Goal: Transaction & Acquisition: Purchase product/service

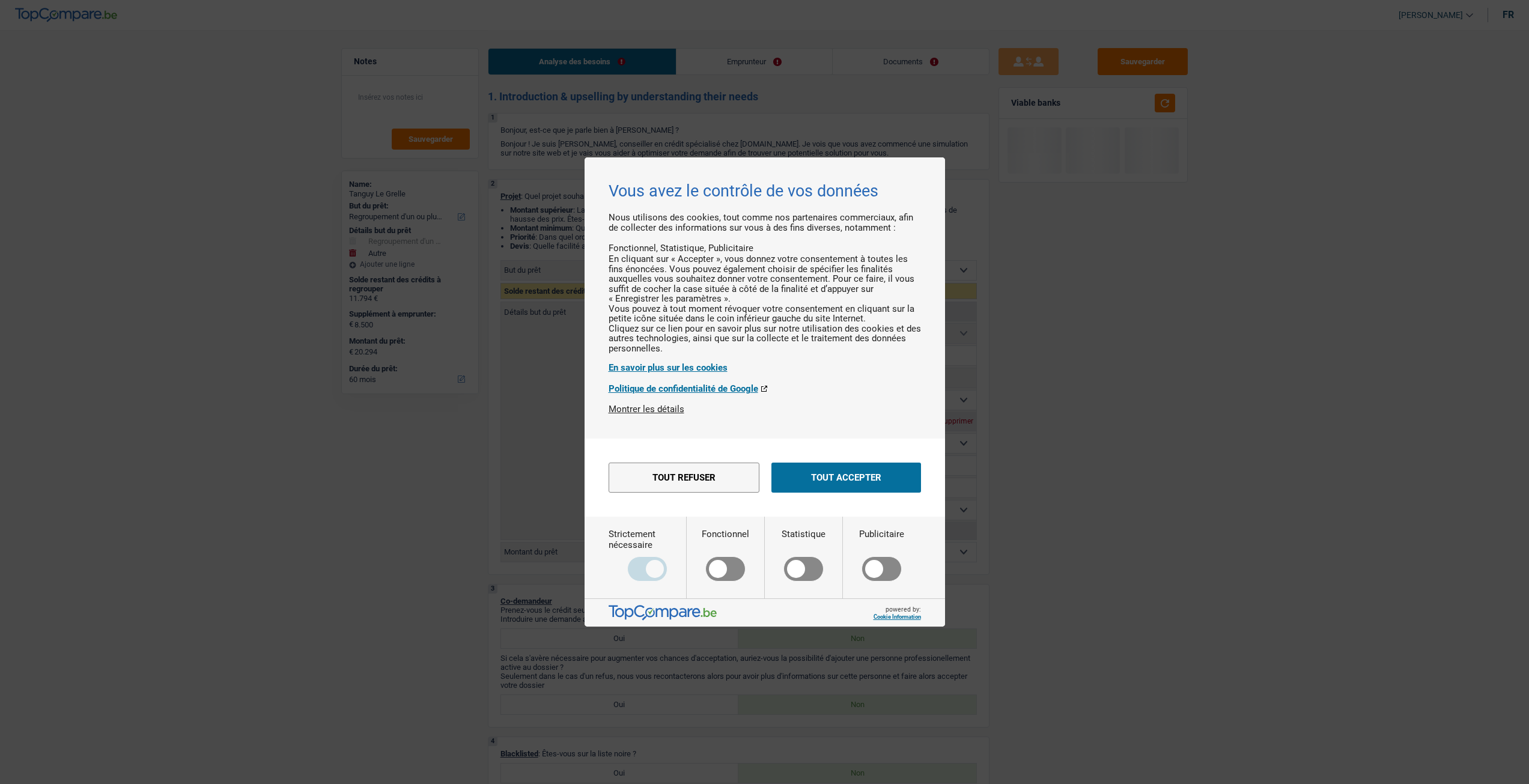
select select "refinancing"
select select "other"
select select "60"
select select "refinancing"
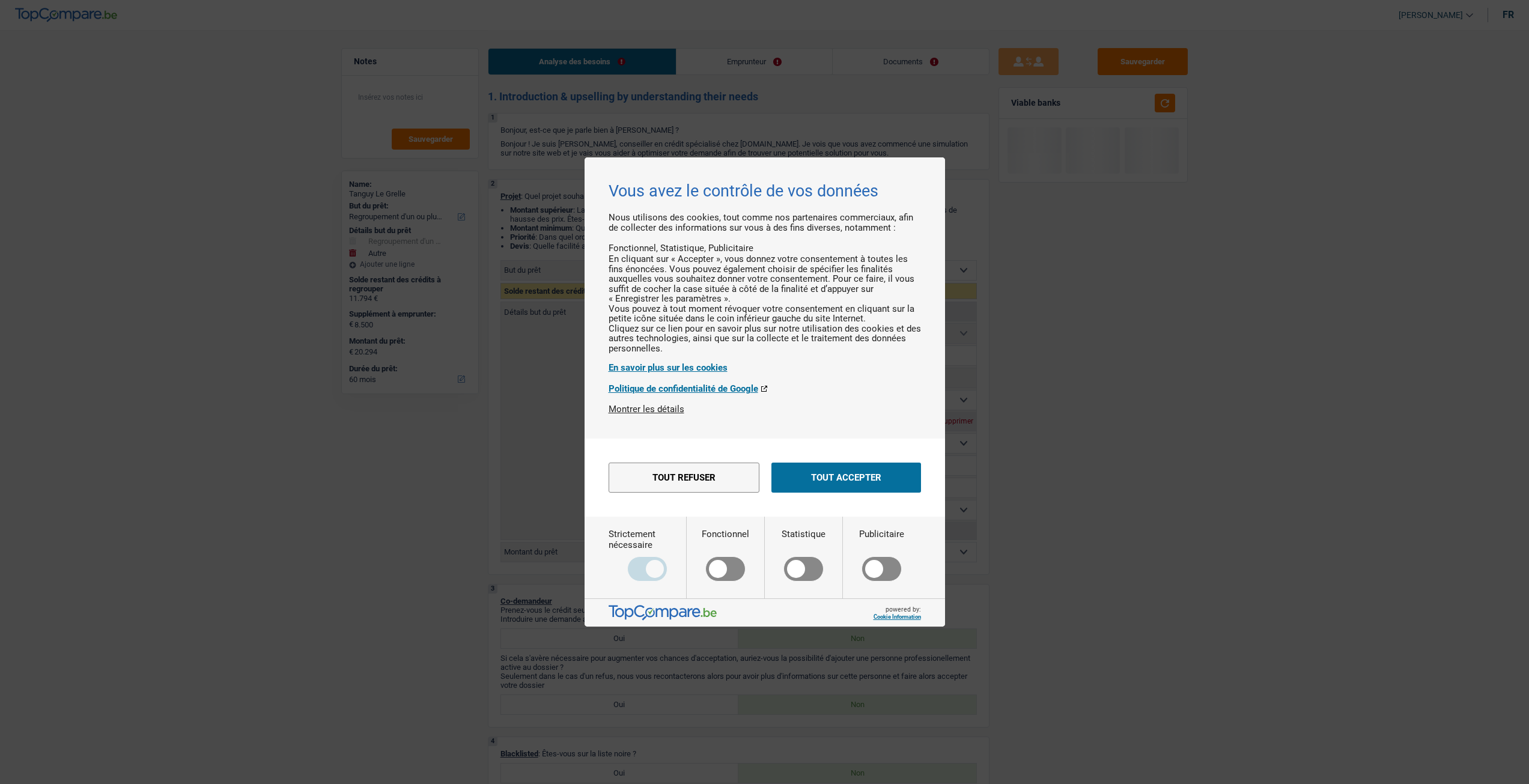
select select "refinancing"
select select "other"
select select "yes"
select select "60"
select select "privateEmployee"
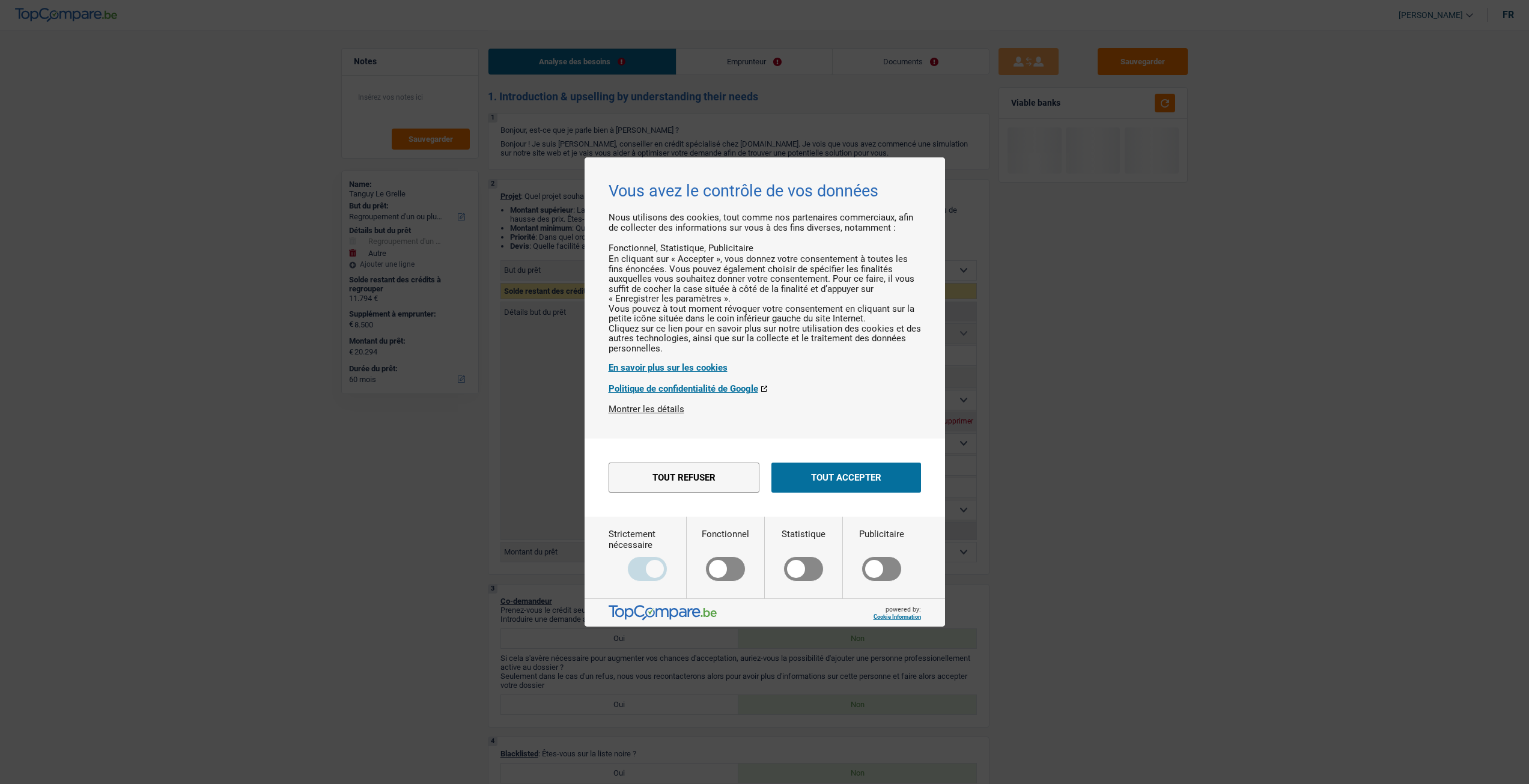
select select "netSalary"
select select "mealVouchers"
select select "familyAllowances"
select select "rents"
select select "carLoan"
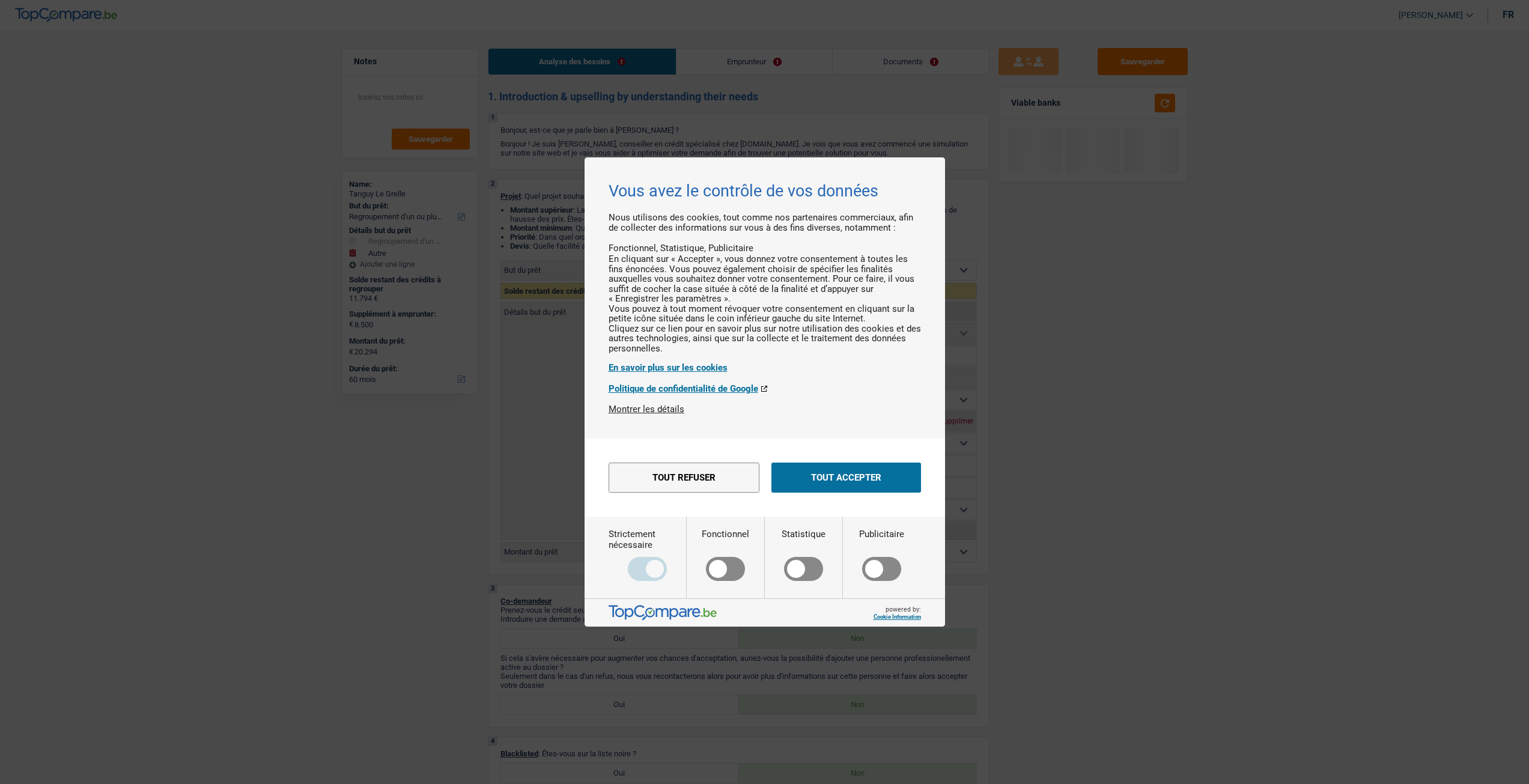
select select "60"
select select "refinancing"
select select "other"
select select "yes"
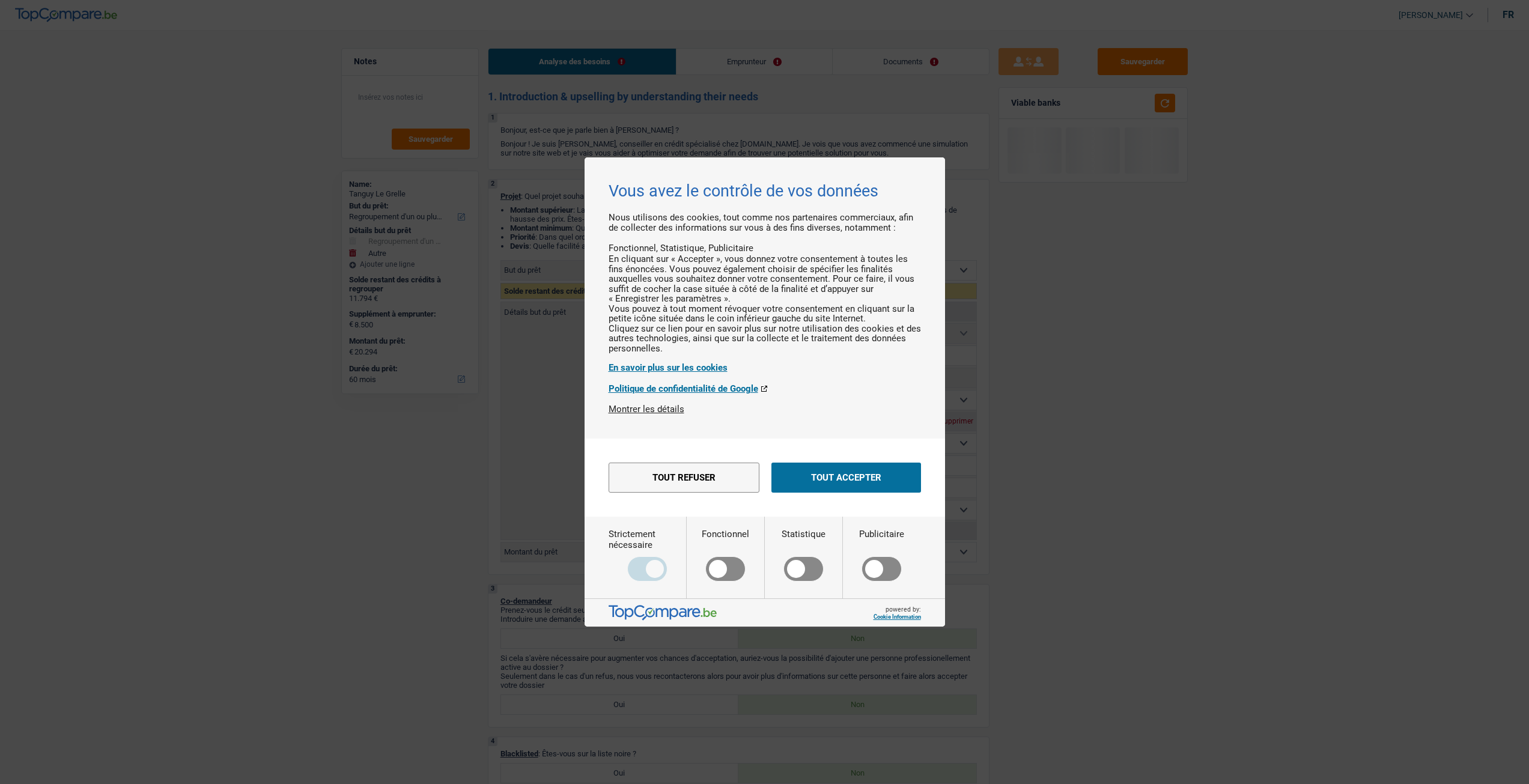
select select "60"
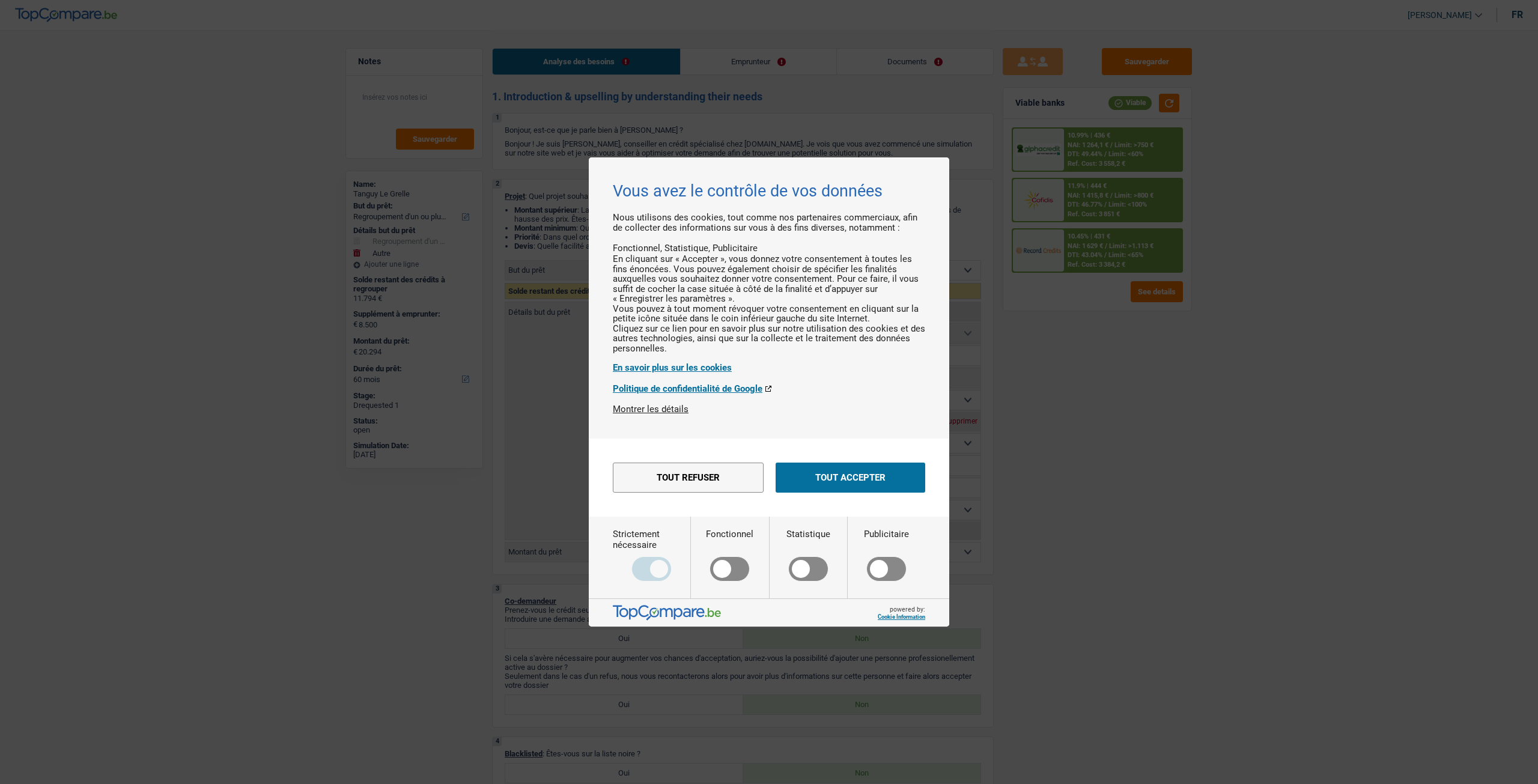
click at [829, 493] on button "Tout accepter" at bounding box center [851, 477] width 150 height 30
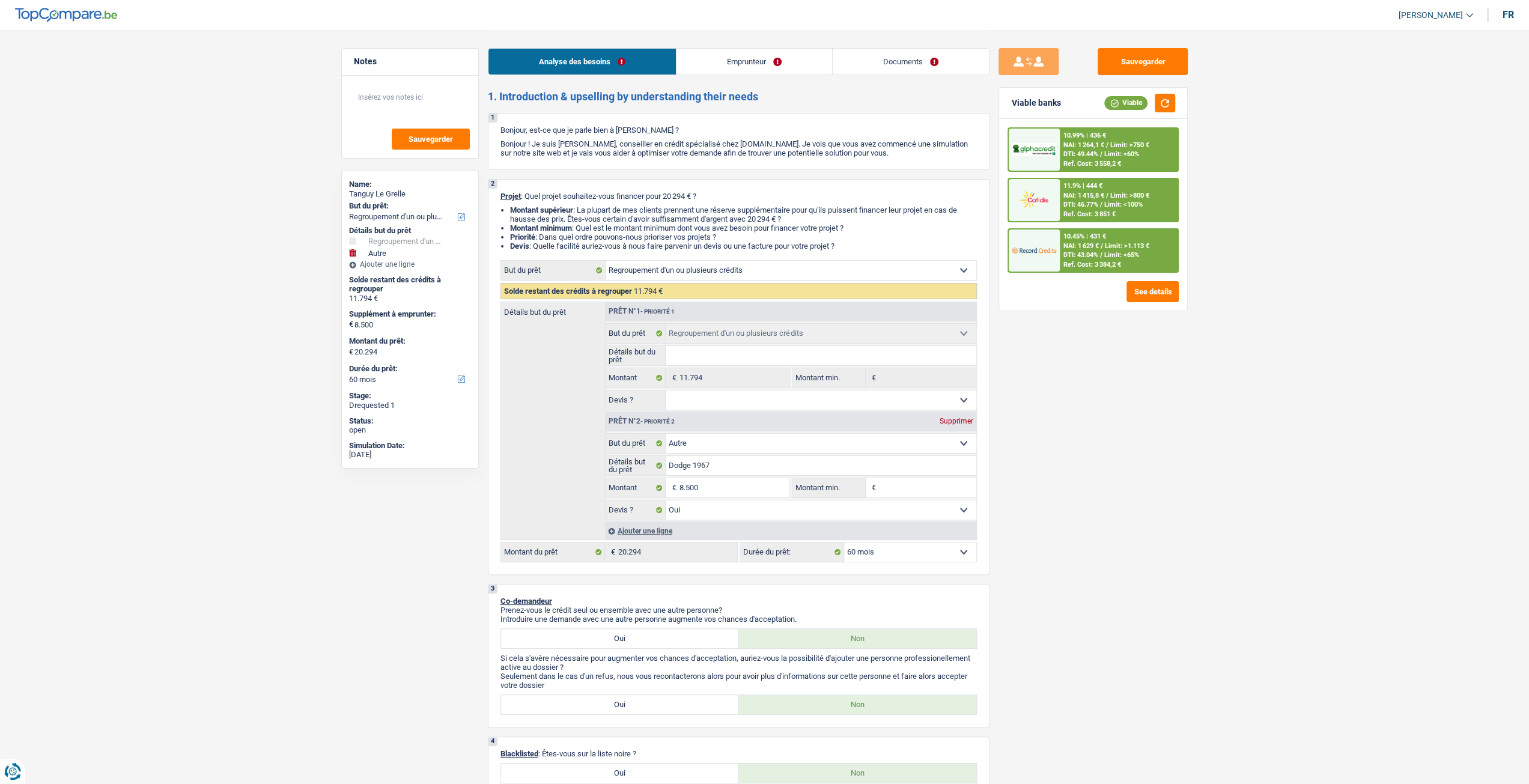
click at [917, 67] on link "Documents" at bounding box center [911, 61] width 156 height 26
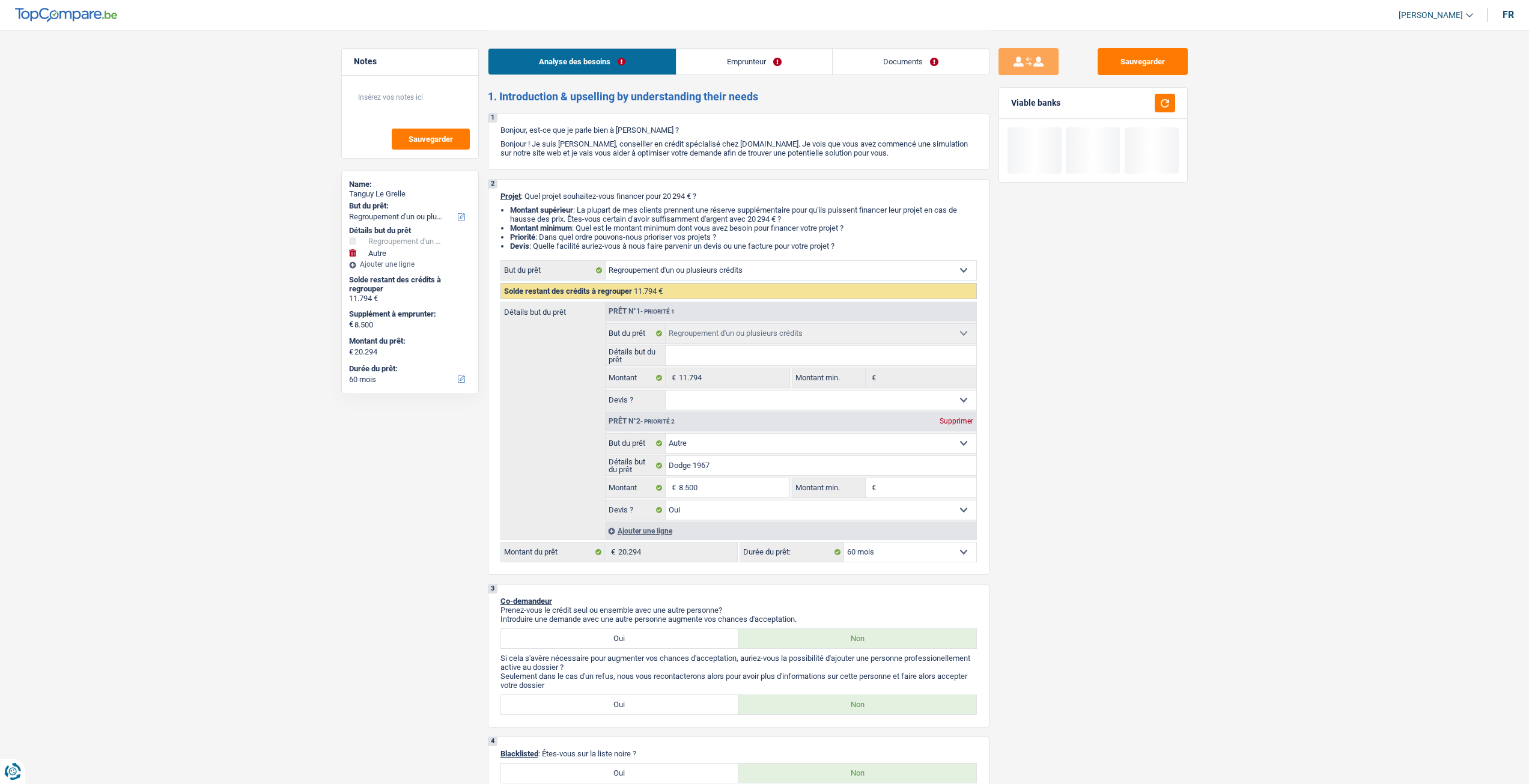
select select "refinancing"
select select "other"
select select "60"
select select "refinancing"
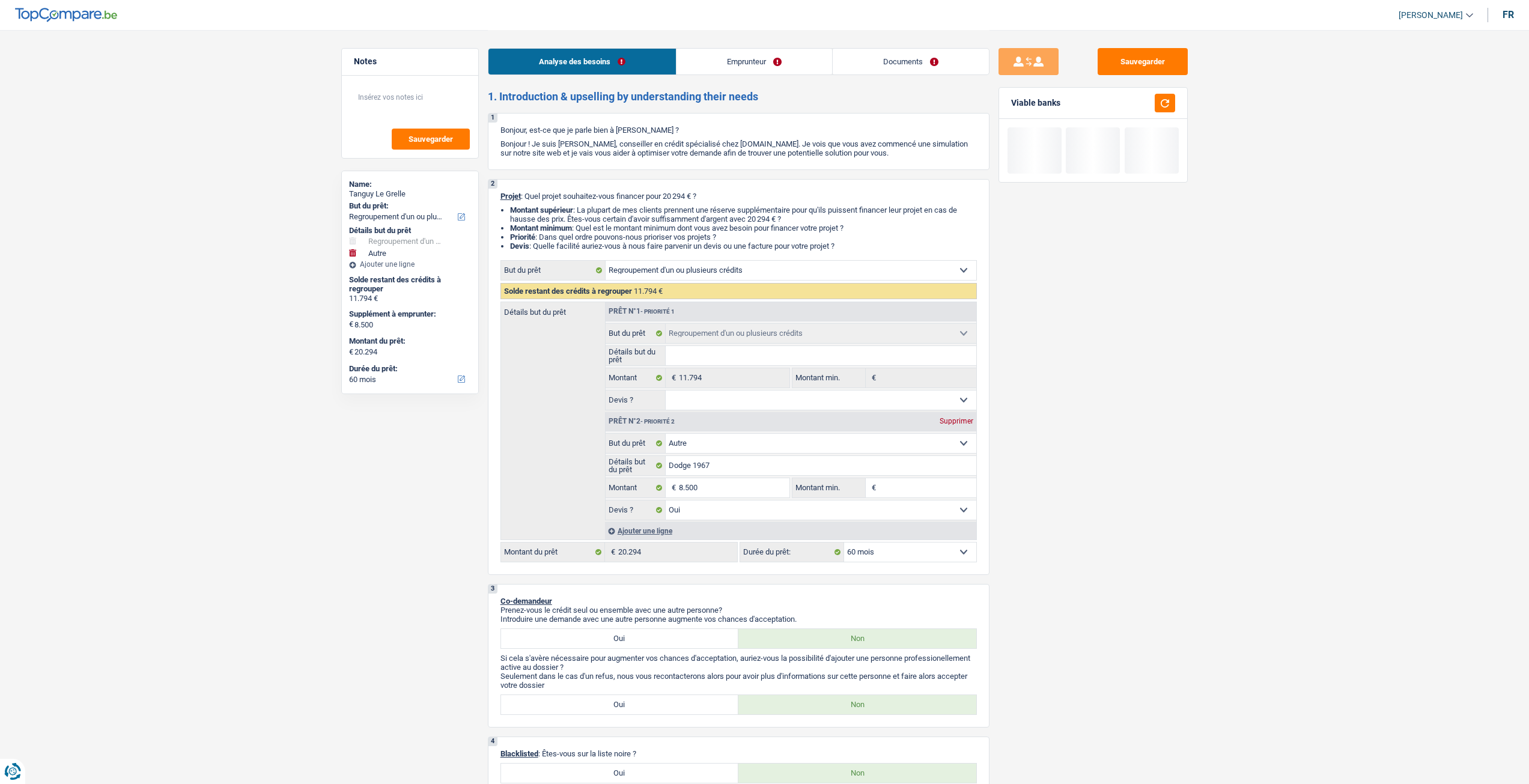
select select "refinancing"
select select "other"
select select "yes"
select select "60"
select select "privateEmployee"
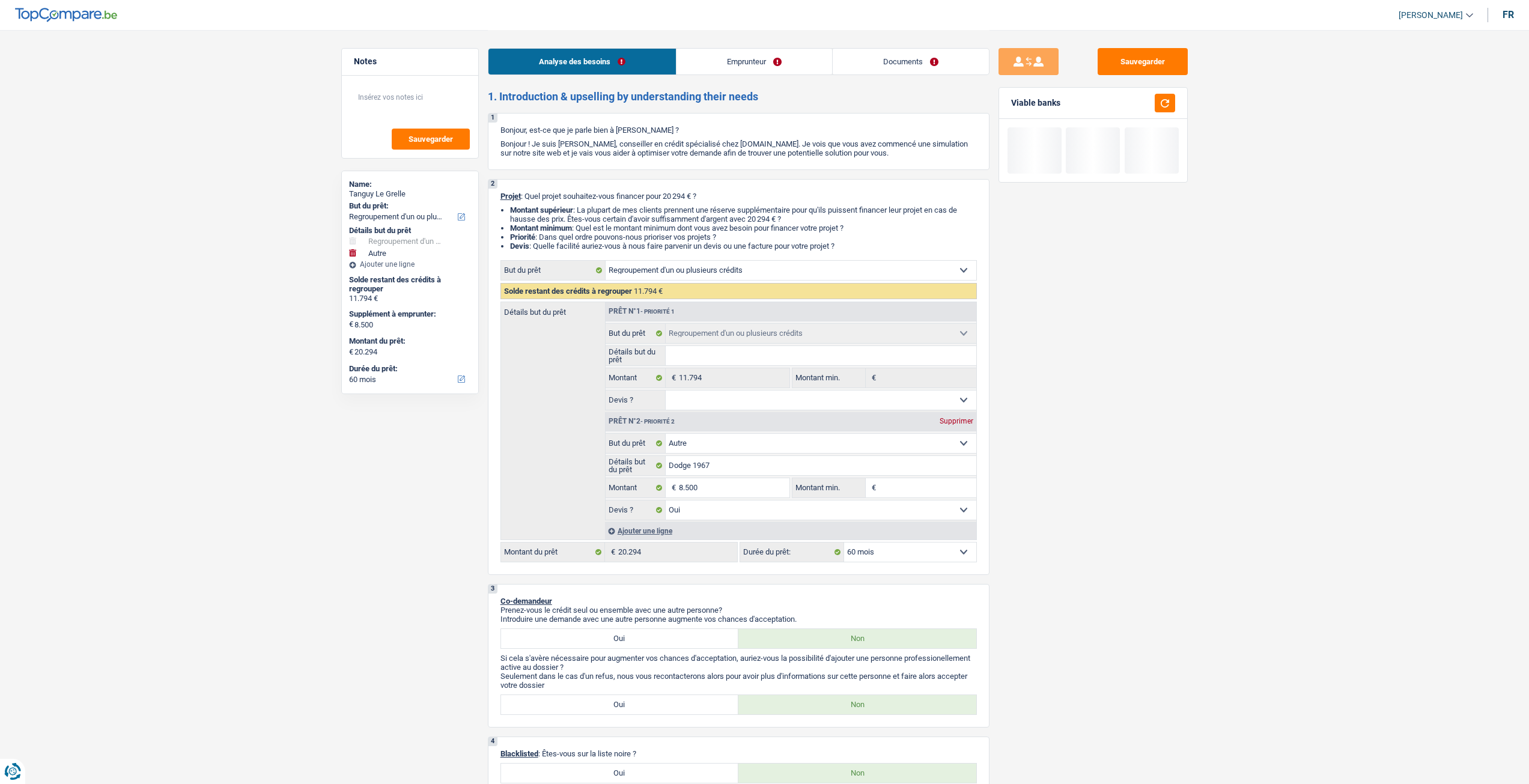
select select "netSalary"
select select "mealVouchers"
select select "familyAllowances"
select select "rents"
select select "carLoan"
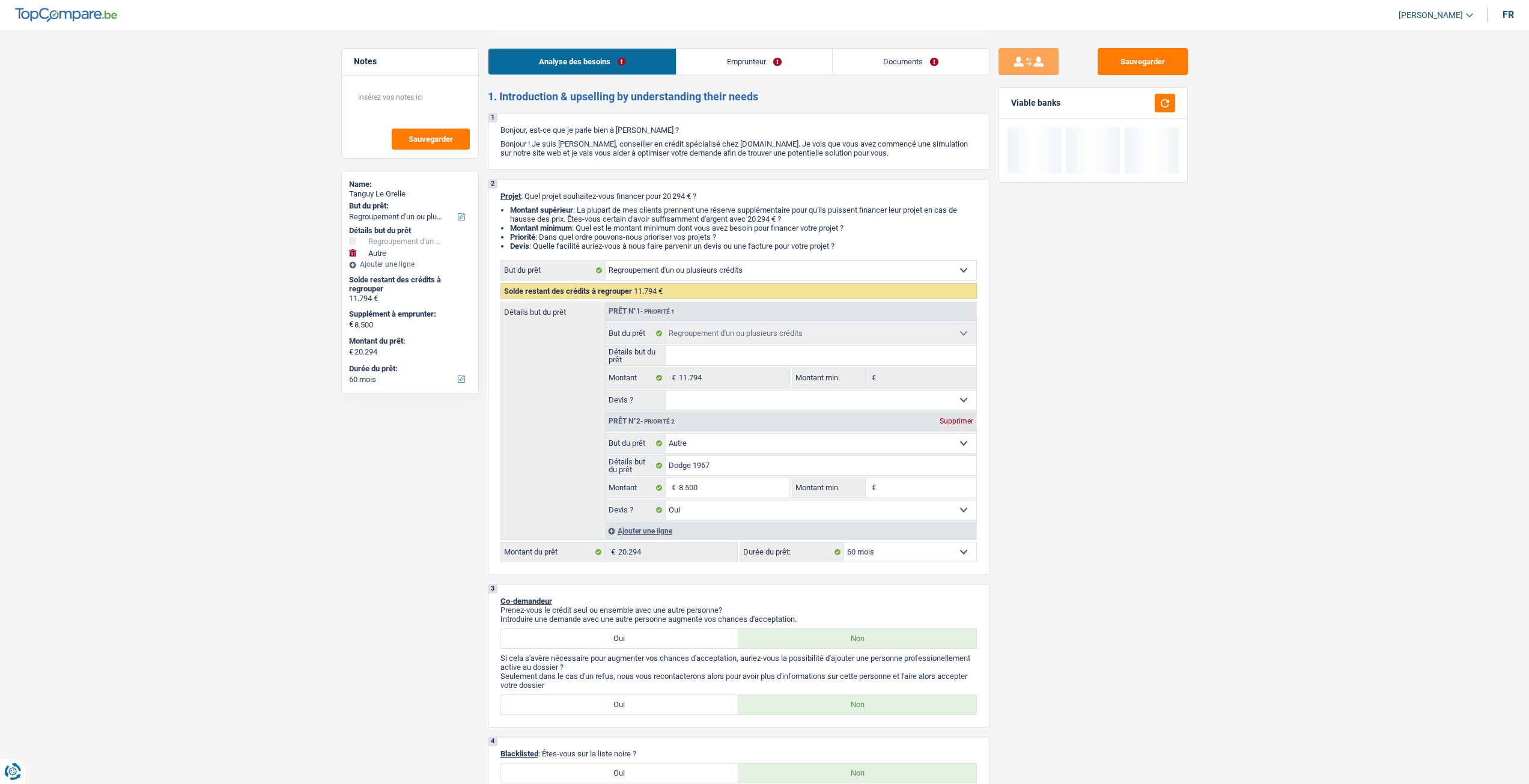
select select "60"
select select "refinancing"
select select "other"
select select "yes"
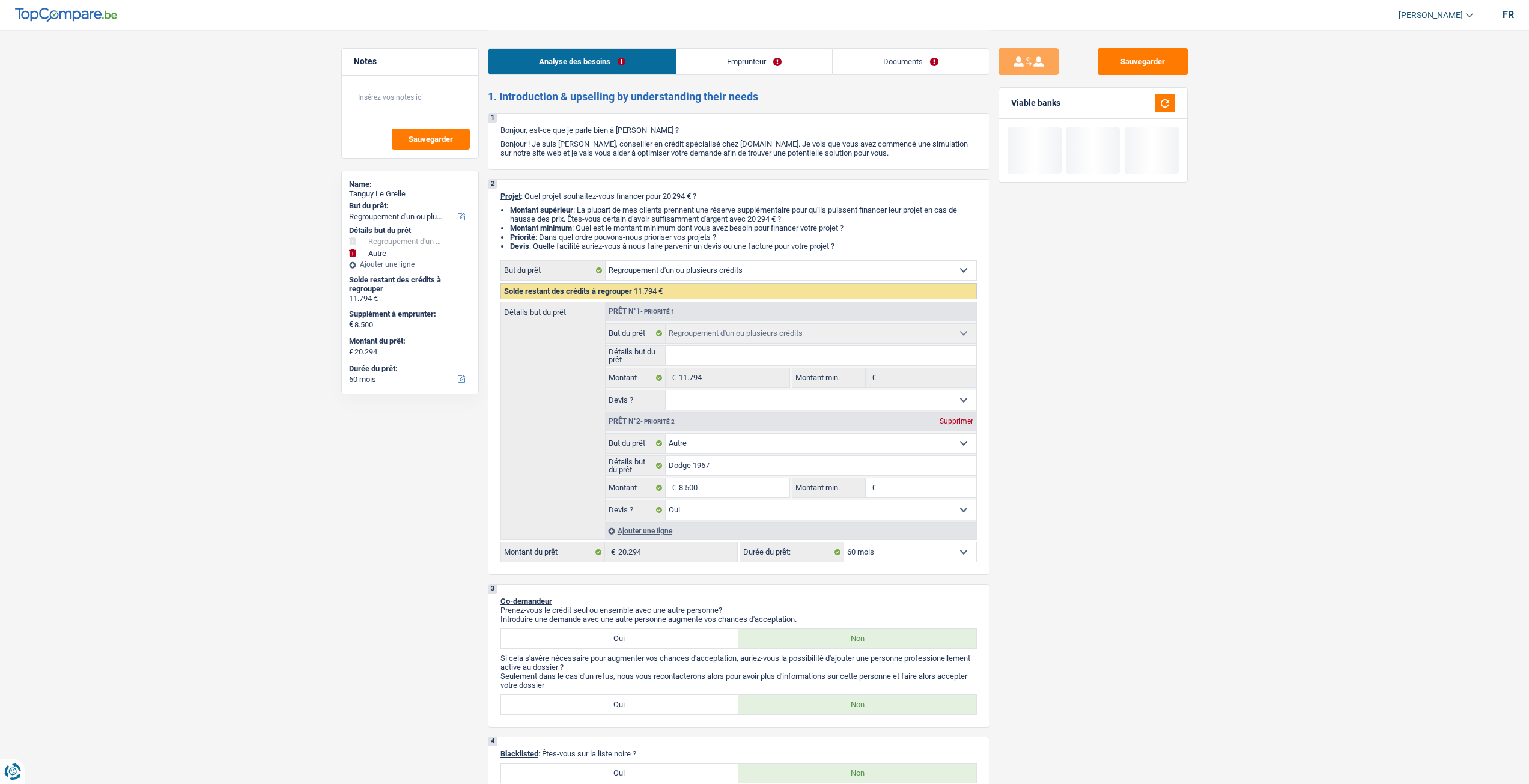
select select "60"
click at [934, 70] on link "Documents" at bounding box center [911, 61] width 156 height 26
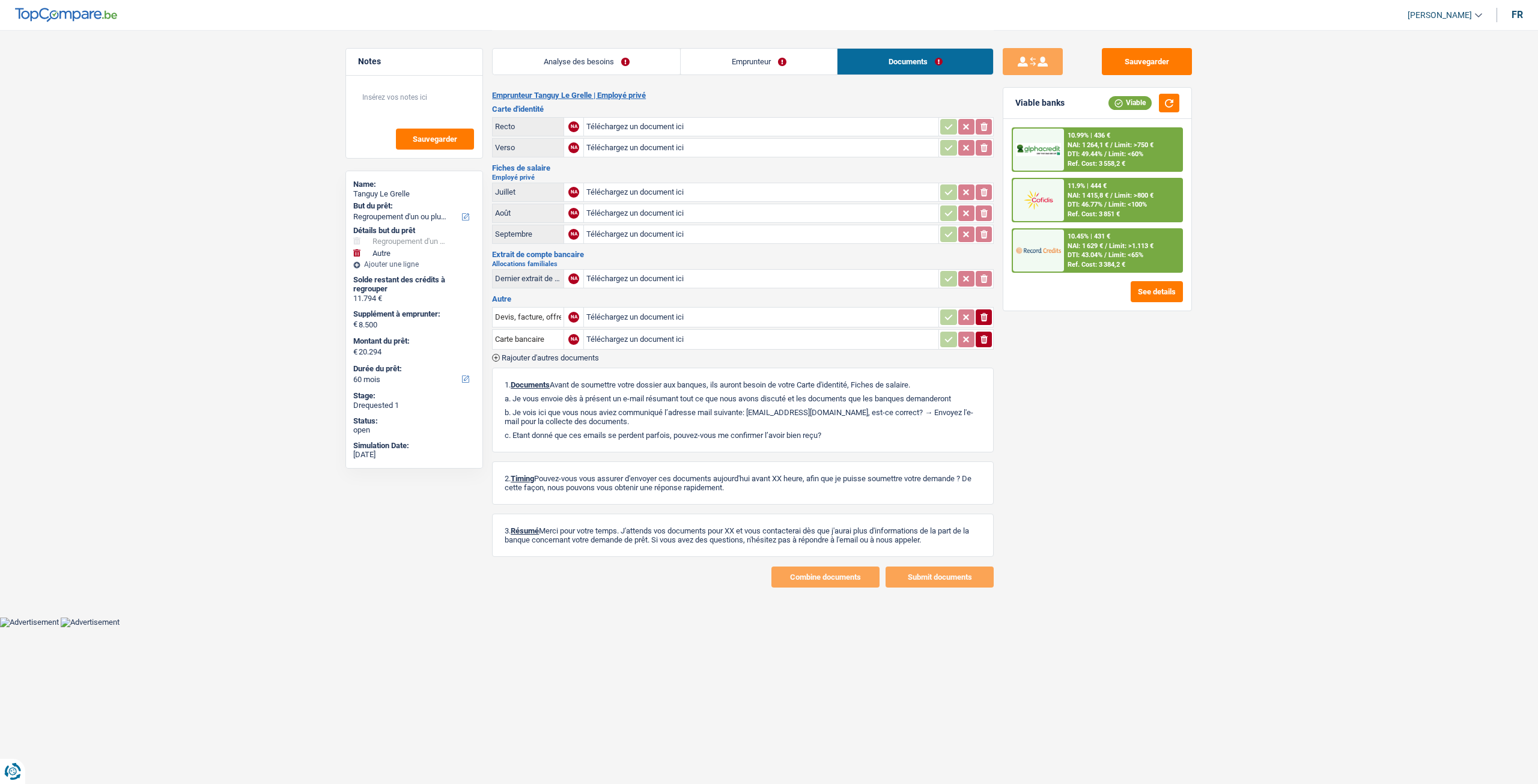
click at [594, 68] on link "Analyse des besoins" at bounding box center [587, 61] width 187 height 26
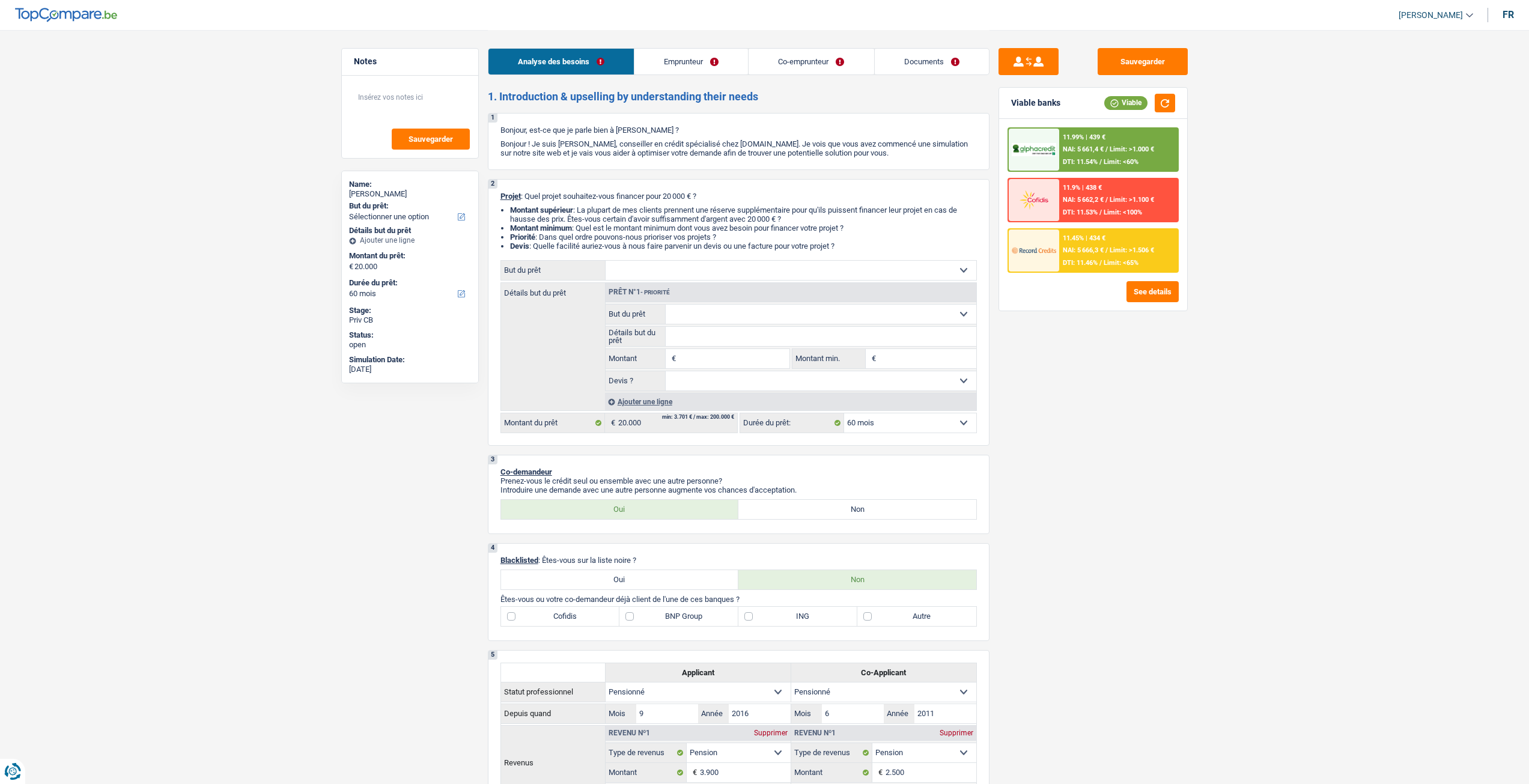
select select "60"
select select "retired"
select select "pension"
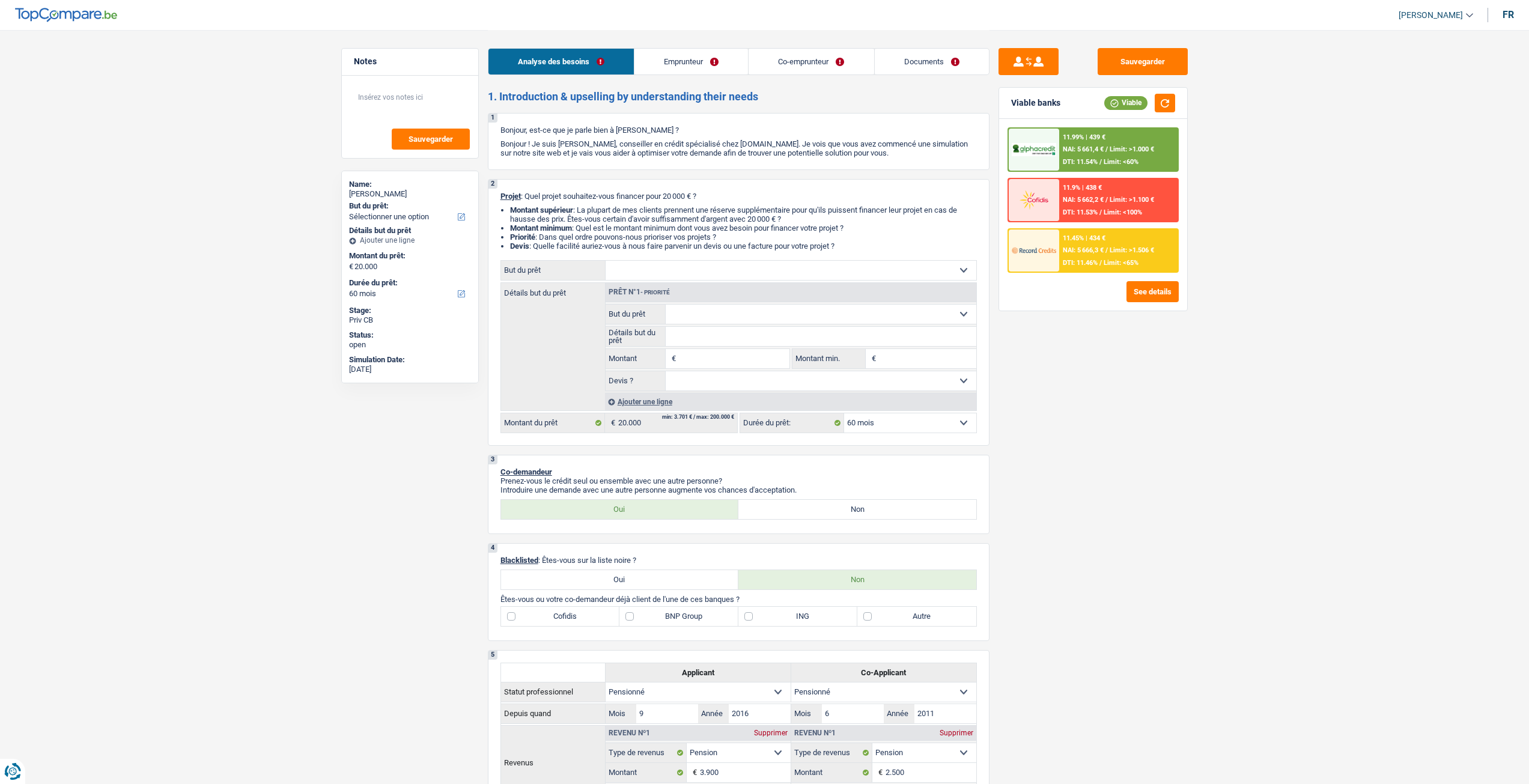
select select "pension"
select select "ownerWithoutMortgage"
select select "personalSale"
select select "36"
select select "60"
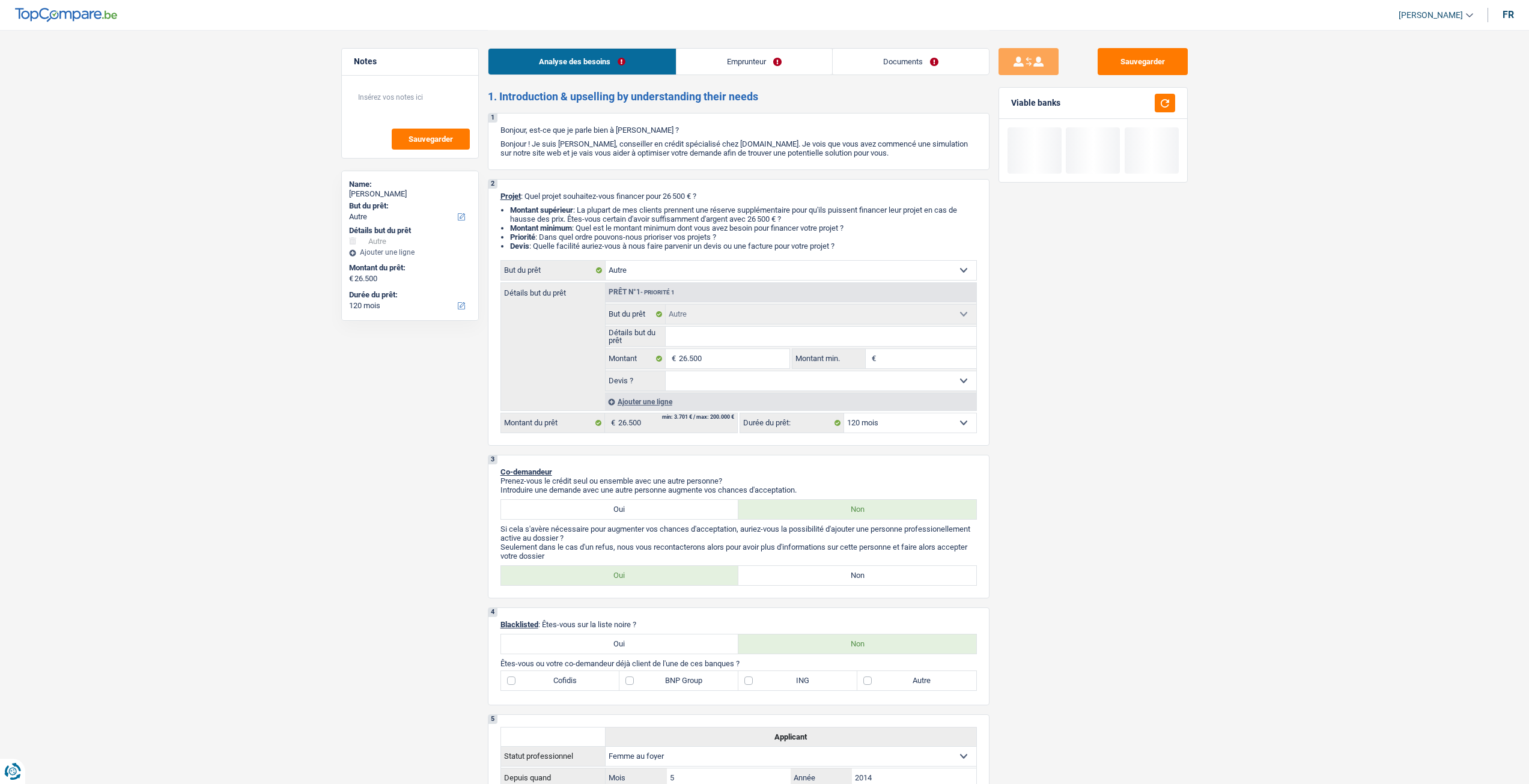
select select "other"
select select "120"
select select "other"
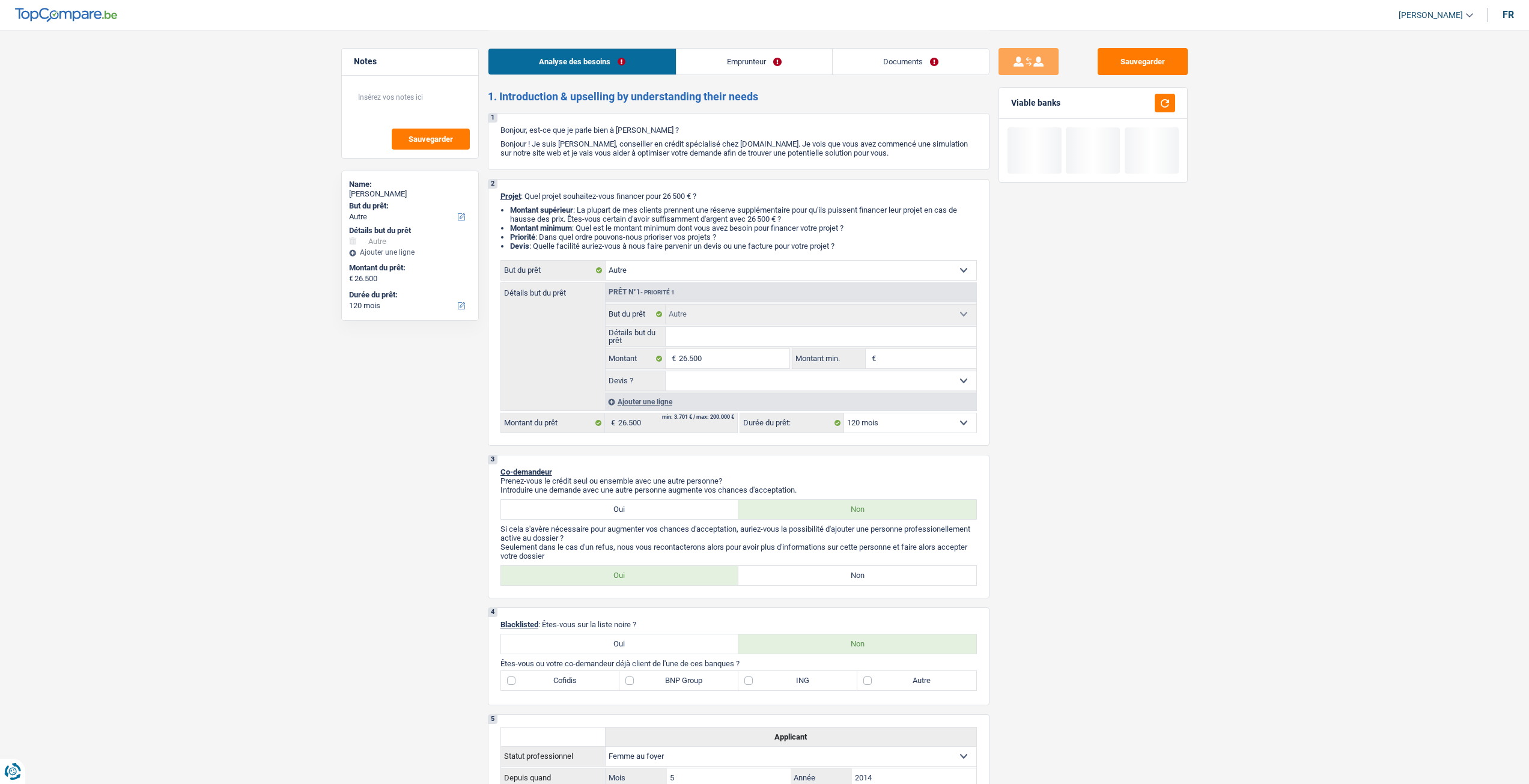
select select "120"
select select "housewife"
select select "netSalary"
select select "liveWithParents"
select select "other"
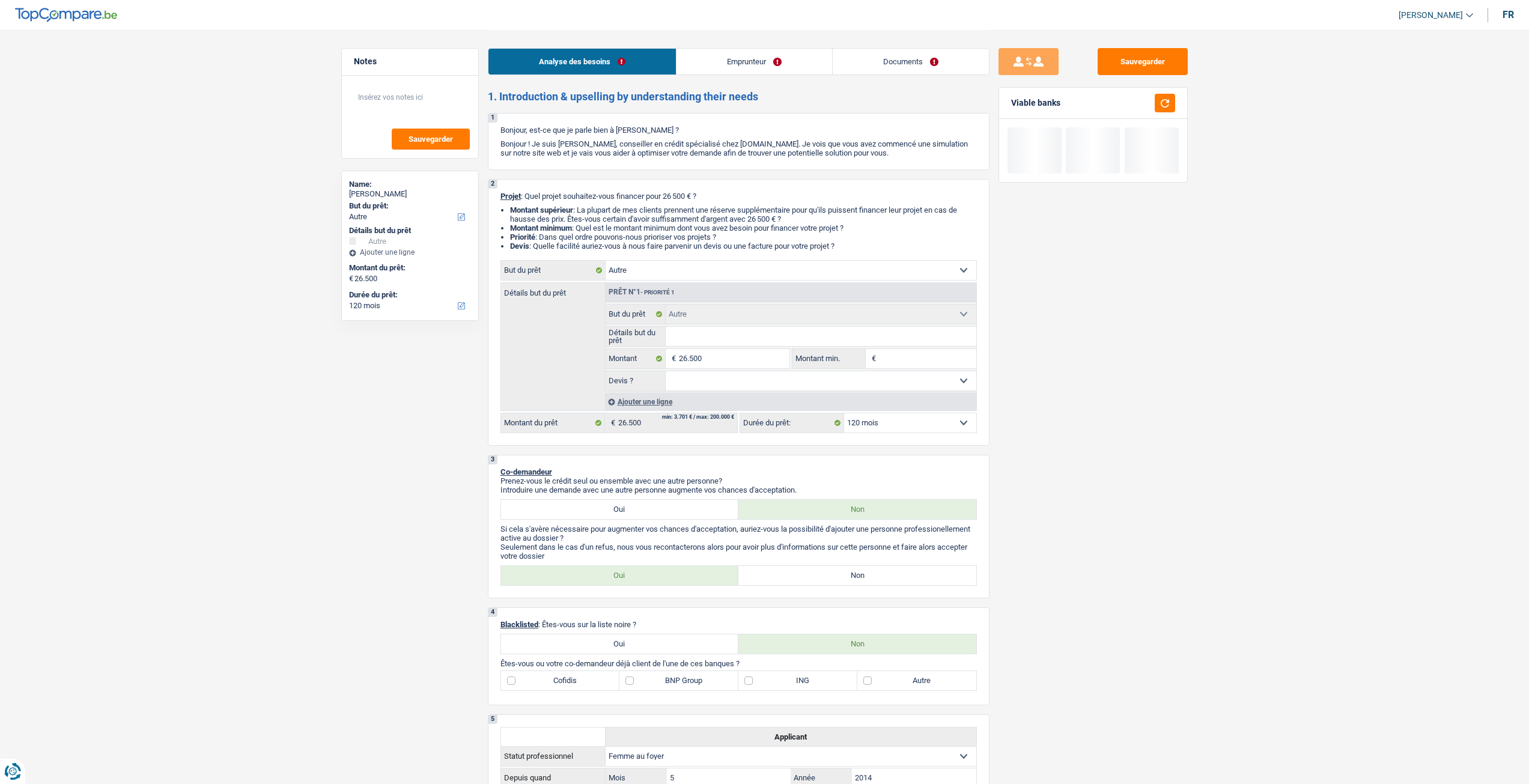
select select "other"
select select "120"
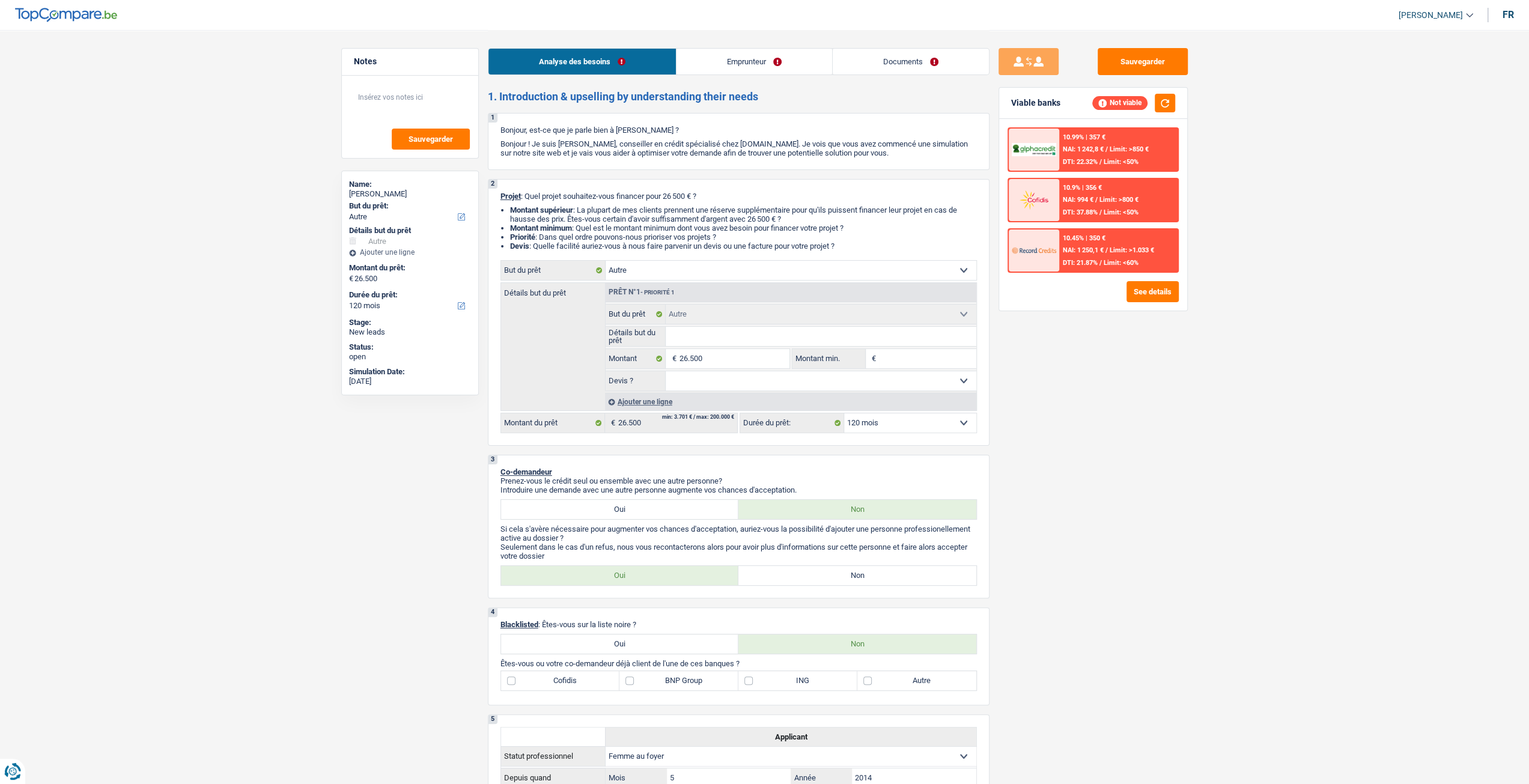
click at [889, 69] on link "Documents" at bounding box center [911, 61] width 156 height 26
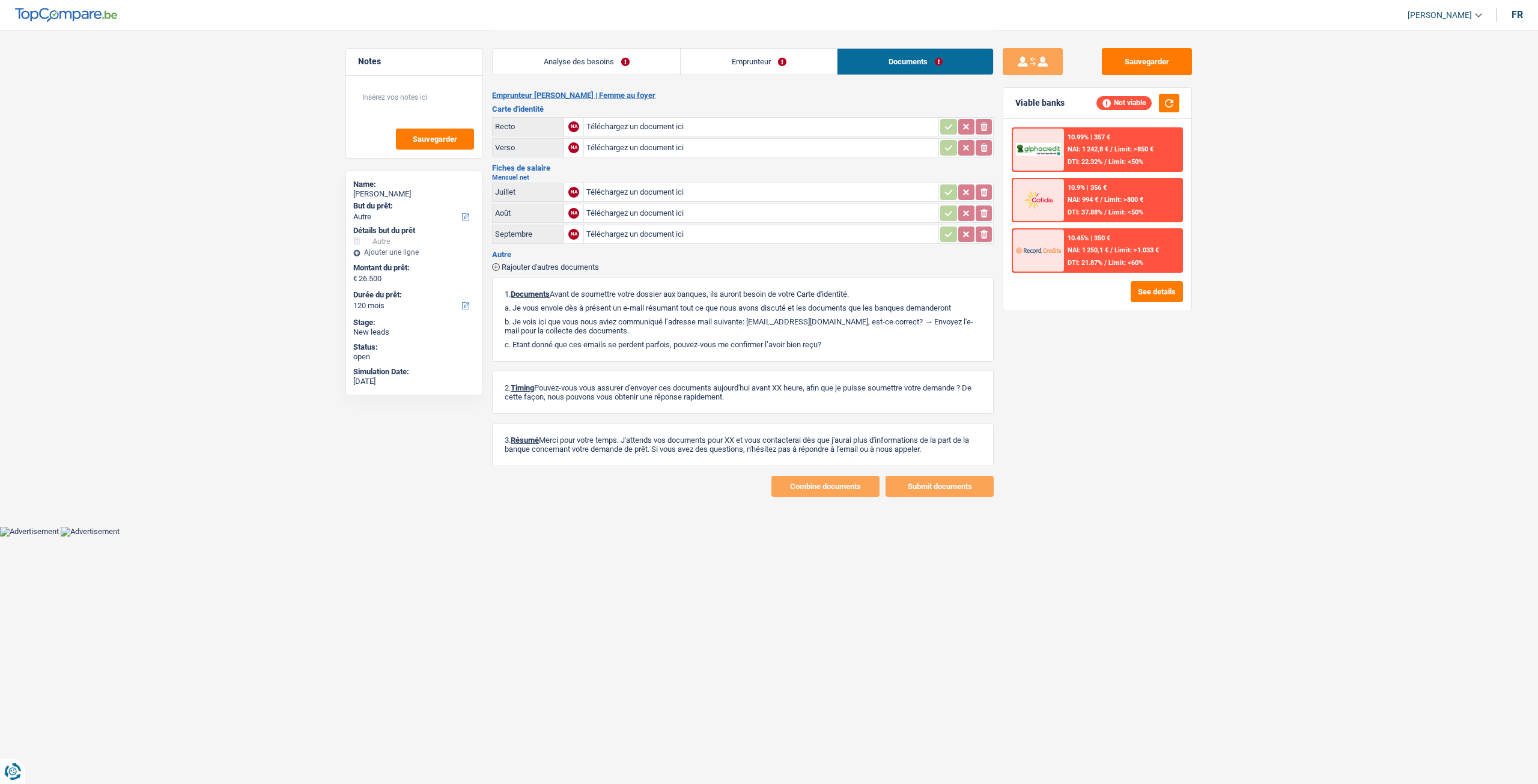
click at [608, 88] on div "Analyse des besoins Emprunteur Documents 1. Introduction & upselling by underst…" at bounding box center [743, 263] width 502 height 467
click at [606, 63] on link "Analyse des besoins" at bounding box center [587, 61] width 187 height 26
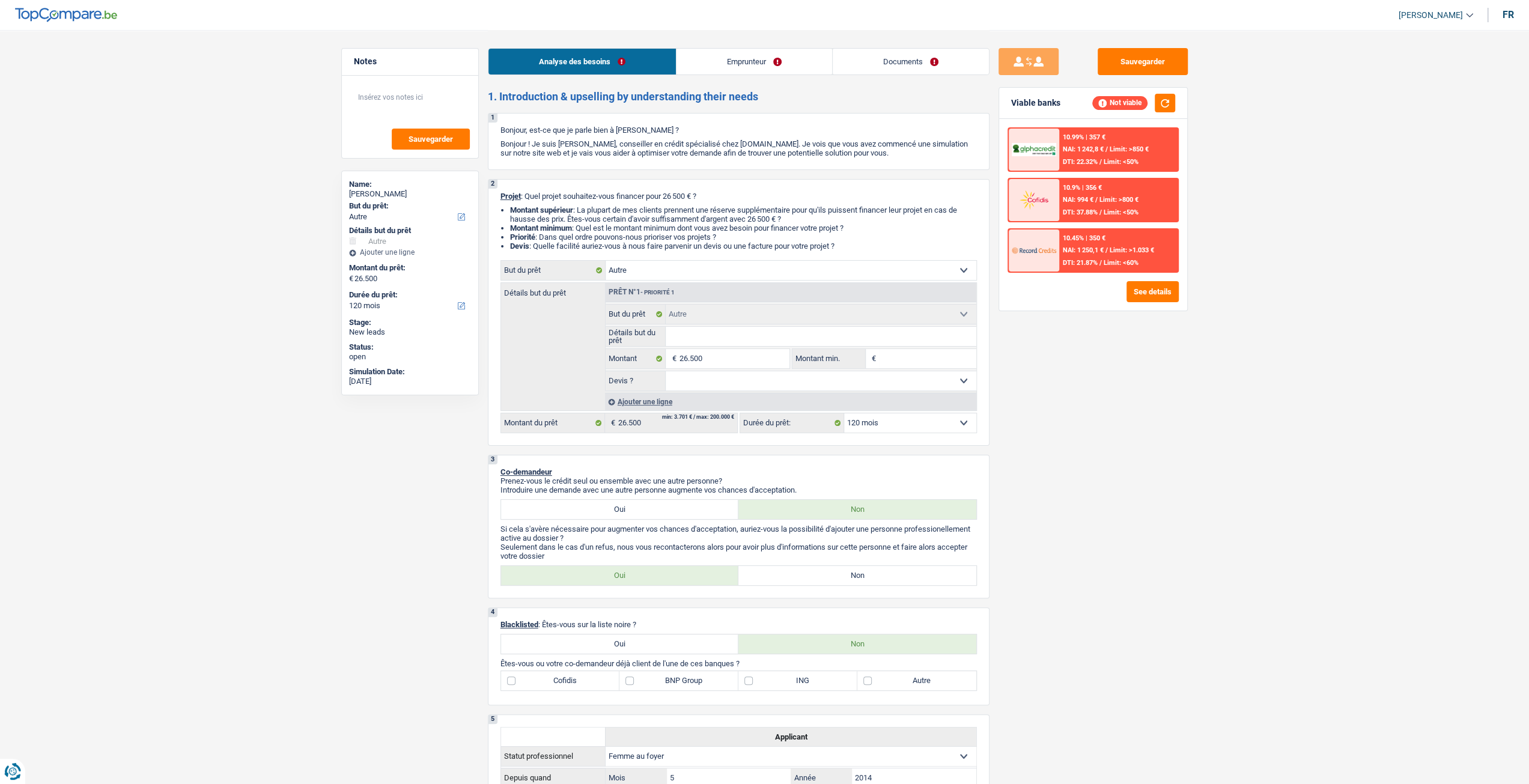
click at [773, 70] on link "Emprunteur" at bounding box center [754, 61] width 156 height 26
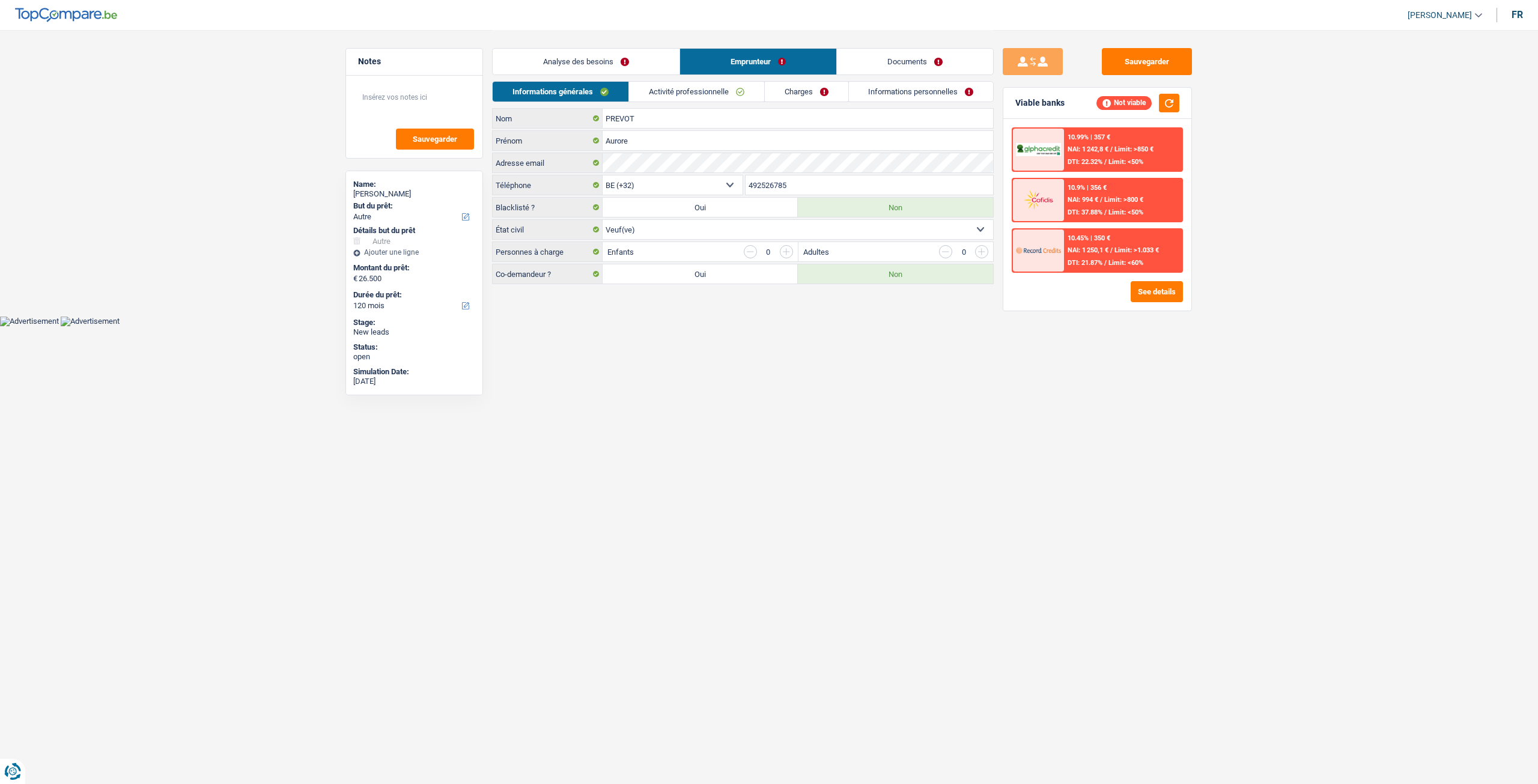
click at [739, 90] on link "Activité professionnelle" at bounding box center [696, 91] width 135 height 20
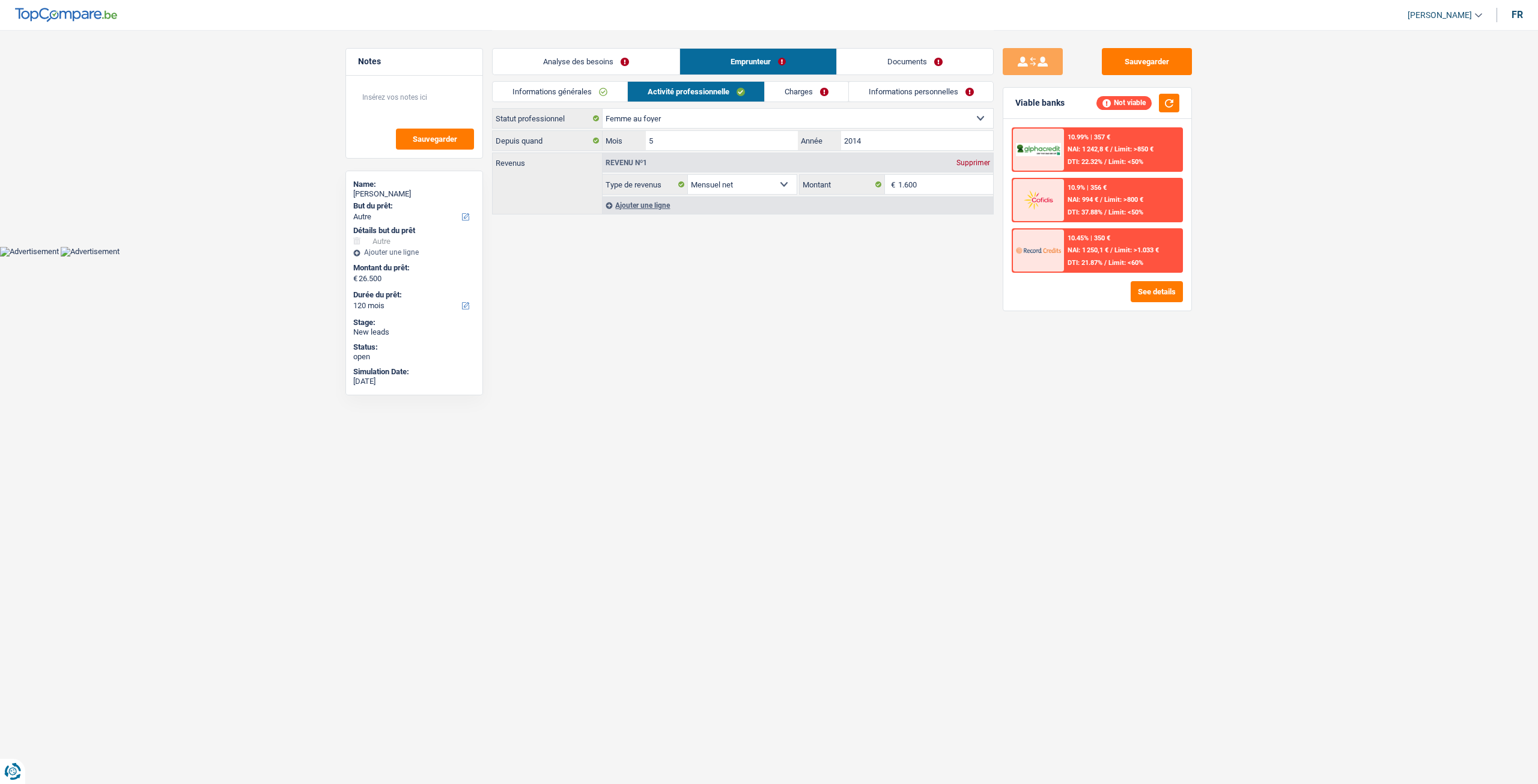
click at [805, 86] on link "Charges" at bounding box center [806, 91] width 83 height 20
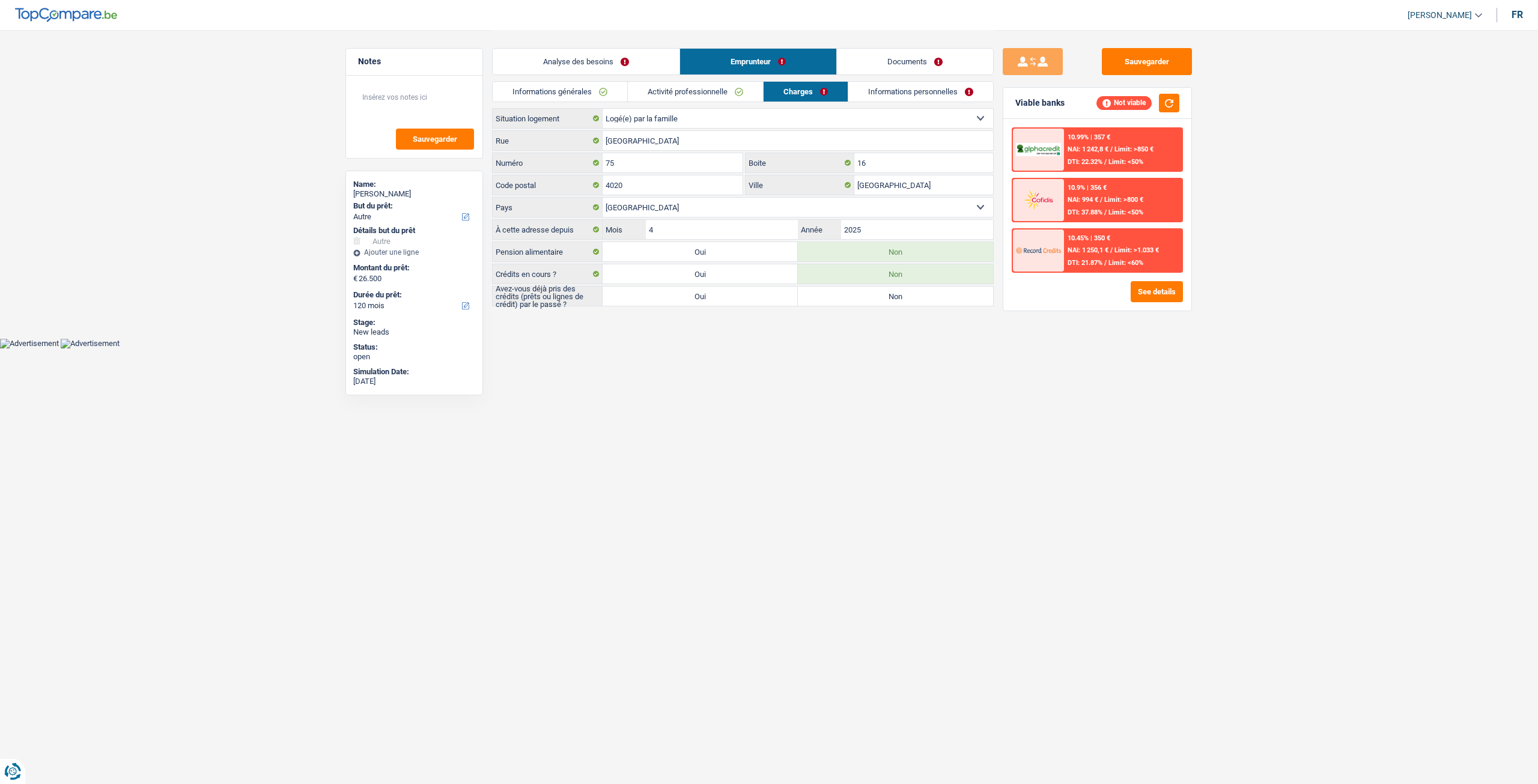
click at [682, 96] on link "Activité professionnelle" at bounding box center [695, 91] width 135 height 20
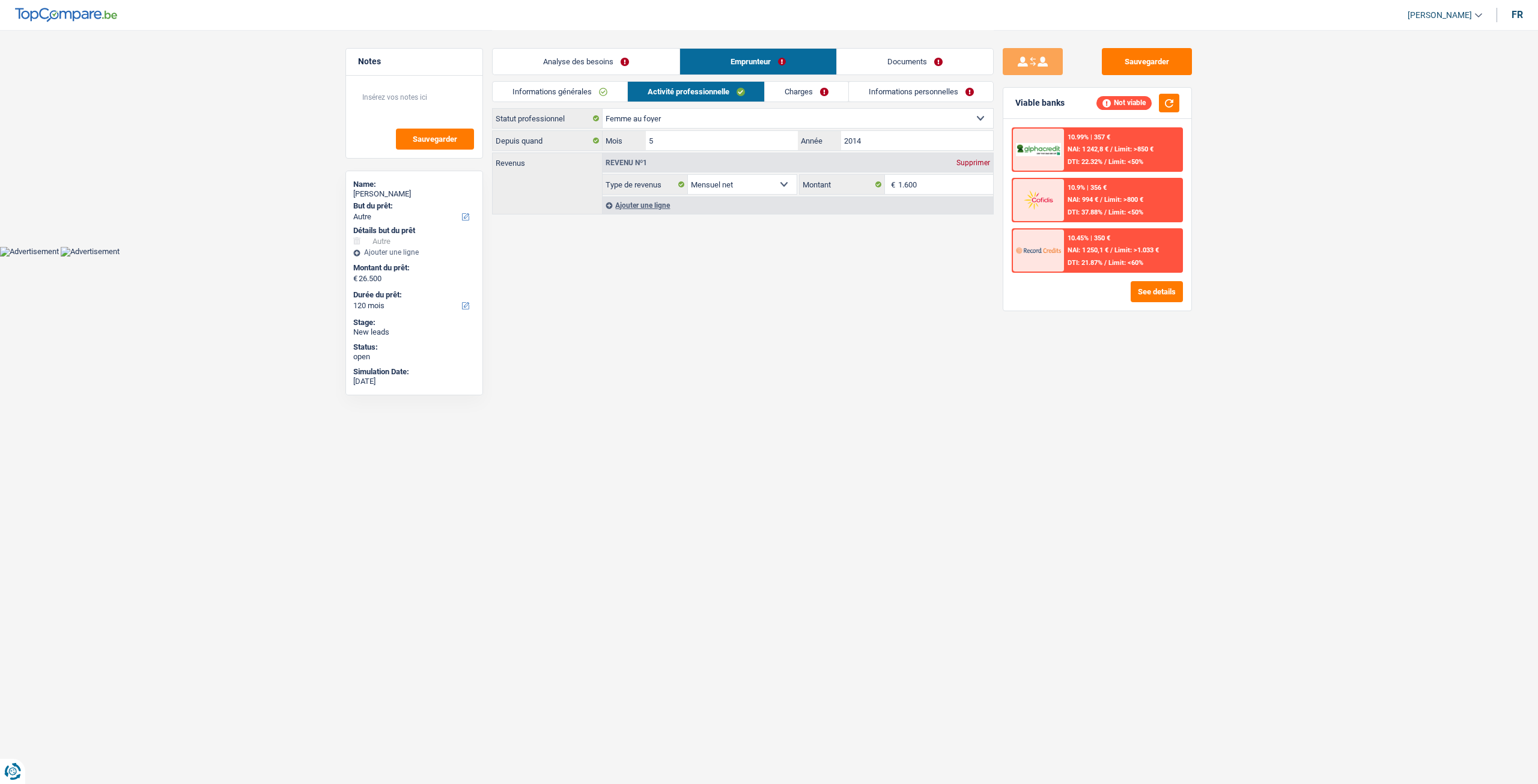
click at [627, 68] on link "Analyse des besoins" at bounding box center [586, 61] width 187 height 26
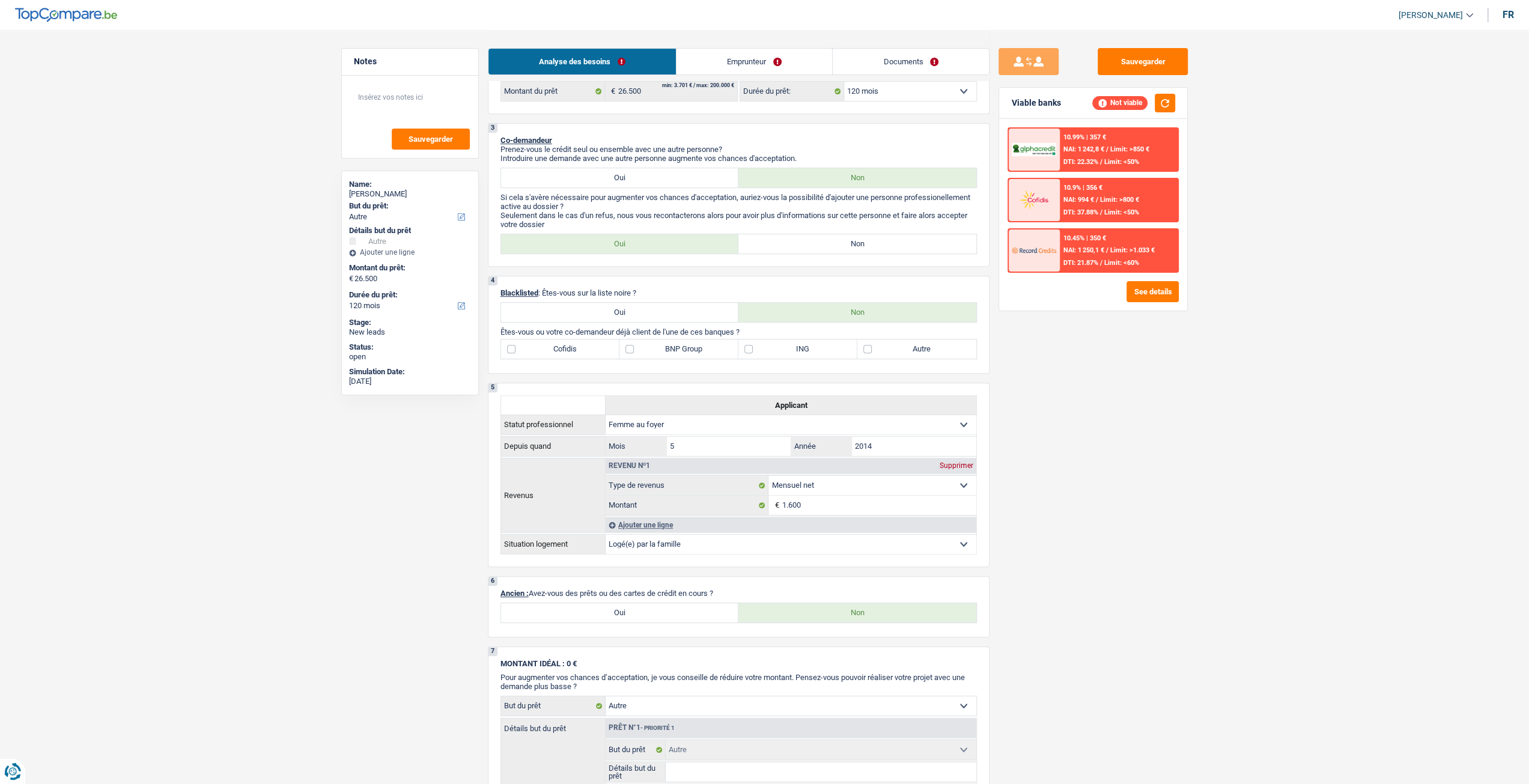
scroll to position [360, 0]
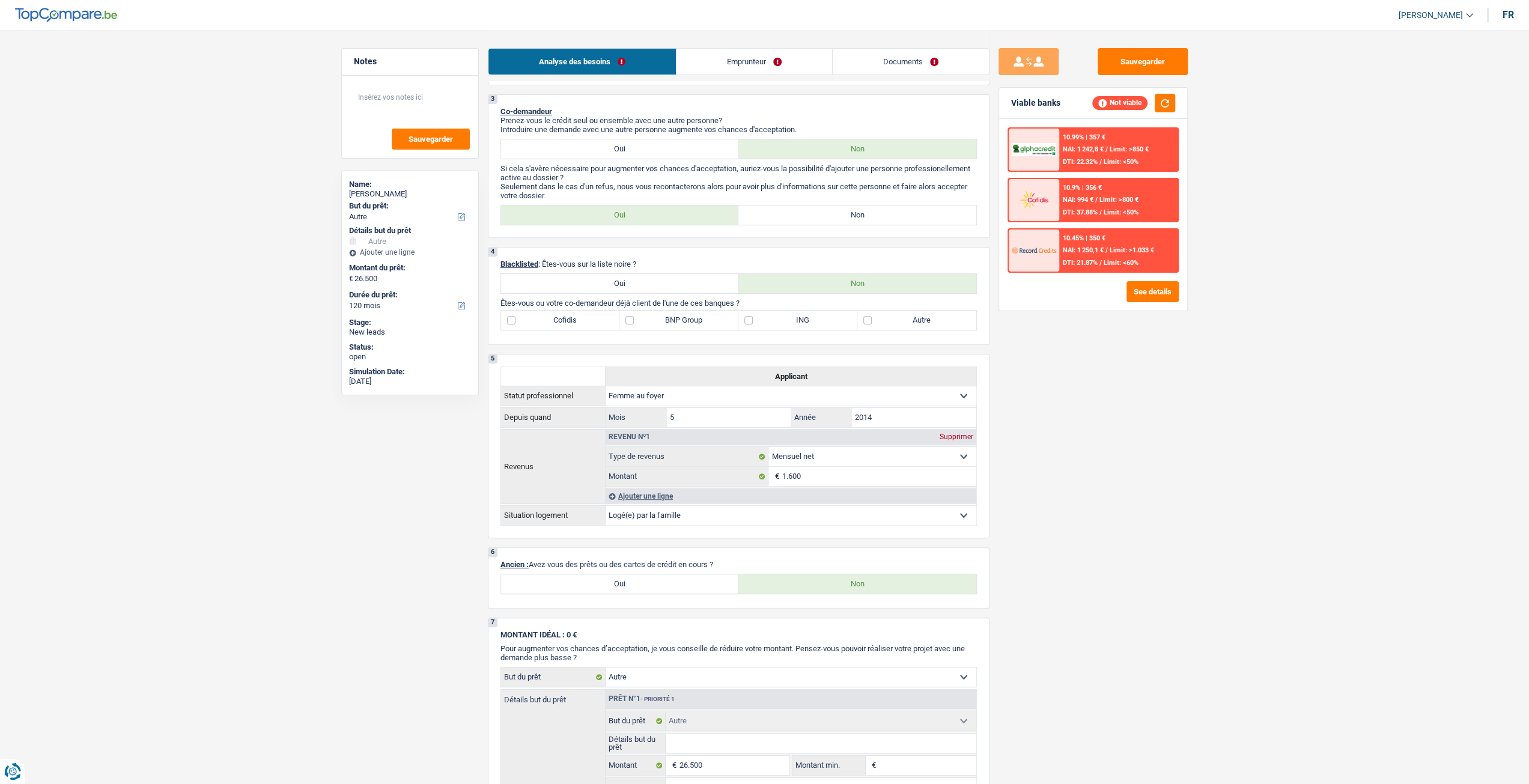
click at [760, 37] on div "Analyse des besoins Emprunteur Documents" at bounding box center [738, 56] width 502 height 51
click at [753, 55] on link "Emprunteur" at bounding box center [754, 61] width 156 height 26
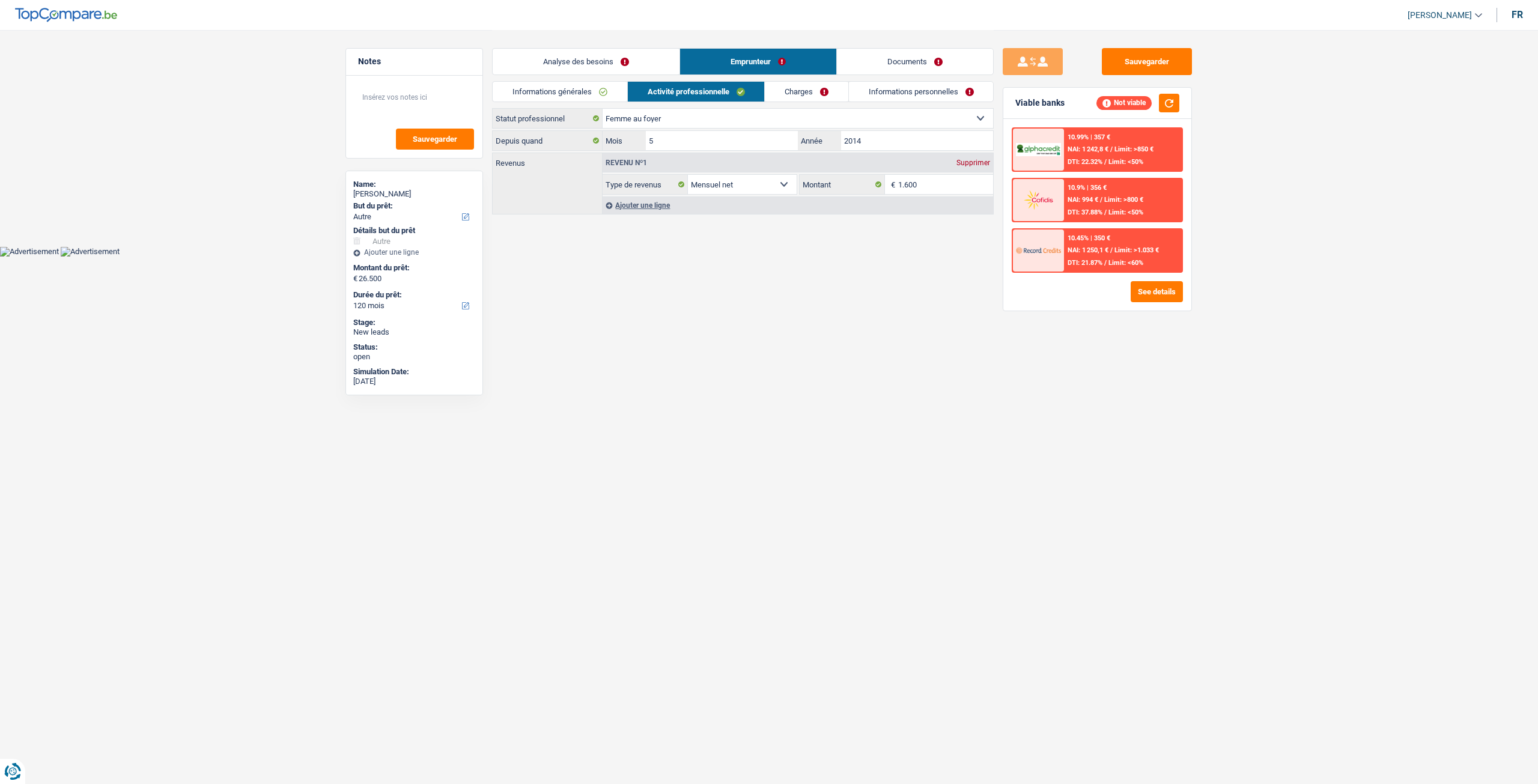
click at [656, 123] on select "Ouvrier Employé privé Employé public Invalide Indépendant Pensionné Chômeur Mut…" at bounding box center [798, 118] width 391 height 19
select select "invalid"
click at [603, 108] on select "Ouvrier Employé privé Employé public Invalide Indépendant Pensionné Chômeur Mut…" at bounding box center [798, 118] width 391 height 19
select select "BE"
select select "disabilityPension"
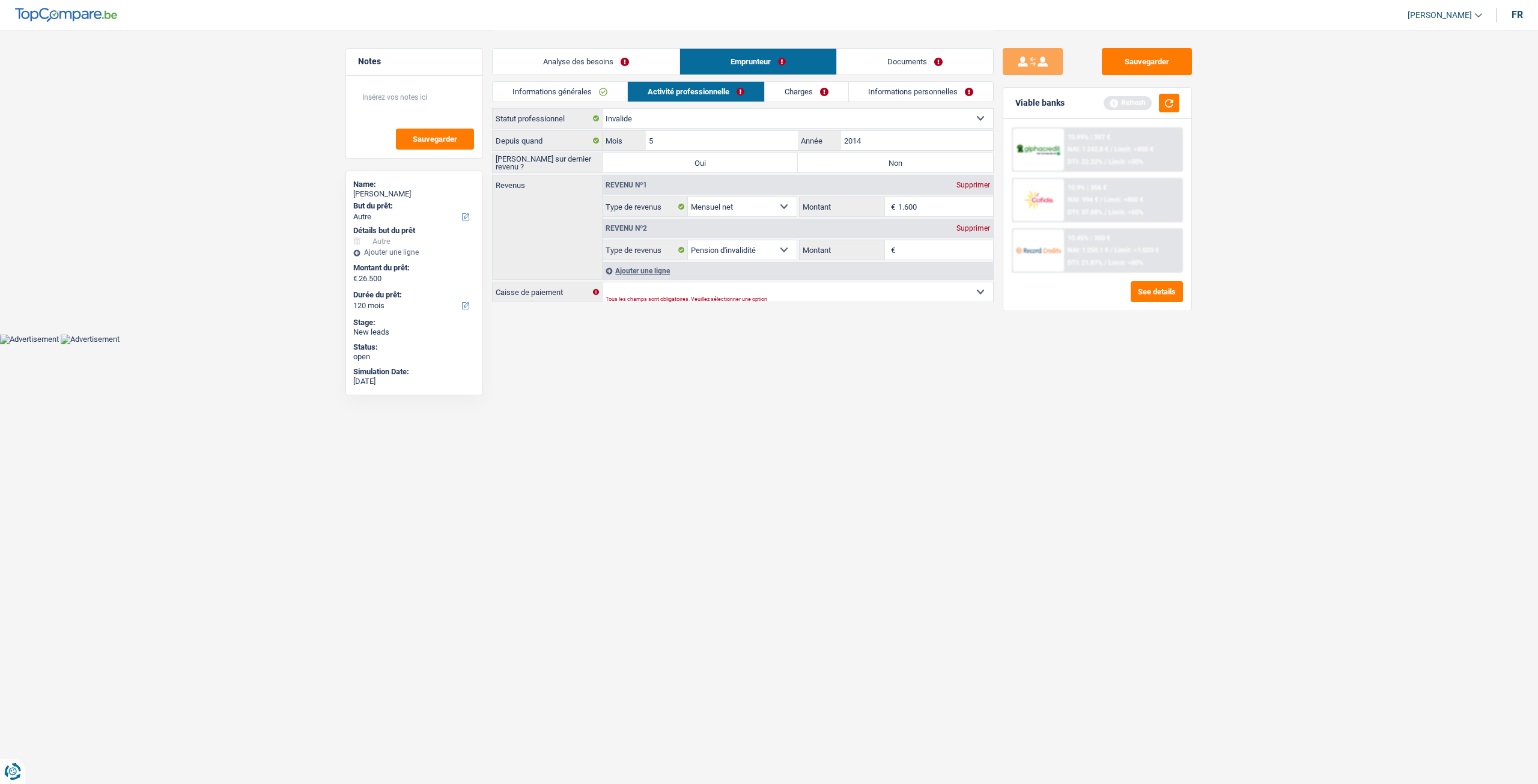
click at [970, 183] on div "Supprimer" at bounding box center [973, 185] width 39 height 7
select select "disabilityPension"
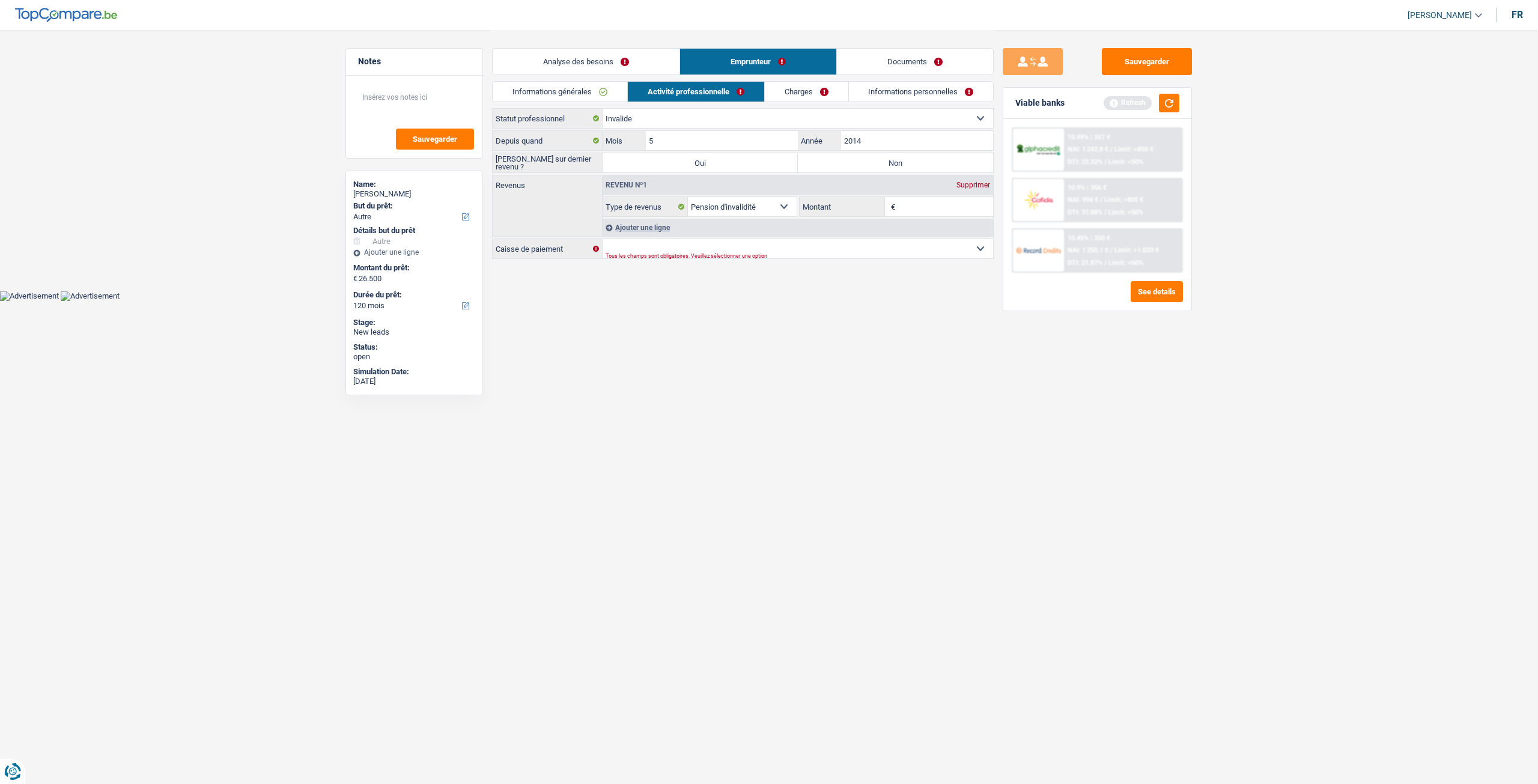
click at [923, 206] on input "Montant" at bounding box center [946, 207] width 96 height 19
type input "1.600"
click at [899, 301] on html "Vous avez le contrôle de vos données Nous utilisons des cookies, tout comme nos…" at bounding box center [769, 150] width 1538 height 301
click at [875, 245] on select "Mutualité Chrétienne Mutualité Socialiste (Solidaris) SPF Sécurité Sociale Unio…" at bounding box center [798, 249] width 391 height 19
select select "solidaris"
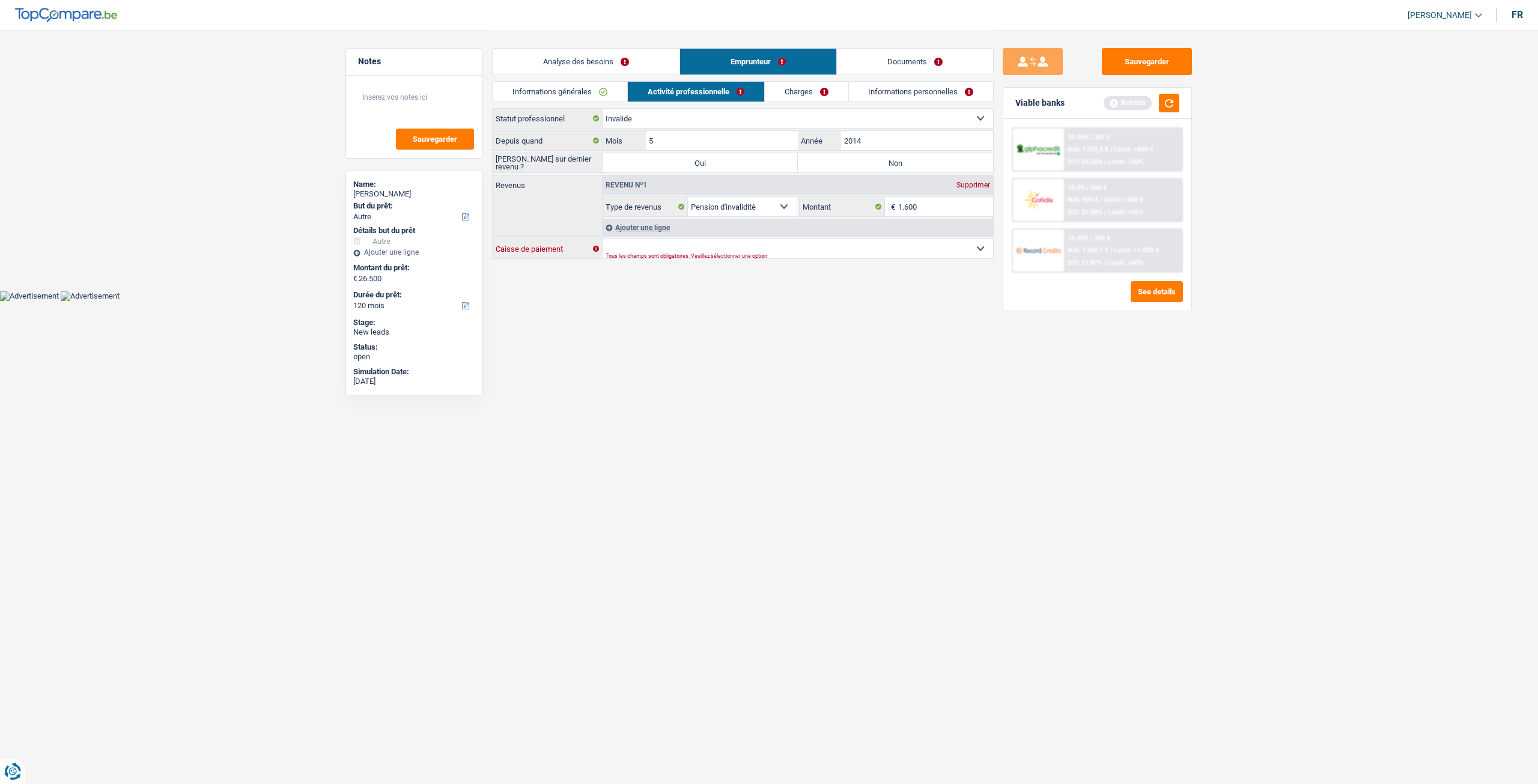
click at [603, 239] on select "Mutualité Chrétienne Mutualité Socialiste (Solidaris) SPF Sécurité Sociale Unio…" at bounding box center [798, 249] width 391 height 19
click at [637, 56] on link "Analyse des besoins" at bounding box center [586, 61] width 187 height 26
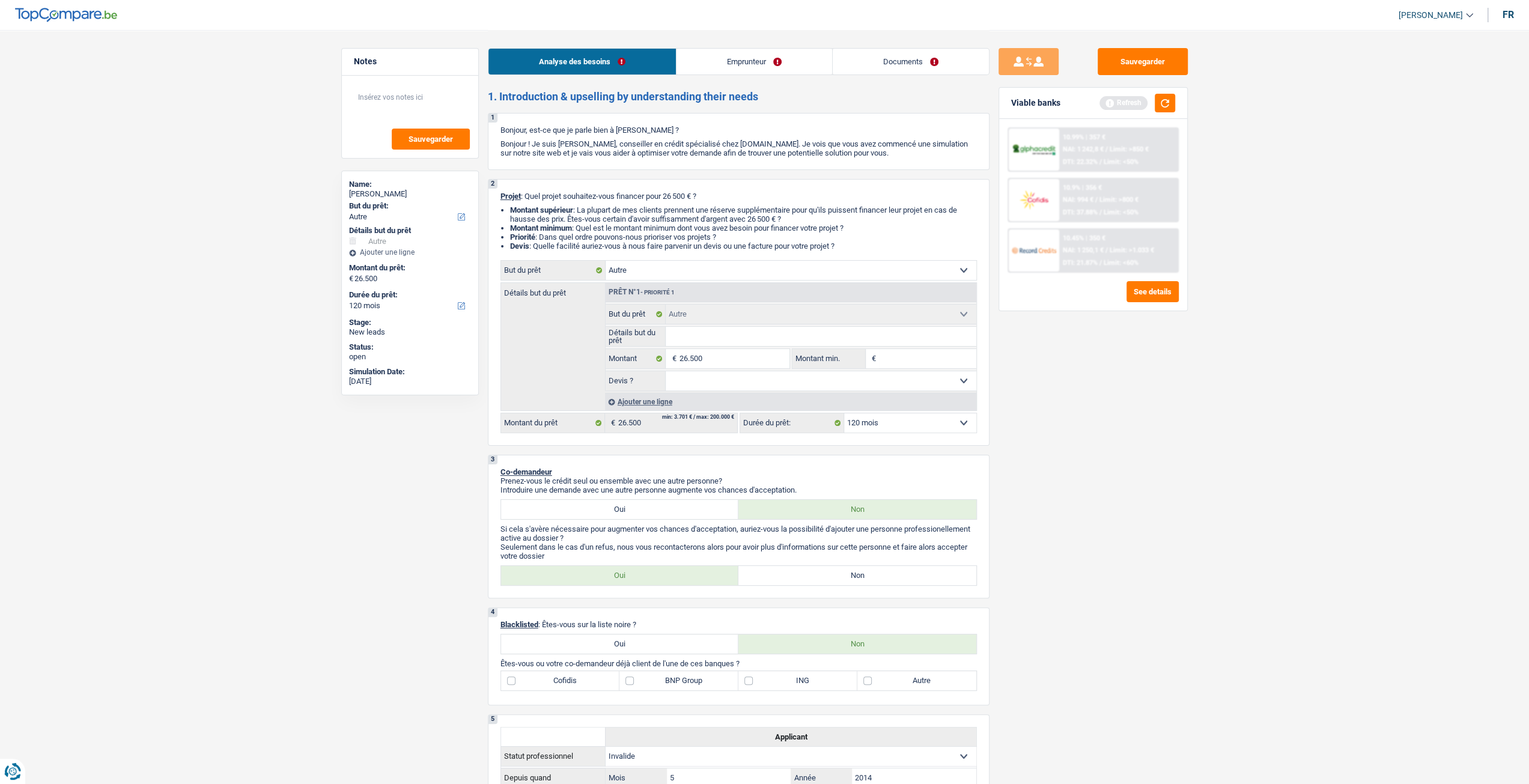
click at [735, 63] on link "Emprunteur" at bounding box center [754, 61] width 156 height 26
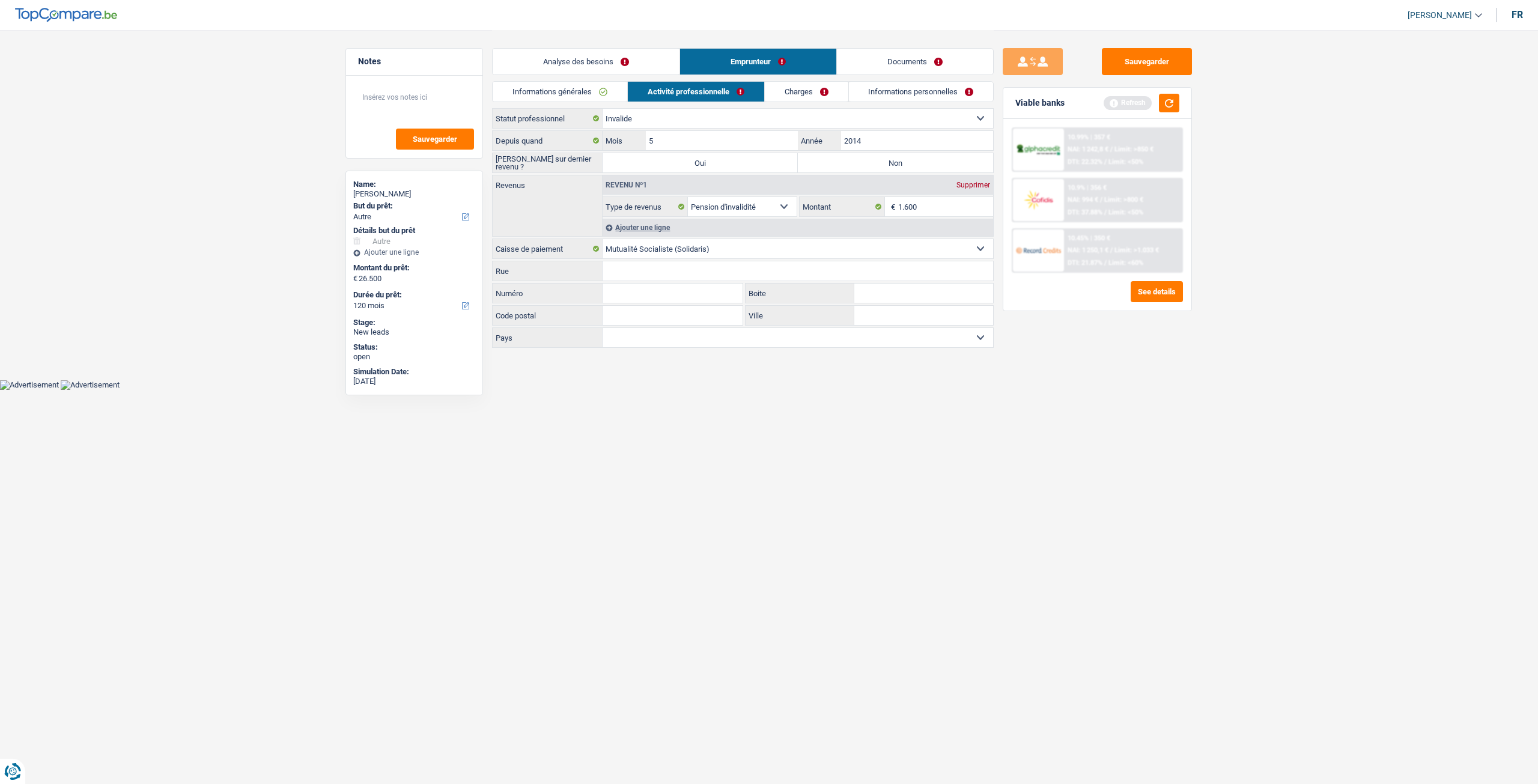
click at [587, 82] on link "Informations générales" at bounding box center [560, 91] width 134 height 20
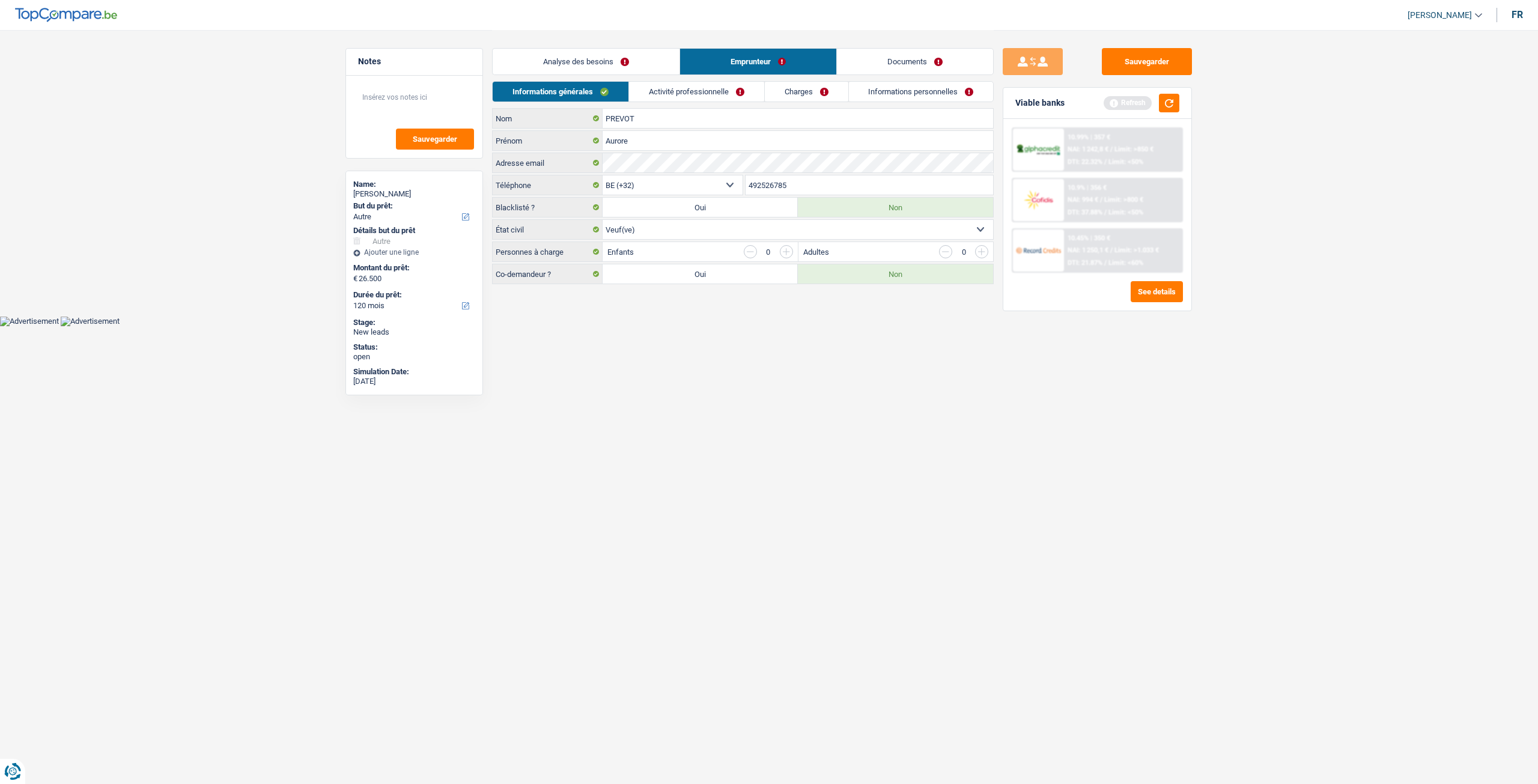
click at [675, 96] on link "Activité professionnelle" at bounding box center [696, 91] width 135 height 20
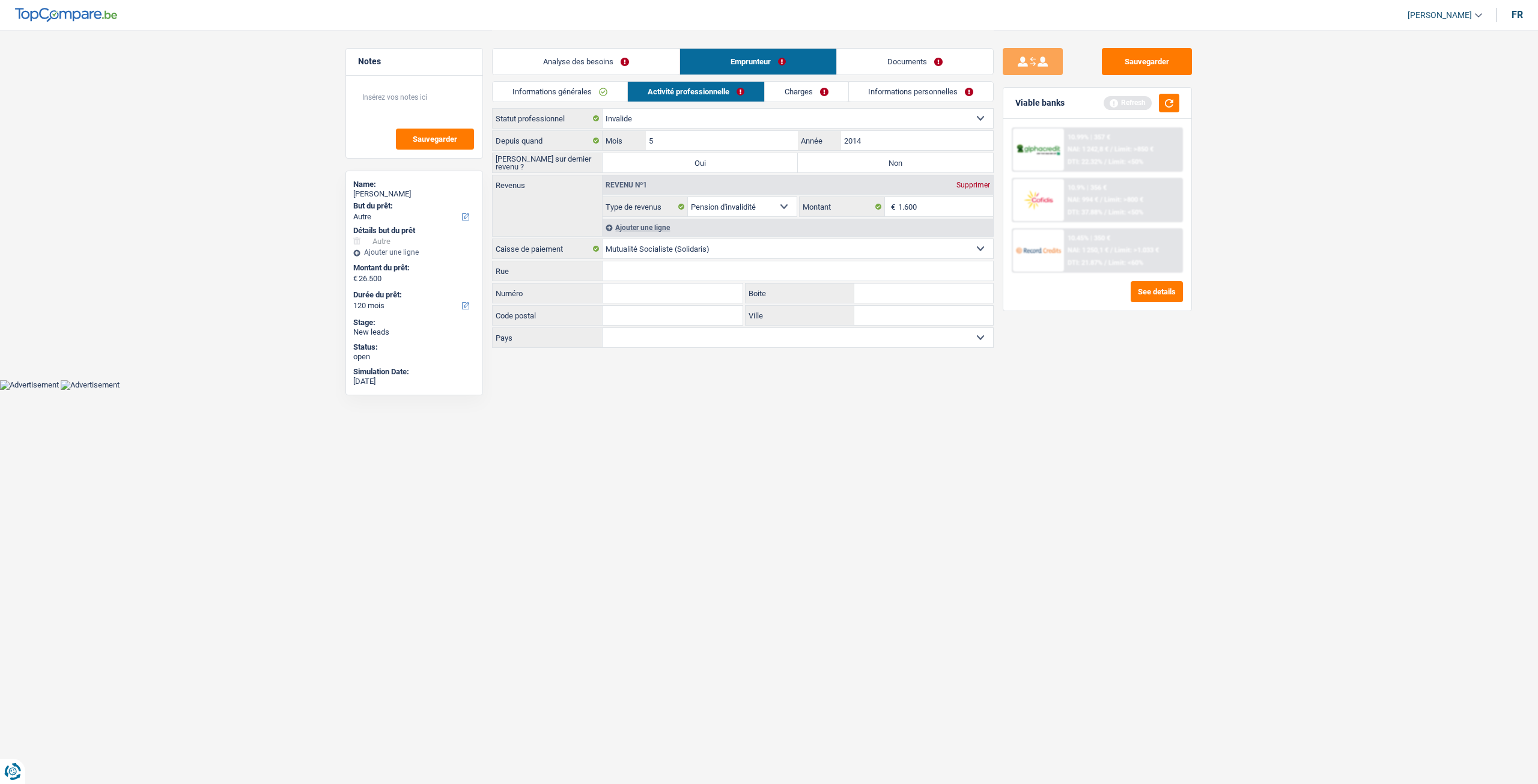
click at [889, 160] on label "Non" at bounding box center [895, 163] width 195 height 19
click at [889, 160] on input "Non" at bounding box center [895, 163] width 195 height 19
radio input "true"
click at [625, 57] on link "Analyse des besoins" at bounding box center [586, 61] width 187 height 26
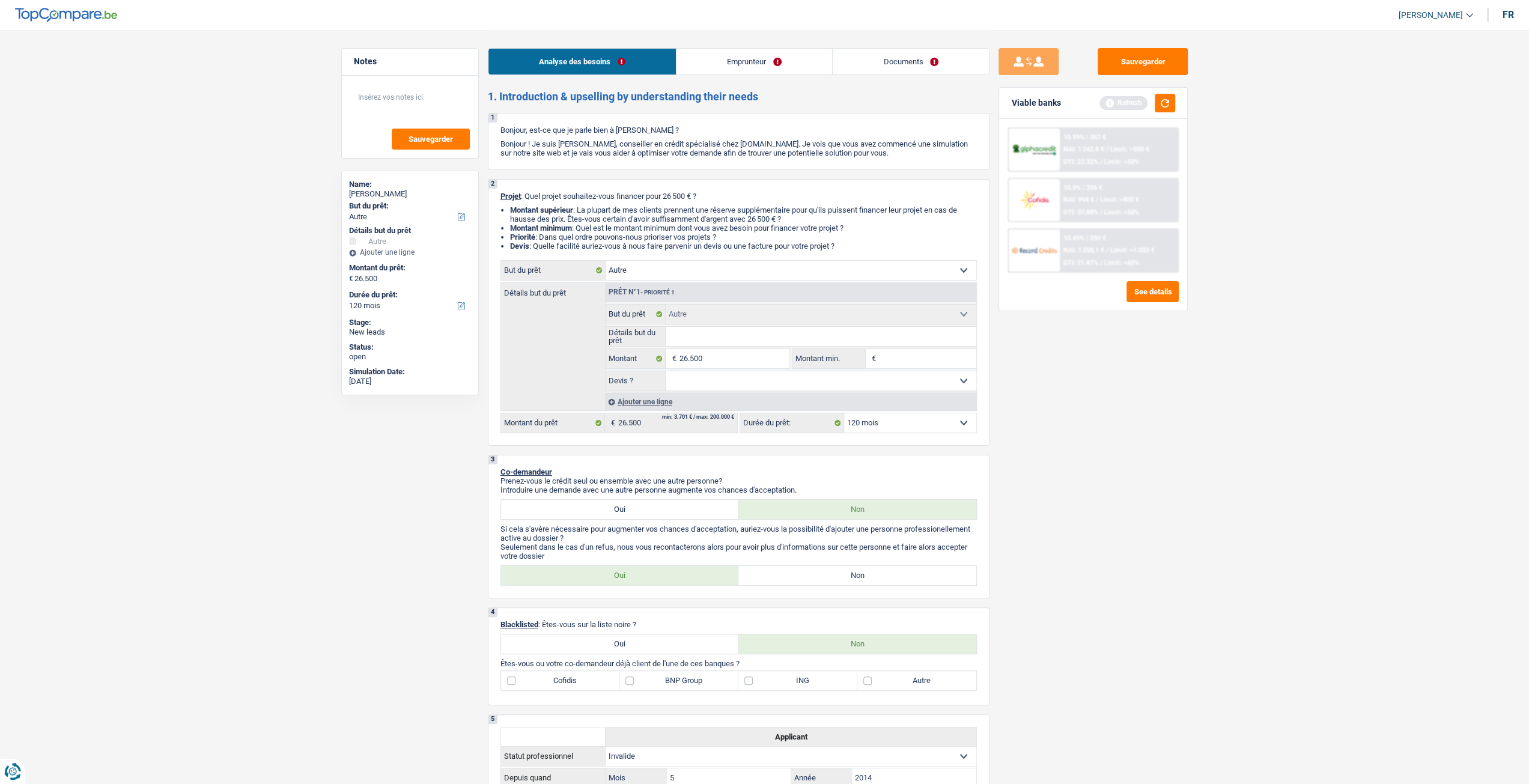
click at [769, 65] on link "Emprunteur" at bounding box center [754, 61] width 156 height 26
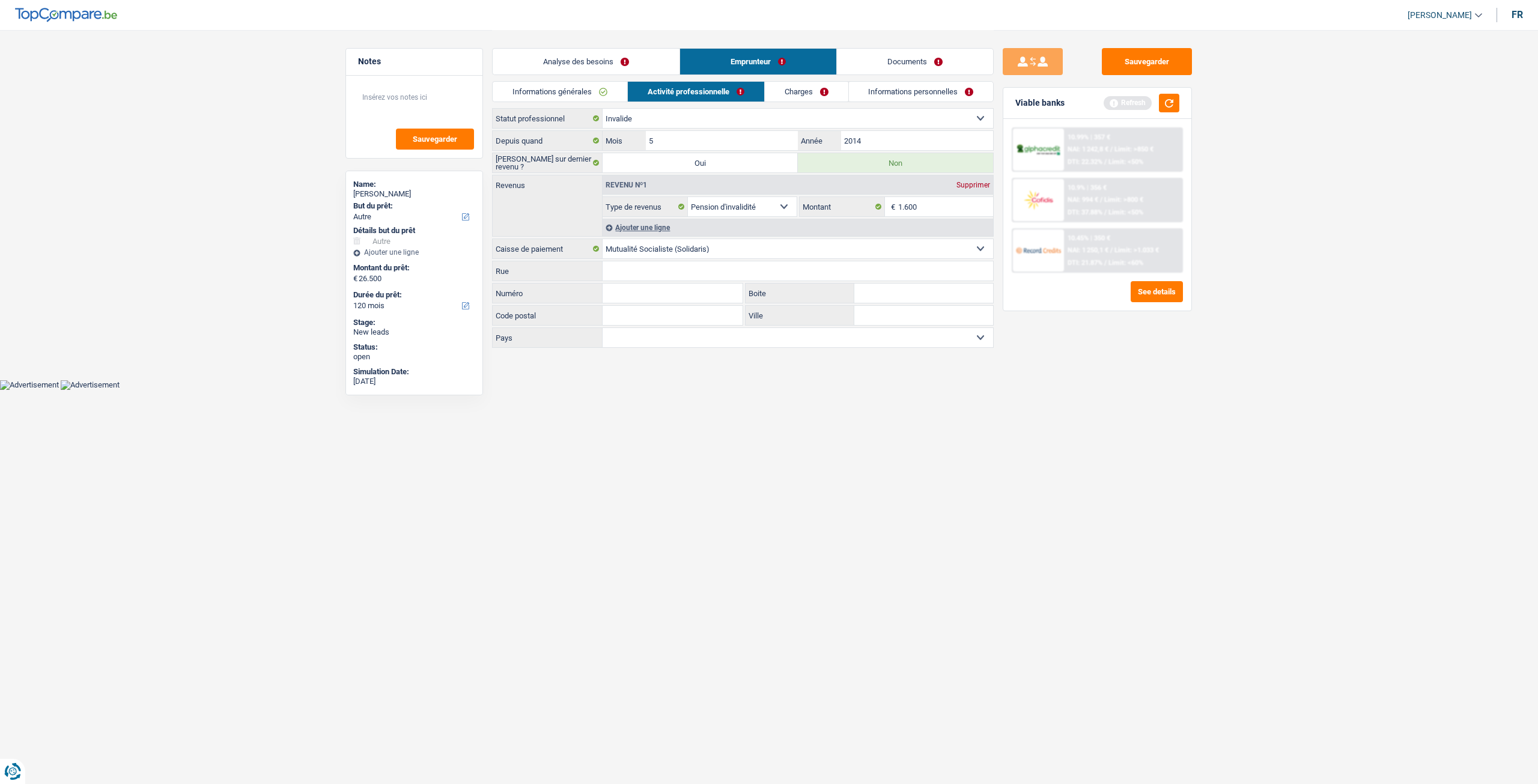
click at [813, 90] on link "Charges" at bounding box center [806, 91] width 83 height 20
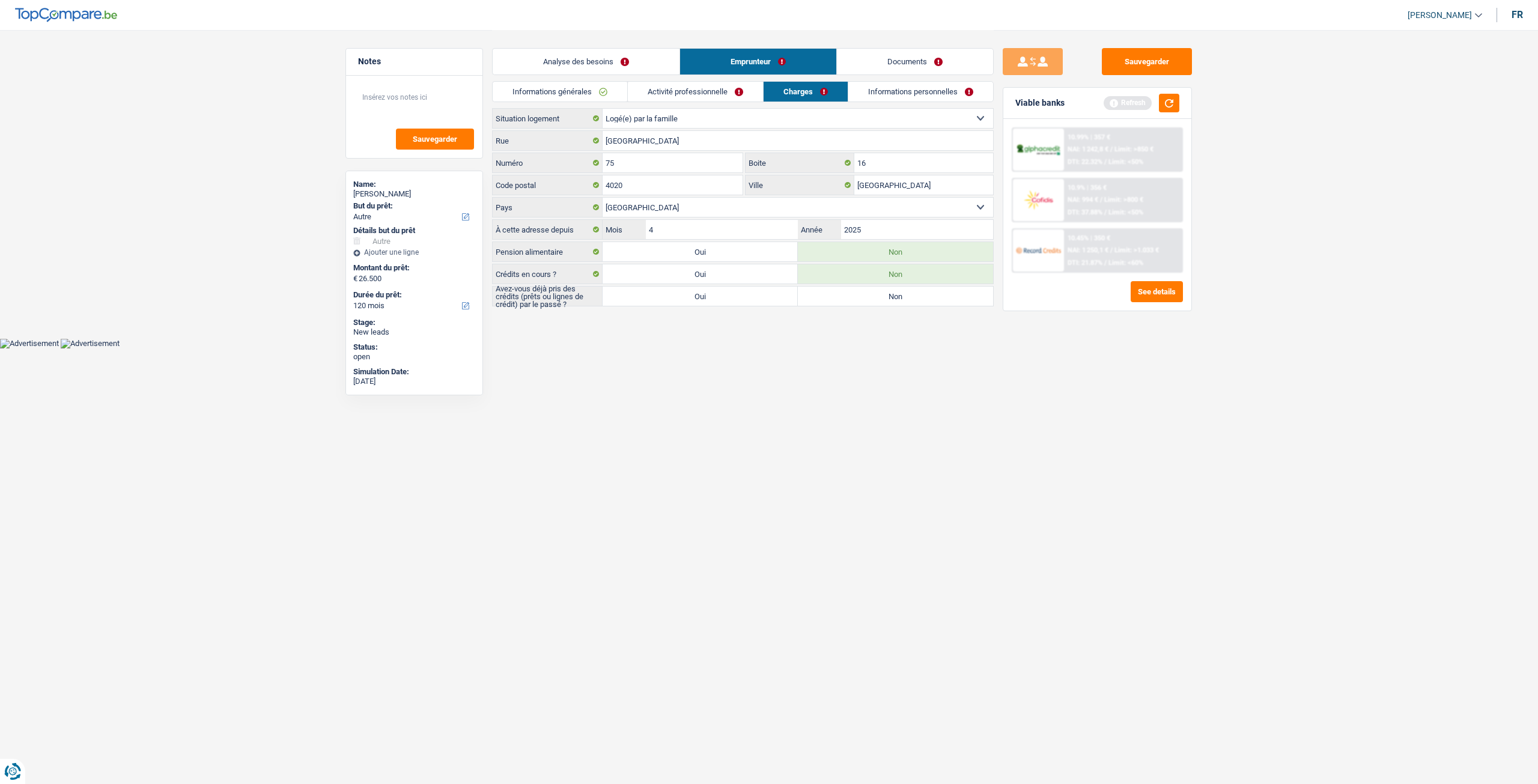
click at [612, 61] on link "Analyse des besoins" at bounding box center [586, 61] width 187 height 26
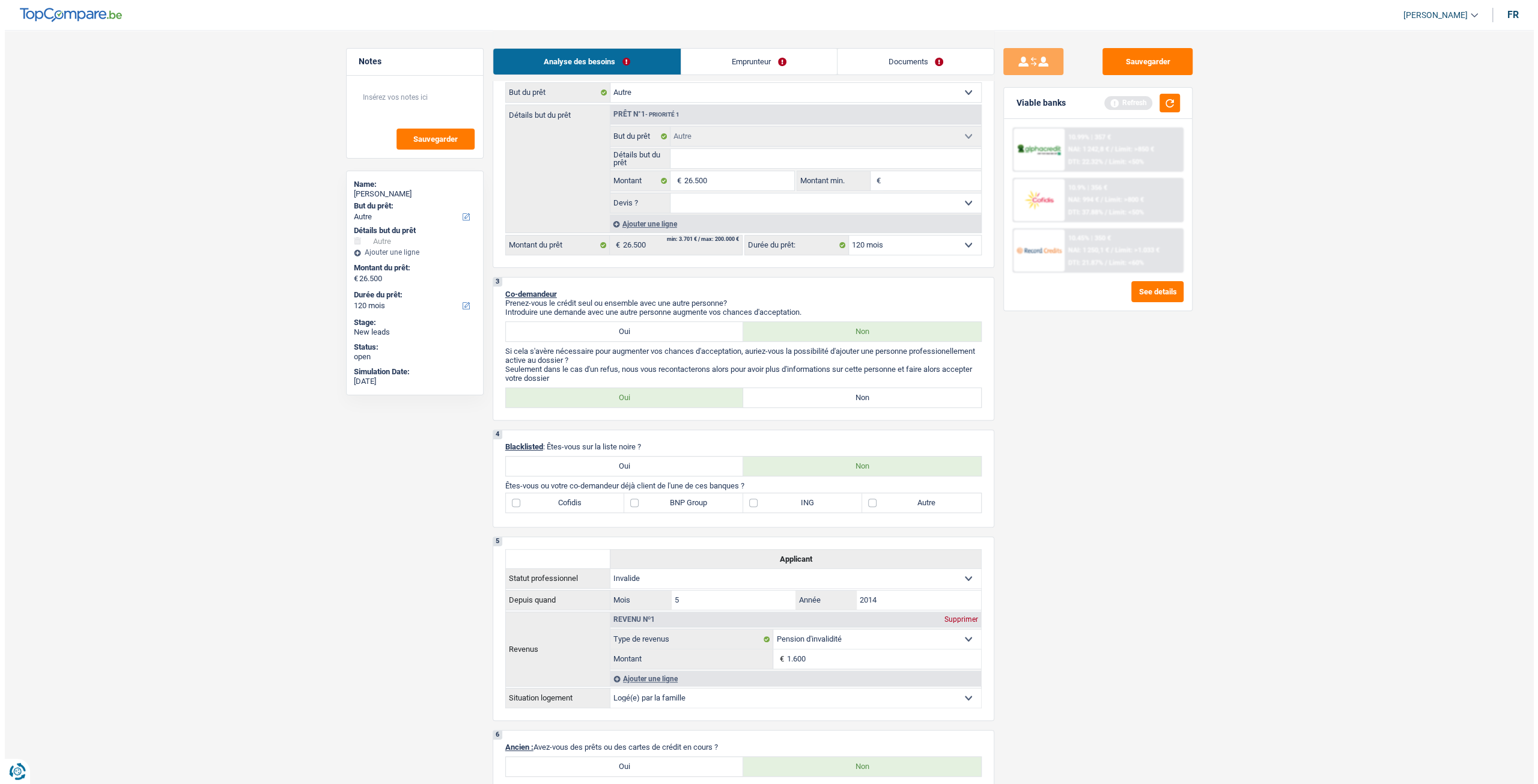
scroll to position [180, 0]
click at [1166, 98] on button "button" at bounding box center [1165, 103] width 21 height 19
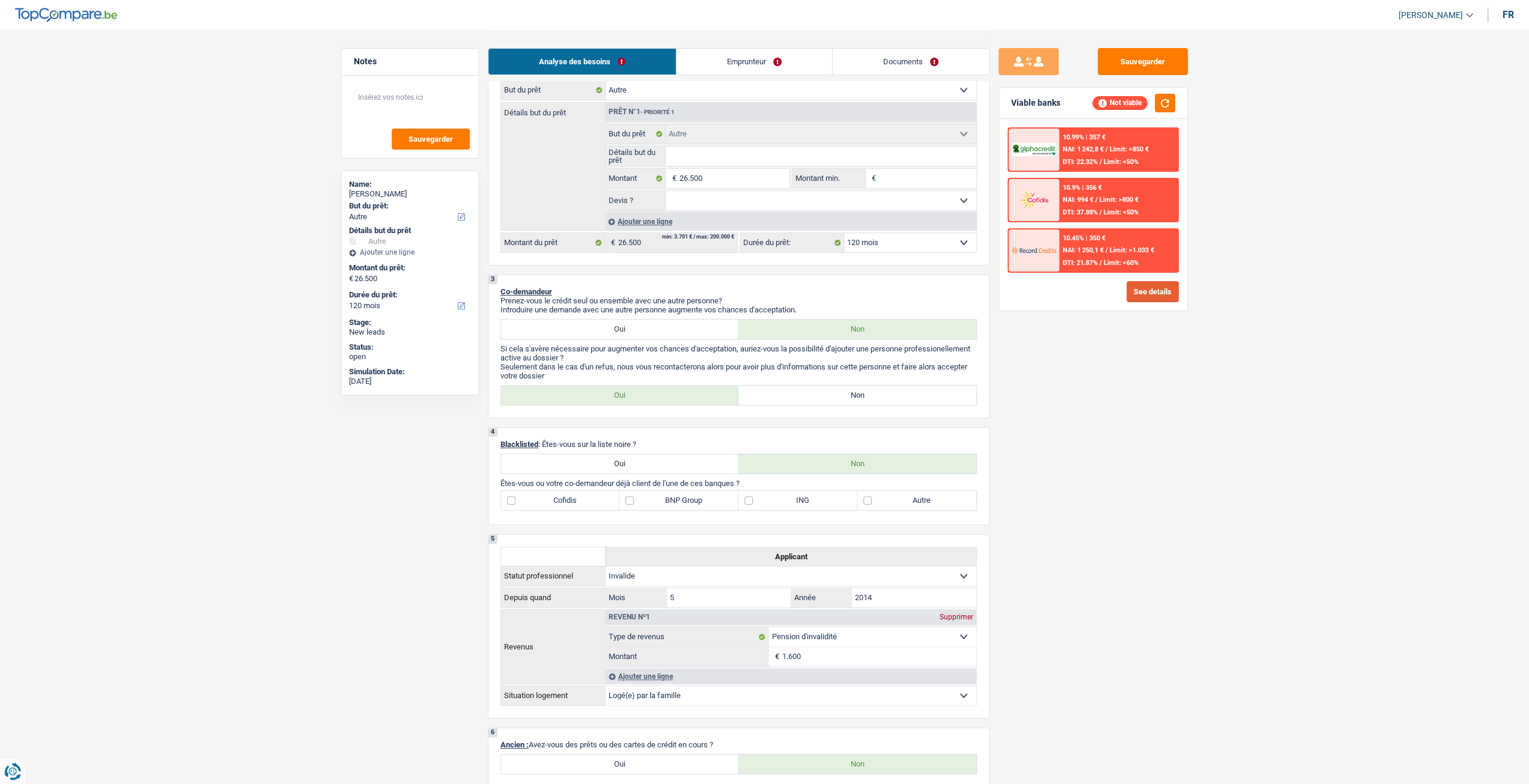
click at [1140, 287] on button "See details" at bounding box center [1152, 291] width 52 height 21
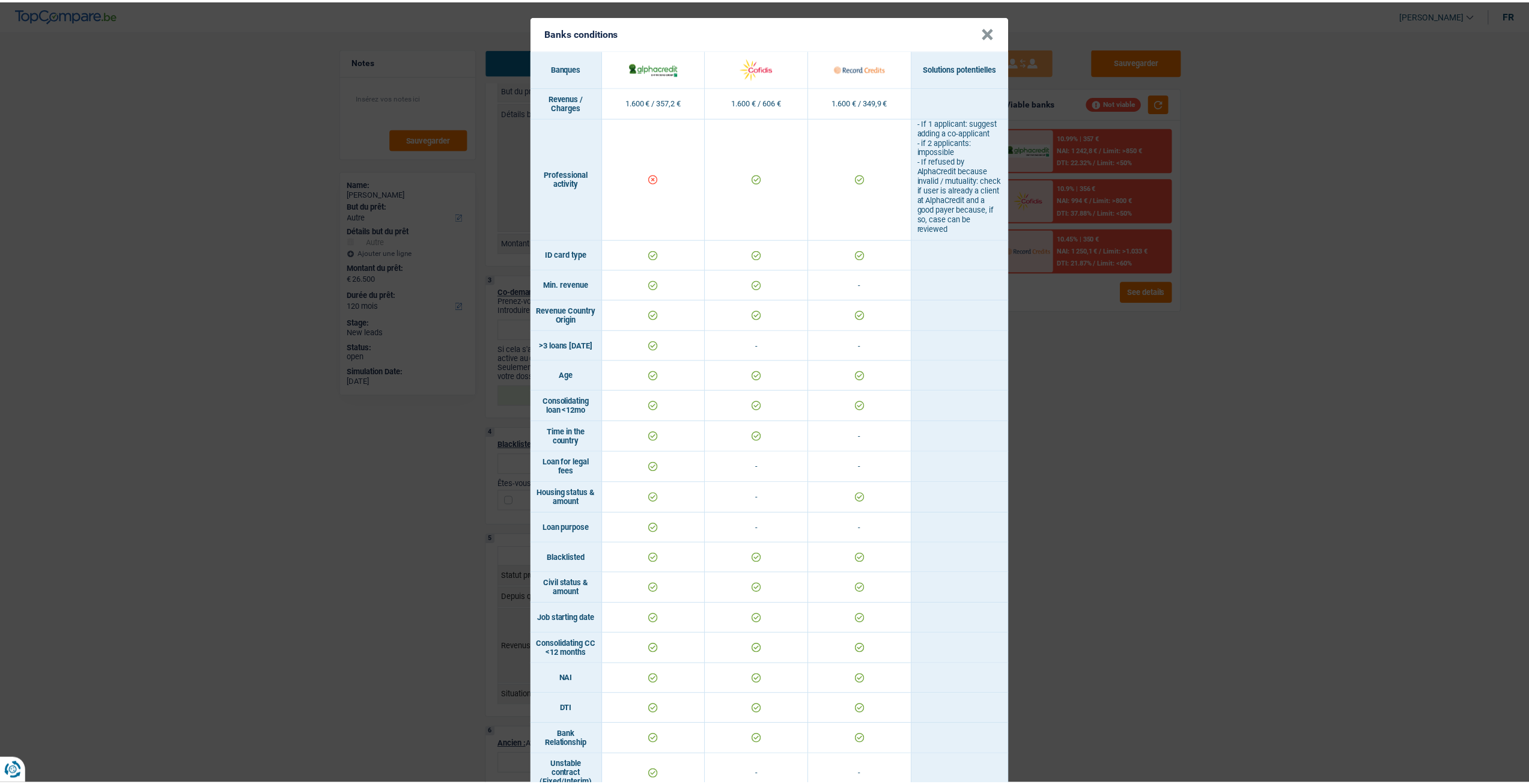
scroll to position [0, 0]
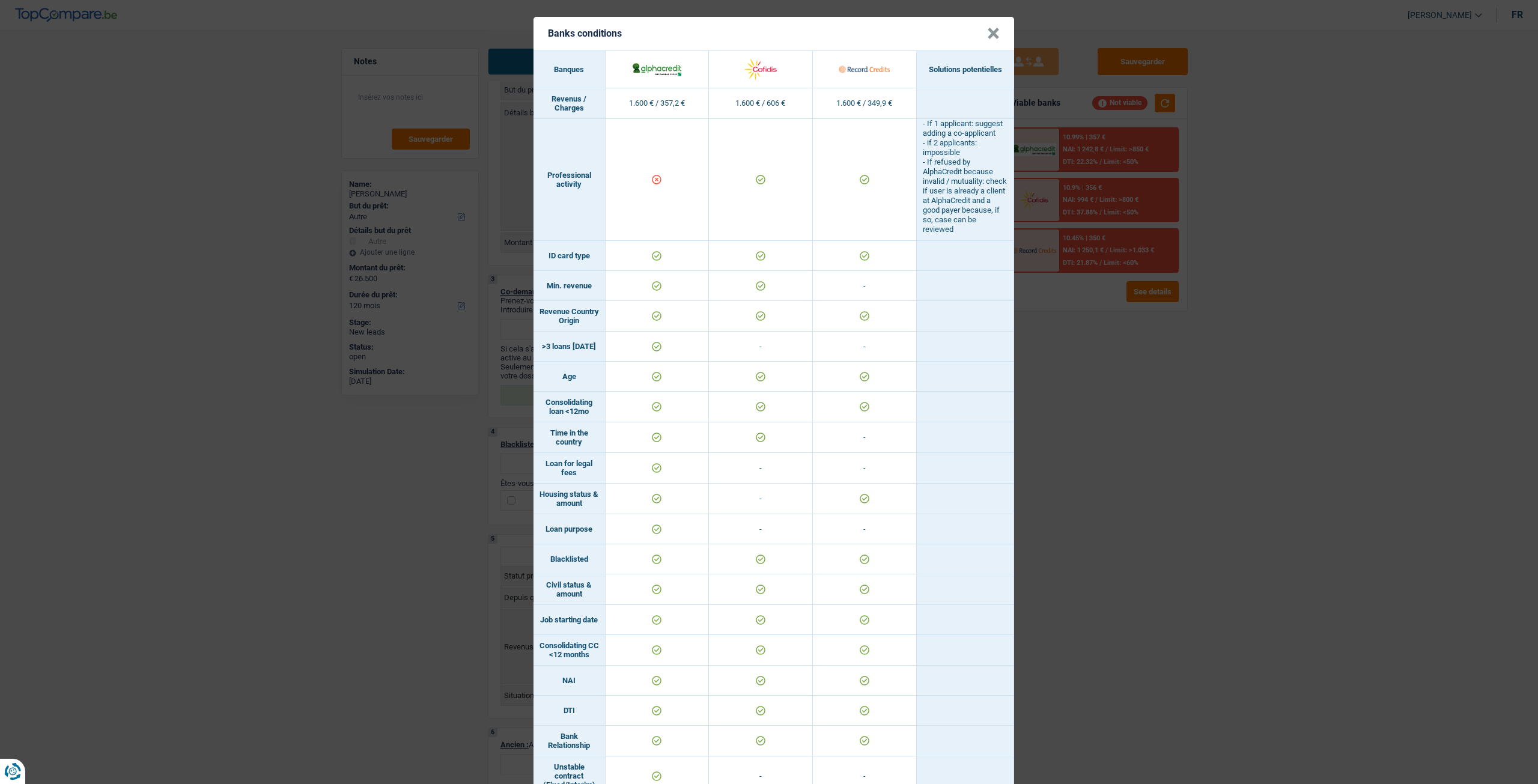
click at [1154, 421] on div "Banks conditions × Banques Solutions potentielles Revenus / Charges 1.600 € / 3…" at bounding box center [769, 392] width 1538 height 784
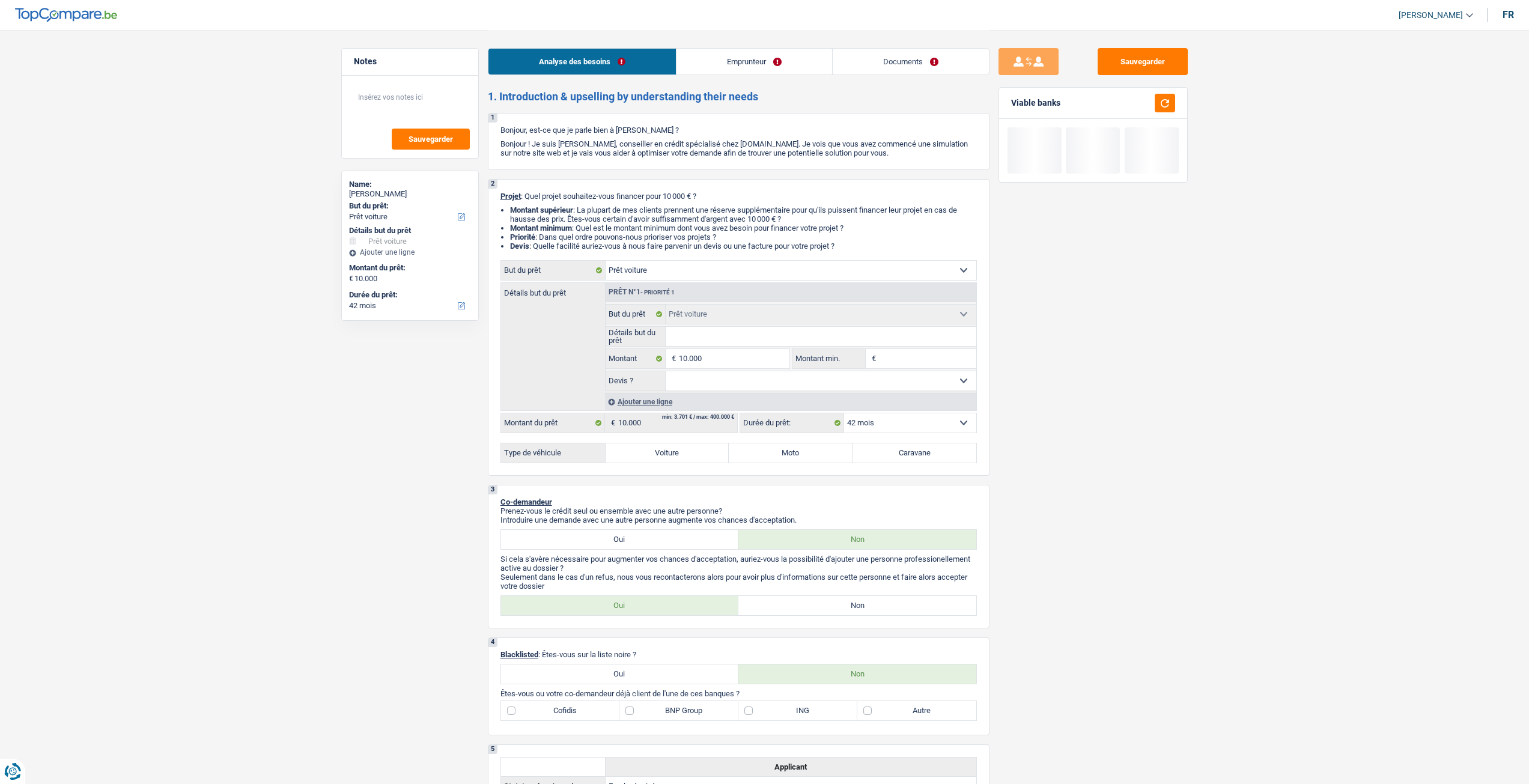
select select "car"
select select "42"
select select "car"
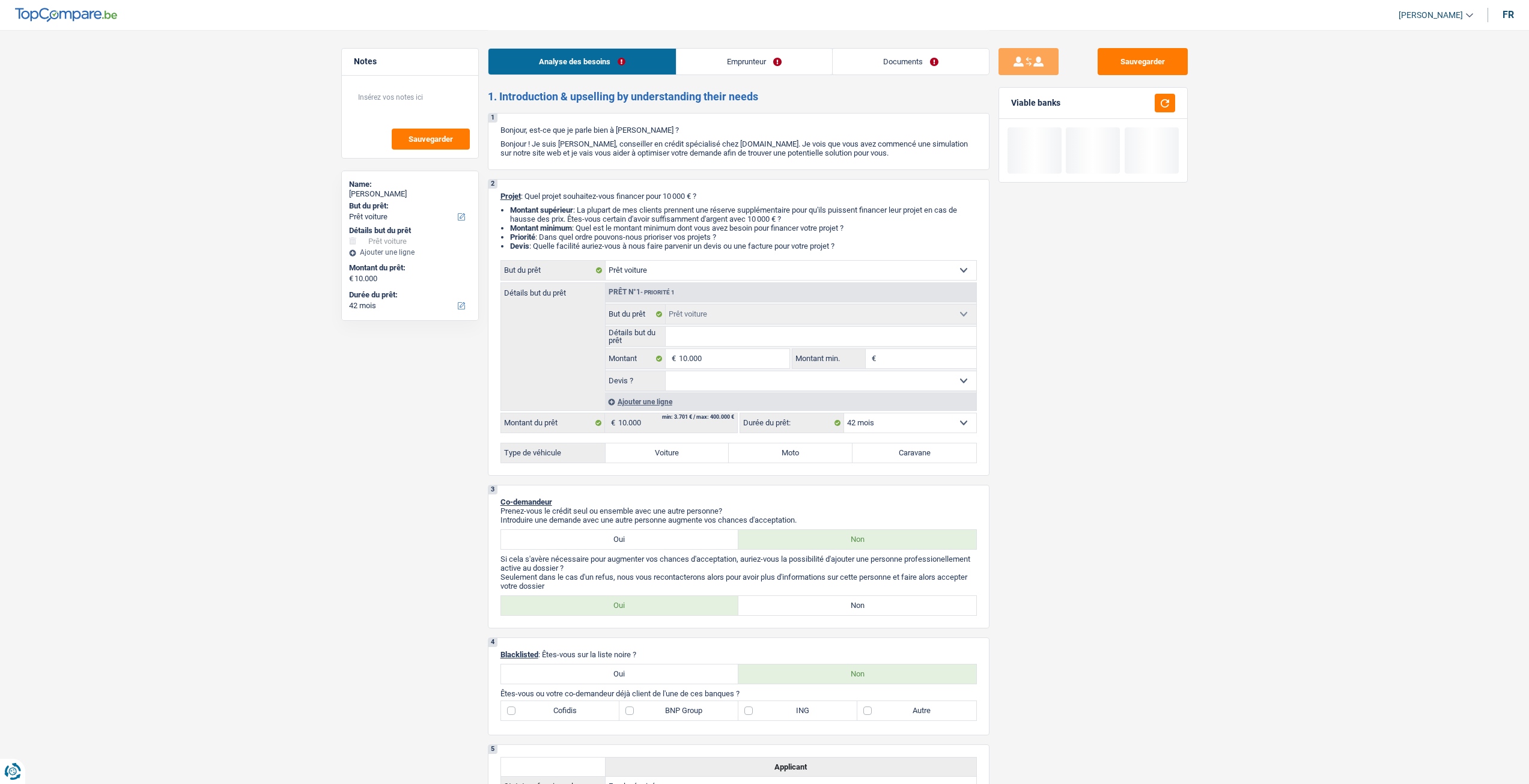
select select "42"
select select "privateEmployee"
select select "netSalary"
select select "mealVouchers"
select select "ownerWithoutMortgage"
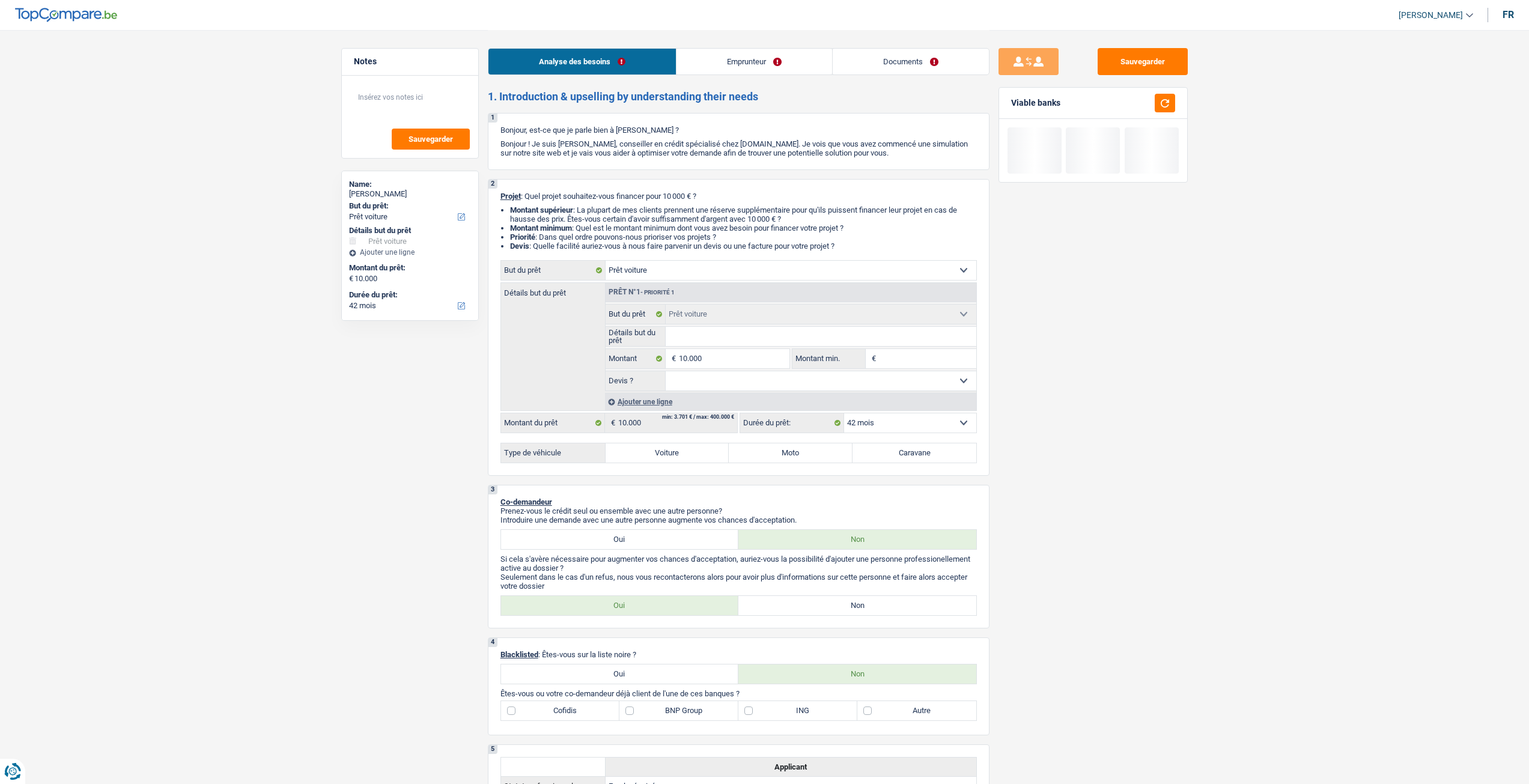
select select "car"
select select "42"
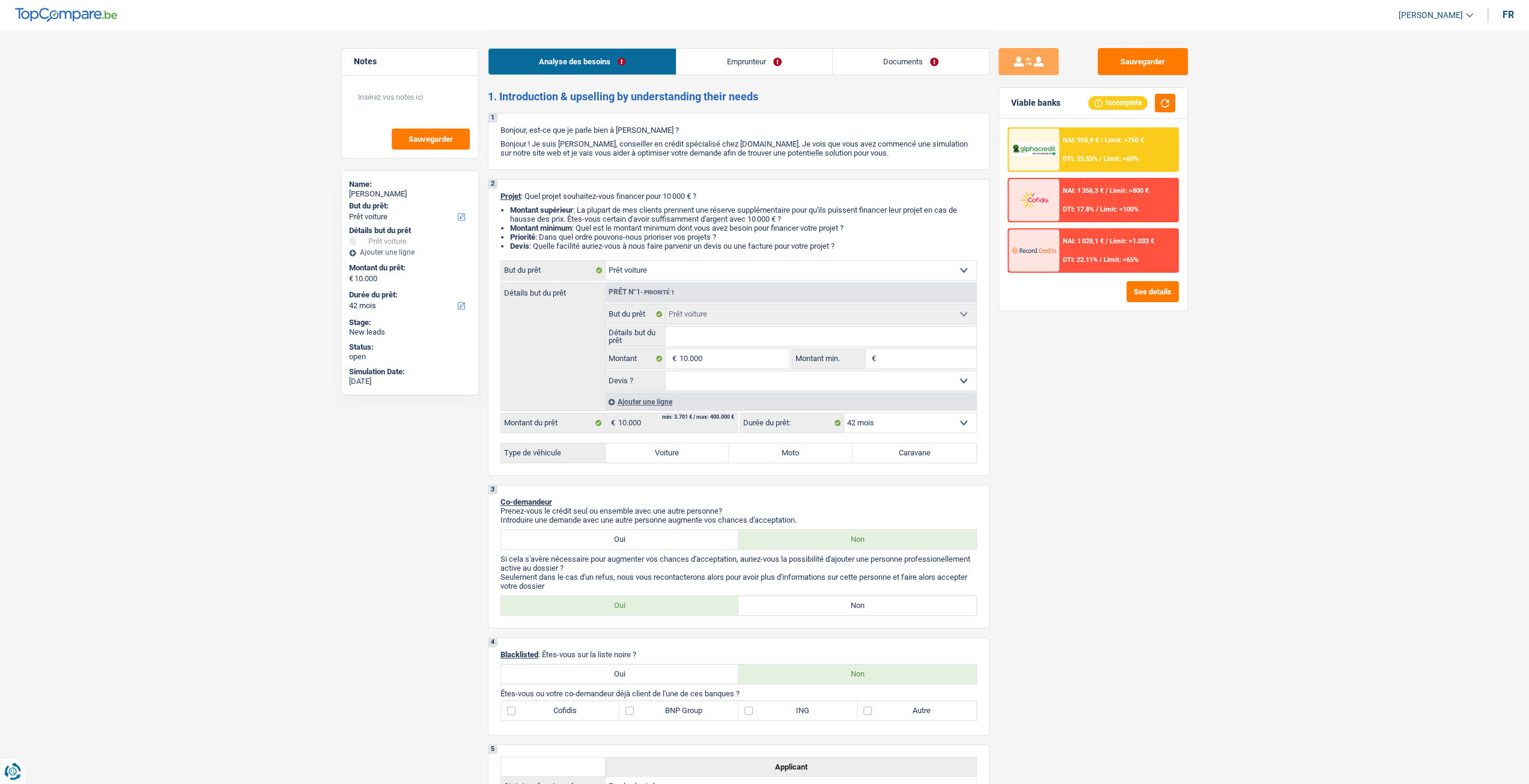
click at [715, 340] on input "Détails but du prêt" at bounding box center [821, 336] width 311 height 19
click at [745, 358] on input "10.000" at bounding box center [734, 358] width 110 height 19
type input "1.000"
type input "100"
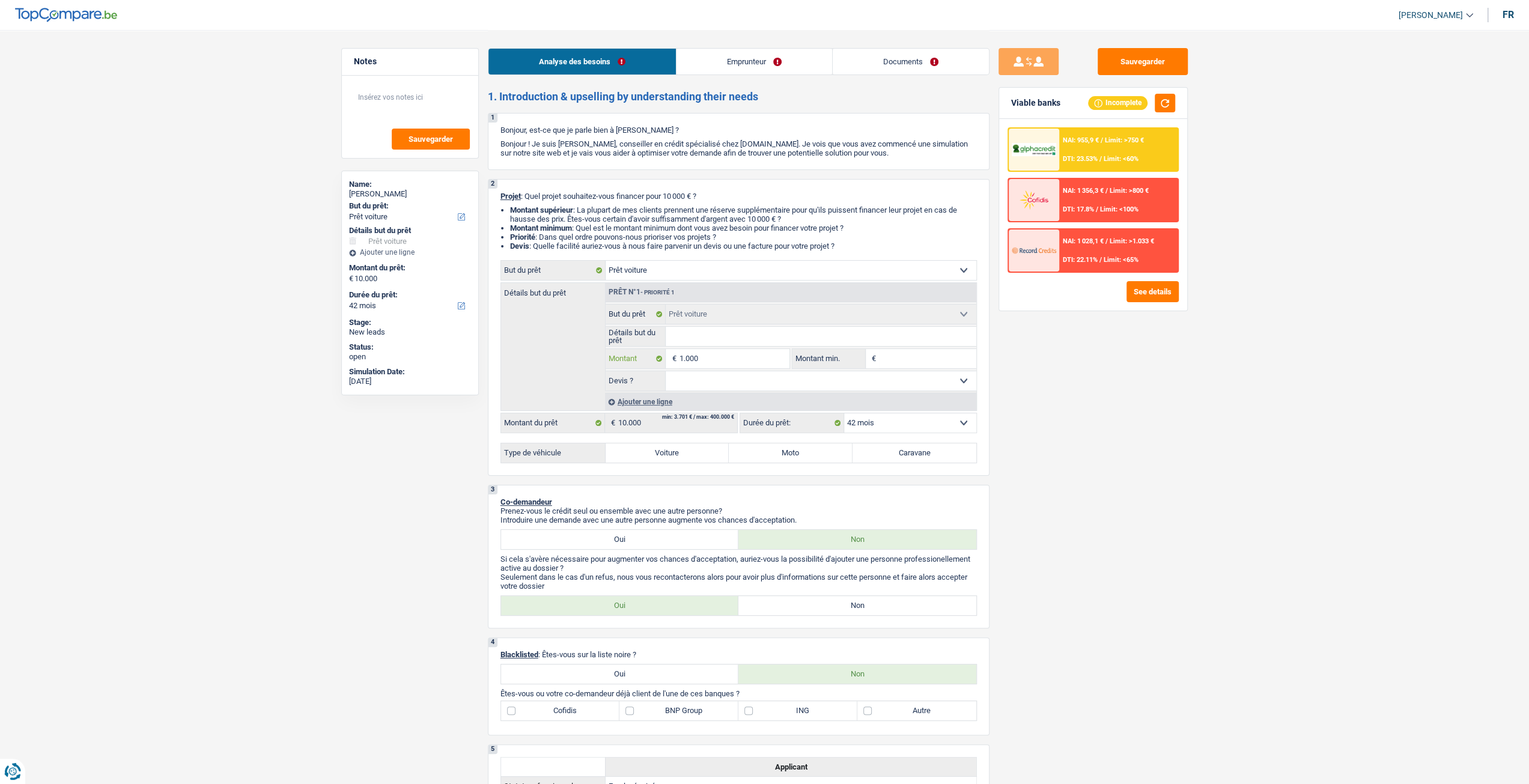
type input "100"
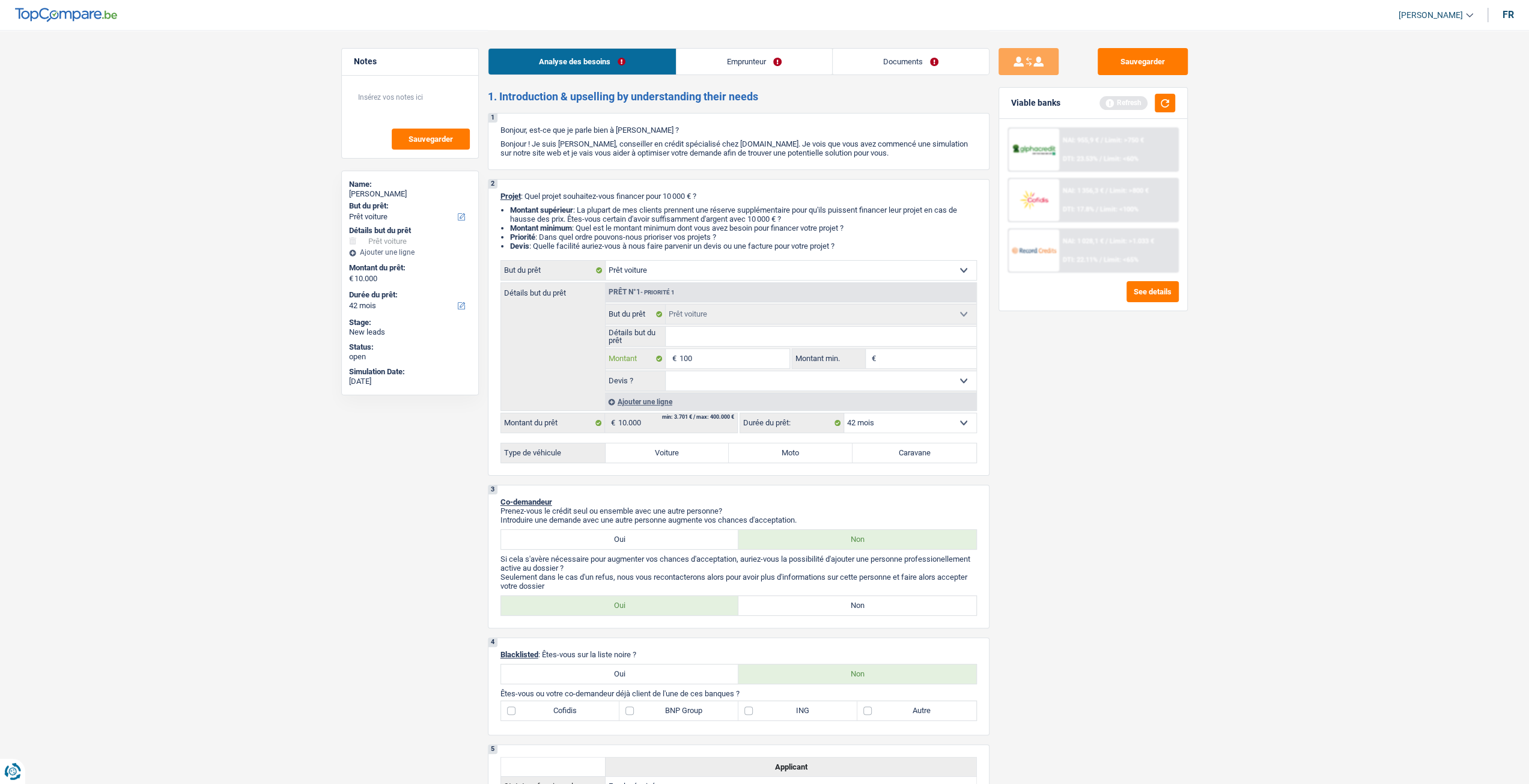
type input "10"
type input "1"
type input "5"
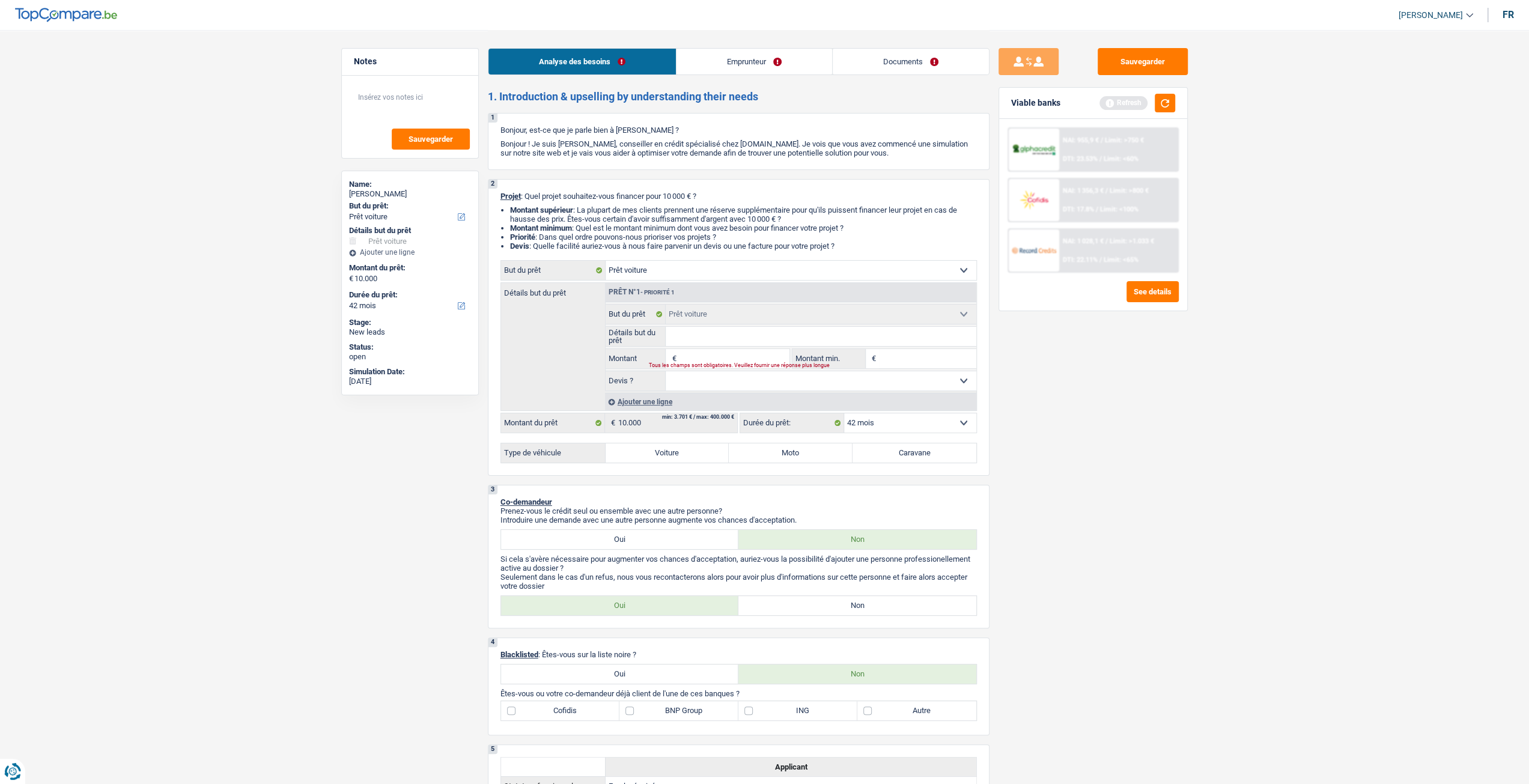
type input "5"
type input "50"
type input "500"
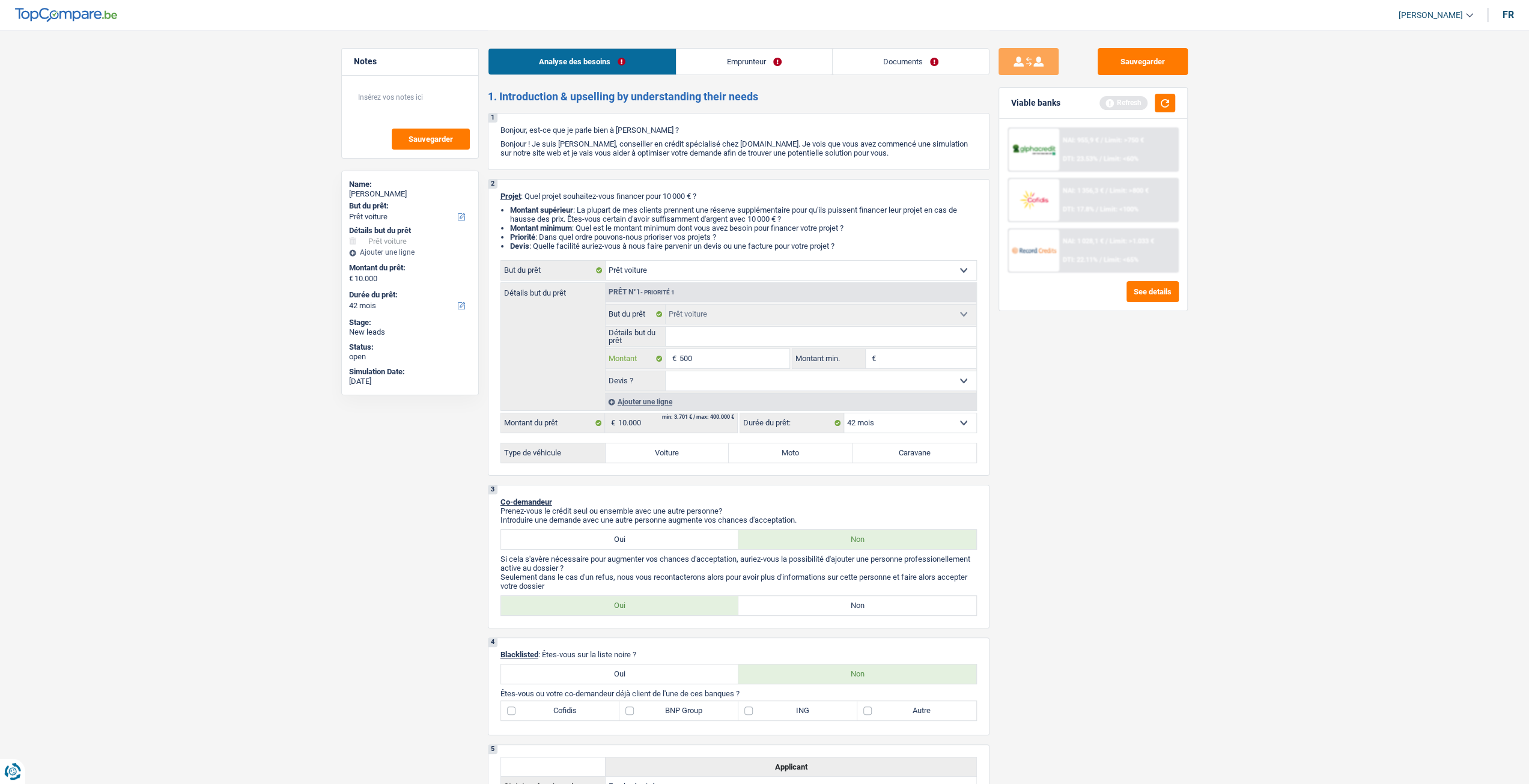
type input "5.000"
type input "500"
type input "5.001"
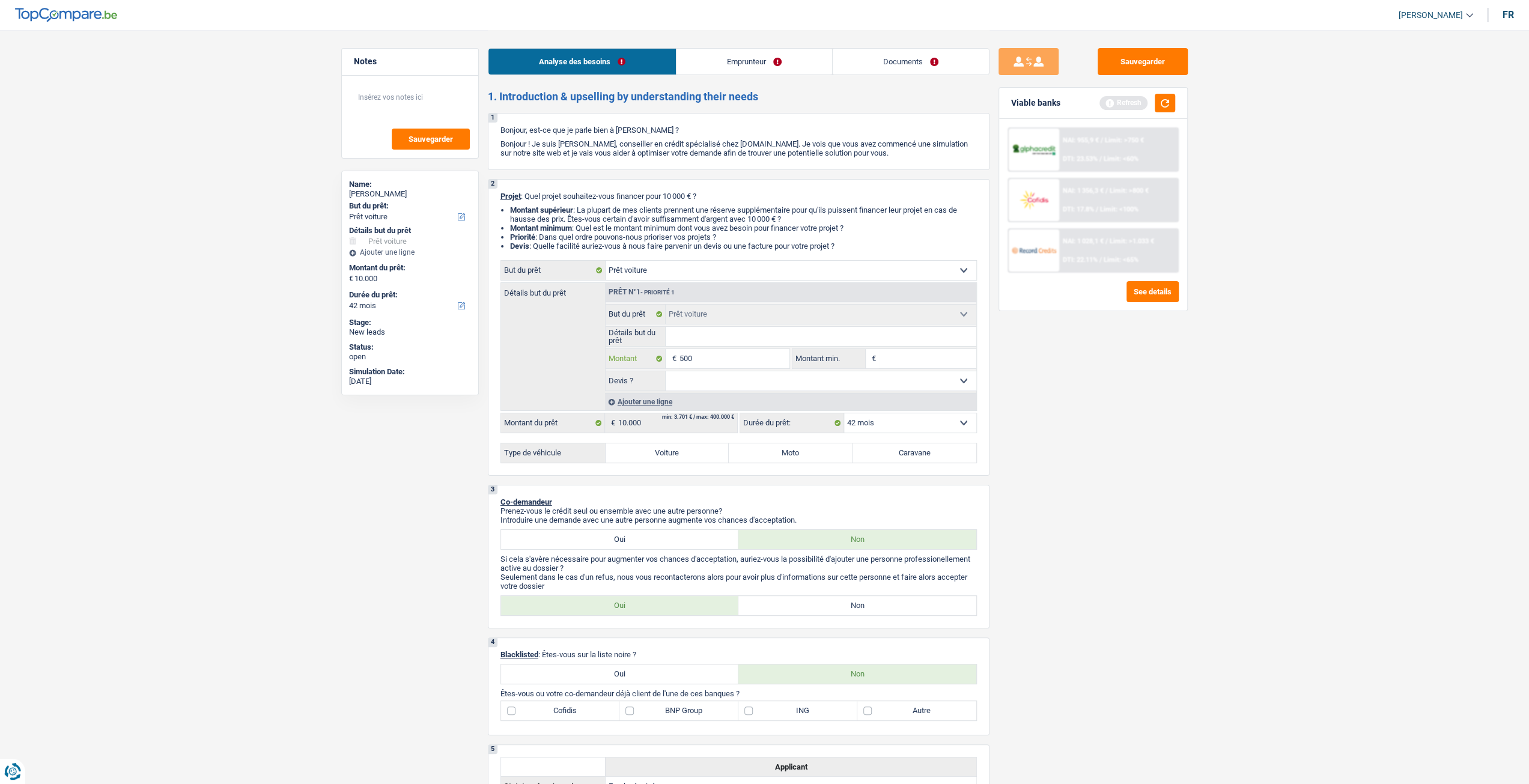
type input "5.001"
select select "36"
type input "5.001"
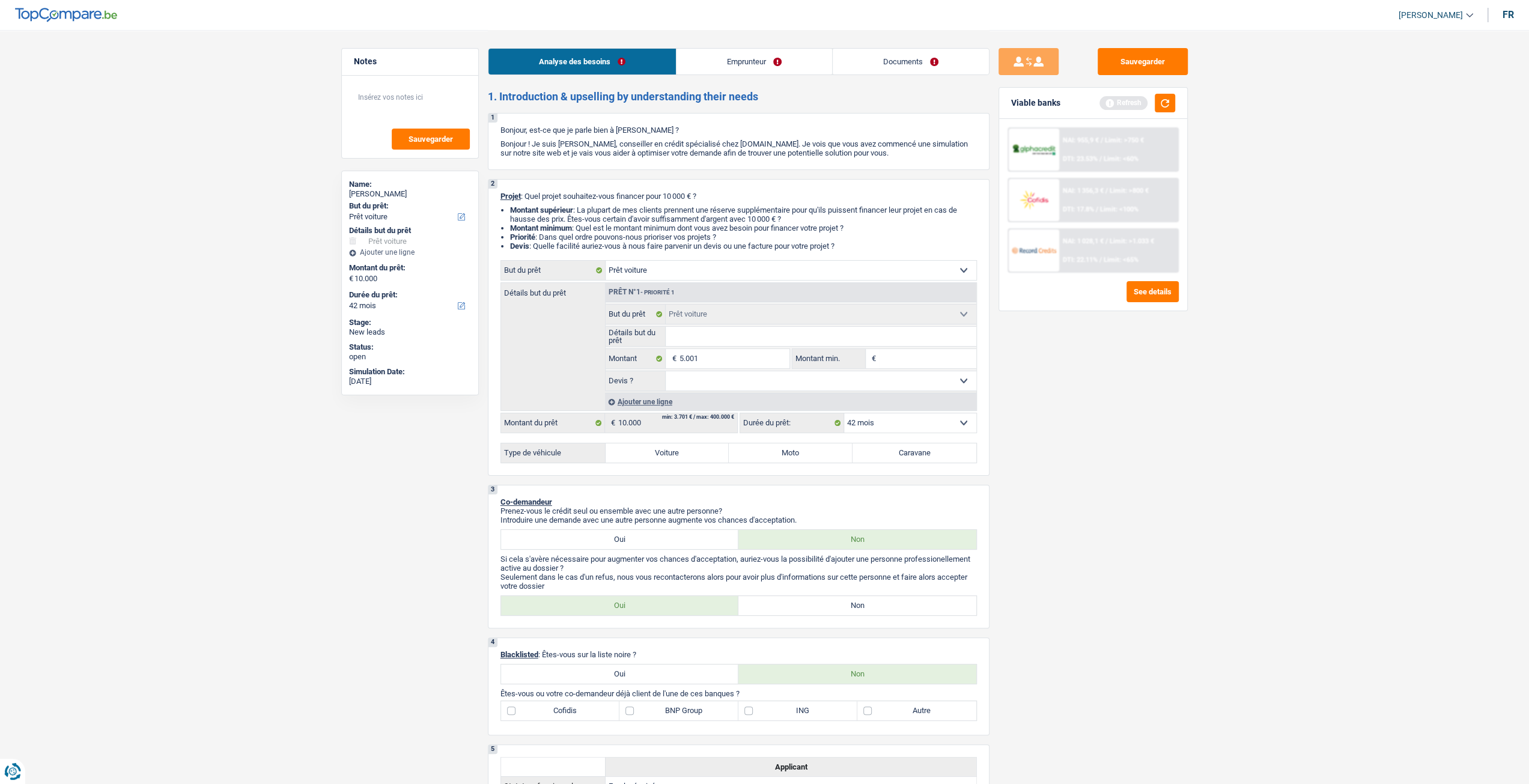
select select "36"
type input "5.001"
select select "36"
click at [1097, 422] on div "Sauvegarder Viable banks Refresh NAI: 955,9 € / Limit: >750 € DTI: 23.53% / Lim…" at bounding box center [1093, 406] width 207 height 717
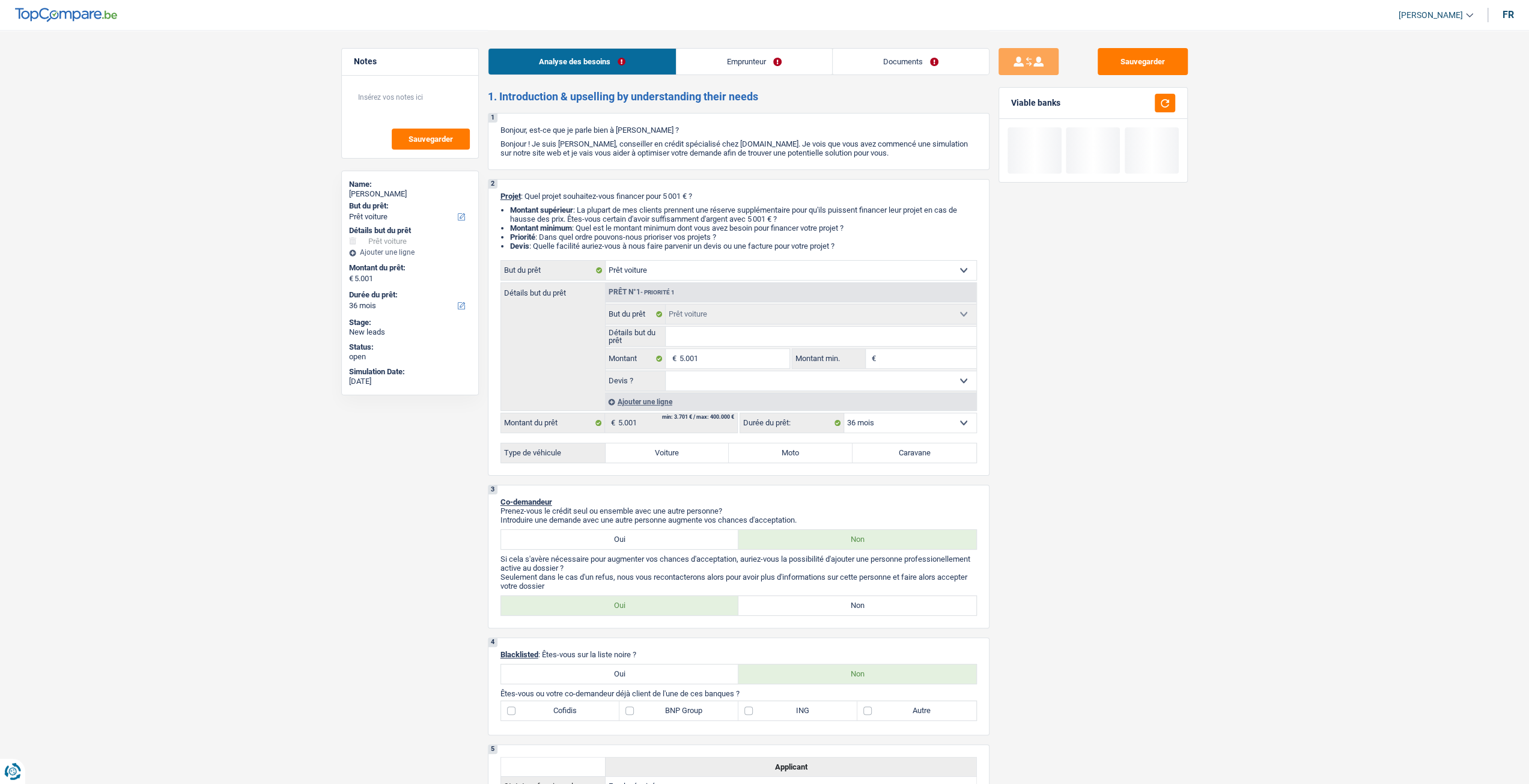
click at [712, 267] on select "Confort maison: meubles, textile, peinture, électroménager, outillage non-profe…" at bounding box center [791, 271] width 371 height 19
select select "other"
click at [606, 265] on select "Confort maison: meubles, textile, peinture, électroménager, outillage non-profe…" at bounding box center [791, 271] width 371 height 19
select select "other"
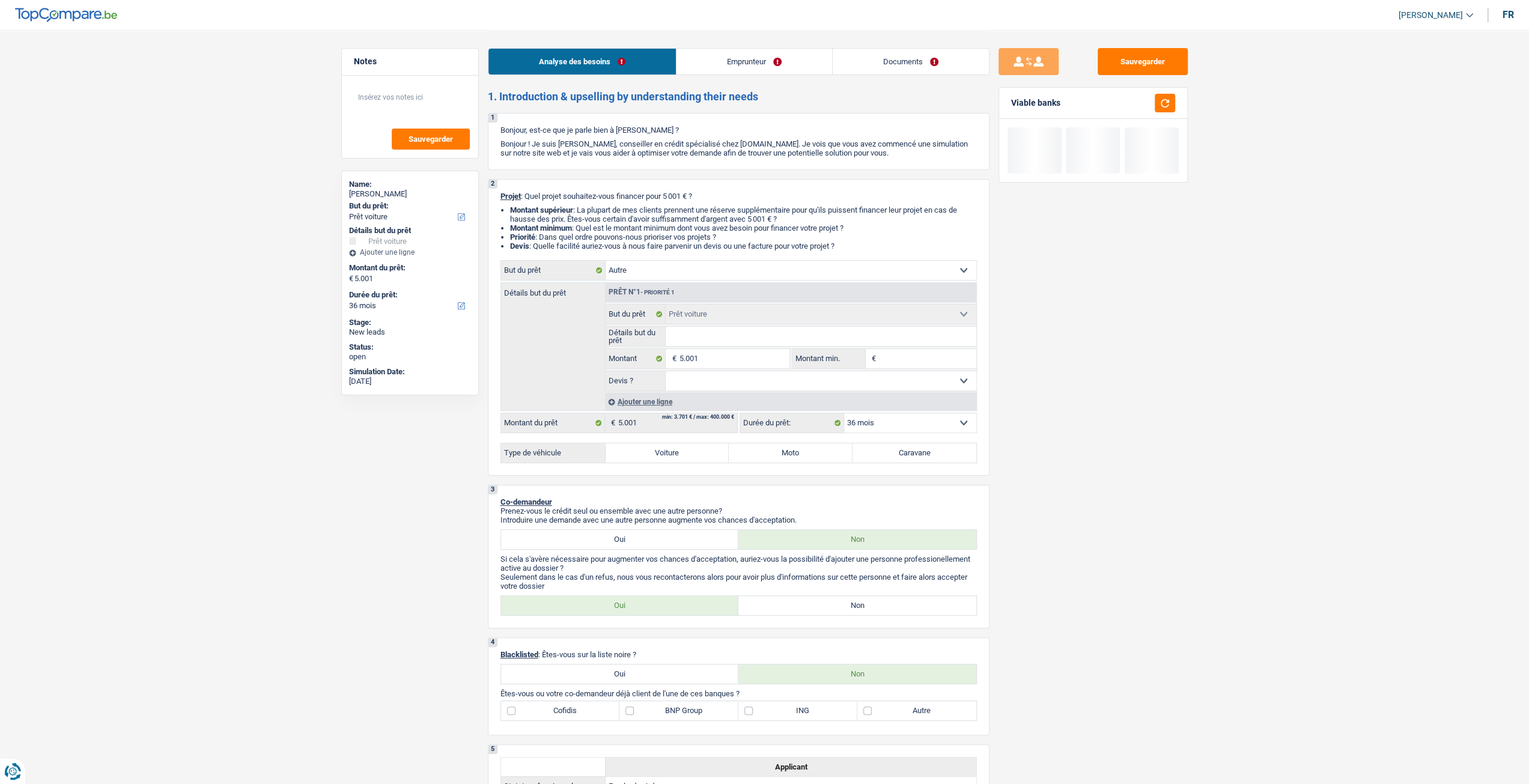
select select "other"
select select "car"
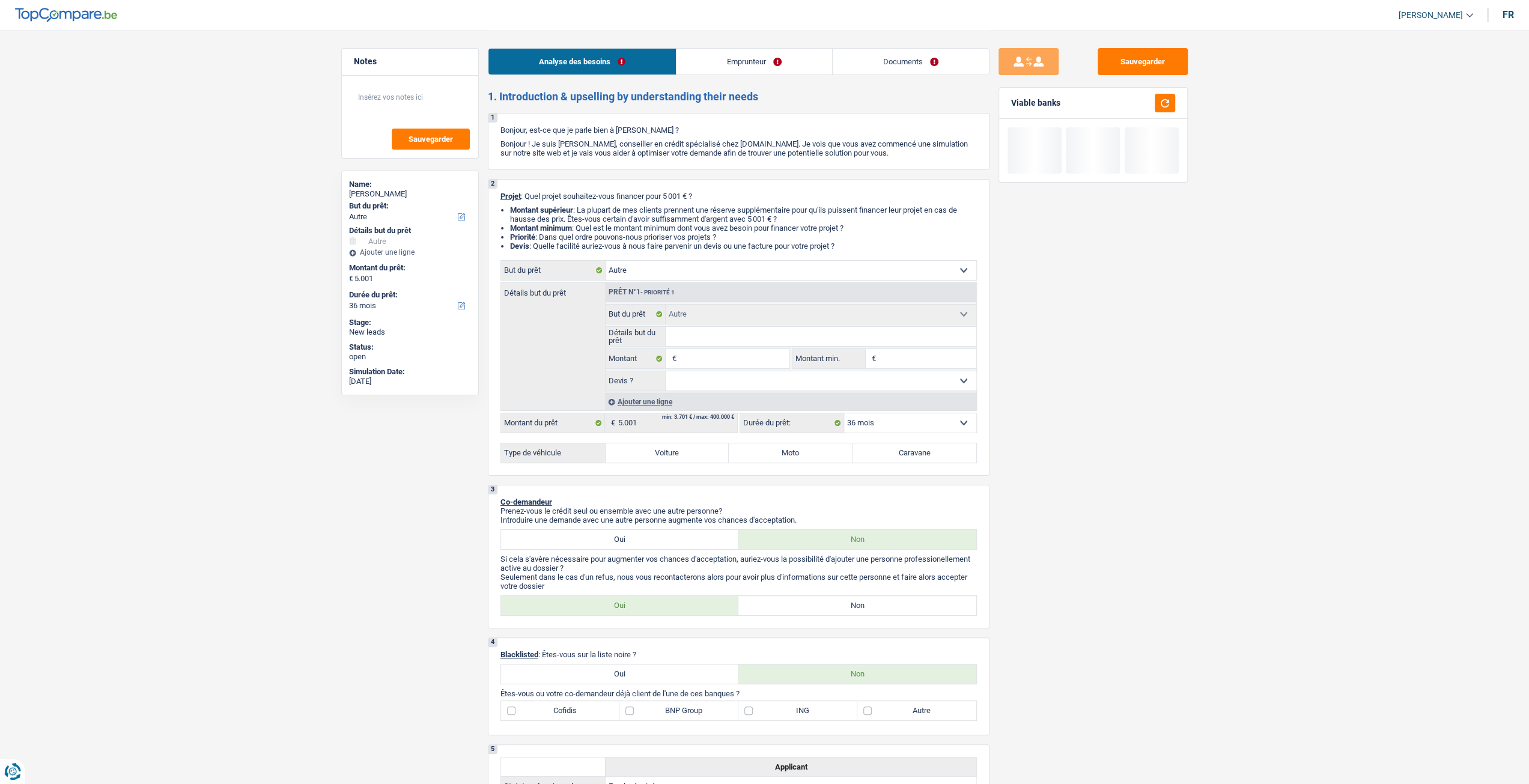
select select "car"
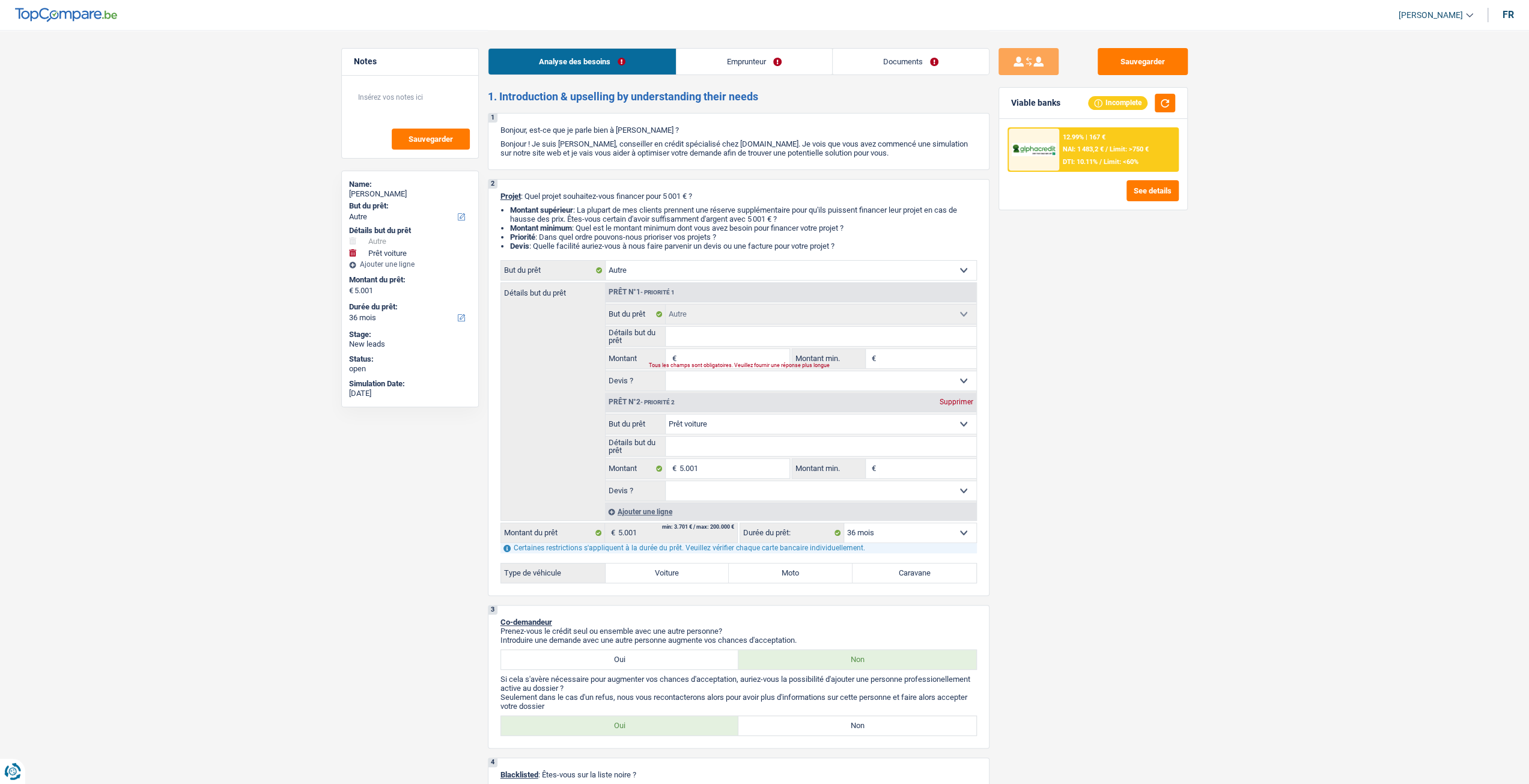
click at [951, 400] on div "Supprimer" at bounding box center [956, 402] width 39 height 7
type input "0"
select select
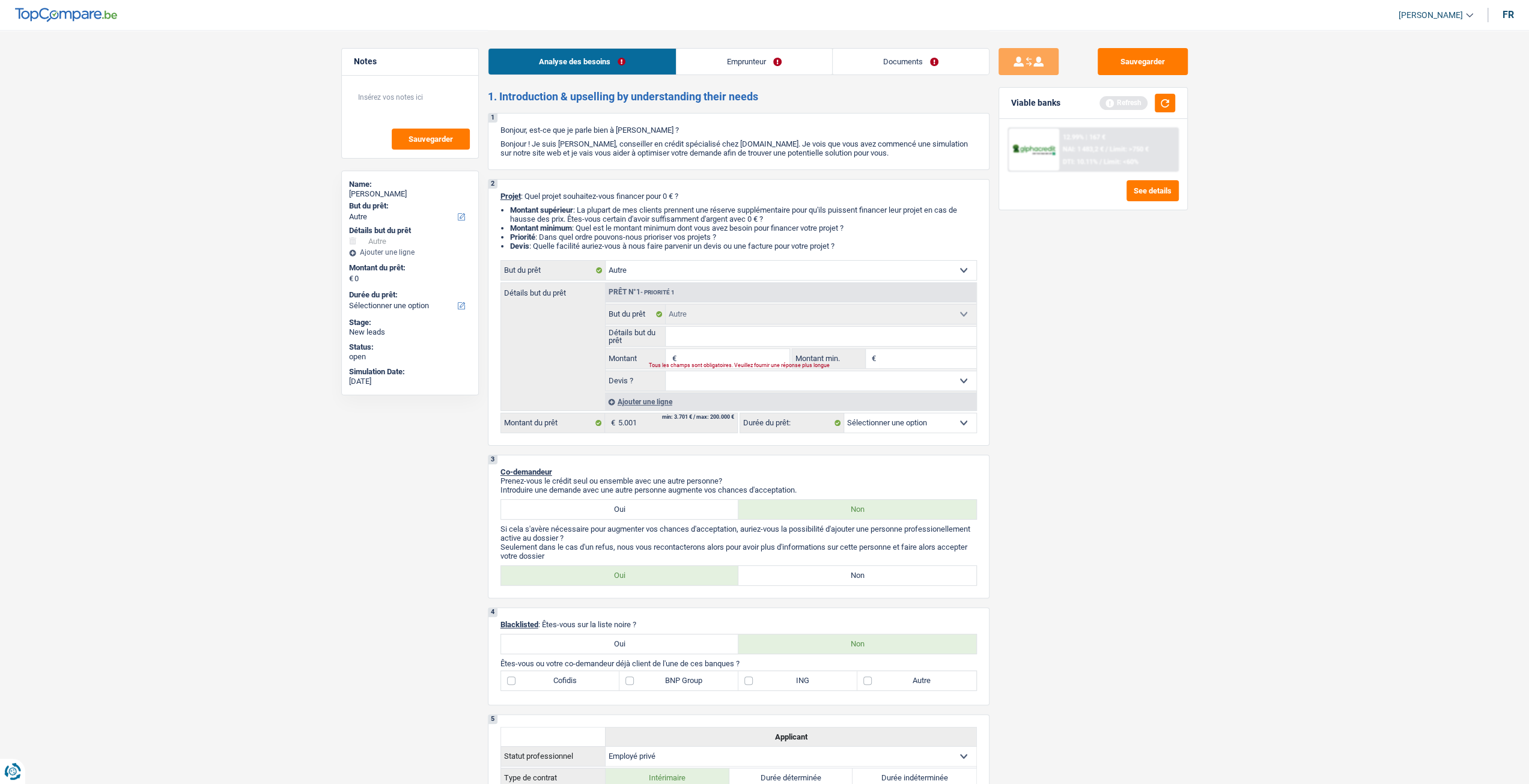
click at [698, 360] on input "Montant" at bounding box center [734, 358] width 110 height 19
type input "5"
type input "50"
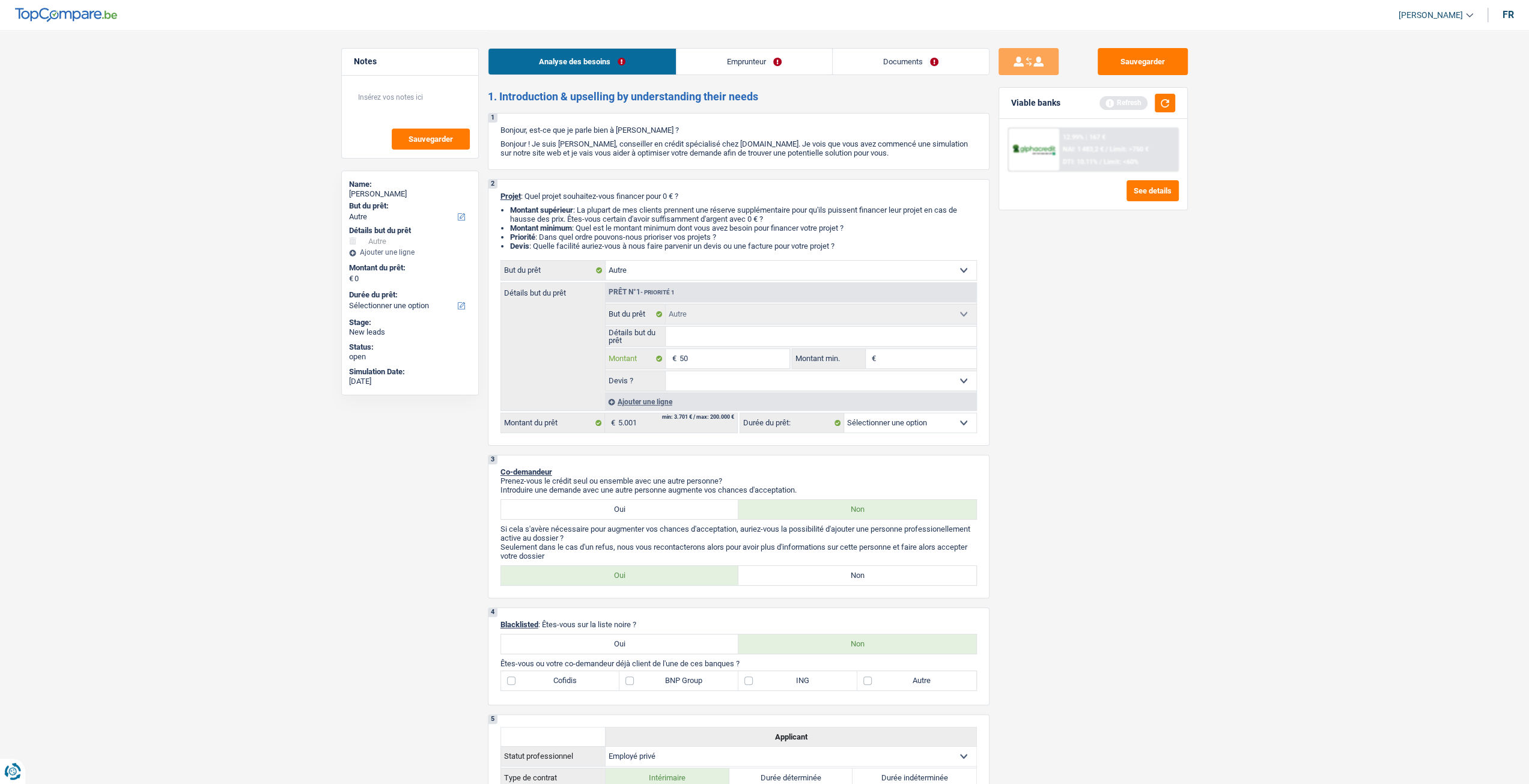
type input "500"
type input "5.001"
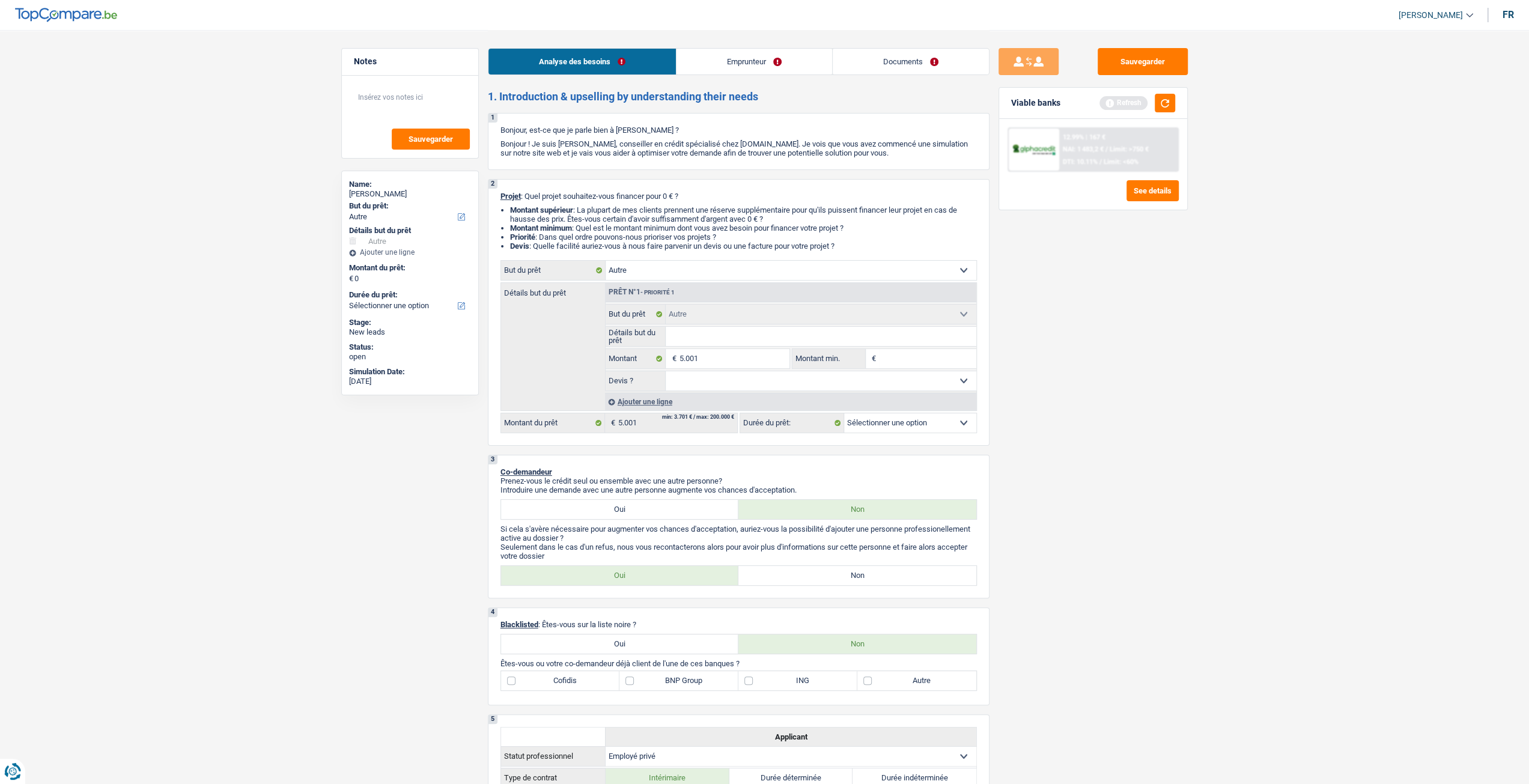
type input "5.001"
select select "36"
click at [708, 337] on input "Détails but du prêt" at bounding box center [821, 336] width 311 height 19
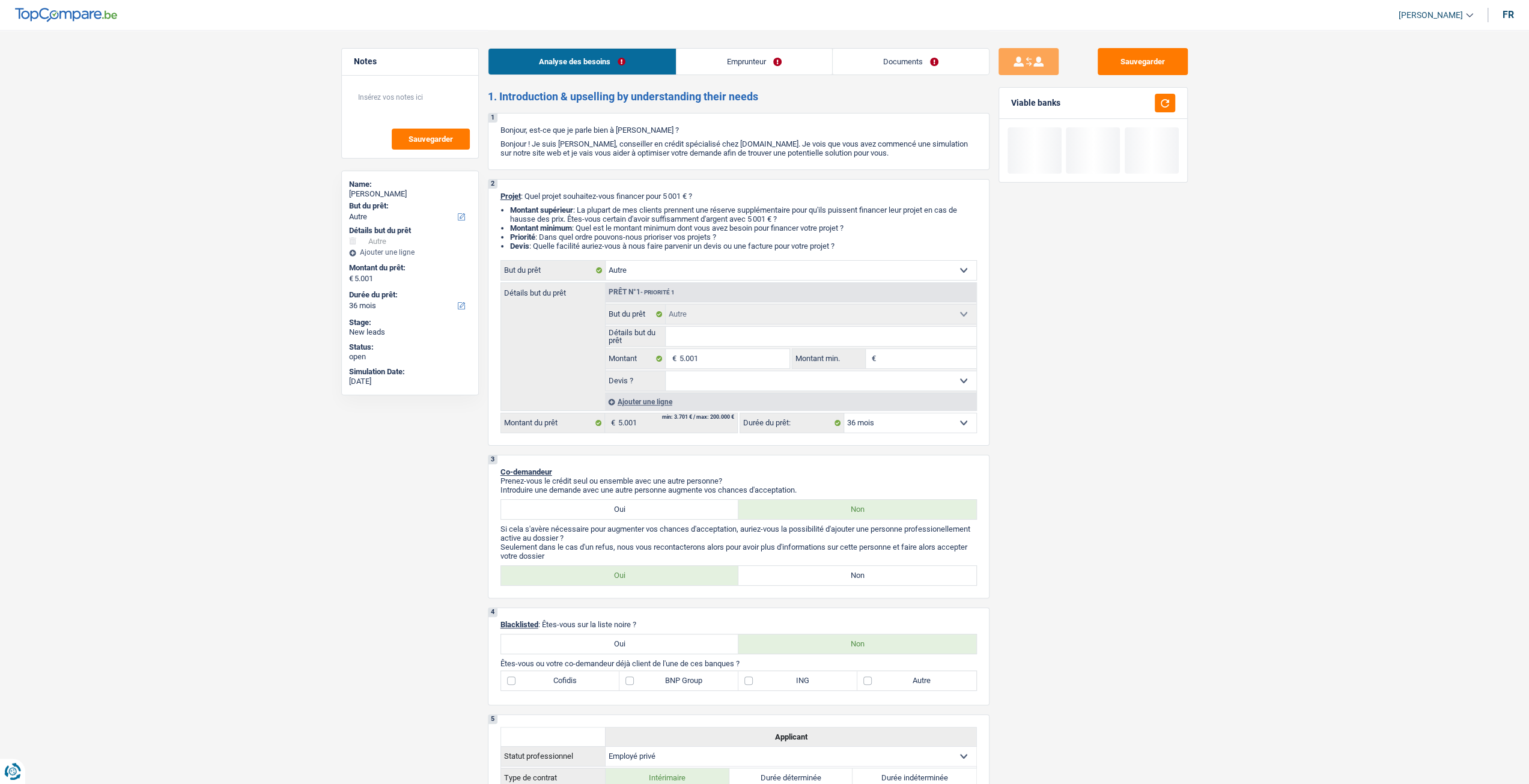
type input "v"
type input "vé"
type input "véh"
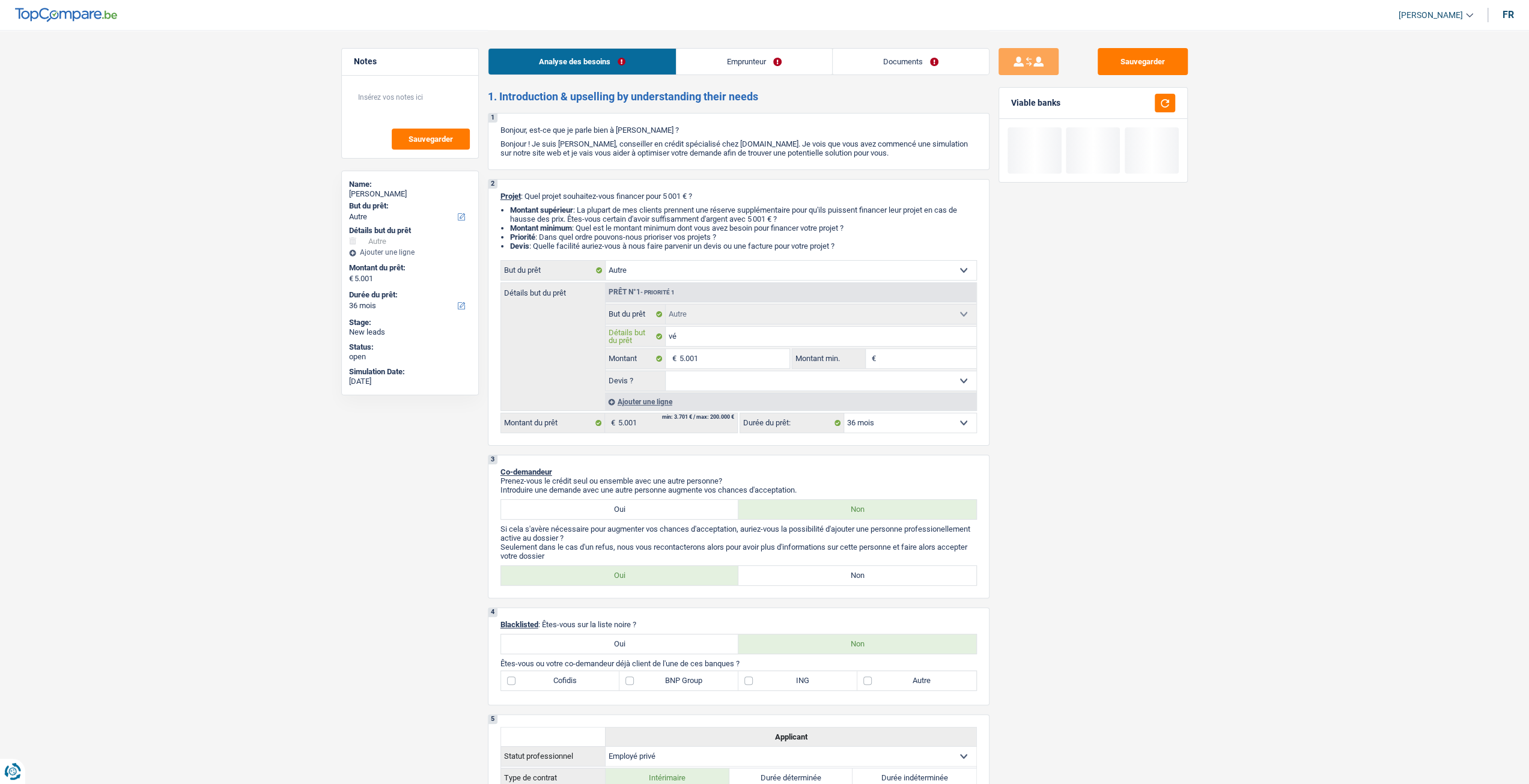
type input "véh"
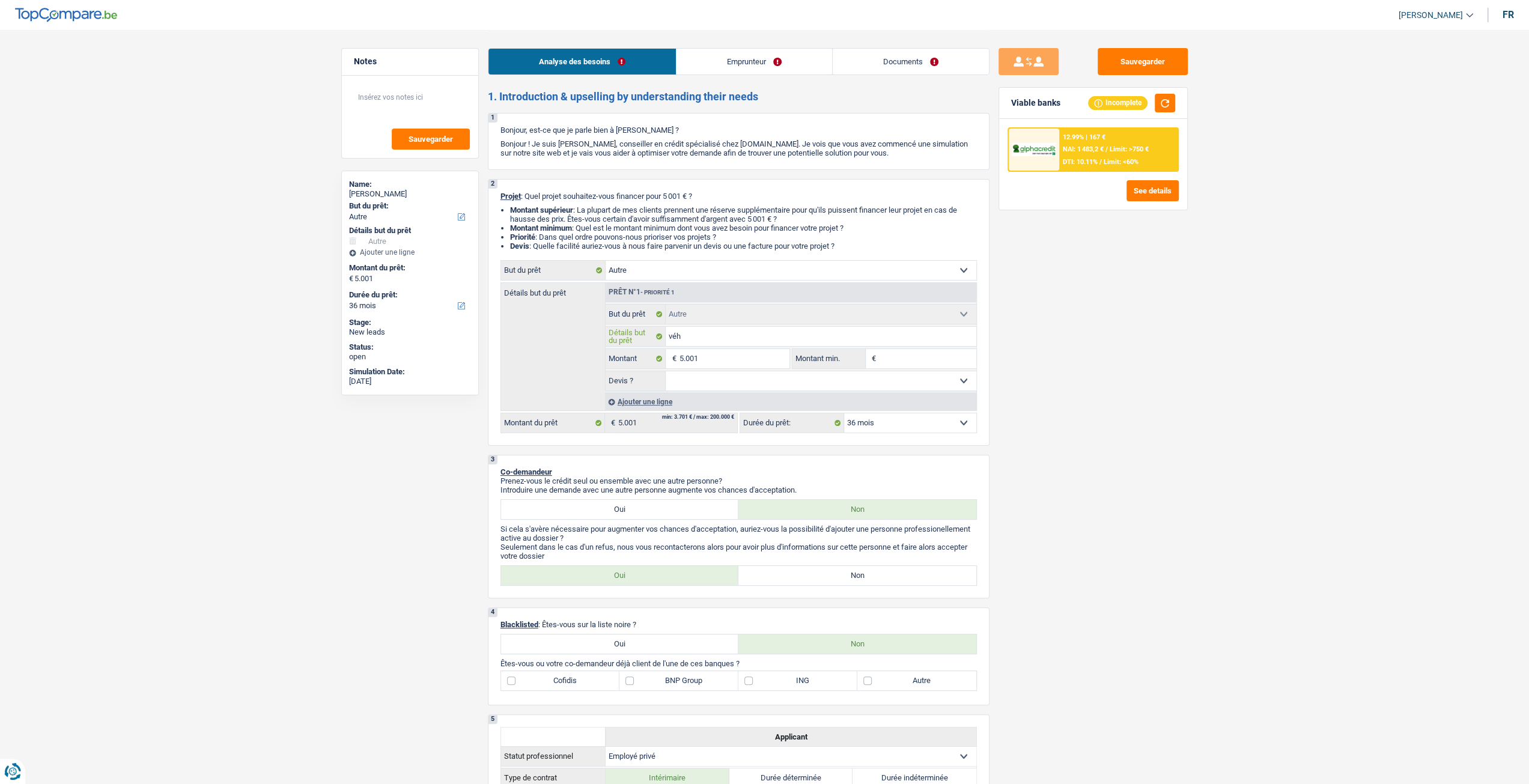
type input "vého"
type input "véh"
type input "véhi"
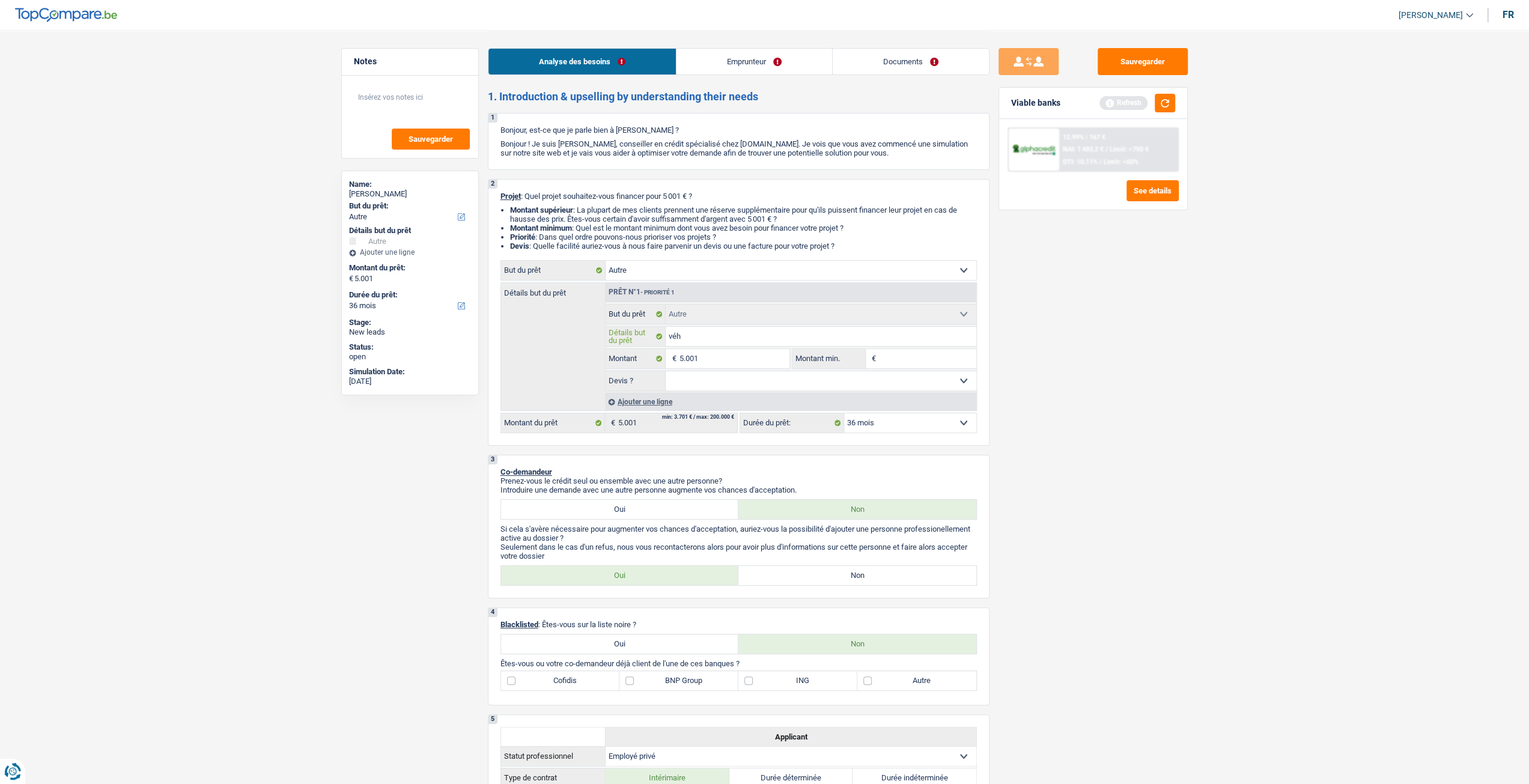
type input "véhi"
type input "véhic"
type input "véhicu"
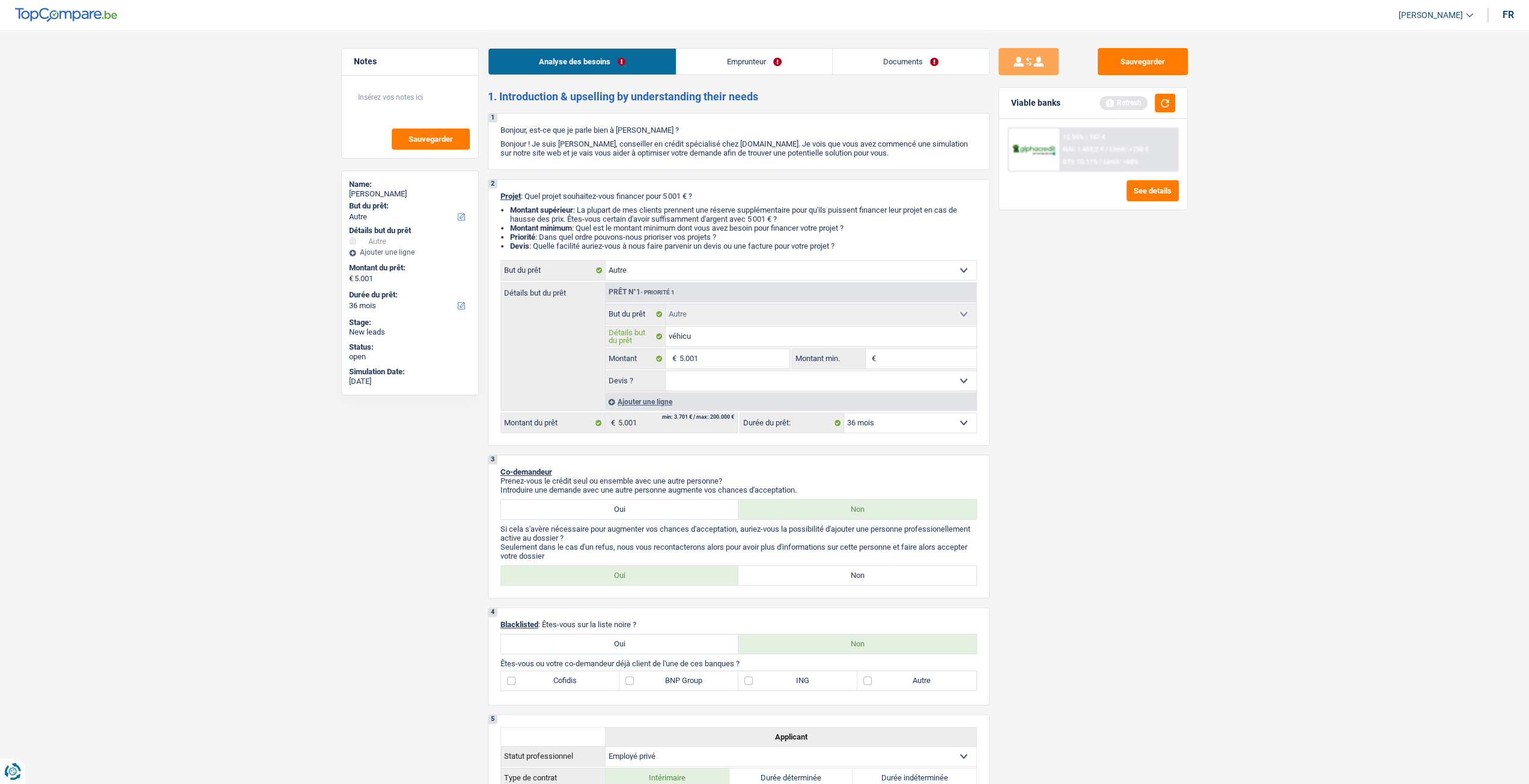
type input "véhicul"
type input "véhicule"
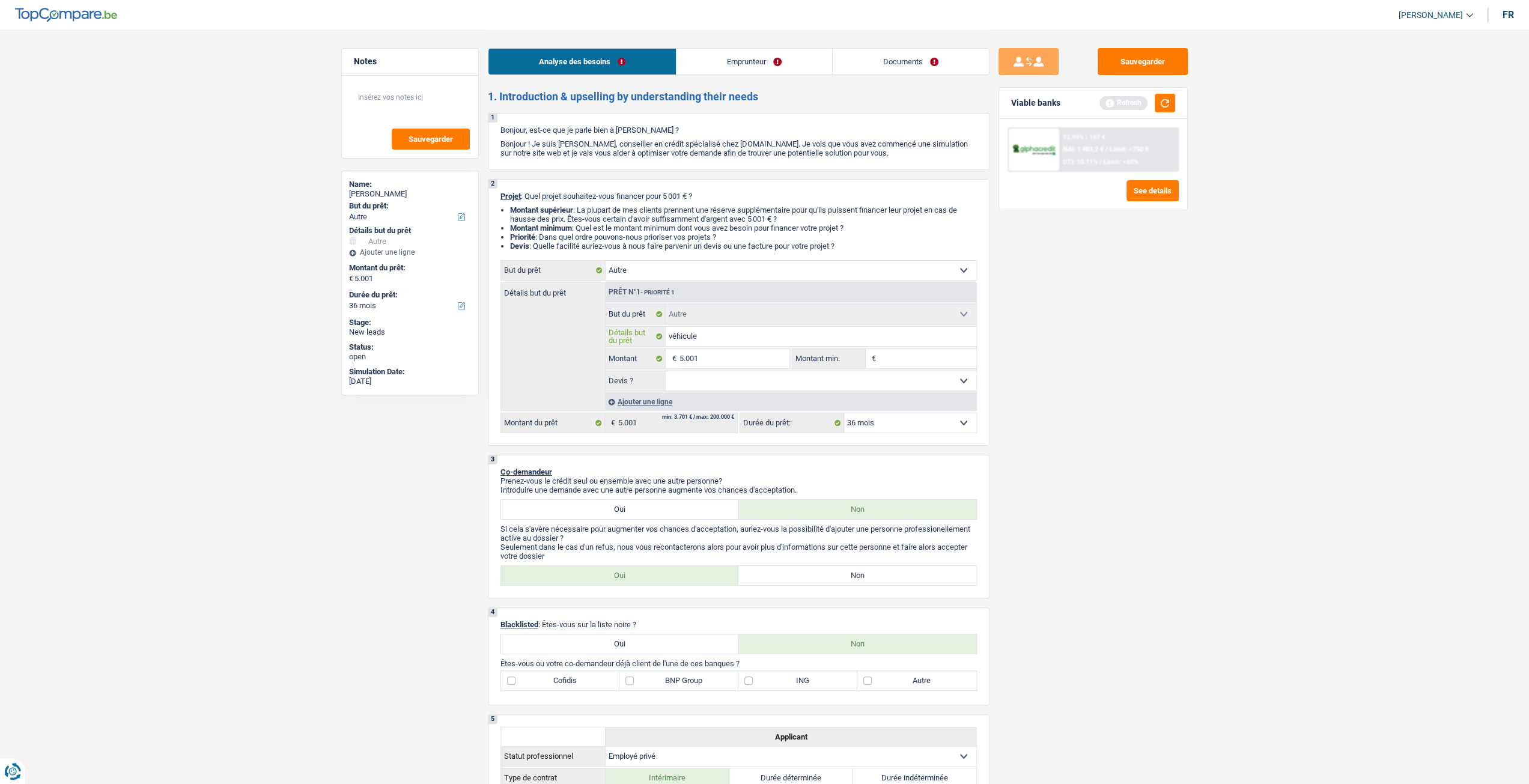
type input "véhicule"
type input "véhicule 2"
type input "véhicule 20"
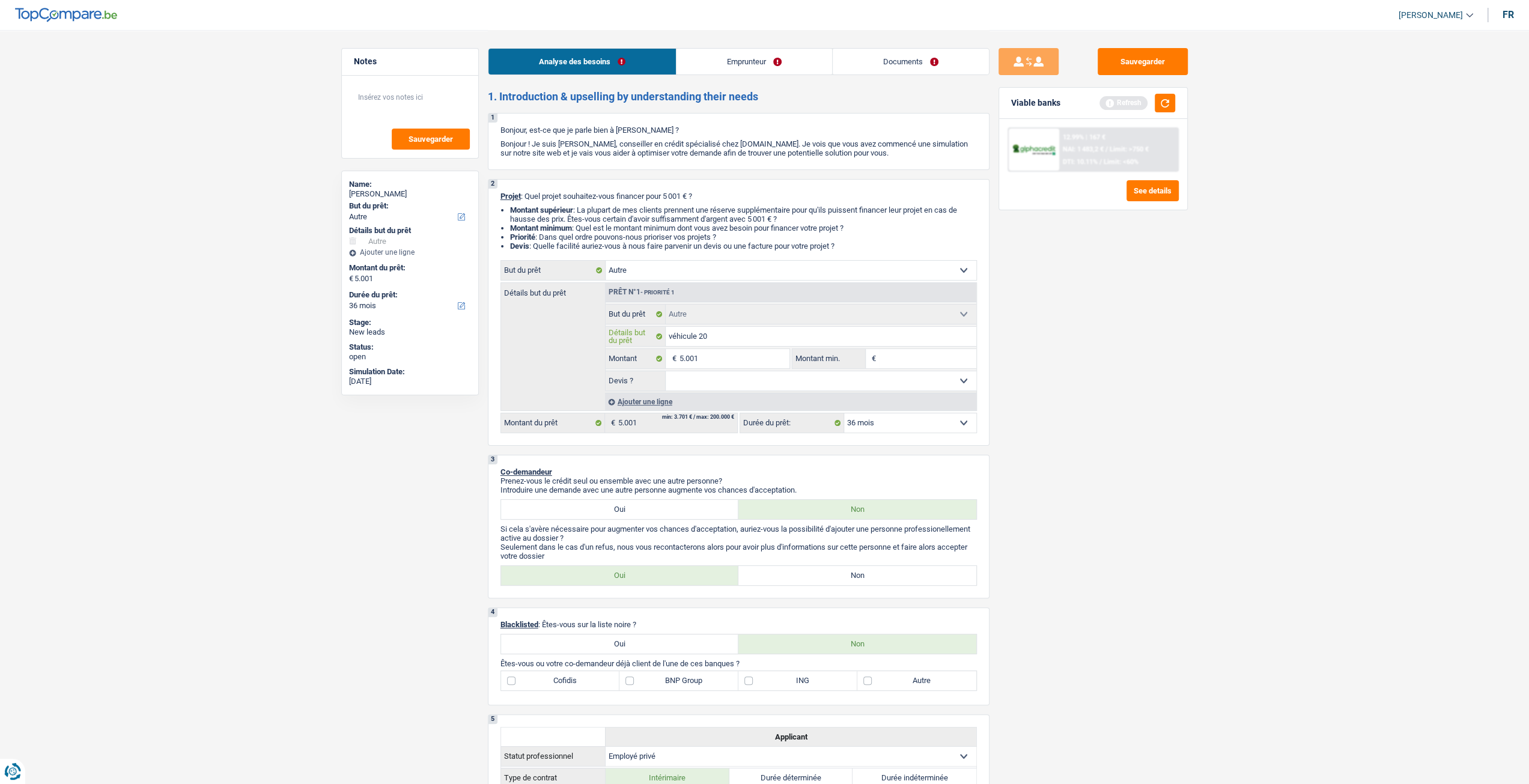
type input "véhicule 201"
type input "véhicule 2011"
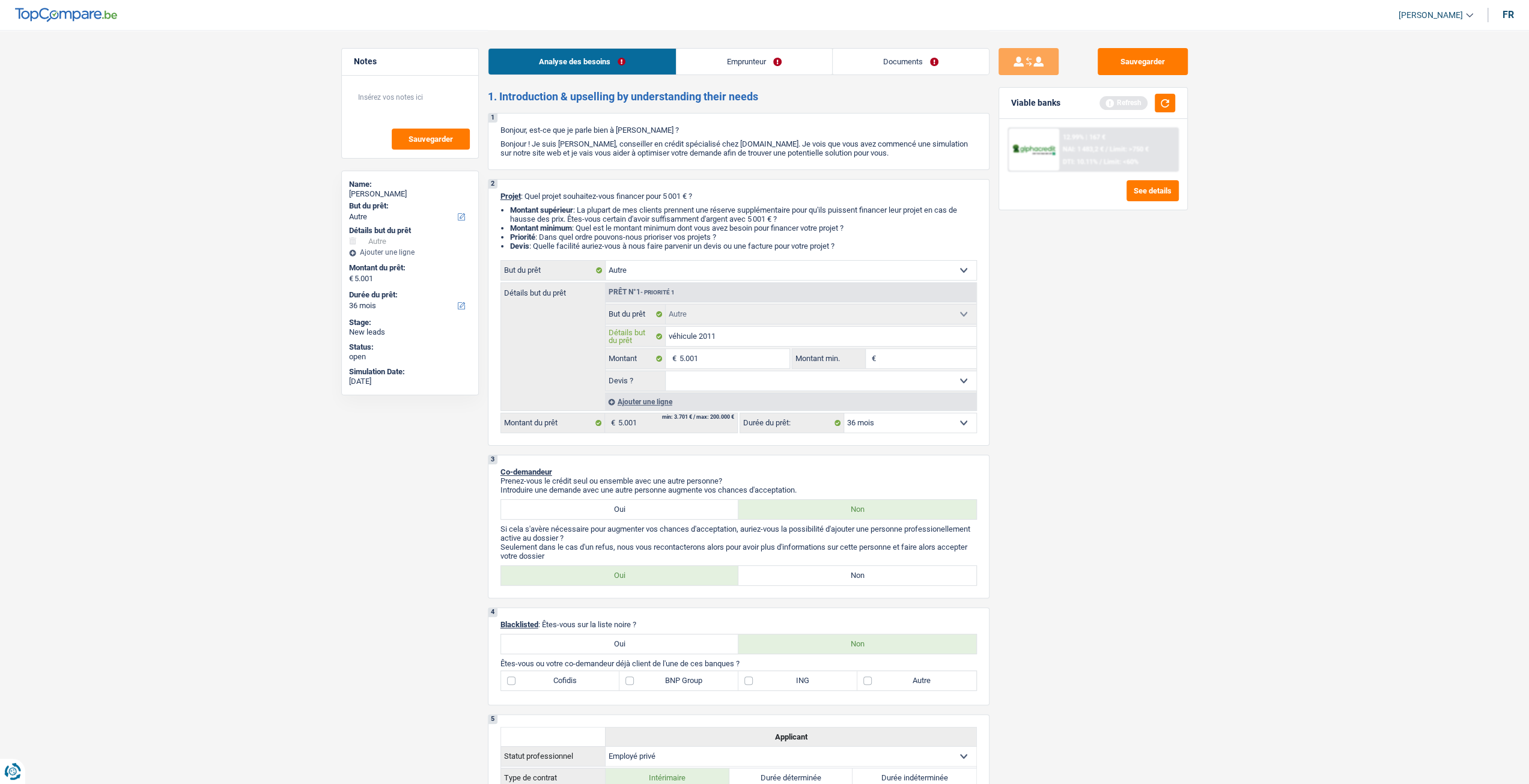
type input "véhicule 2011"
click at [799, 389] on select "Oui Non Non répondu Sélectionner une option" at bounding box center [821, 381] width 311 height 19
select select "yes"
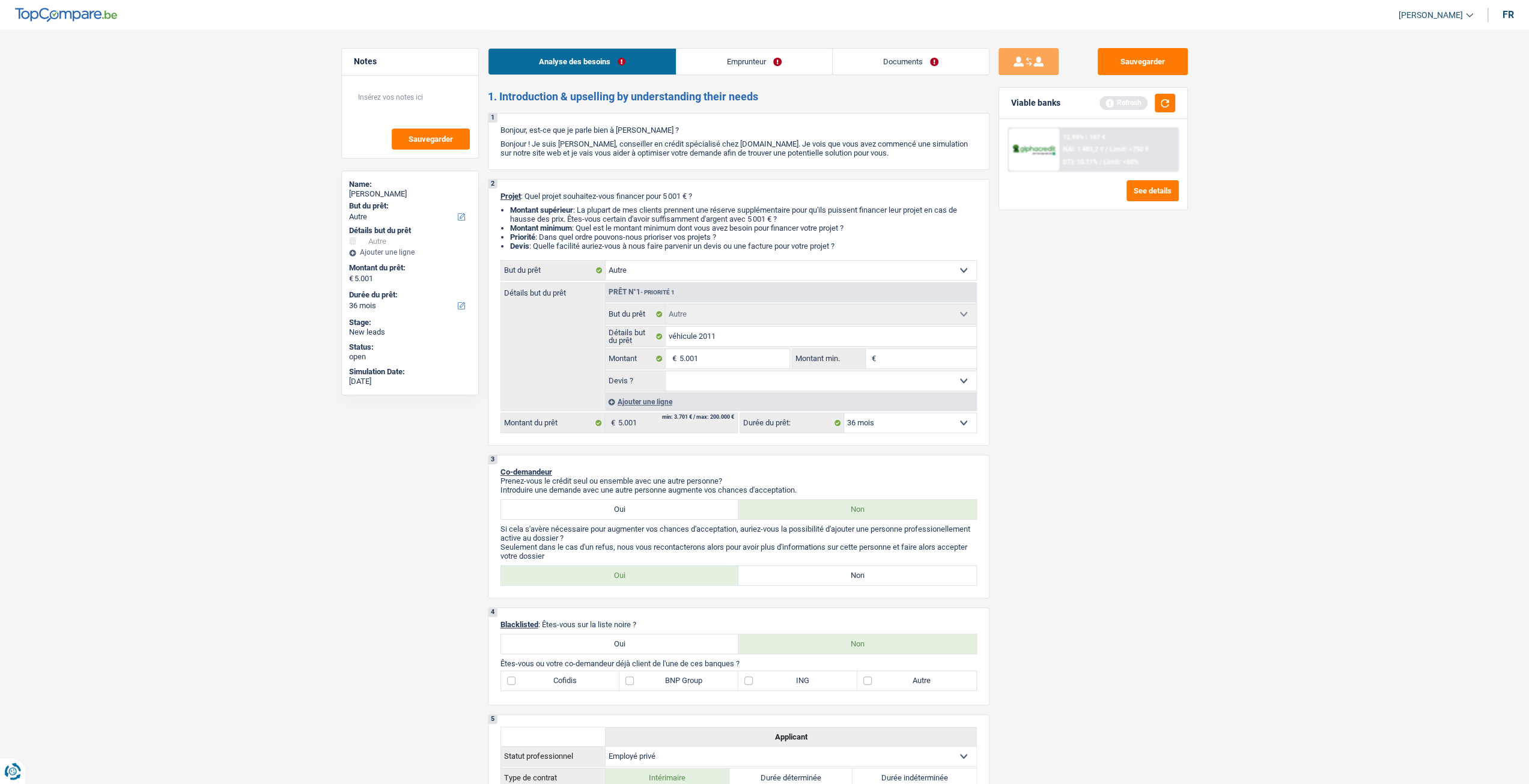
click at [666, 374] on select "Oui Non Non répondu Sélectionner une option" at bounding box center [821, 381] width 311 height 19
select select "yes"
click at [742, 63] on link "Emprunteur" at bounding box center [754, 61] width 156 height 26
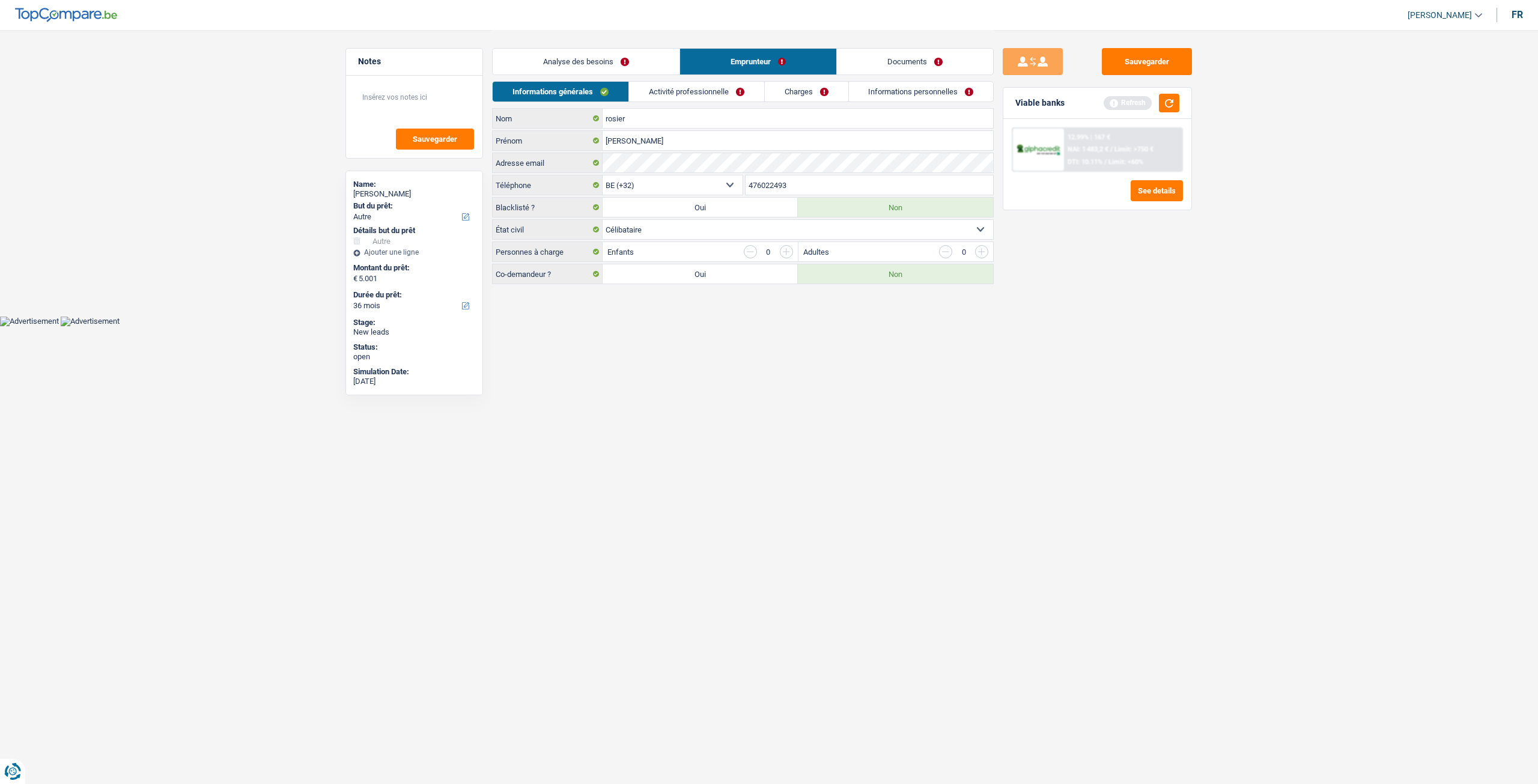
drag, startPoint x: 598, startPoint y: 63, endPoint x: 641, endPoint y: 112, distance: 65.2
click at [598, 63] on link "Analyse des besoins" at bounding box center [586, 61] width 187 height 26
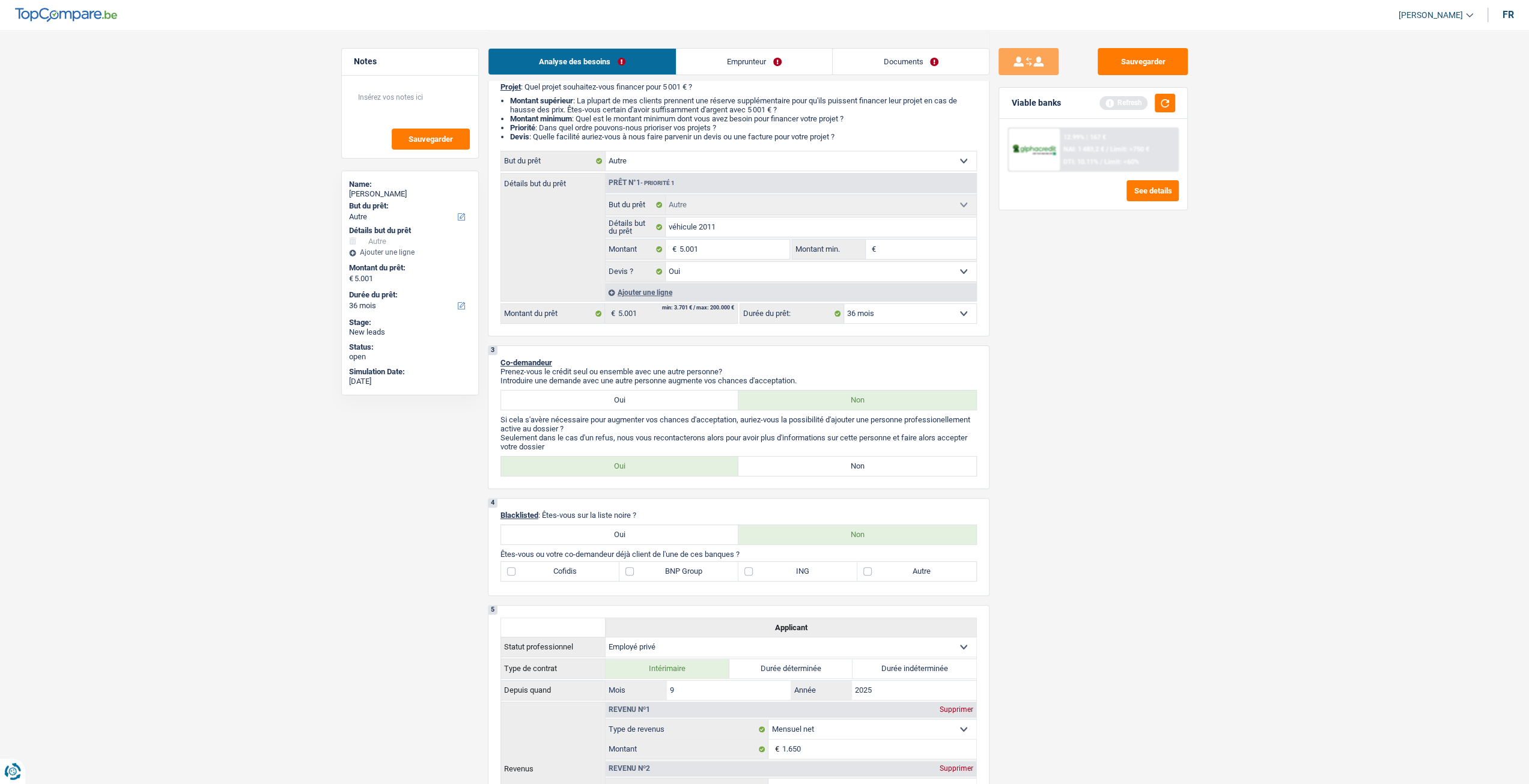
scroll to position [120, 0]
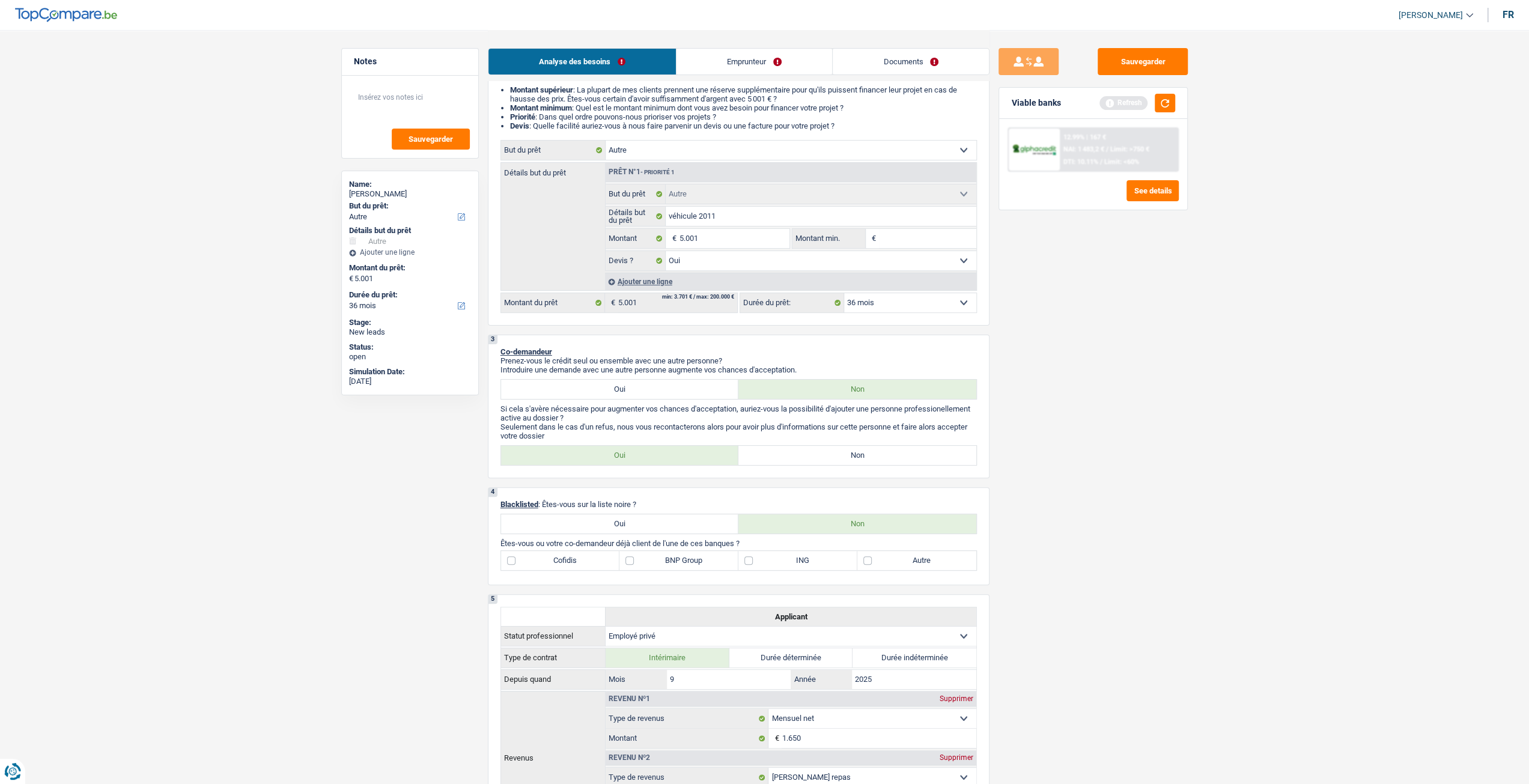
click at [862, 460] on label "Non" at bounding box center [857, 455] width 238 height 19
click at [862, 460] on input "Non" at bounding box center [857, 455] width 238 height 19
radio input "true"
click at [1167, 103] on button "button" at bounding box center [1165, 103] width 21 height 19
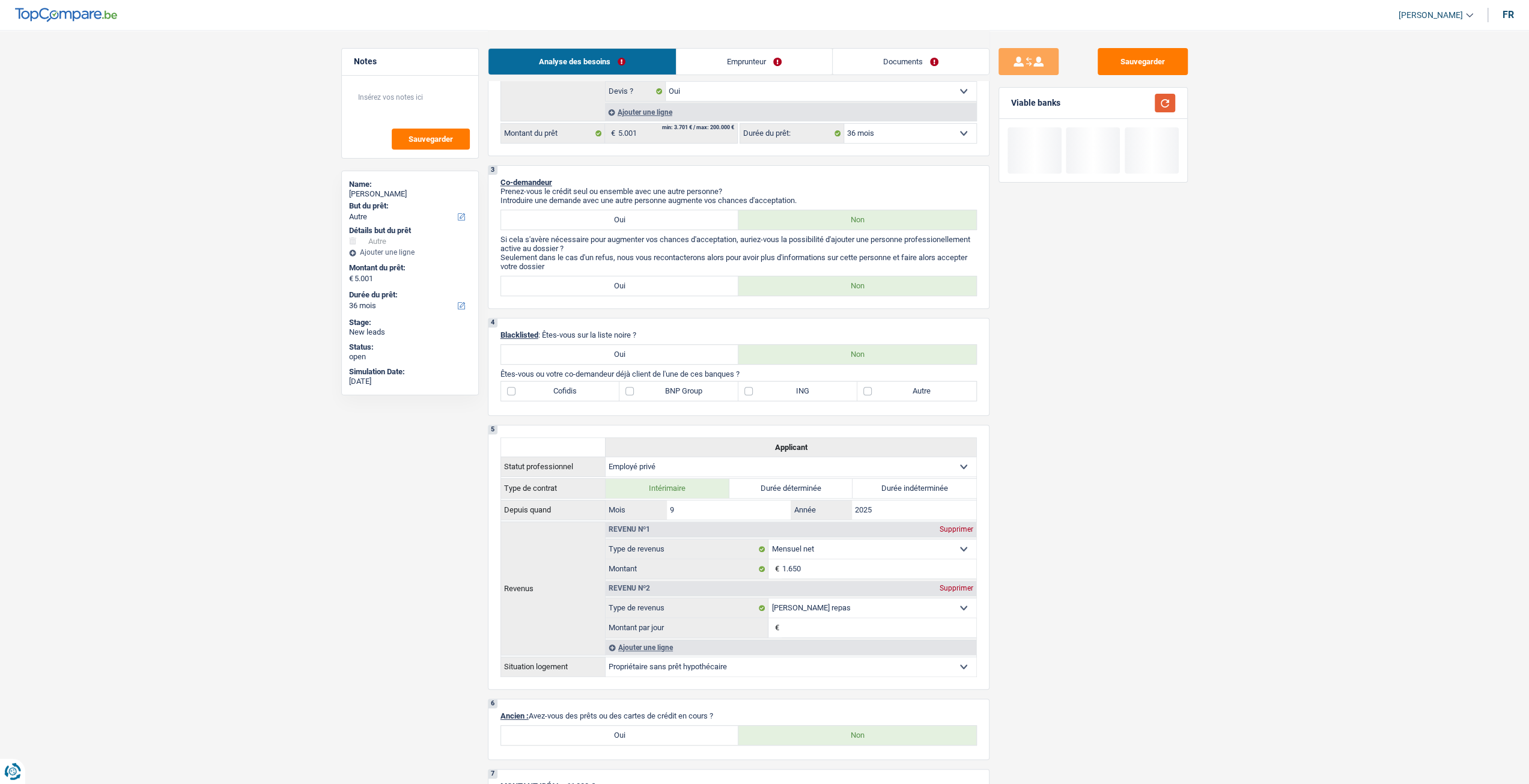
scroll to position [300, 0]
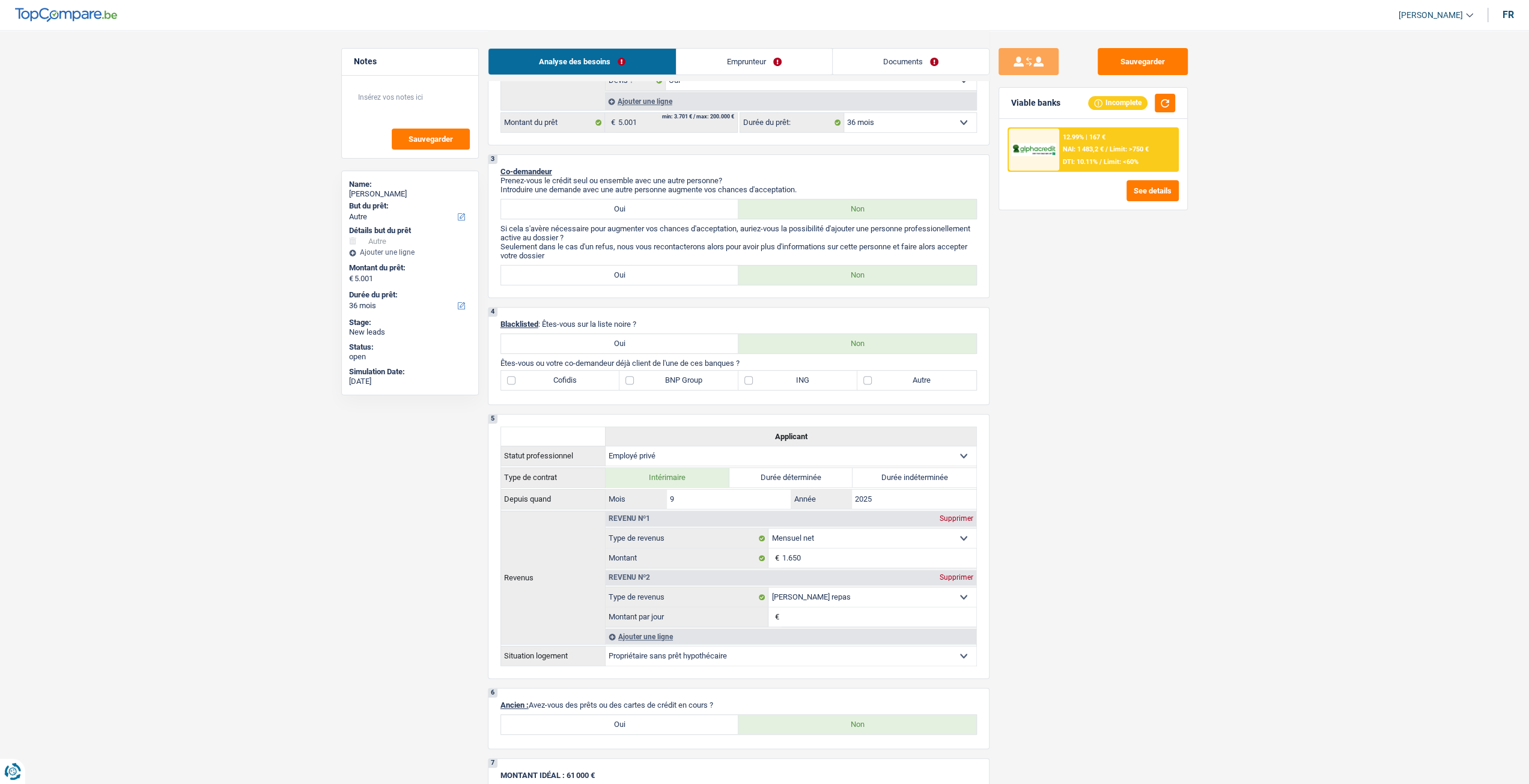
click at [701, 386] on label "BNP Group" at bounding box center [679, 380] width 119 height 19
click at [701, 386] on input "BNP Group" at bounding box center [679, 380] width 119 height 19
checkbox input "true"
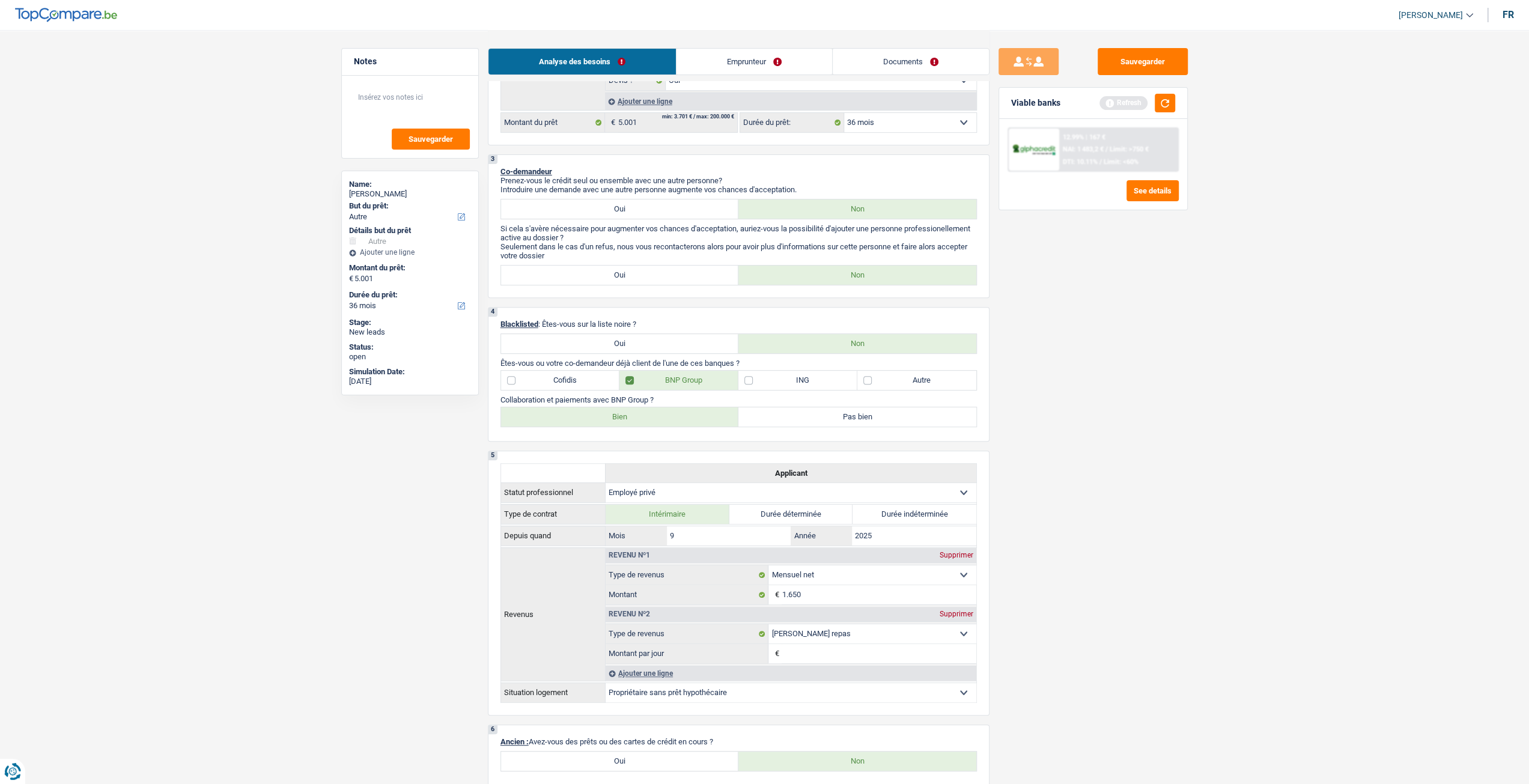
click at [633, 420] on label "Bien" at bounding box center [620, 417] width 238 height 19
click at [633, 420] on input "Bien" at bounding box center [620, 417] width 238 height 19
radio input "true"
click at [758, 389] on label "ING" at bounding box center [798, 380] width 119 height 19
click at [758, 389] on input "ING" at bounding box center [798, 380] width 119 height 19
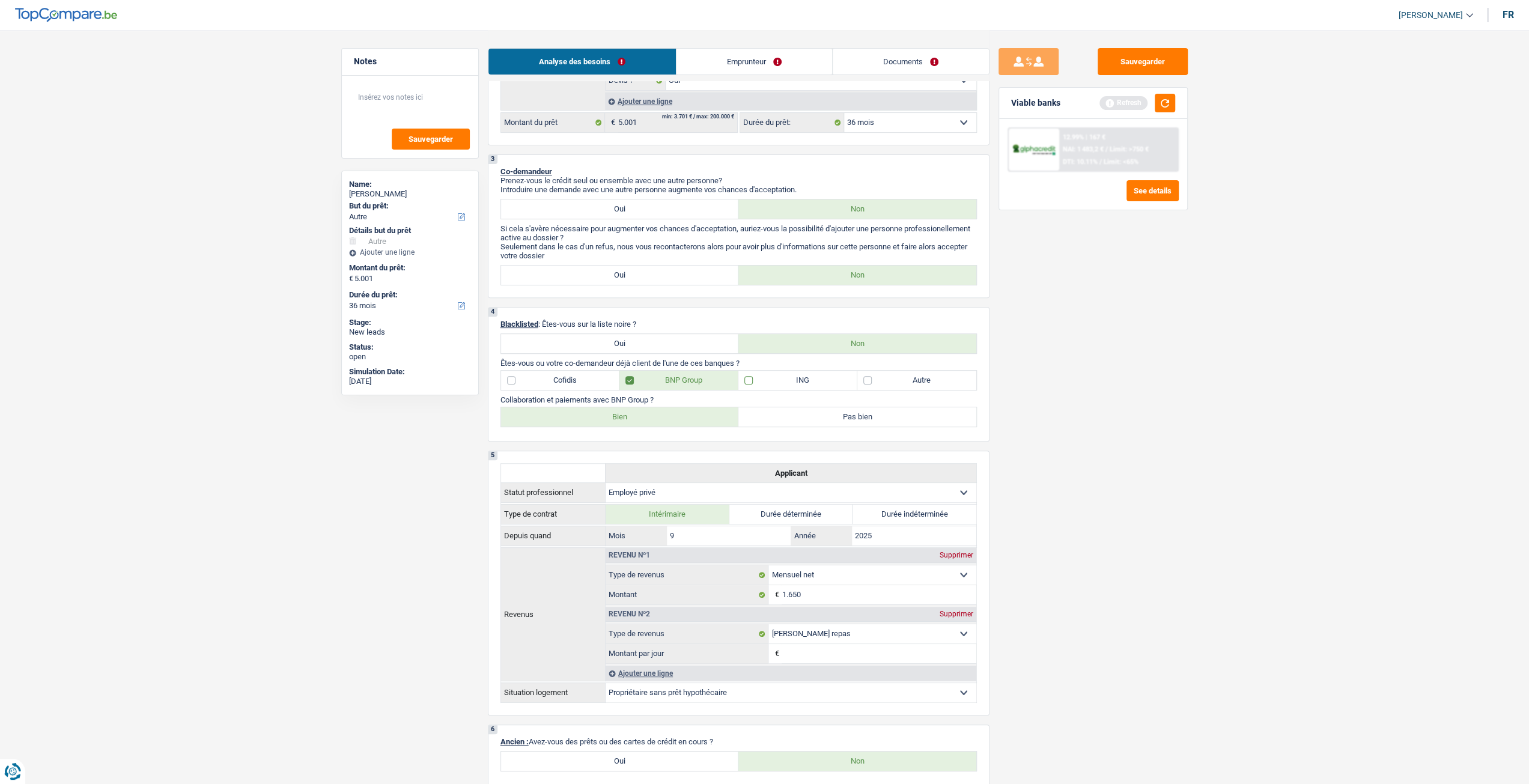
checkbox input "true"
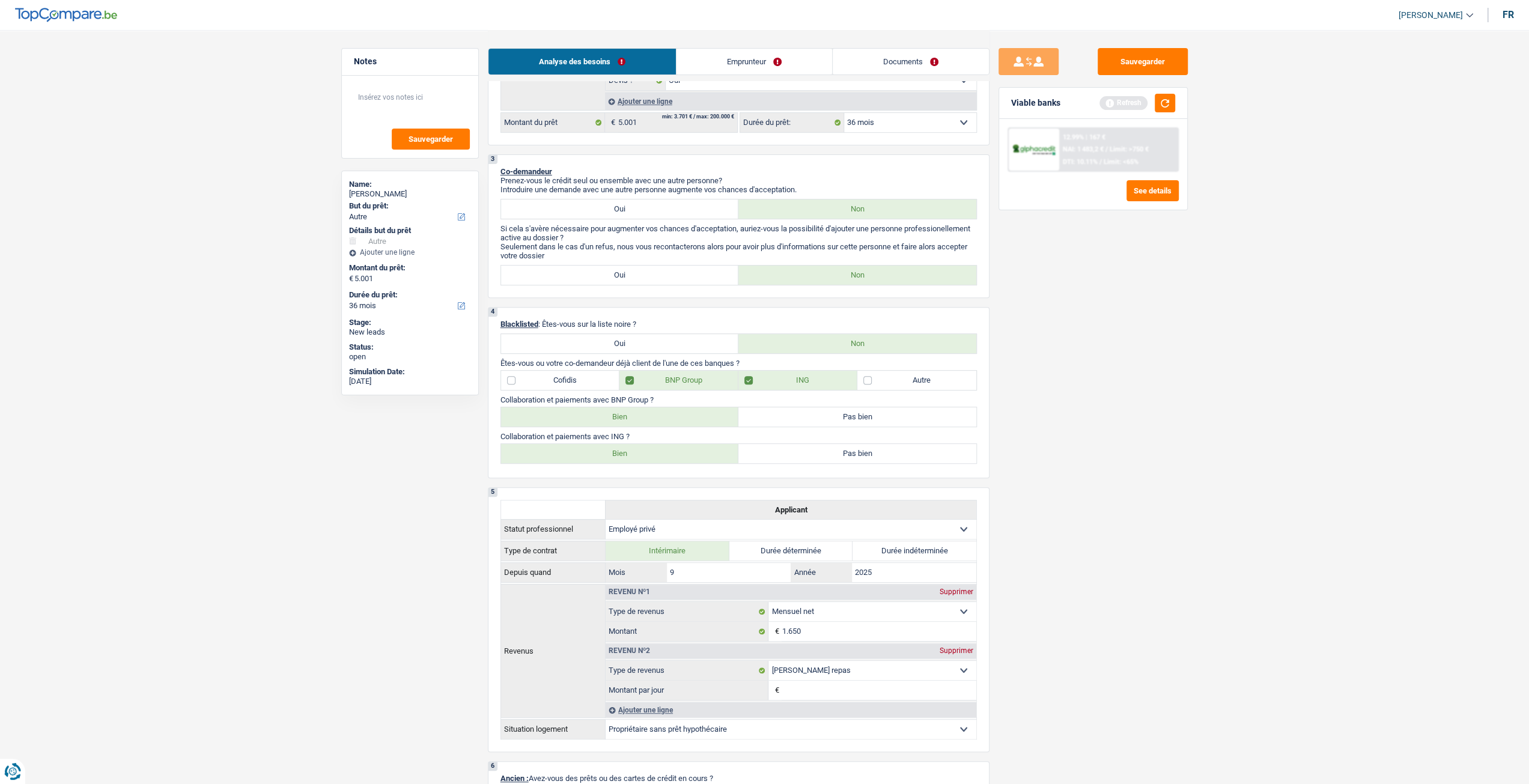
click at [612, 463] on label "Bien" at bounding box center [620, 453] width 238 height 19
click at [612, 463] on input "Bien" at bounding box center [620, 453] width 238 height 19
radio input "true"
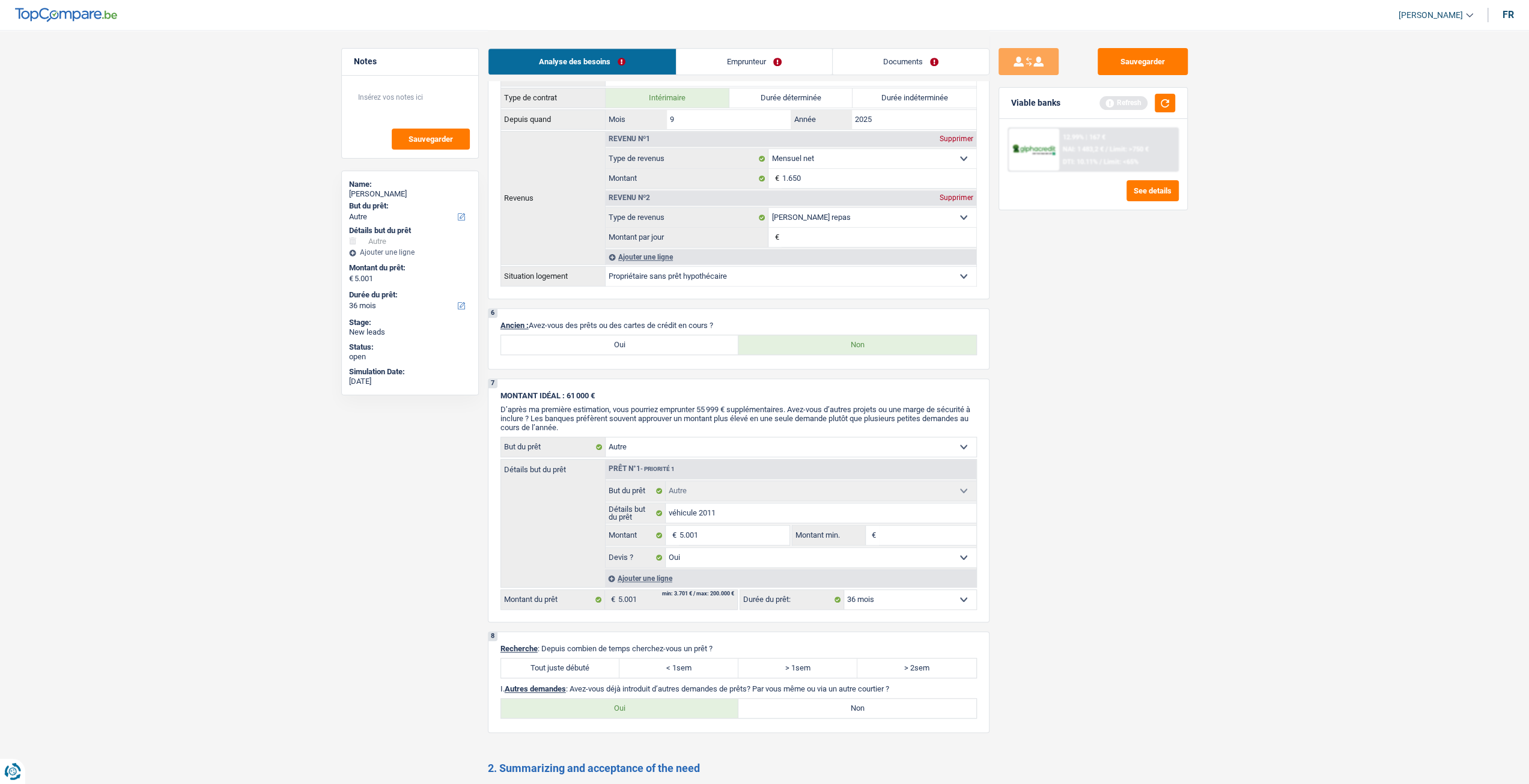
scroll to position [901, 0]
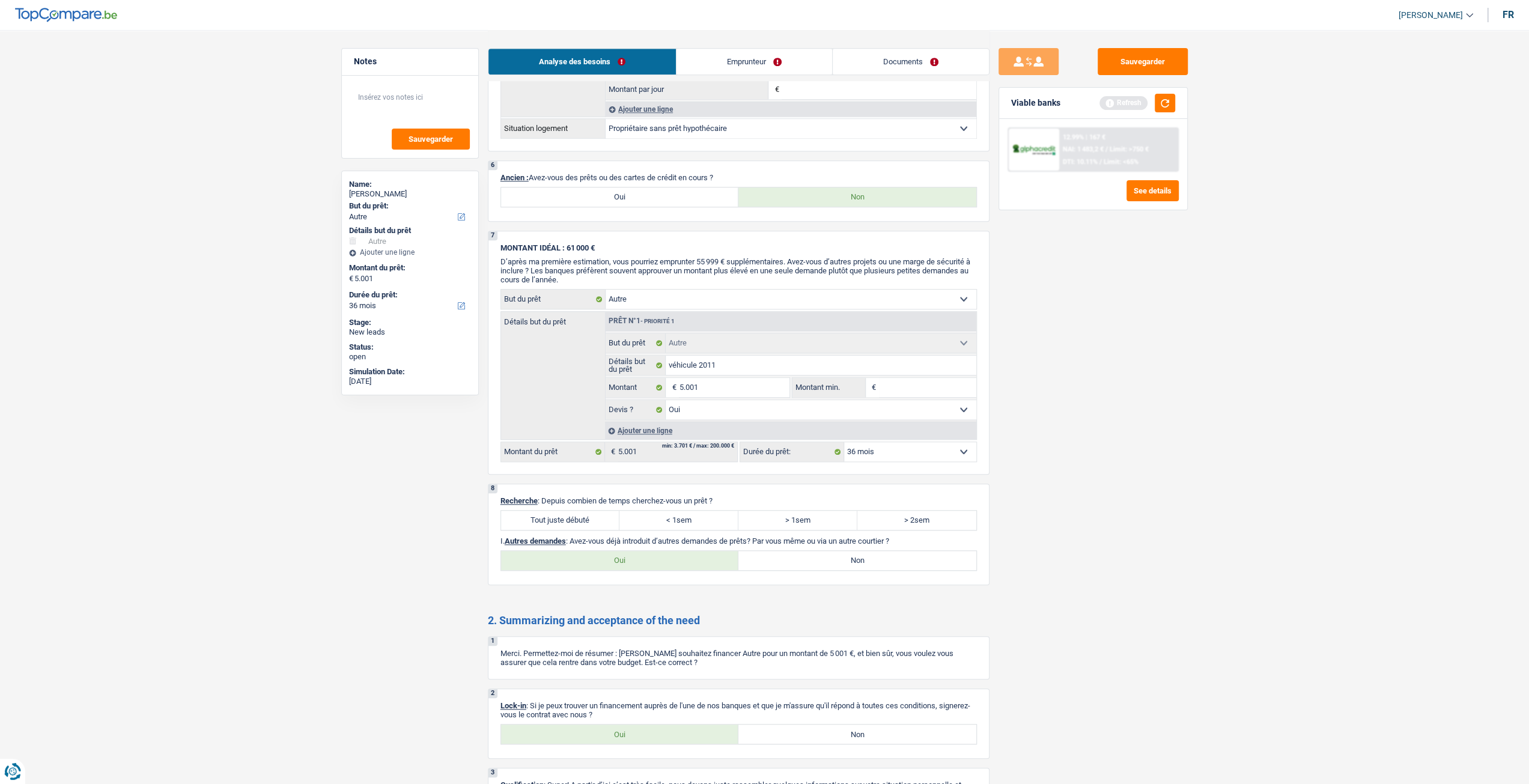
click at [560, 516] on label "Tout juste débuté" at bounding box center [561, 521] width 119 height 19
click at [560, 516] on input "Tout juste débuté" at bounding box center [561, 521] width 119 height 19
radio input "true"
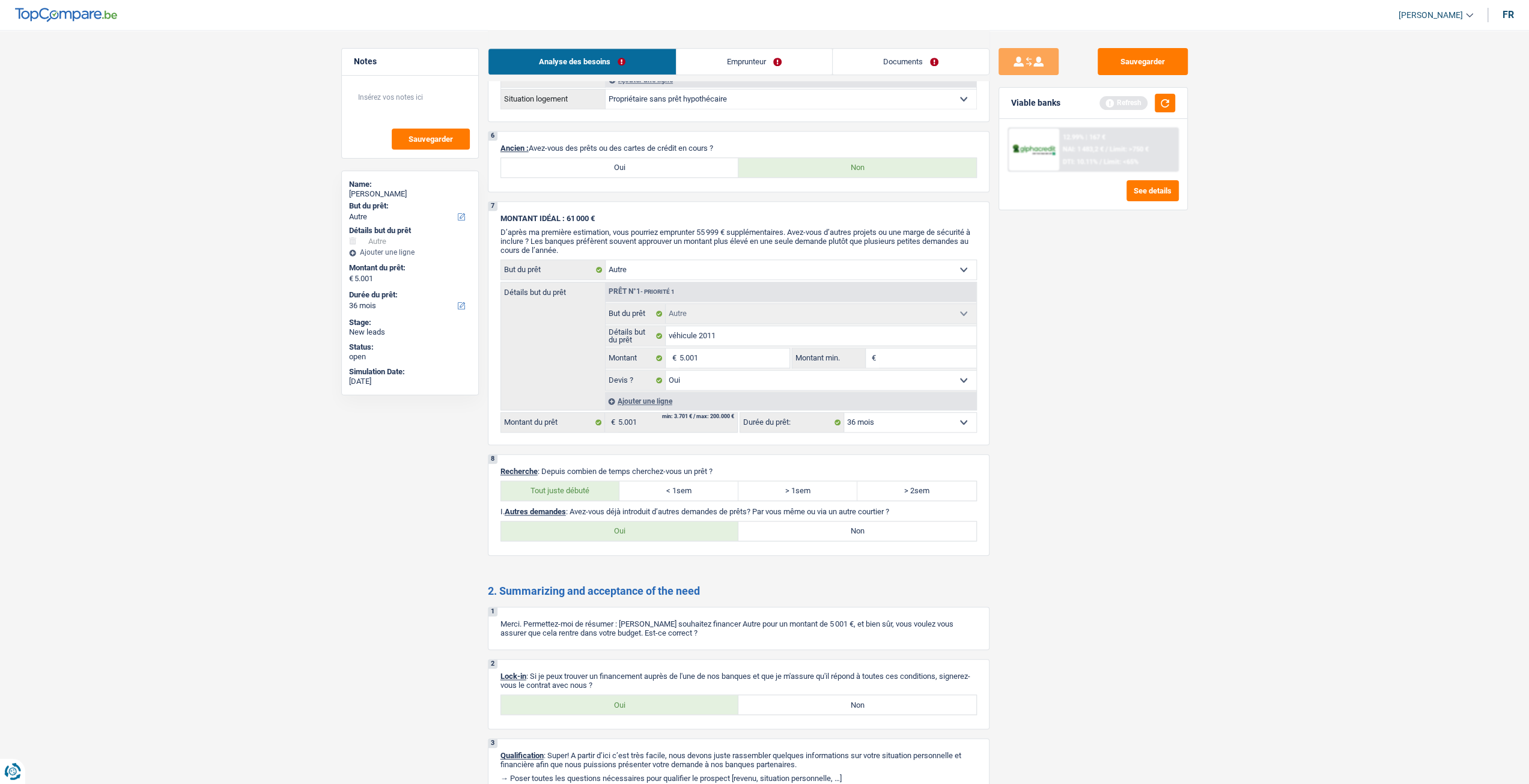
scroll to position [993, 0]
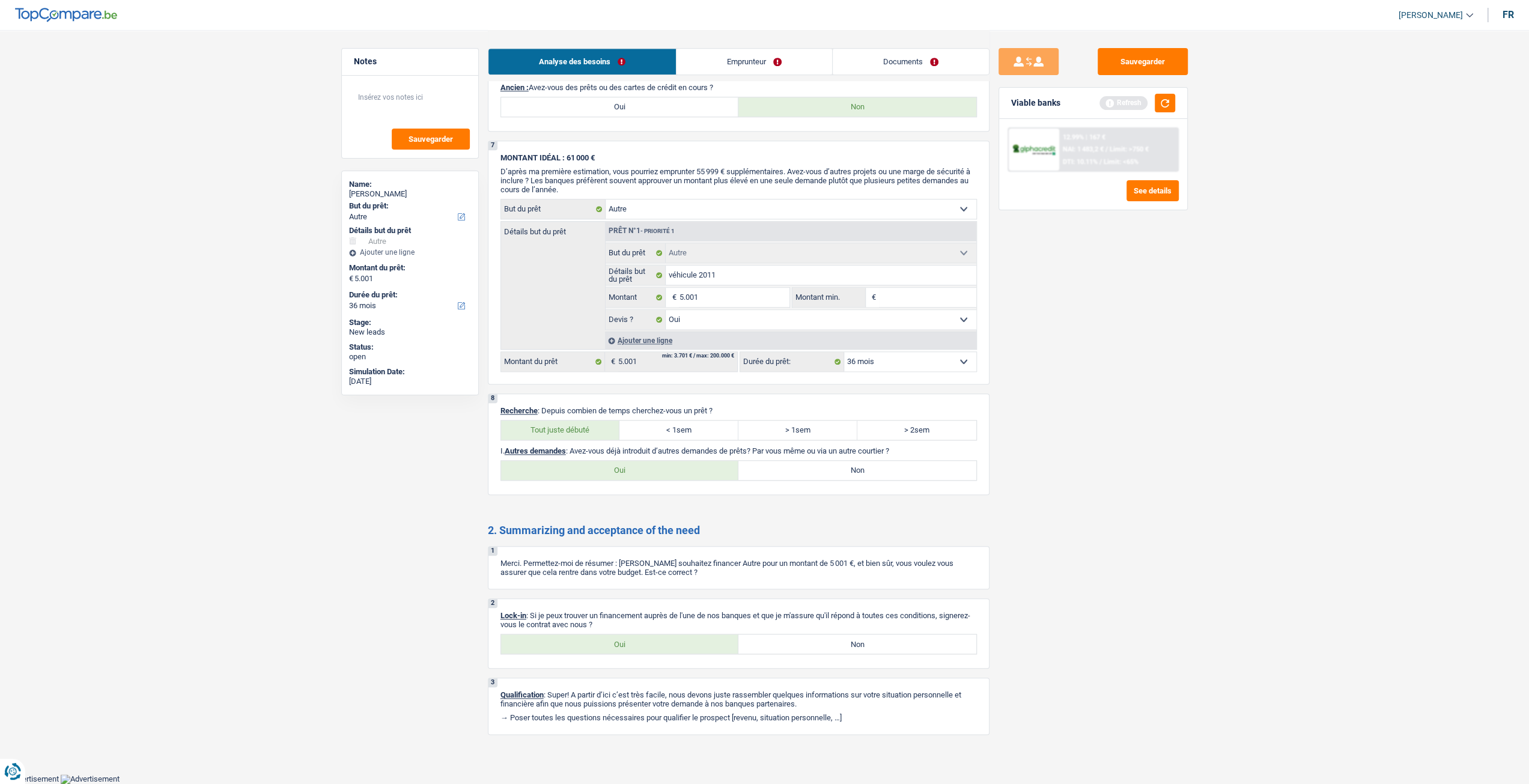
click at [618, 640] on label "Oui" at bounding box center [620, 644] width 238 height 19
click at [618, 640] on input "Oui" at bounding box center [620, 644] width 238 height 19
radio input "true"
click at [873, 463] on label "Non" at bounding box center [857, 470] width 238 height 19
click at [873, 463] on input "Non" at bounding box center [857, 470] width 238 height 19
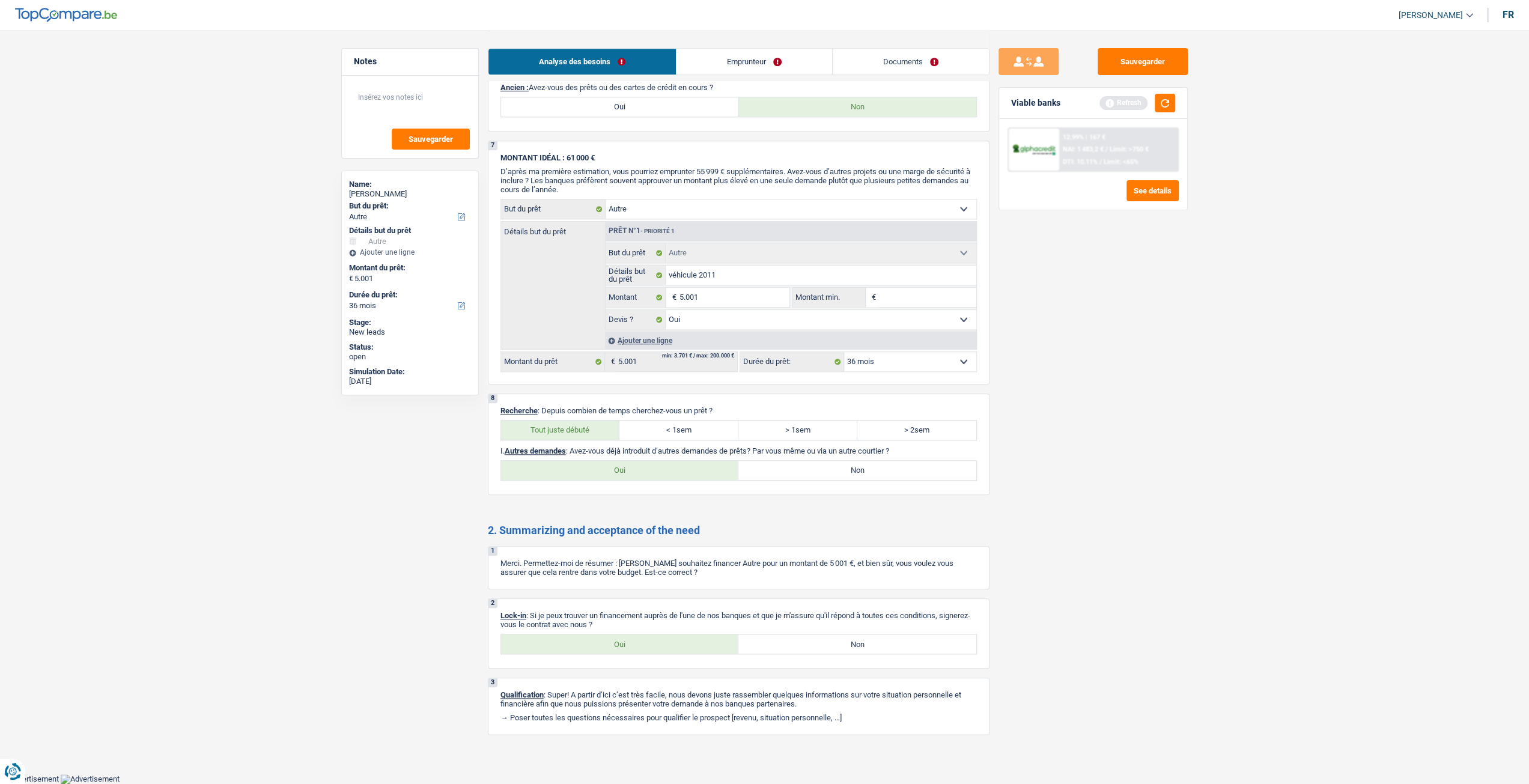
radio input "true"
click at [736, 47] on div "Analyse des besoins Emprunteur Documents" at bounding box center [738, 56] width 502 height 51
click at [738, 65] on link "Emprunteur" at bounding box center [754, 61] width 156 height 26
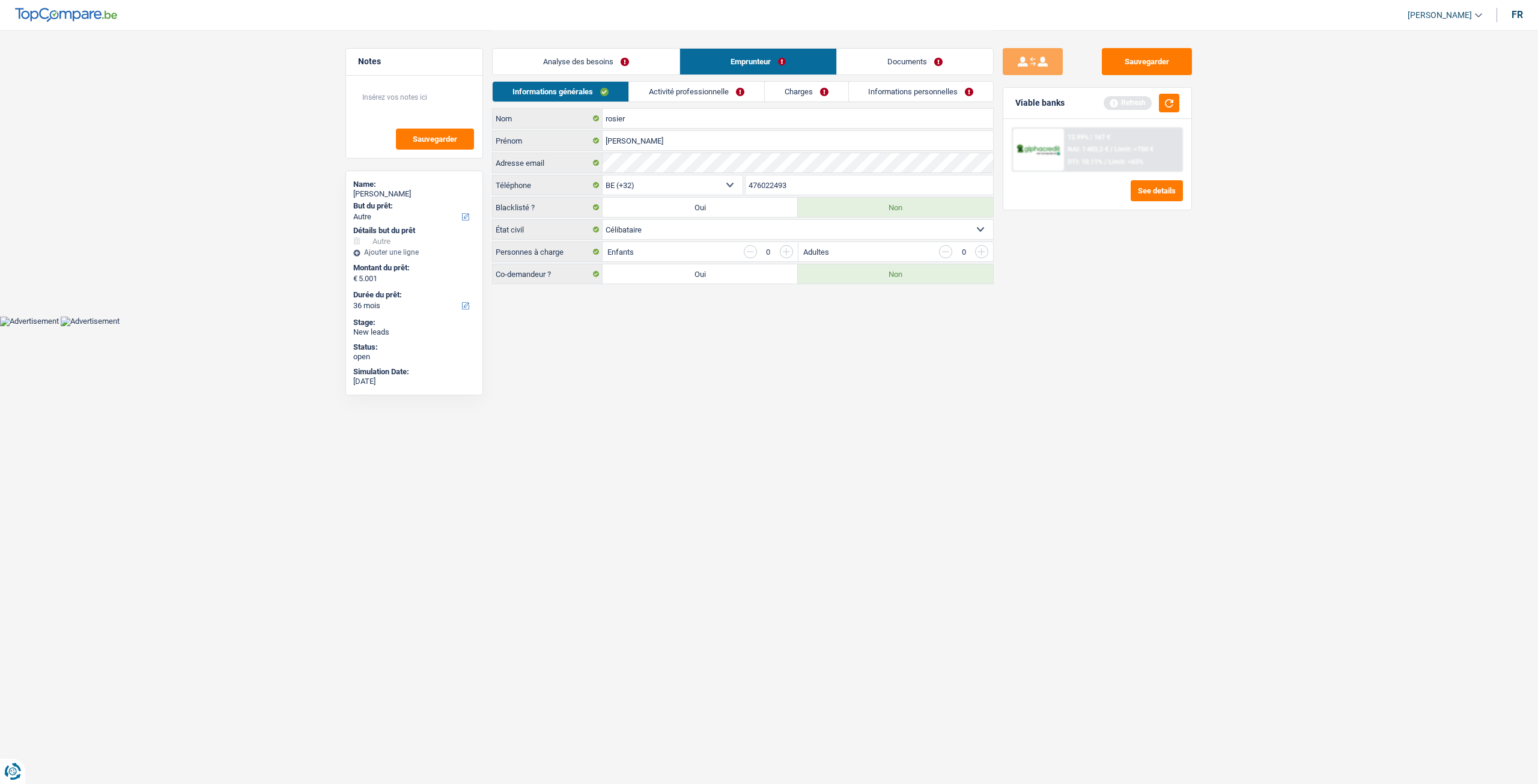
click at [610, 55] on link "Analyse des besoins" at bounding box center [586, 61] width 187 height 26
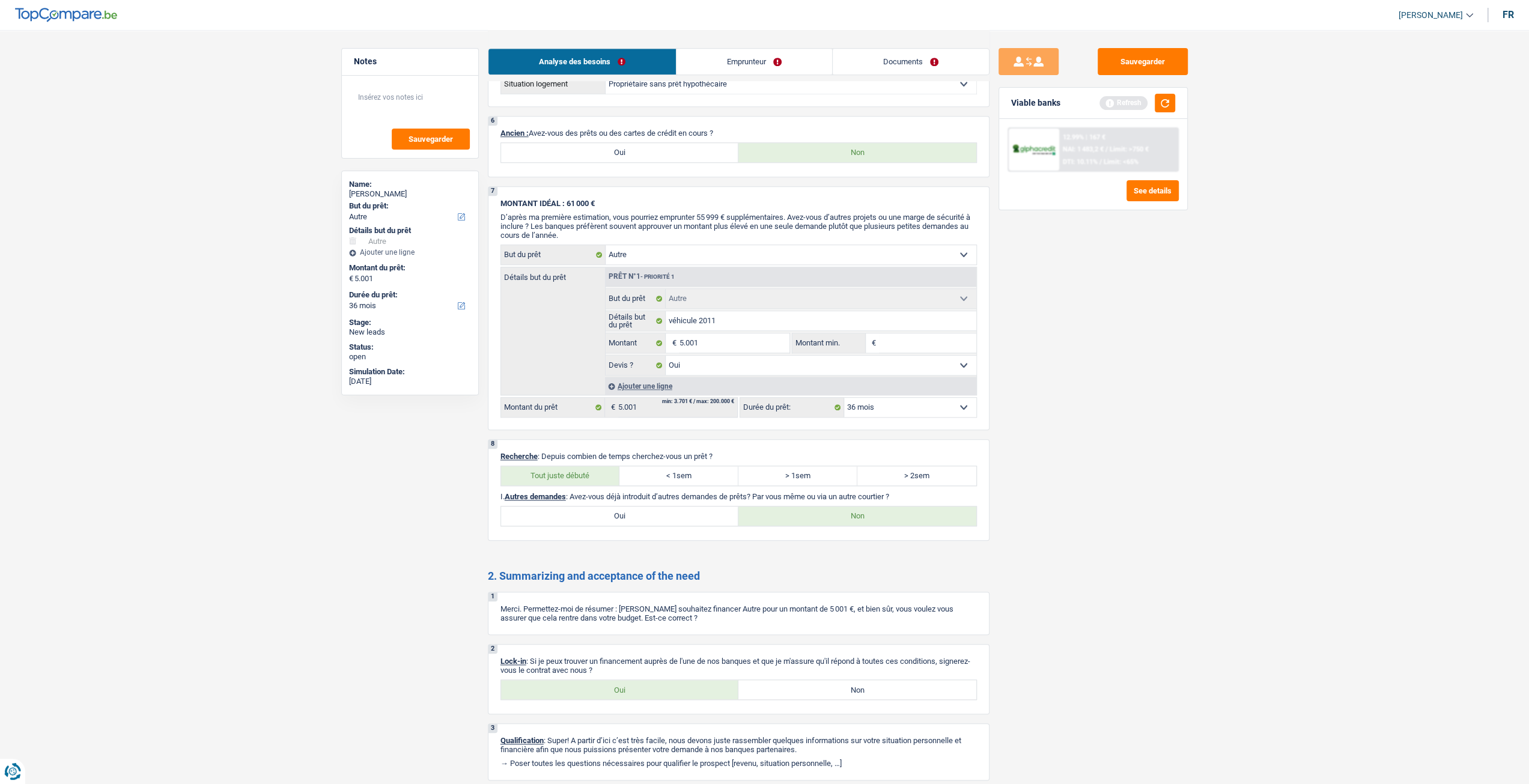
scroll to position [993, 0]
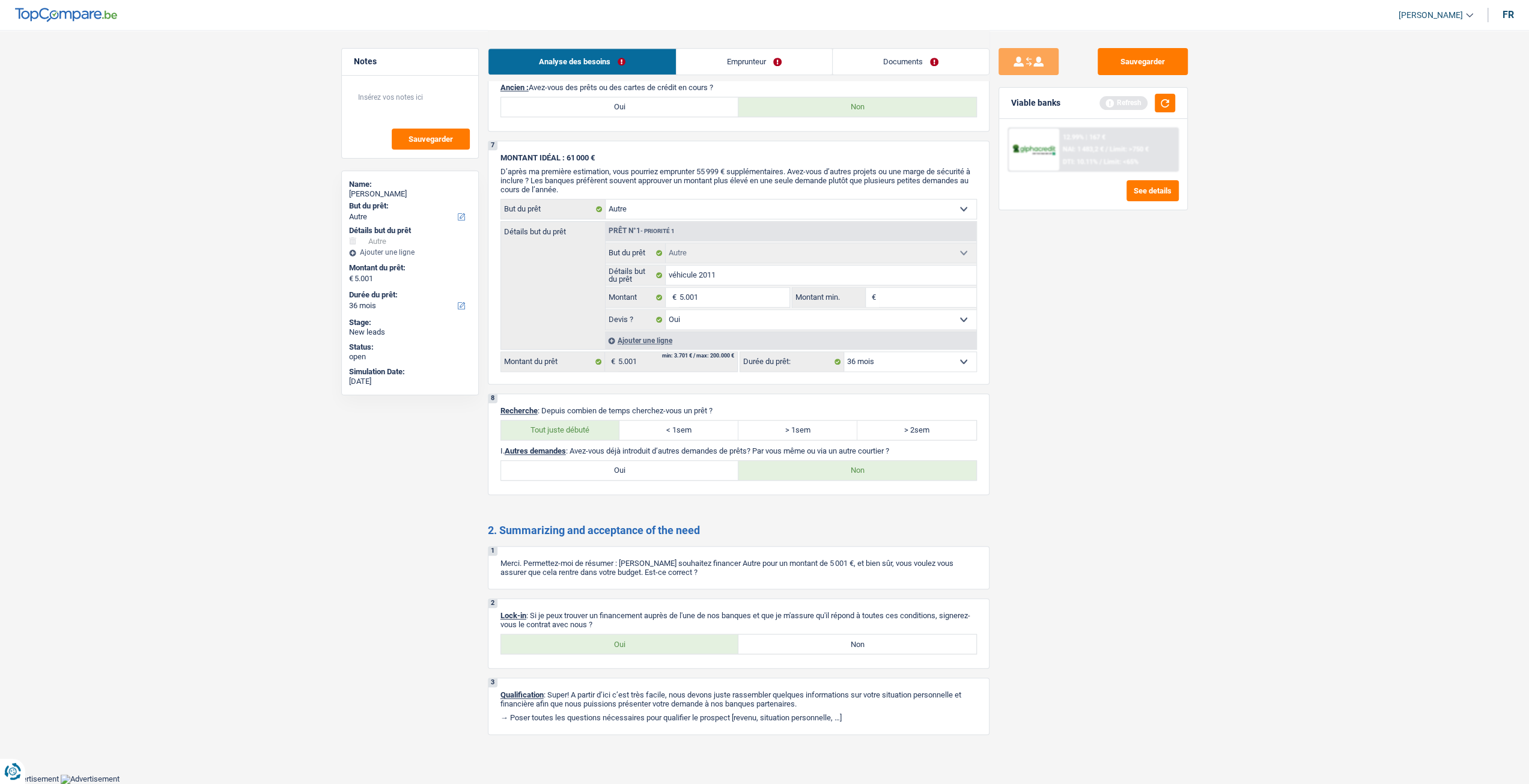
click at [702, 74] on link "Emprunteur" at bounding box center [754, 61] width 156 height 26
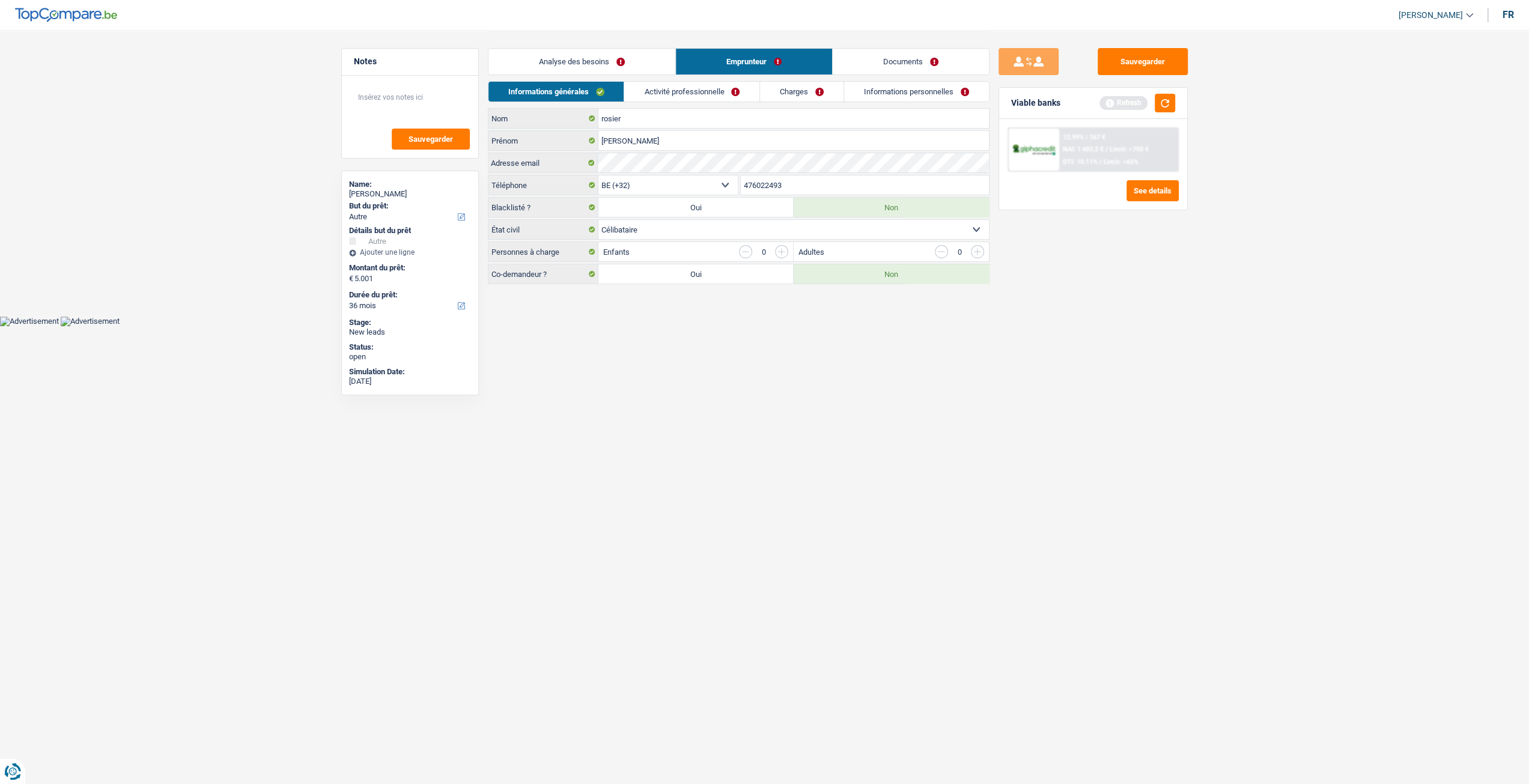
scroll to position [0, 0]
click at [802, 90] on link "Charges" at bounding box center [806, 91] width 83 height 20
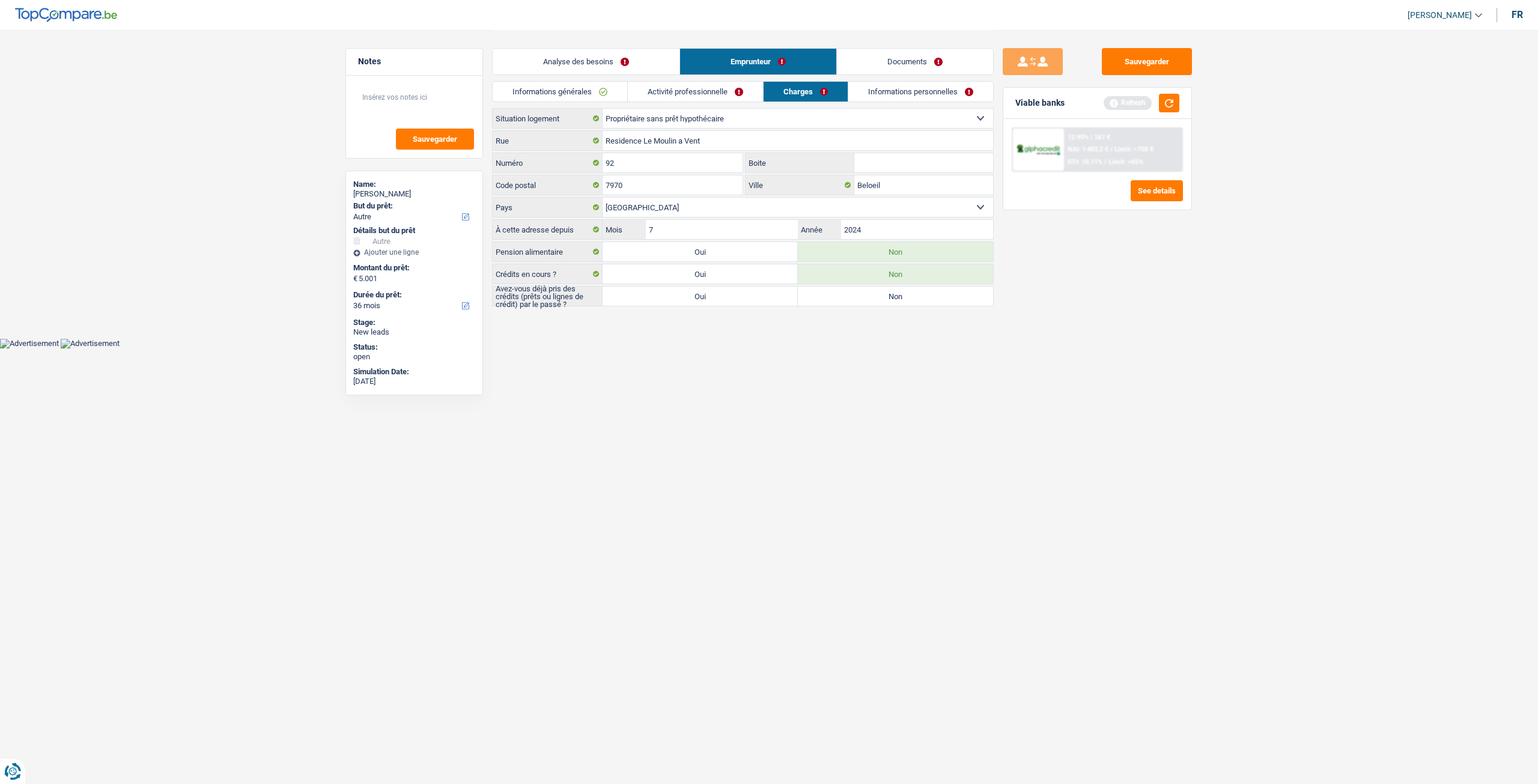
click at [714, 289] on label "Oui" at bounding box center [700, 296] width 195 height 19
click at [714, 289] on input "Oui" at bounding box center [700, 296] width 195 height 19
radio input "true"
click at [595, 85] on link "Informations générales" at bounding box center [560, 91] width 134 height 20
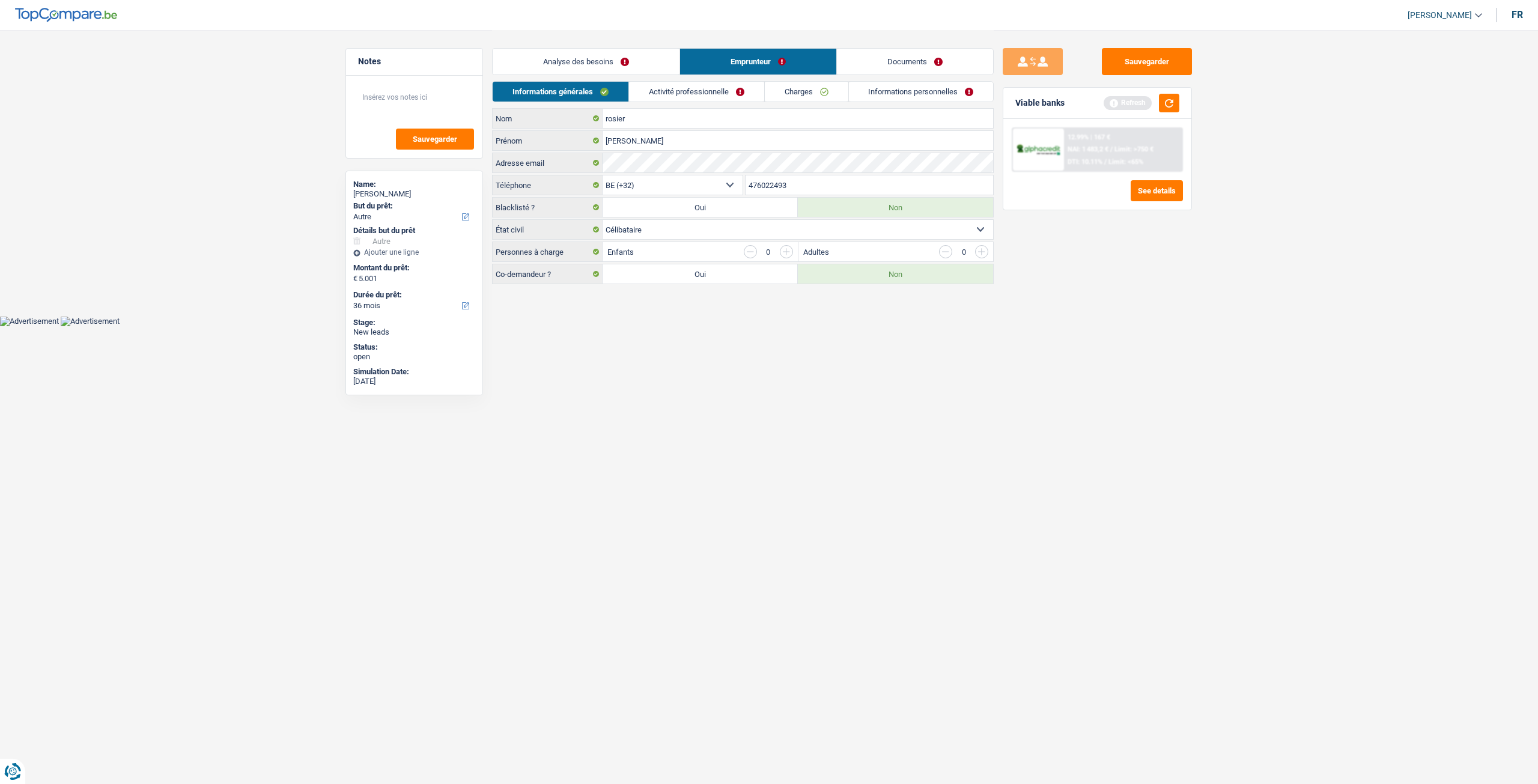
click at [704, 96] on link "Activité professionnelle" at bounding box center [696, 91] width 135 height 20
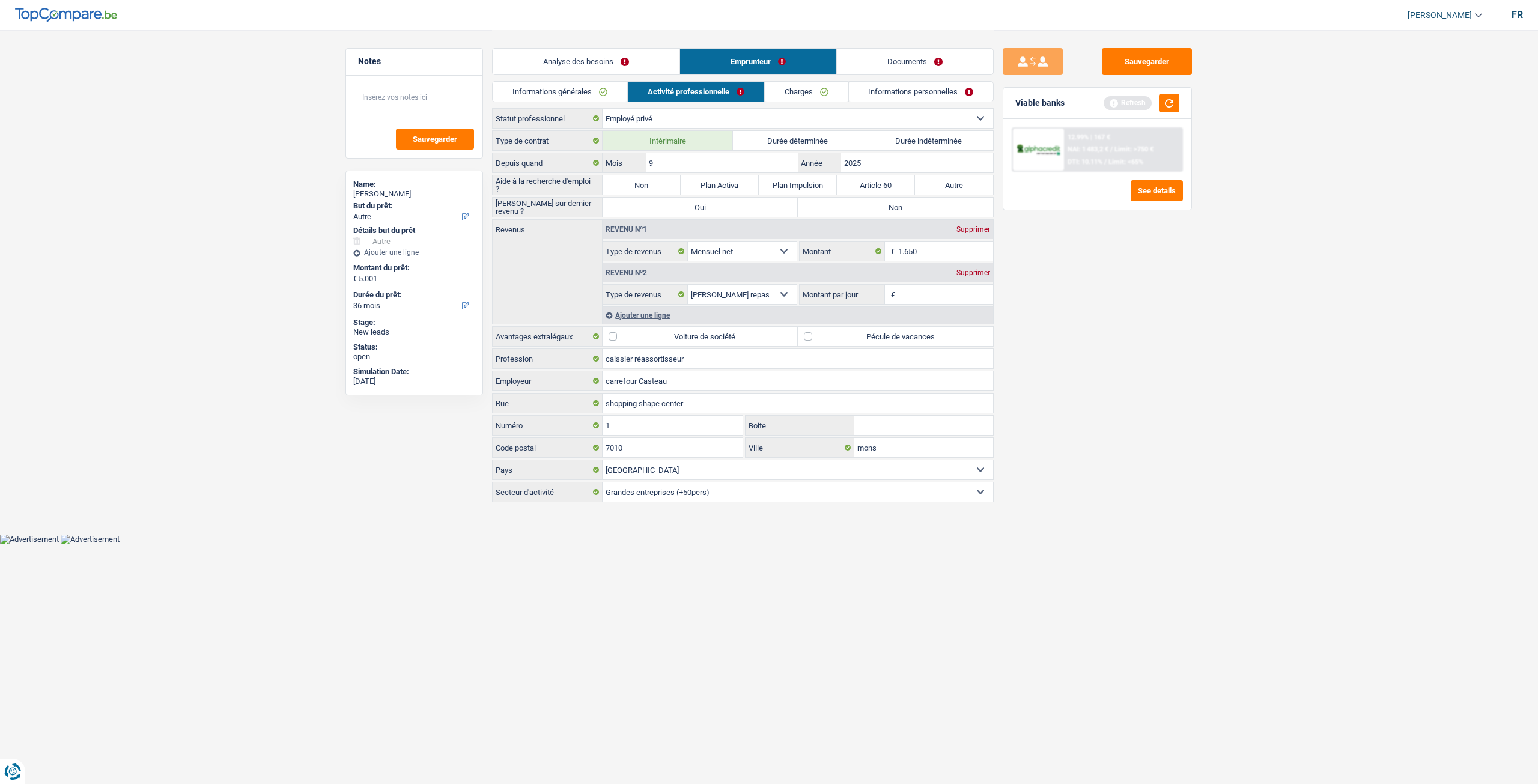
click at [652, 183] on label "Non" at bounding box center [641, 185] width 78 height 19
click at [652, 183] on input "Non" at bounding box center [641, 185] width 78 height 19
radio input "true"
click at [895, 204] on label "Non" at bounding box center [895, 207] width 195 height 19
click at [895, 204] on input "Non" at bounding box center [895, 207] width 195 height 19
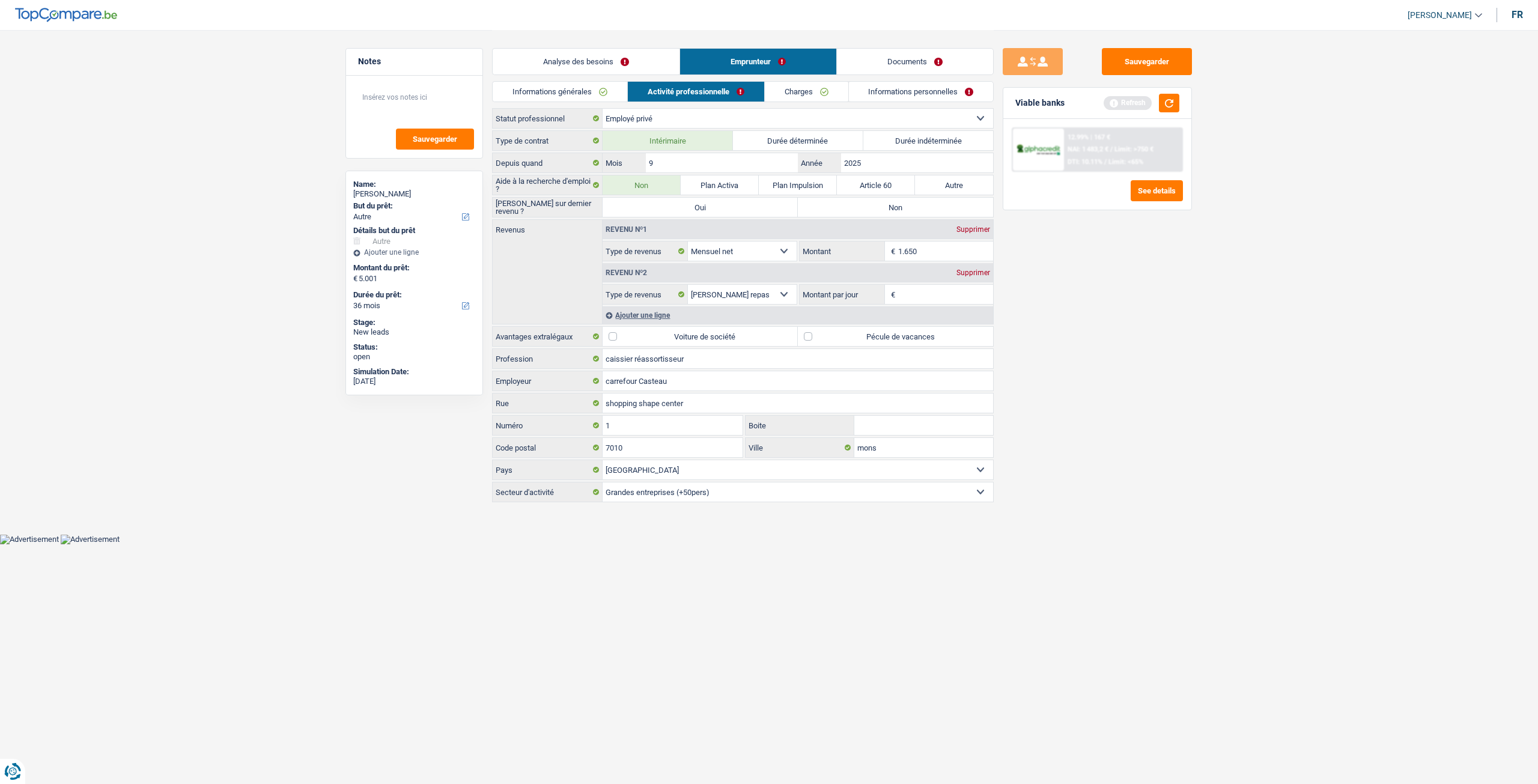
radio input "true"
click at [696, 165] on input "9" at bounding box center [722, 163] width 152 height 19
click at [894, 161] on input "2025" at bounding box center [917, 163] width 152 height 19
click at [822, 98] on link "Charges" at bounding box center [806, 91] width 83 height 20
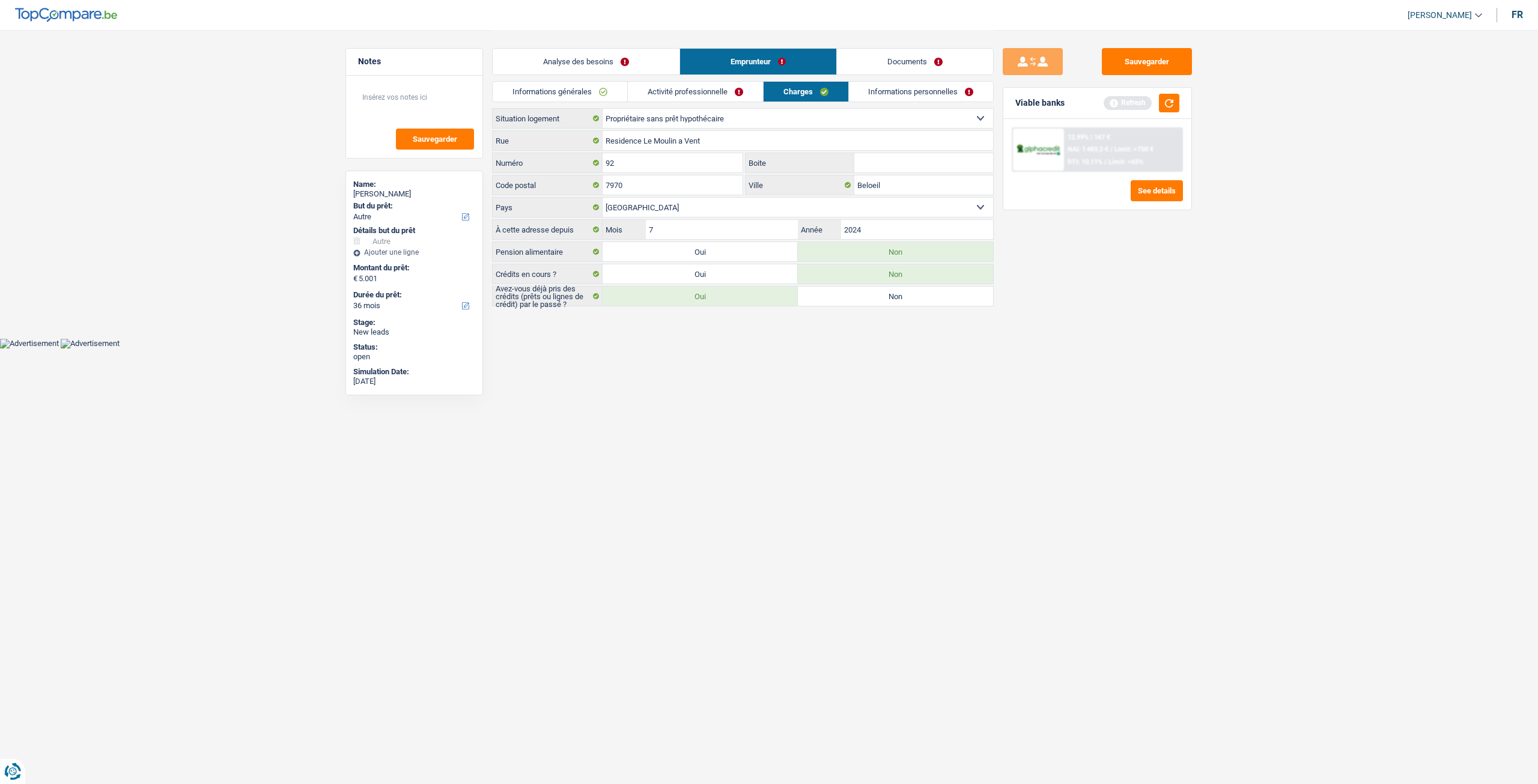
click at [880, 92] on link "Informations personnelles" at bounding box center [921, 91] width 145 height 20
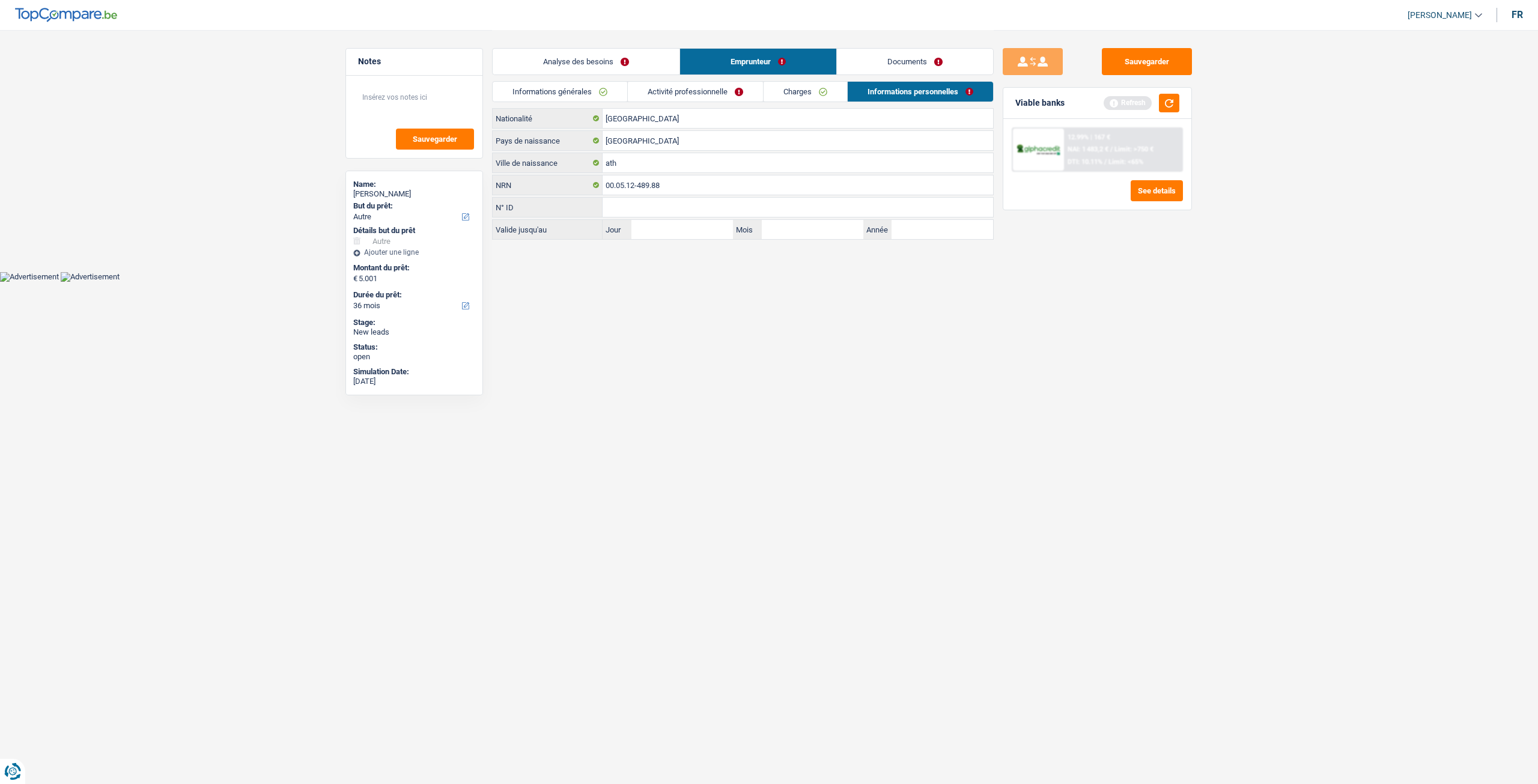
click at [805, 93] on link "Charges" at bounding box center [805, 91] width 83 height 20
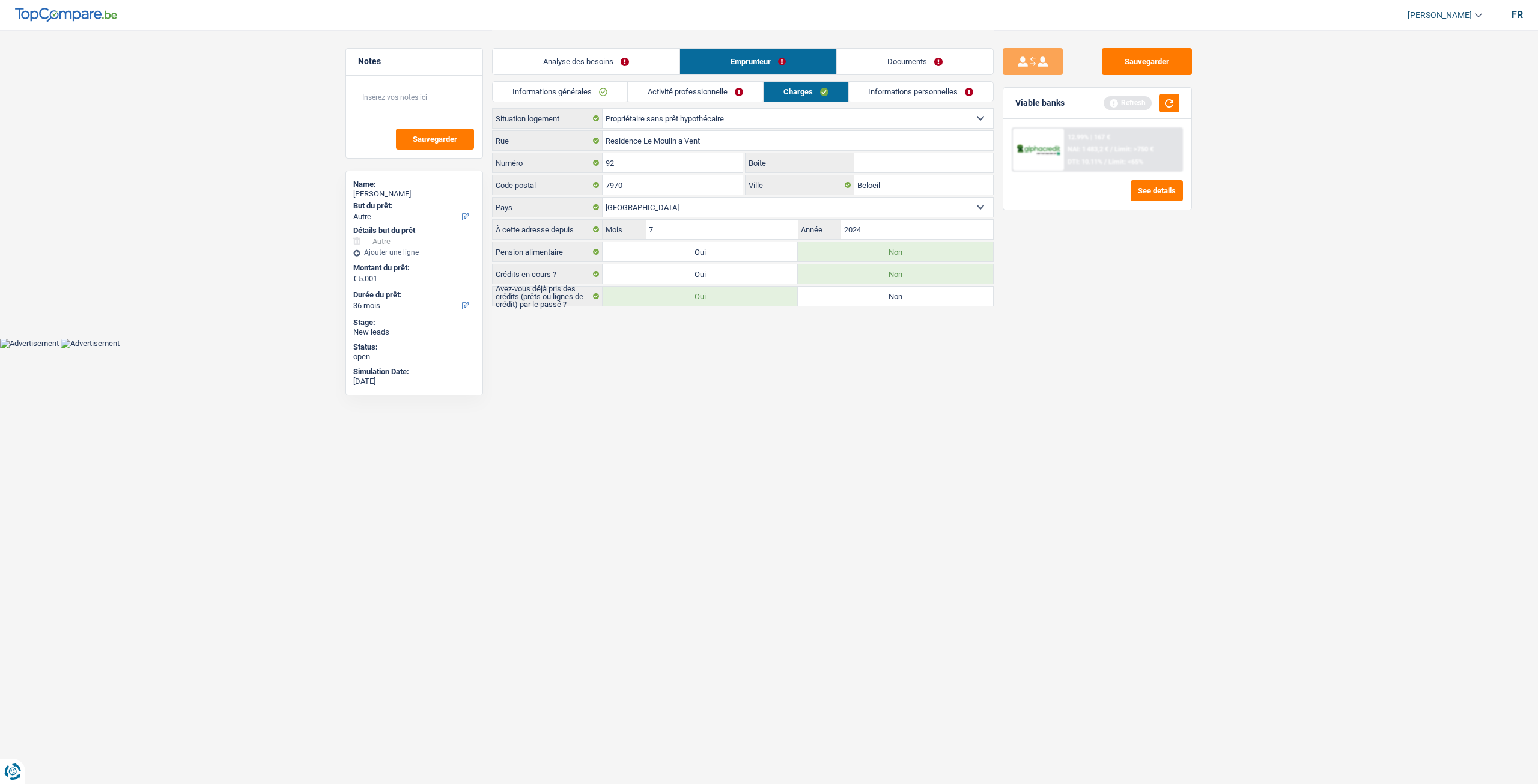
click at [737, 88] on link "Activité professionnelle" at bounding box center [695, 91] width 135 height 20
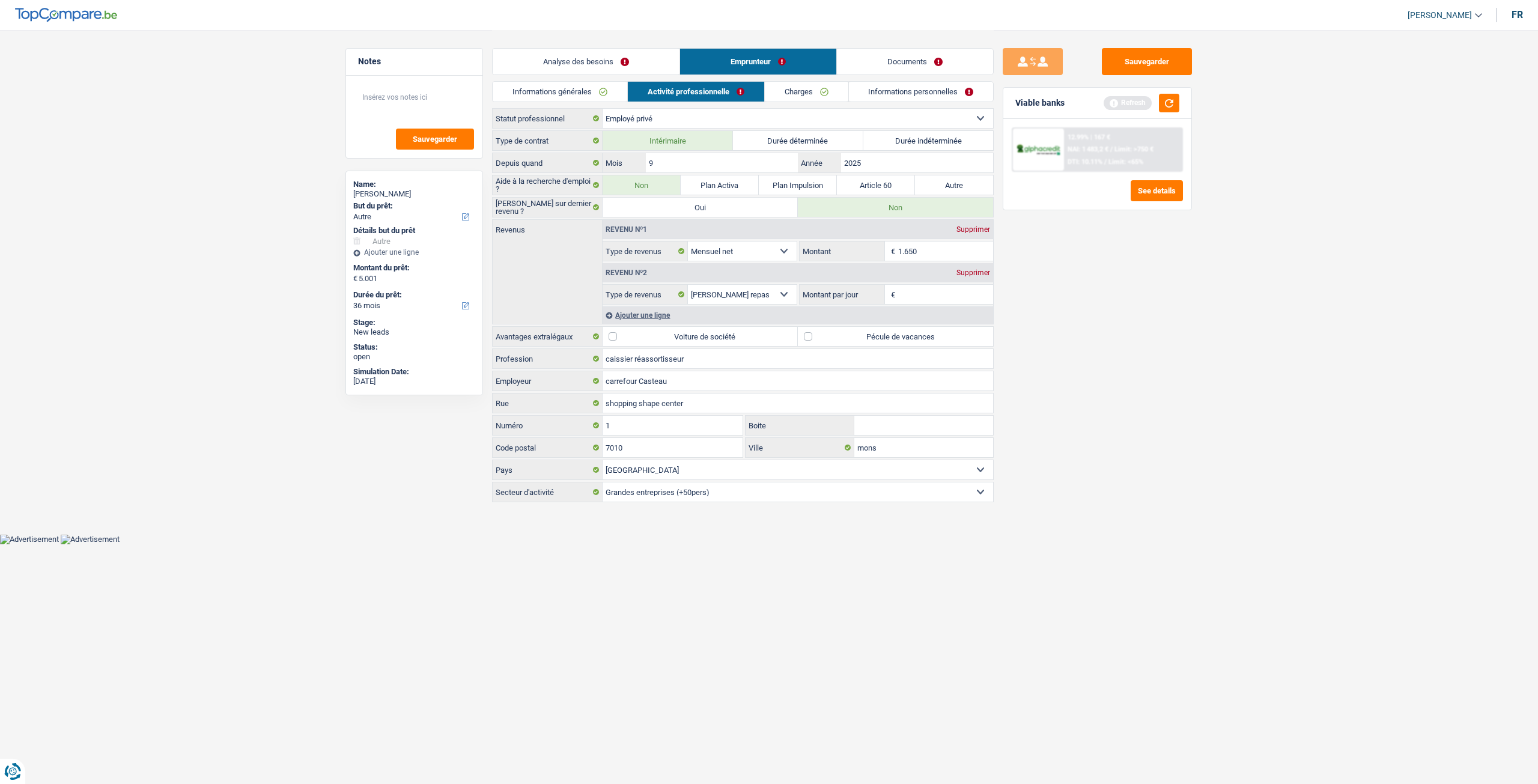
click at [613, 49] on link "Analyse des besoins" at bounding box center [586, 61] width 187 height 26
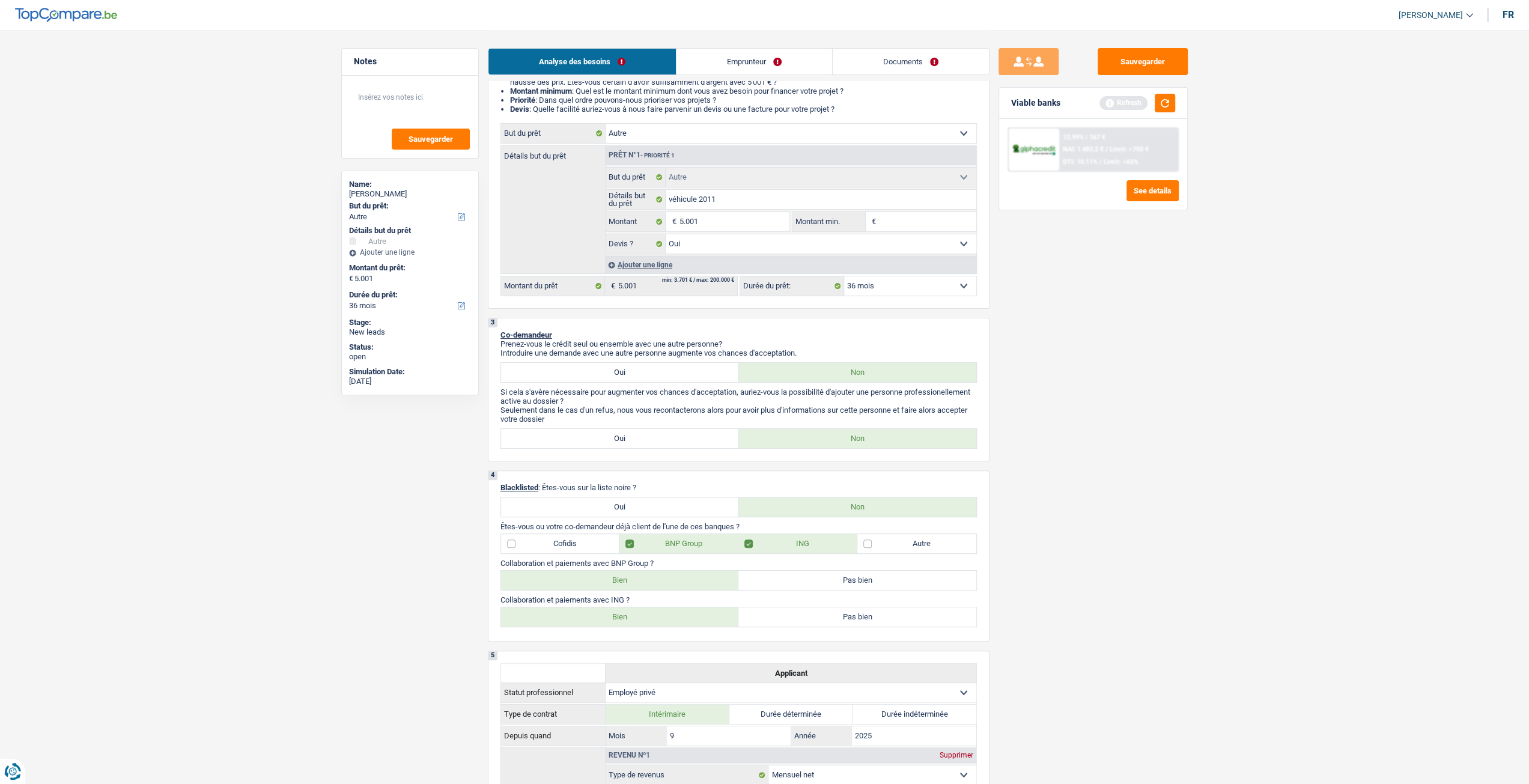
scroll to position [420, 0]
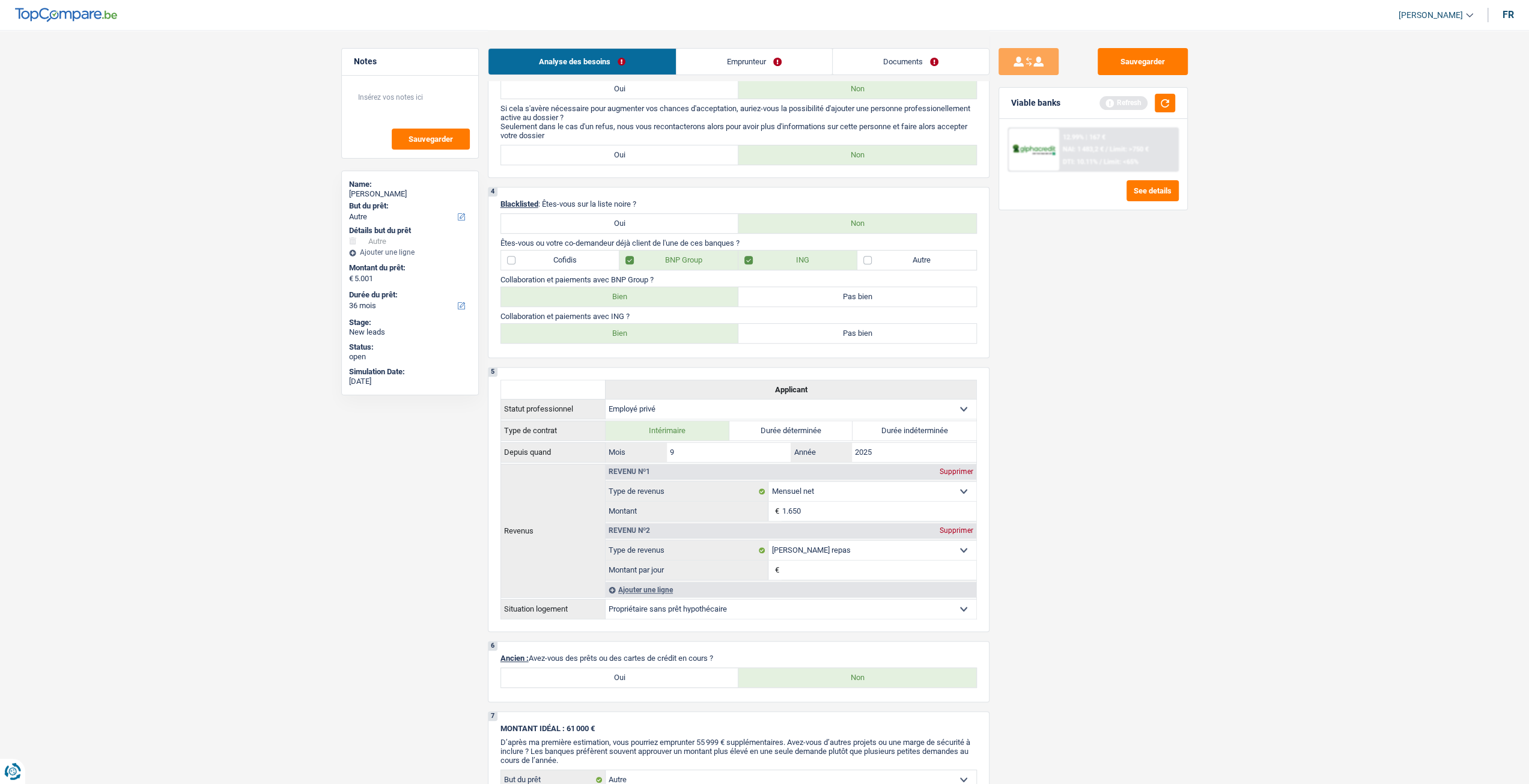
click at [915, 61] on link "Documents" at bounding box center [911, 61] width 156 height 26
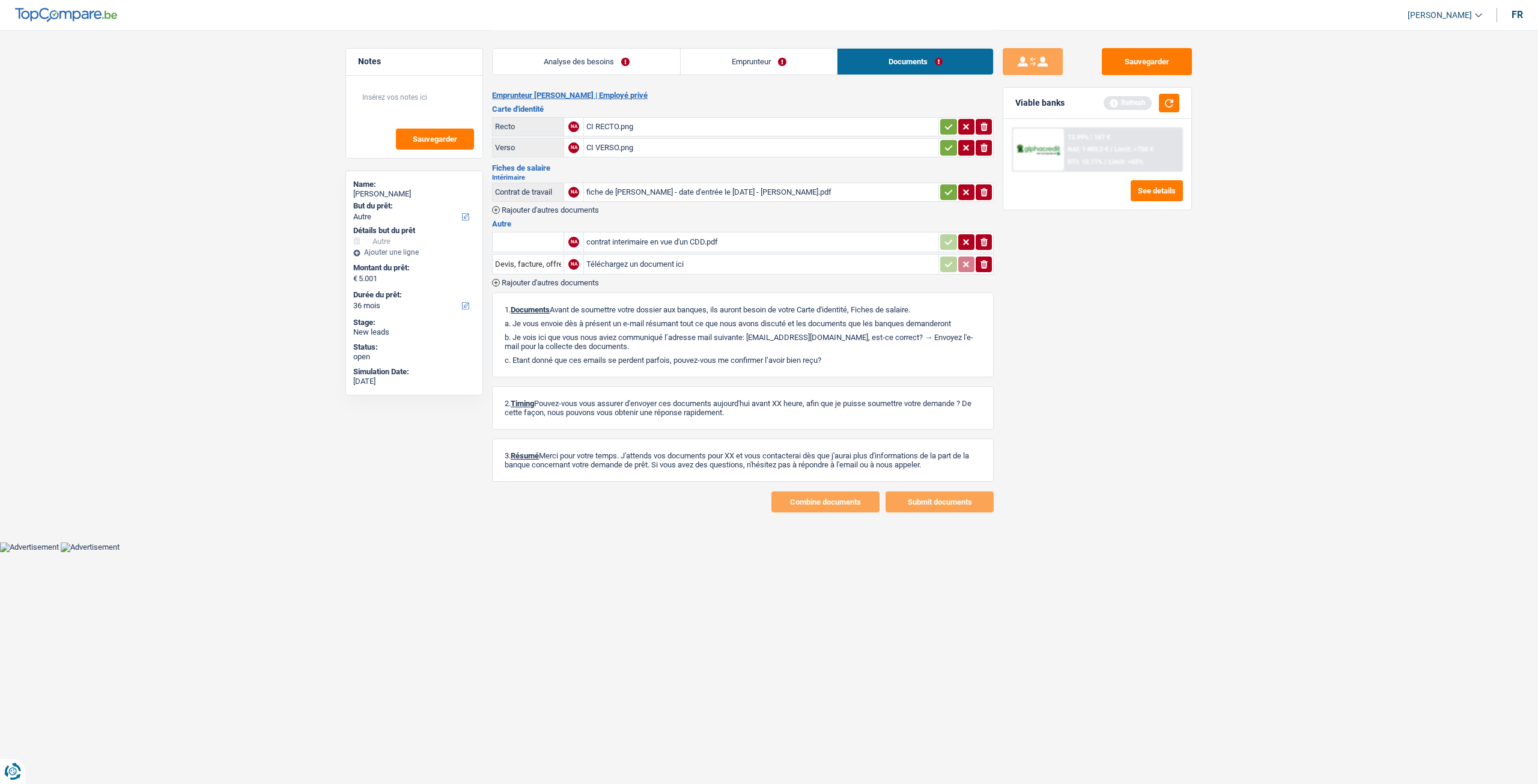
click at [745, 192] on div "fiche de paie - date d'entrée le 30-09-2025 - rosier florian.pdf" at bounding box center [761, 192] width 349 height 18
click at [632, 67] on link "Analyse des besoins" at bounding box center [587, 61] width 187 height 26
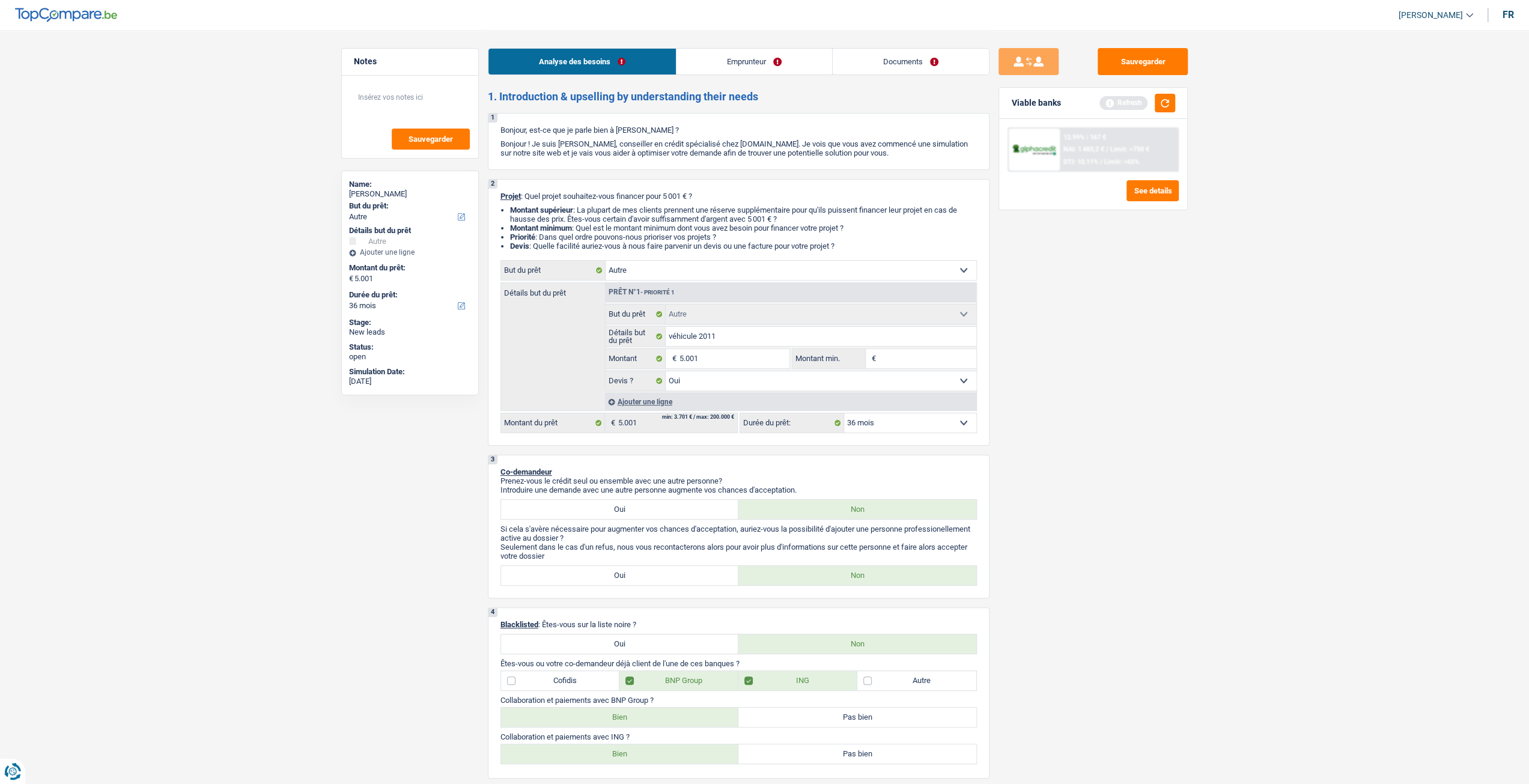
click at [894, 70] on link "Documents" at bounding box center [911, 61] width 156 height 26
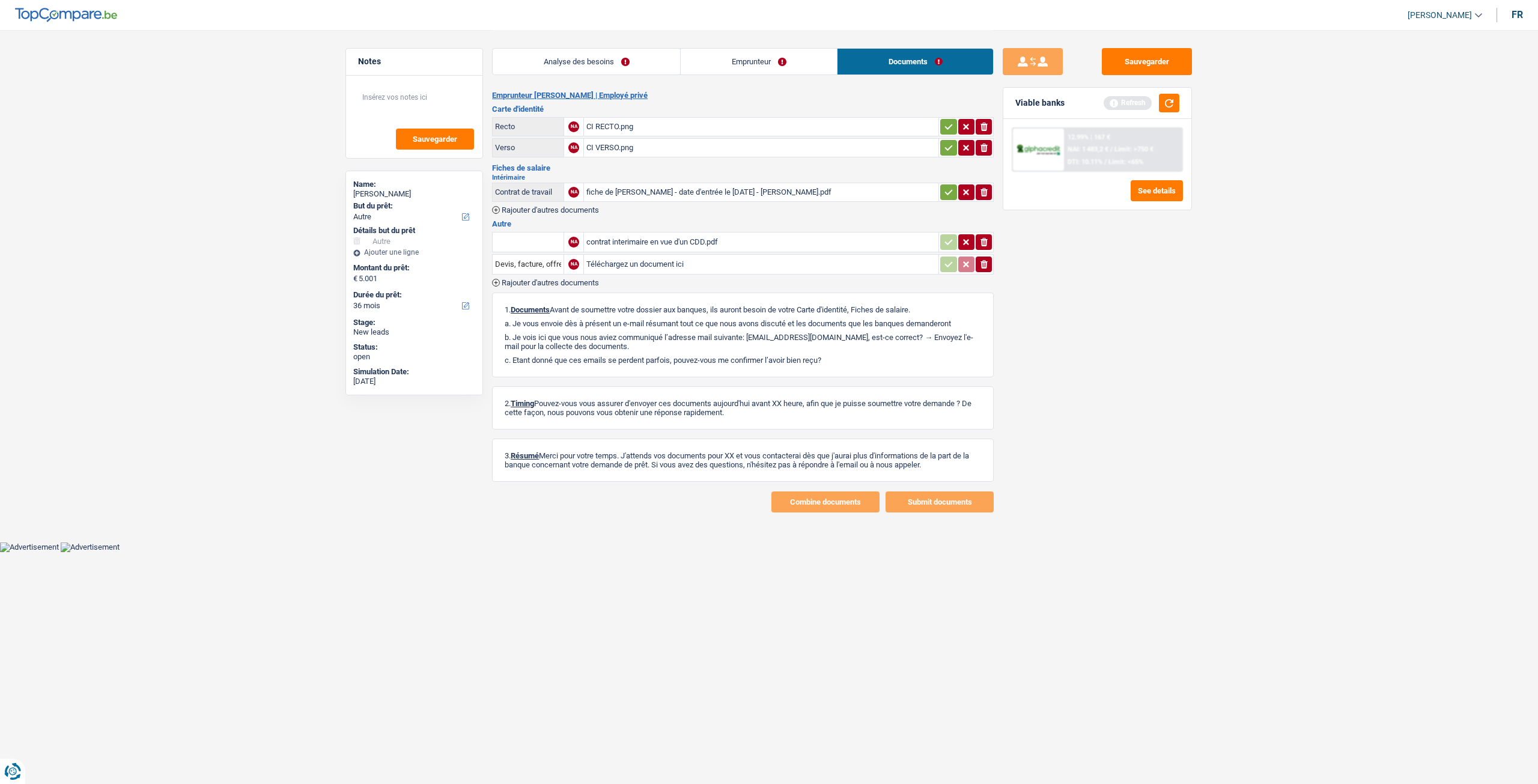
click at [778, 62] on link "Emprunteur" at bounding box center [759, 61] width 156 height 26
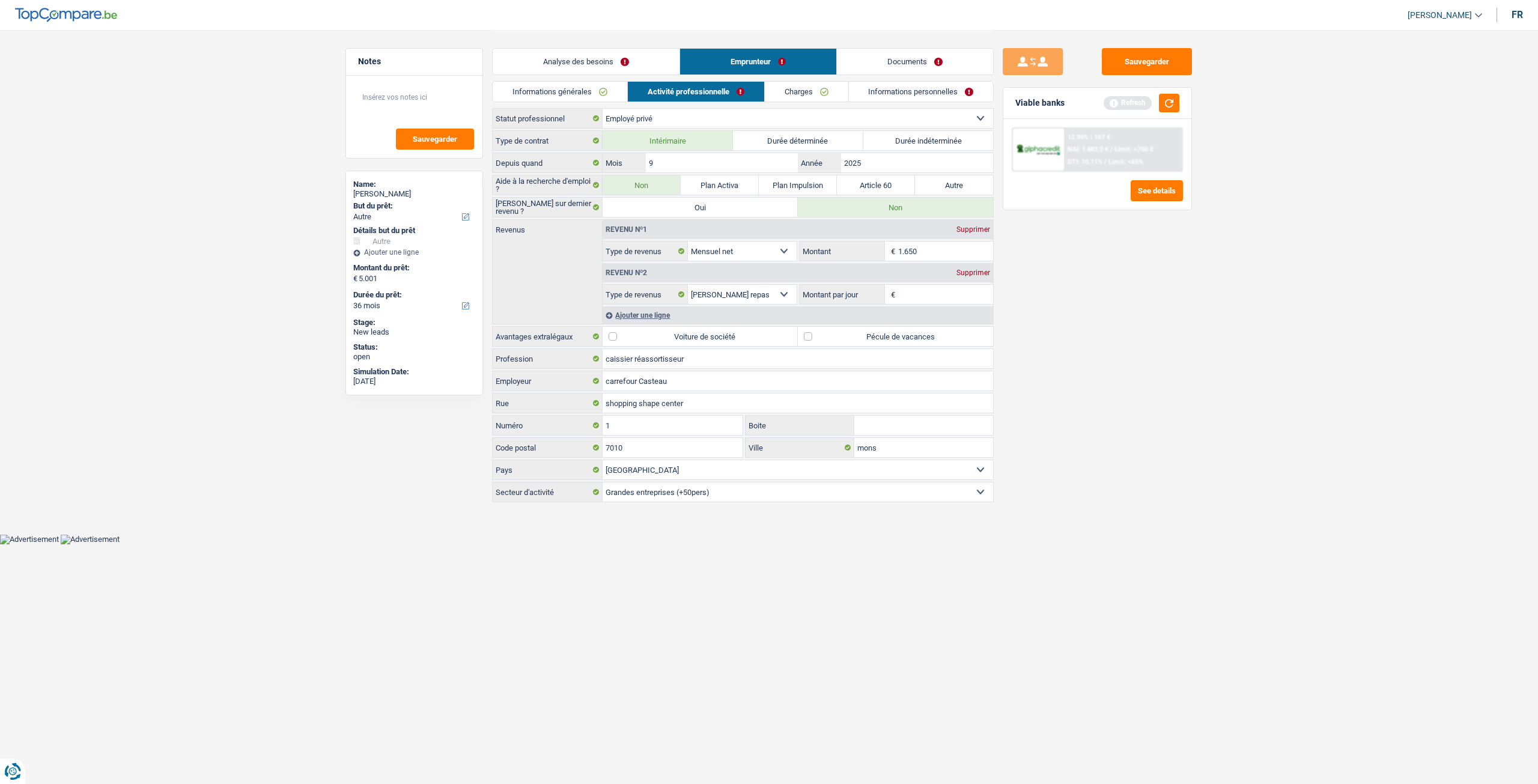
click at [818, 96] on link "Charges" at bounding box center [806, 91] width 83 height 20
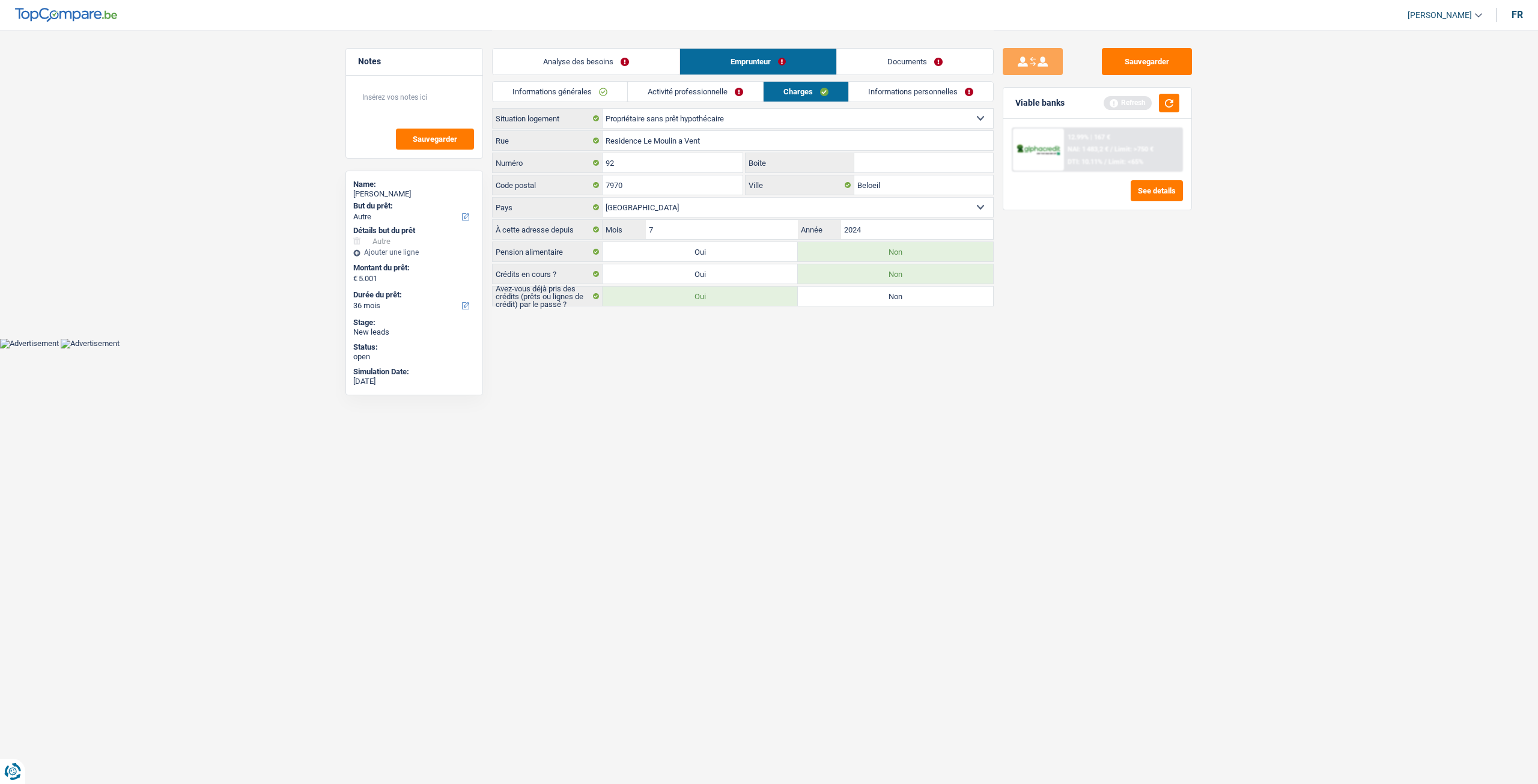
click at [899, 98] on link "Informations personnelles" at bounding box center [921, 91] width 145 height 20
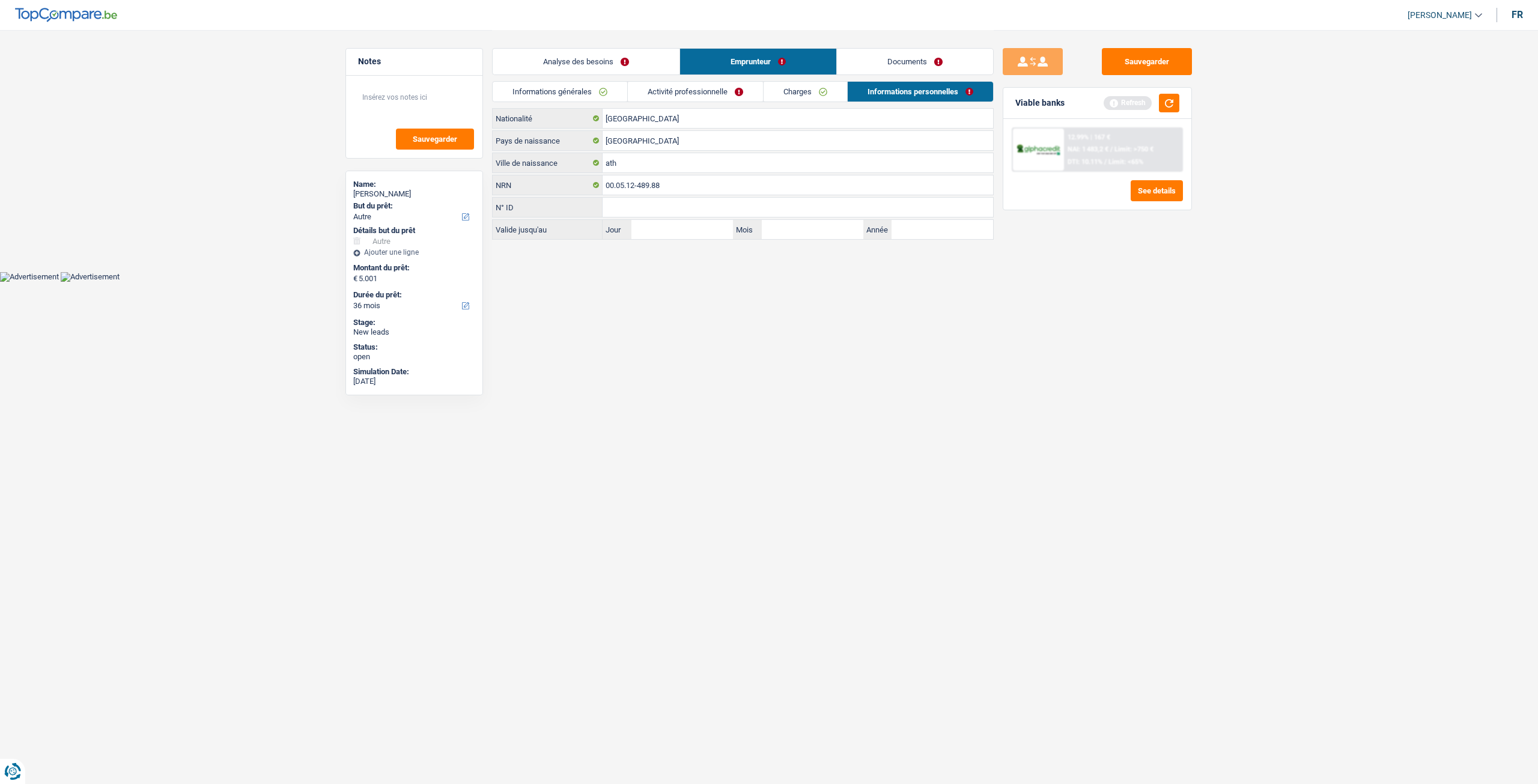
click at [601, 69] on link "Analyse des besoins" at bounding box center [586, 61] width 187 height 26
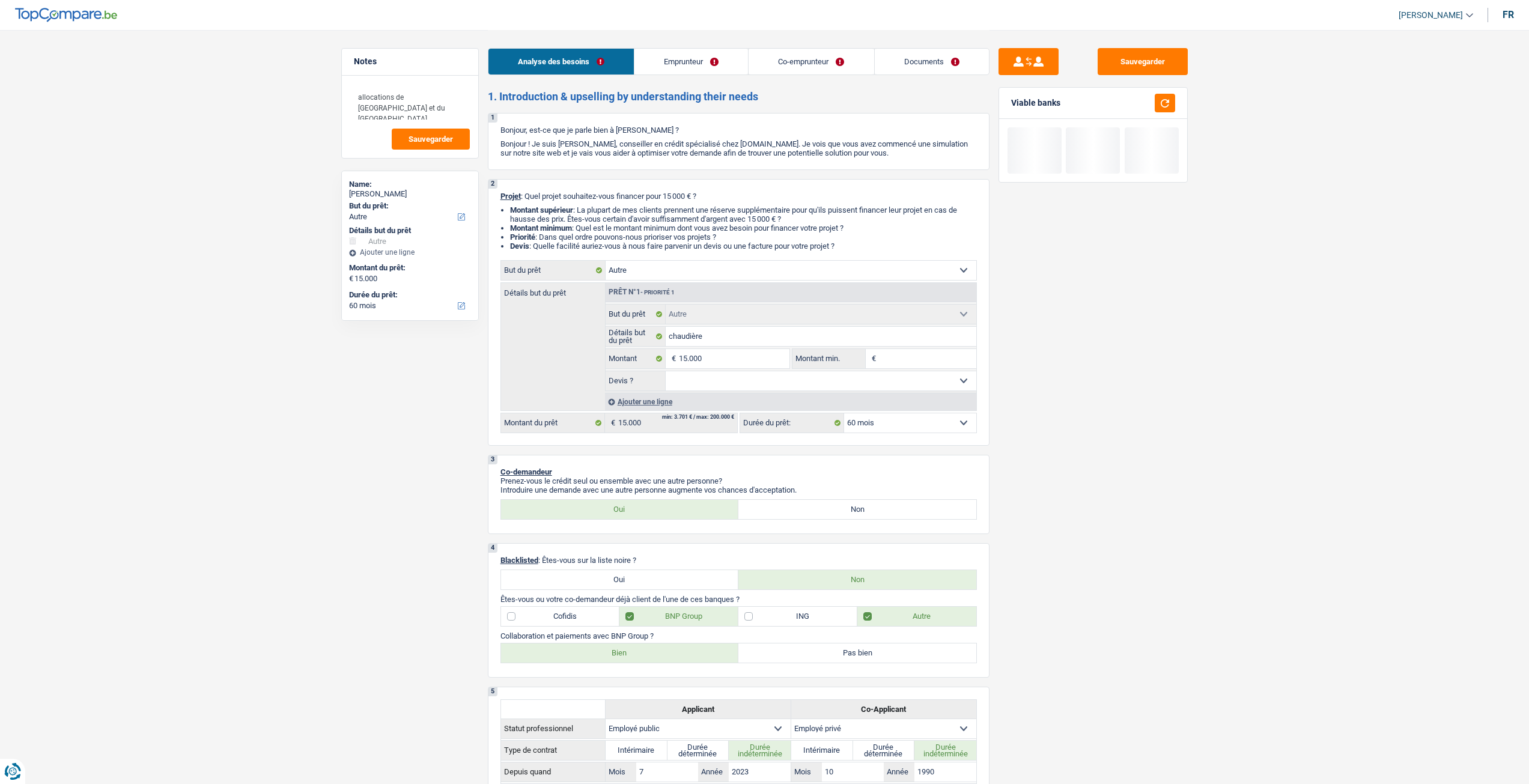
select select "other"
select select "60"
select select "other"
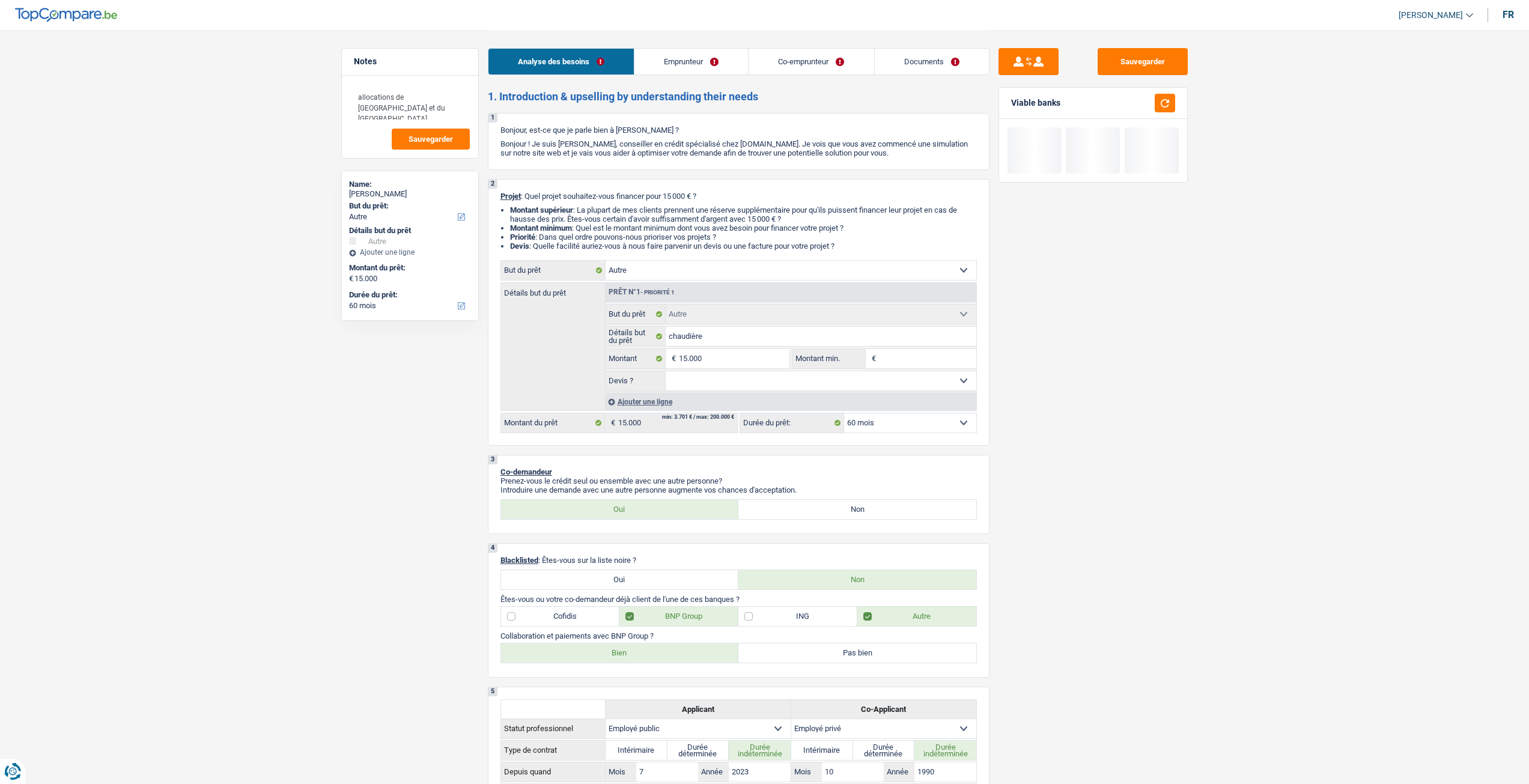
select select "60"
select select "publicEmployee"
select select "privateEmployee"
select select "netSalary"
select select "familyAllowances"
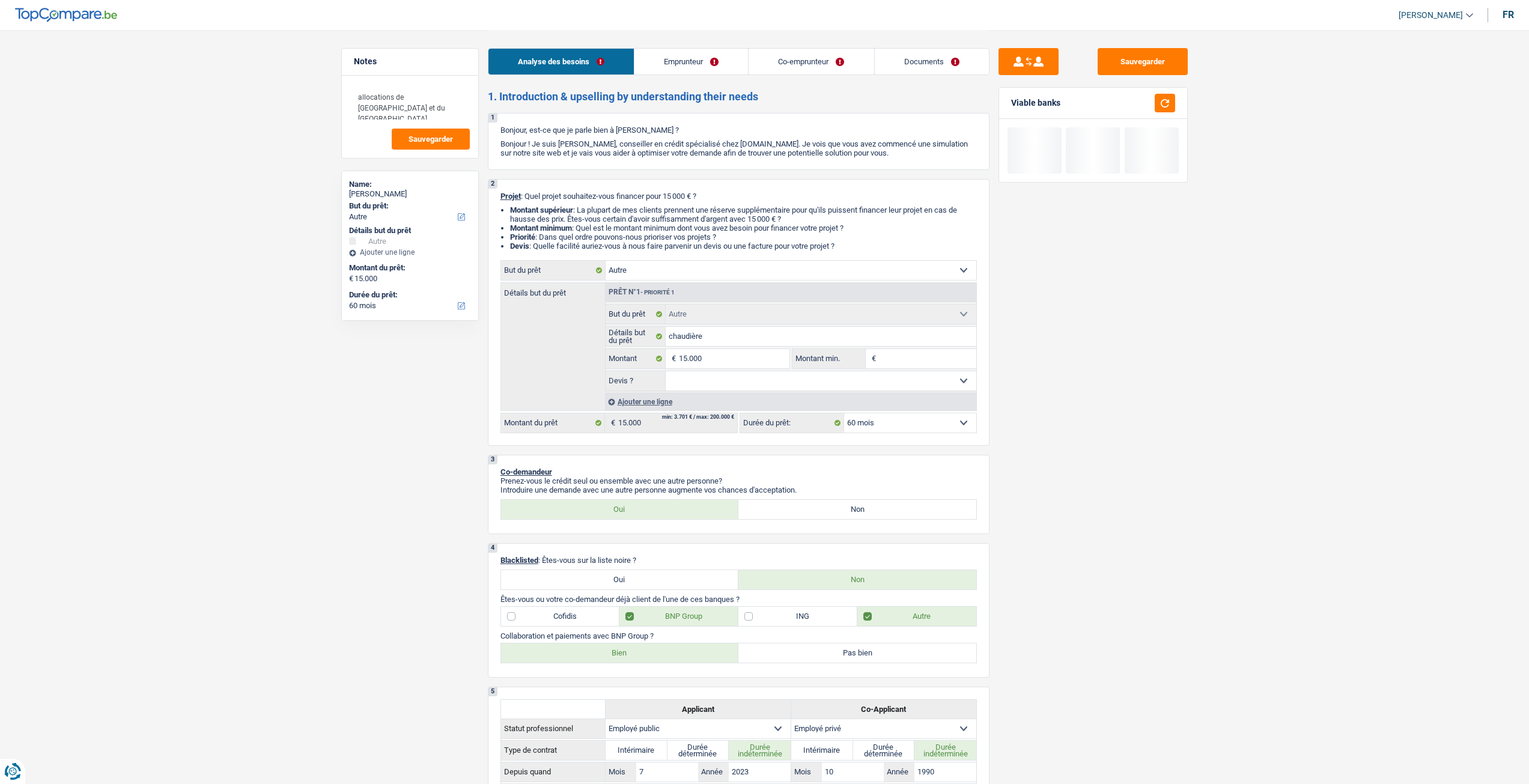
select select "familyAllowances"
select select "mealVouchers"
select select "netSalary"
select select "mealVouchers"
select select "ownerWithoutMortgage"
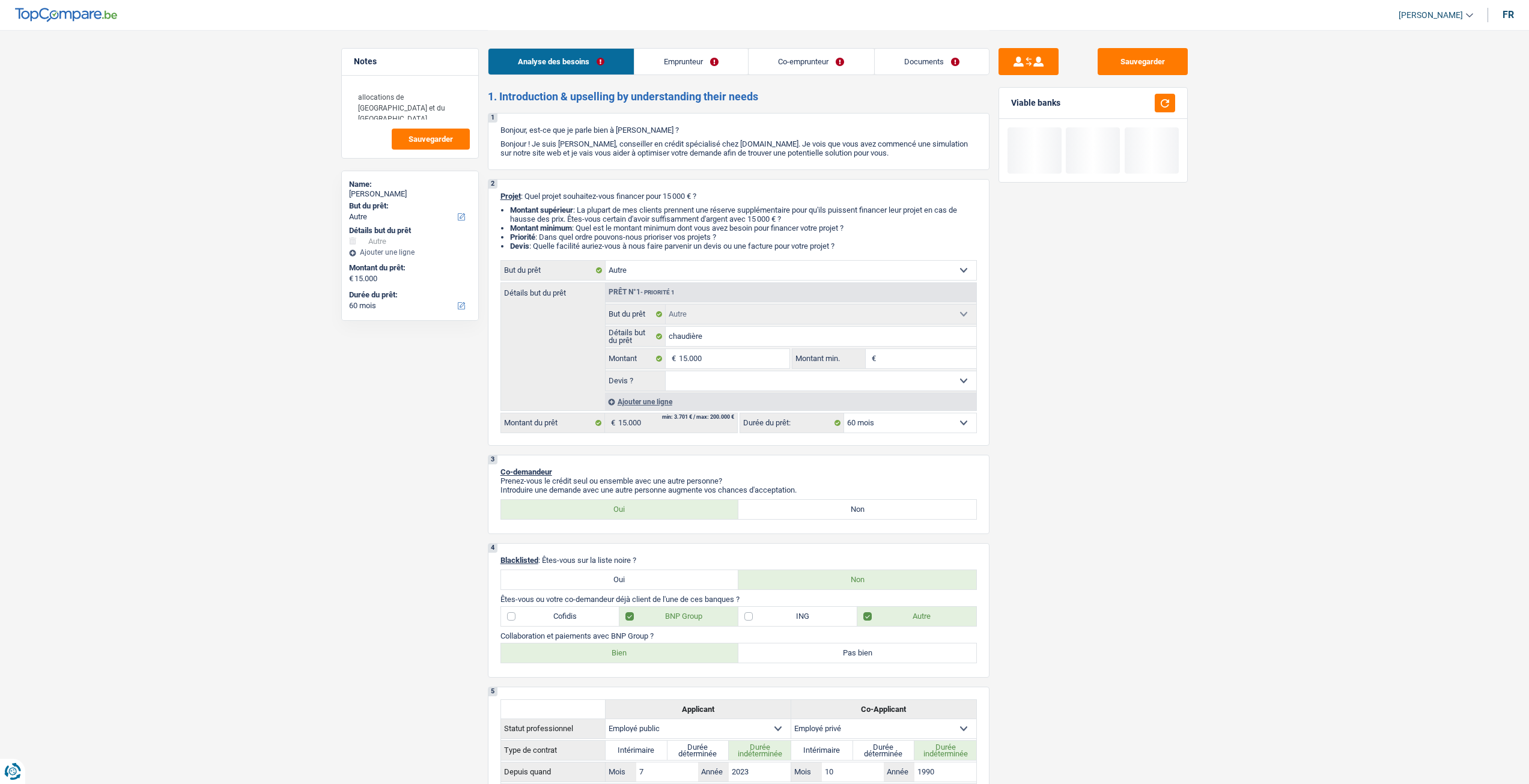
select select "carLoan"
select select "60"
select select "carLoan"
select select "60"
select select "other"
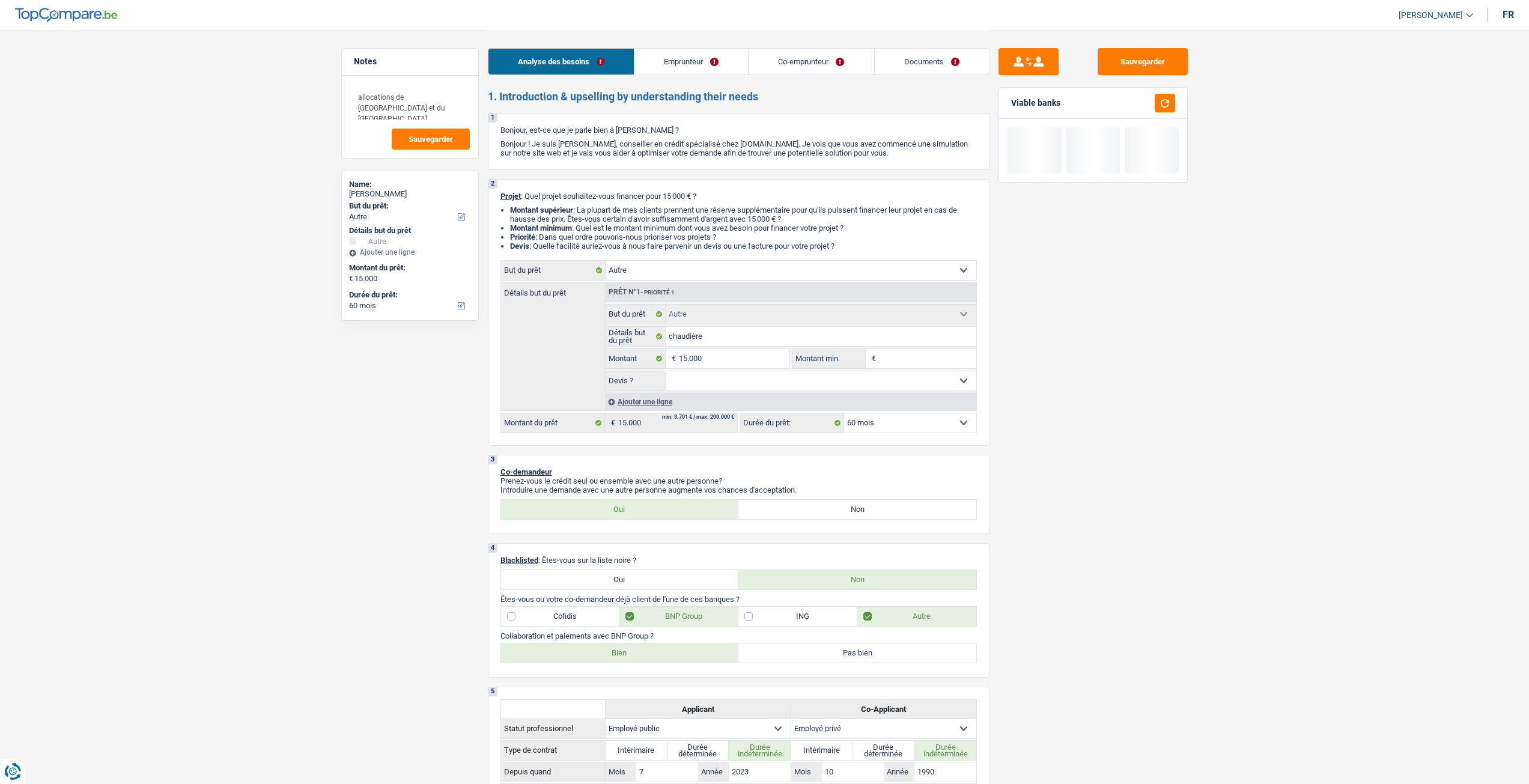
select select "other"
select select "60"
select select "applicant"
click at [782, 54] on link "Co-emprunteur" at bounding box center [811, 61] width 125 height 26
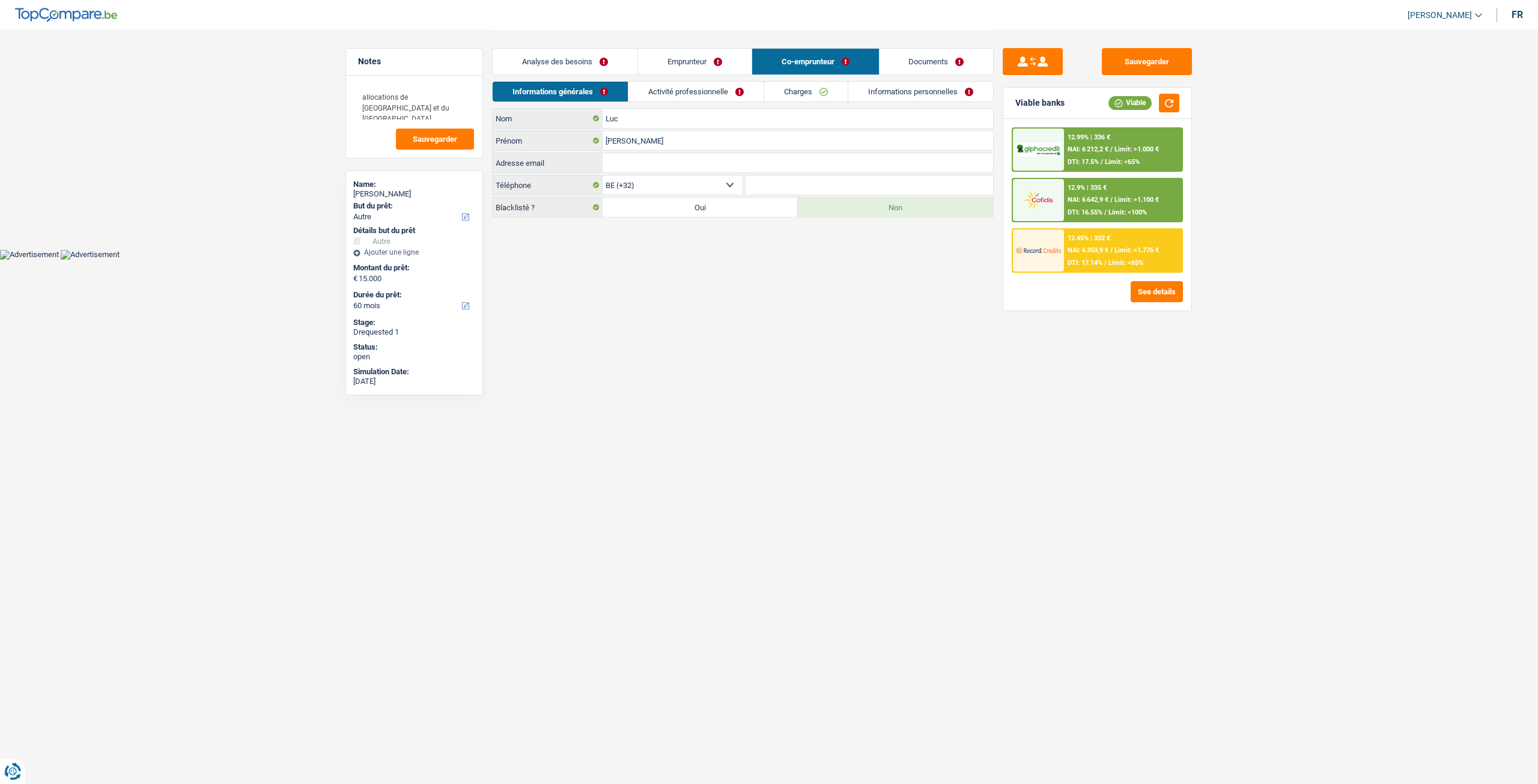
click at [714, 87] on link "Activité professionnelle" at bounding box center [696, 91] width 135 height 20
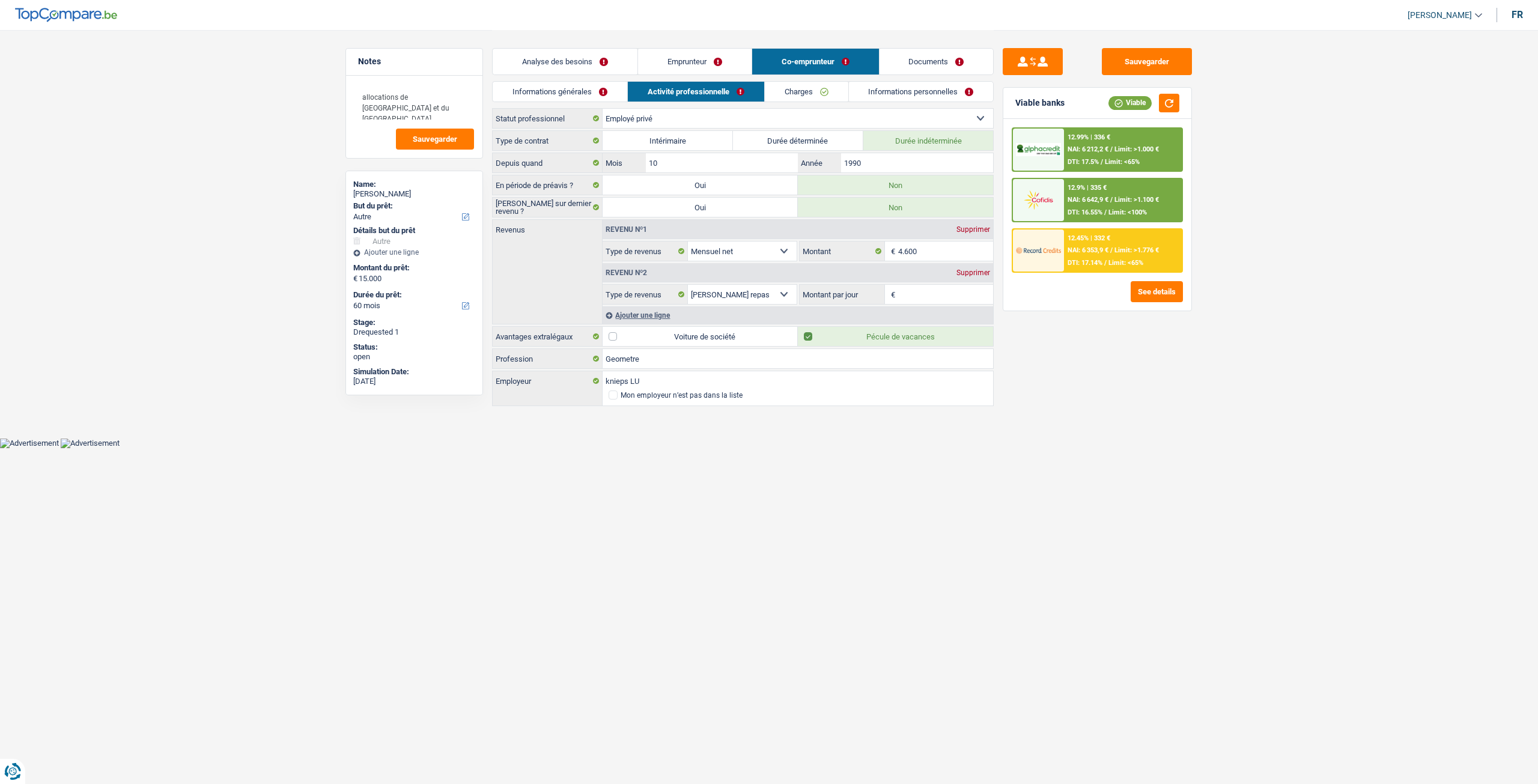
click at [715, 52] on link "Emprunteur" at bounding box center [695, 61] width 114 height 26
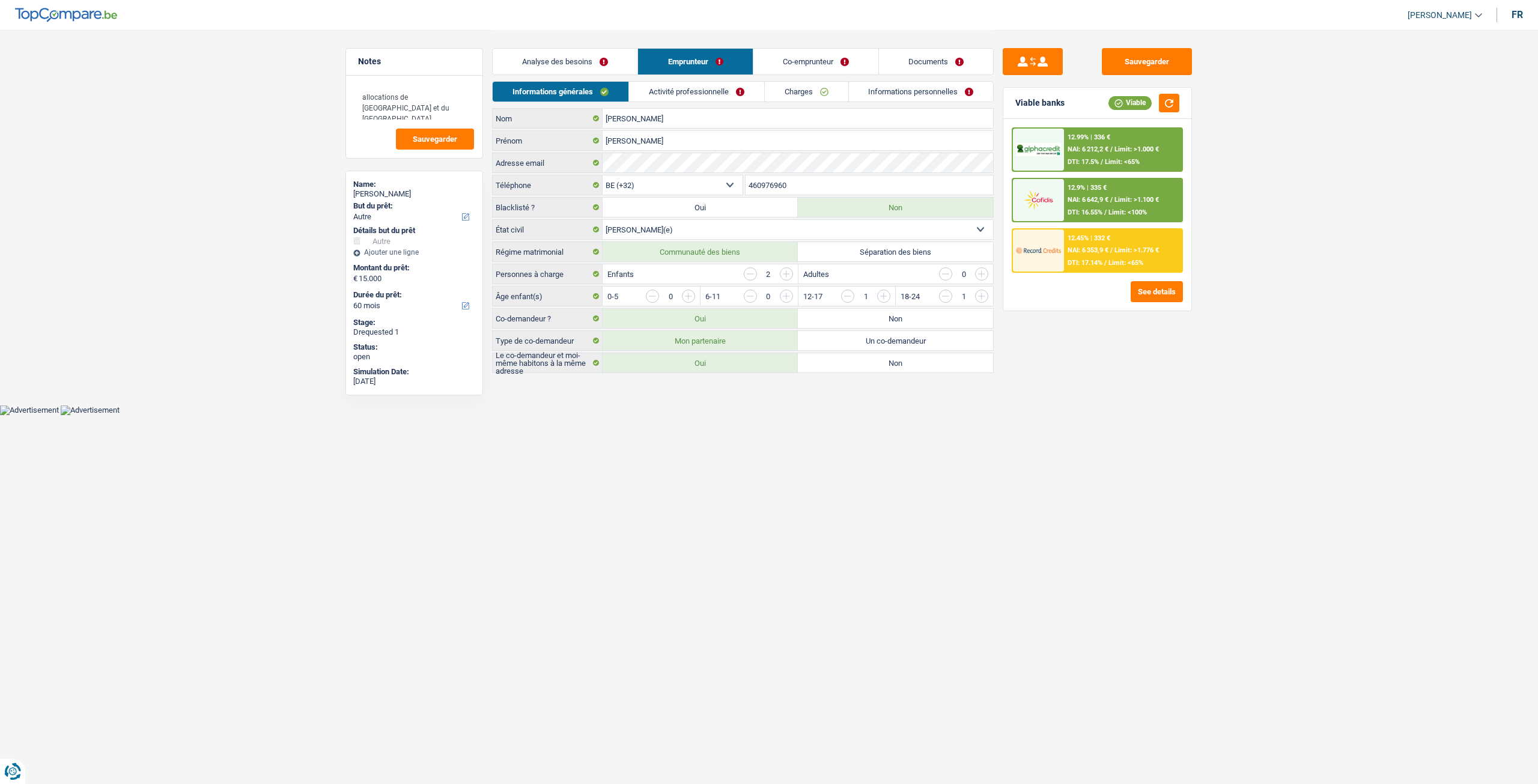
click at [685, 99] on link "Activité professionnelle" at bounding box center [696, 91] width 135 height 20
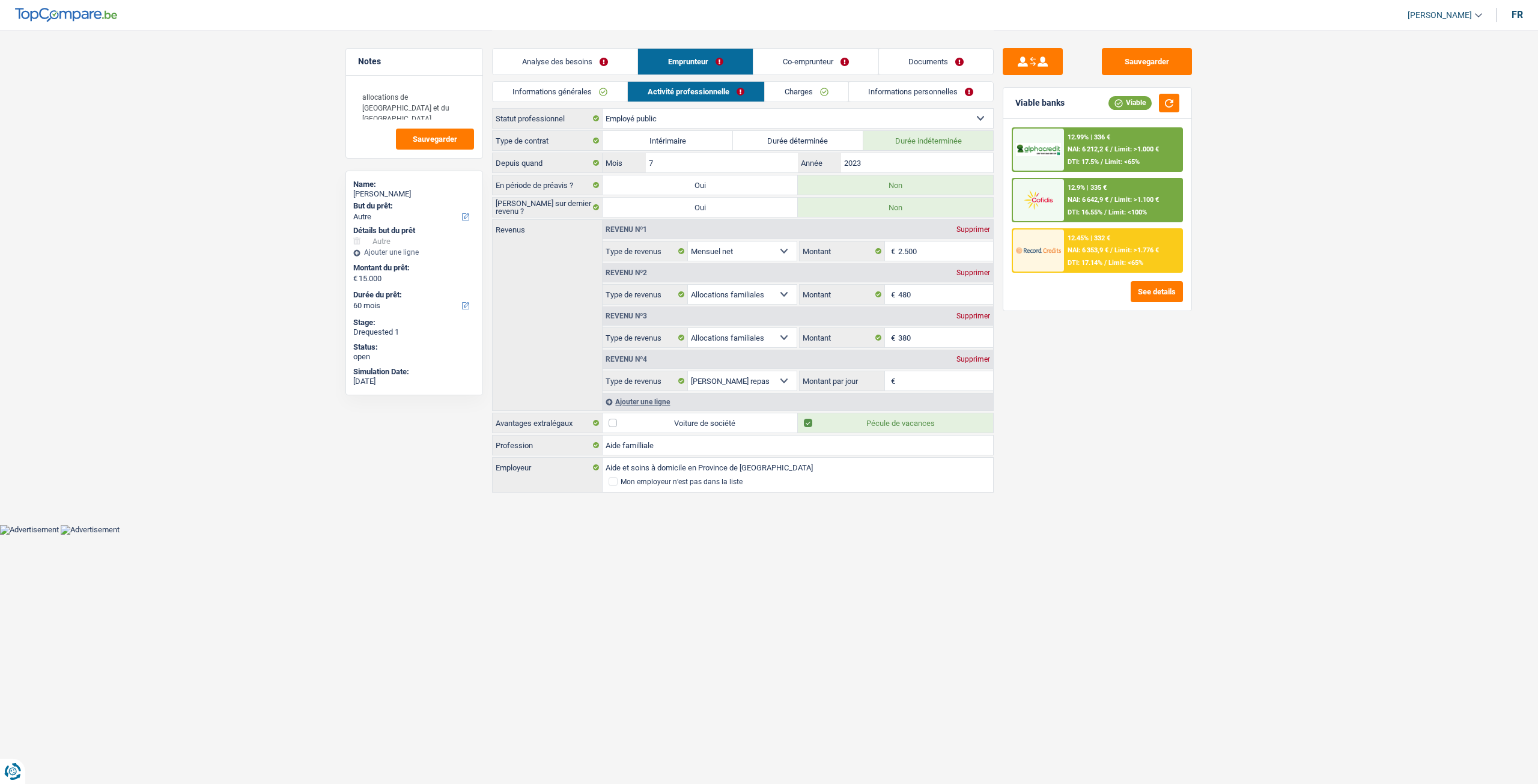
click at [950, 67] on link "Documents" at bounding box center [936, 61] width 114 height 26
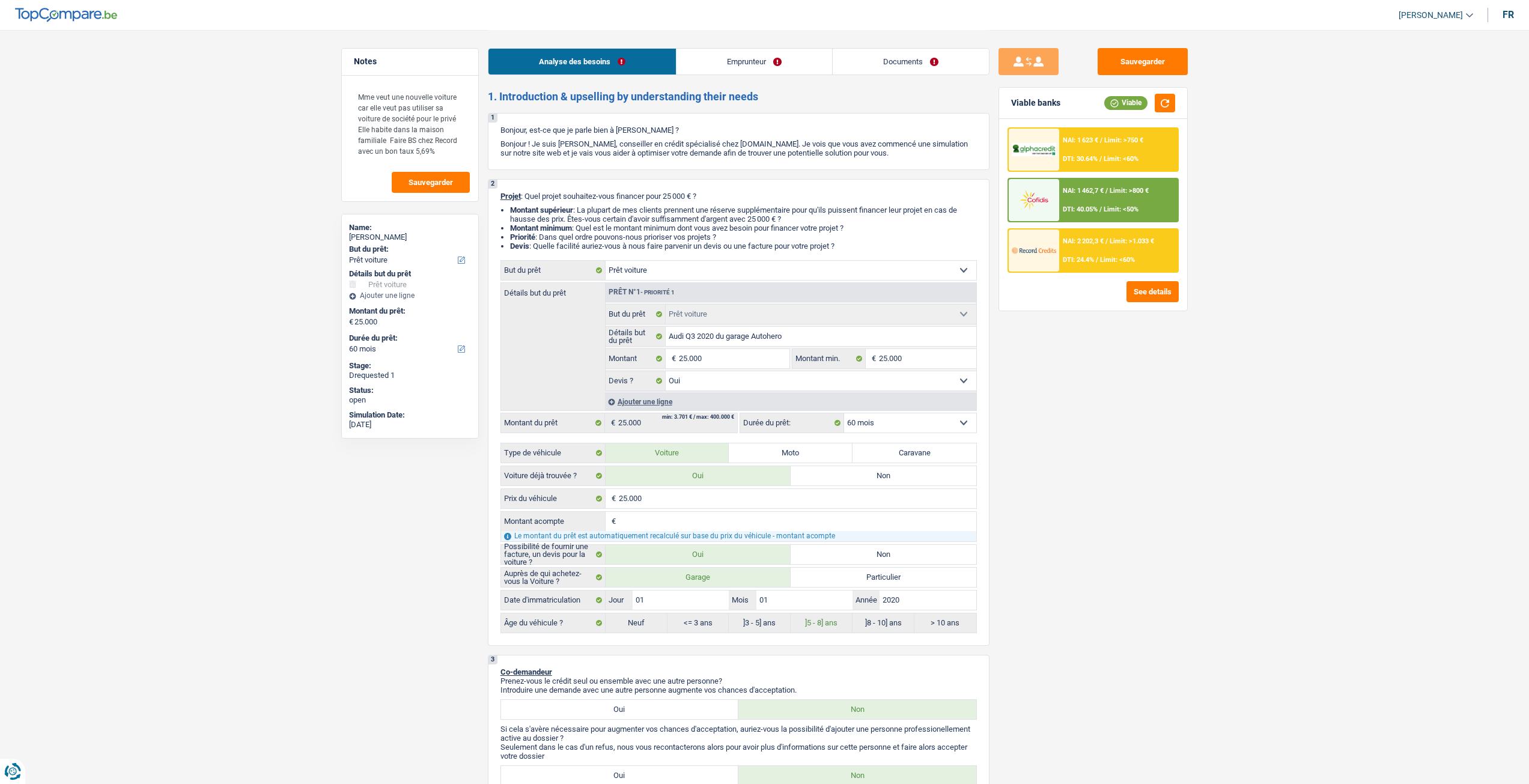
select select "car"
select select "60"
select select "car"
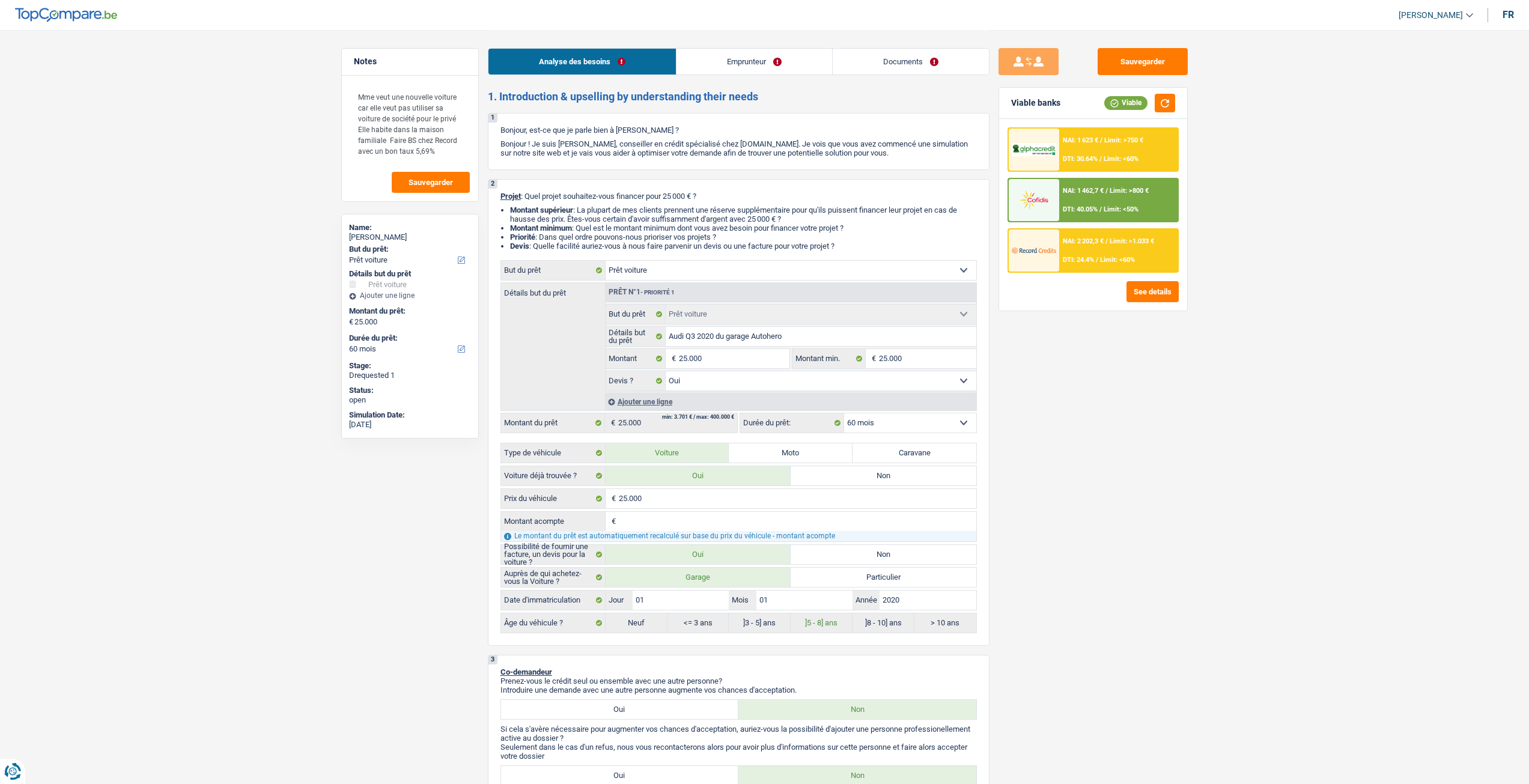
select select "yes"
select select "60"
select select "privateEmployee"
select select "netSalary"
select select "mealVouchers"
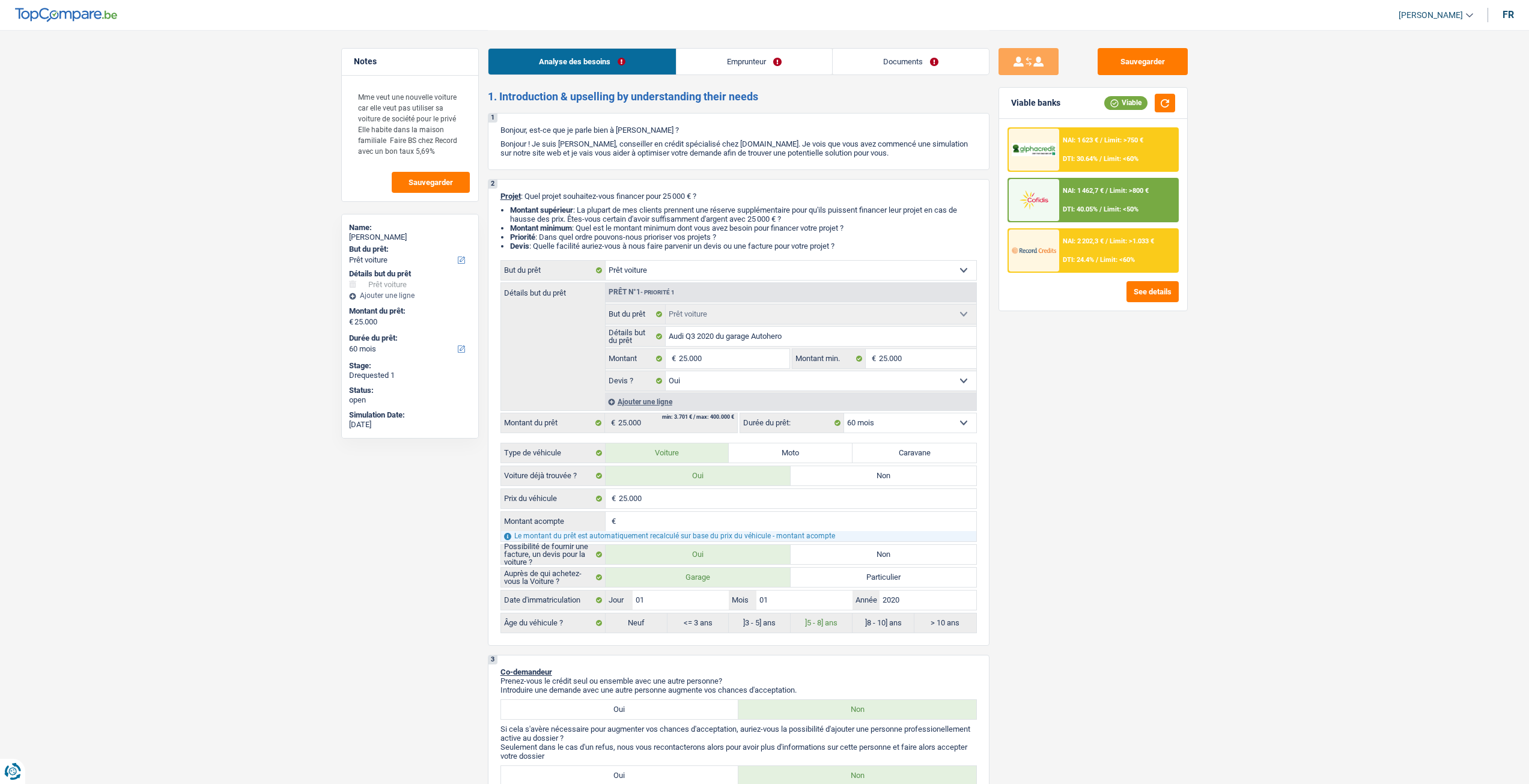
select select "liveWithParents"
select select "personalLoan"
select select "medicalFees"
select select "18"
select select "car"
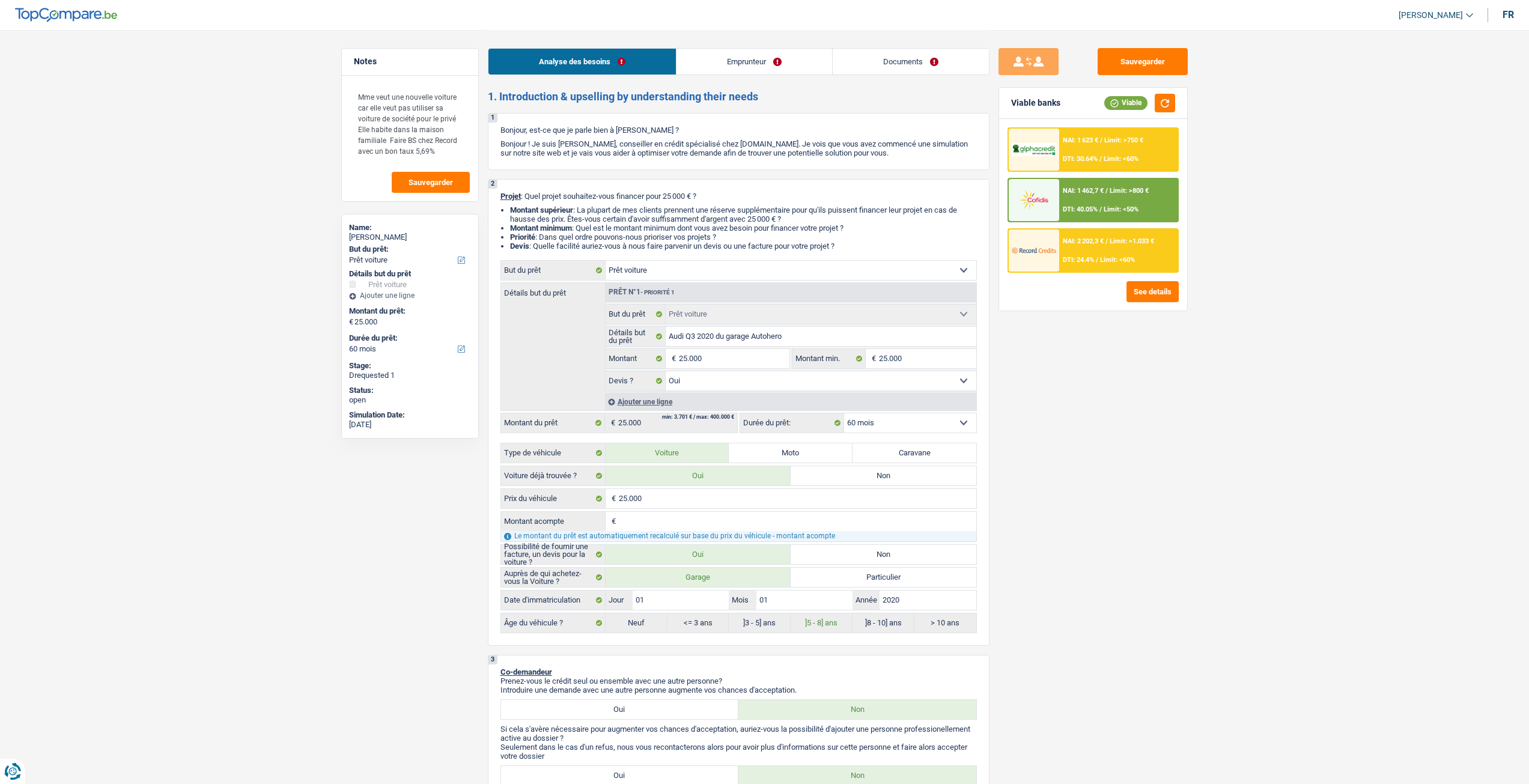
select select "car"
select select "yes"
select select "60"
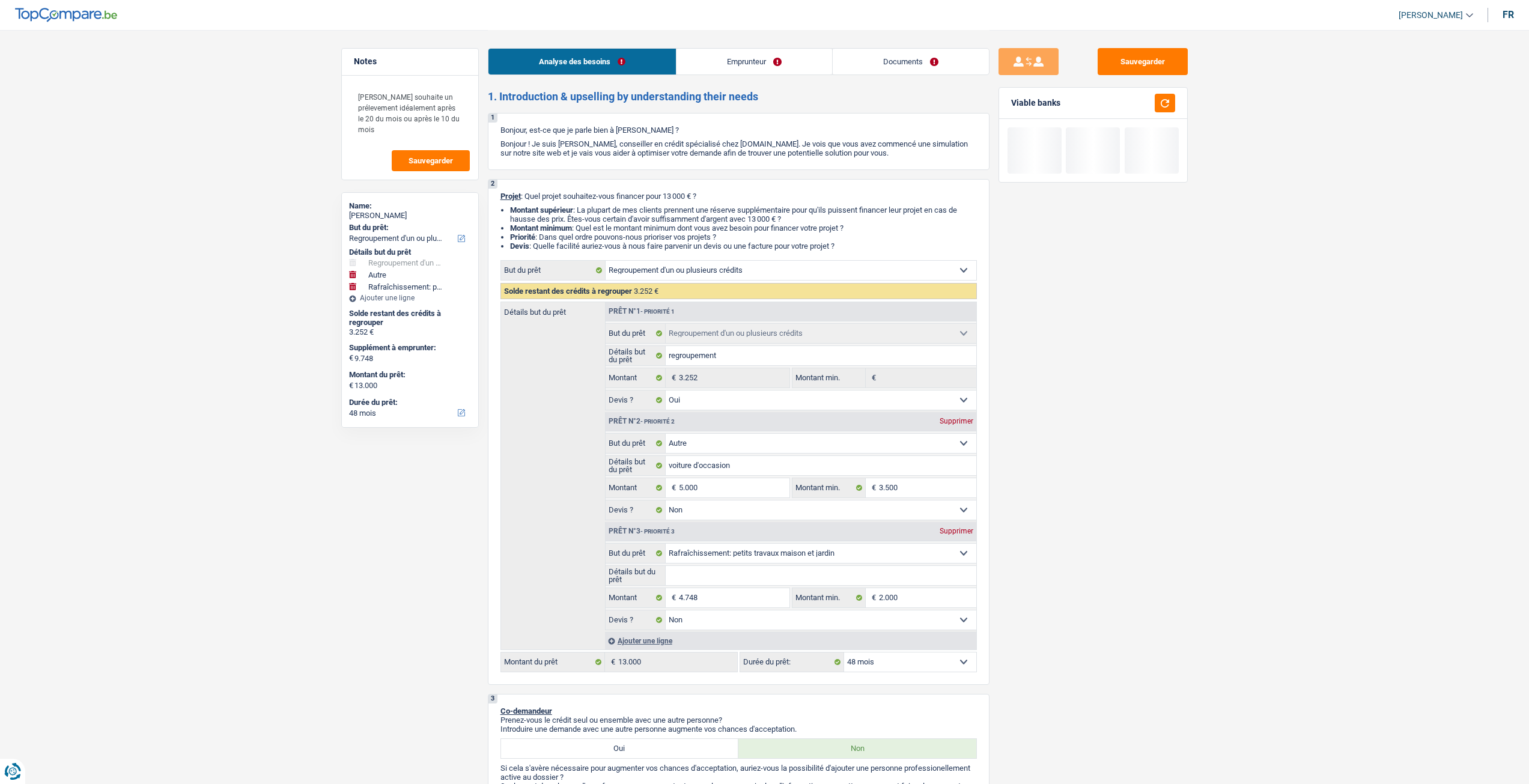
select select "refinancing"
select select "other"
select select "houseOrGarden"
select select "48"
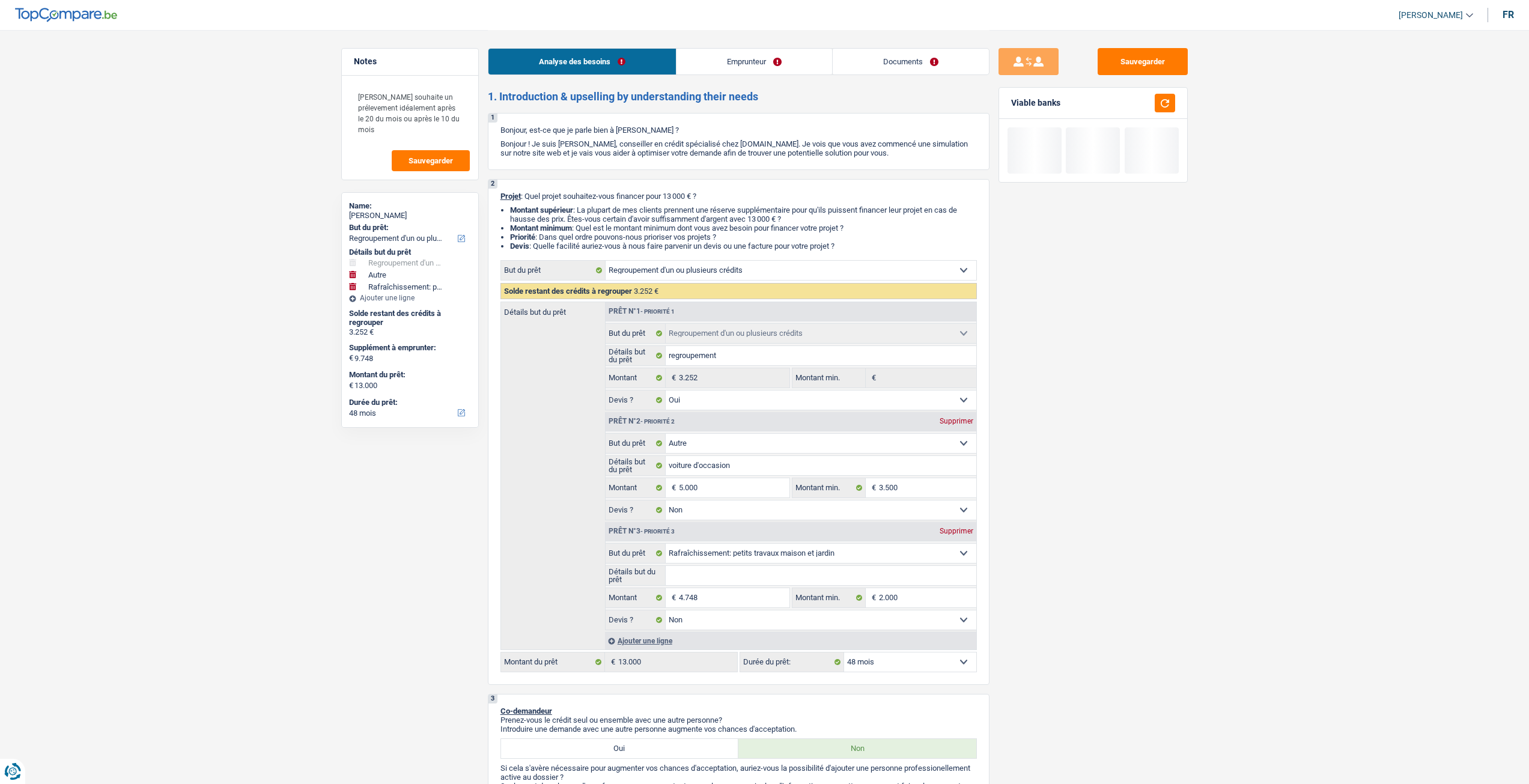
select select "refinancing"
select select "yes"
select select "other"
select select "false"
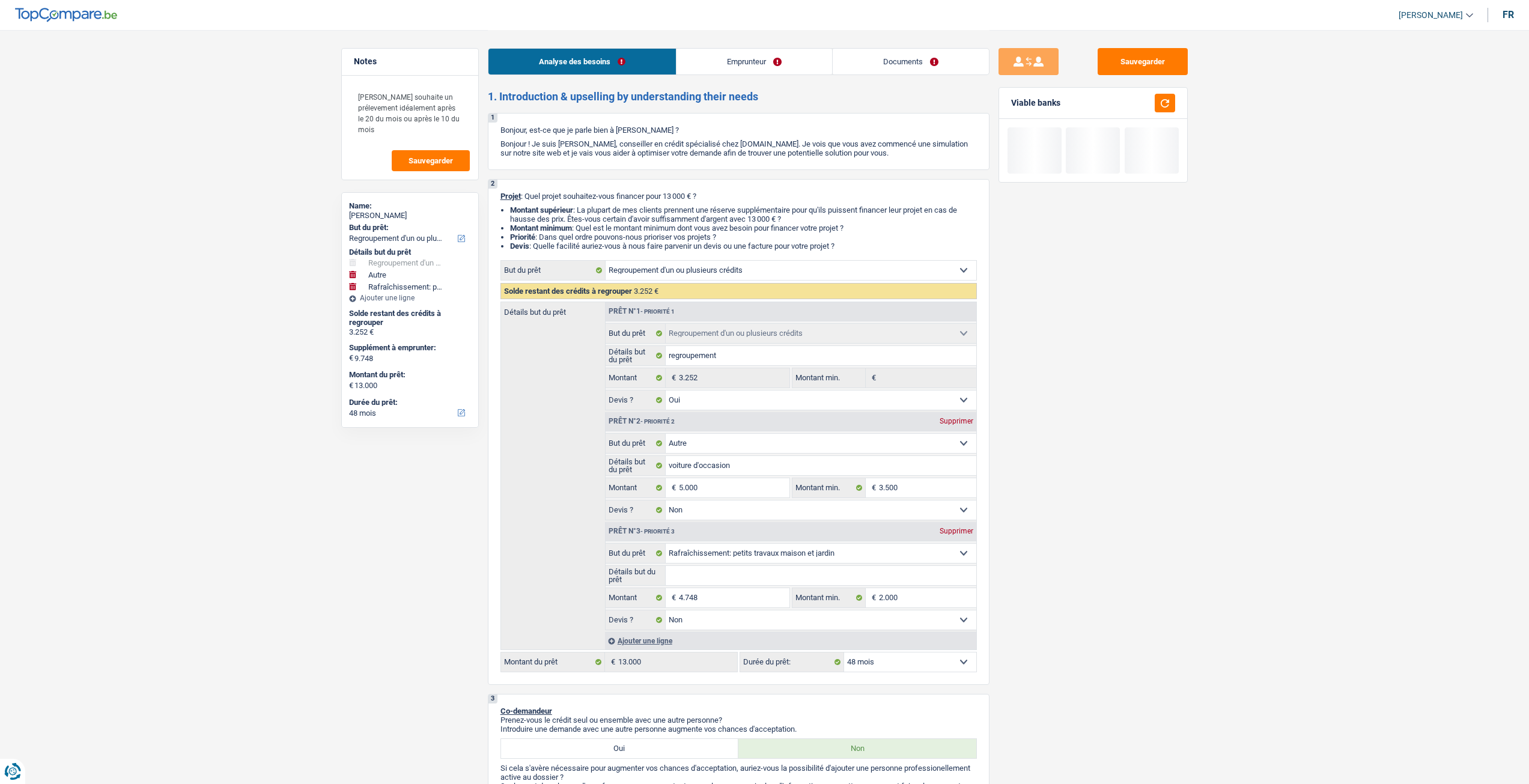
select select "houseOrGarden"
select select "false"
select select "48"
select select "worker"
select select "netSalary"
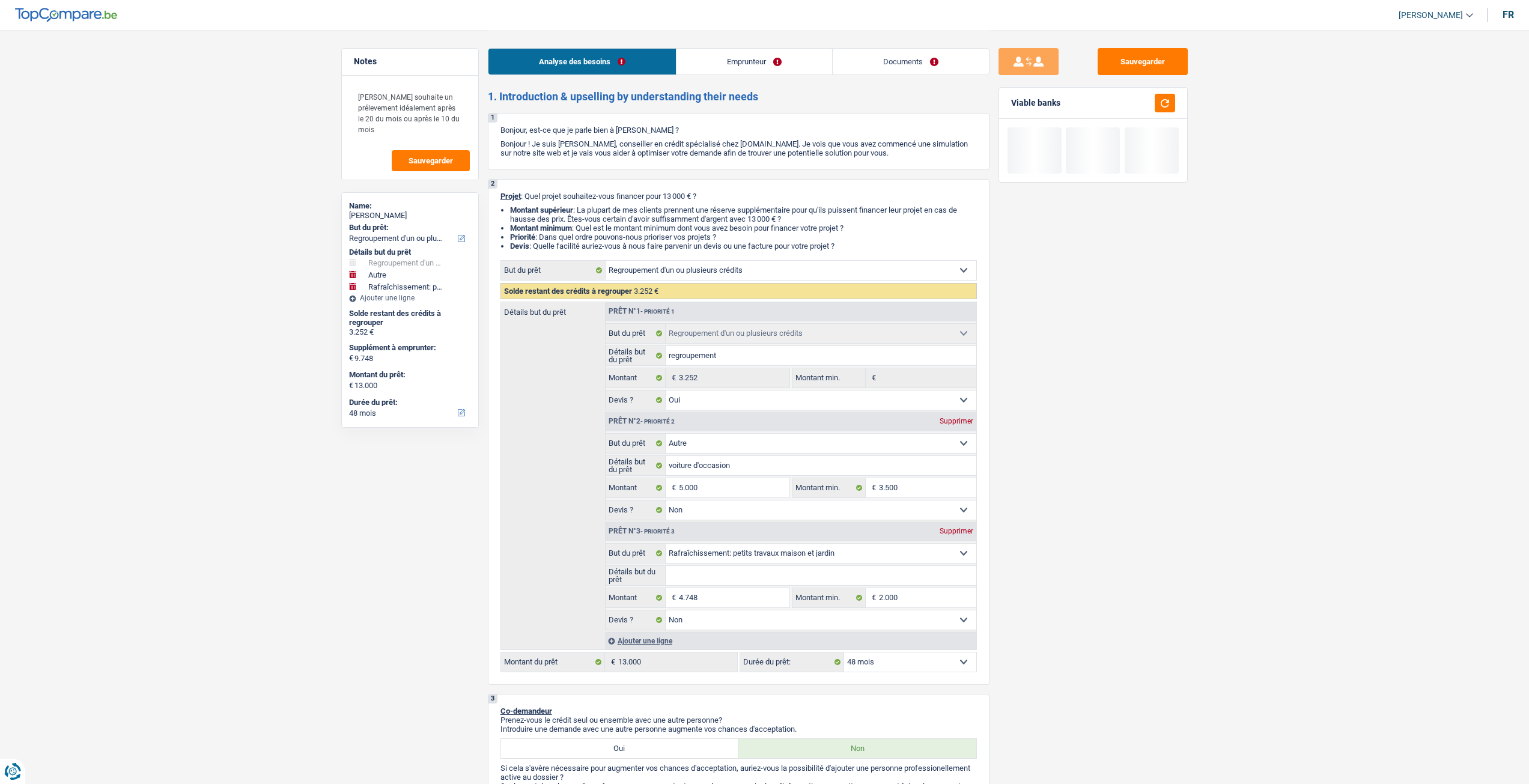
select select "mealVouchers"
select select "ownerWithMortgage"
select select "mortgage"
select select "360"
select select "cardOrCredit"
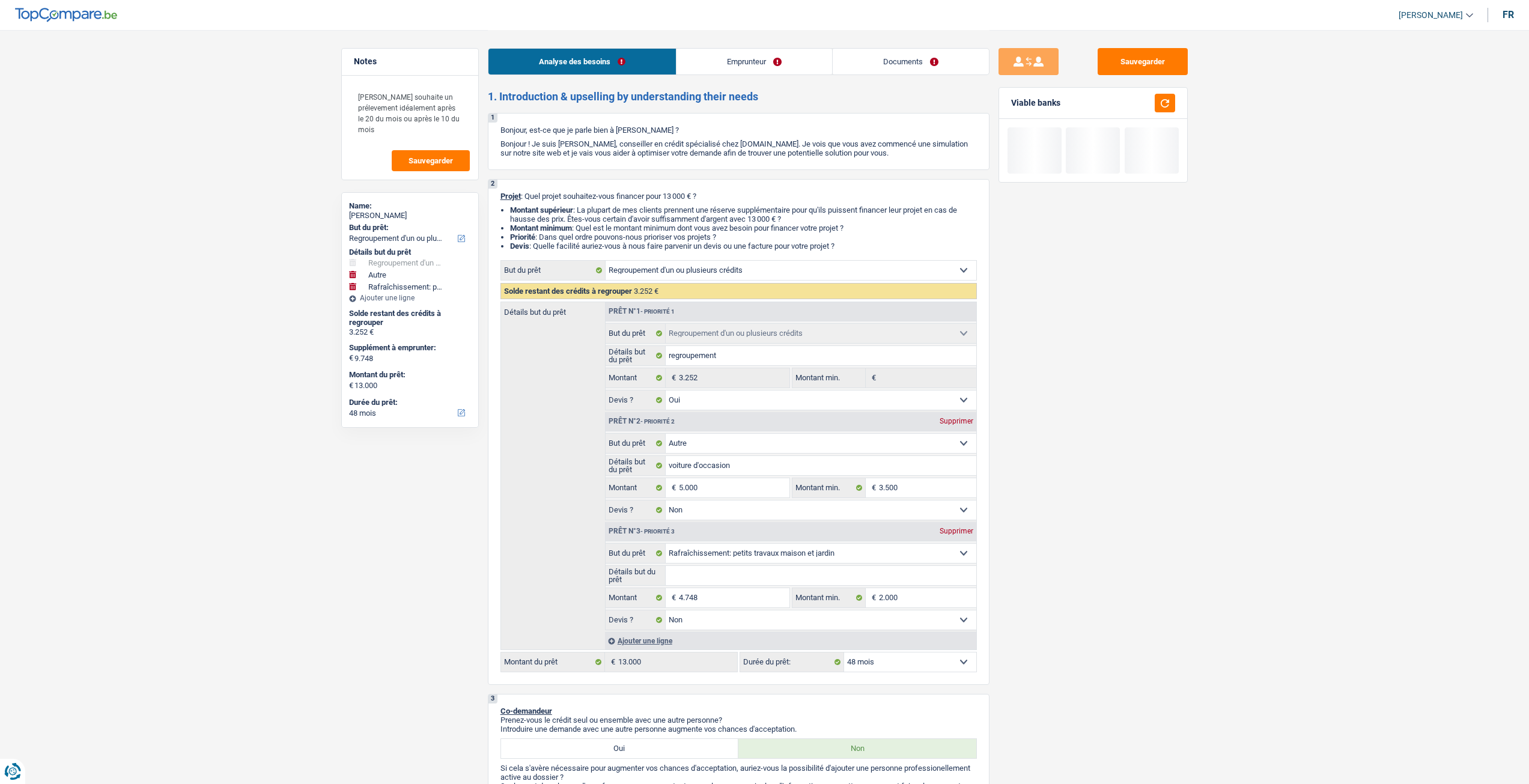
select select "refinancing"
select select "yes"
select select "other"
select select "false"
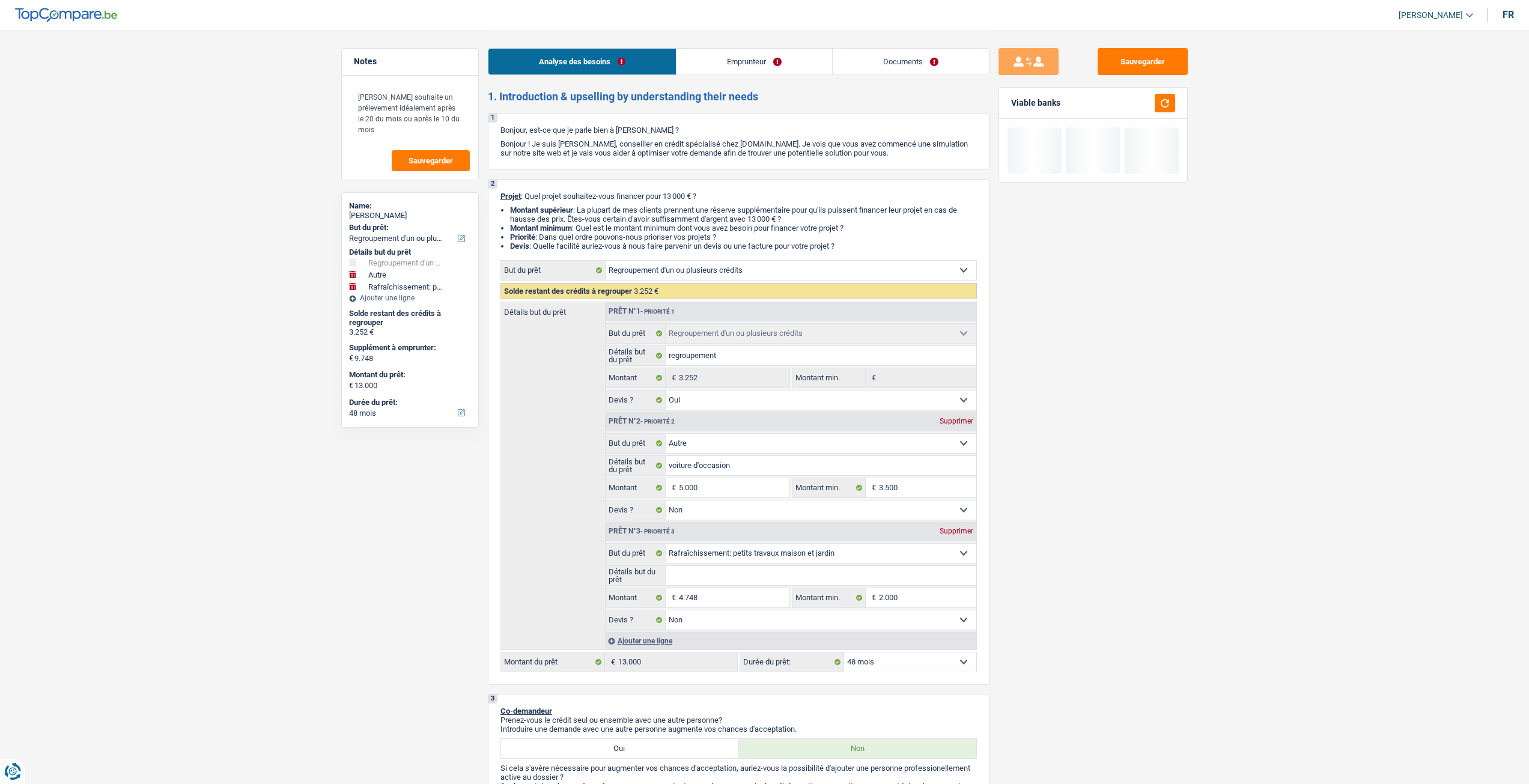
select select "houseOrGarden"
select select "false"
select select "48"
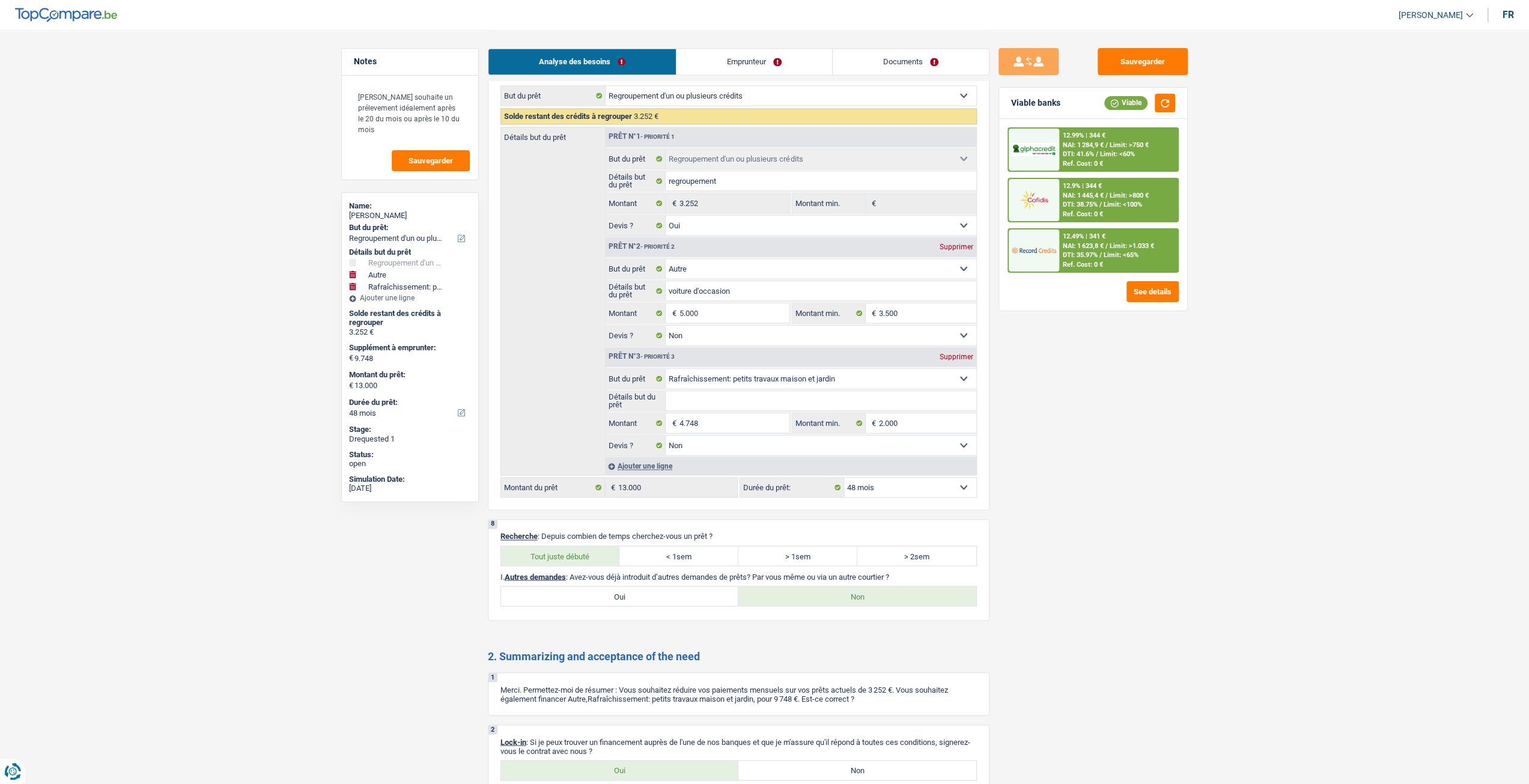
scroll to position [1737, 0]
click at [729, 71] on link "Emprunteur" at bounding box center [754, 61] width 156 height 26
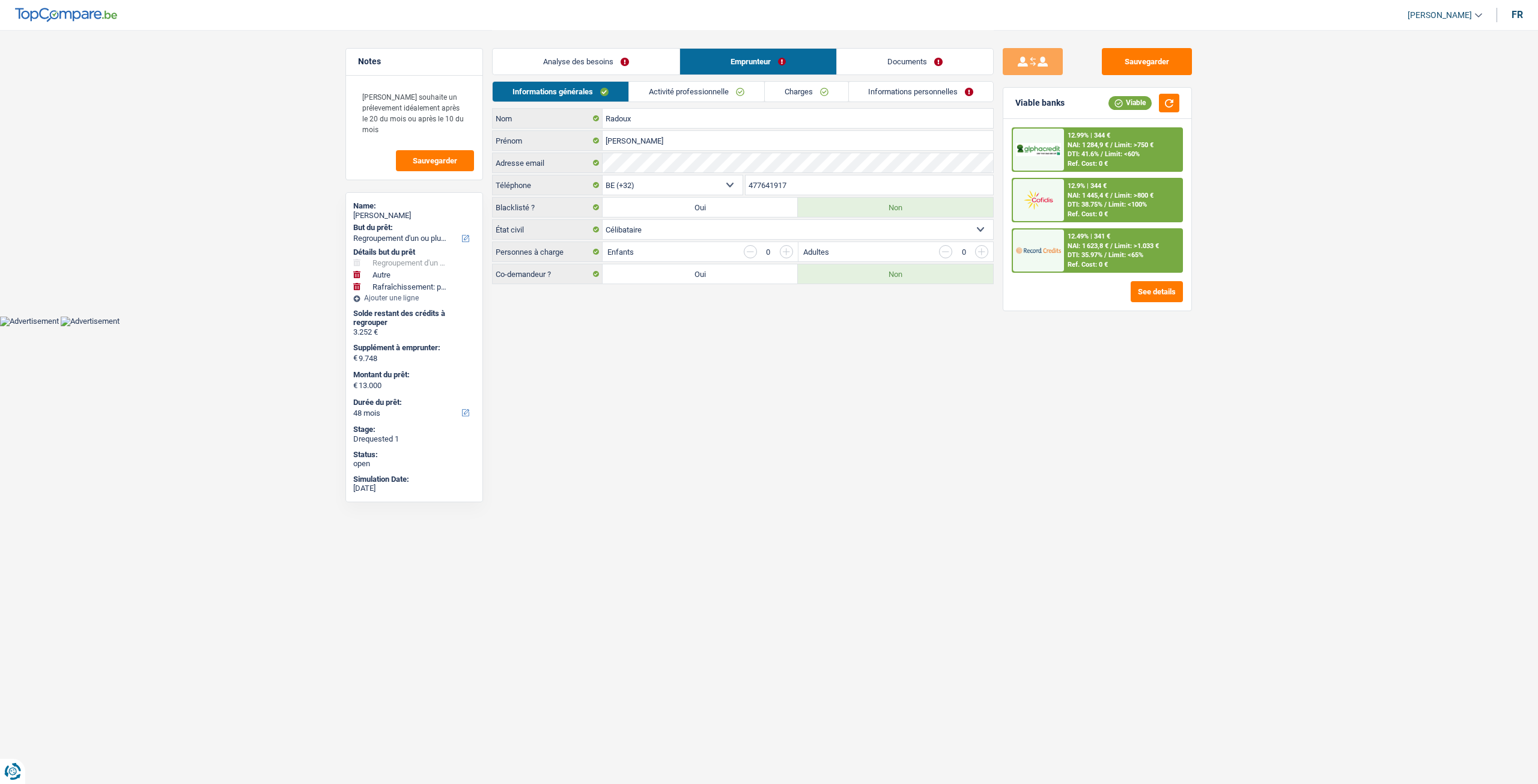
click at [703, 90] on link "Activité professionnelle" at bounding box center [696, 91] width 135 height 20
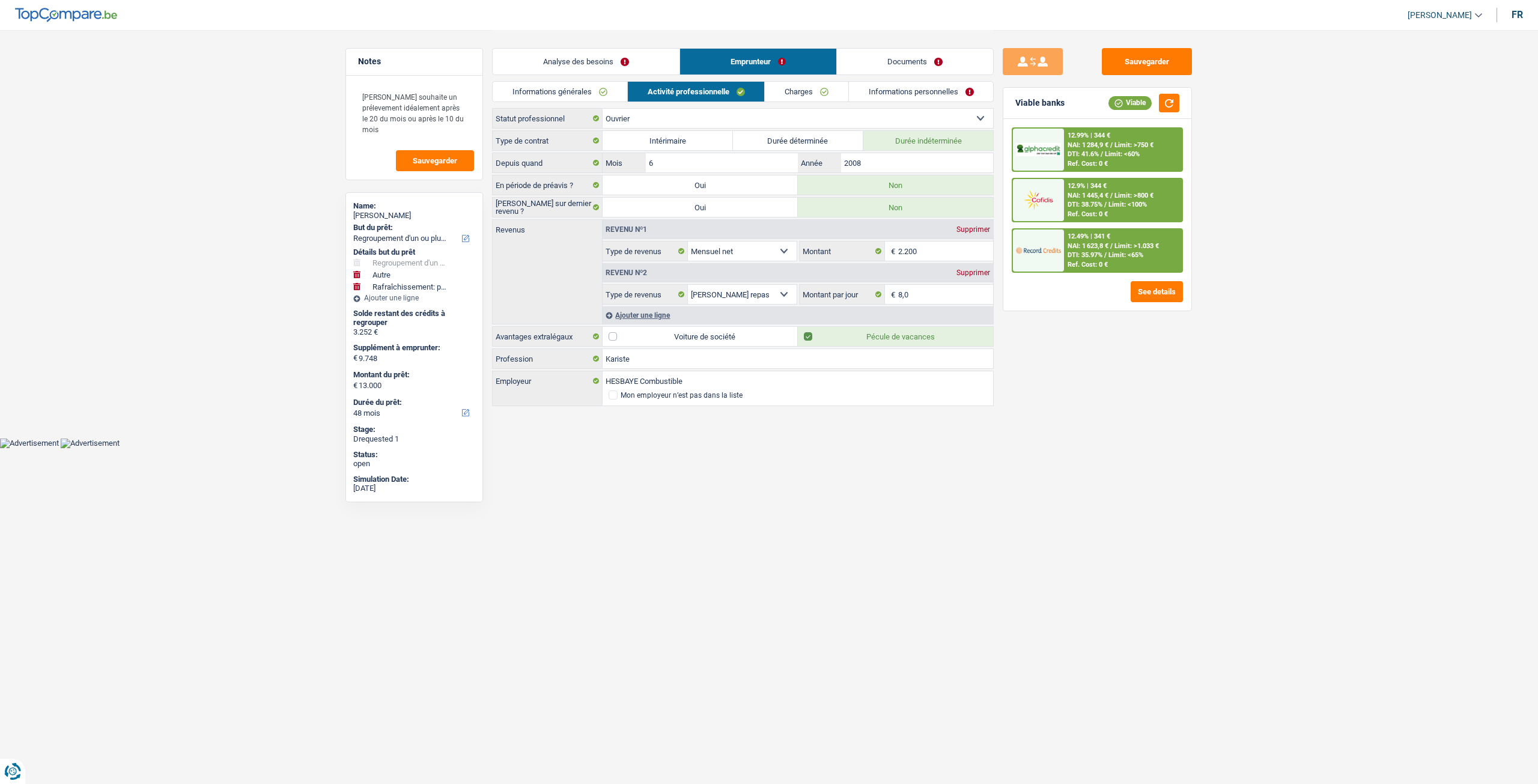
click at [820, 92] on link "Charges" at bounding box center [806, 91] width 83 height 20
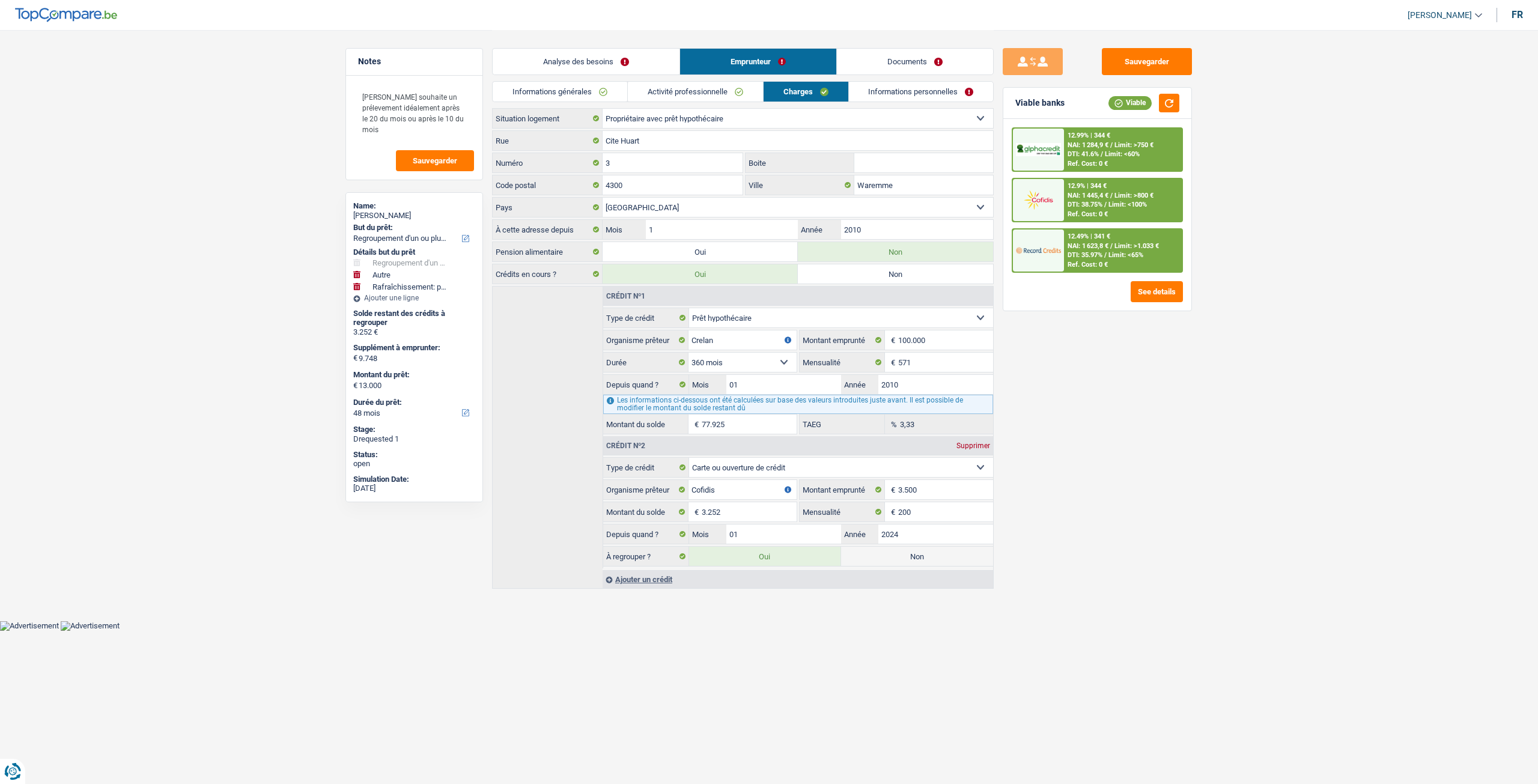
click at [907, 86] on link "Informations personnelles" at bounding box center [921, 91] width 145 height 20
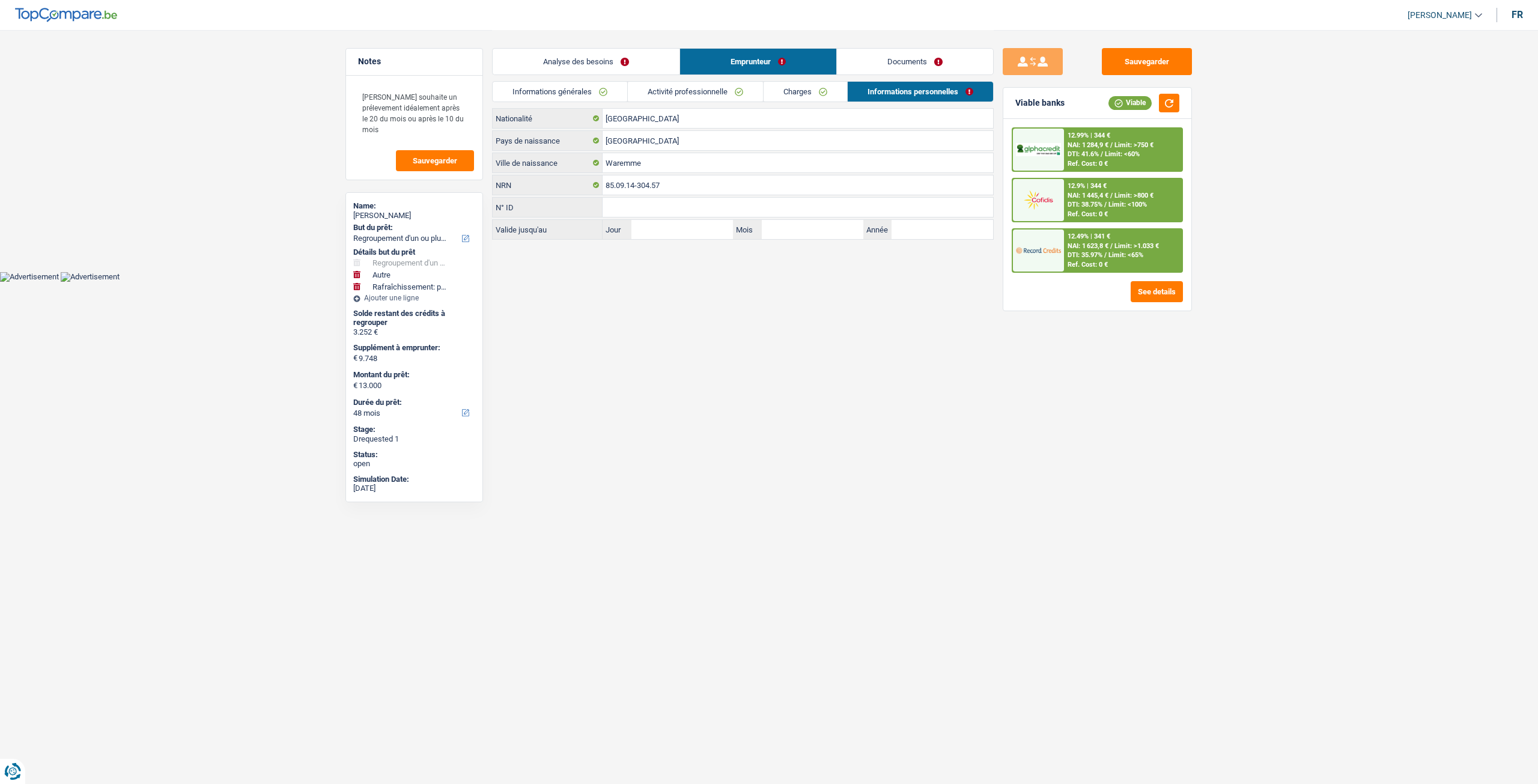
click at [930, 55] on link "Documents" at bounding box center [915, 61] width 156 height 26
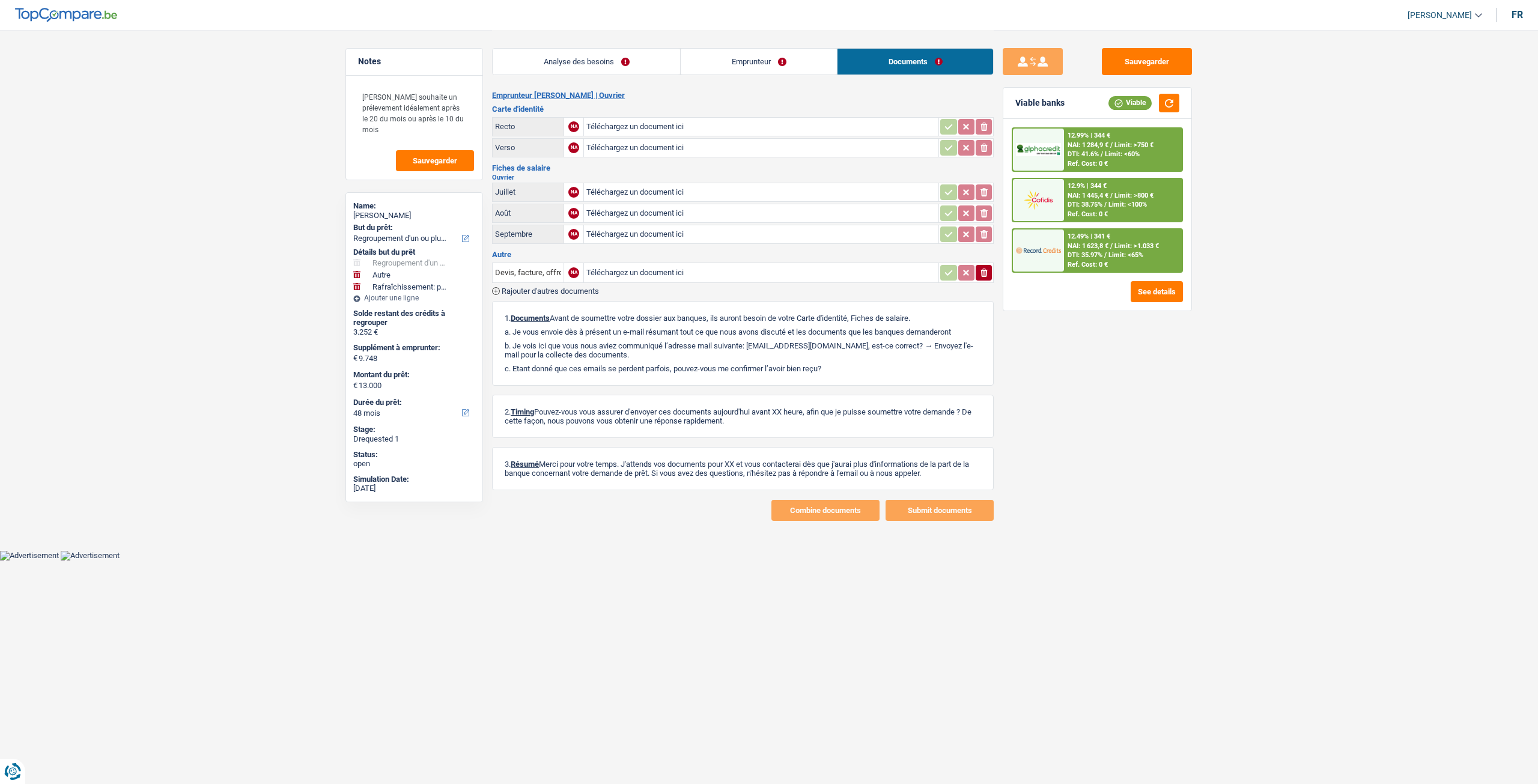
drag, startPoint x: 599, startPoint y: 60, endPoint x: 608, endPoint y: 75, distance: 17.5
click at [599, 59] on link "Analyse des besoins" at bounding box center [587, 61] width 187 height 26
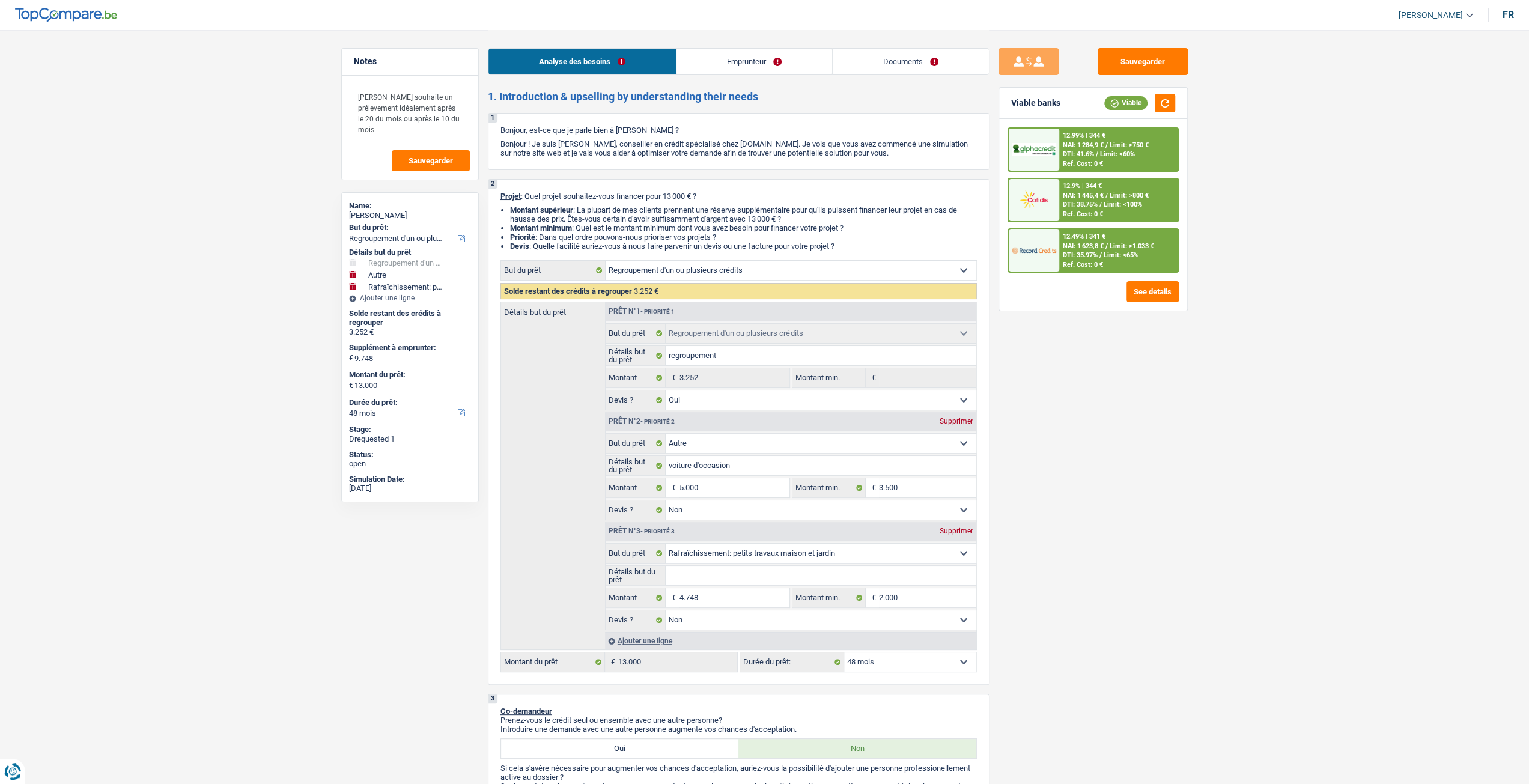
click at [921, 67] on link "Documents" at bounding box center [911, 61] width 156 height 26
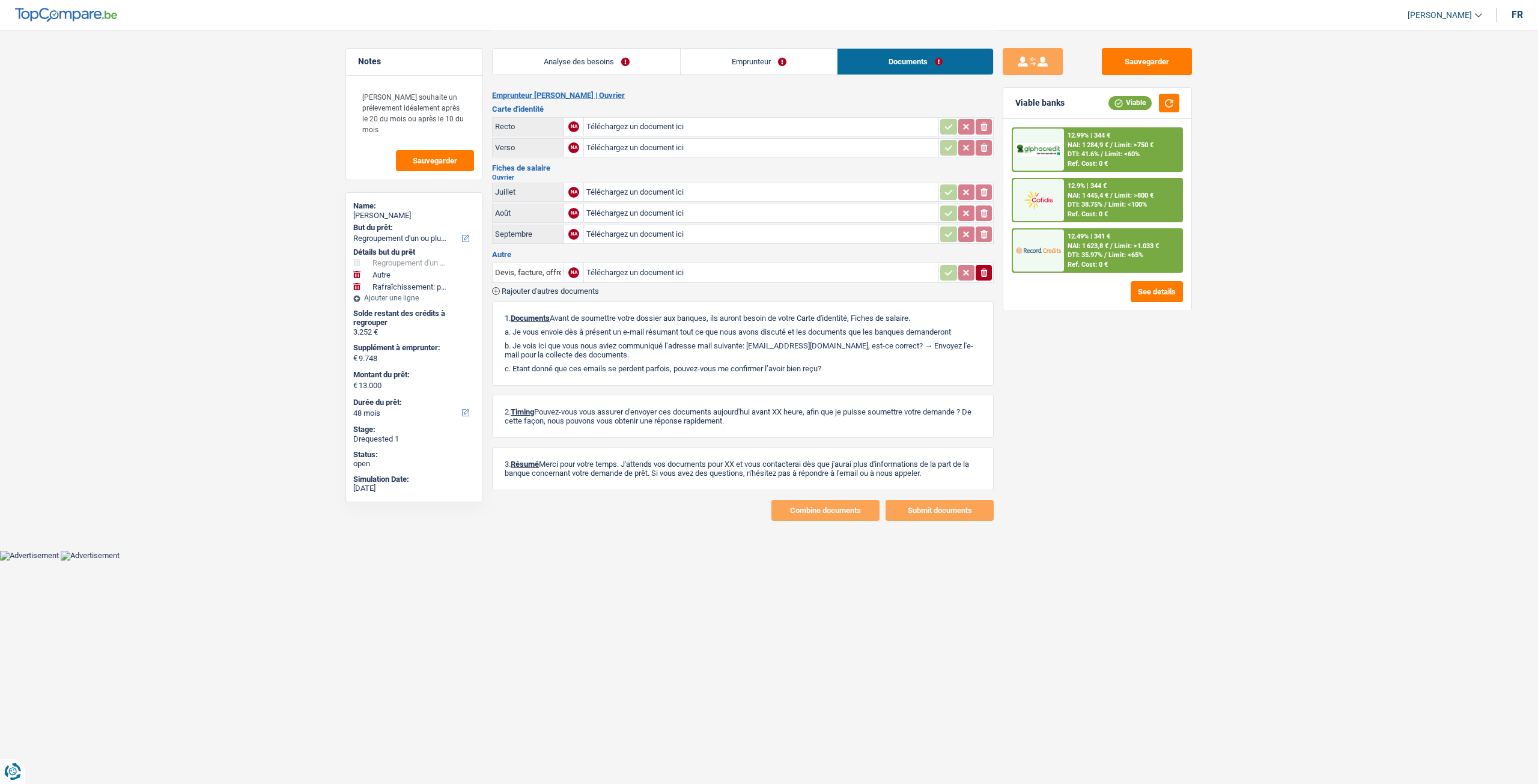
click at [763, 58] on link "Emprunteur" at bounding box center [759, 61] width 156 height 26
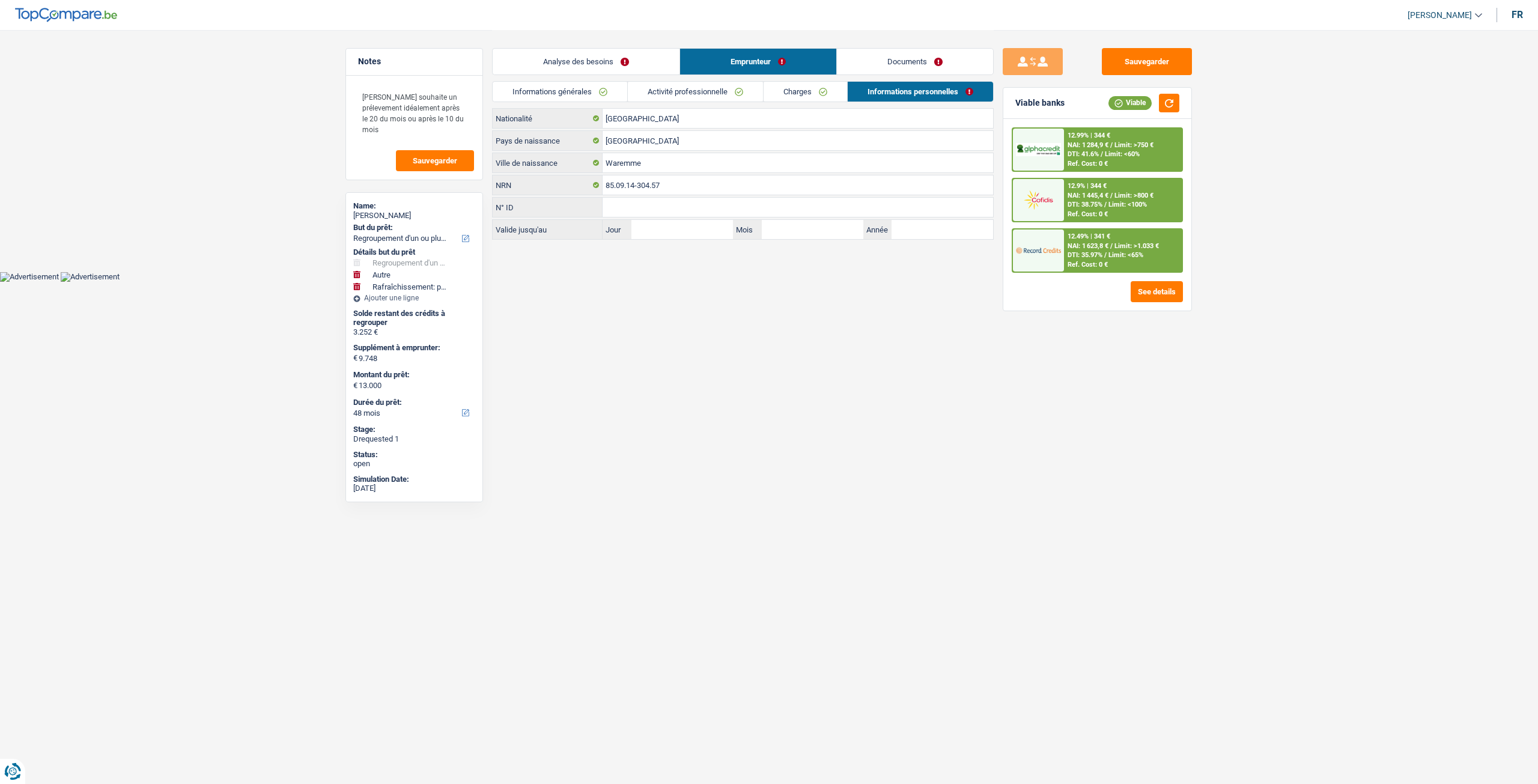
click at [609, 46] on div "Analyse des besoins Emprunteur Documents" at bounding box center [743, 56] width 502 height 51
click at [607, 52] on link "Analyse des besoins" at bounding box center [586, 61] width 187 height 26
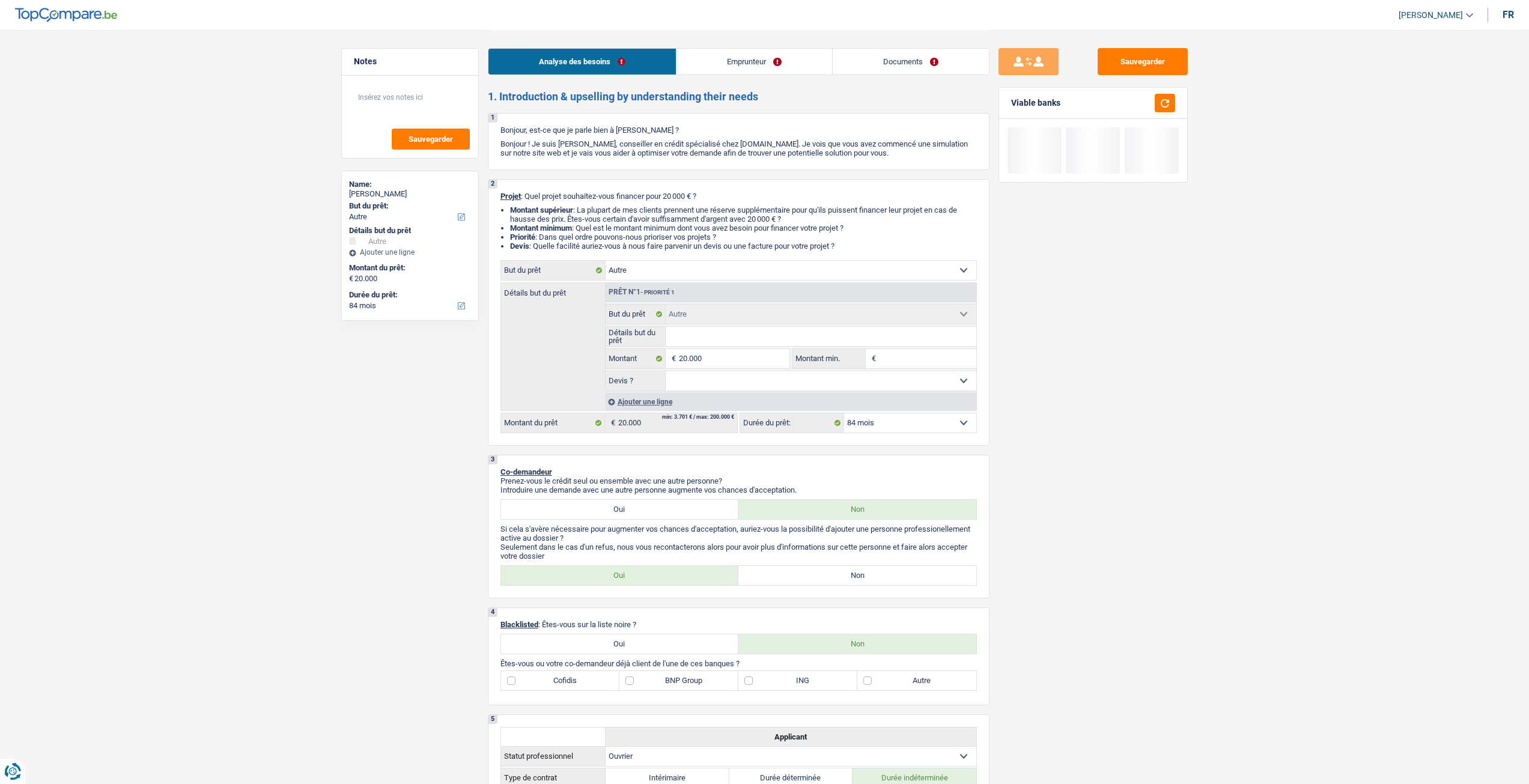
select select "other"
select select "84"
select select "other"
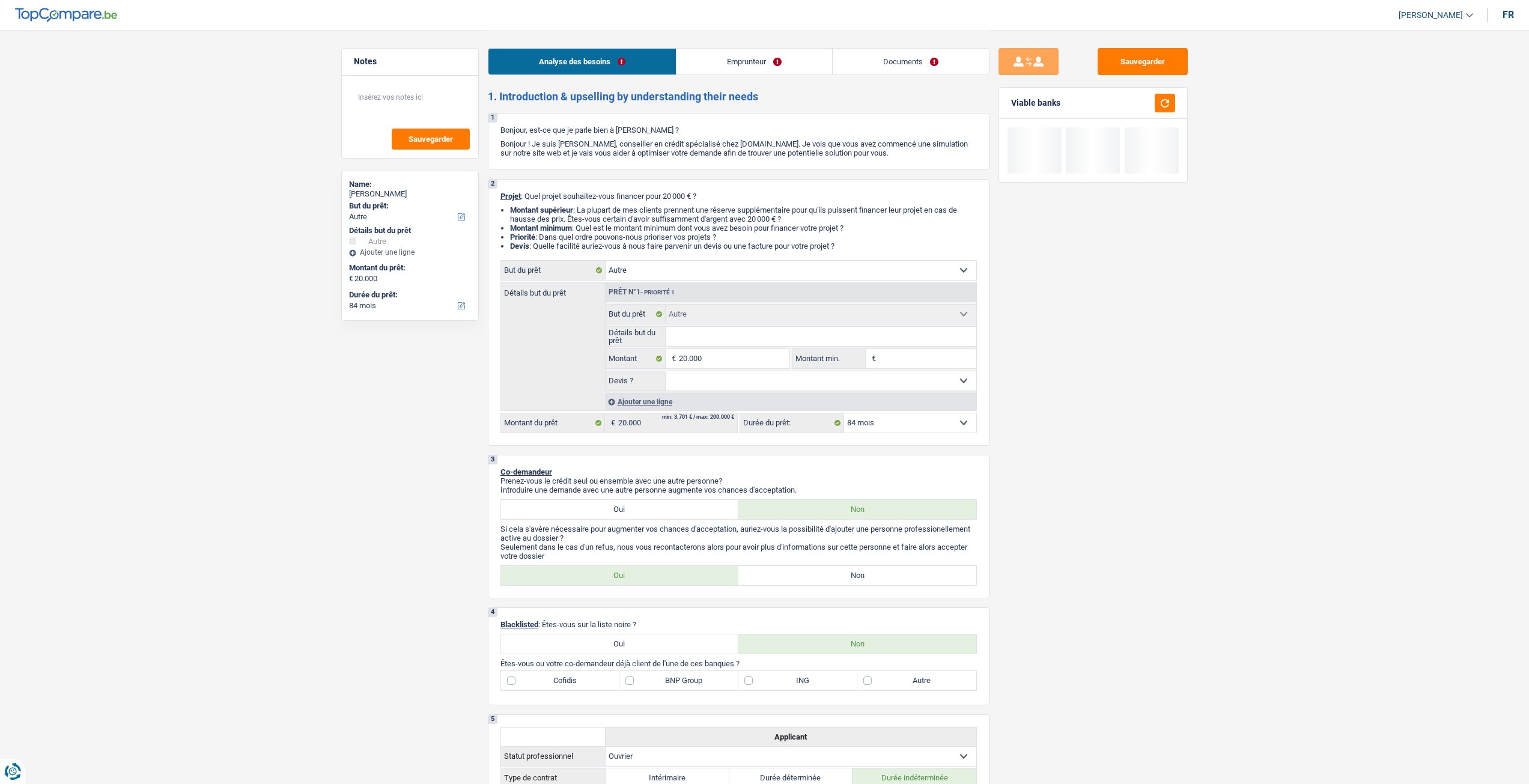
select select "84"
select select "worker"
select select "netSalary"
select select "liveWithParents"
select select "personalLoan"
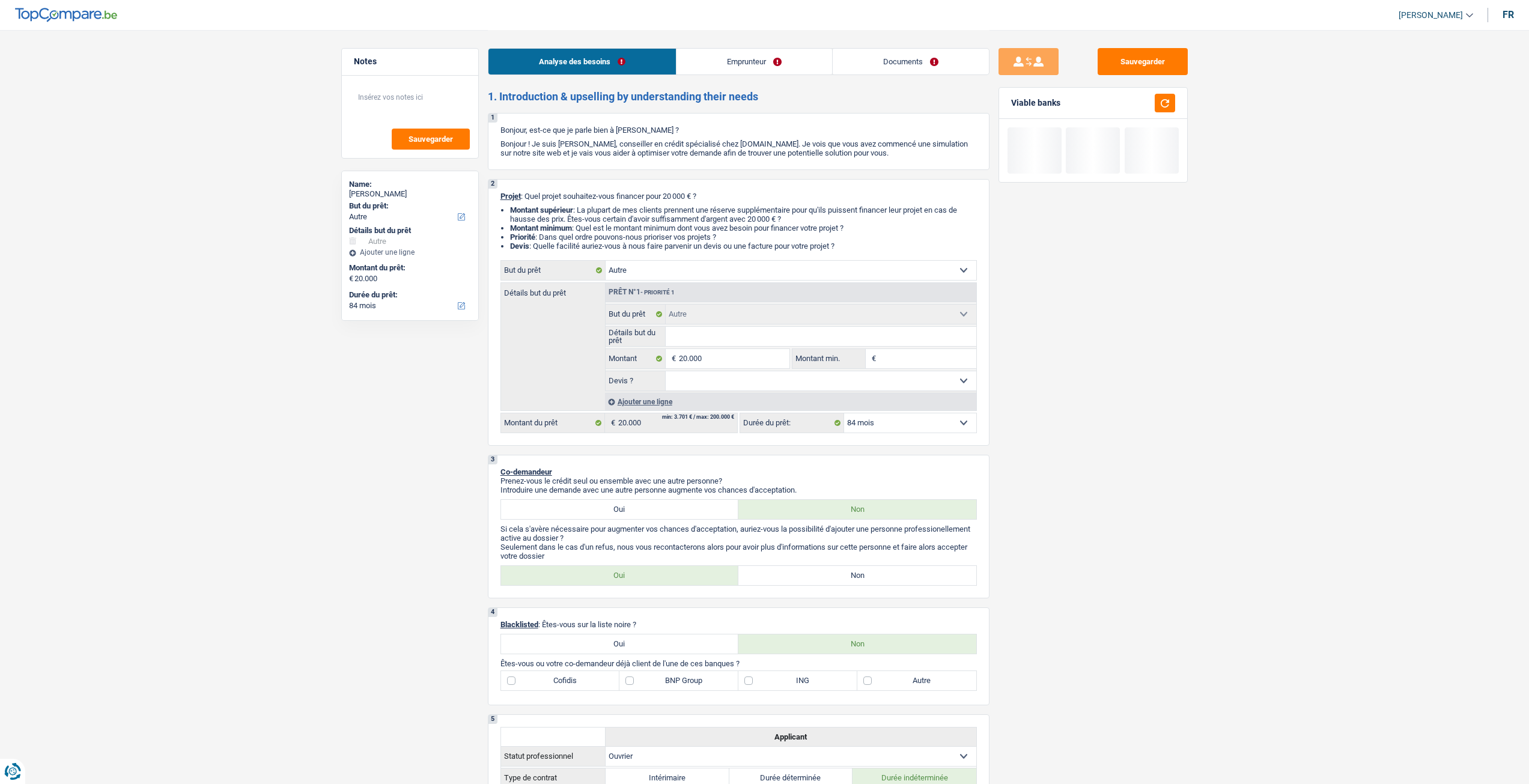
select select "carRestore"
select select "60"
select select "other"
select select "84"
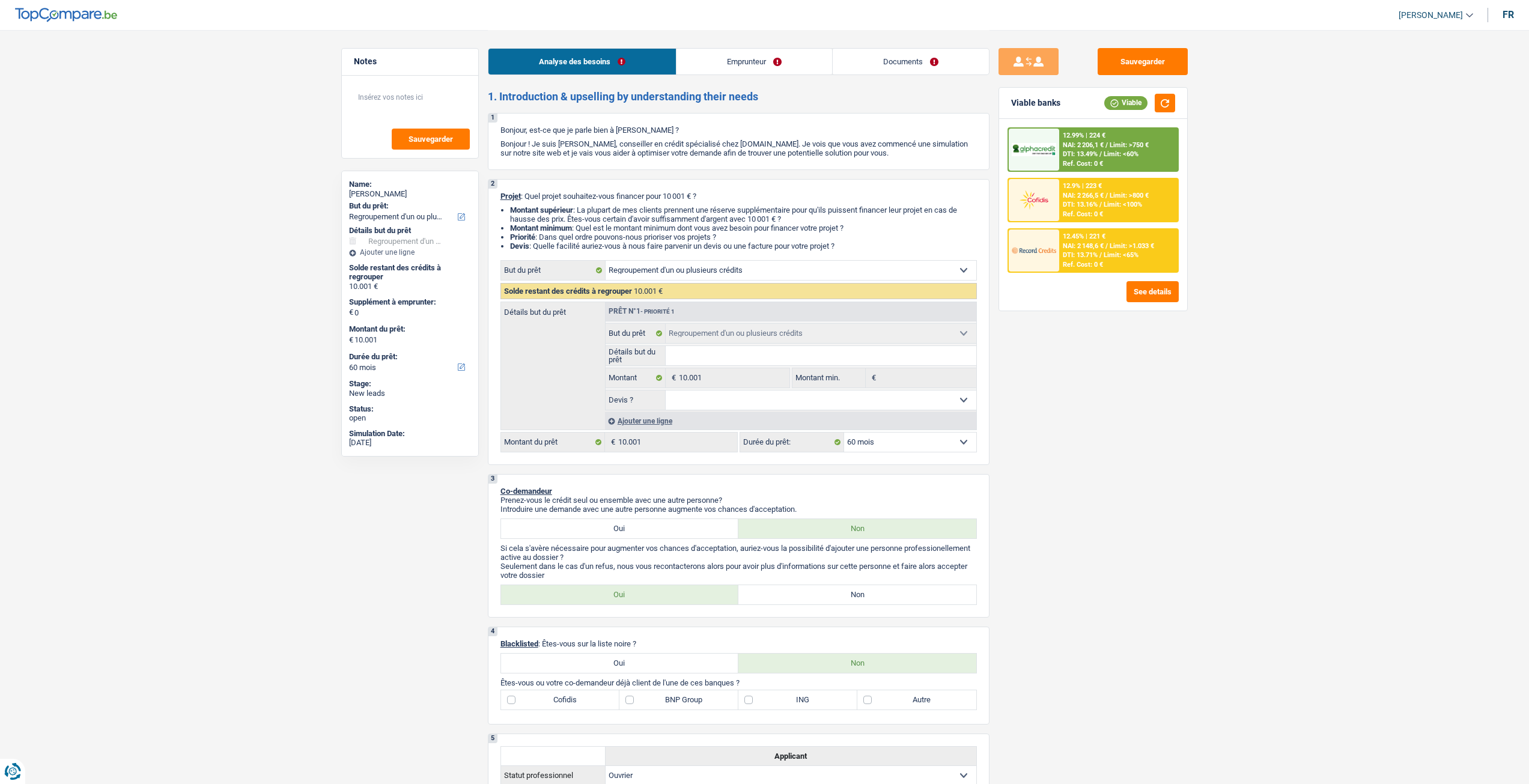
select select "refinancing"
select select "60"
select select "refinancing"
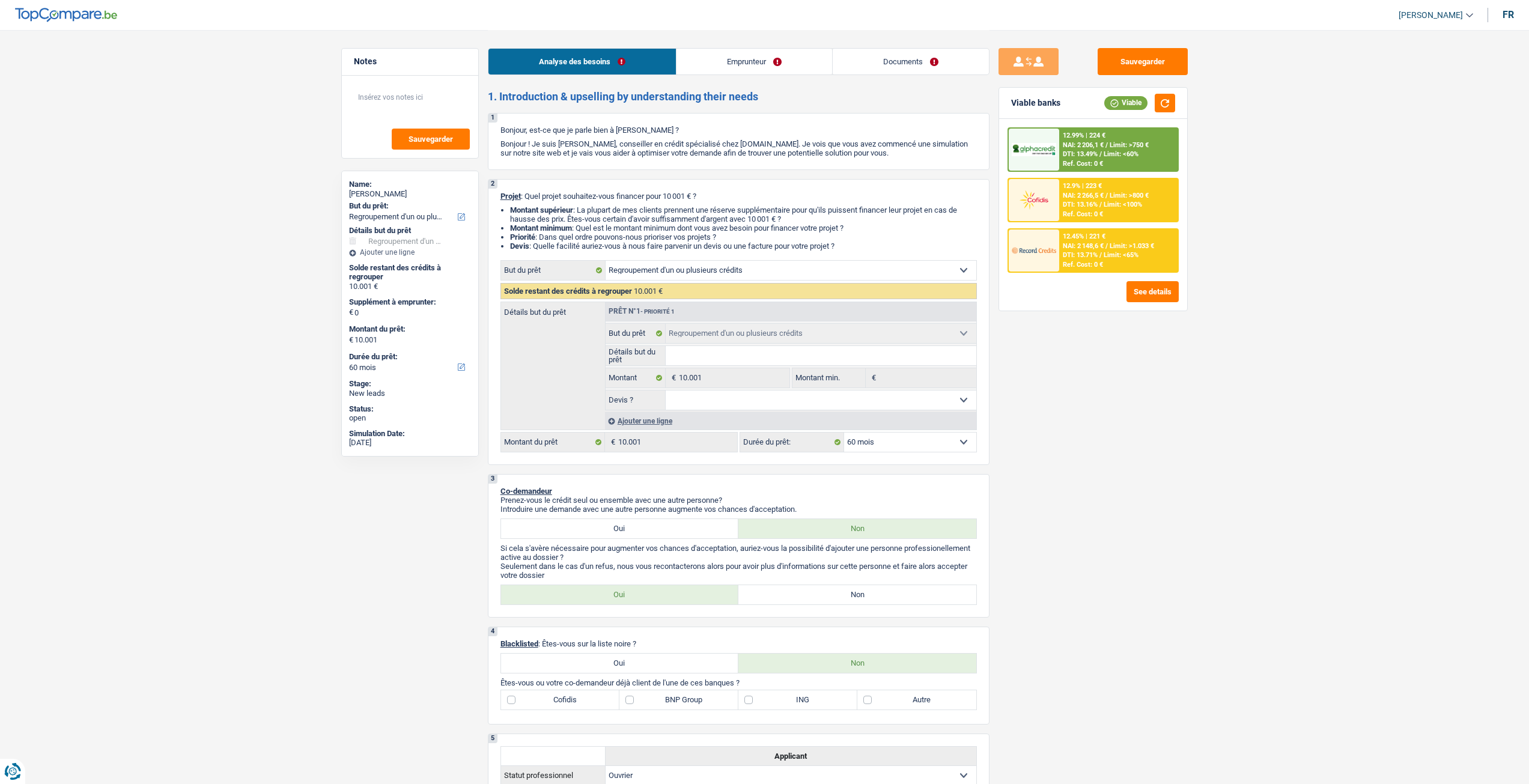
select select "60"
select select "worker"
select select "familyAllowances"
select select "netSalary"
select select "ownerWithMortgage"
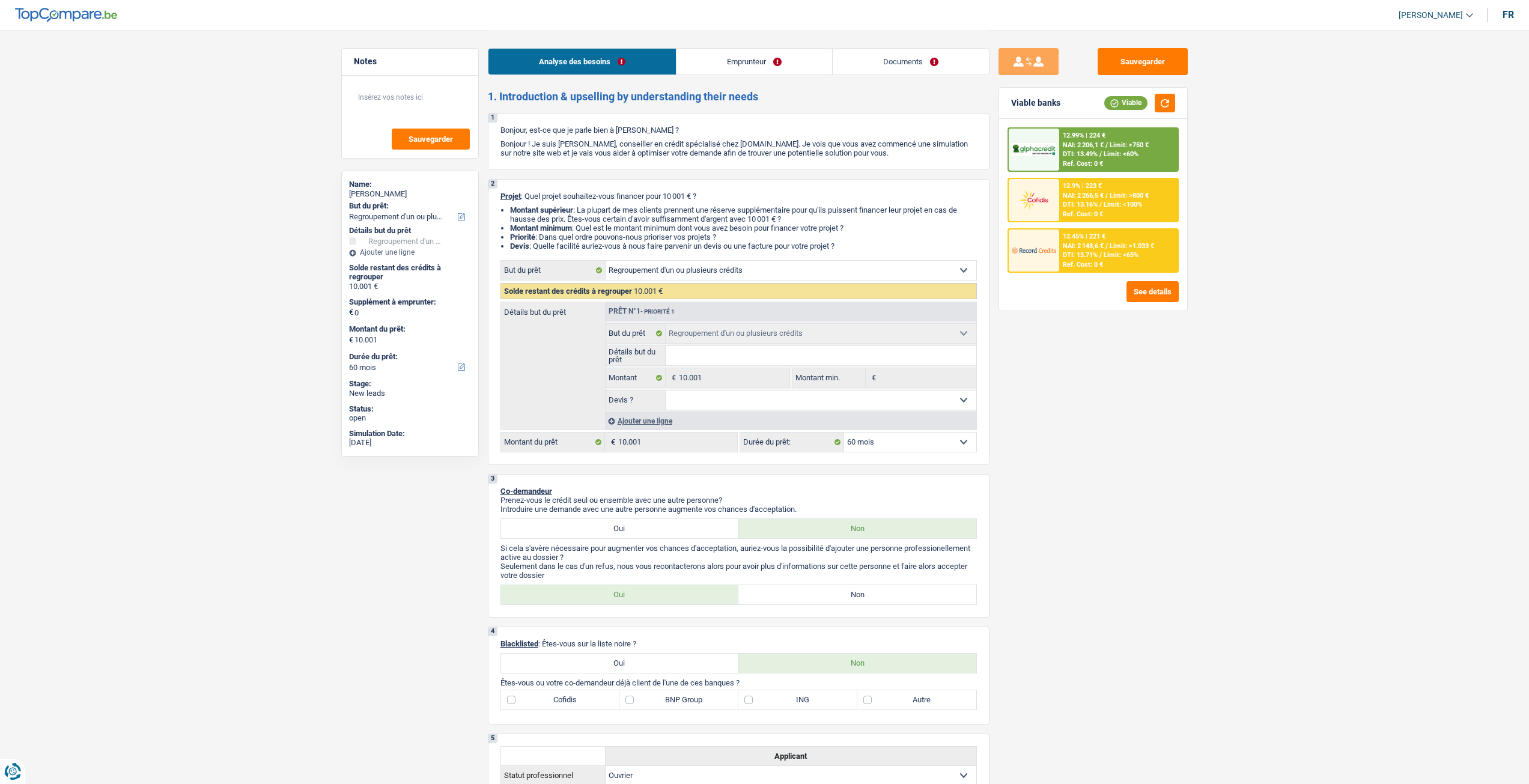
select select "mortgage"
select select "420"
select select "refinancing"
select select "60"
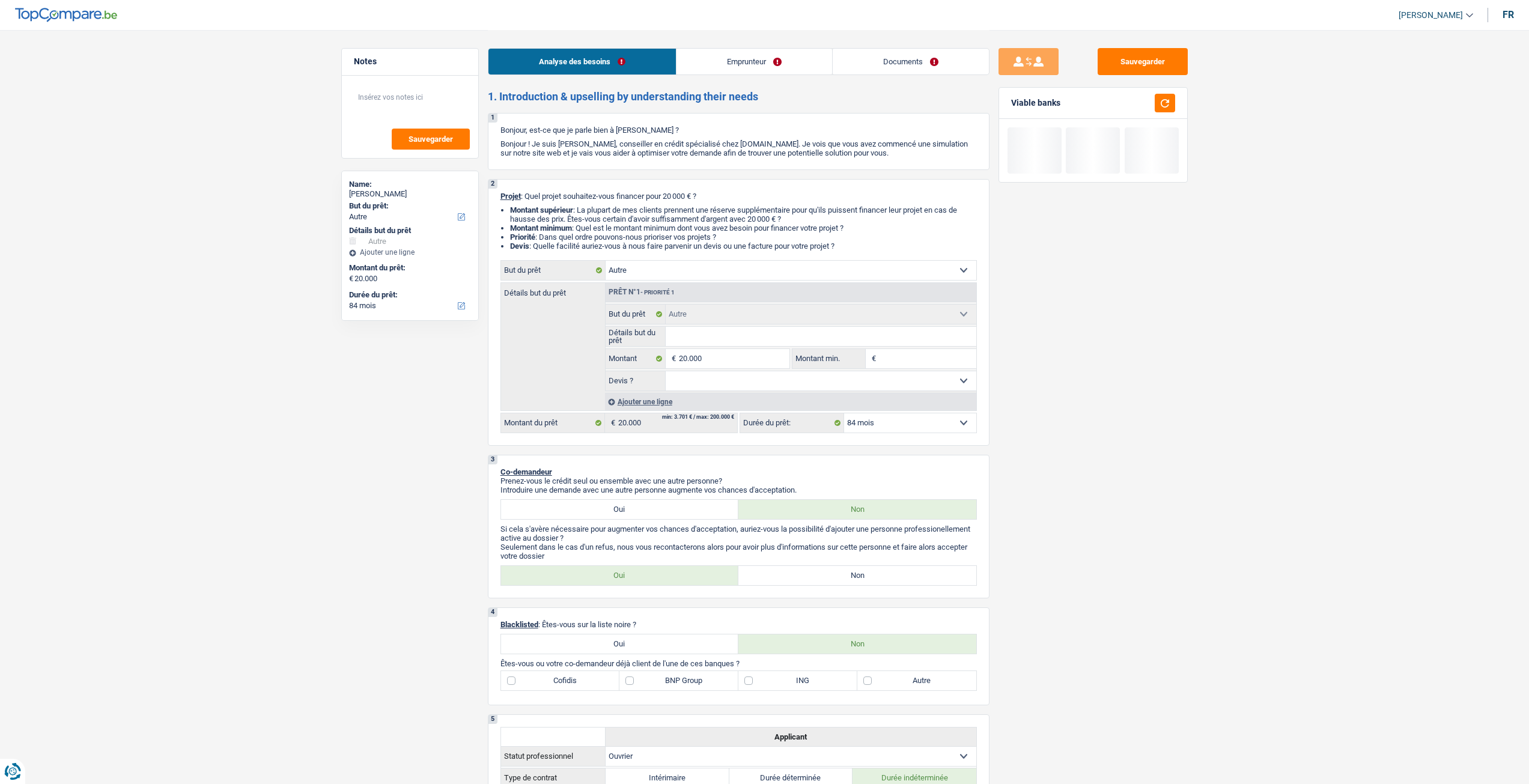
select select "other"
select select "84"
select select "other"
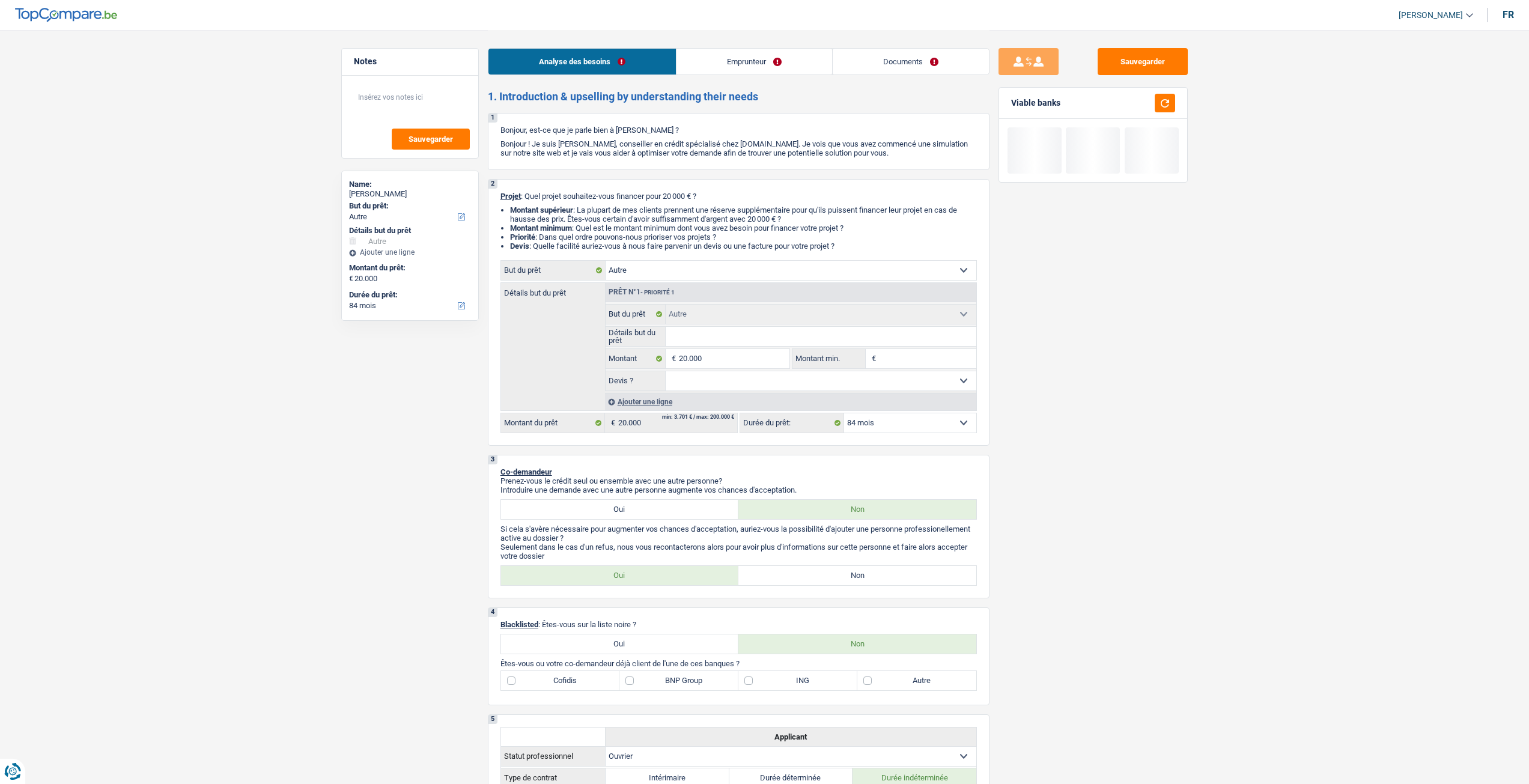
select select "84"
select select "worker"
select select "netSalary"
select select "liveWithParents"
select select "personalLoan"
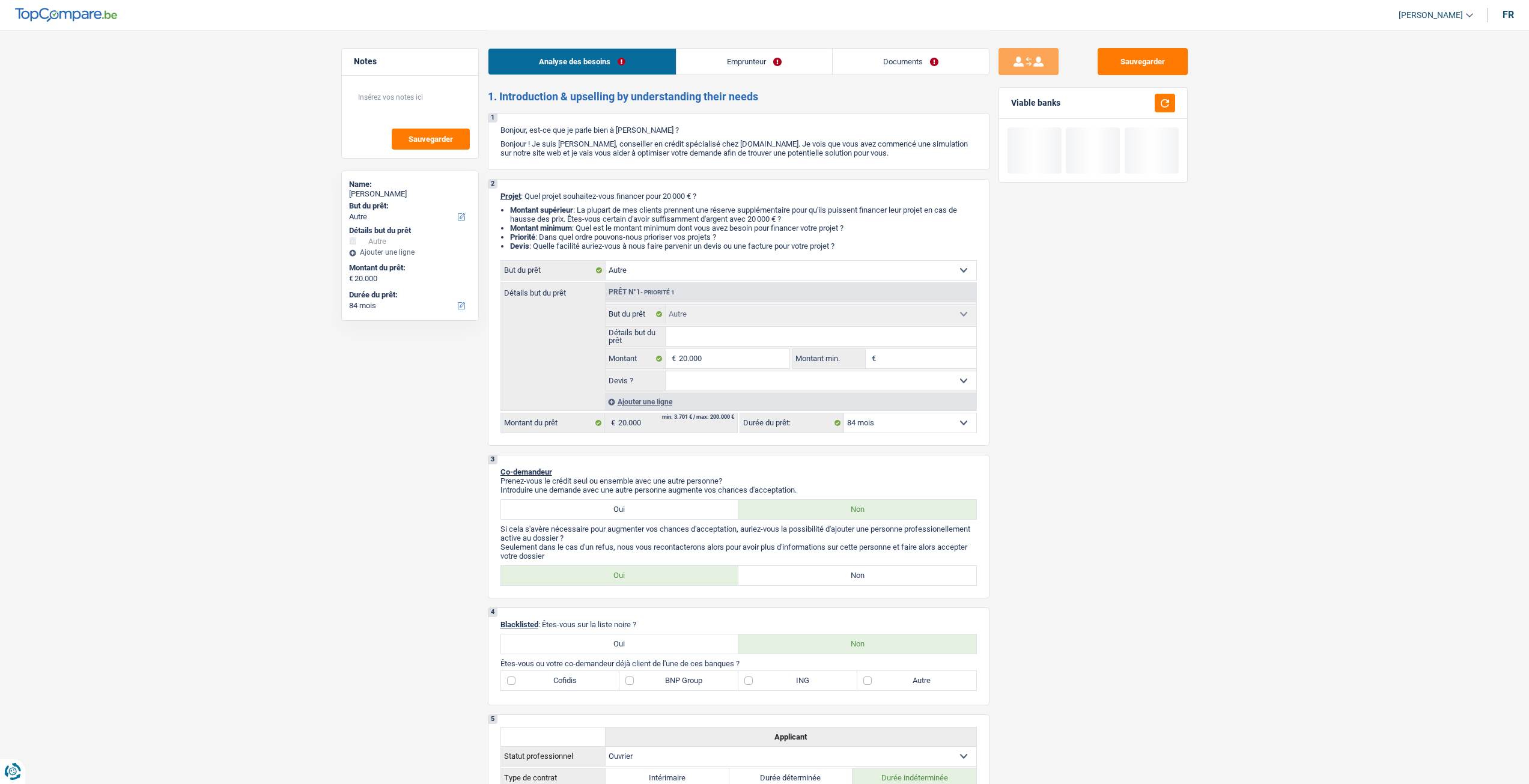
select select "carRestore"
select select "60"
select select "other"
select select "84"
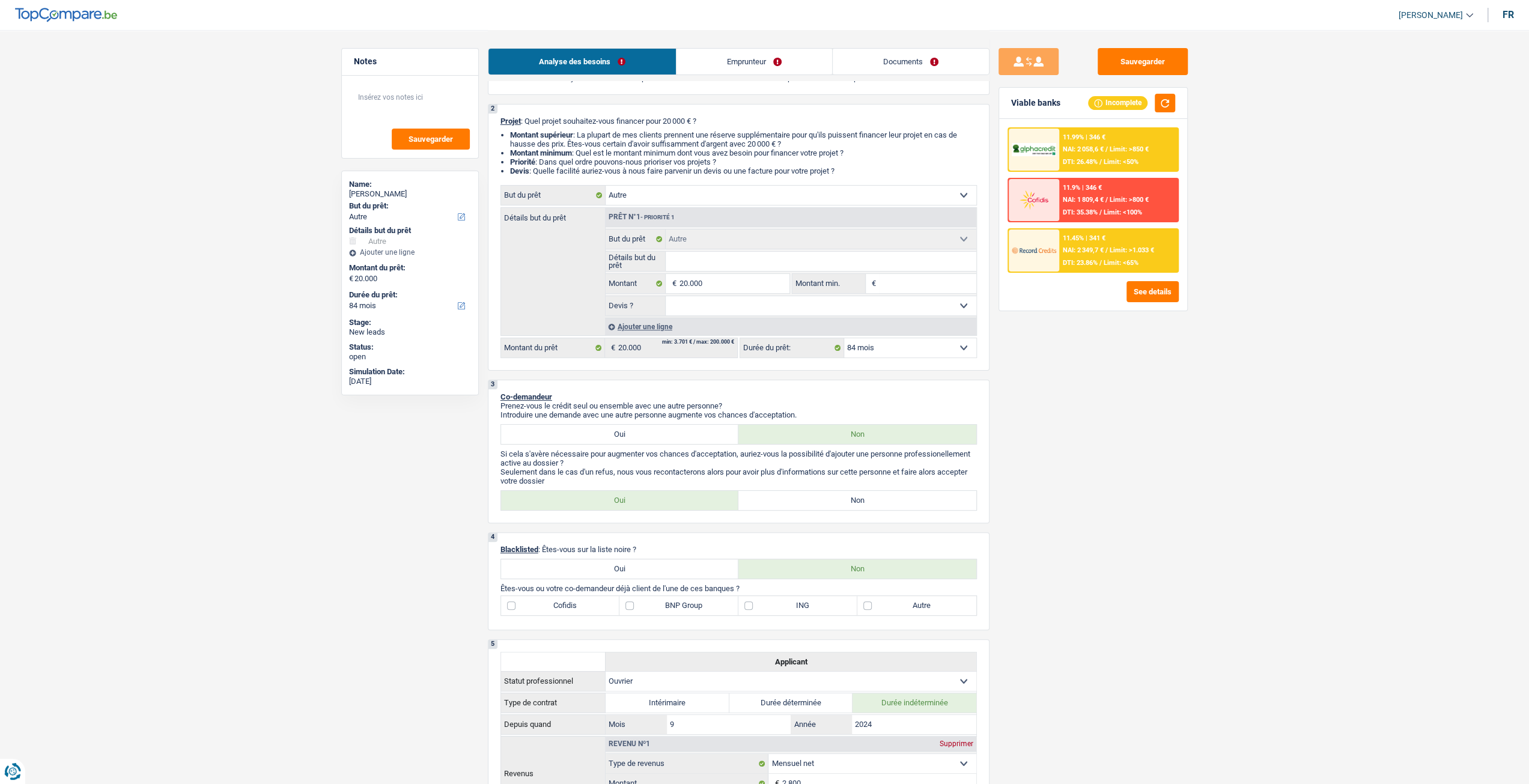
scroll to position [60, 0]
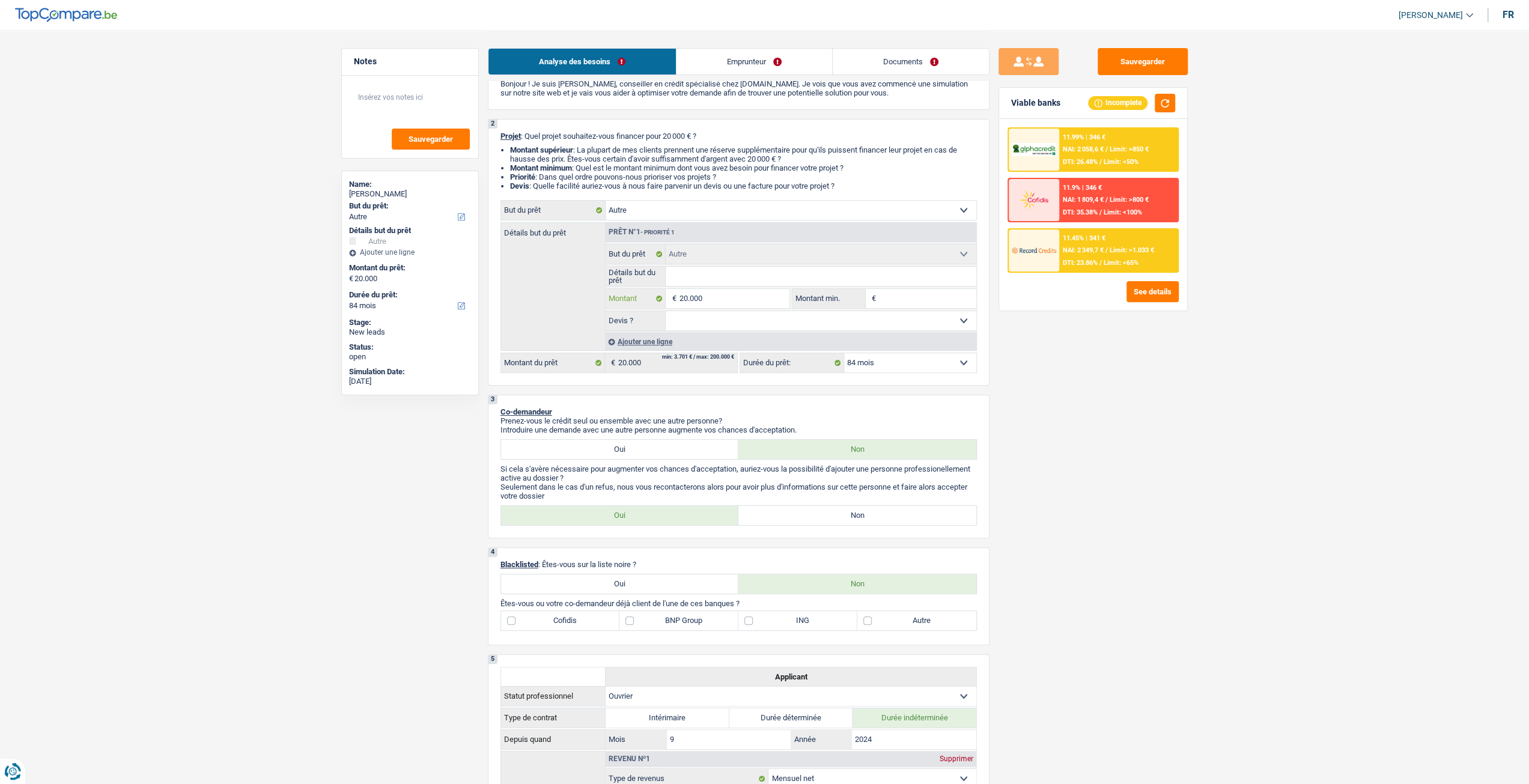
click at [763, 296] on input "20.000" at bounding box center [734, 298] width 110 height 19
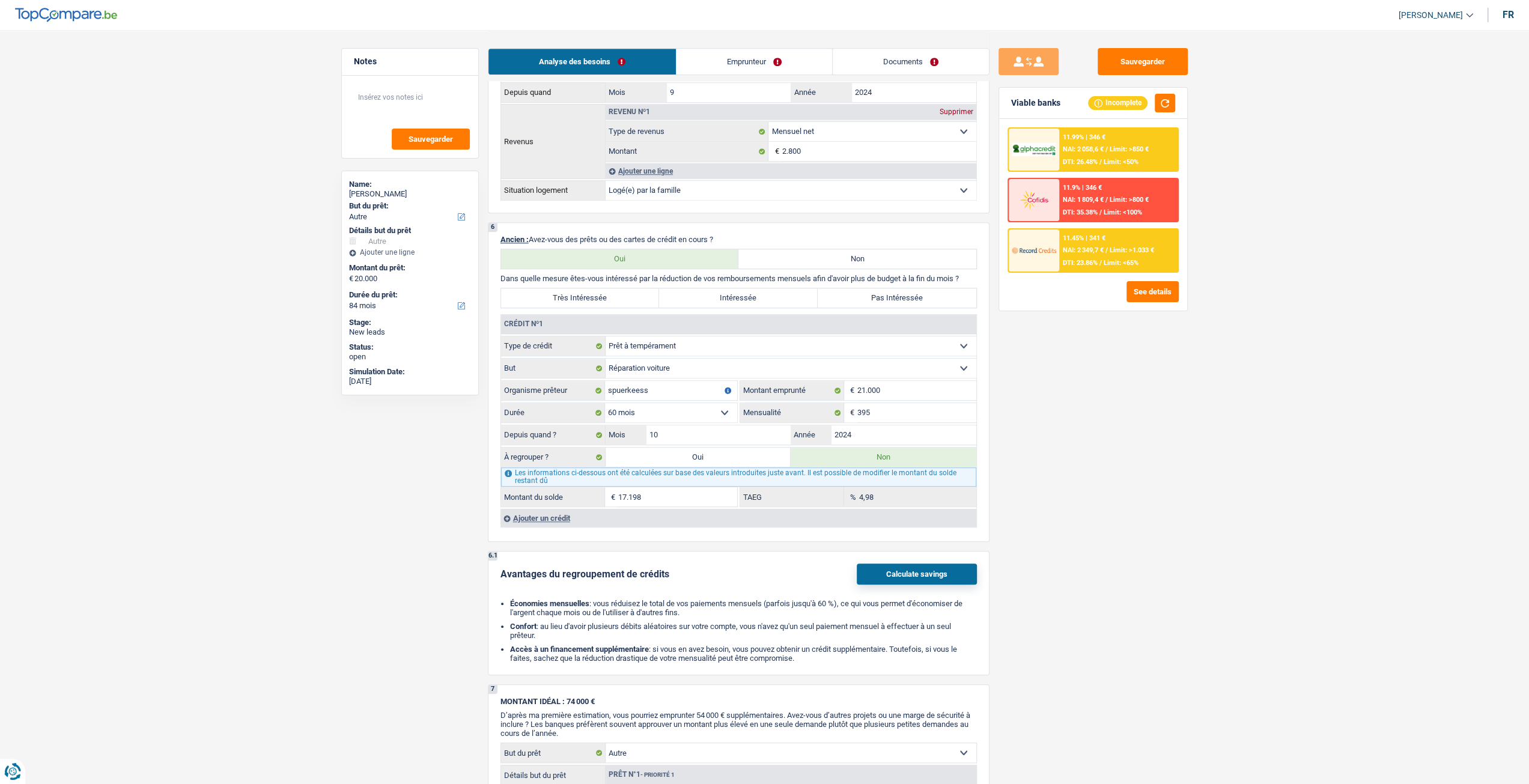
scroll to position [721, 0]
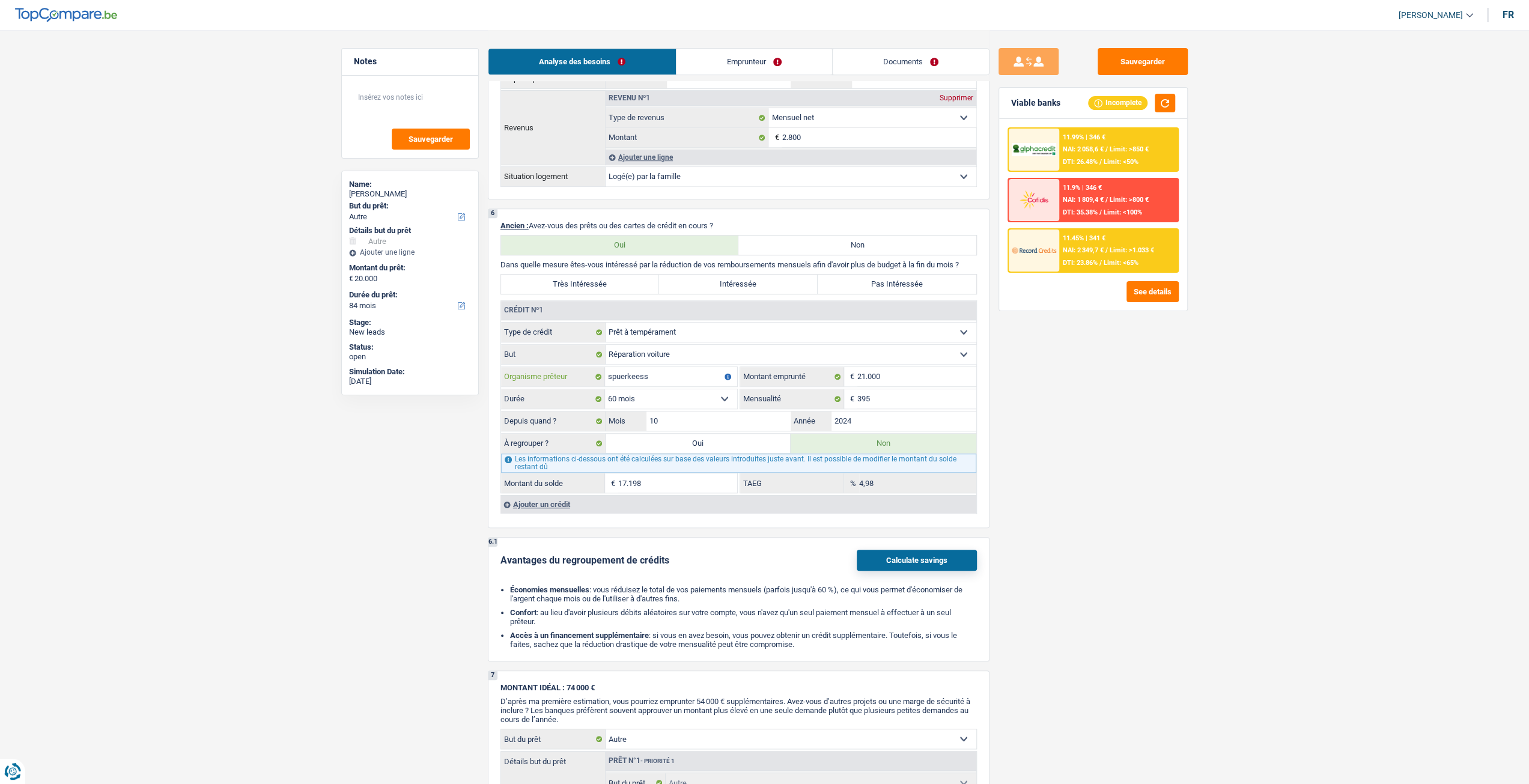
click at [692, 373] on input "spuerkeess" at bounding box center [671, 377] width 132 height 19
click at [567, 497] on div "Ajouter un crédit" at bounding box center [738, 504] width 476 height 18
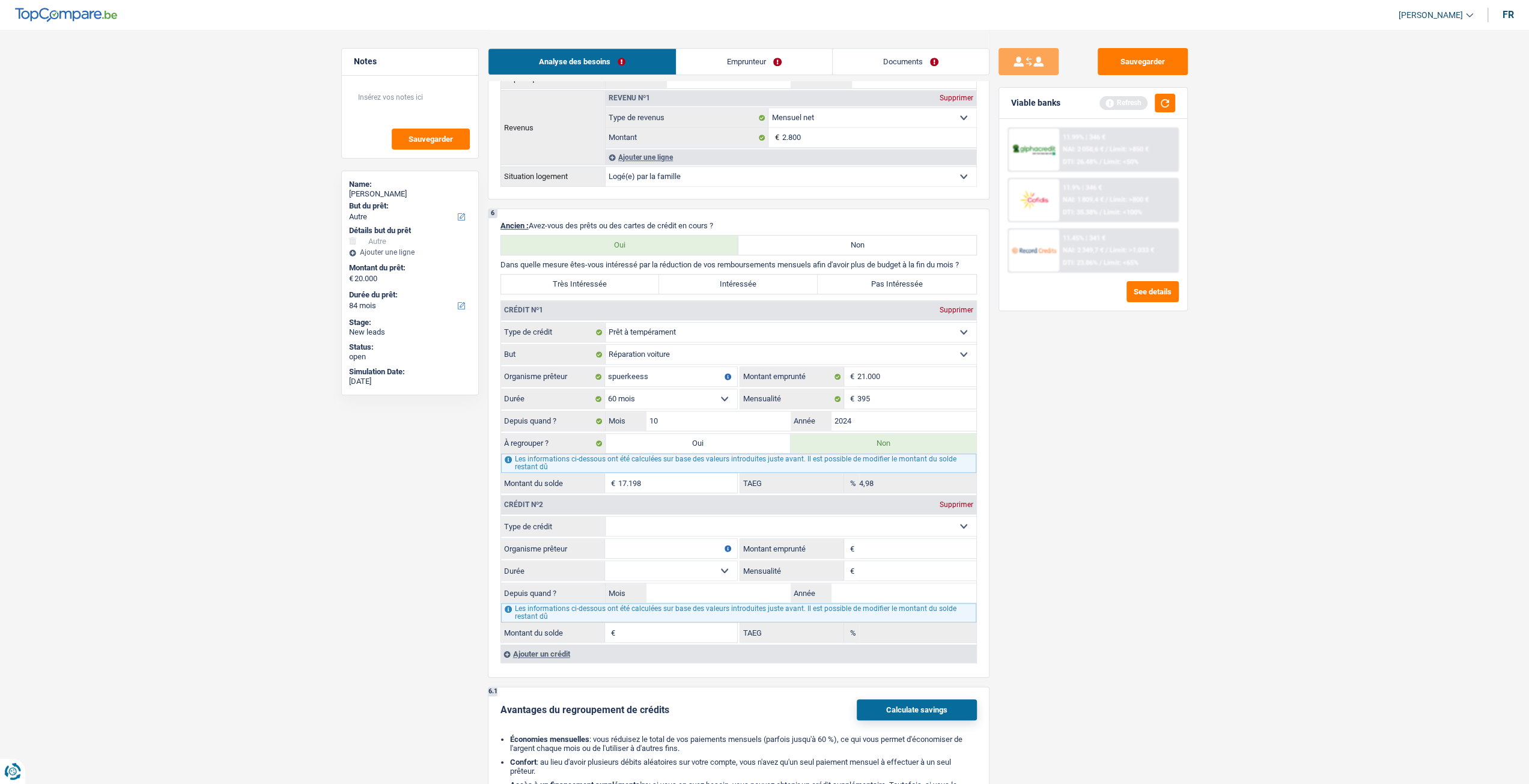
click at [704, 521] on select "Carte ou ouverture de crédit Prêt hypothécaire Vente à tempérament Prêt à tempé…" at bounding box center [791, 526] width 371 height 19
select select "personalLoan"
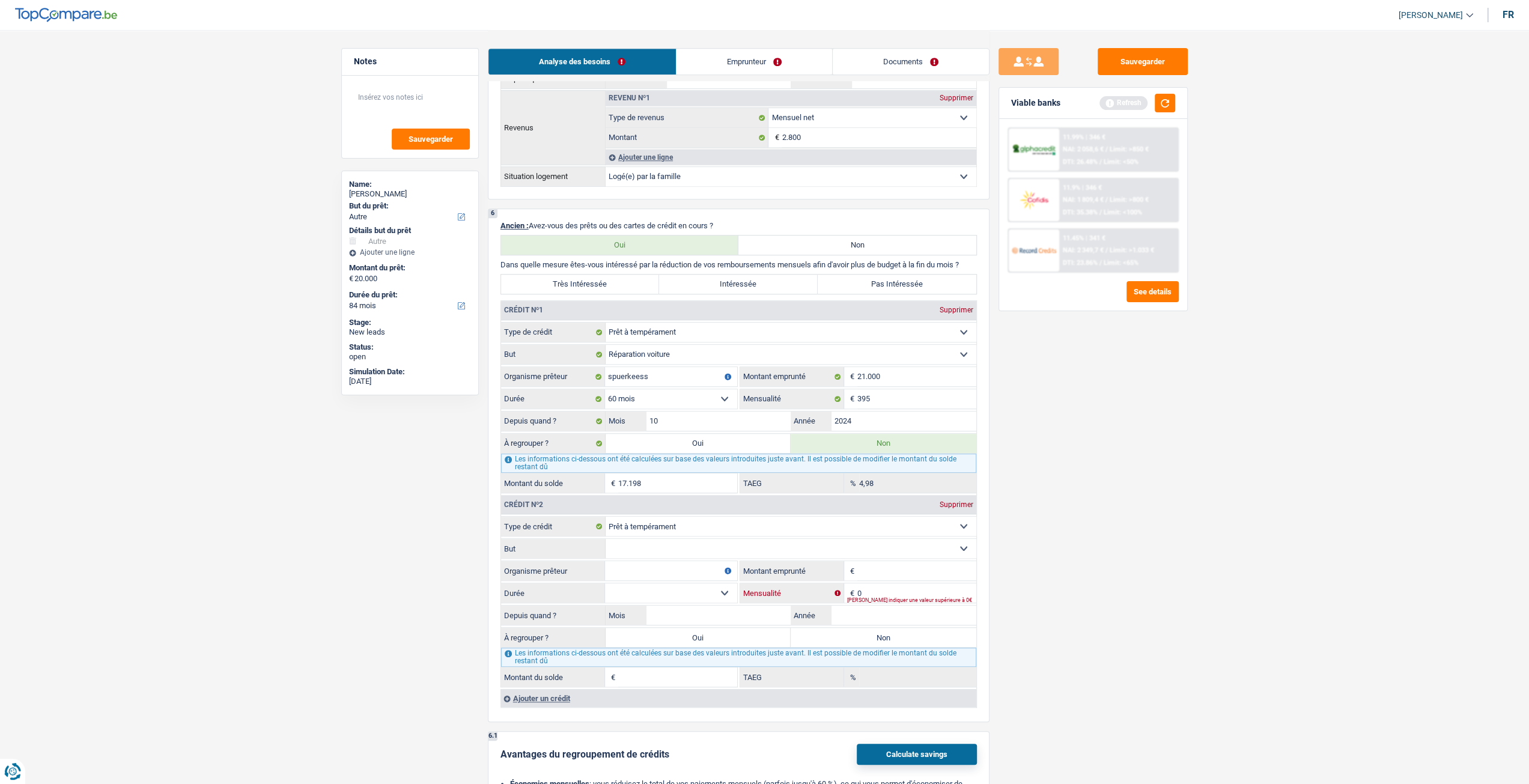
click at [886, 590] on input "0" at bounding box center [917, 593] width 119 height 19
type input "900"
click at [897, 549] on select "Confort maison: meubles, textile, peinture, électroménager, outillage non-profe…" at bounding box center [791, 548] width 371 height 19
click at [1070, 503] on div "Sauvegarder Viable banks Refresh 11.99% | 346 € NAI: 2 058,6 € / Limit: >850 € …" at bounding box center [1093, 406] width 207 height 717
click at [919, 561] on input "Montant emprunté" at bounding box center [917, 571] width 119 height 19
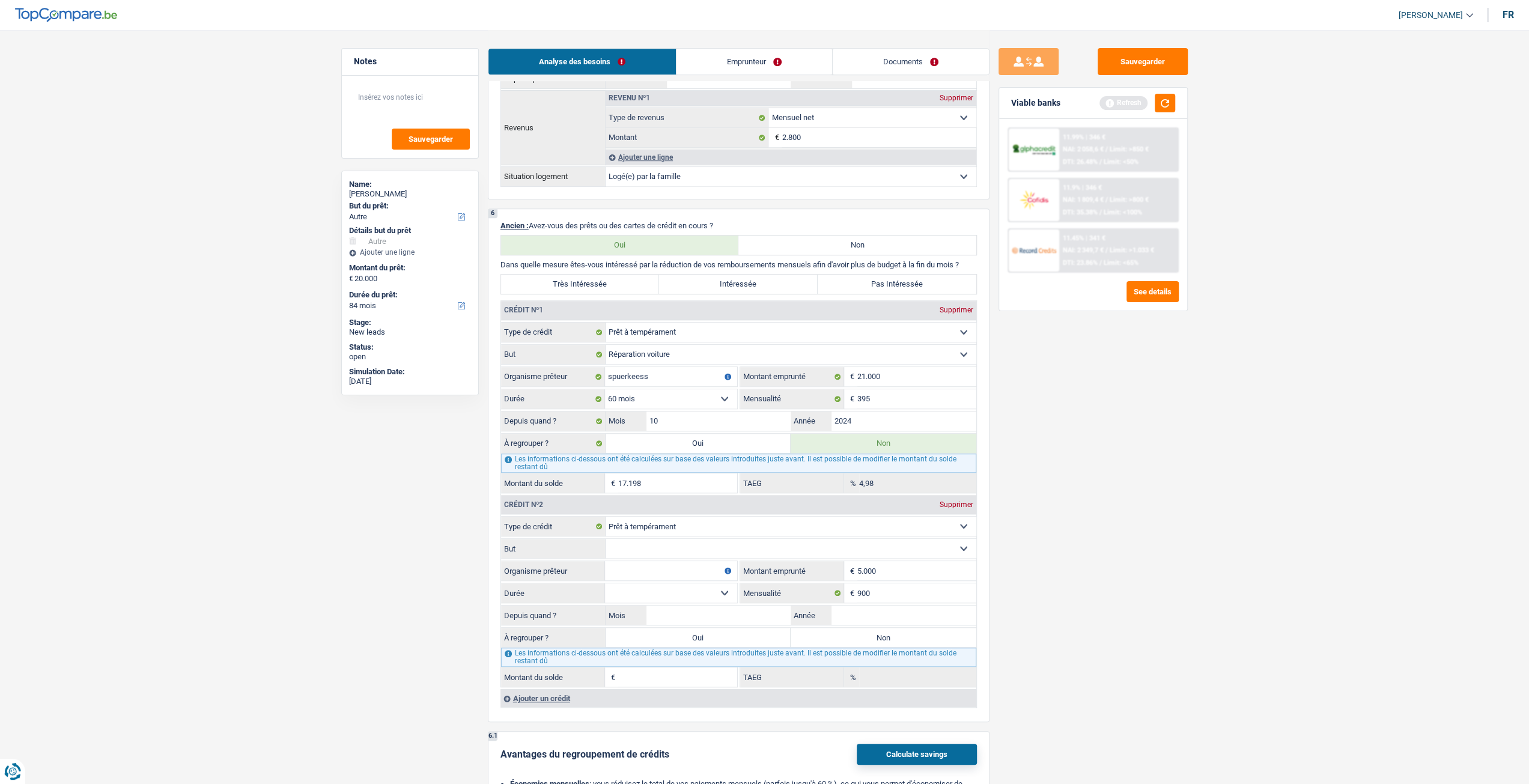
type input "5.000"
click at [1103, 553] on div "Sauvegarder Viable banks Refresh 11.99% | 346 € NAI: 2 058,6 € / Limit: >850 € …" at bounding box center [1093, 406] width 207 height 717
click at [927, 617] on input "Année" at bounding box center [904, 615] width 145 height 19
type input "2025"
click at [721, 610] on input "Mois" at bounding box center [719, 615] width 145 height 19
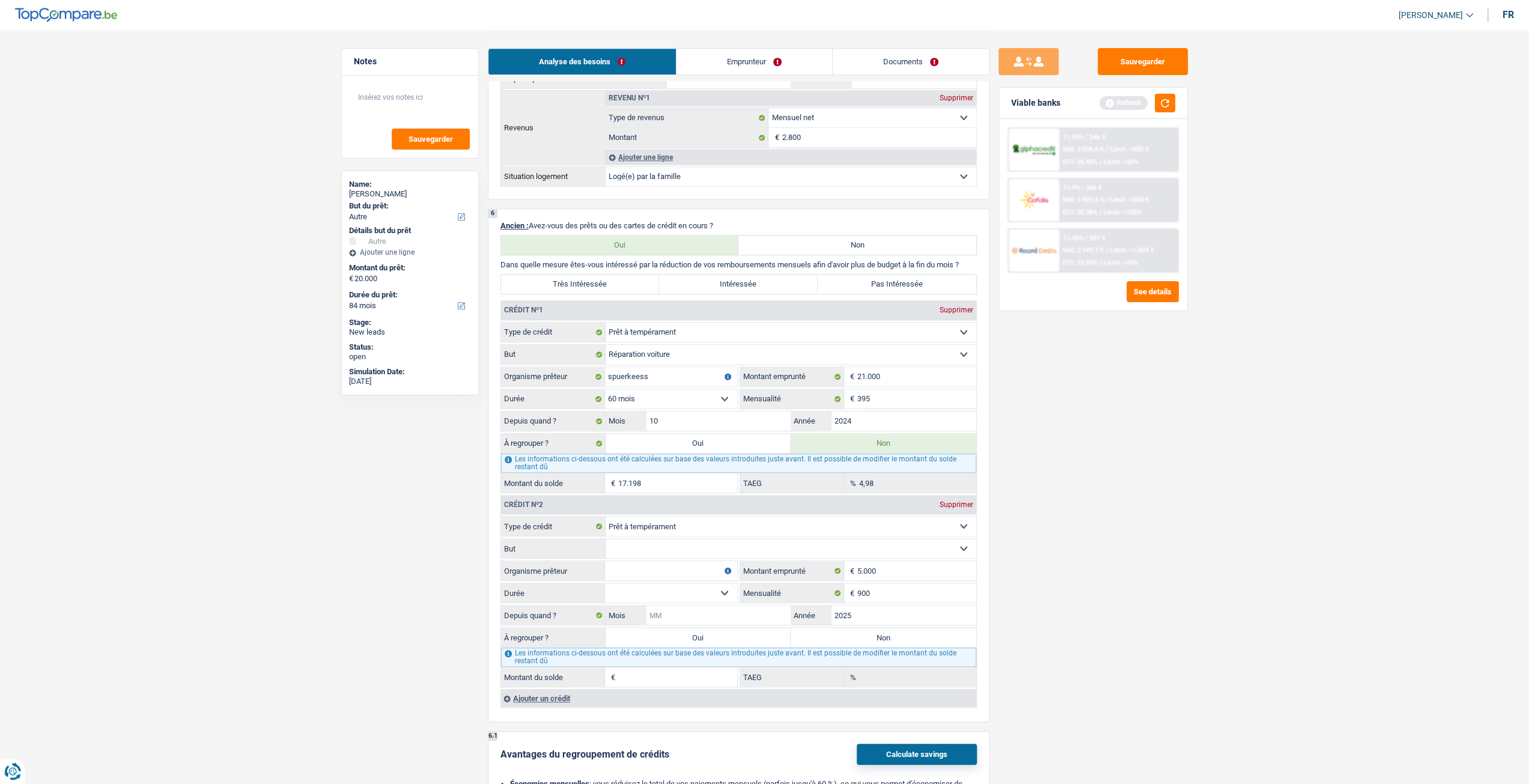
type input "3"
type input "7"
click at [1132, 564] on div "Sauvegarder Viable banks Refresh 11.99% | 346 € NAI: 2 058,6 € / Limit: >850 € …" at bounding box center [1093, 406] width 207 height 717
click at [711, 589] on select "12 mois 18 mois 24 mois 30 mois 36 mois Sélectionner une option" at bounding box center [671, 593] width 132 height 19
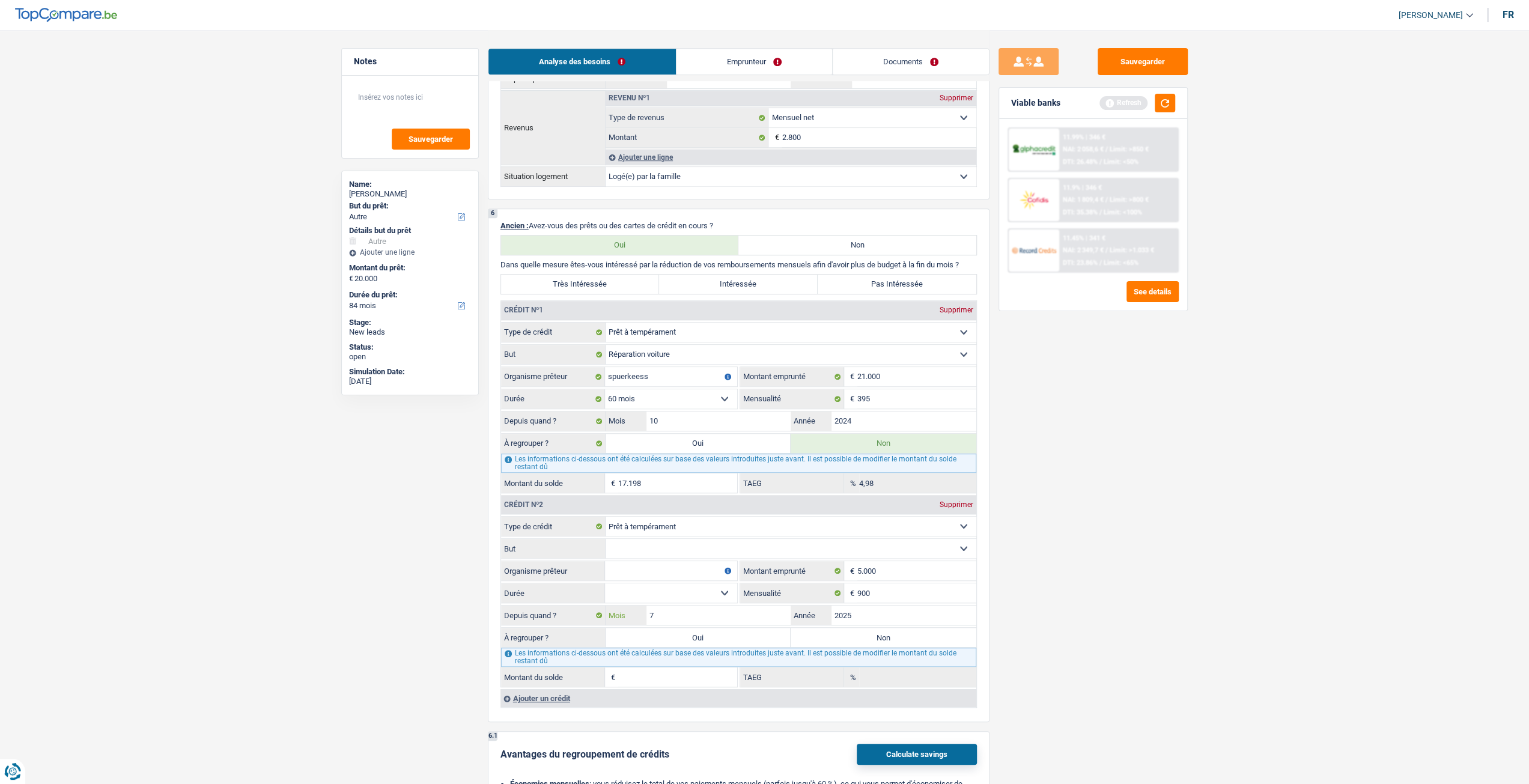
click at [692, 607] on input "7" at bounding box center [719, 615] width 145 height 19
type input "8"
click at [1019, 601] on div "Sauvegarder Viable banks Refresh 11.99% | 346 € NAI: 2 058,6 € / Limit: >850 € …" at bounding box center [1093, 406] width 207 height 717
click at [674, 583] on select "12 mois 18 mois 24 mois 30 mois 36 mois Sélectionner une option" at bounding box center [671, 593] width 132 height 19
select select "36"
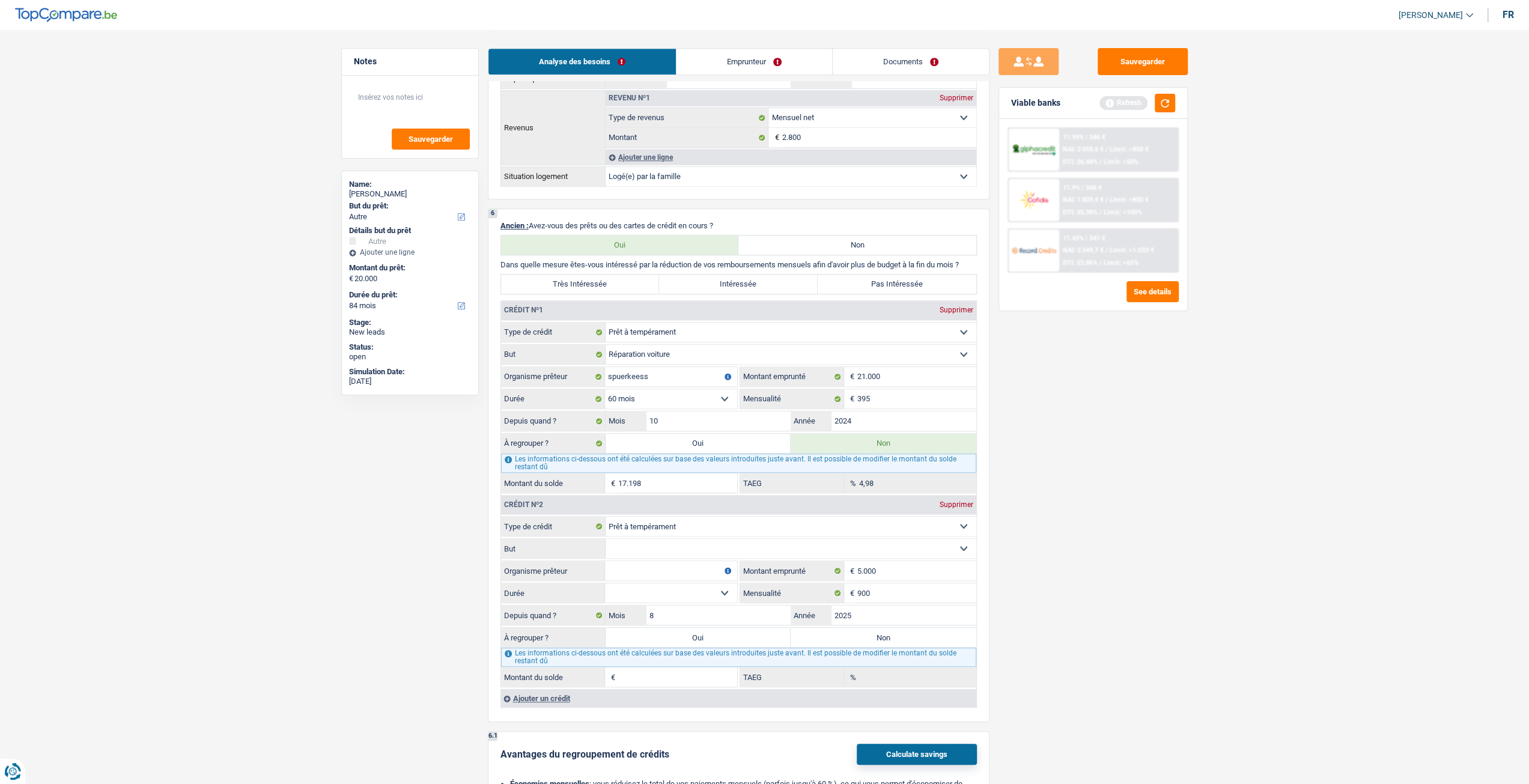
click at [605, 583] on select "12 mois 18 mois 24 mois 30 mois 36 mois Sélectionner une option" at bounding box center [671, 593] width 132 height 19
type input "0"
type input "0,00"
click at [641, 592] on select "12 mois 18 mois 24 mois 30 mois 36 mois Sélectionner une option" at bounding box center [671, 593] width 132 height 19
click at [605, 583] on select "12 mois 18 mois 24 mois 30 mois 36 mois Sélectionner une option" at bounding box center [671, 593] width 132 height 19
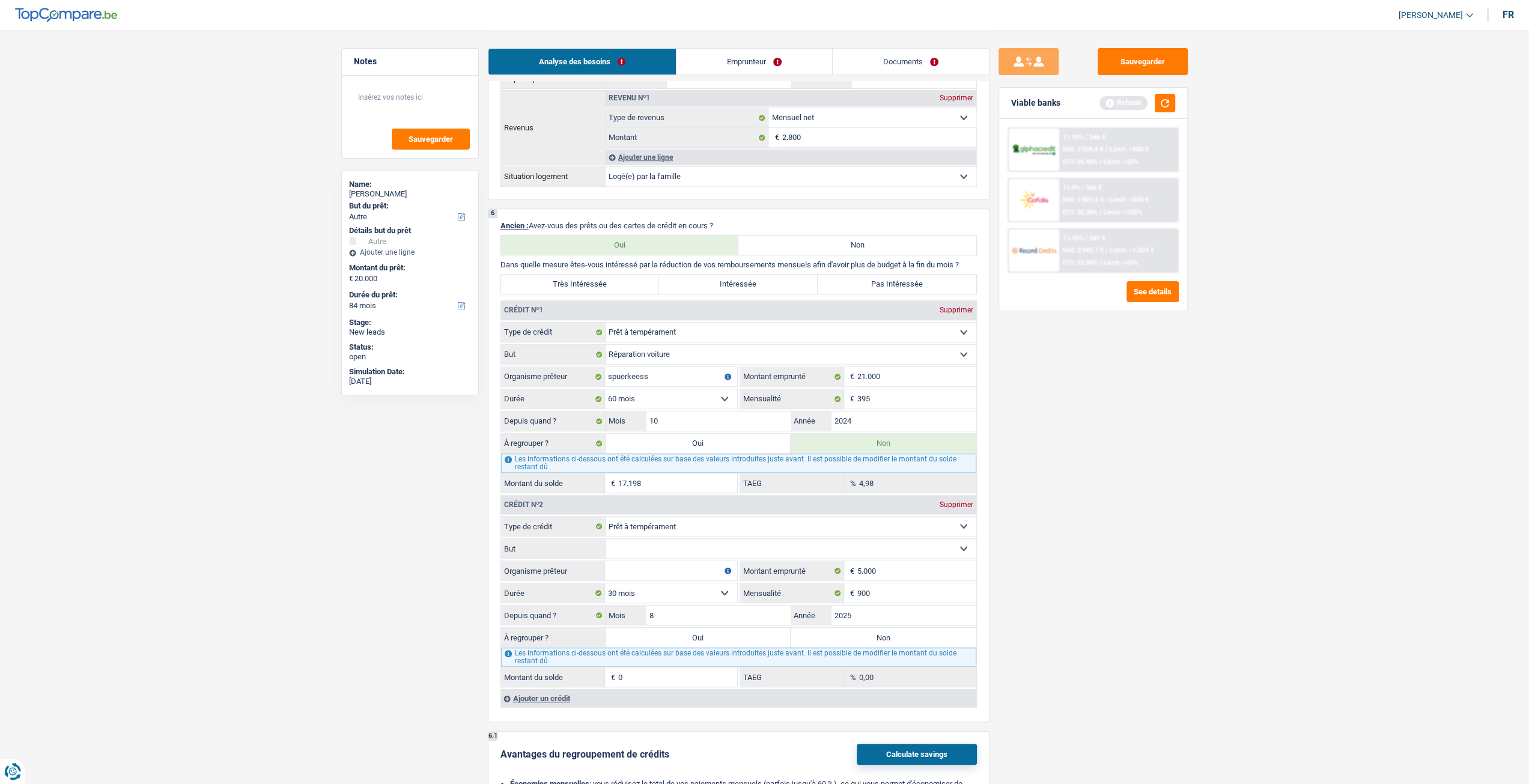
click at [652, 586] on select "12 mois 18 mois 24 mois 30 mois 36 mois Sélectionner une option" at bounding box center [671, 593] width 132 height 19
click at [605, 583] on select "12 mois 18 mois 24 mois 30 mois 36 mois Sélectionner une option" at bounding box center [671, 593] width 132 height 19
click at [658, 589] on select "12 mois 18 mois 24 mois 30 mois 36 mois Sélectionner une option" at bounding box center [671, 593] width 132 height 19
click at [605, 583] on select "12 mois 18 mois 24 mois 30 mois 36 mois Sélectionner une option" at bounding box center [671, 593] width 132 height 19
click at [663, 588] on select "12 mois 18 mois 24 mois 30 mois 36 mois Sélectionner une option" at bounding box center [671, 593] width 132 height 19
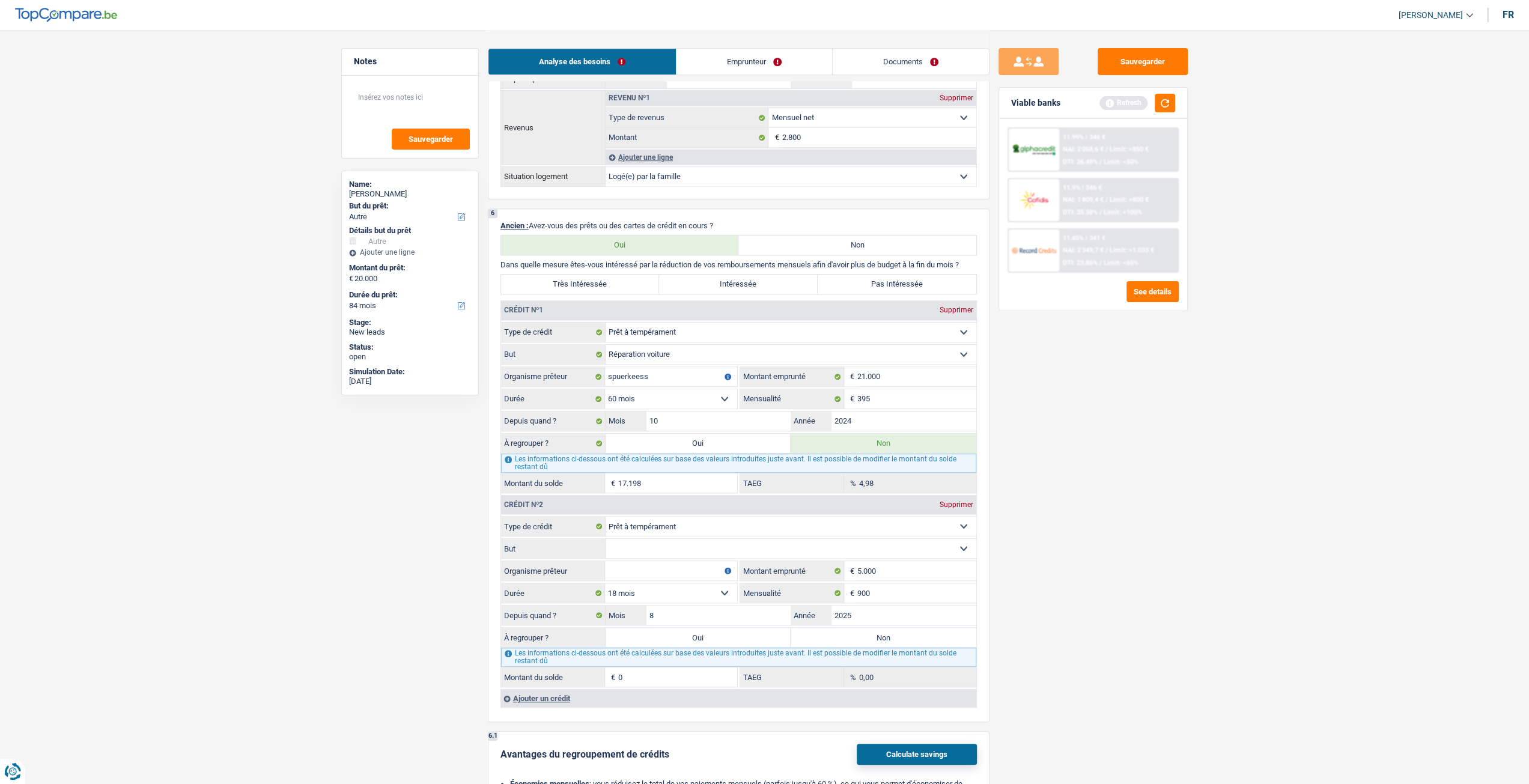
select select "36"
click at [605, 583] on select "12 mois 18 mois 24 mois 30 mois 36 mois Sélectionner une option" at bounding box center [671, 593] width 132 height 19
click at [902, 553] on select "Confort maison: meubles, textile, peinture, électroménager, outillage non-profe…" at bounding box center [791, 548] width 371 height 19
click at [1041, 497] on div "Sauvegarder Viable banks Refresh 11.99% | 346 € NAI: 2 058,6 € / Limit: >850 € …" at bounding box center [1093, 406] width 207 height 717
click at [897, 561] on input "5.000" at bounding box center [917, 571] width 119 height 19
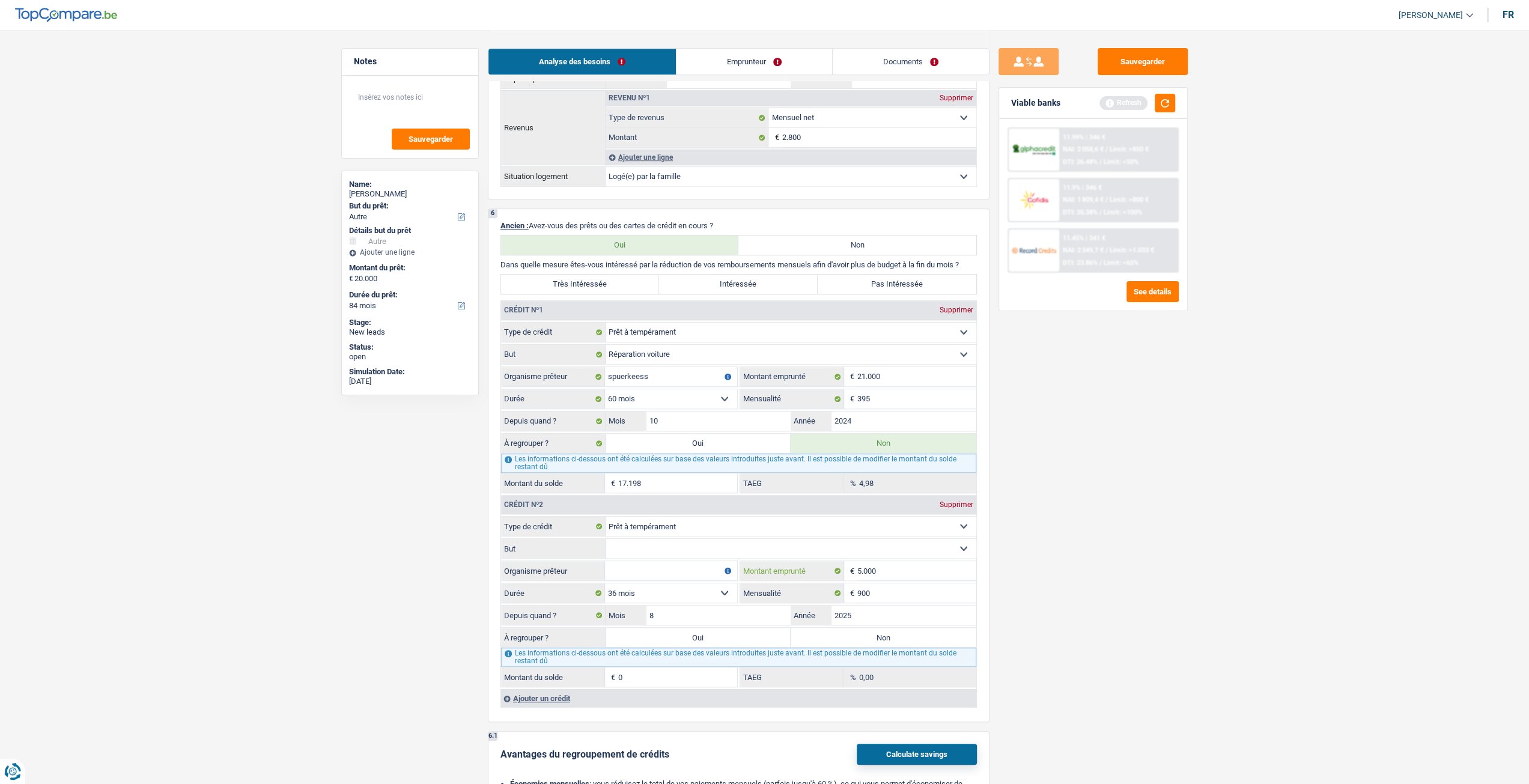
type input "500"
select select
type input "5.001"
click at [1052, 608] on div "Sauvegarder Viable banks Refresh 11.99% | 346 € NAI: 2 058,6 € / Limit: >850 € …" at bounding box center [1093, 406] width 207 height 717
click at [701, 588] on select "12 mois 18 mois 24 mois 30 mois 36 mois Sélectionner une option" at bounding box center [671, 593] width 132 height 19
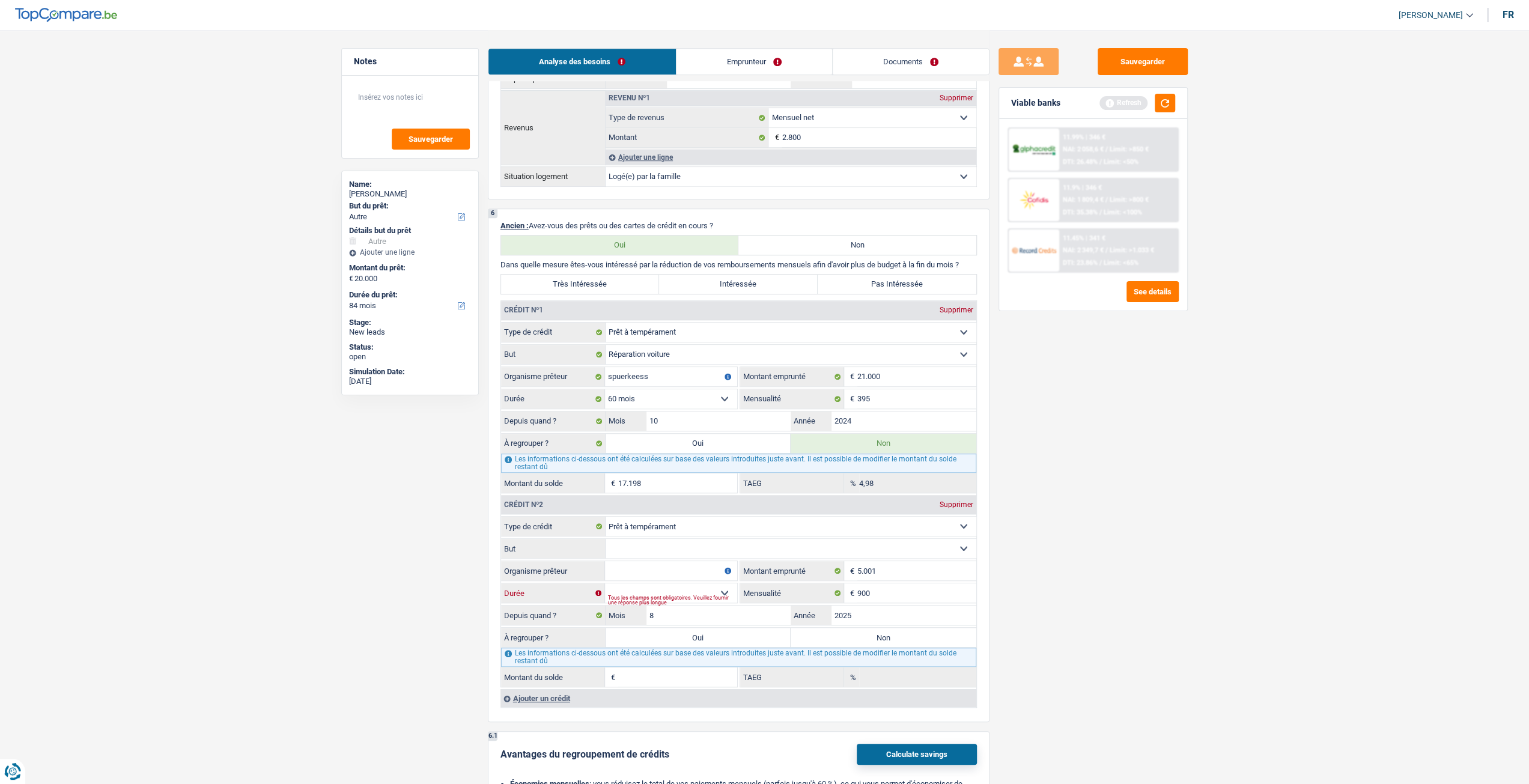
select select "36"
click at [605, 583] on select "12 mois 18 mois 24 mois 30 mois 36 mois Sélectionner une option" at bounding box center [671, 593] width 132 height 19
type input "0"
type input "0,00"
click at [670, 550] on select "Confort maison: meubles, textile, peinture, électroménager, outillage non-profe…" at bounding box center [791, 548] width 371 height 19
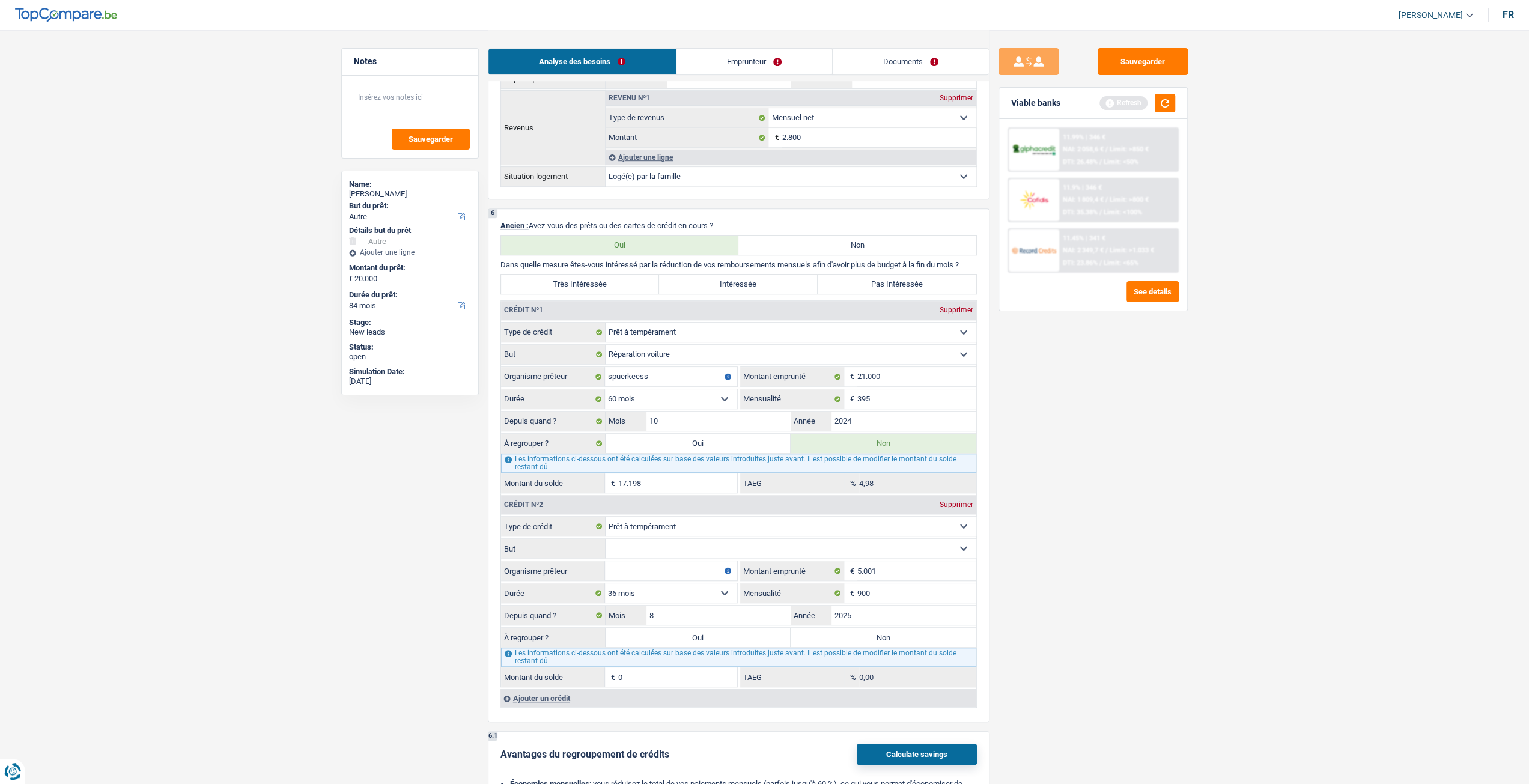
click at [558, 549] on label "But" at bounding box center [554, 548] width 105 height 19
click at [606, 549] on select "Confort maison: meubles, textile, peinture, électroménager, outillage non-profe…" at bounding box center [791, 548] width 371 height 19
click at [635, 564] on input "Organisme prêteur" at bounding box center [671, 571] width 132 height 19
type input "spuerkees"
click at [712, 545] on select "Confort maison: meubles, textile, peinture, électroménager, outillage non-profe…" at bounding box center [791, 548] width 371 height 19
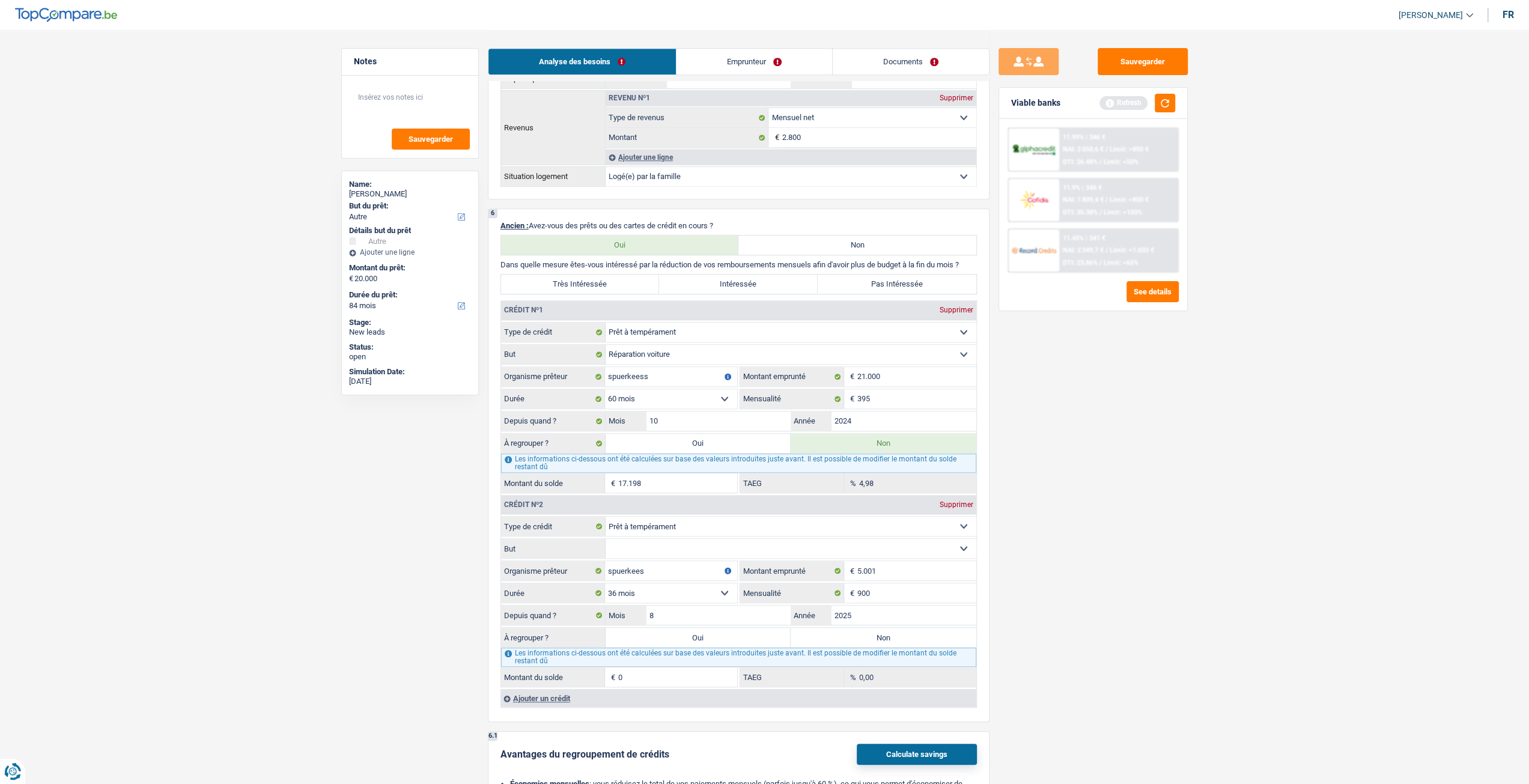
select select "other"
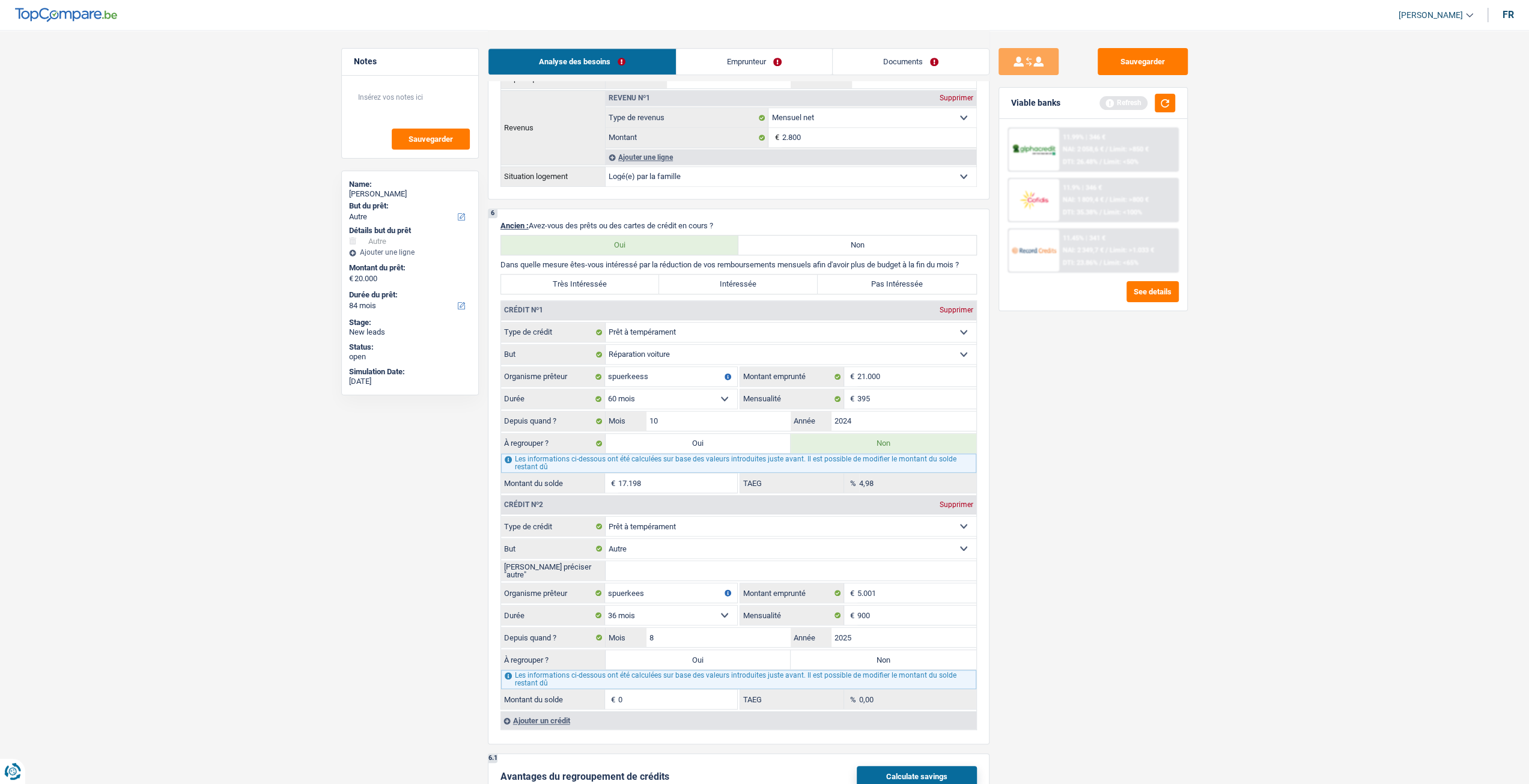
click at [676, 568] on input "Veuillez préciser "autre"" at bounding box center [791, 571] width 371 height 19
type input "personnel"
drag, startPoint x: 1055, startPoint y: 552, endPoint x: 1028, endPoint y: 579, distance: 38.2
click at [1055, 552] on div "Sauvegarder Viable banks Refresh 11.99% | 346 € NAI: 2 058,6 € / Limit: >850 € …" at bounding box center [1093, 406] width 207 height 717
click at [923, 657] on label "Non" at bounding box center [883, 659] width 185 height 19
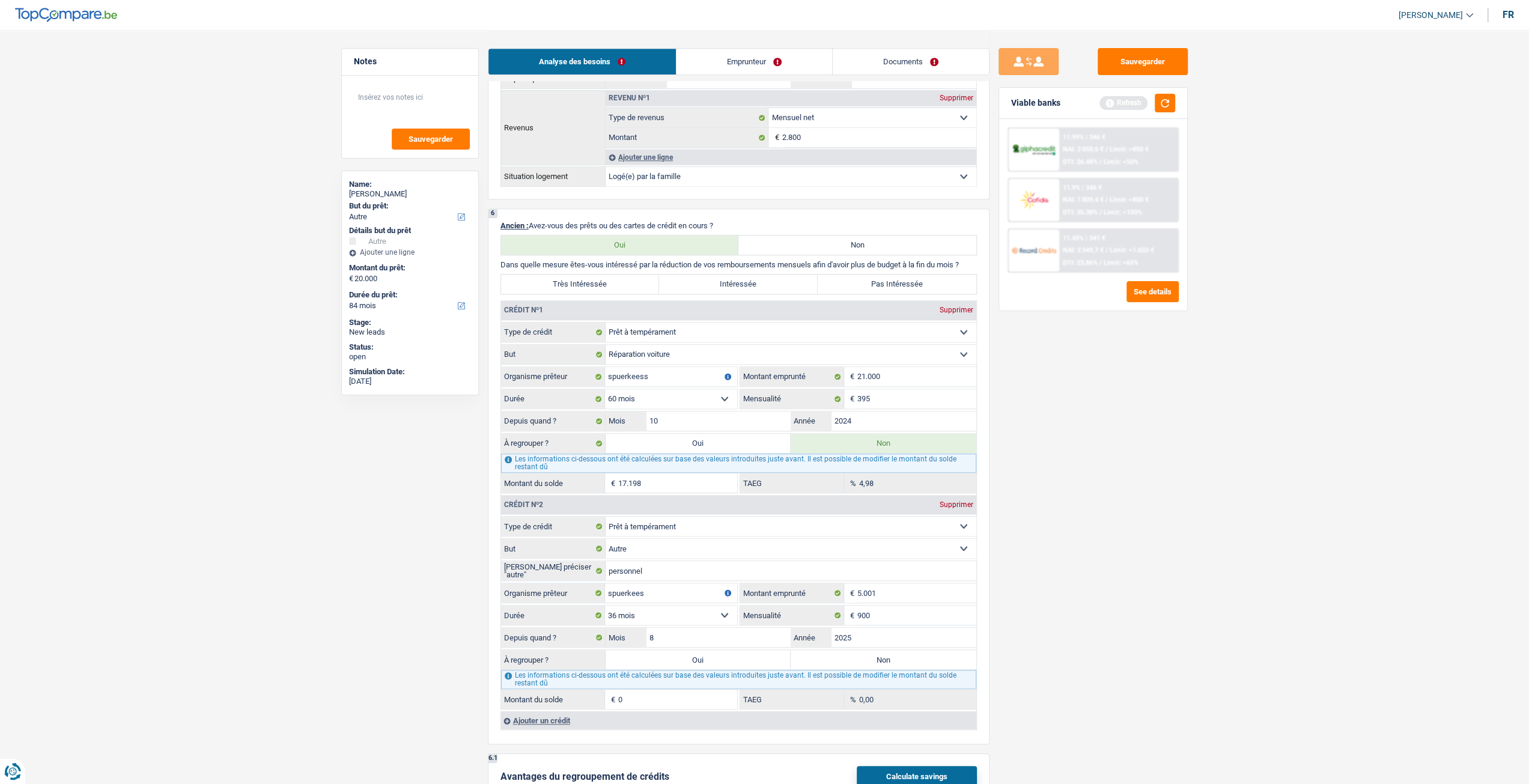
click at [923, 657] on input "Non" at bounding box center [883, 659] width 185 height 19
radio input "true"
click at [890, 621] on input "900" at bounding box center [917, 615] width 119 height 19
type input "90"
type input "4.608"
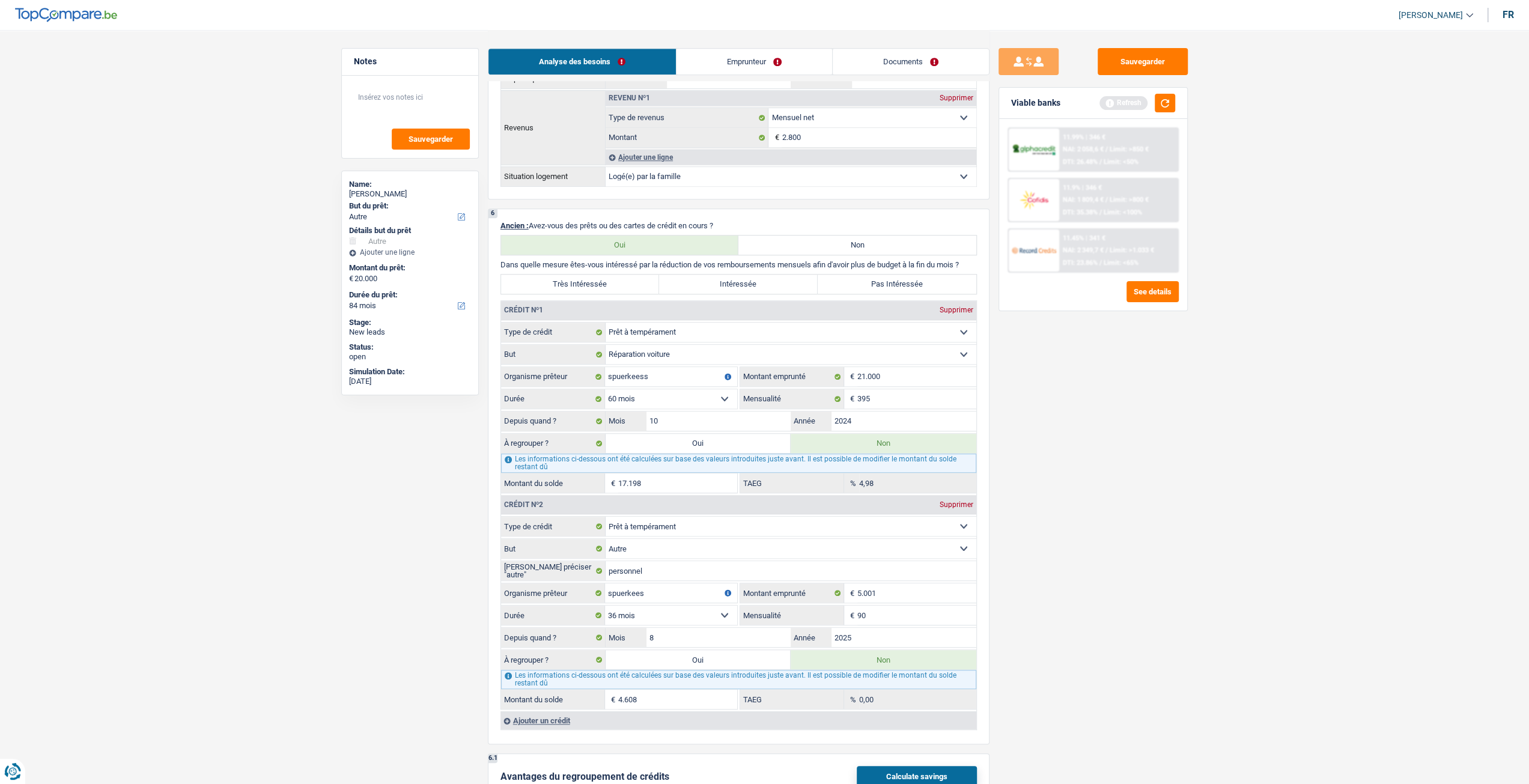
click at [1038, 593] on div "Sauvegarder Viable banks Refresh 11.99% | 346 € NAI: 2 058,6 € / Limit: >850 € …" at bounding box center [1093, 406] width 207 height 717
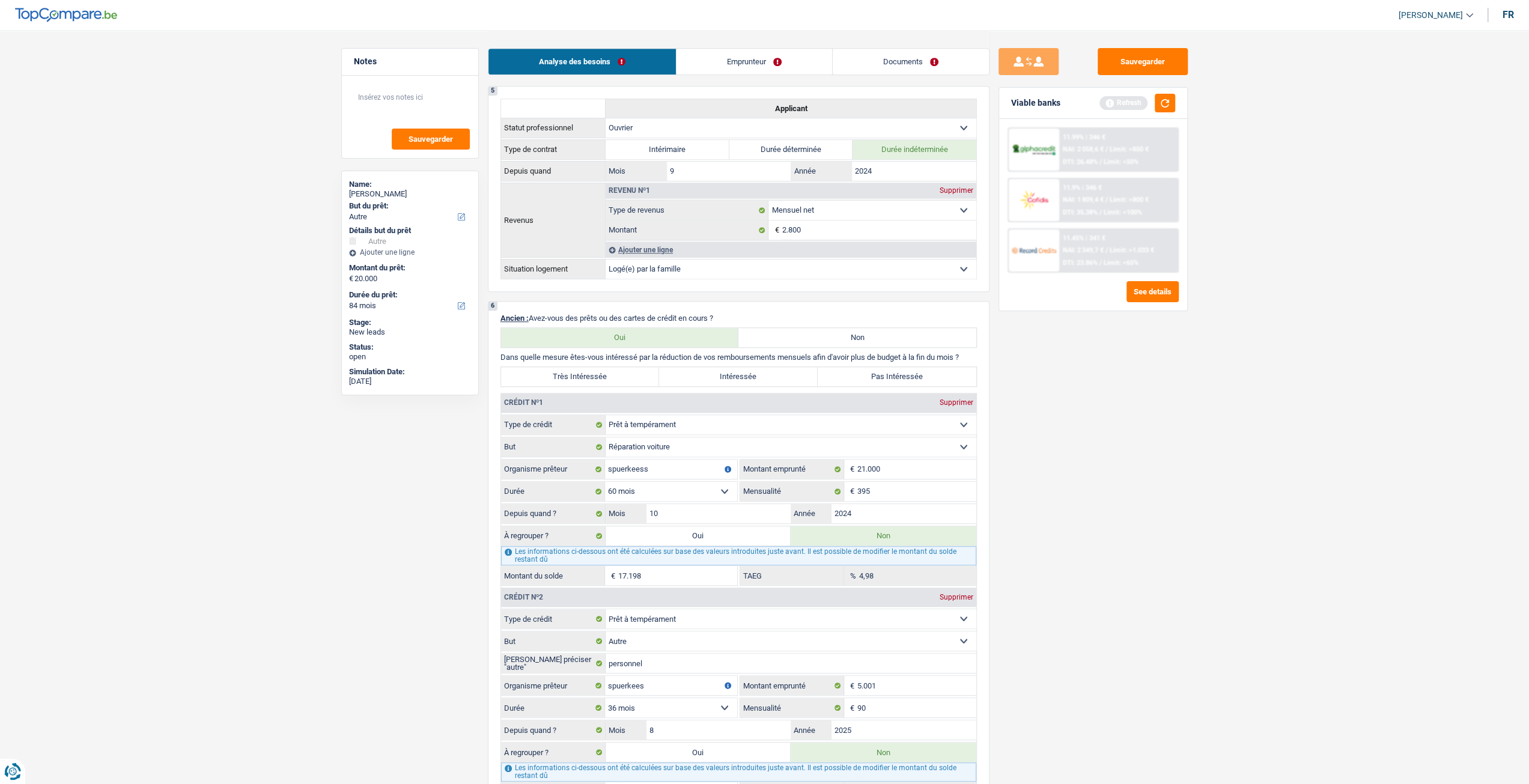
scroll to position [661, 0]
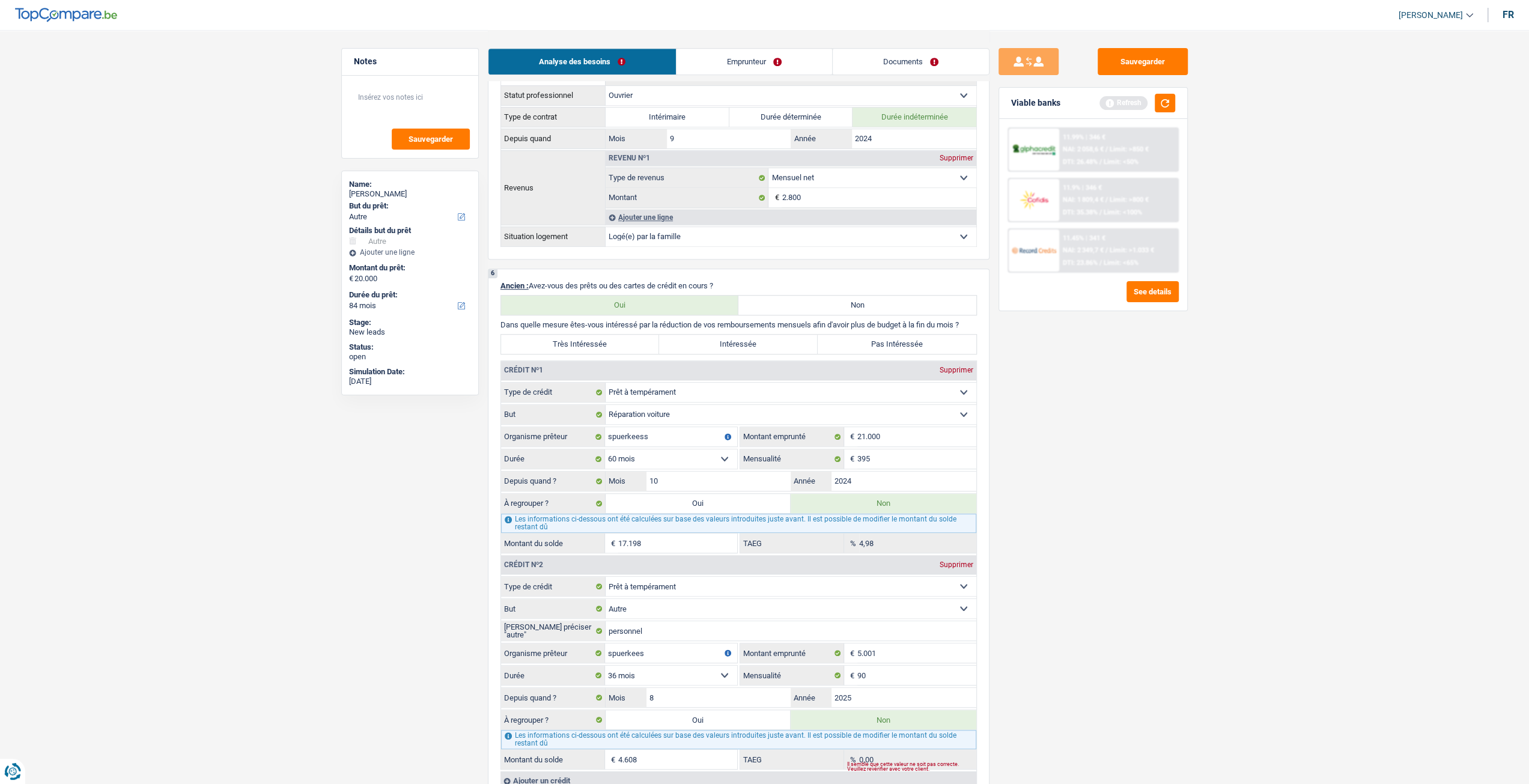
drag, startPoint x: 731, startPoint y: 508, endPoint x: 747, endPoint y: 508, distance: 16.0
click at [731, 508] on label "Oui" at bounding box center [698, 504] width 185 height 19
click at [731, 508] on input "Oui" at bounding box center [698, 504] width 185 height 19
radio input "true"
type input "37.198"
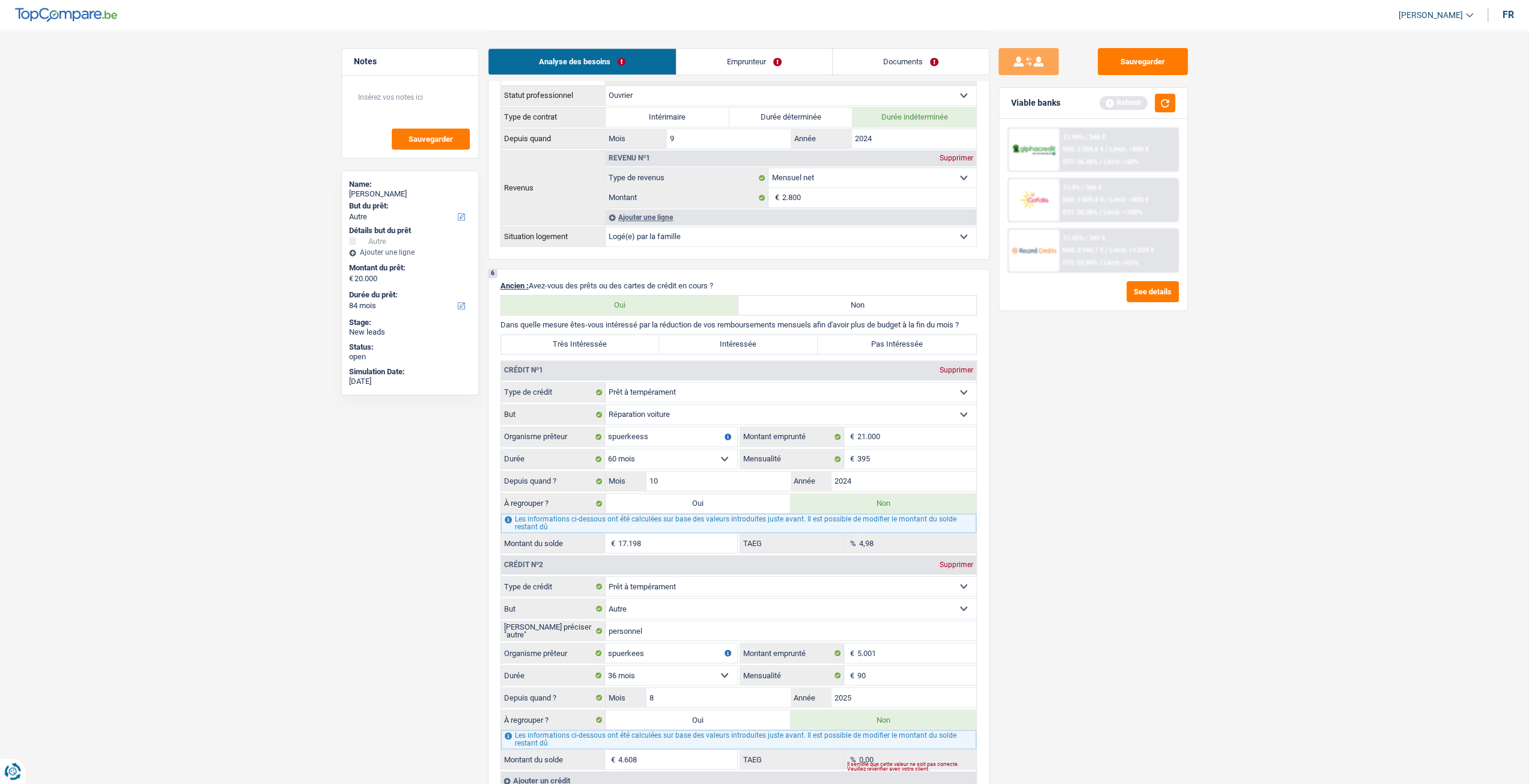
type input "17.198"
radio input "false"
type input "17.198"
select select "refinancing"
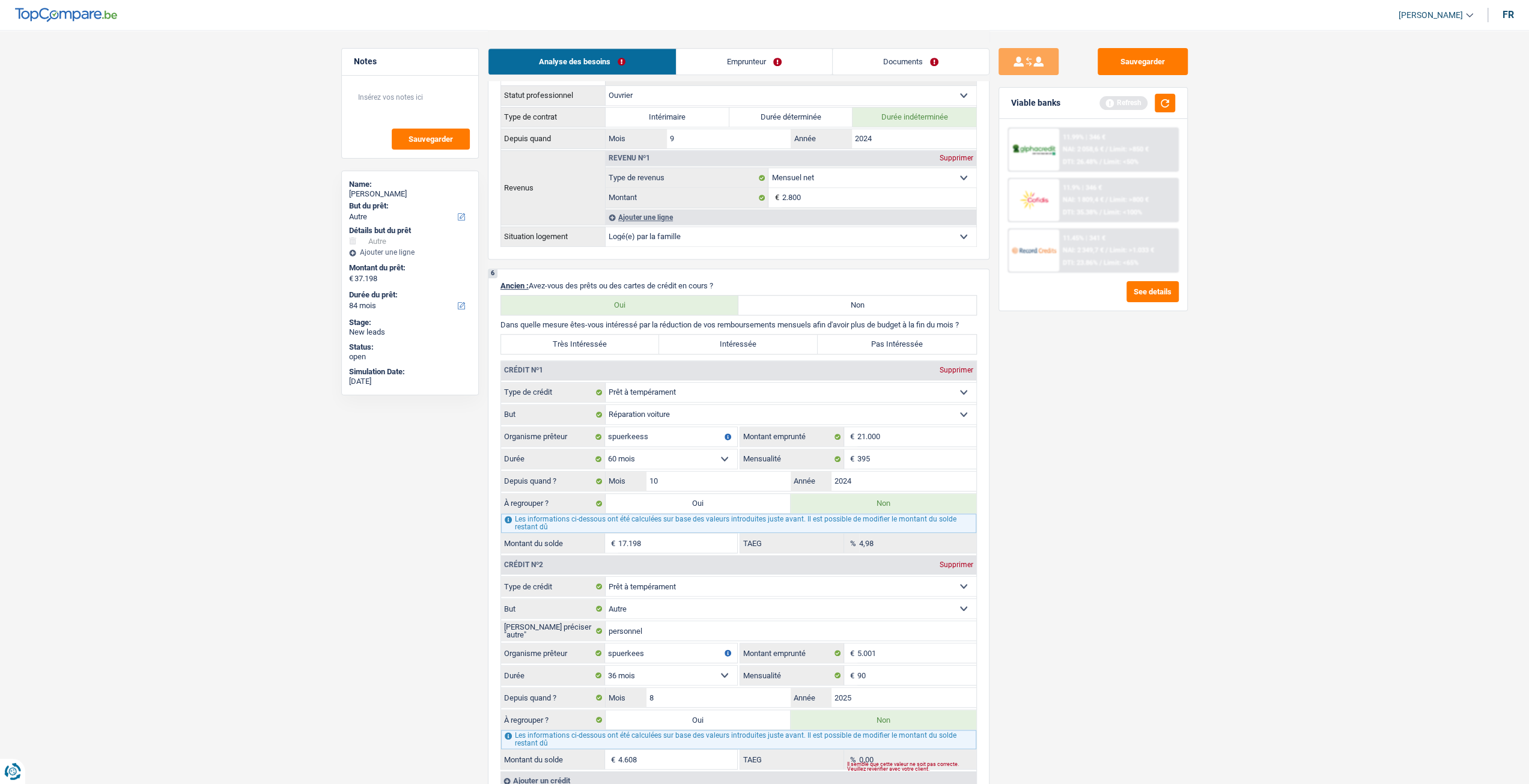
select select "144"
select select "refinancing"
select select "144"
select select "refinancing"
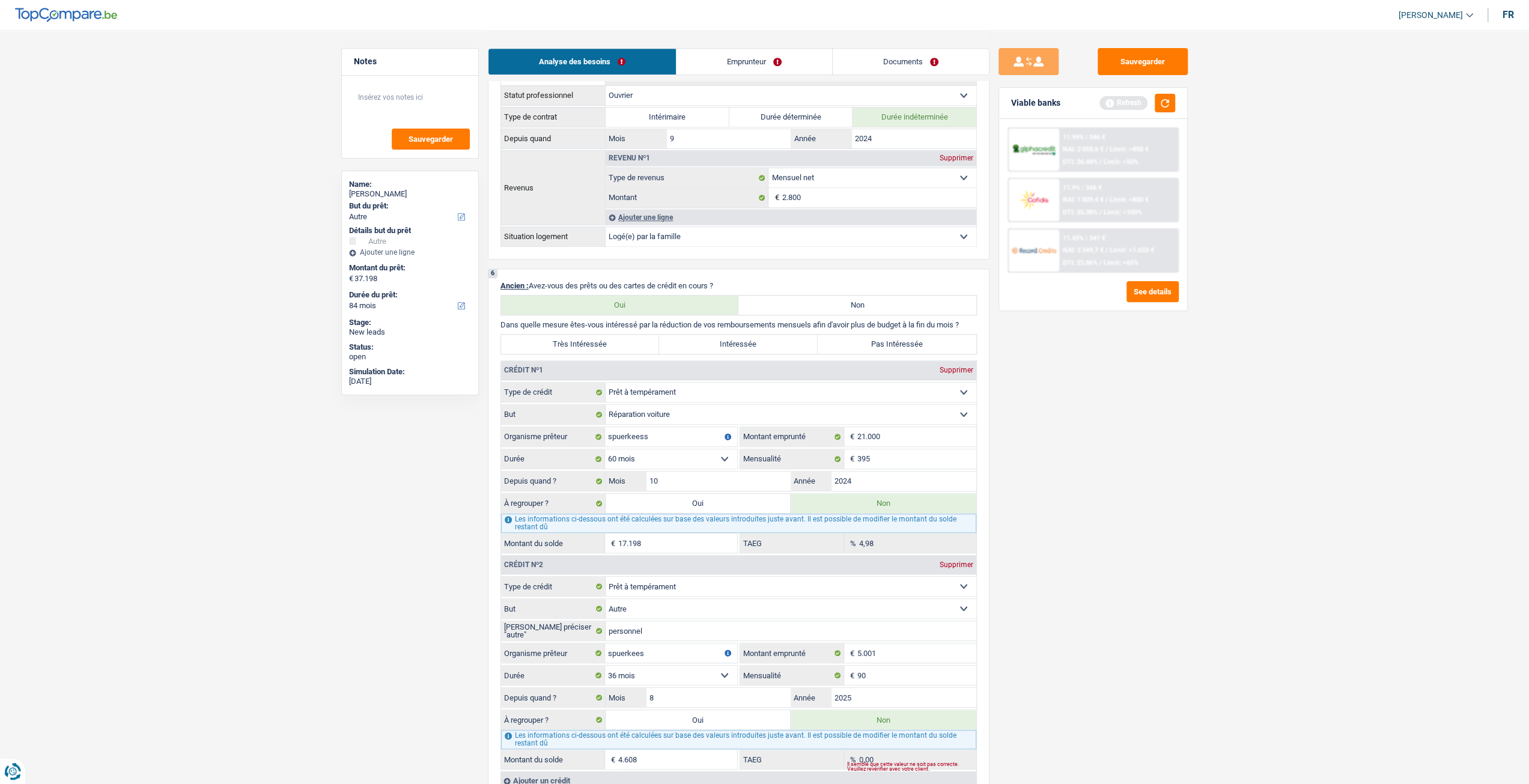
select select "refinancing"
select select "144"
select select "other"
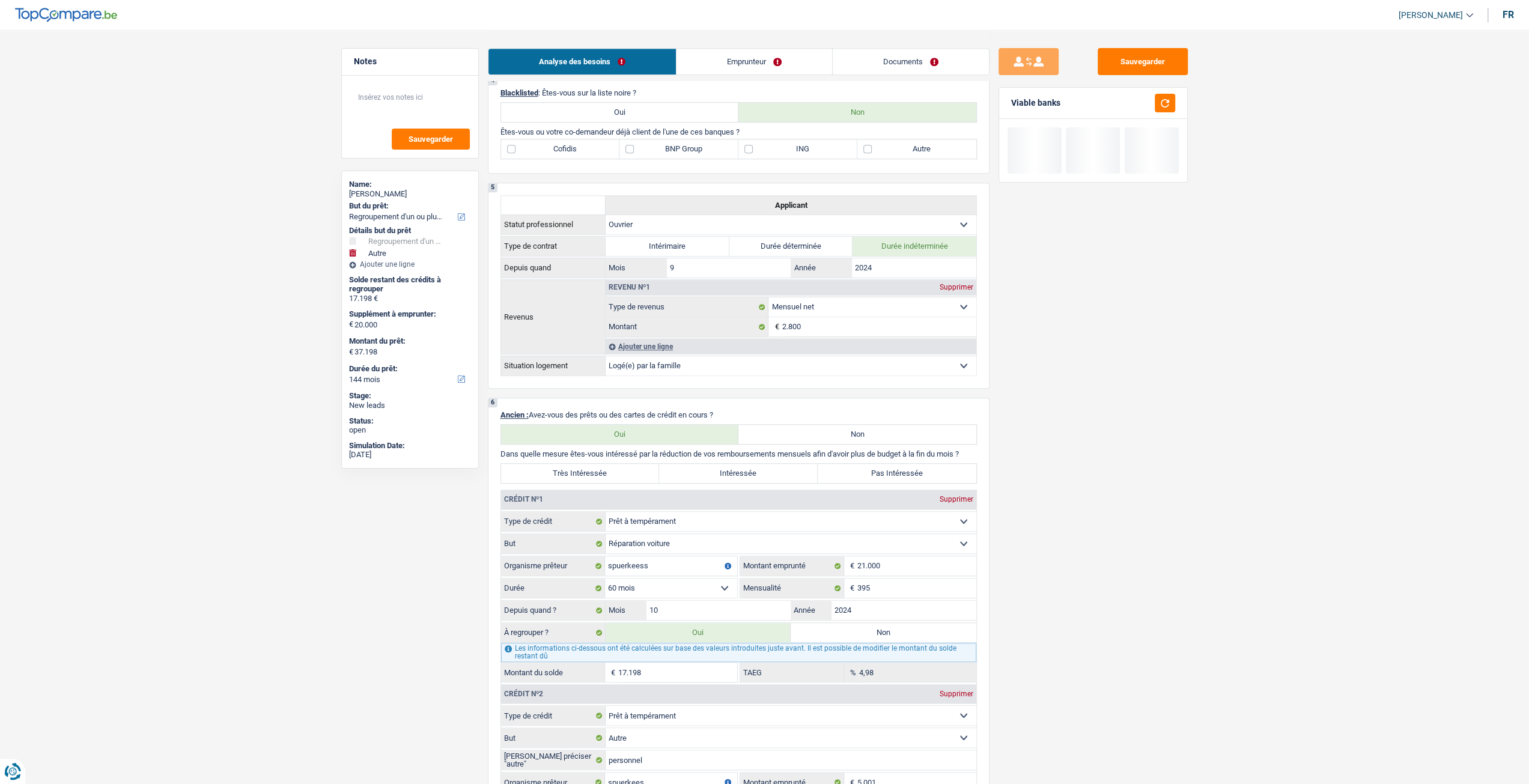
click at [614, 470] on label "Très Intéressée" at bounding box center [581, 473] width 159 height 19
click at [614, 470] on input "Très Intéressée" at bounding box center [581, 473] width 159 height 19
radio input "true"
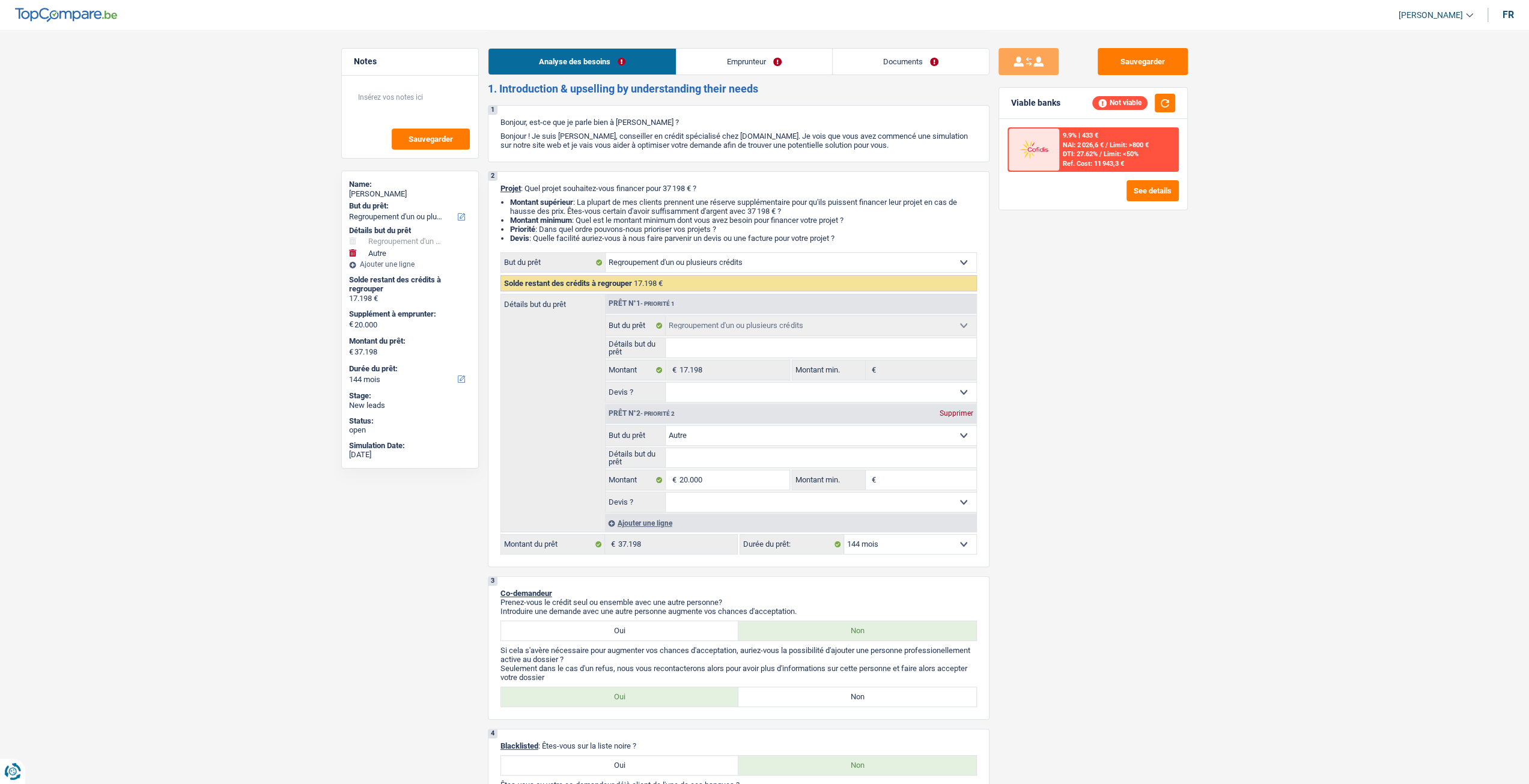
scroll to position [0, 0]
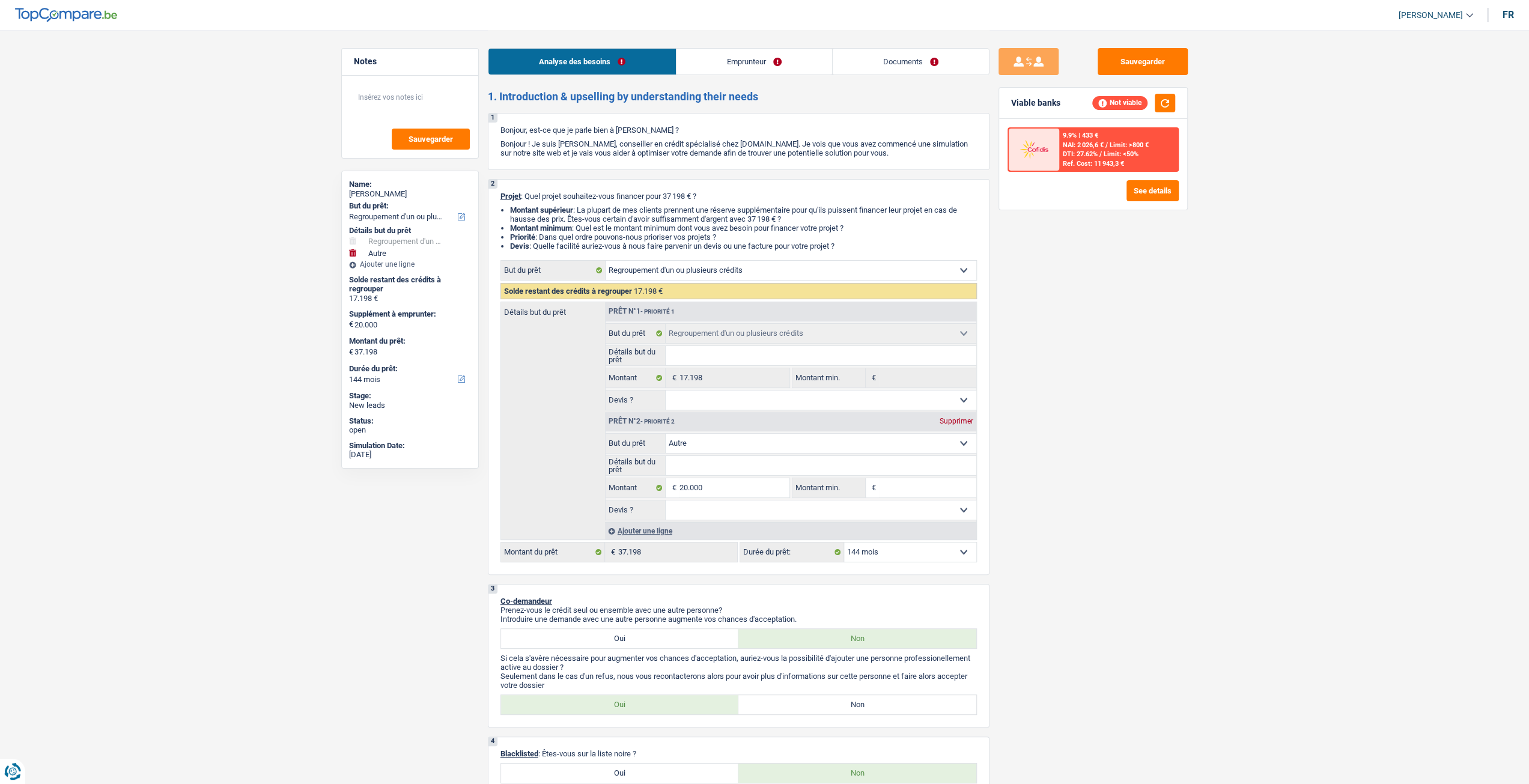
click at [964, 417] on div "Prêt n°2 - Priorité 2 Supprimer" at bounding box center [791, 422] width 371 height 19
click at [955, 424] on div "Supprimer" at bounding box center [956, 420] width 39 height 7
select select "84"
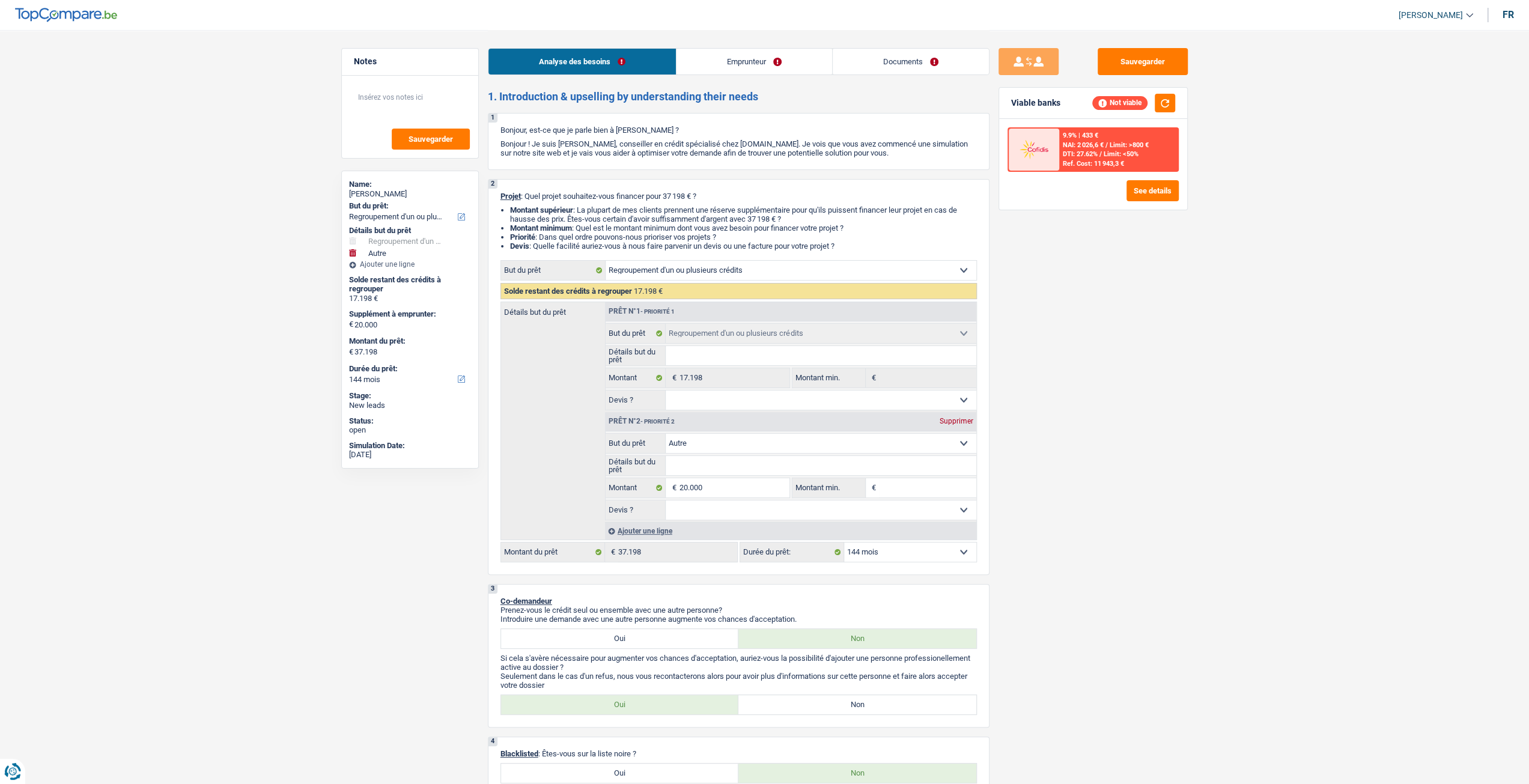
type input "0"
type input "17.198"
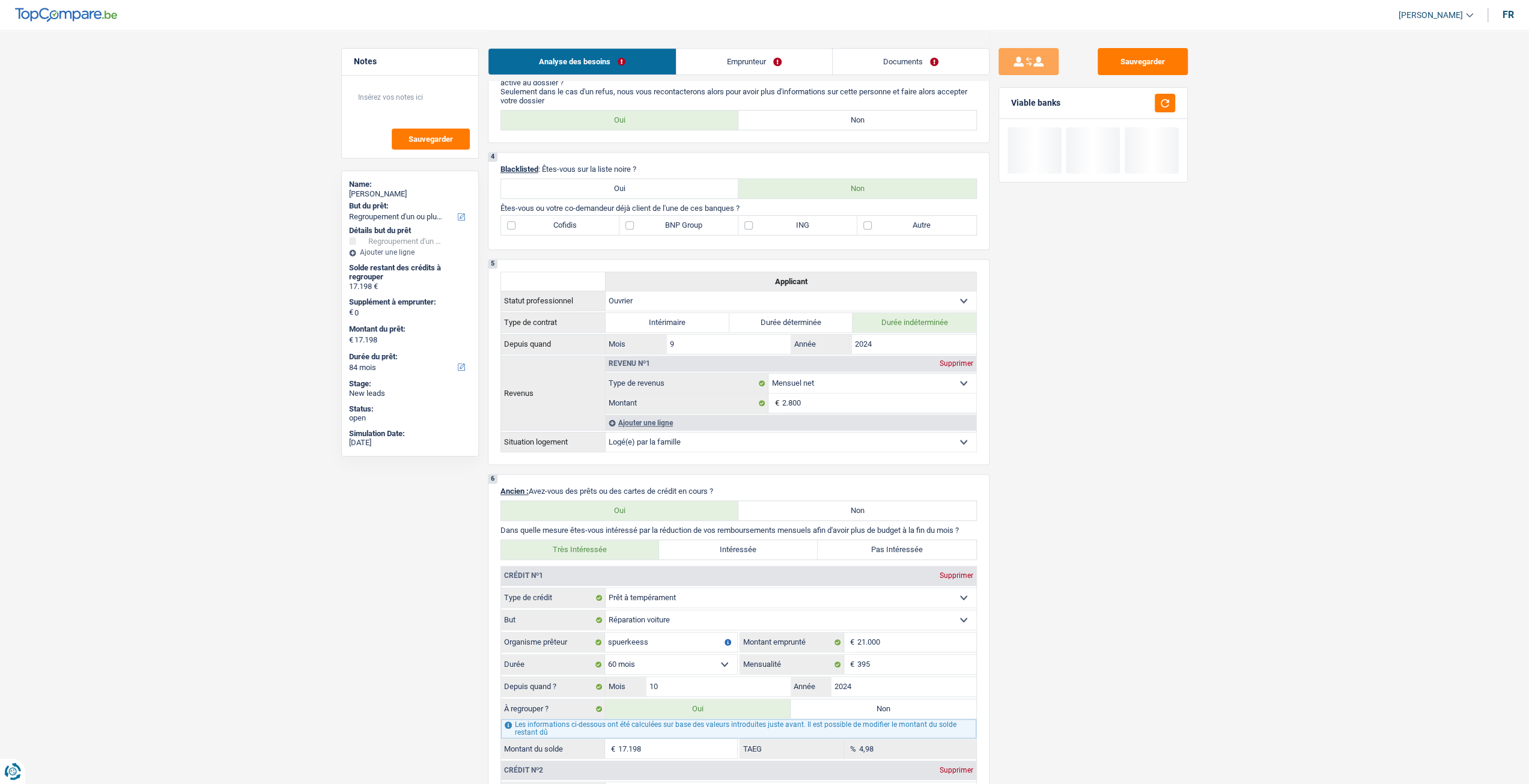
scroll to position [781, 0]
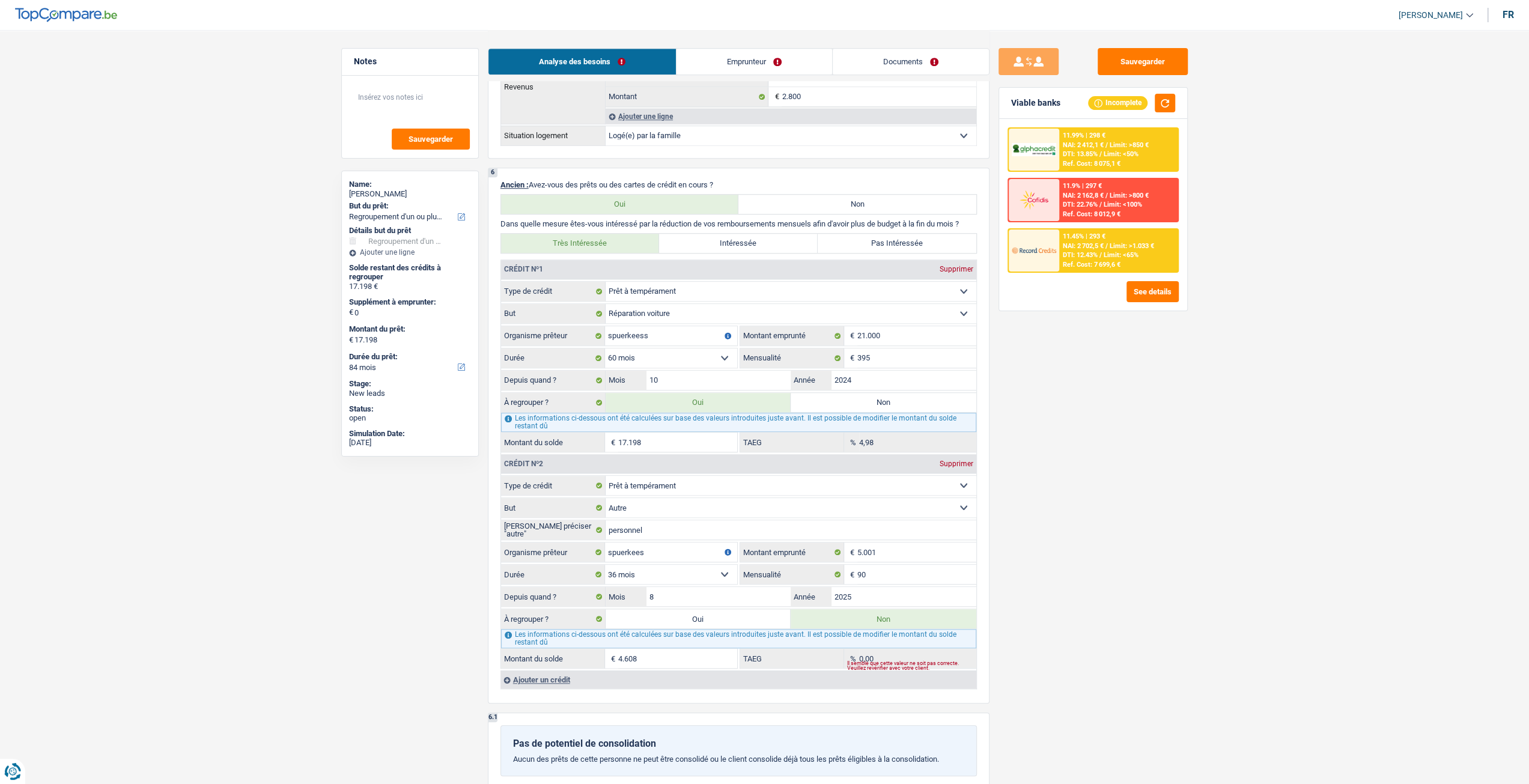
click at [685, 661] on input "4.608" at bounding box center [678, 659] width 119 height 19
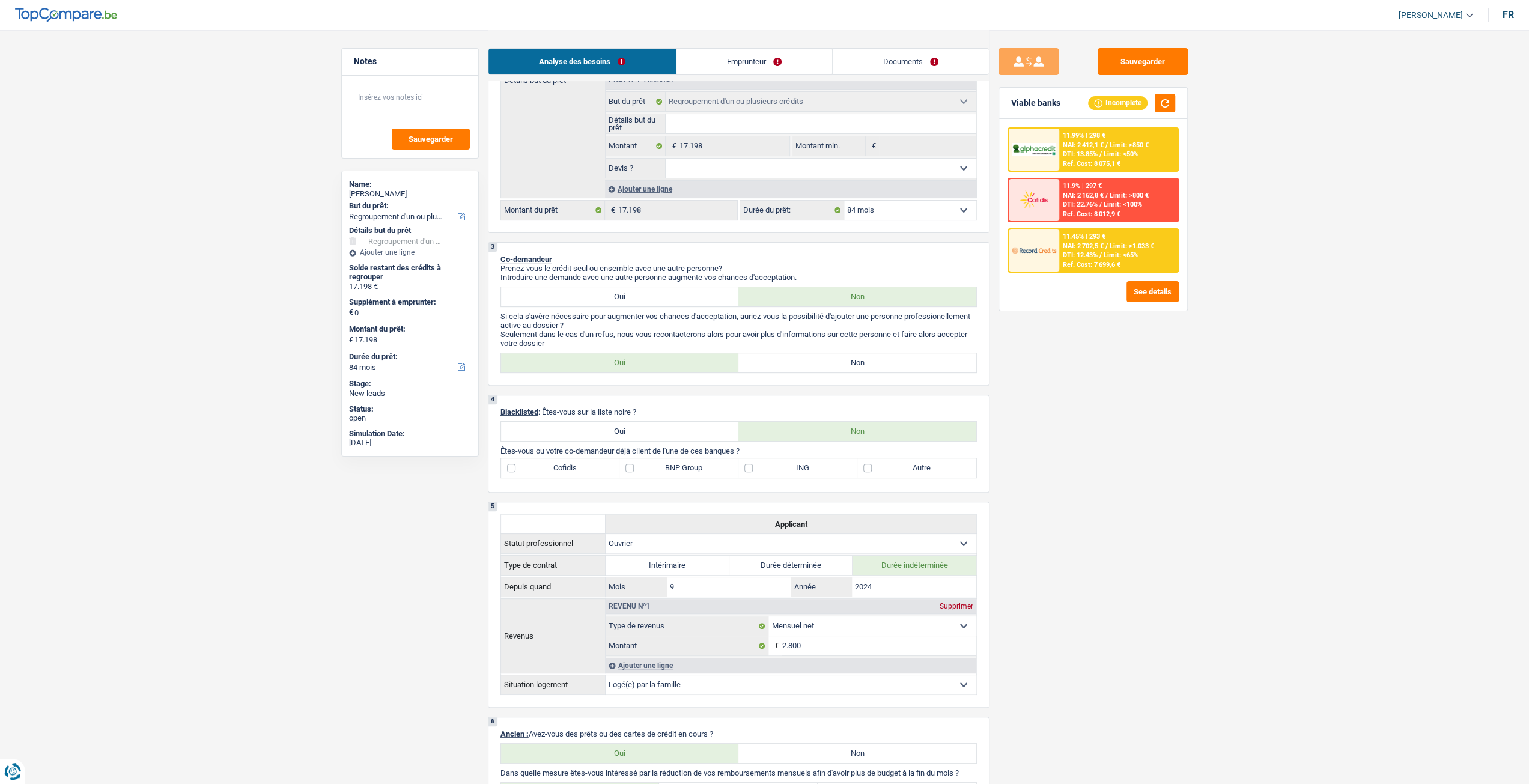
scroll to position [120, 0]
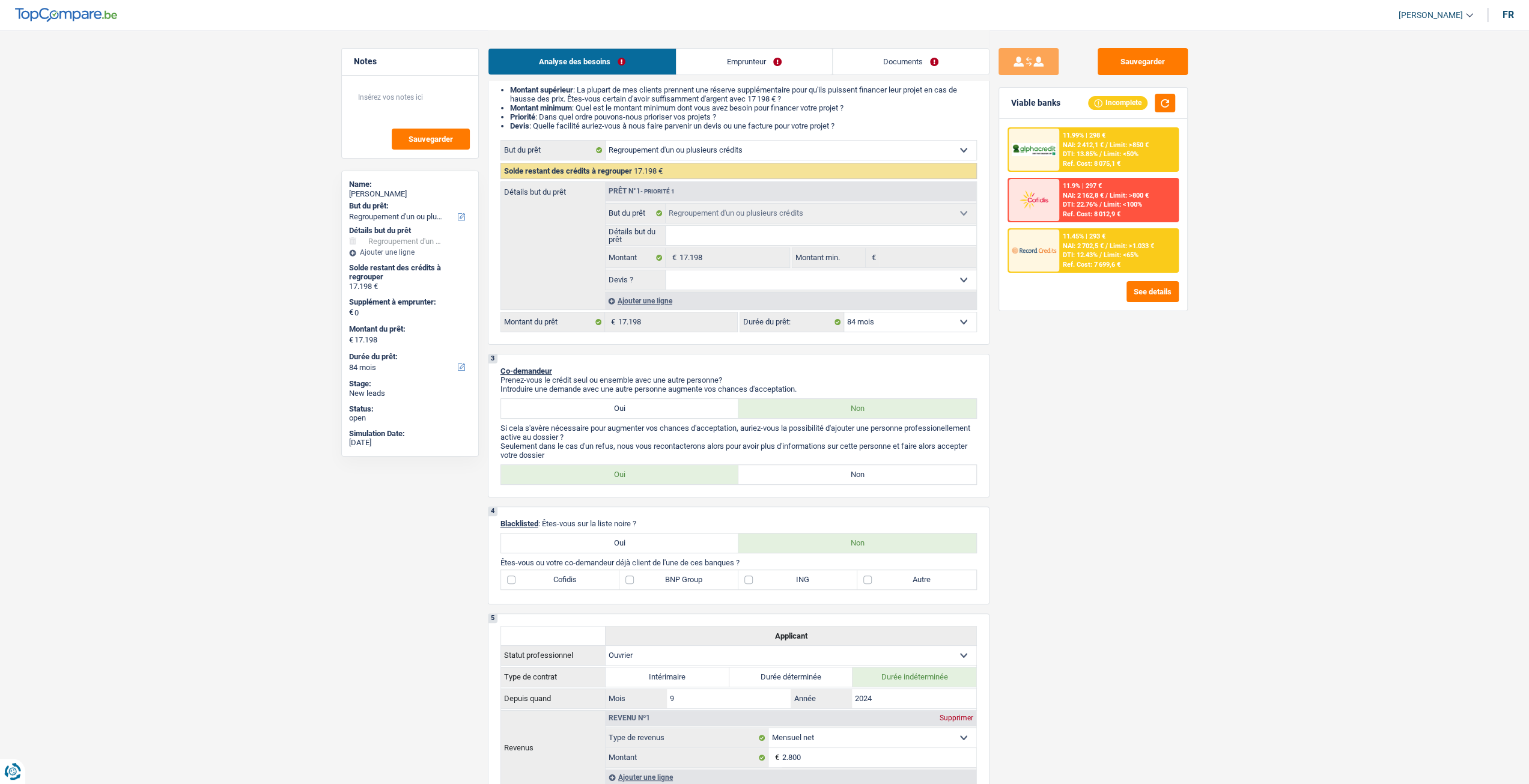
click at [674, 308] on div "Ajouter une ligne" at bounding box center [791, 300] width 371 height 17
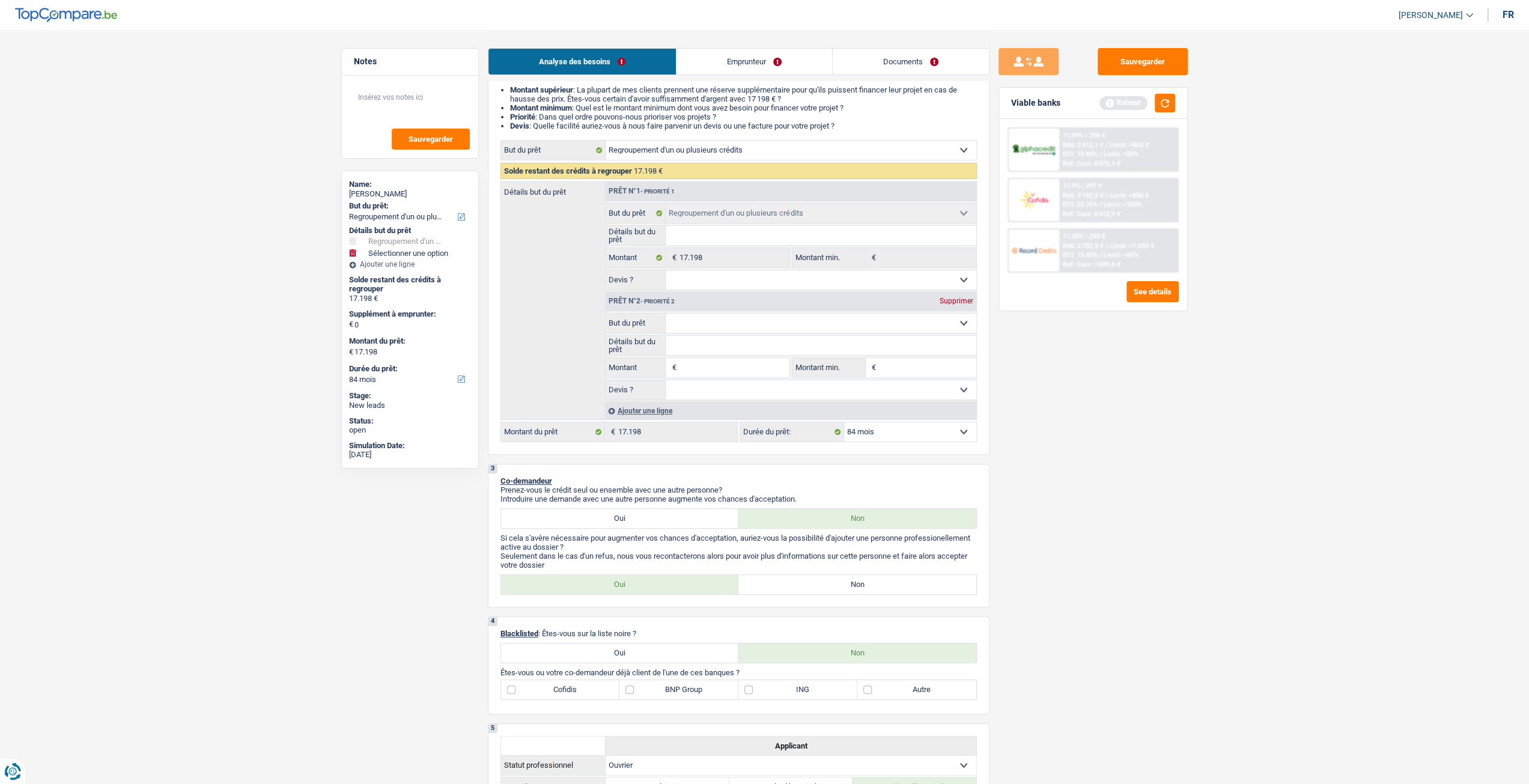
click at [720, 329] on select "Confort maison: meubles, textile, peinture, électroménager, outillage non-profe…" at bounding box center [821, 324] width 311 height 19
click at [1014, 366] on div "Sauvegarder Viable banks Refresh 11.99% | 298 € NAI: 2 412,1 € / Limit: >850 € …" at bounding box center [1093, 406] width 207 height 717
click at [719, 374] on input "Montant" at bounding box center [734, 367] width 110 height 19
type input "8"
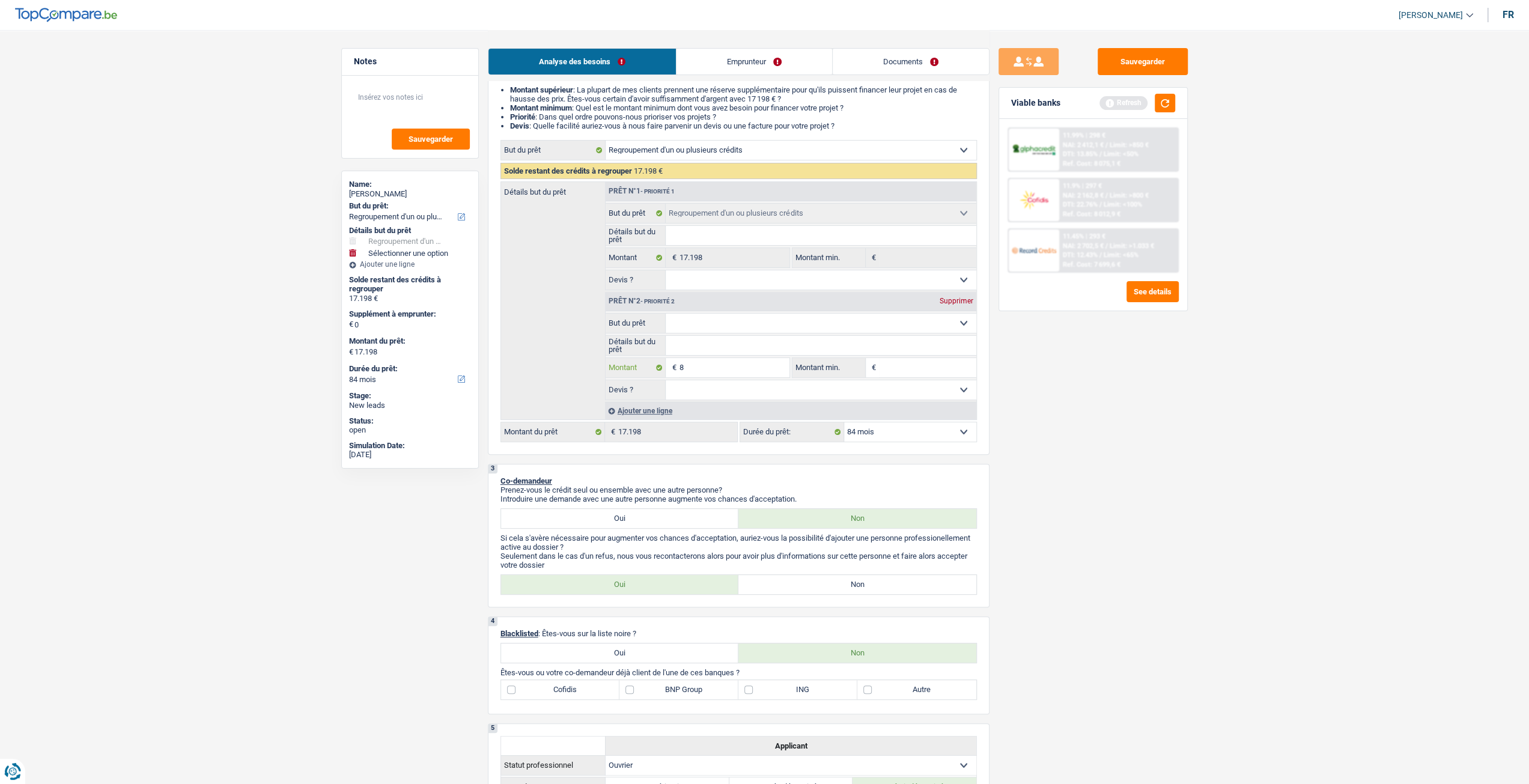
type input "80"
type input "800"
type input "8.000"
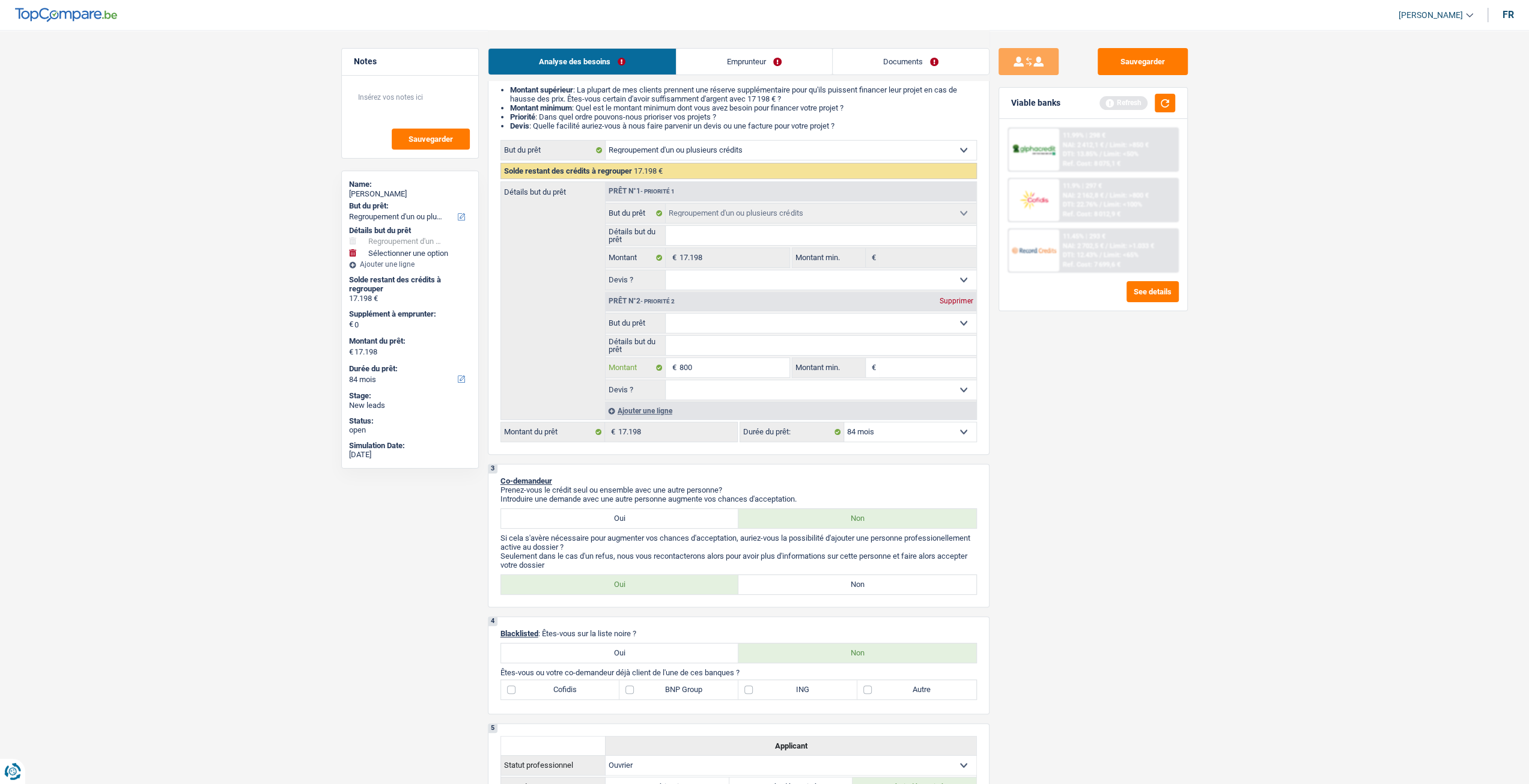
type input "8.000"
type input "25.198"
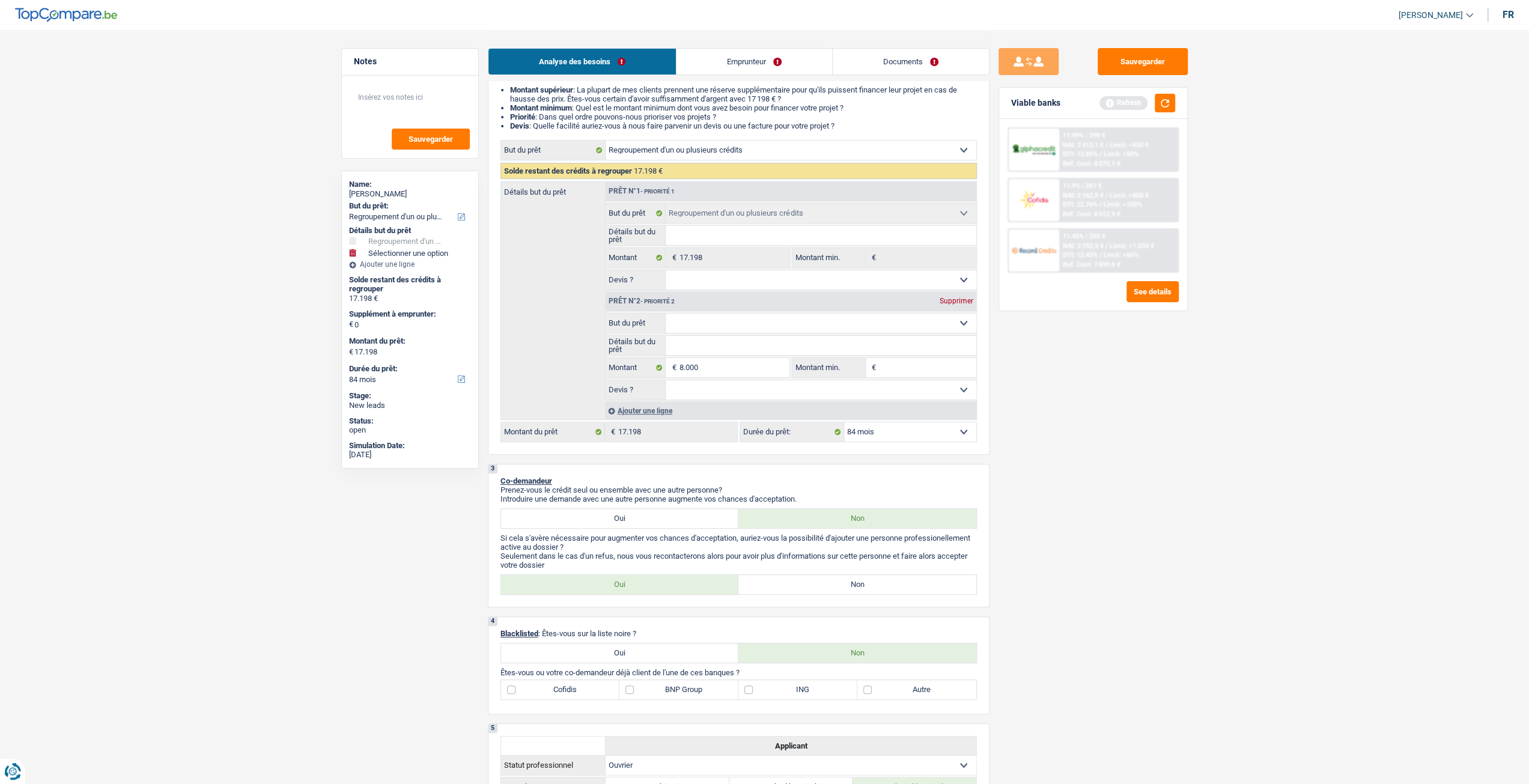
type input "25.198"
click at [1048, 398] on div "Sauvegarder Viable banks Refresh 11.99% | 298 € NAI: 2 412,1 € / Limit: >850 € …" at bounding box center [1093, 406] width 207 height 717
select select "120"
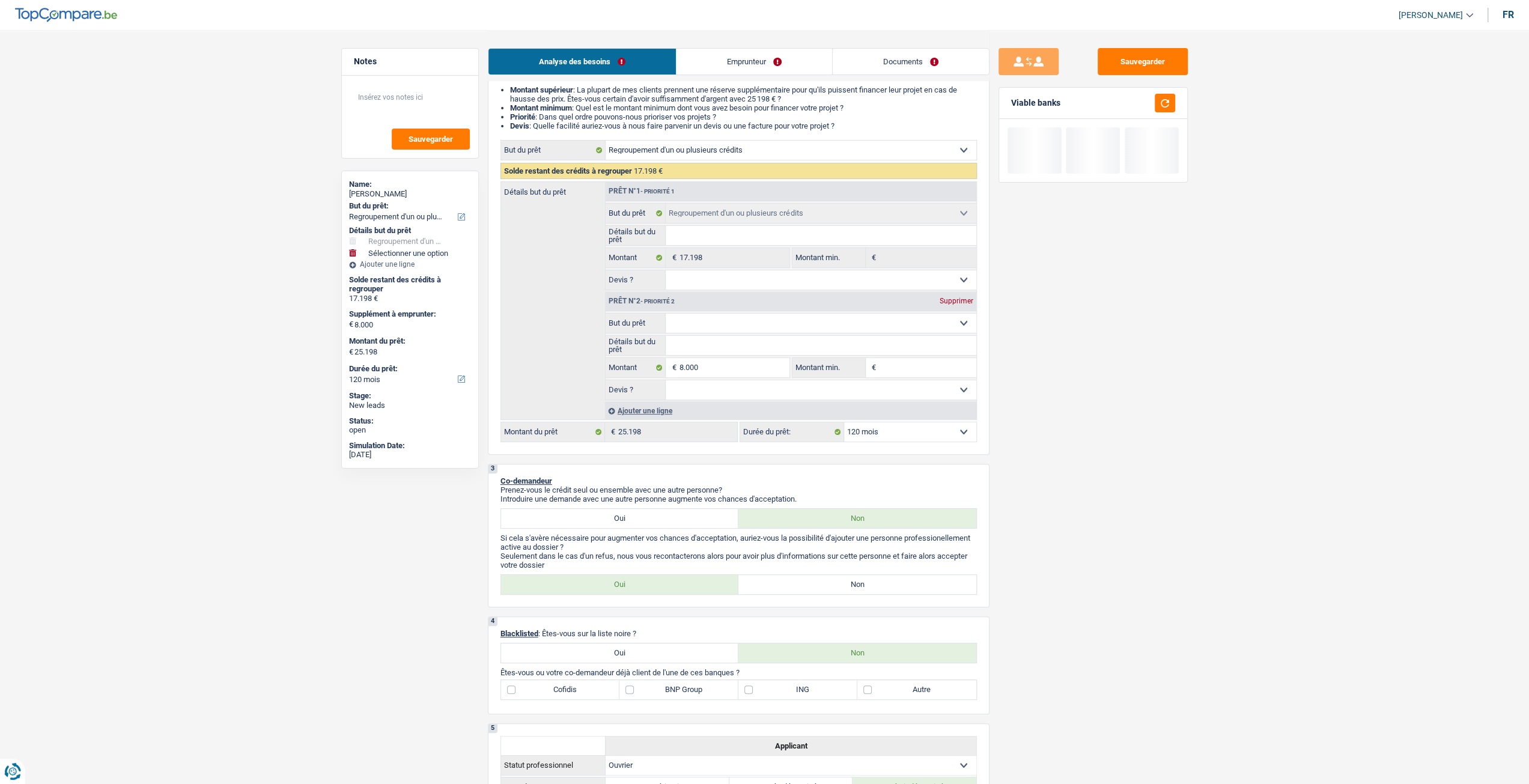
click at [708, 319] on select "Confort maison: meubles, textile, peinture, électroménager, outillage non-profe…" at bounding box center [821, 324] width 311 height 19
select select "household"
click at [666, 315] on select "Confort maison: meubles, textile, peinture, électroménager, outillage non-profe…" at bounding box center [821, 324] width 311 height 19
select select "household"
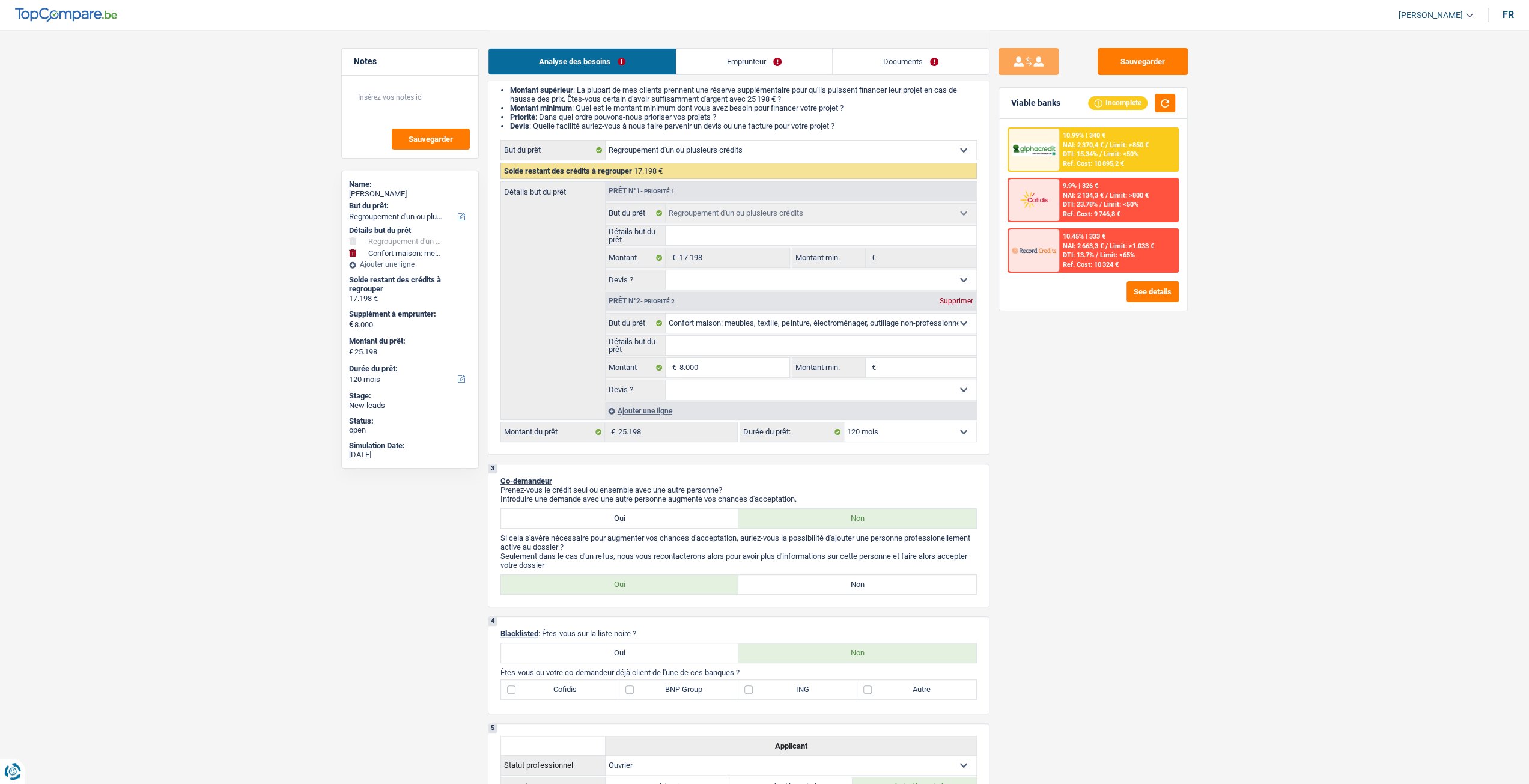
click at [718, 393] on select "Oui Non Non répondu Sélectionner une option" at bounding box center [821, 390] width 311 height 19
select select "yes"
click at [666, 381] on select "Oui Non Non répondu Sélectionner une option" at bounding box center [821, 390] width 311 height 19
select select "yes"
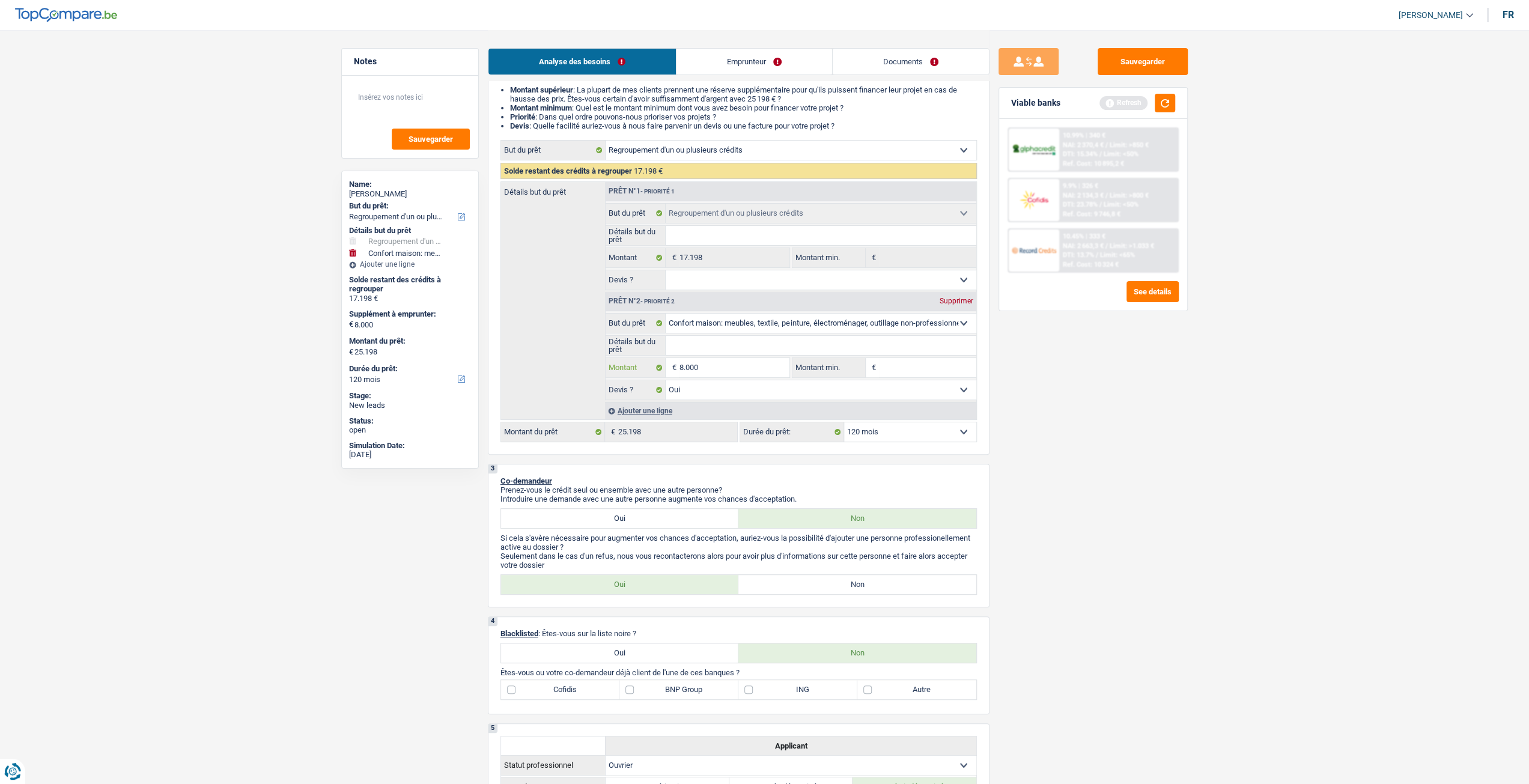
click at [721, 372] on input "8.000" at bounding box center [734, 367] width 110 height 19
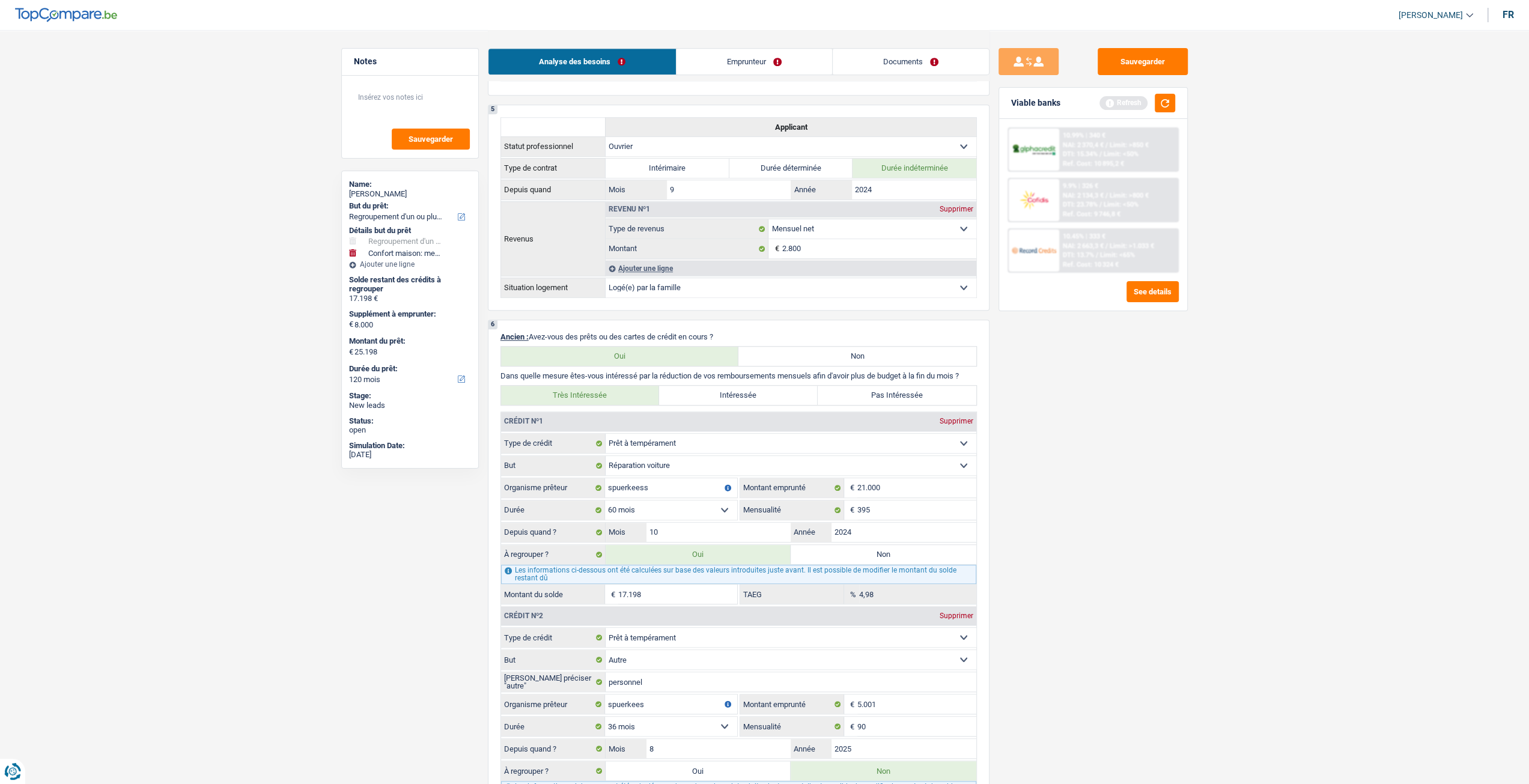
scroll to position [841, 0]
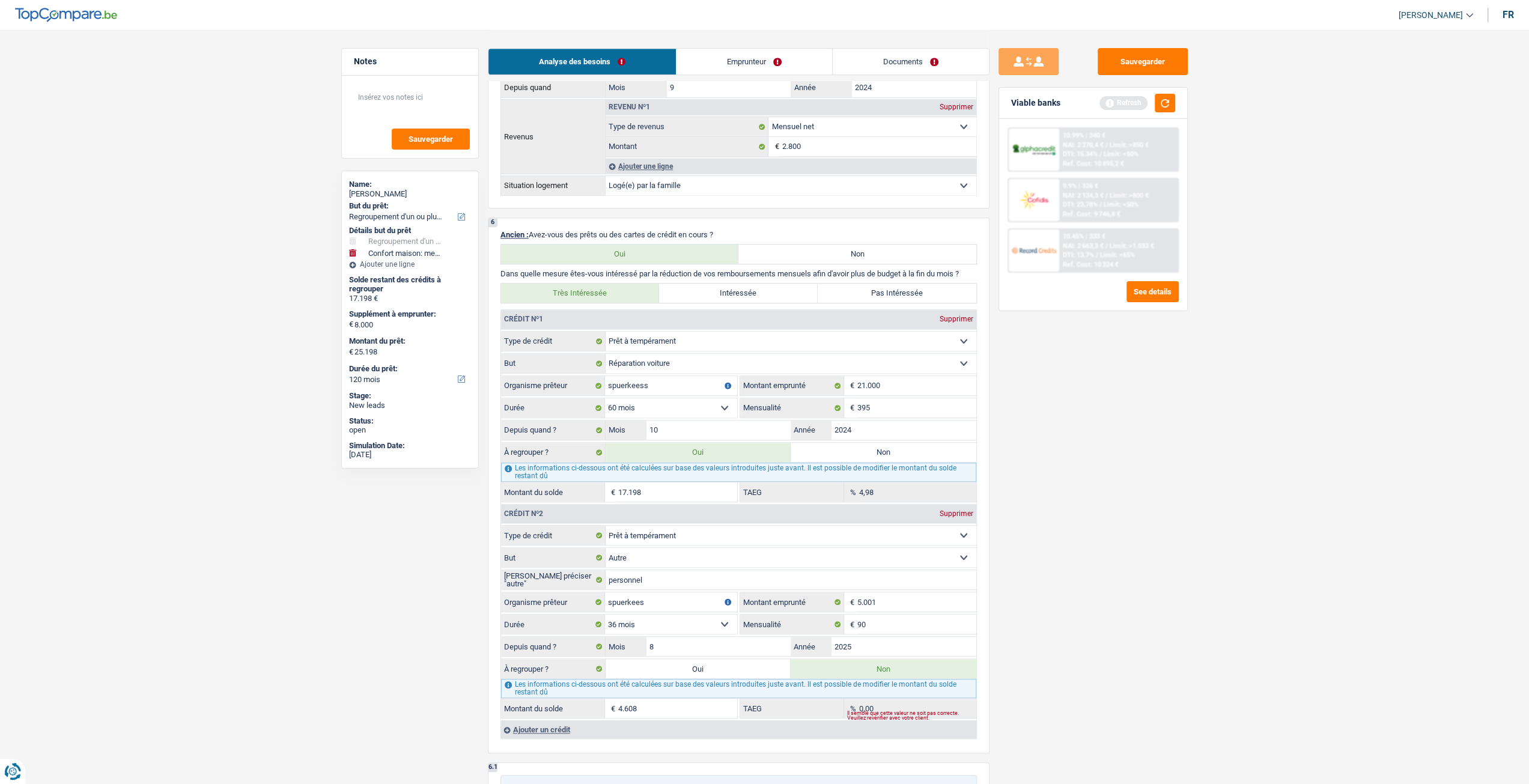
click at [663, 495] on input "17.198" at bounding box center [678, 492] width 119 height 19
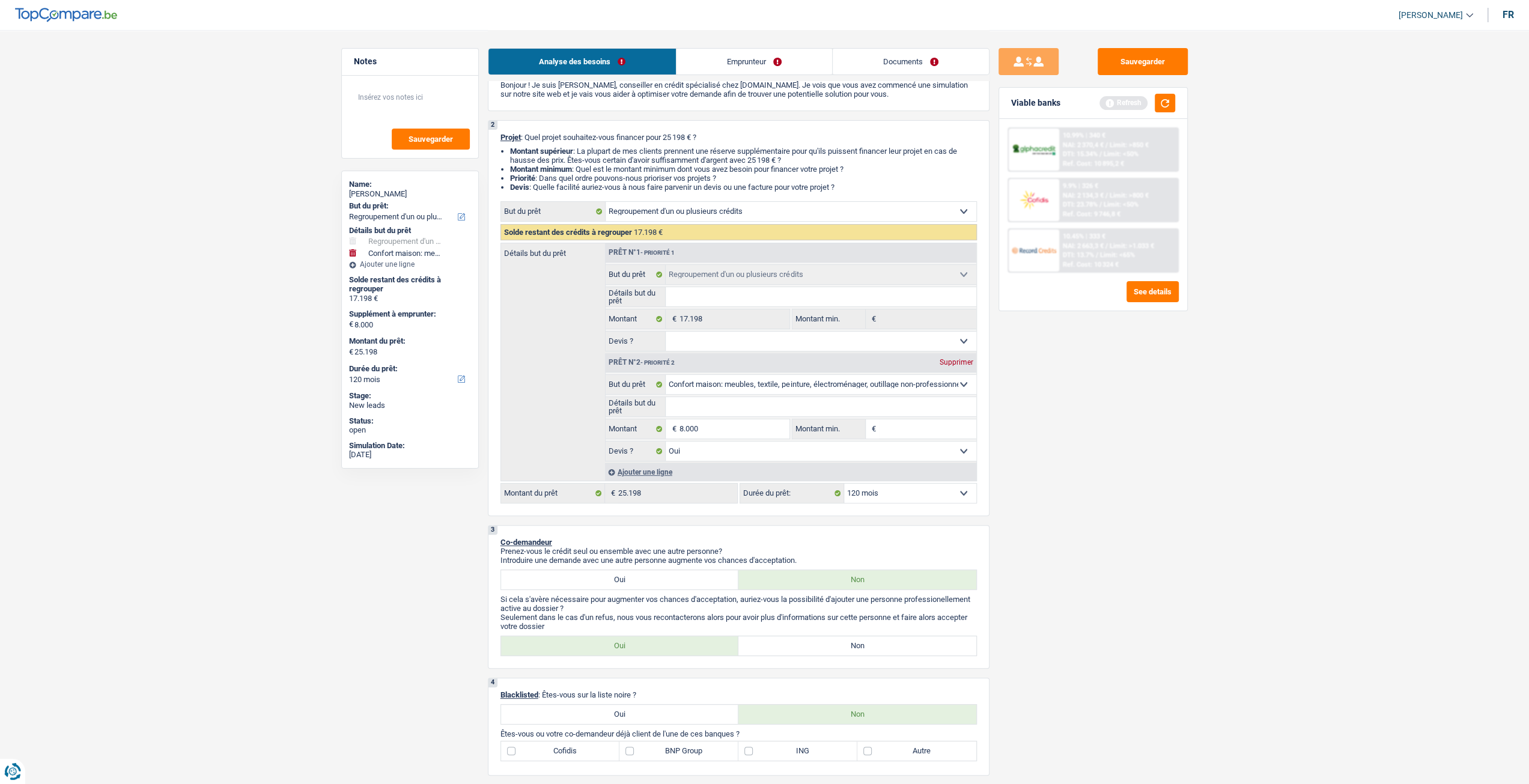
scroll to position [0, 0]
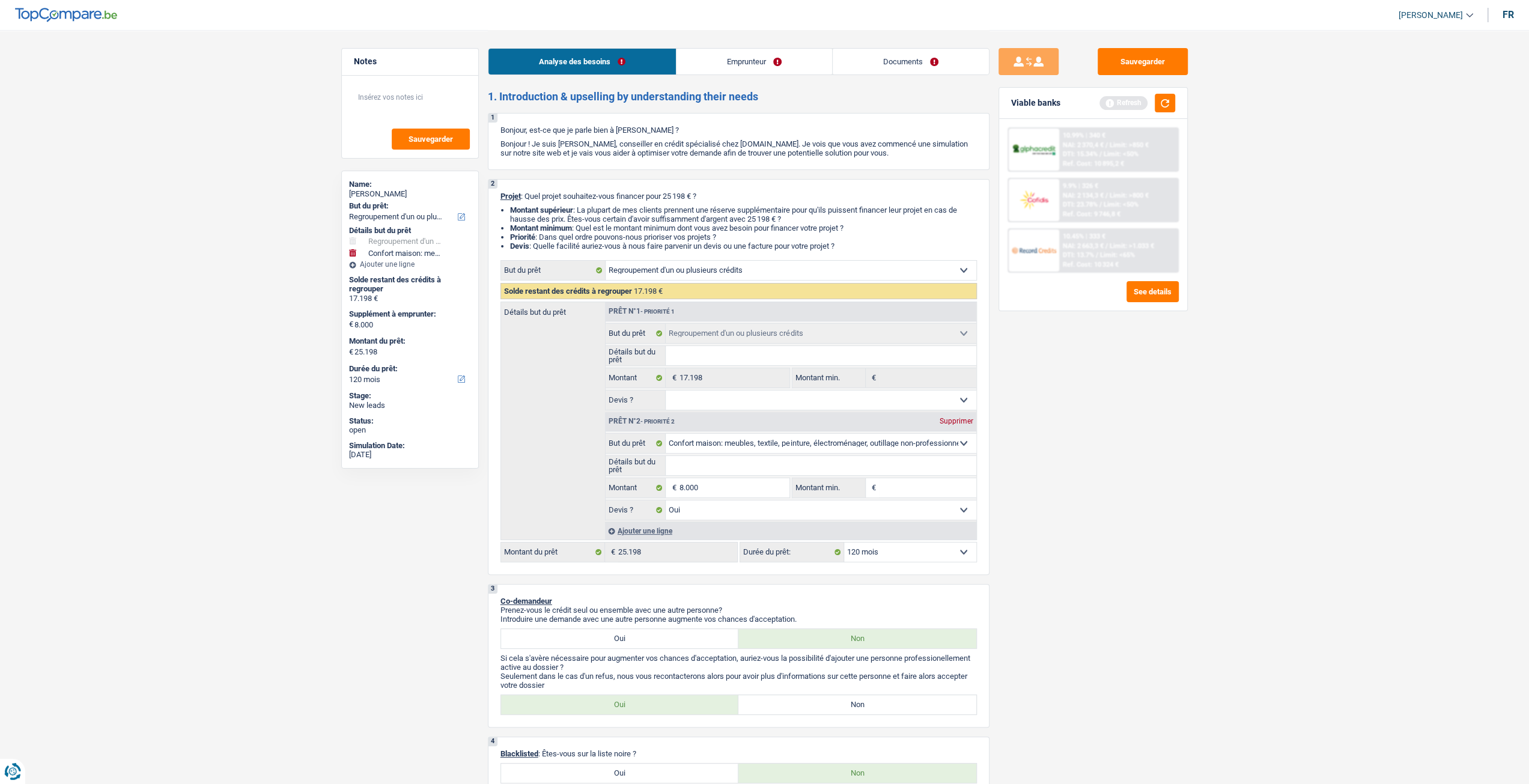
click at [964, 422] on div "Supprimer" at bounding box center [956, 420] width 39 height 7
select select "84"
type input "0"
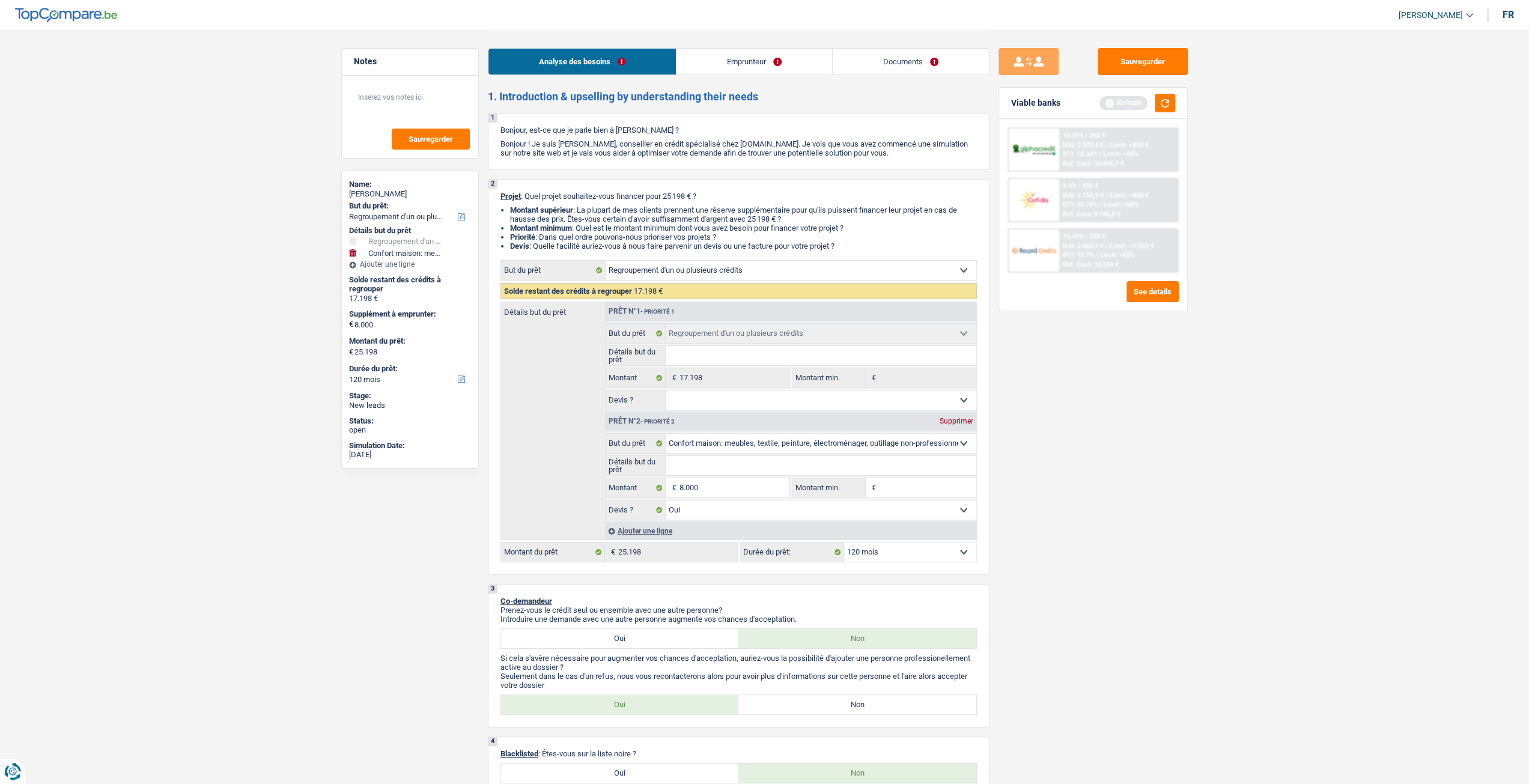
type input "17.198"
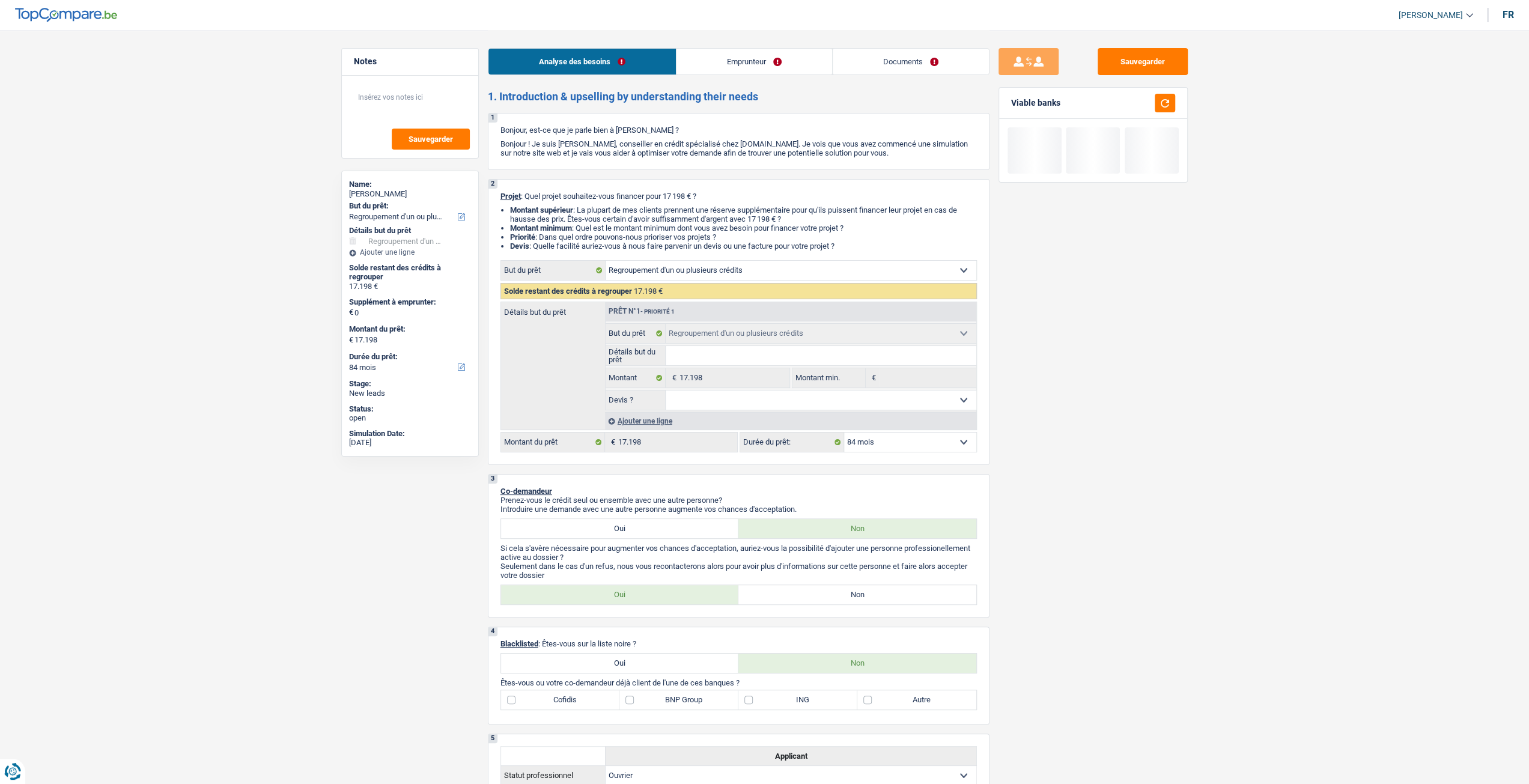
click at [656, 420] on div "Ajouter une ligne" at bounding box center [791, 420] width 371 height 17
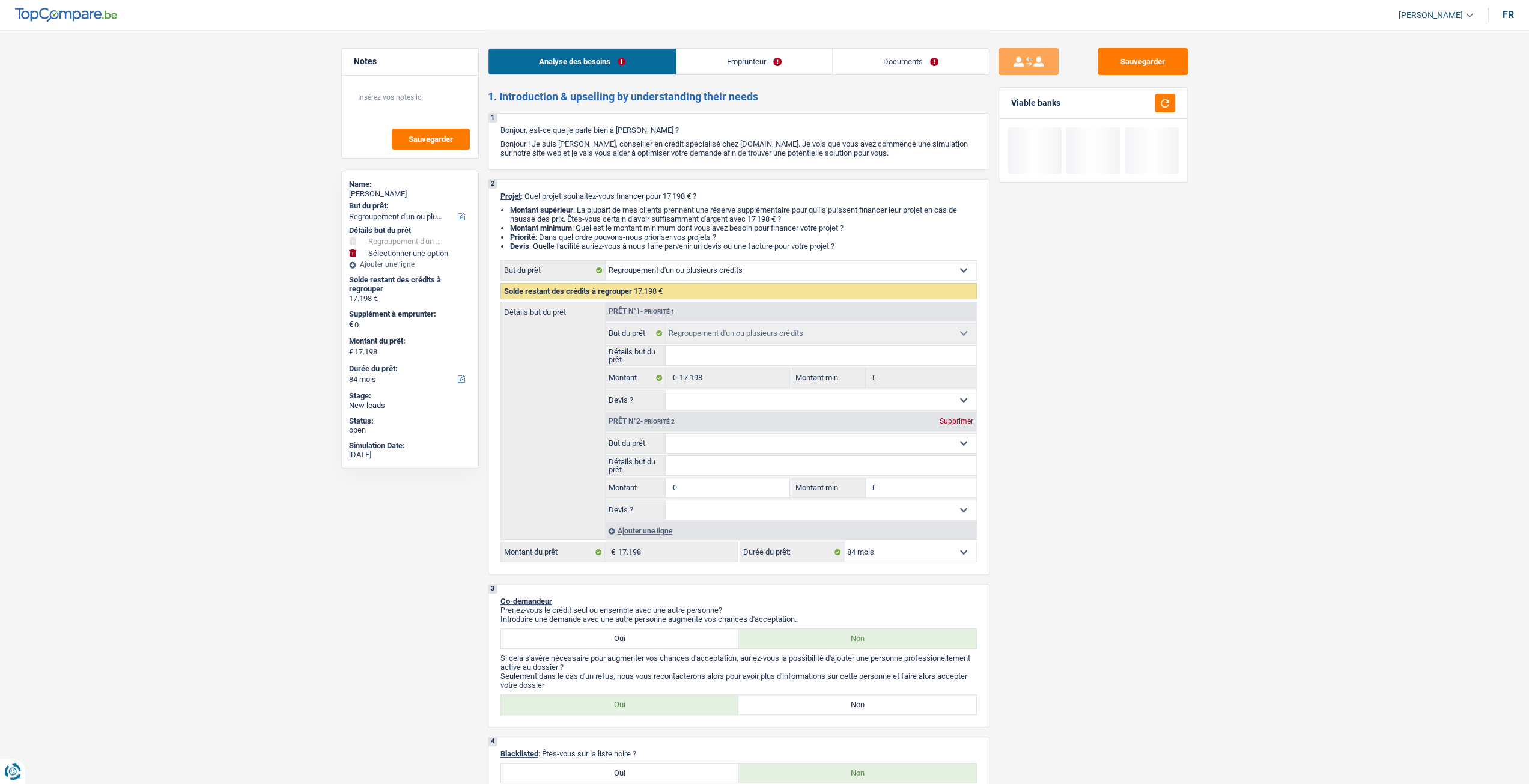
click at [707, 449] on select "Confort maison: meubles, textile, peinture, électroménager, outillage non-profe…" at bounding box center [821, 444] width 311 height 19
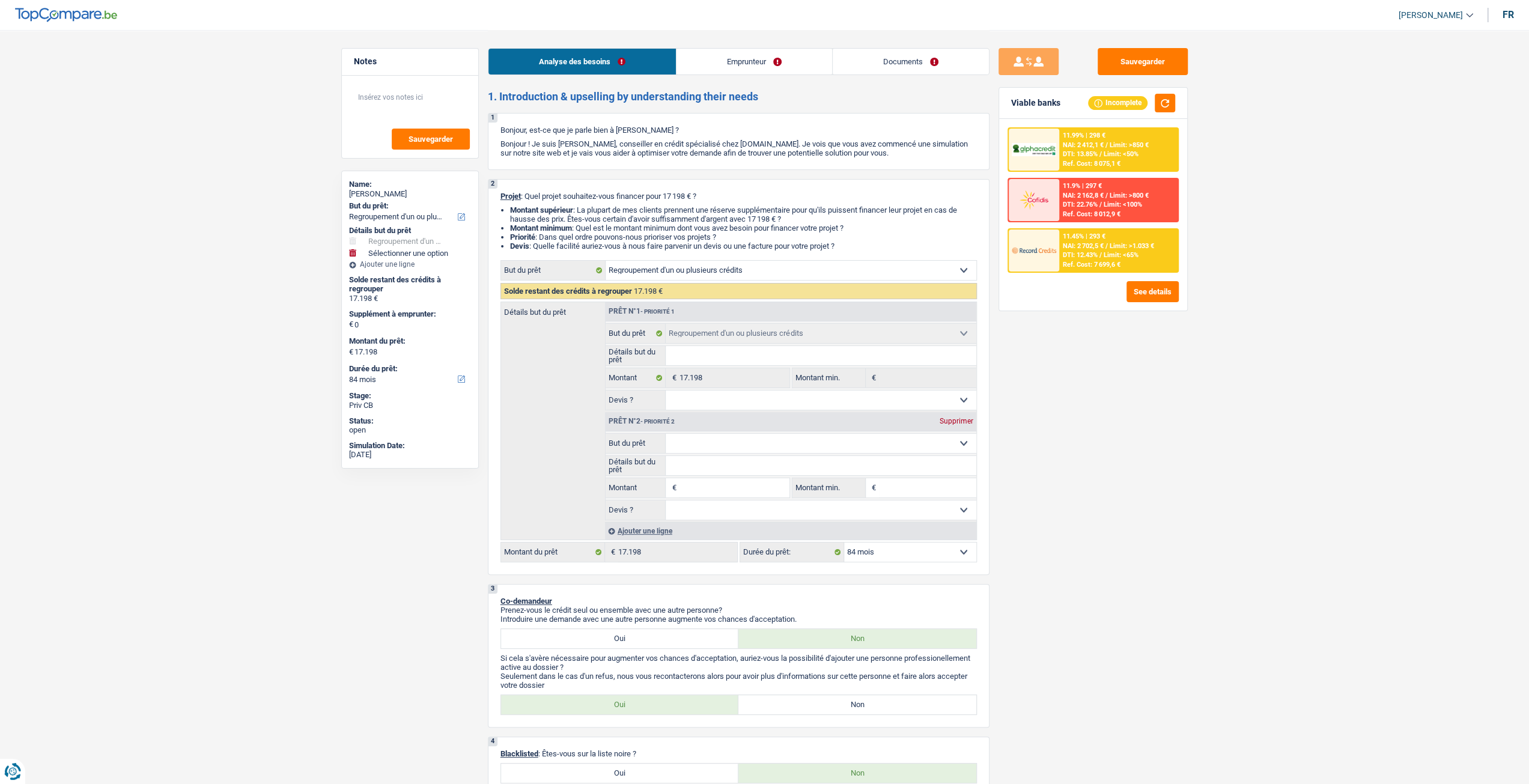
select select "tech"
click at [666, 435] on select "Confort maison: meubles, textile, peinture, électroménager, outillage non-profe…" at bounding box center [821, 444] width 311 height 19
select select "tech"
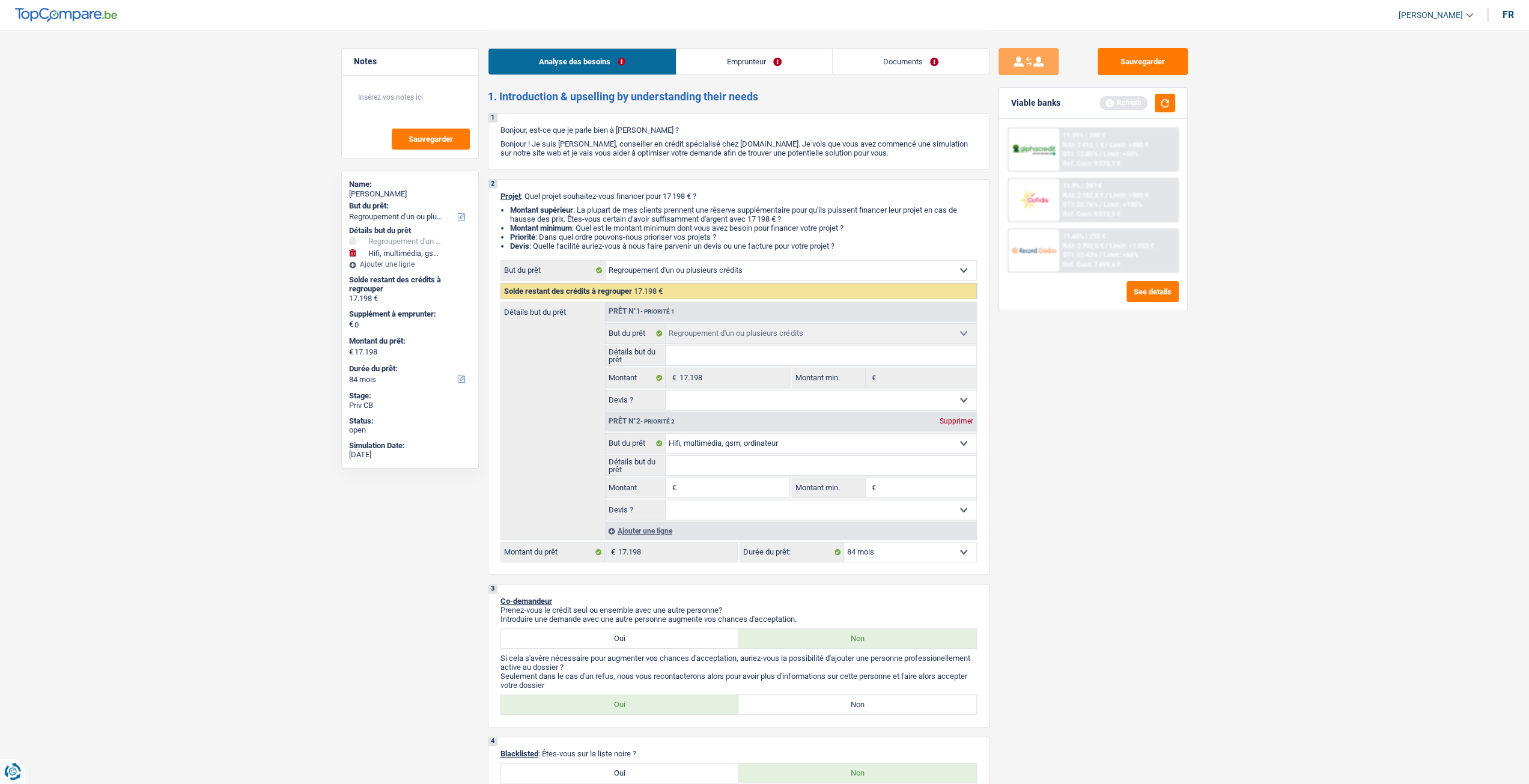
click at [722, 475] on input "Détails but du prêt" at bounding box center [821, 466] width 311 height 19
click at [729, 493] on input "Montant" at bounding box center [734, 488] width 110 height 19
type input "3"
type input "30"
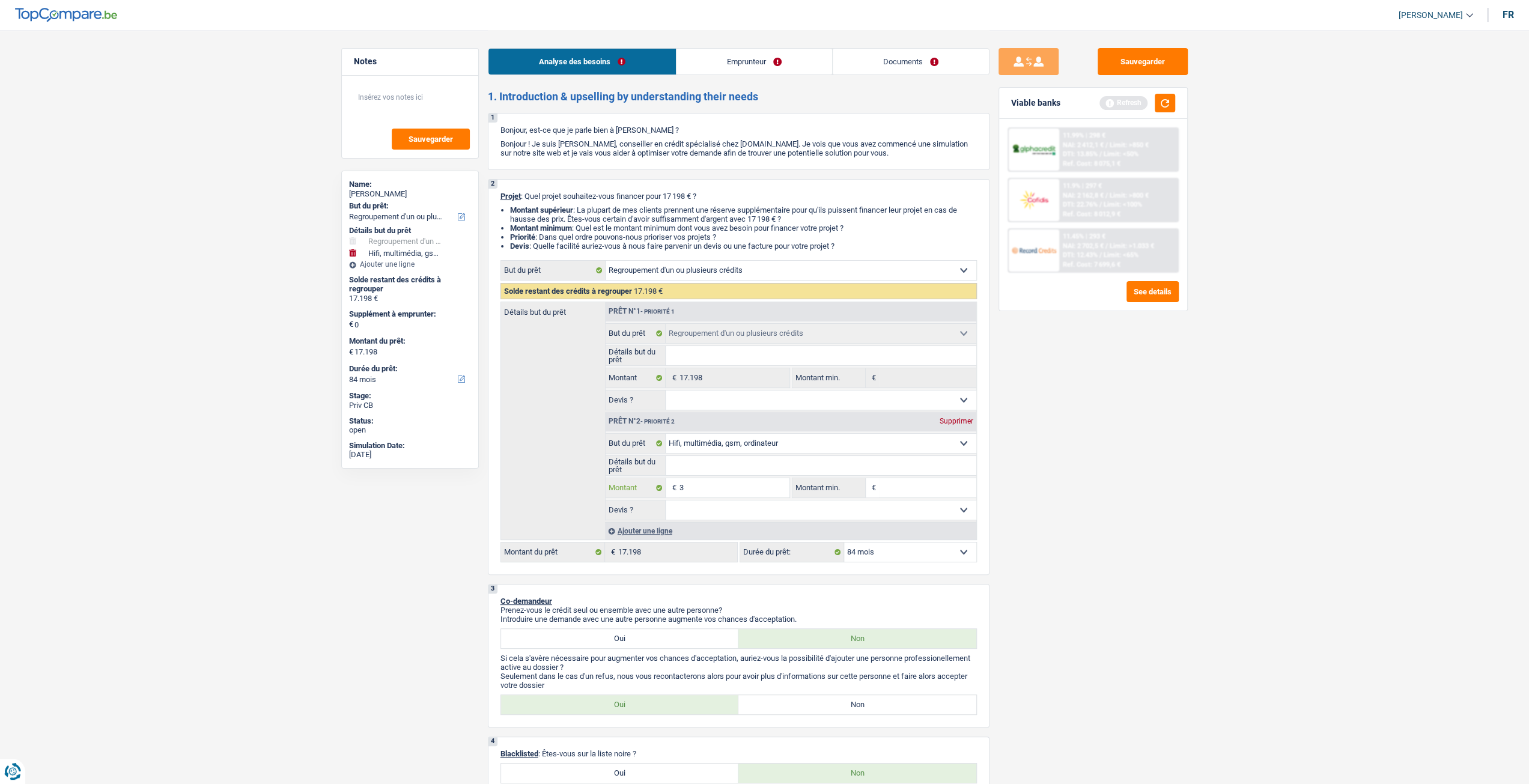
type input "30"
type input "300"
type input "3.000"
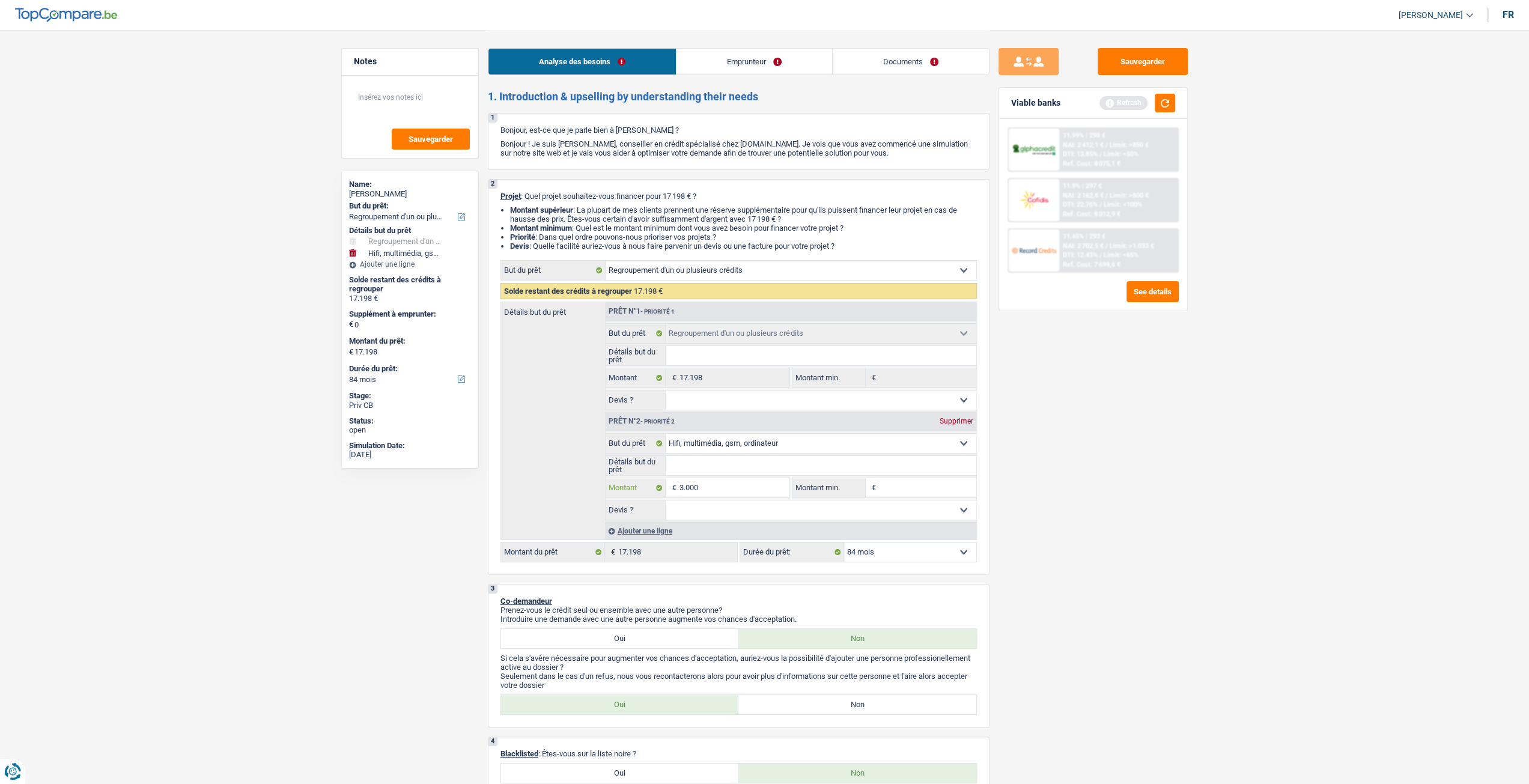
type input "3.000"
type input "20.198"
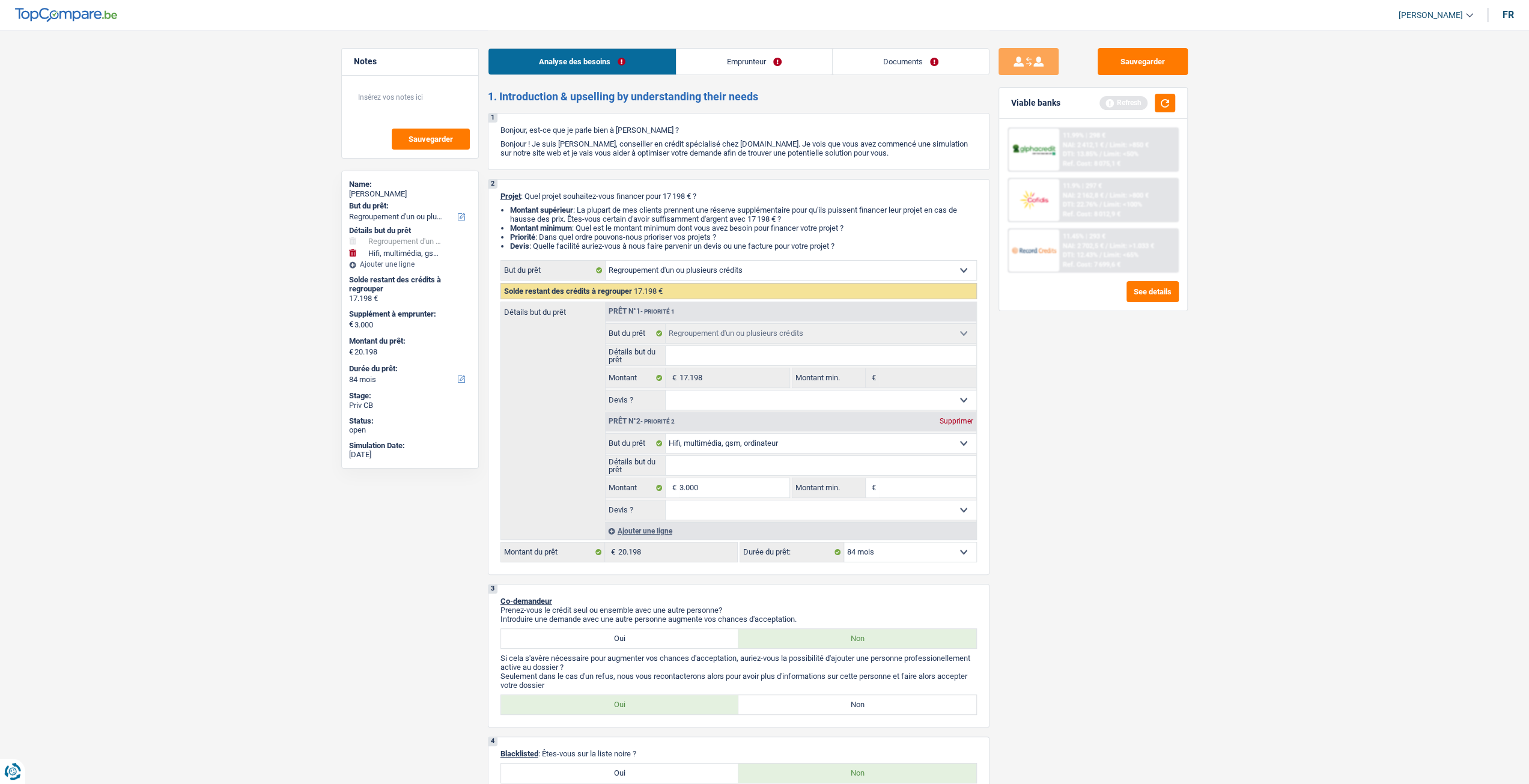
click at [1021, 491] on div "Sauvegarder Viable banks Refresh 11.99% | 298 € NAI: 2 412,1 € / Limit: >850 € …" at bounding box center [1093, 406] width 207 height 717
select select "120"
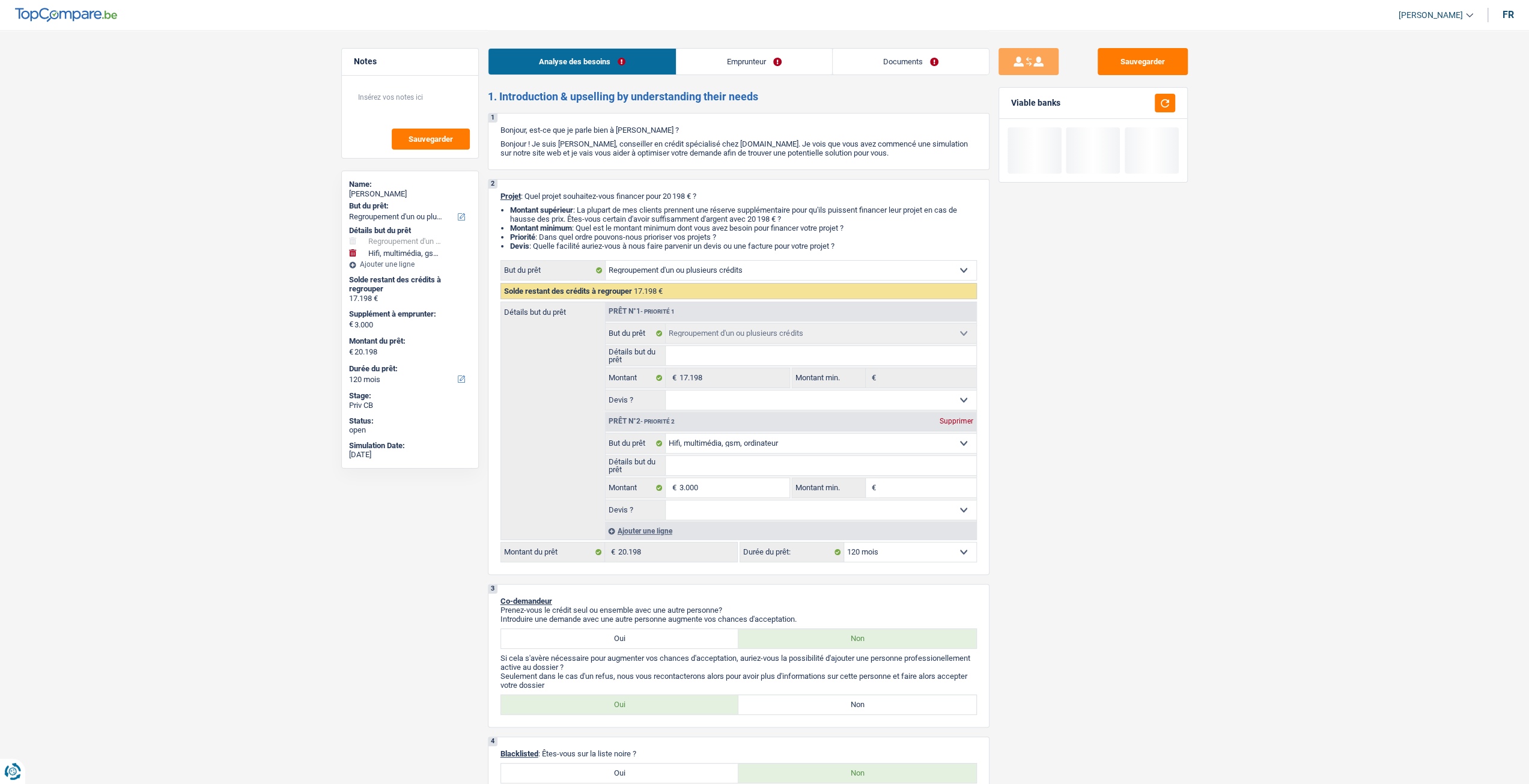
drag, startPoint x: 738, startPoint y: 509, endPoint x: 727, endPoint y: 518, distance: 14.2
click at [736, 510] on select "Oui Non Non répondu Sélectionner une option" at bounding box center [821, 510] width 311 height 19
select select "yes"
click at [666, 501] on select "Oui Non Non répondu Sélectionner une option" at bounding box center [821, 510] width 311 height 19
select select "yes"
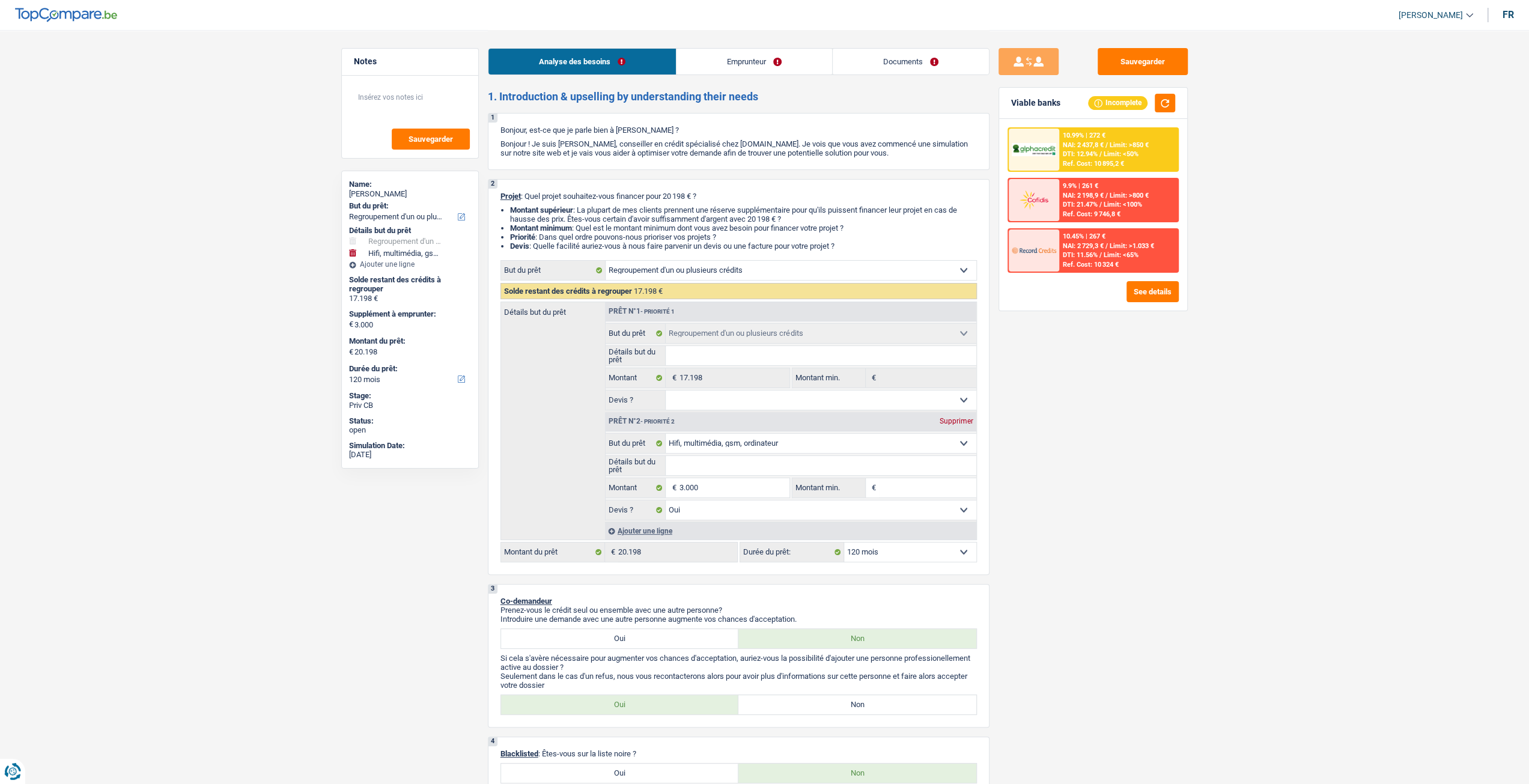
click at [921, 555] on select "12 mois 18 mois 24 mois 30 mois 36 mois 42 mois 48 mois 60 mois 72 mois 84 mois…" at bounding box center [910, 552] width 132 height 19
select select "60"
click at [844, 542] on select "12 mois 18 mois 24 mois 30 mois 36 mois 42 mois 48 mois 60 mois 72 mois 84 mois…" at bounding box center [910, 552] width 132 height 19
select select "60"
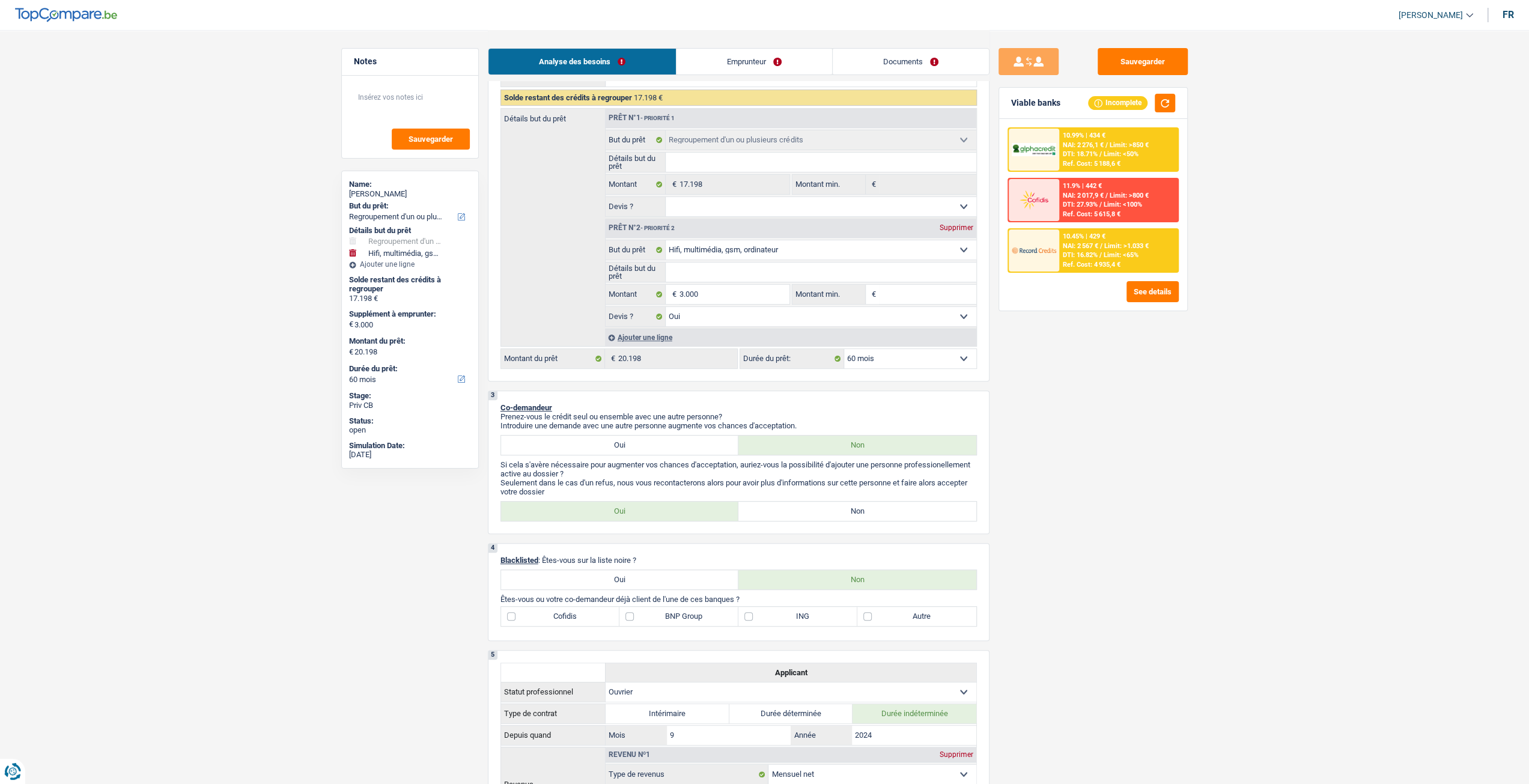
scroll to position [180, 0]
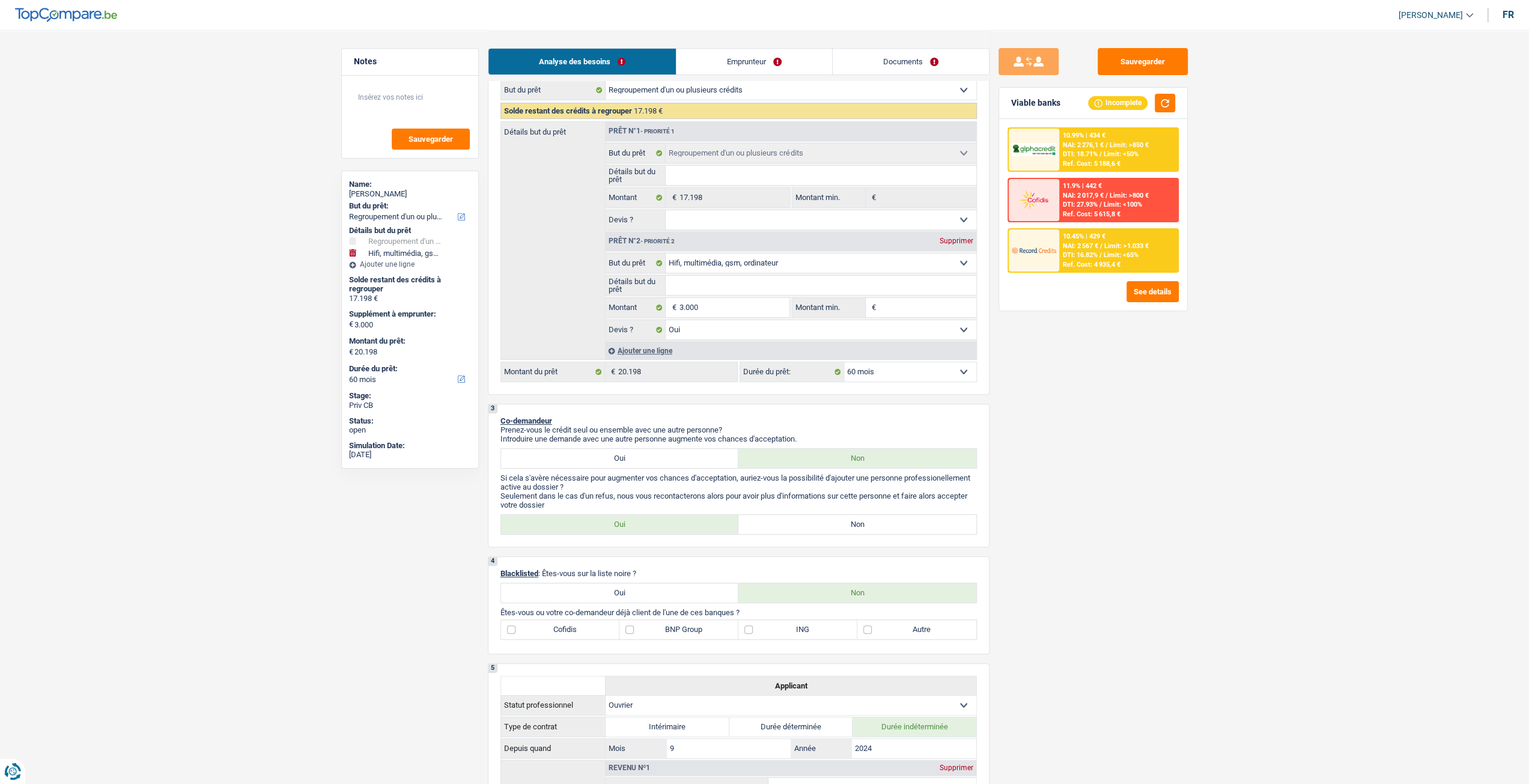
click at [937, 375] on select "12 mois 18 mois 24 mois 30 mois 36 mois 42 mois 48 mois 60 mois 72 mois 84 mois…" at bounding box center [910, 372] width 132 height 19
select select "84"
click at [844, 362] on select "12 mois 18 mois 24 mois 30 mois 36 mois 42 mois 48 mois 60 mois 72 mois 84 mois…" at bounding box center [910, 372] width 132 height 19
select select "84"
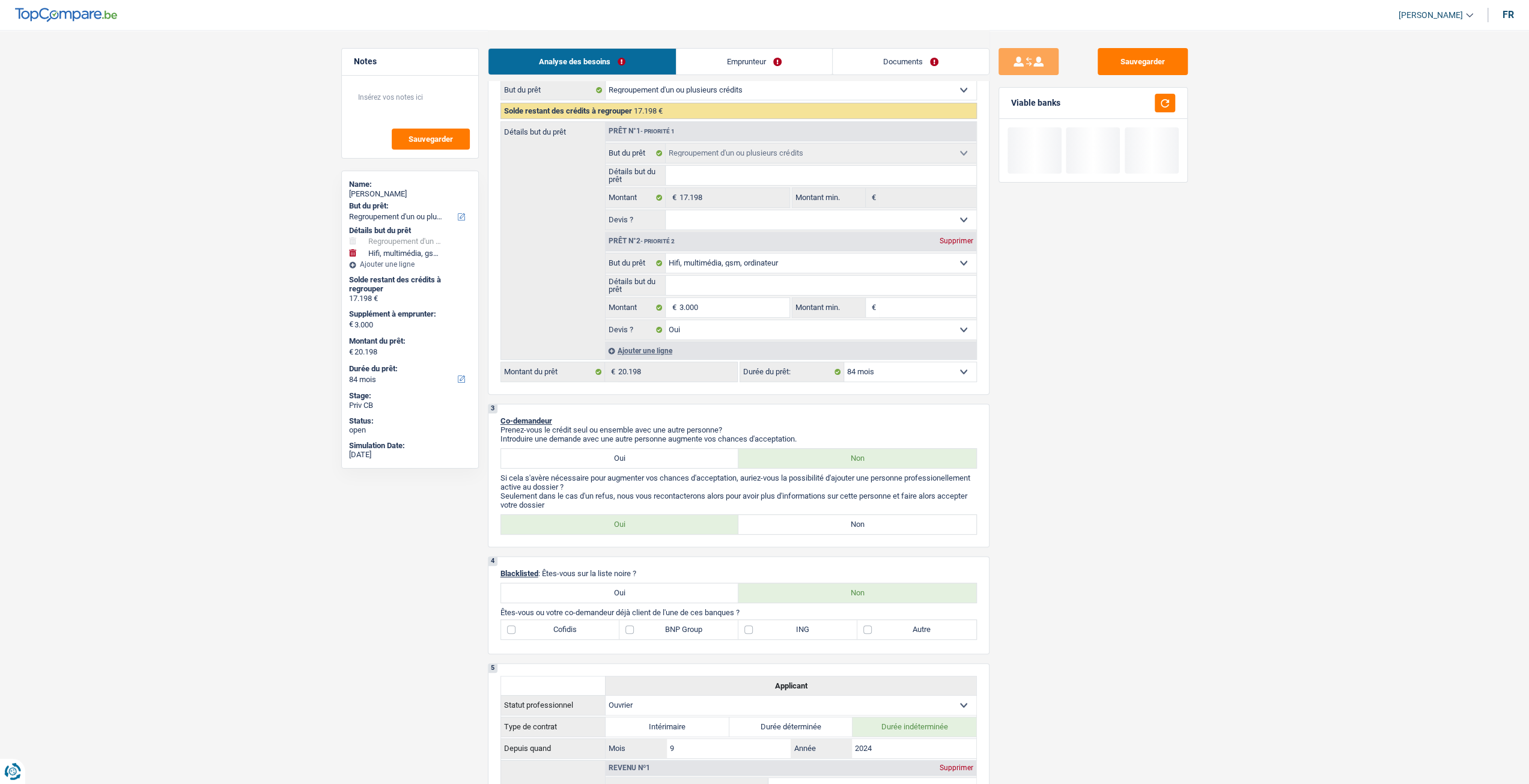
click at [904, 373] on select "12 mois 18 mois 24 mois 30 mois 36 mois 42 mois 48 mois 60 mois 72 mois 84 mois…" at bounding box center [910, 372] width 132 height 19
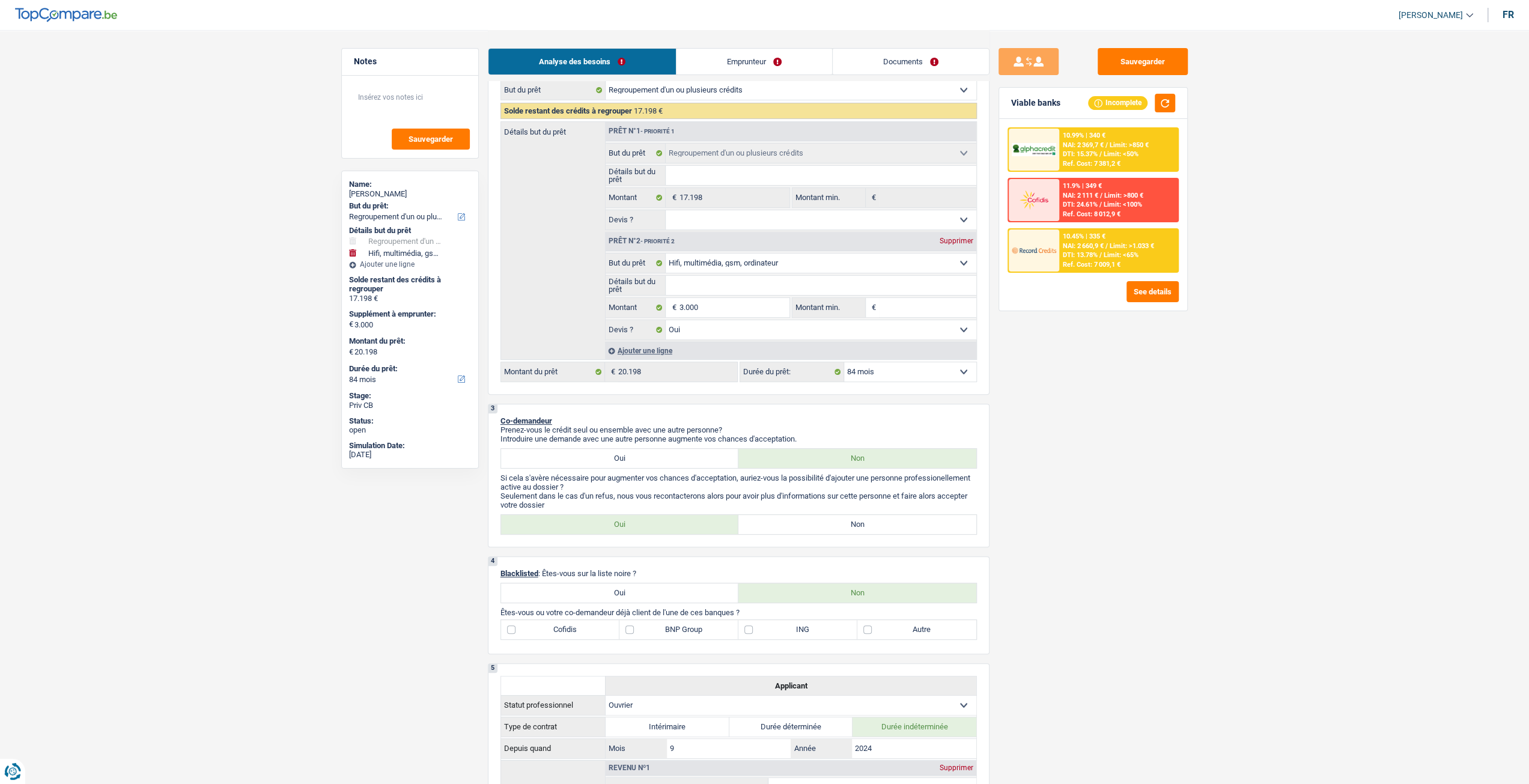
select select "72"
click at [844, 362] on select "12 mois 18 mois 24 mois 30 mois 36 mois 42 mois 48 mois 60 mois 72 mois 84 mois…" at bounding box center [910, 372] width 132 height 19
select select "72"
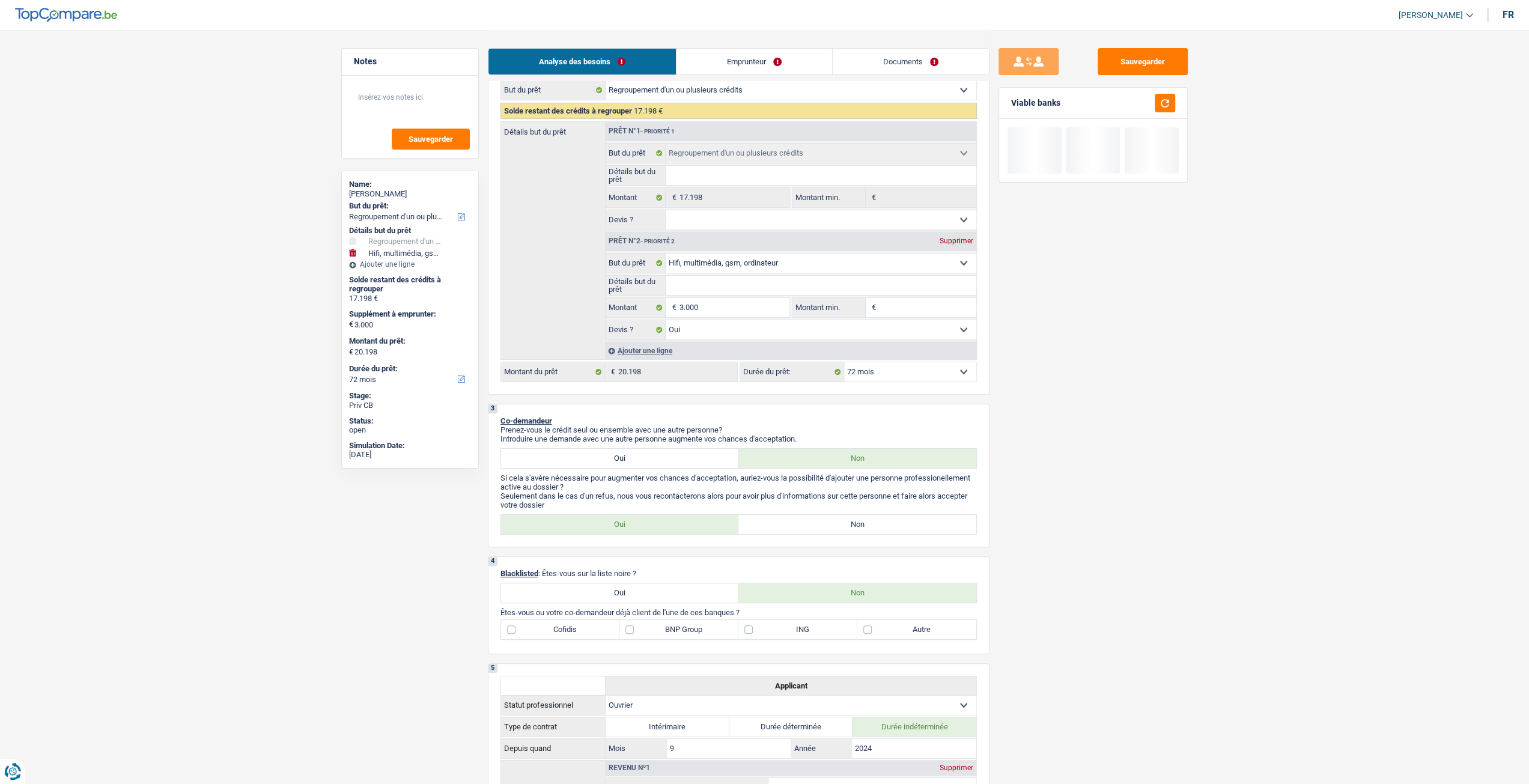
click at [918, 371] on select "12 mois 18 mois 24 mois 30 mois 36 mois 42 mois 48 mois 60 mois 72 mois 84 mois…" at bounding box center [910, 372] width 132 height 19
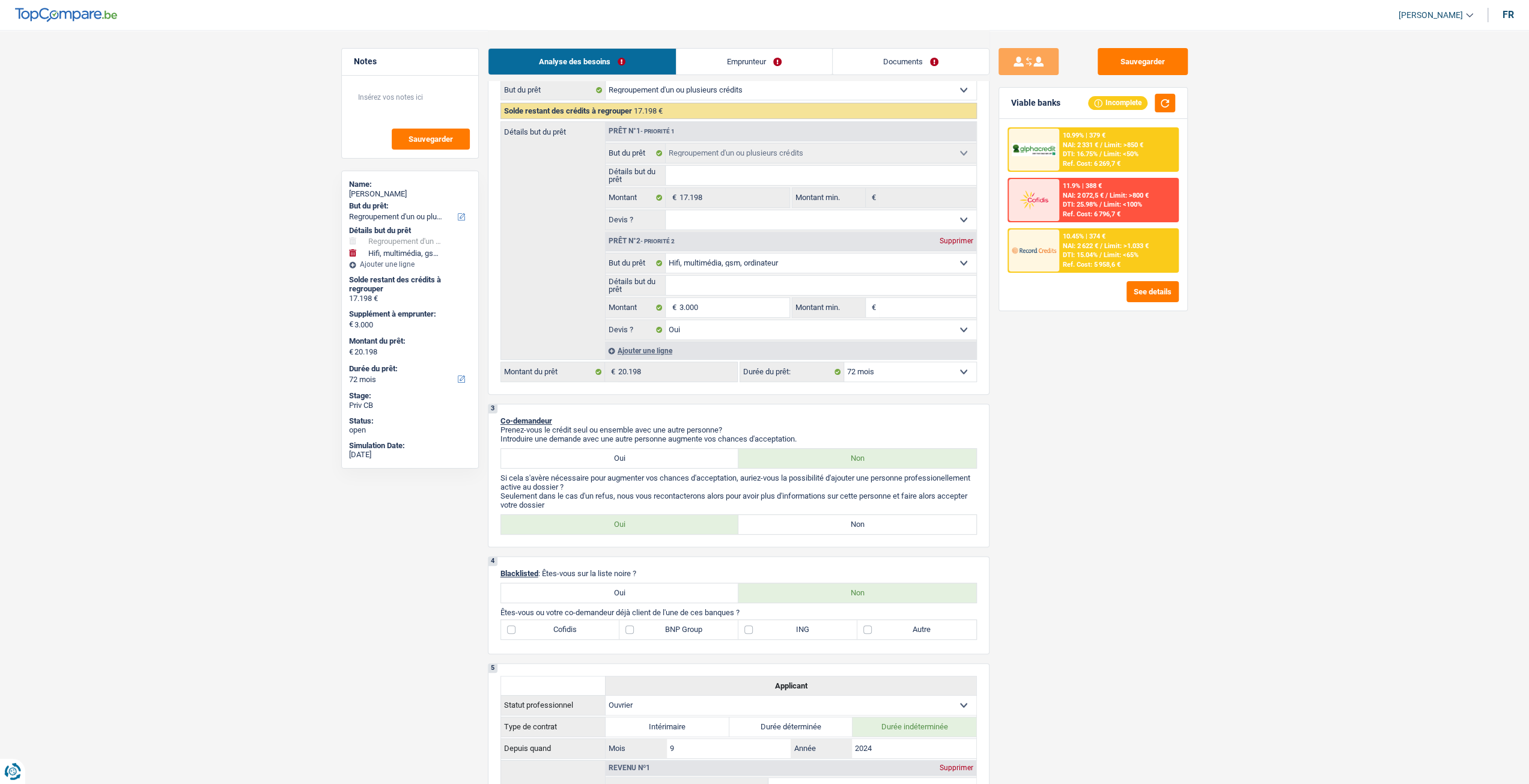
click at [918, 371] on select "12 mois 18 mois 24 mois 30 mois 36 mois 42 mois 48 mois 60 mois 72 mois 84 mois…" at bounding box center [910, 372] width 132 height 19
click at [881, 530] on label "Non" at bounding box center [857, 524] width 238 height 19
click at [881, 530] on input "Non" at bounding box center [857, 524] width 238 height 19
radio input "true"
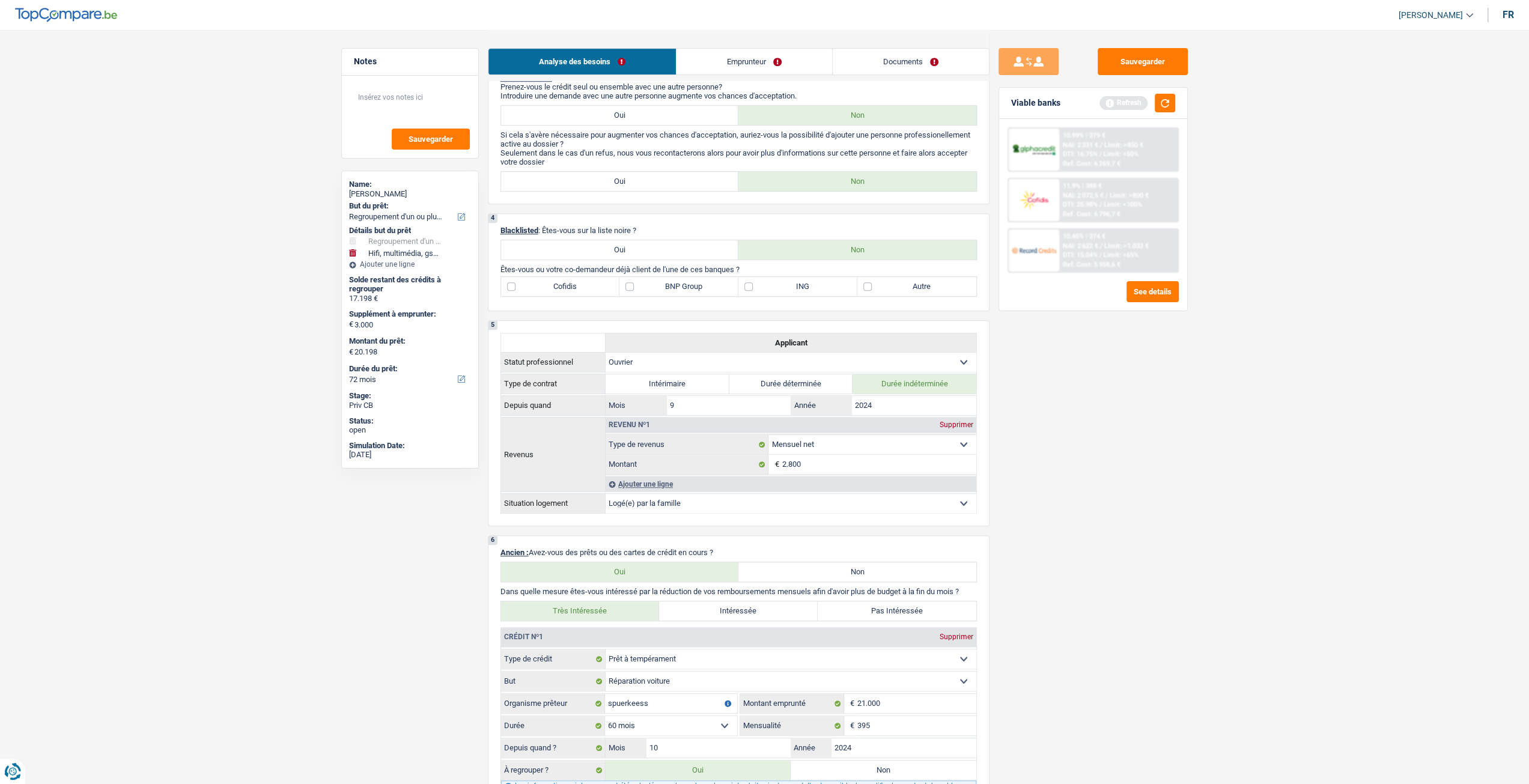
scroll to position [541, 0]
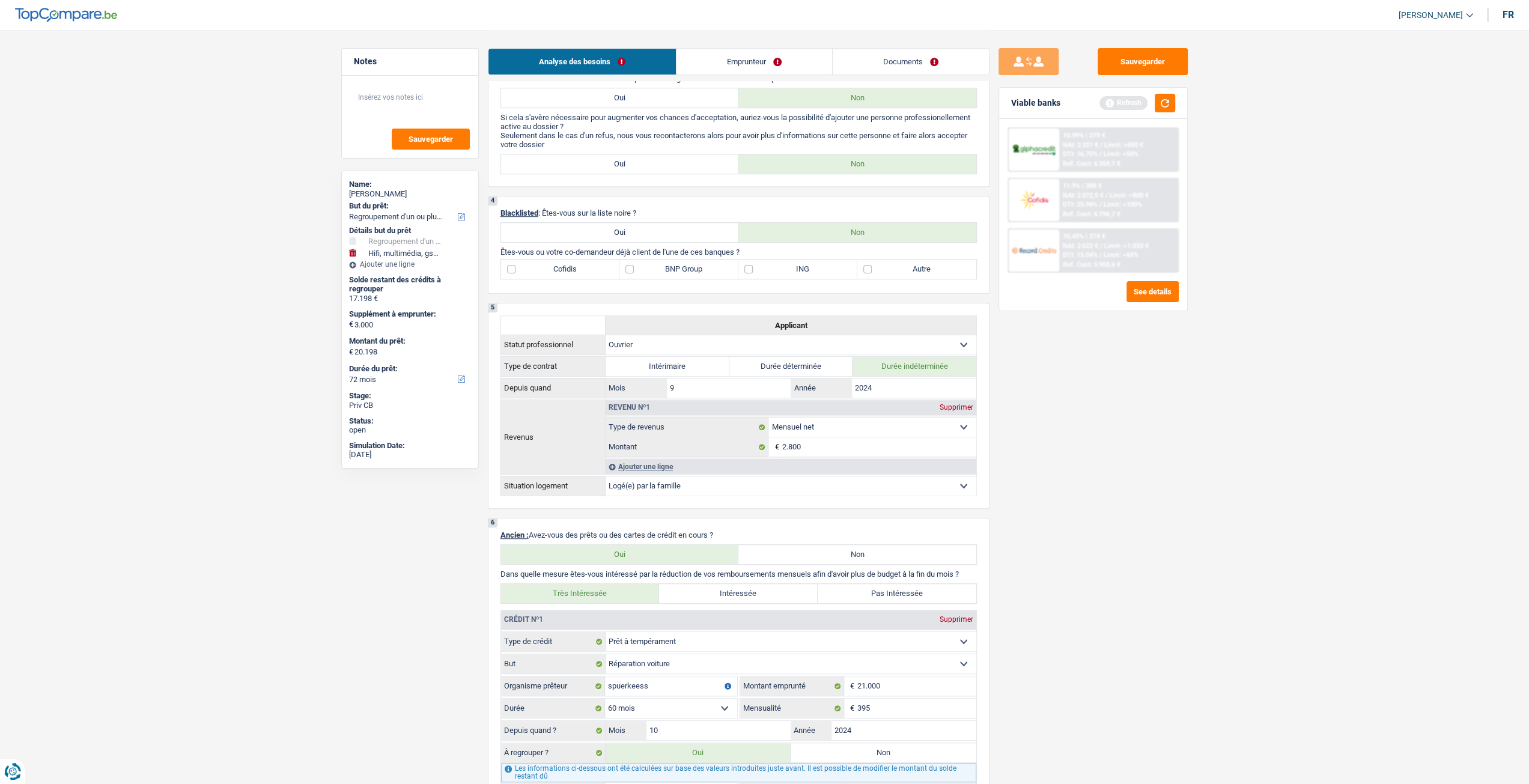
click at [917, 266] on label "Autre" at bounding box center [917, 269] width 119 height 19
click at [917, 266] on input "Autre" at bounding box center [917, 269] width 119 height 19
checkbox input "true"
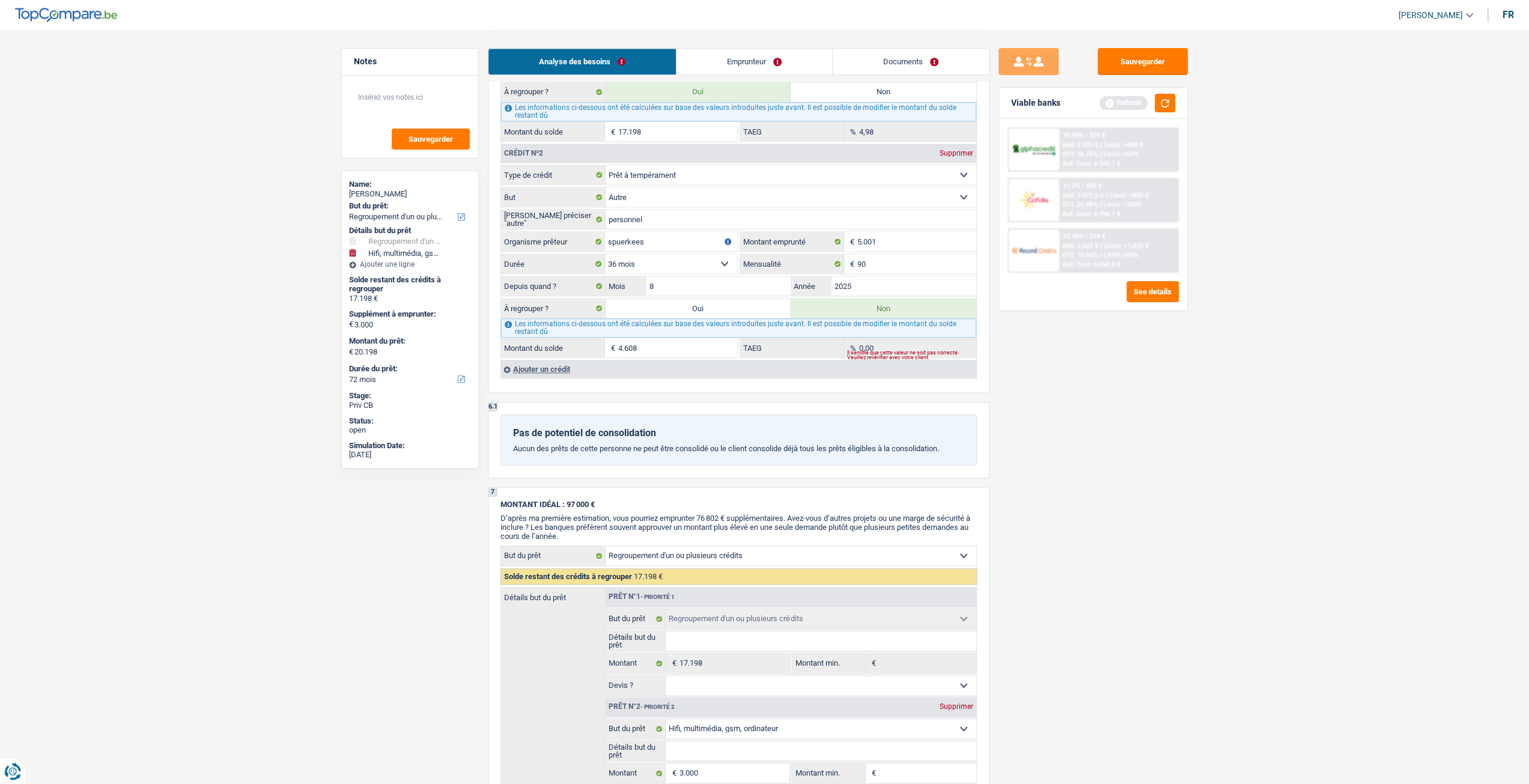
scroll to position [1562, 0]
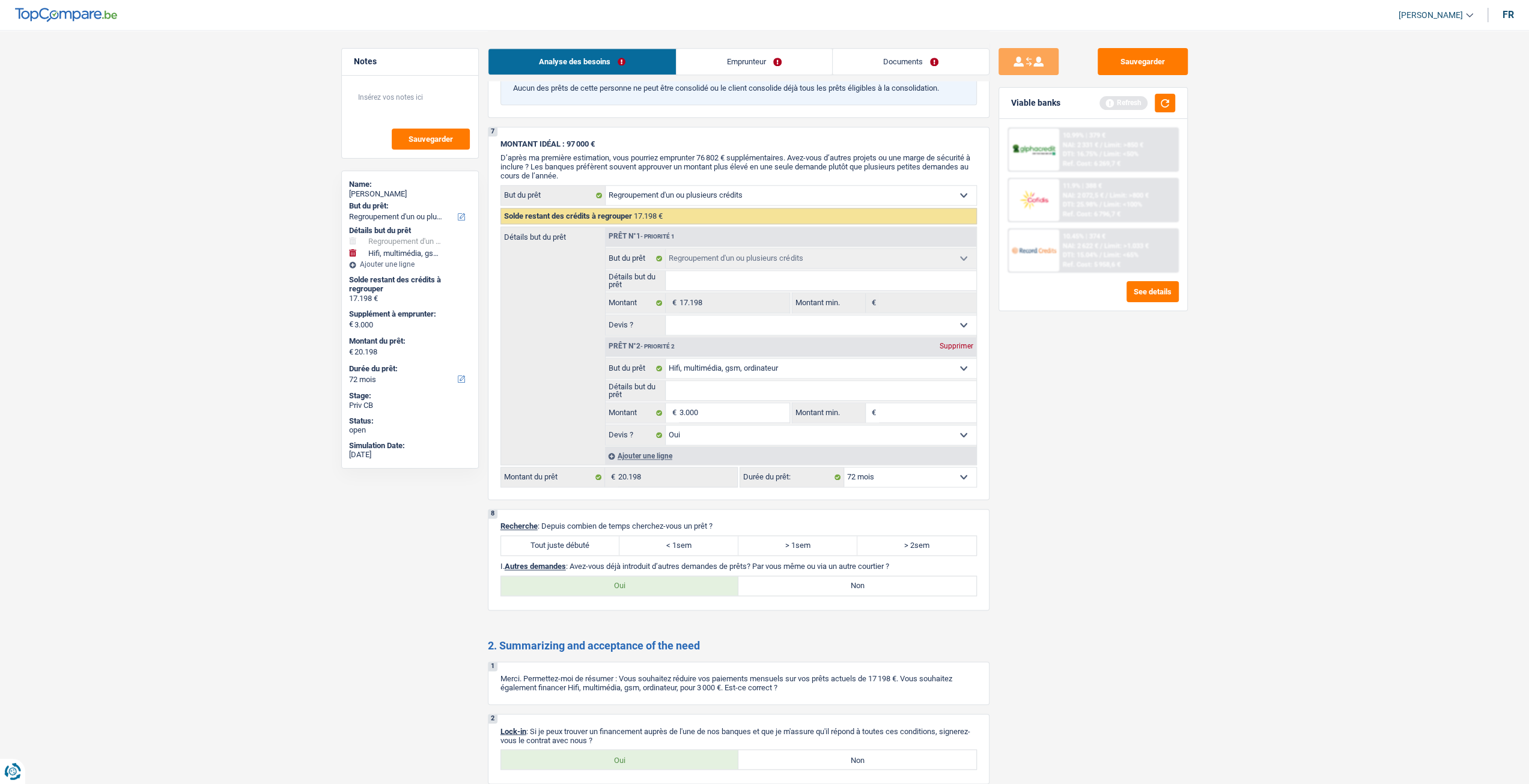
click at [608, 536] on label "Tout juste débuté" at bounding box center [561, 546] width 119 height 19
click at [608, 536] on input "Tout juste débuté" at bounding box center [561, 546] width 119 height 19
radio input "true"
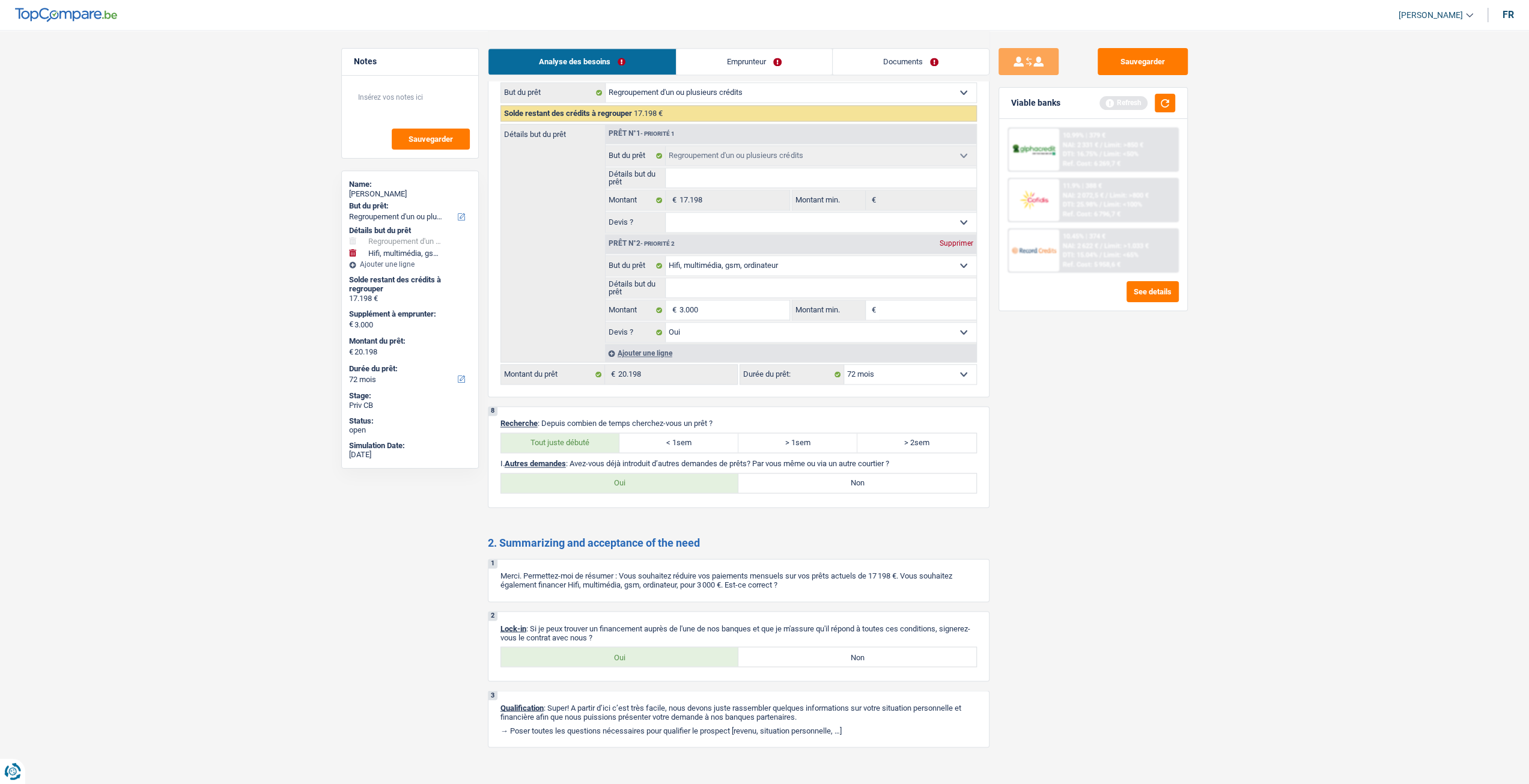
scroll to position [1670, 0]
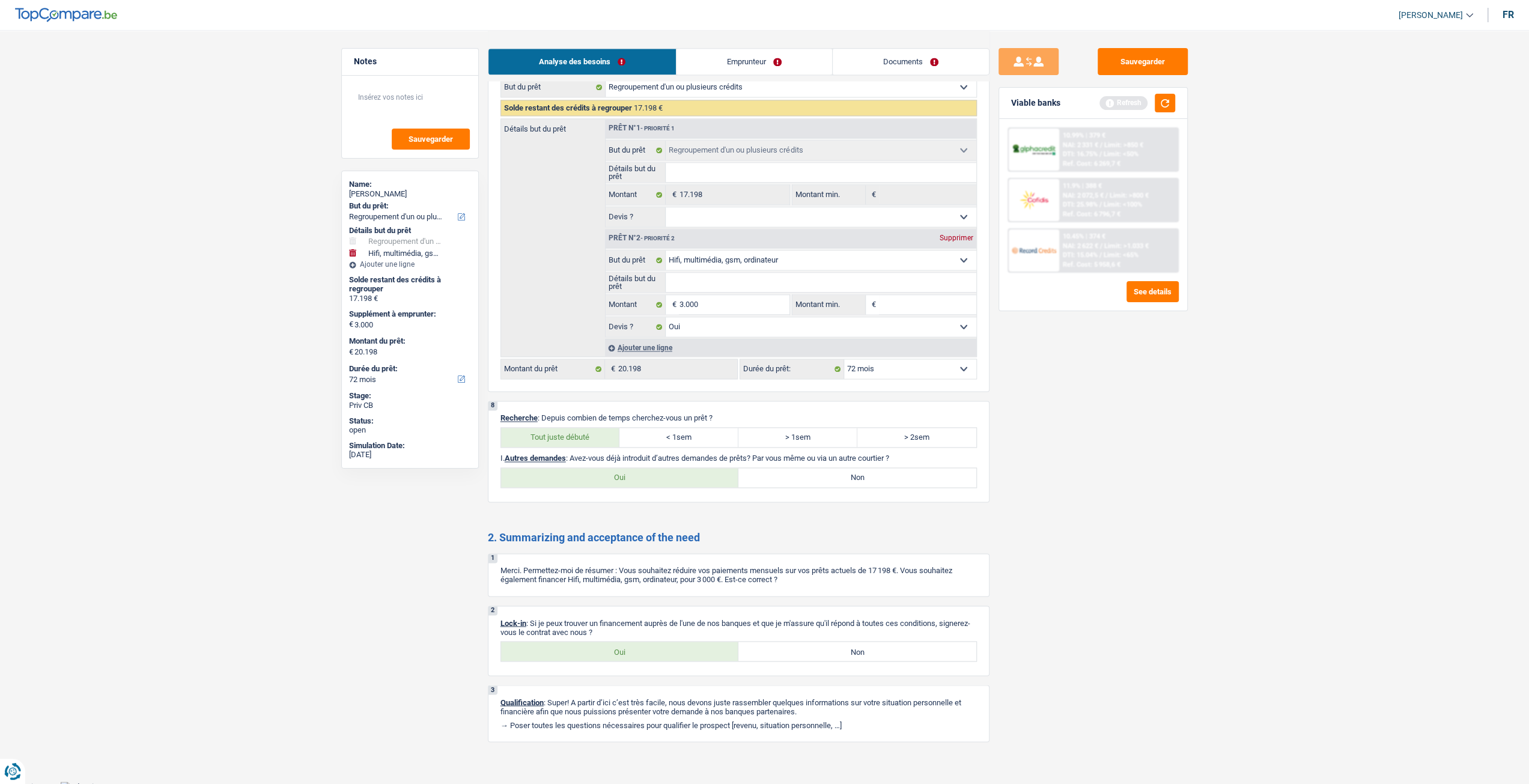
click at [590, 641] on label "Oui" at bounding box center [620, 651] width 238 height 19
click at [590, 641] on input "Oui" at bounding box center [620, 651] width 238 height 19
radio input "true"
click at [888, 468] on label "Non" at bounding box center [857, 478] width 238 height 19
click at [888, 468] on input "Non" at bounding box center [857, 478] width 238 height 19
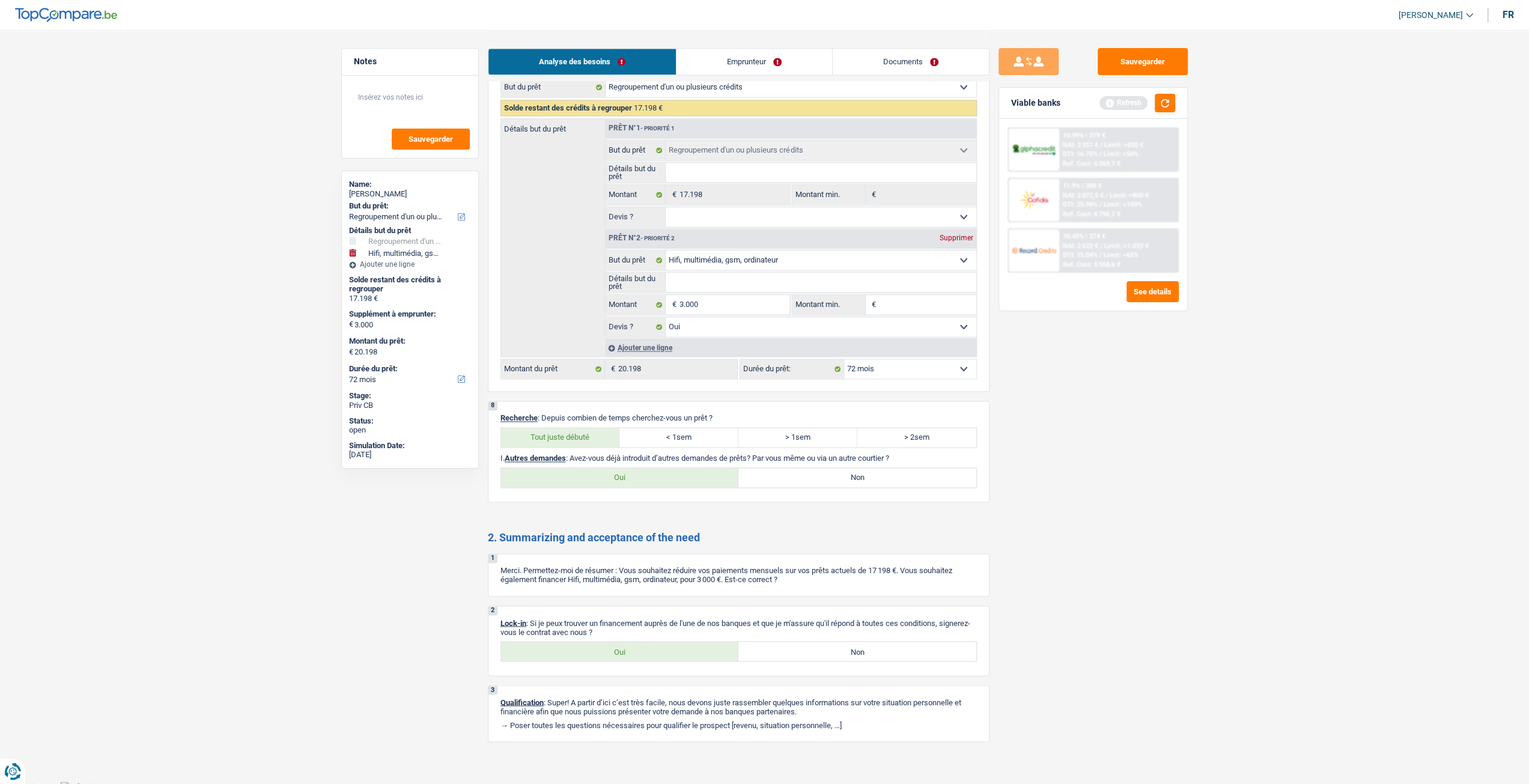
radio input "true"
click at [761, 58] on link "Emprunteur" at bounding box center [754, 61] width 156 height 26
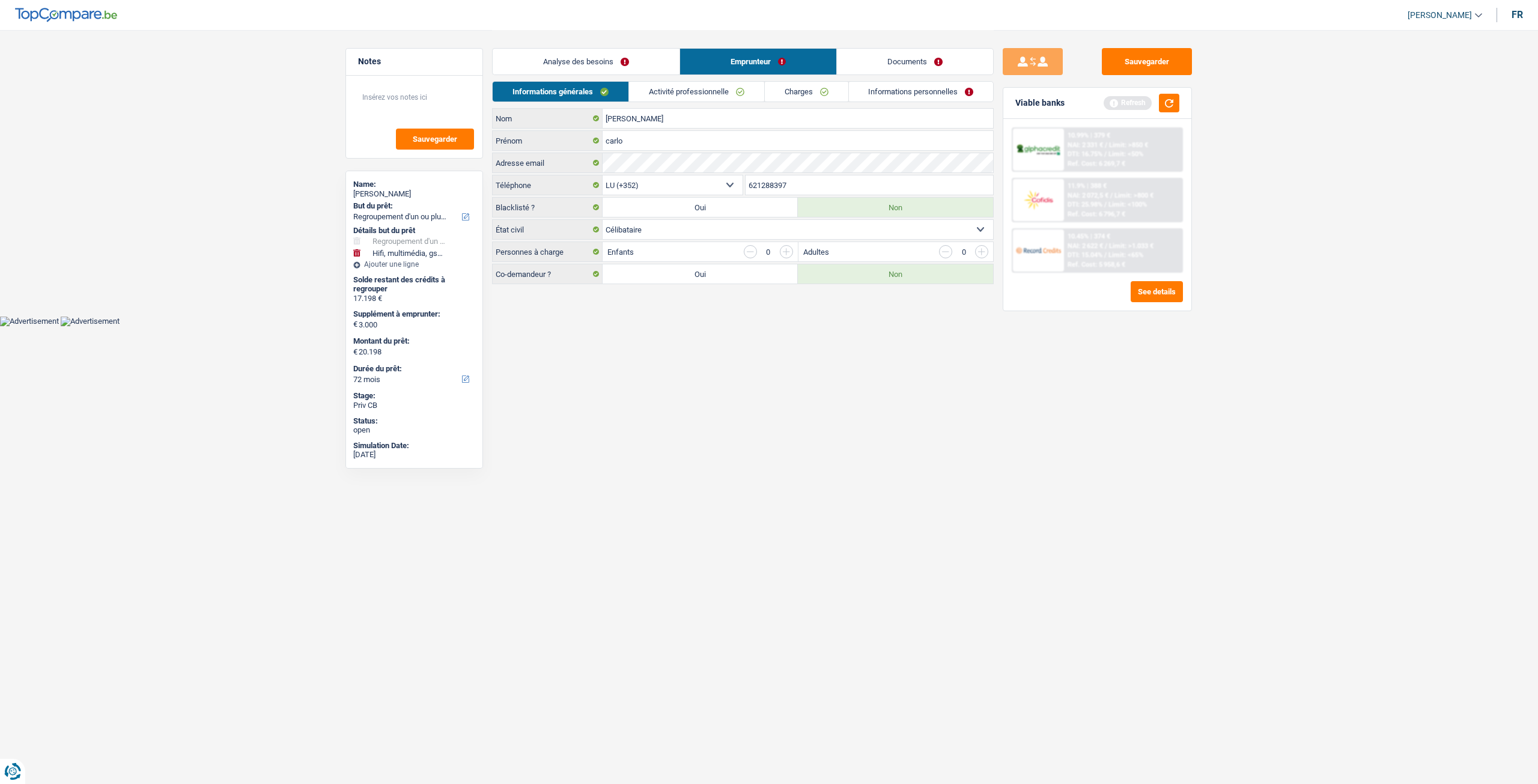
drag, startPoint x: 618, startPoint y: 61, endPoint x: 623, endPoint y: 68, distance: 8.6
click at [618, 61] on link "Analyse des besoins" at bounding box center [586, 61] width 187 height 26
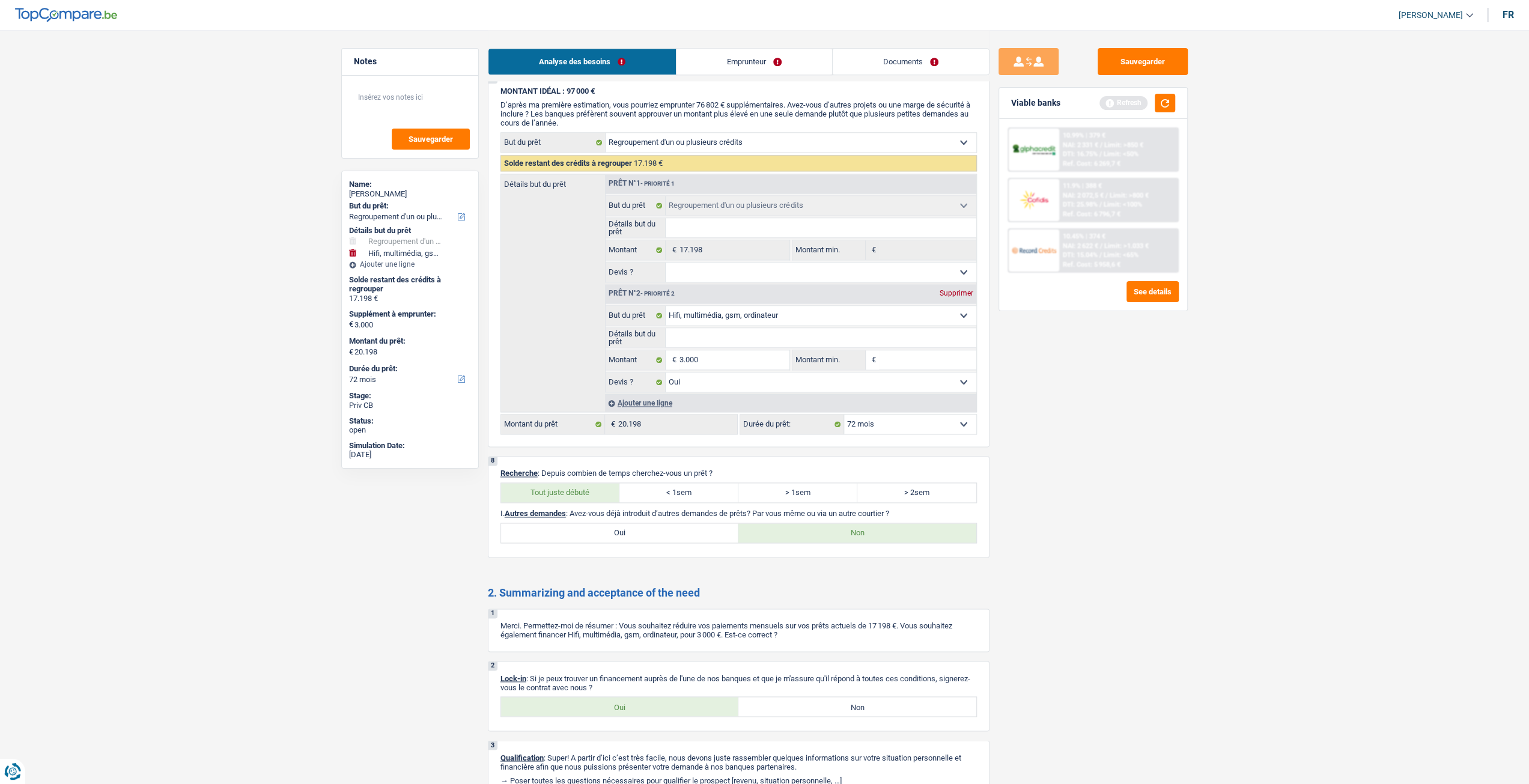
scroll to position [1622, 0]
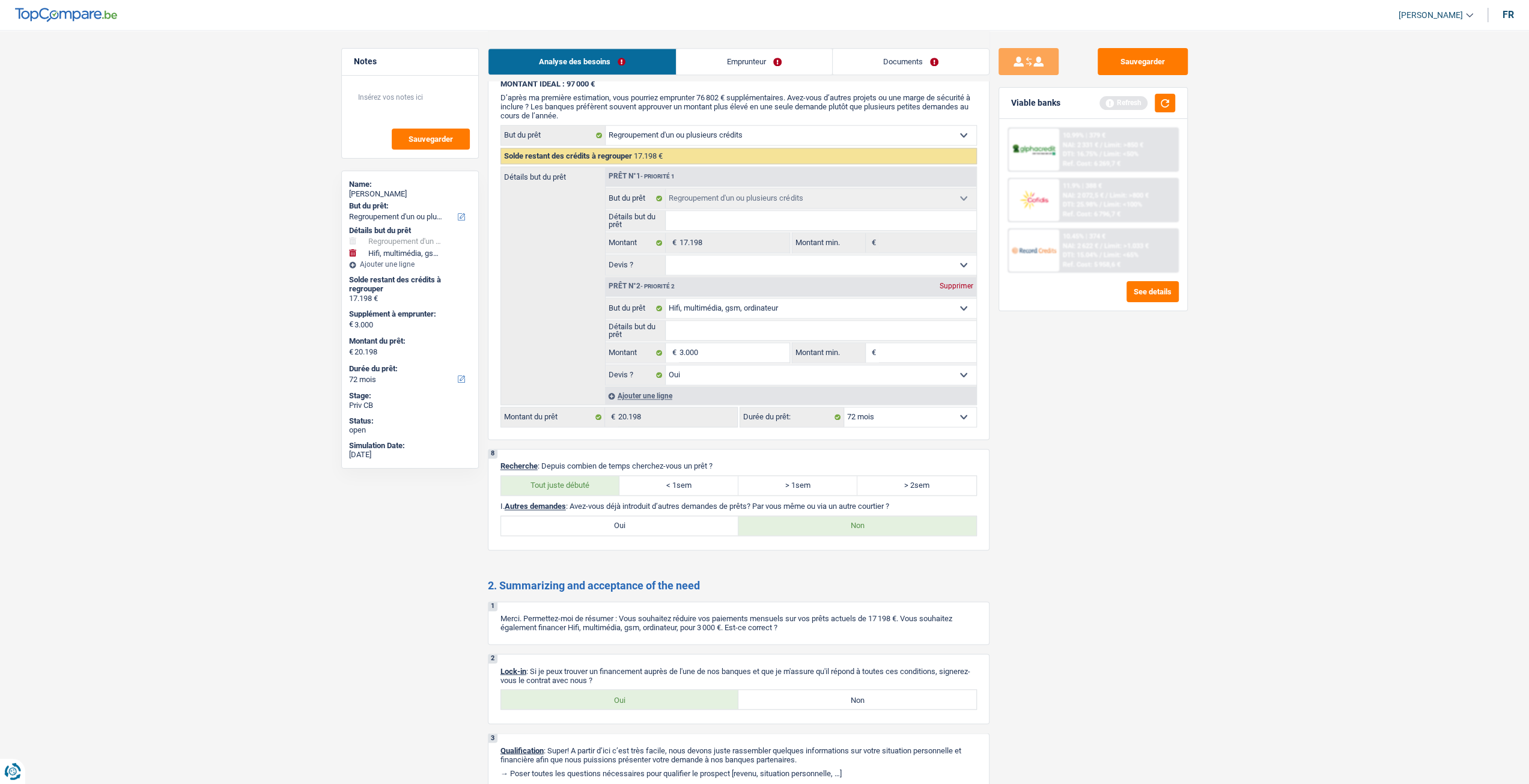
click at [694, 522] on label "Oui" at bounding box center [620, 526] width 238 height 19
click at [694, 522] on input "Oui" at bounding box center [620, 526] width 238 height 19
radio input "true"
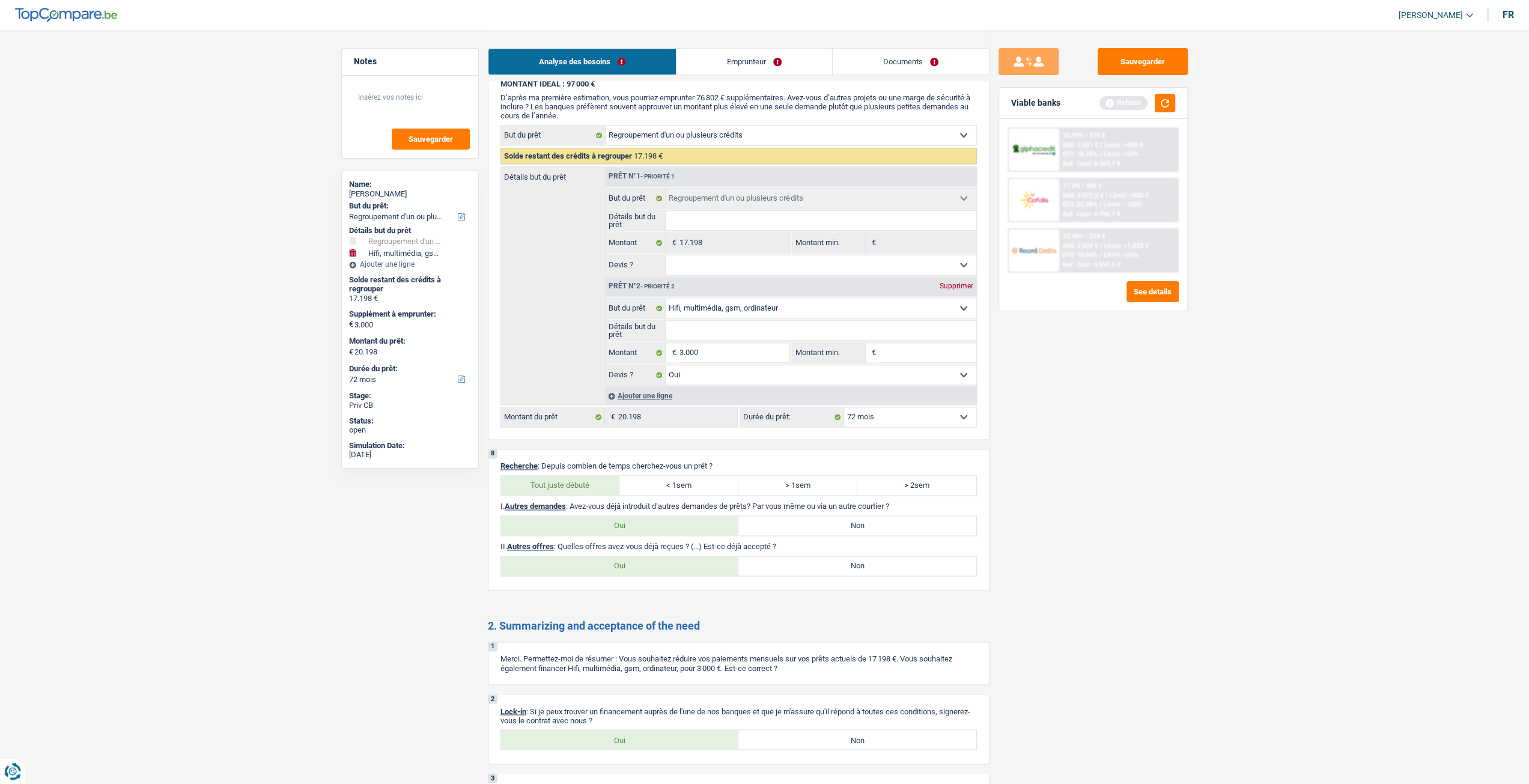
click at [877, 556] on label "Non" at bounding box center [857, 566] width 238 height 19
click at [877, 556] on input "Non" at bounding box center [857, 566] width 238 height 19
radio input "true"
click at [703, 321] on input "Détails but du prêt" at bounding box center [821, 331] width 311 height 19
click at [900, 522] on label "Non" at bounding box center [857, 526] width 238 height 19
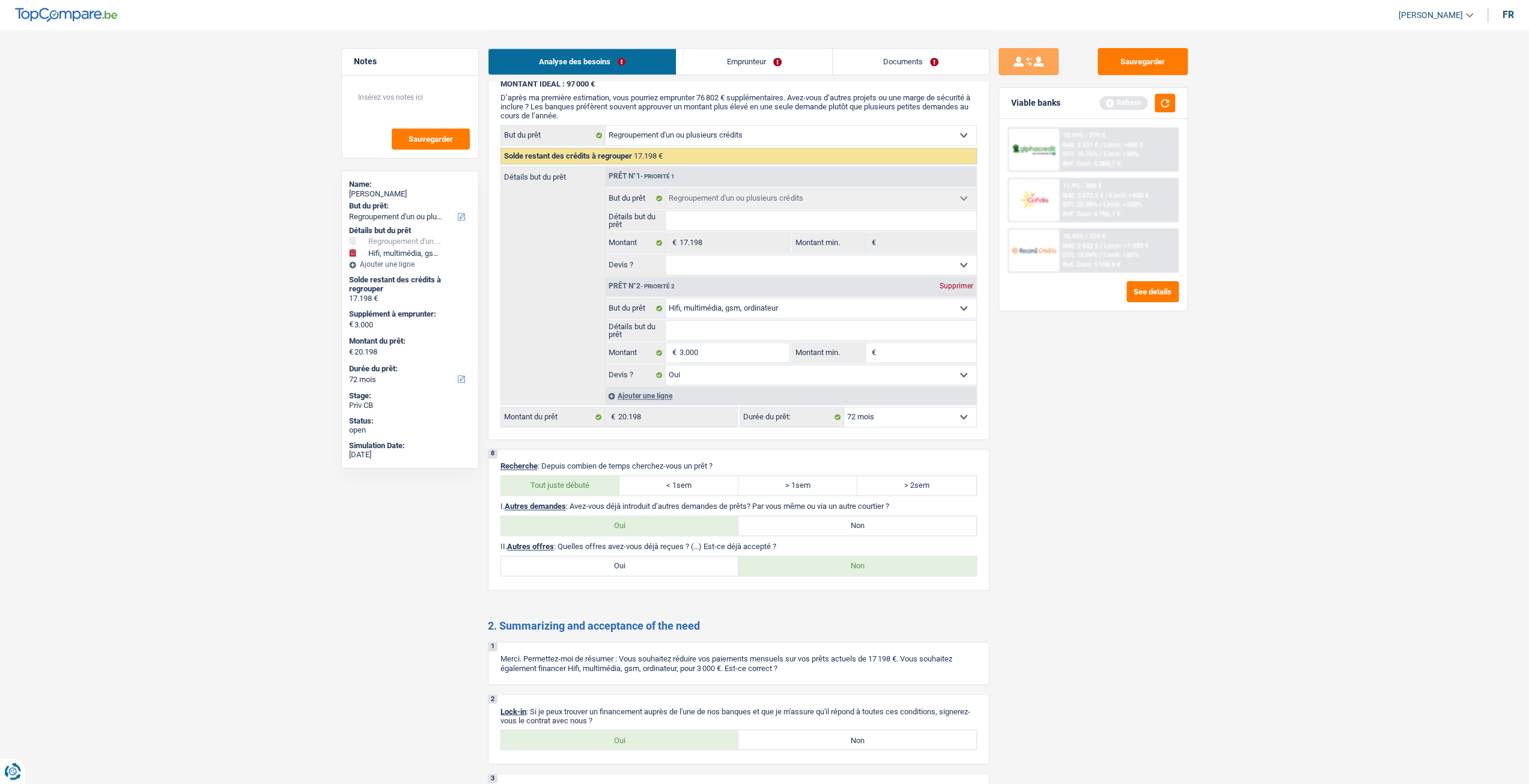
click at [900, 522] on input "Non" at bounding box center [857, 526] width 238 height 19
radio input "true"
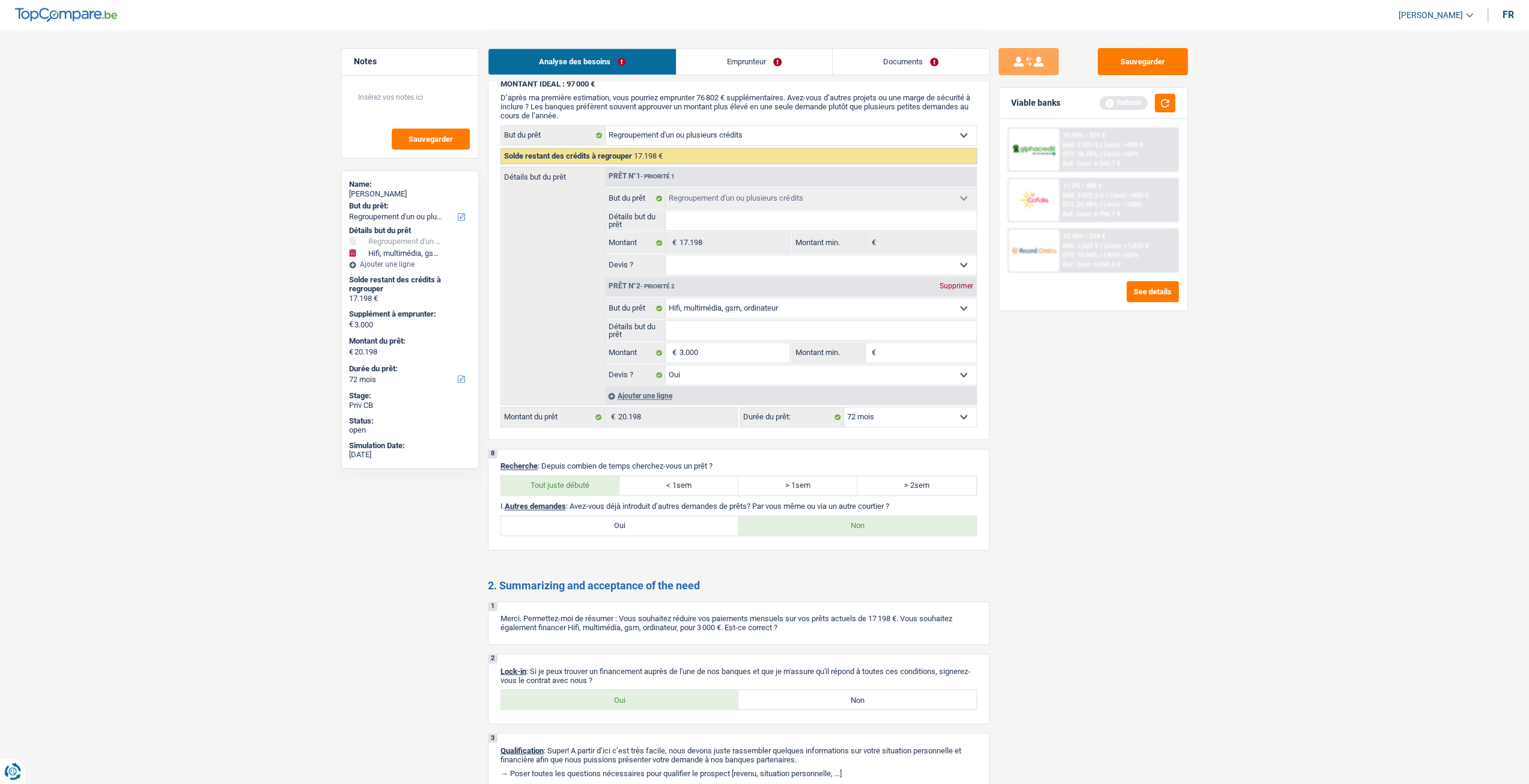
click at [727, 324] on input "Détails but du prêt" at bounding box center [821, 331] width 311 height 19
type input "m"
type input "mu"
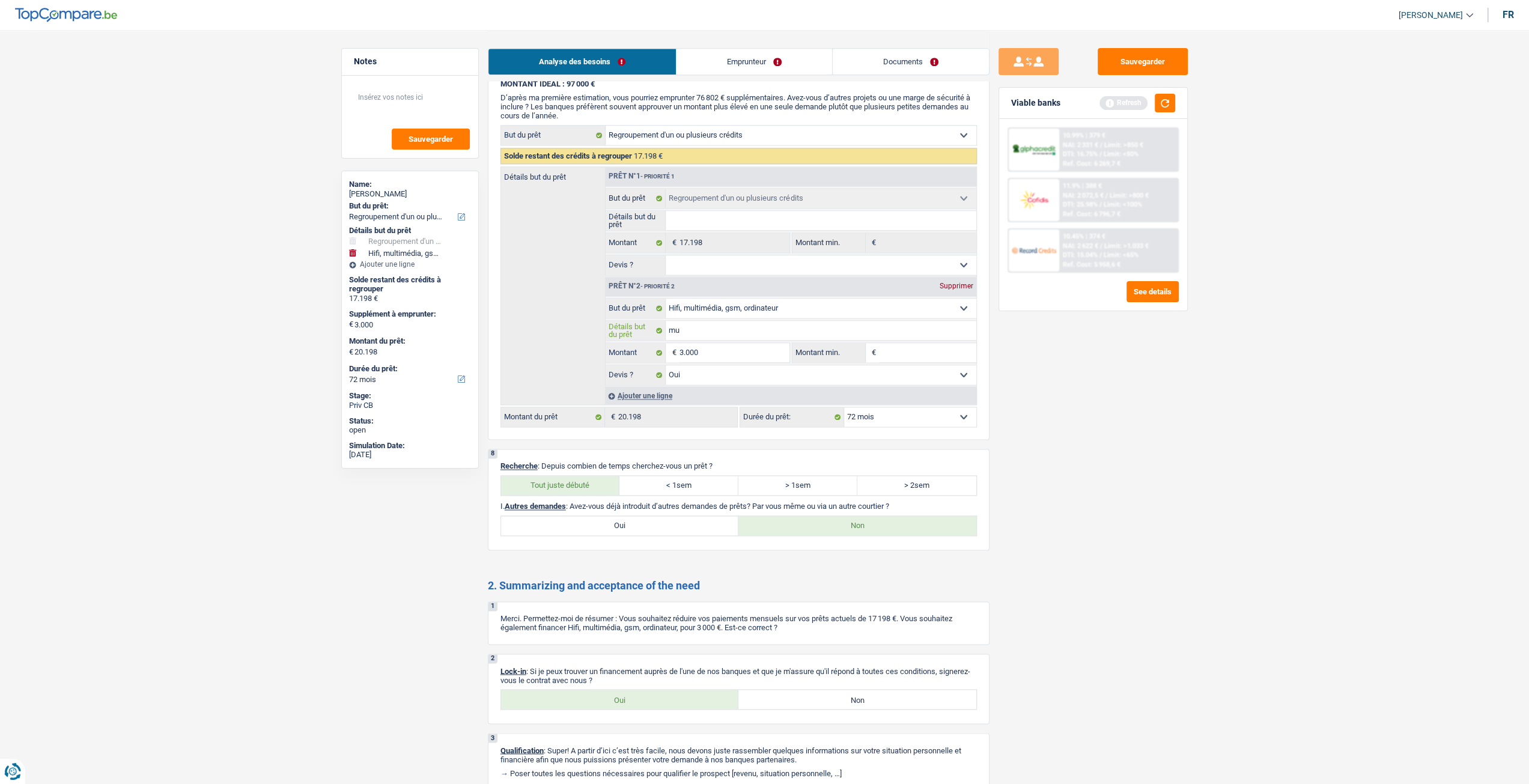
type input "mul"
type input "mult"
type input "multi"
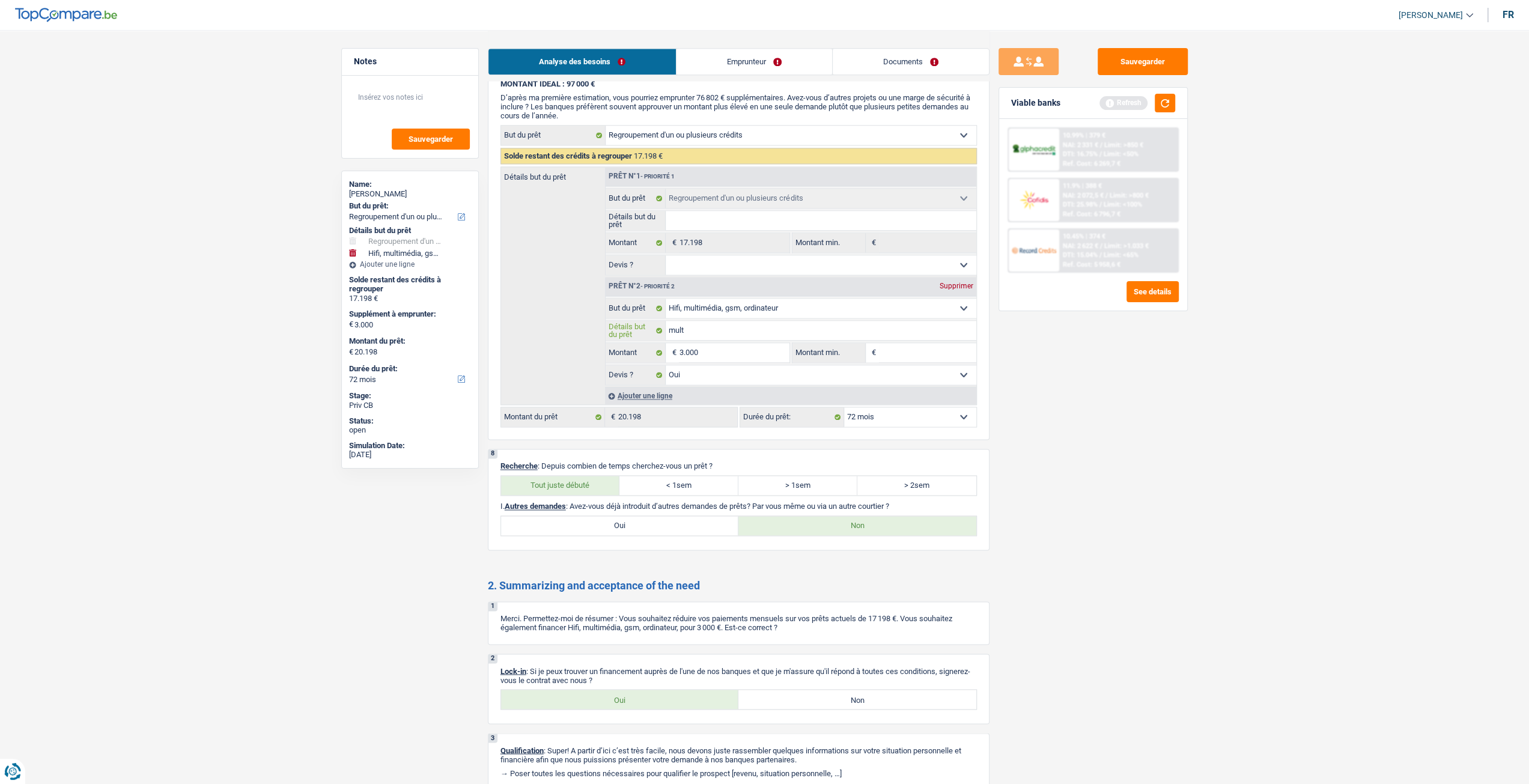
type input "multi"
type input "multim"
type input "multime"
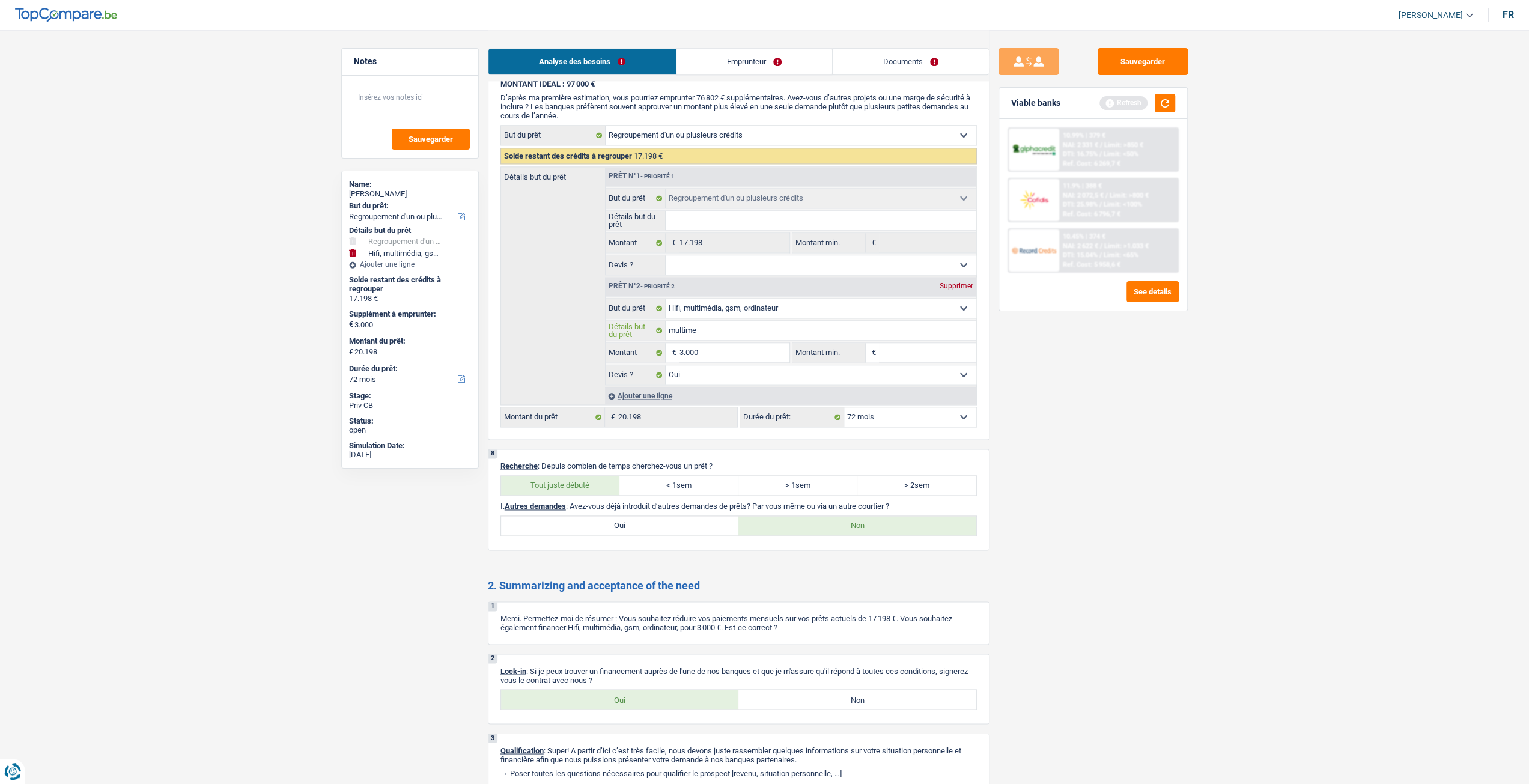
type input "multimed"
type input "multimedi"
type input "multimedia"
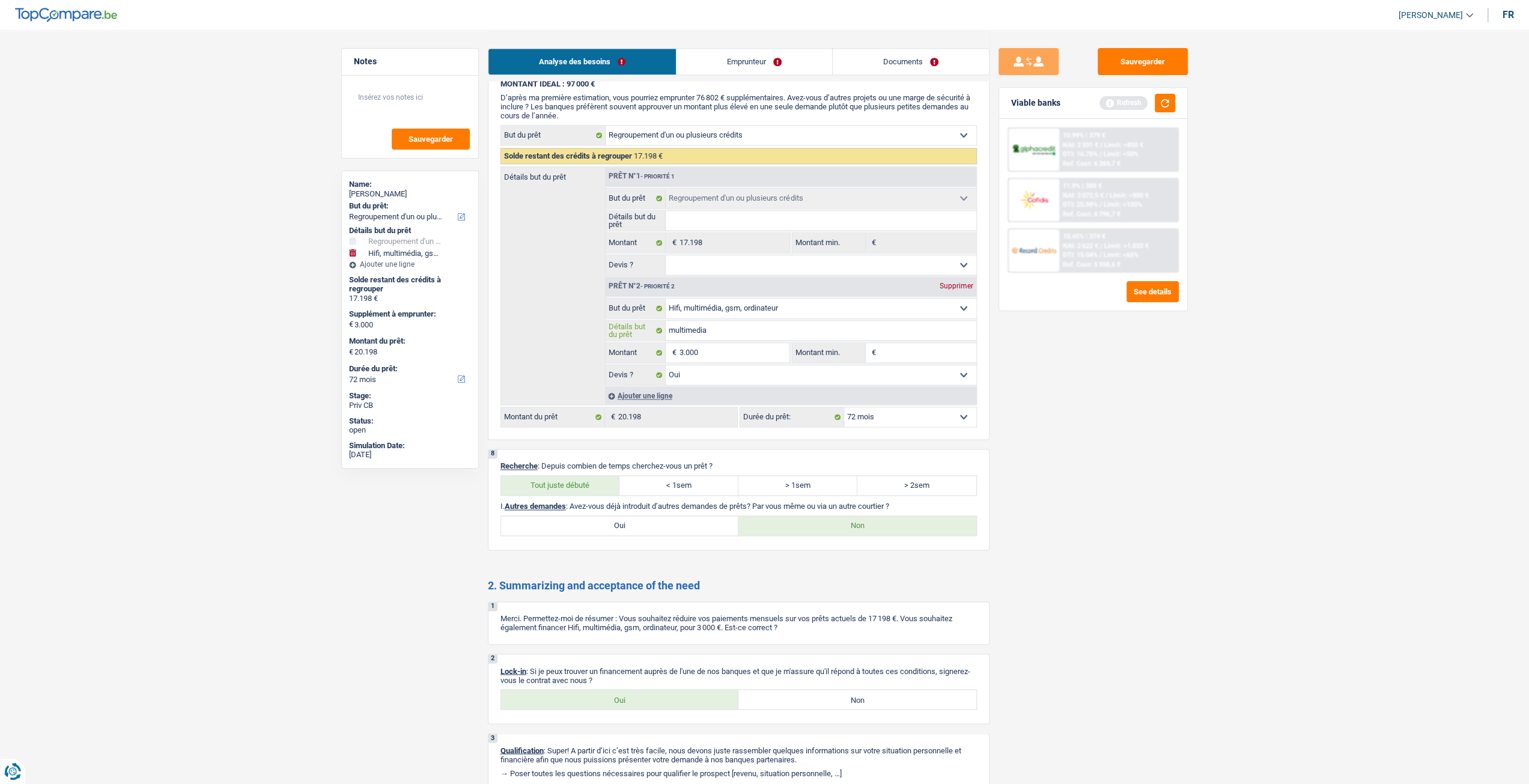
type input "multimedia"
click at [1053, 380] on div "Sauvegarder Viable banks Refresh 10.99% | 379 € NAI: 2 331 € / Limit: >850 € DT…" at bounding box center [1093, 406] width 207 height 717
click at [757, 67] on link "Emprunteur" at bounding box center [754, 61] width 156 height 26
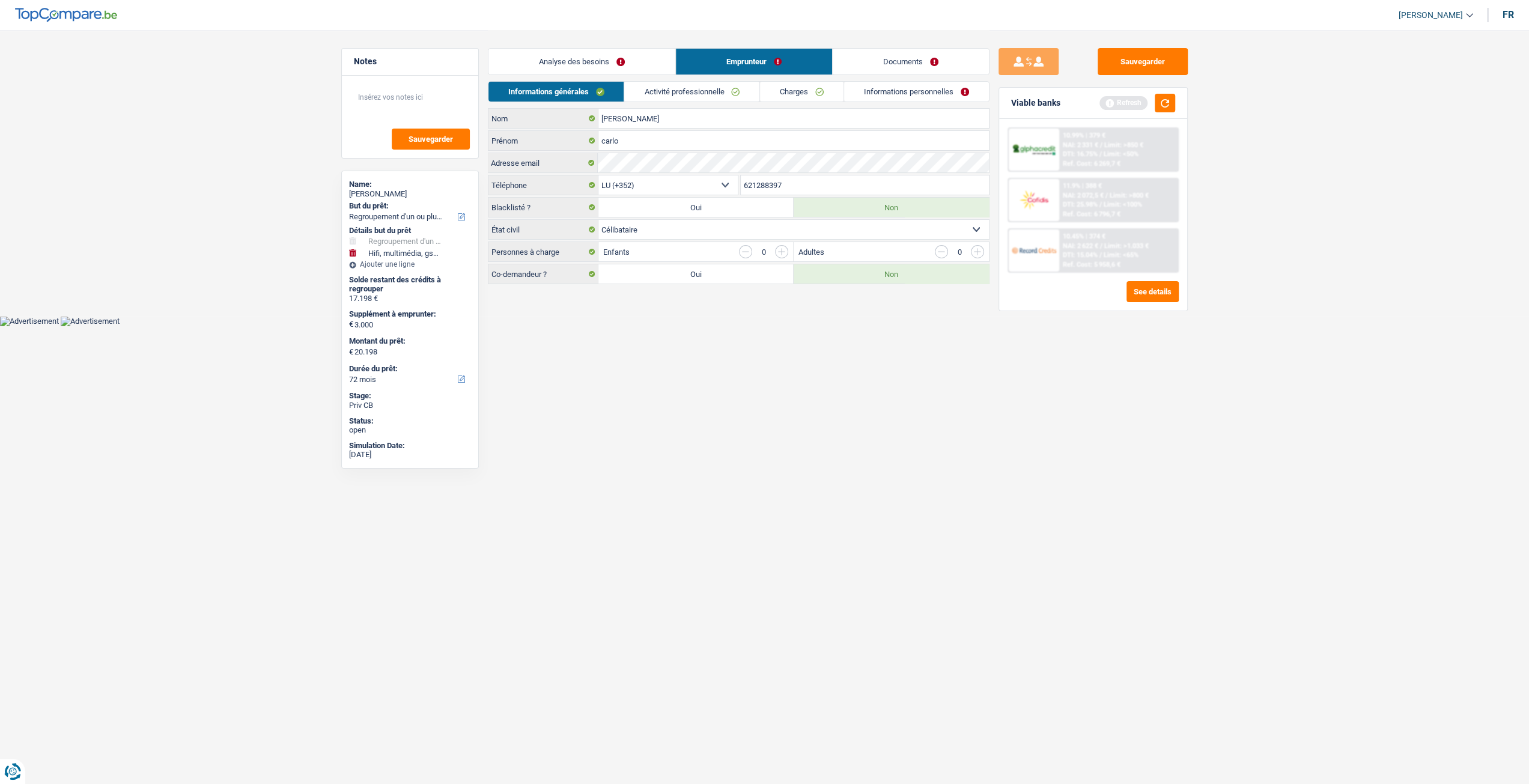
scroll to position [0, 0]
click at [710, 83] on link "Activité professionnelle" at bounding box center [696, 91] width 135 height 20
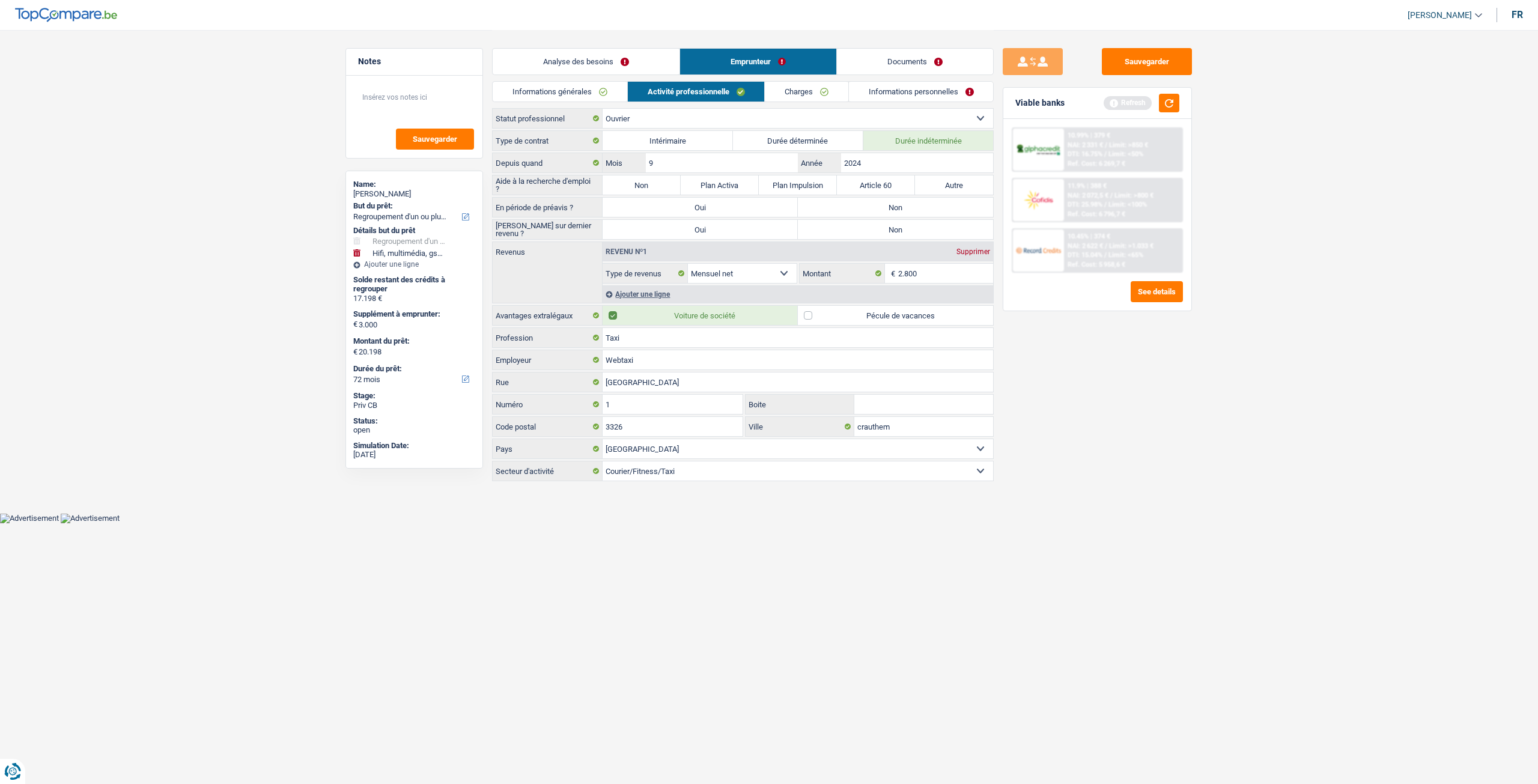
click at [661, 180] on label "Non" at bounding box center [641, 185] width 78 height 19
click at [661, 180] on input "Non" at bounding box center [641, 185] width 78 height 19
radio input "true"
click at [899, 201] on label "Non" at bounding box center [895, 207] width 195 height 19
click at [899, 201] on input "Non" at bounding box center [895, 207] width 195 height 19
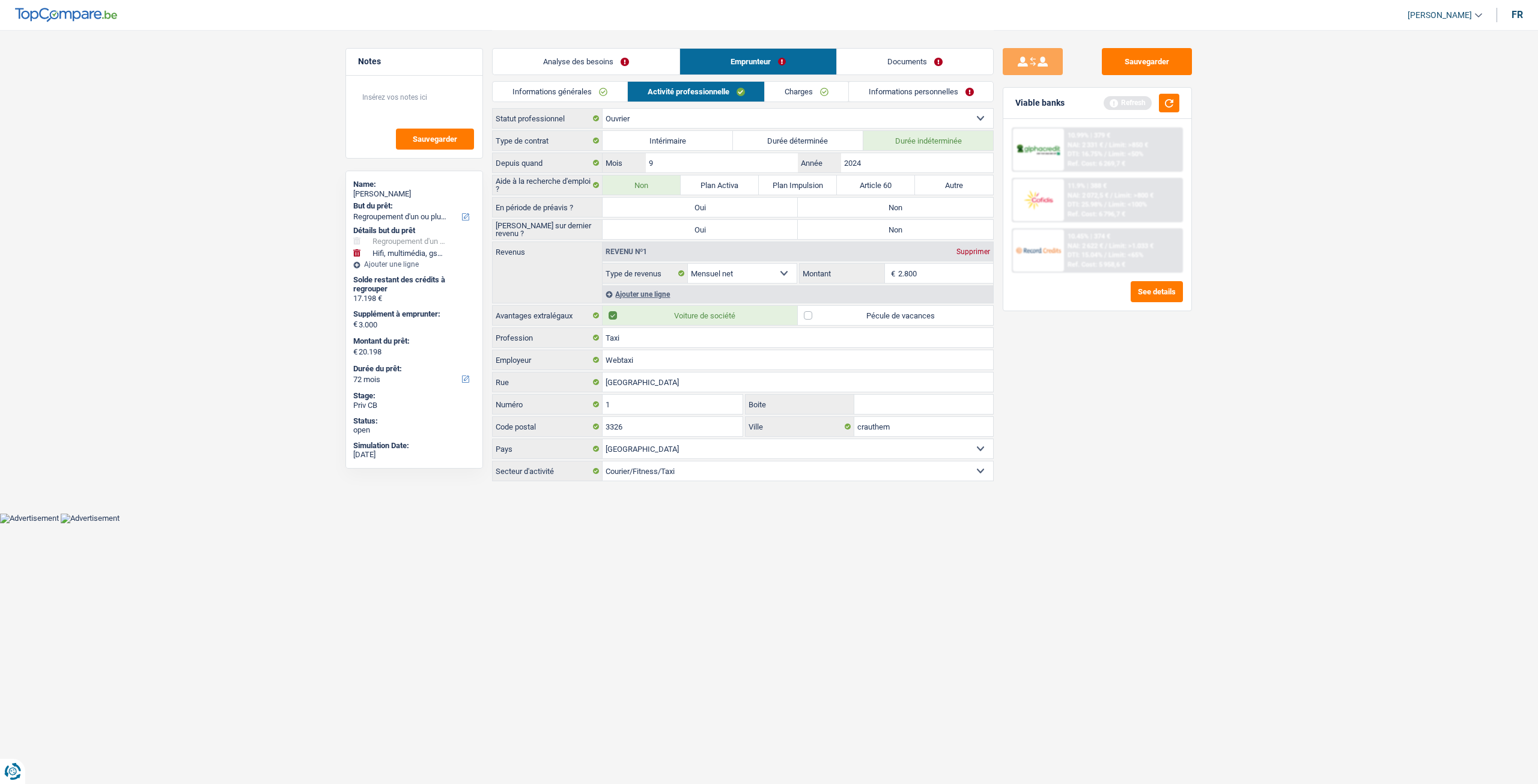
radio input "true"
click at [886, 225] on label "Non" at bounding box center [895, 229] width 195 height 19
click at [886, 225] on input "Non" at bounding box center [895, 229] width 195 height 19
radio input "true"
click at [879, 163] on input "2024" at bounding box center [917, 163] width 152 height 19
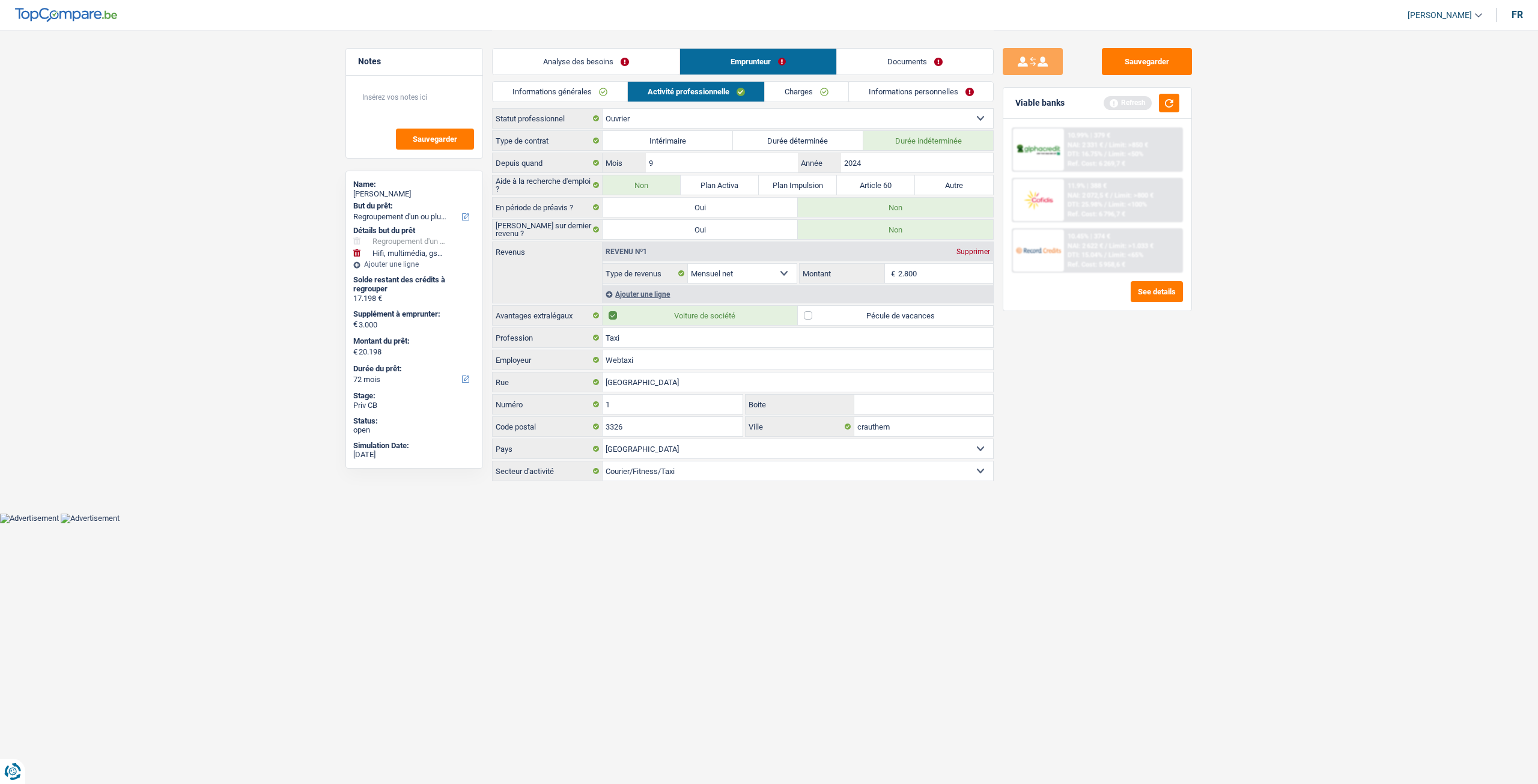
click at [944, 274] on input "2.800" at bounding box center [946, 273] width 96 height 19
click at [1088, 378] on div "Sauvegarder Viable banks Refresh 10.99% | 379 € NAI: 2 331 € / Limit: >850 € DT…" at bounding box center [1097, 406] width 207 height 717
click at [870, 314] on label "Pécule de vacances" at bounding box center [895, 315] width 195 height 19
click at [870, 314] on input "Pécule de vacances" at bounding box center [895, 315] width 195 height 19
checkbox input "true"
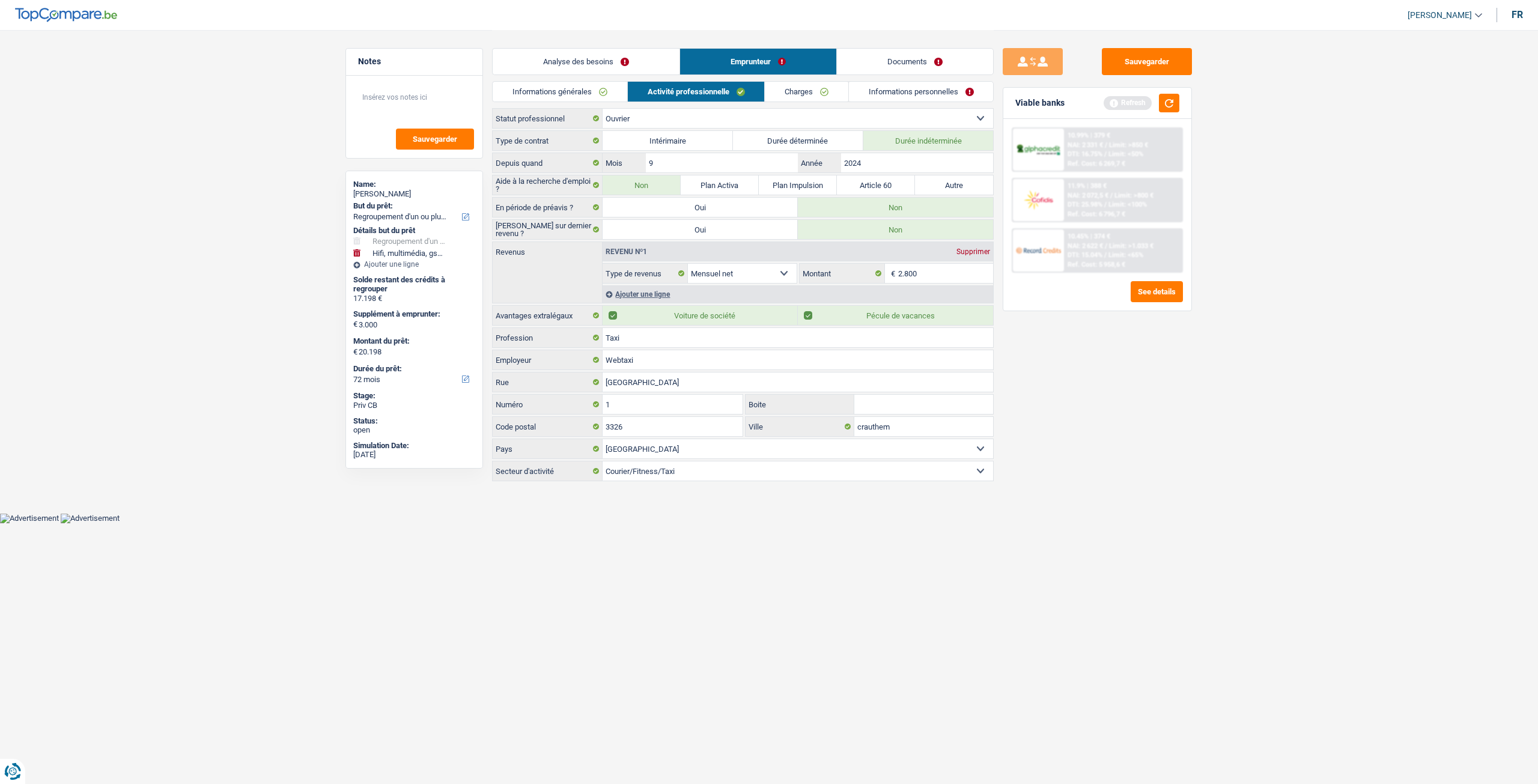
click at [689, 311] on label "Voiture de société" at bounding box center [700, 315] width 195 height 19
click at [689, 311] on input "Voiture de société" at bounding box center [700, 315] width 195 height 19
checkbox input "false"
click at [667, 293] on div "Ajouter une ligne" at bounding box center [798, 294] width 391 height 17
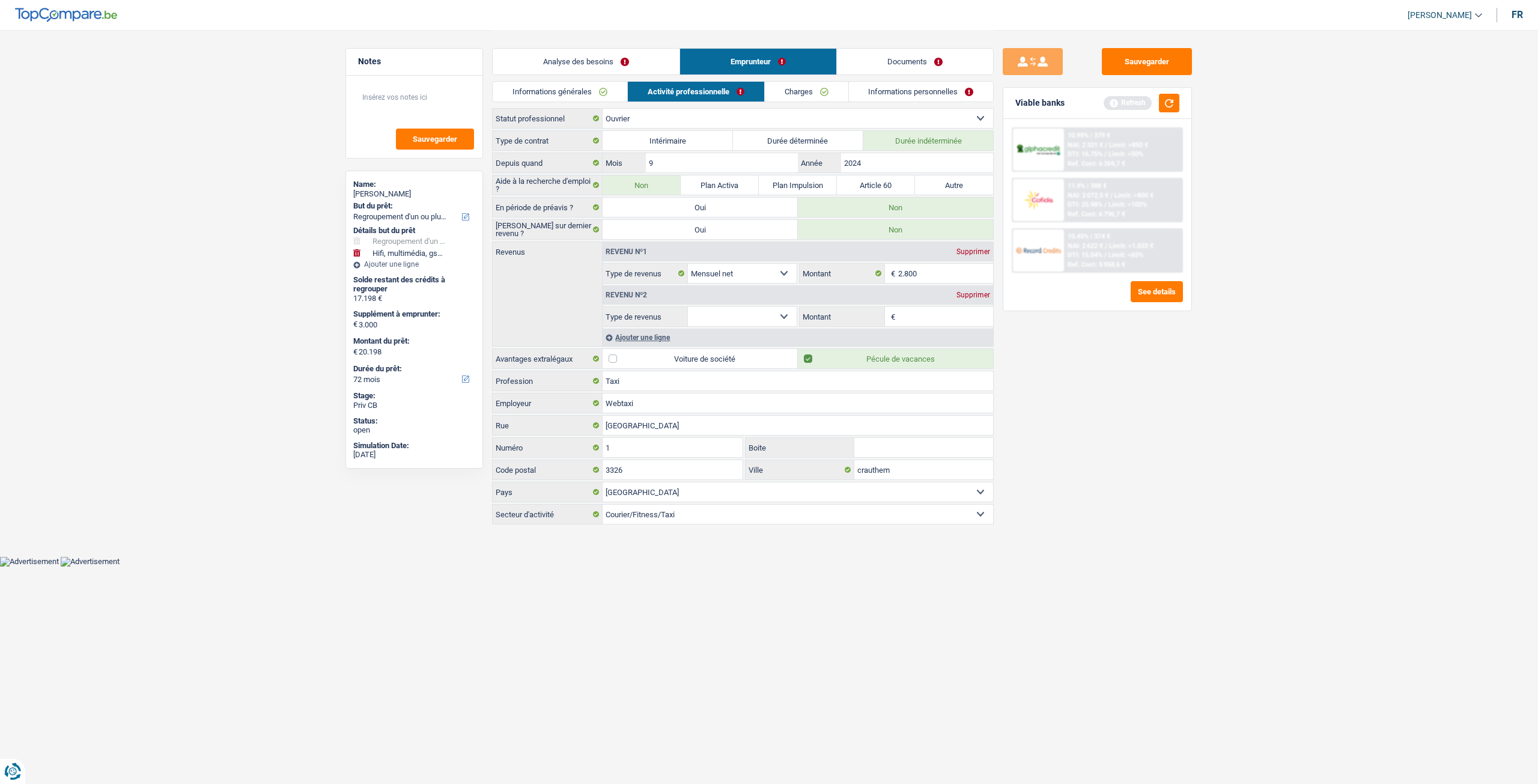
click at [745, 309] on select "Allocation d'handicap Allocations chômage Allocations familiales Chèques repas …" at bounding box center [742, 316] width 109 height 19
select select "mealVouchers"
click at [688, 307] on select "Allocation d'handicap Allocations chômage Allocations familiales Chèques repas …" at bounding box center [742, 316] width 109 height 19
click at [902, 309] on input "Montant par jour" at bounding box center [946, 316] width 96 height 19
click at [981, 291] on div "Supprimer" at bounding box center [973, 294] width 39 height 7
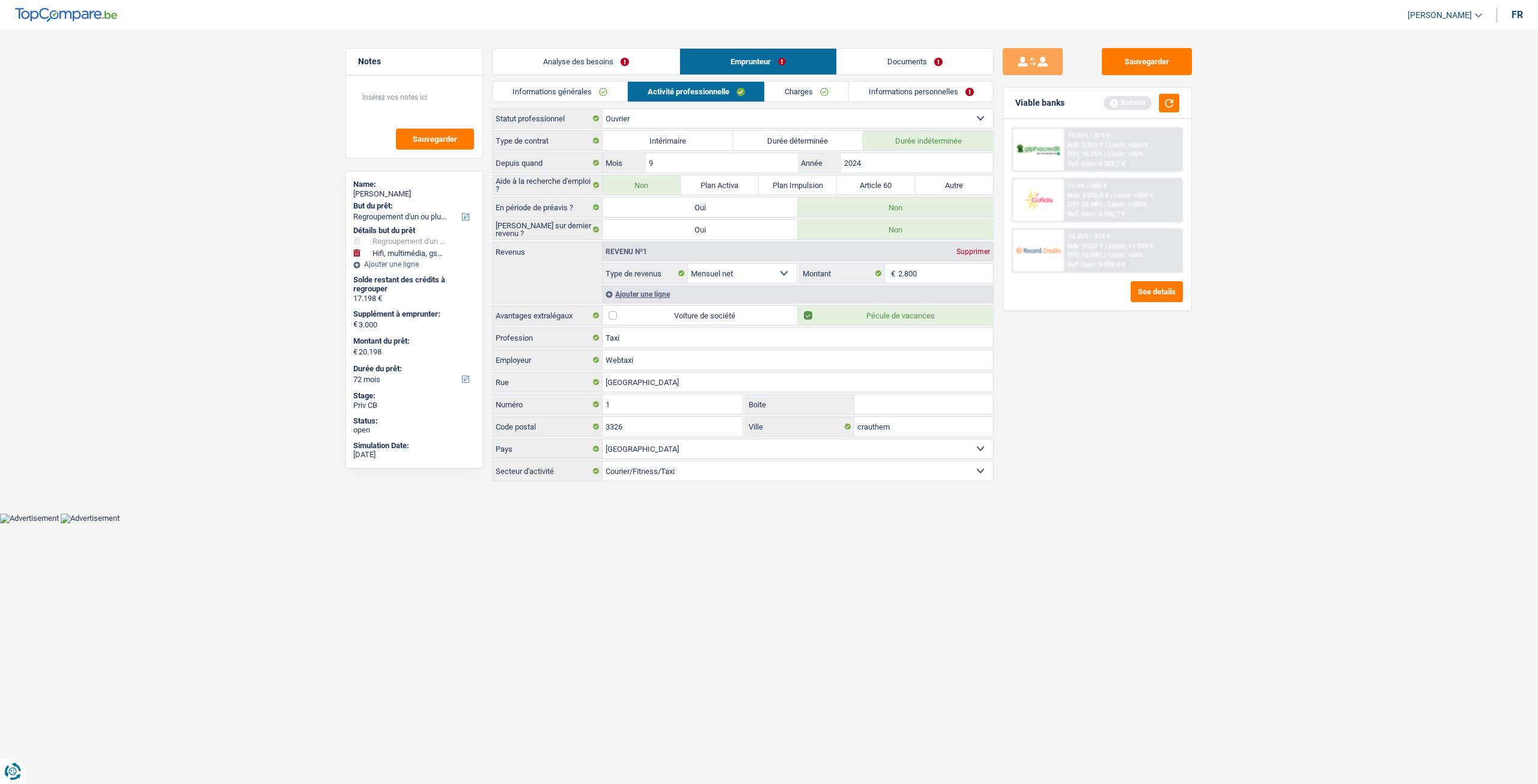
click at [806, 95] on link "Charges" at bounding box center [806, 91] width 83 height 20
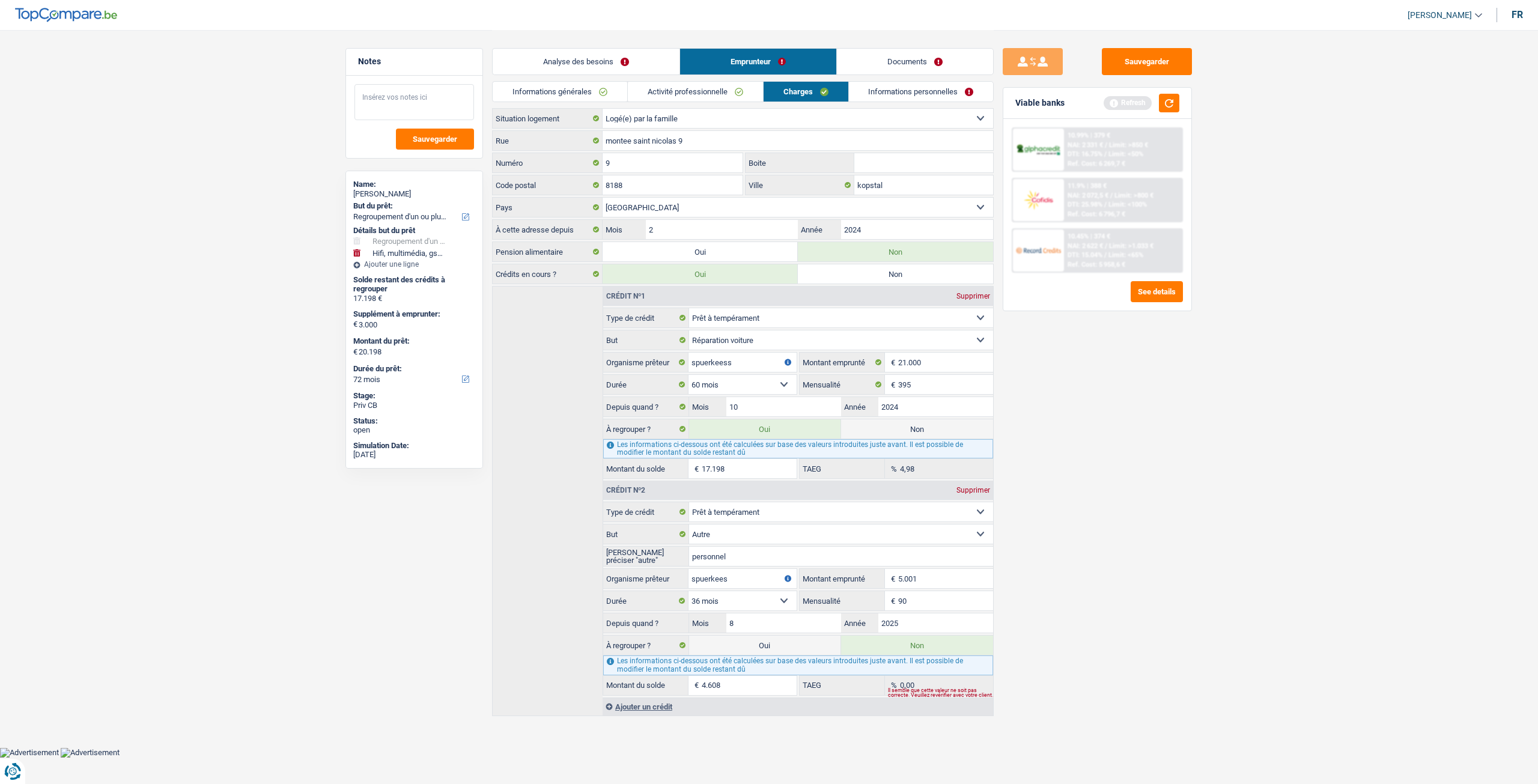
click at [420, 103] on textarea at bounding box center [414, 102] width 120 height 36
type textarea "Loger chez ses parents"
click at [427, 144] on button "Sauvegarder" at bounding box center [435, 139] width 78 height 21
click at [903, 178] on input "kopstal" at bounding box center [924, 185] width 139 height 19
click at [881, 228] on input "2024" at bounding box center [917, 229] width 152 height 19
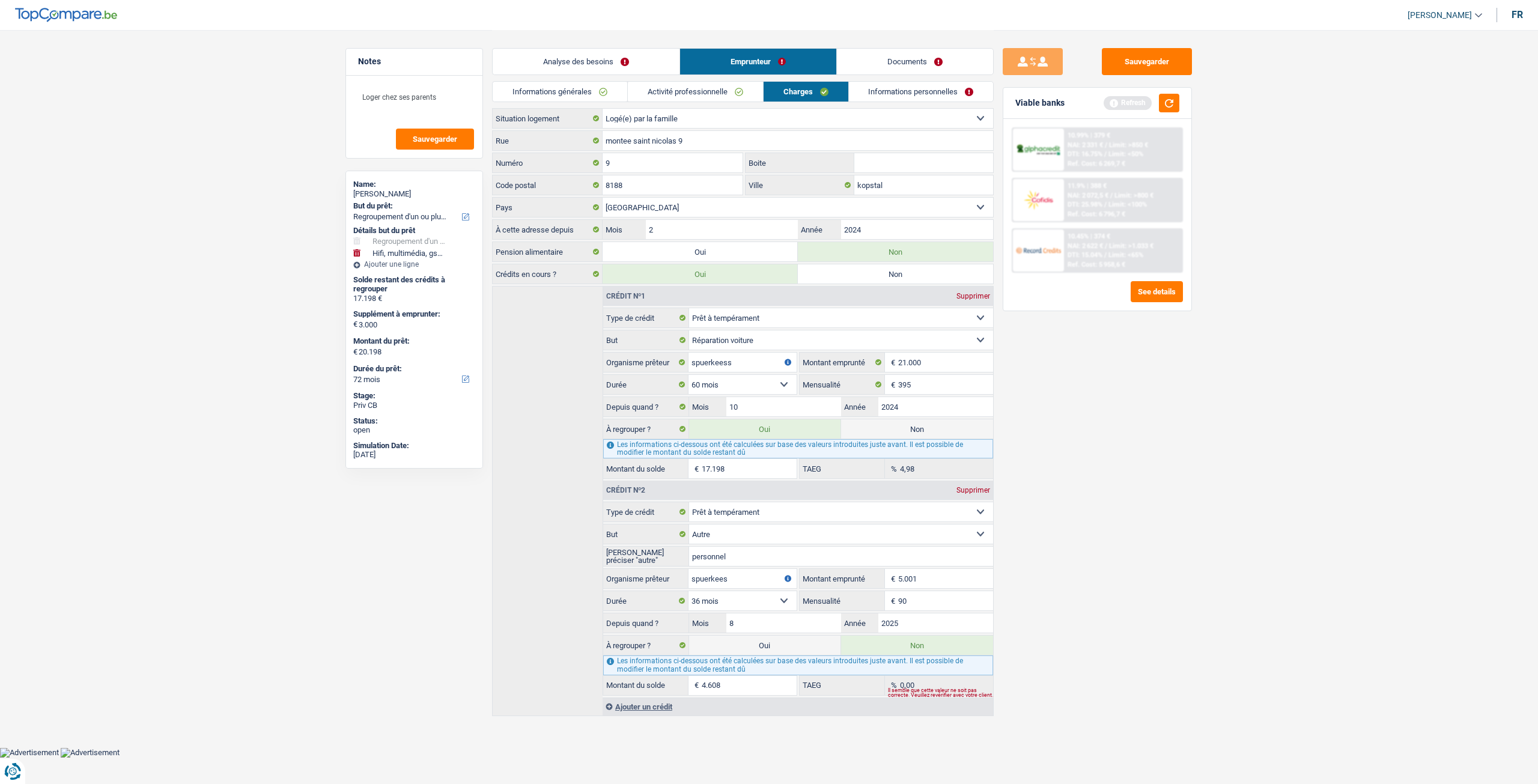
click at [909, 91] on link "Informations personnelles" at bounding box center [921, 91] width 145 height 20
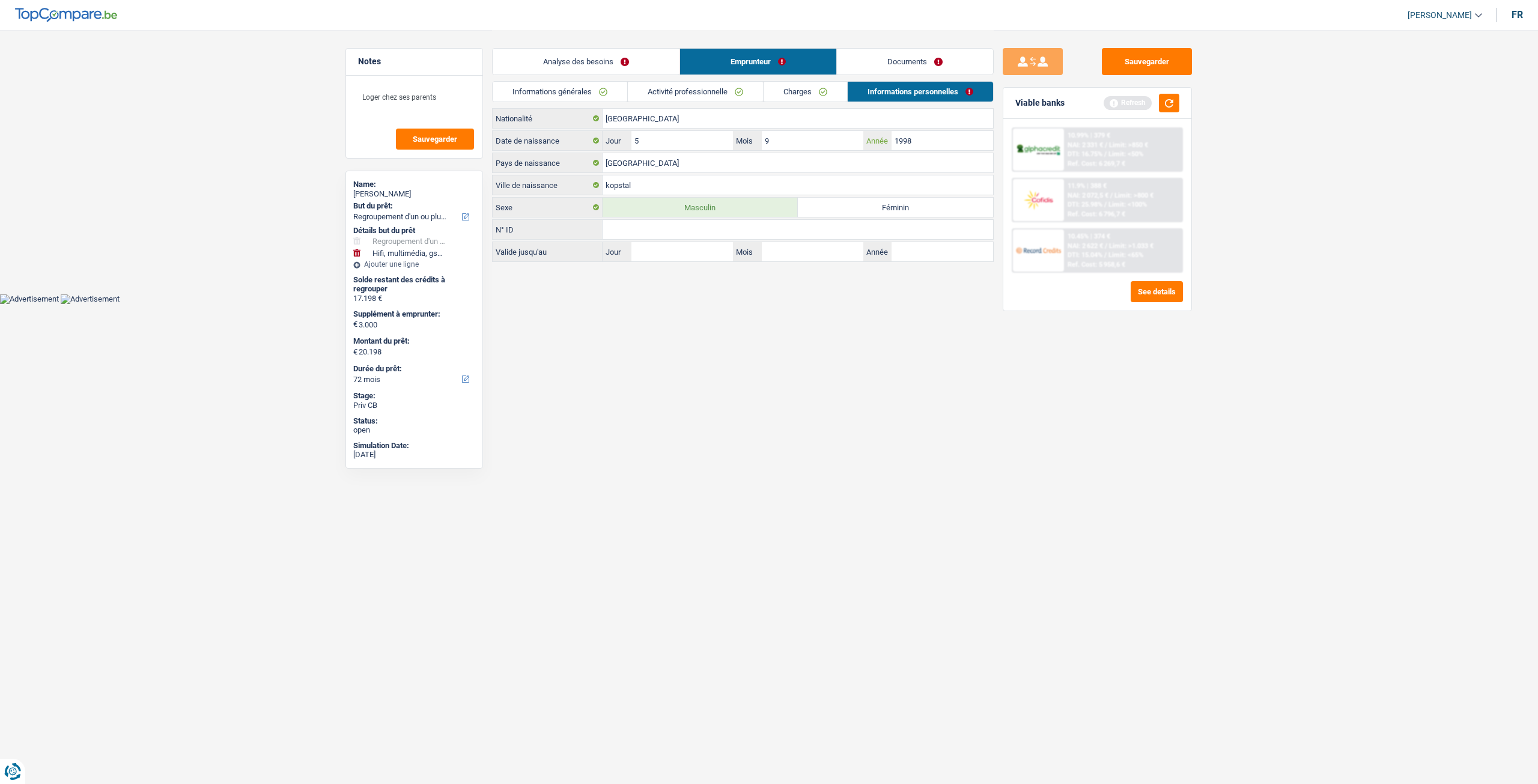
click at [918, 134] on input "1998" at bounding box center [942, 141] width 101 height 19
click at [925, 87] on link "Informations personnelles" at bounding box center [920, 91] width 145 height 20
click at [927, 65] on link "Documents" at bounding box center [915, 61] width 156 height 26
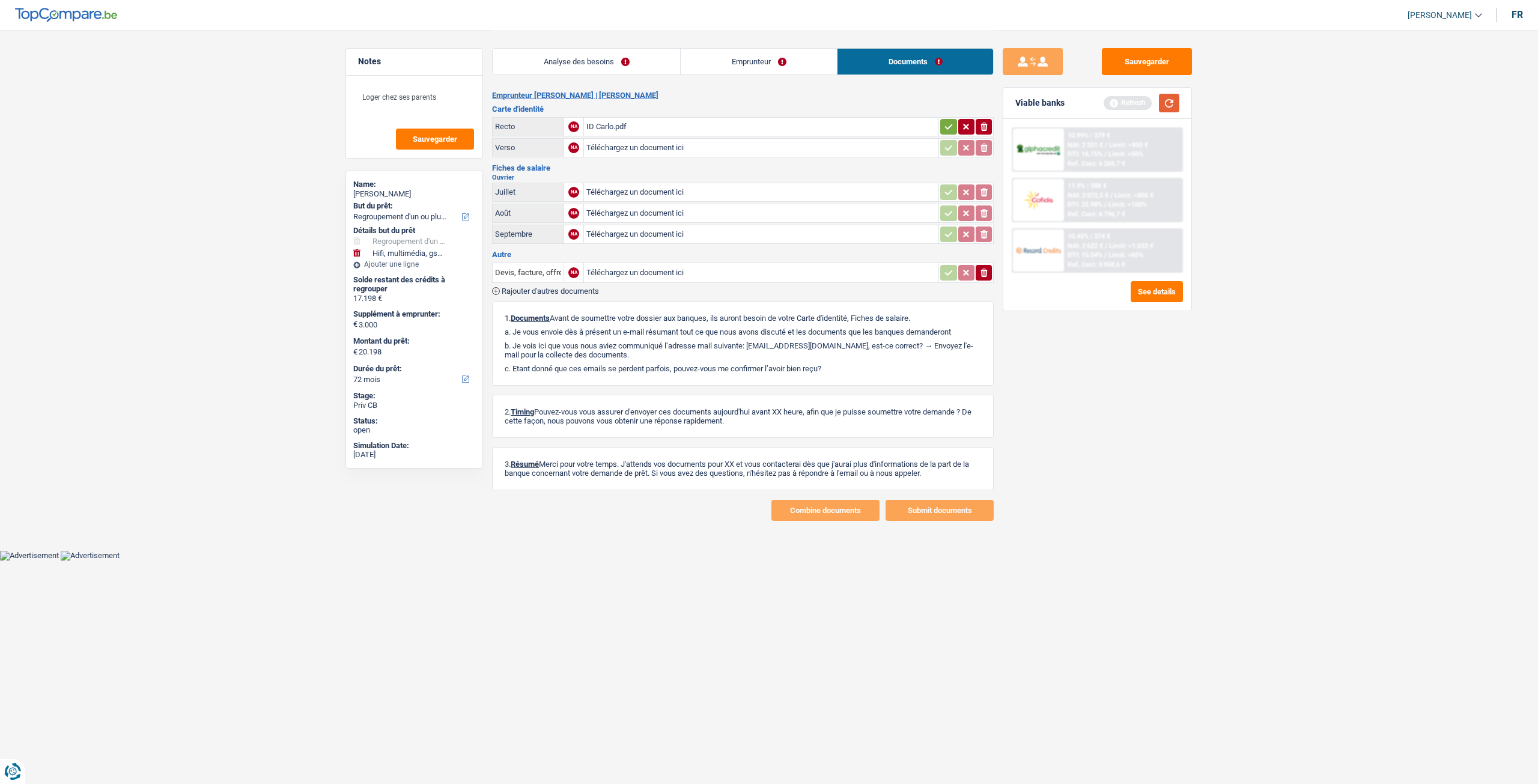
click at [1168, 101] on button "button" at bounding box center [1169, 103] width 21 height 19
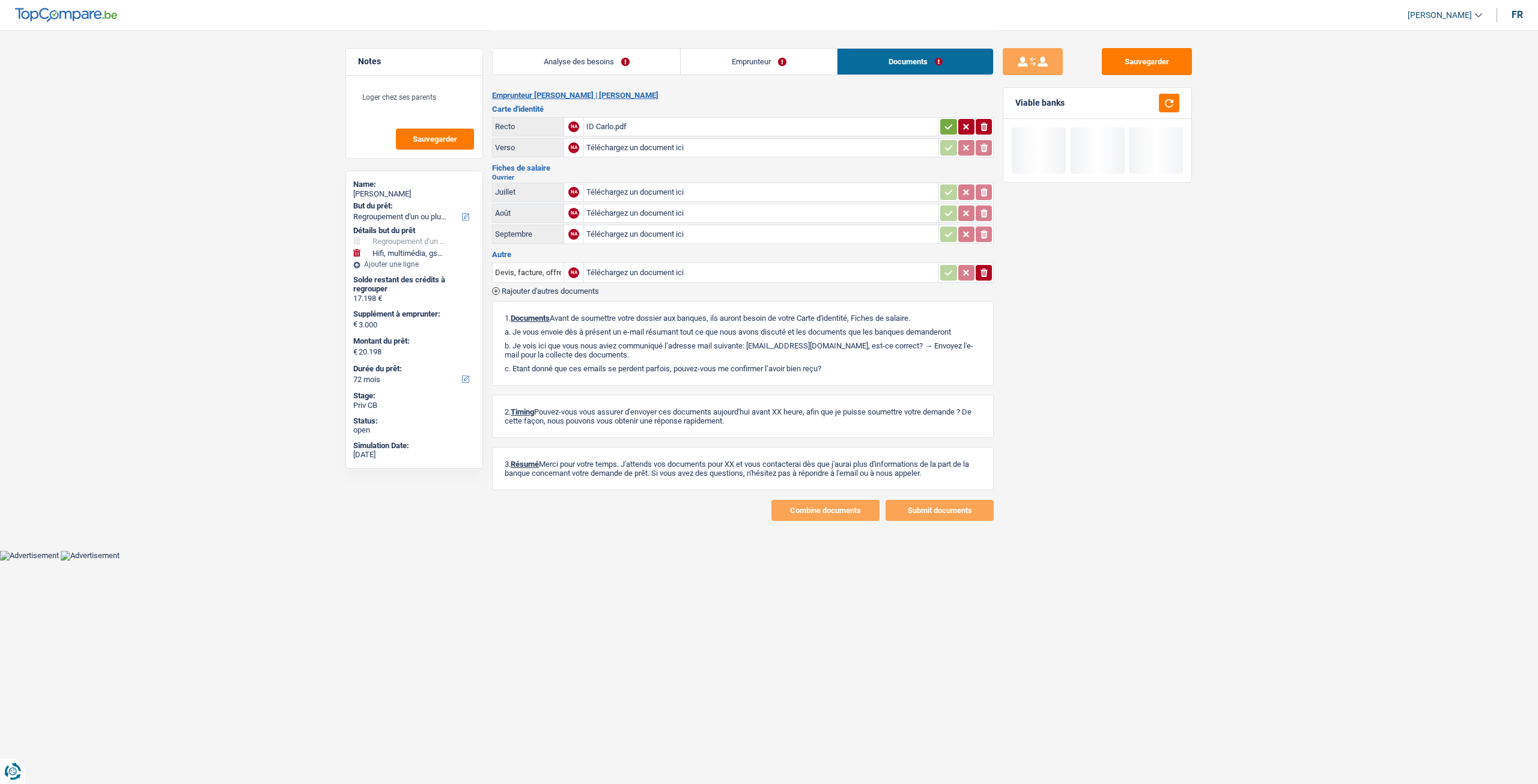
click at [623, 124] on div "ID Carlo.pdf" at bounding box center [761, 127] width 349 height 18
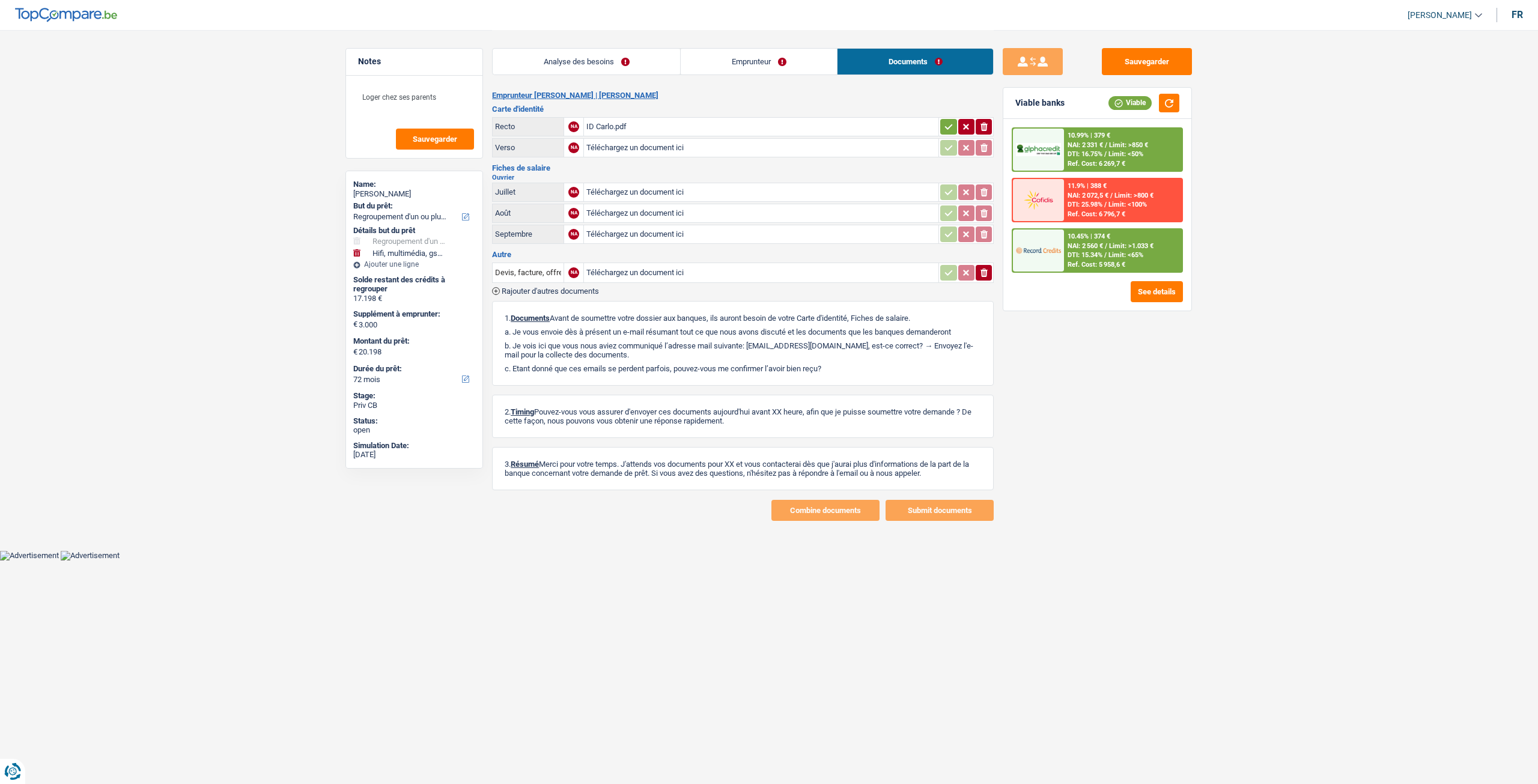
click at [758, 68] on link "Emprunteur" at bounding box center [759, 61] width 156 height 26
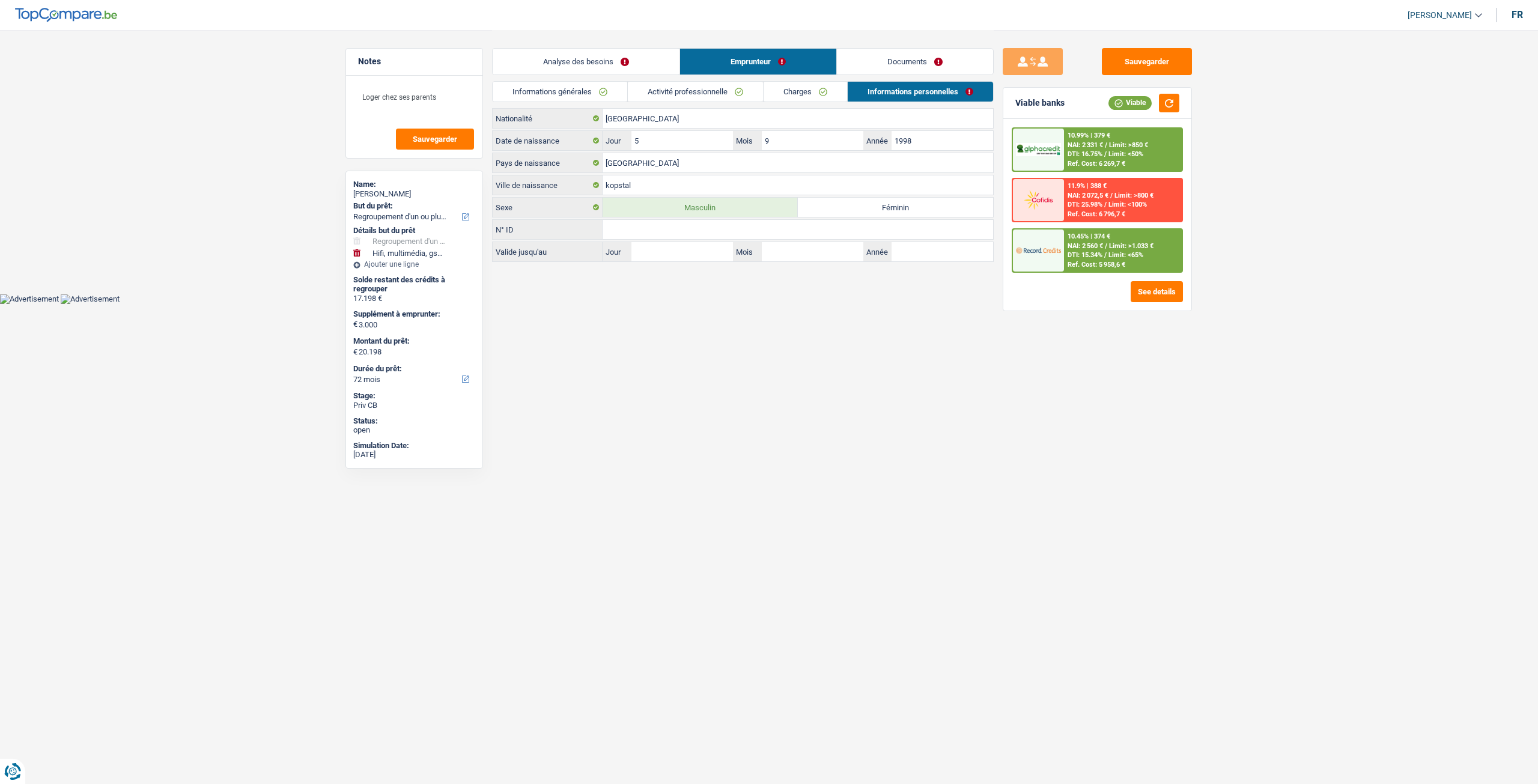
click at [911, 62] on link "Documents" at bounding box center [915, 61] width 156 height 26
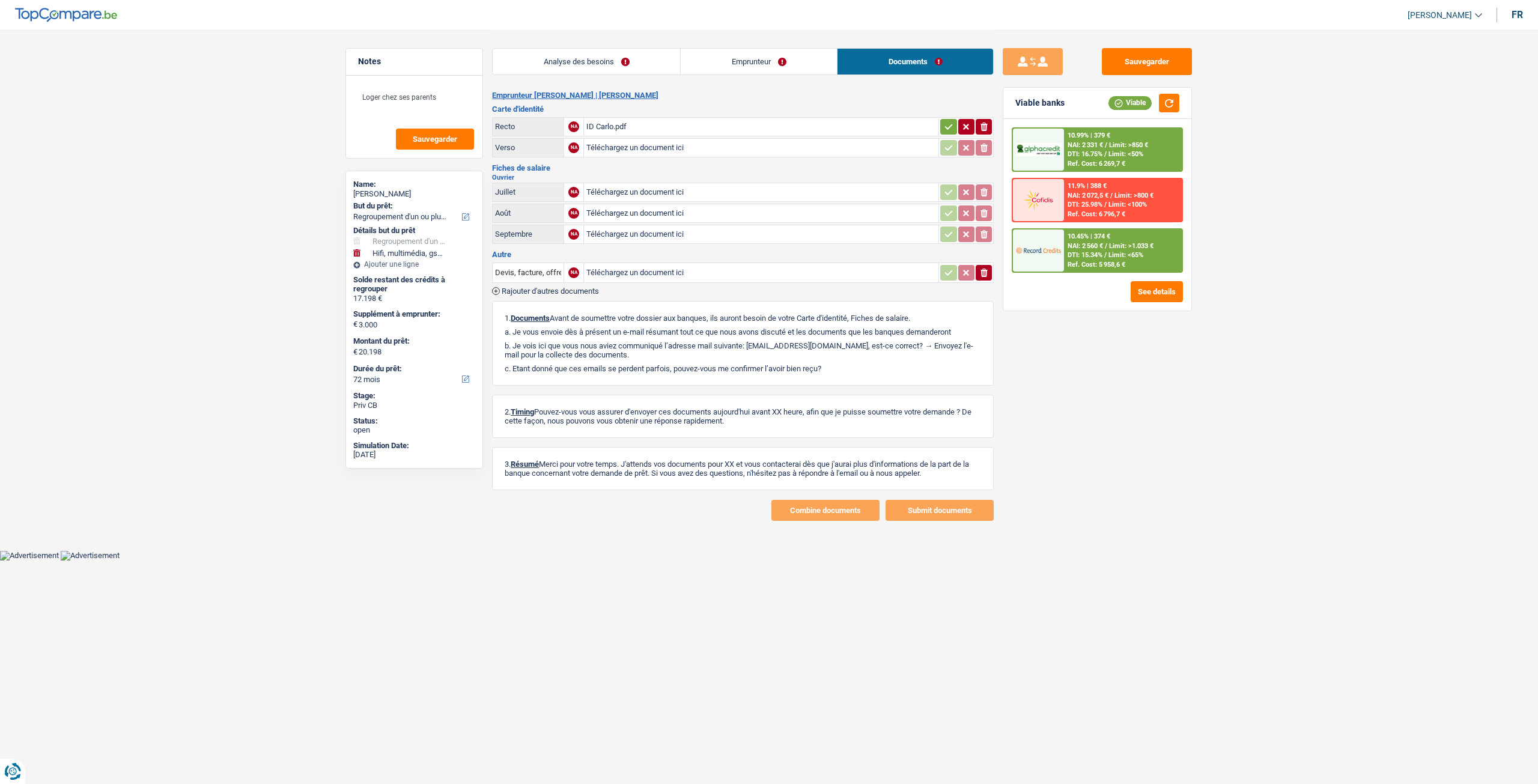
click at [612, 63] on link "Analyse des besoins" at bounding box center [587, 61] width 187 height 26
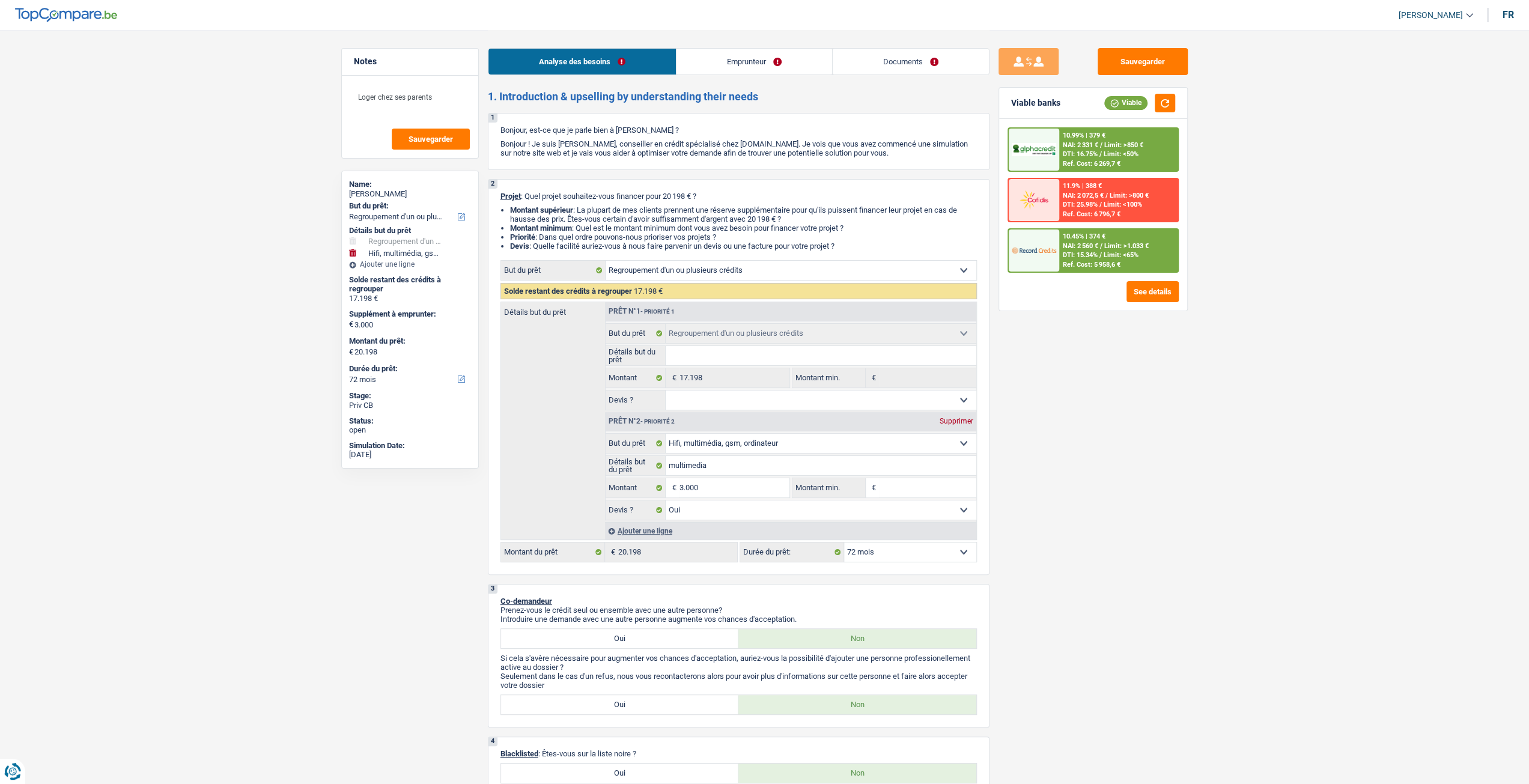
click at [754, 76] on div "Analyse des besoins Emprunteur Documents" at bounding box center [738, 56] width 502 height 51
click at [883, 68] on link "Documents" at bounding box center [911, 61] width 156 height 26
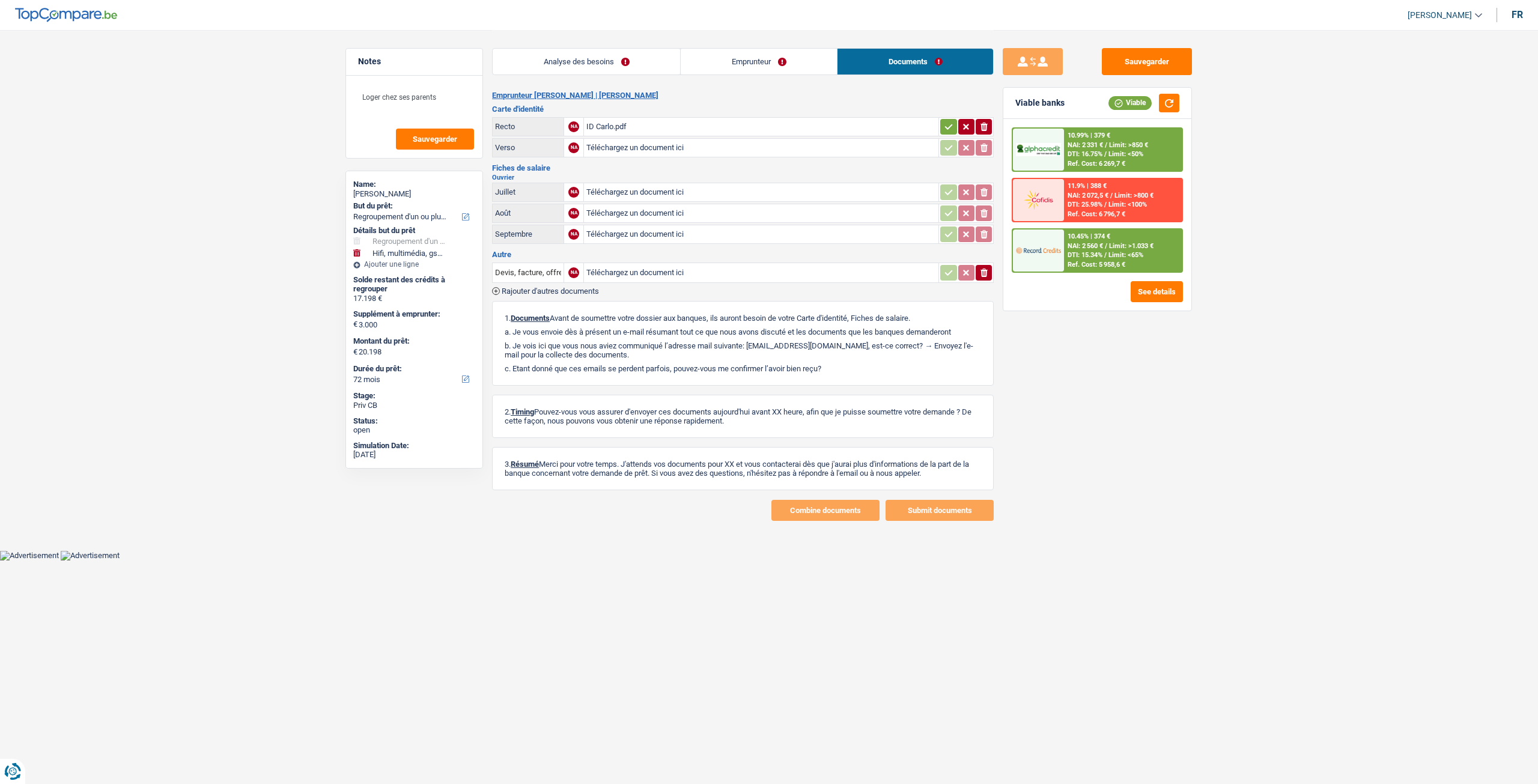
click at [567, 57] on link "Analyse des besoins" at bounding box center [587, 61] width 187 height 26
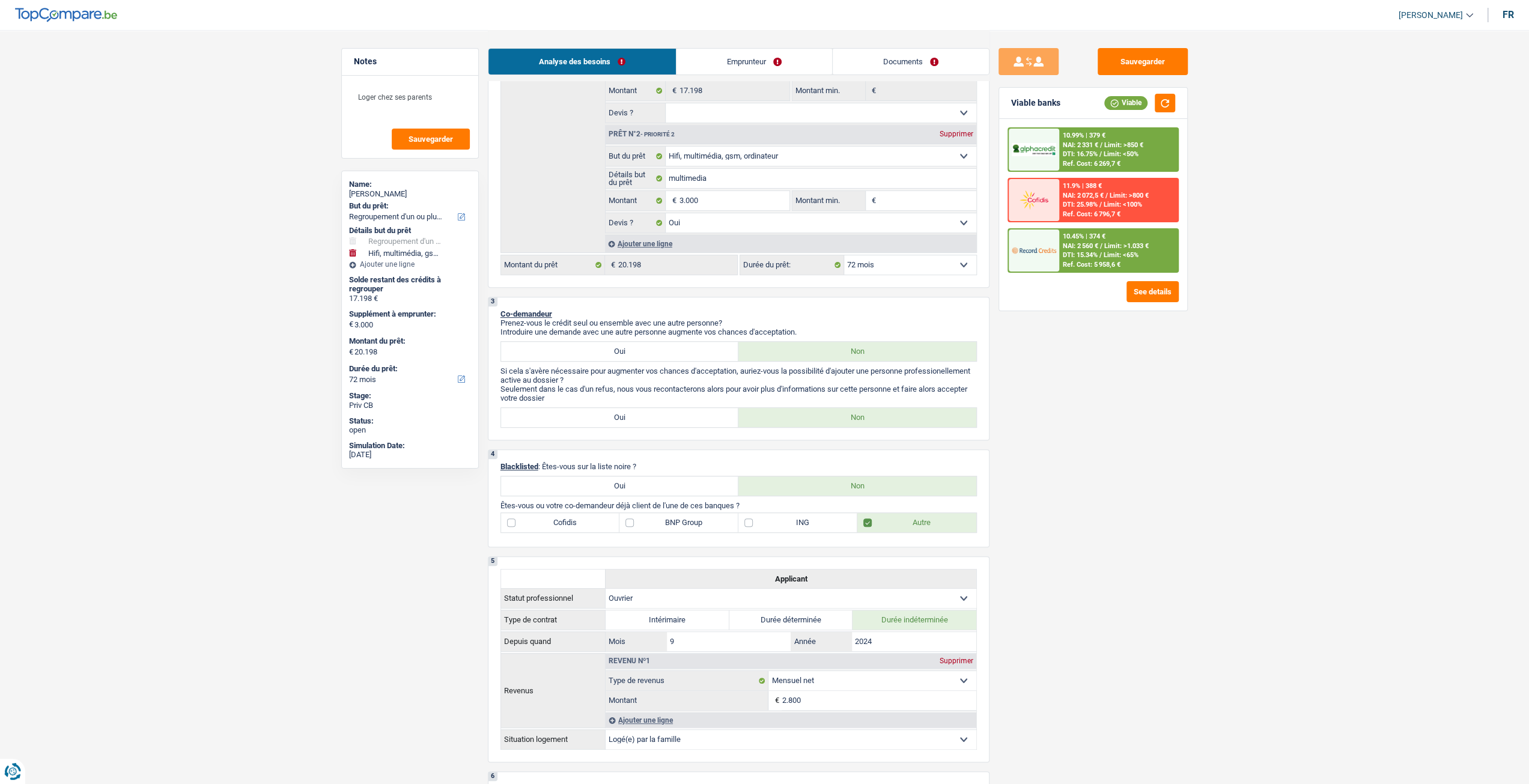
scroll to position [300, 0]
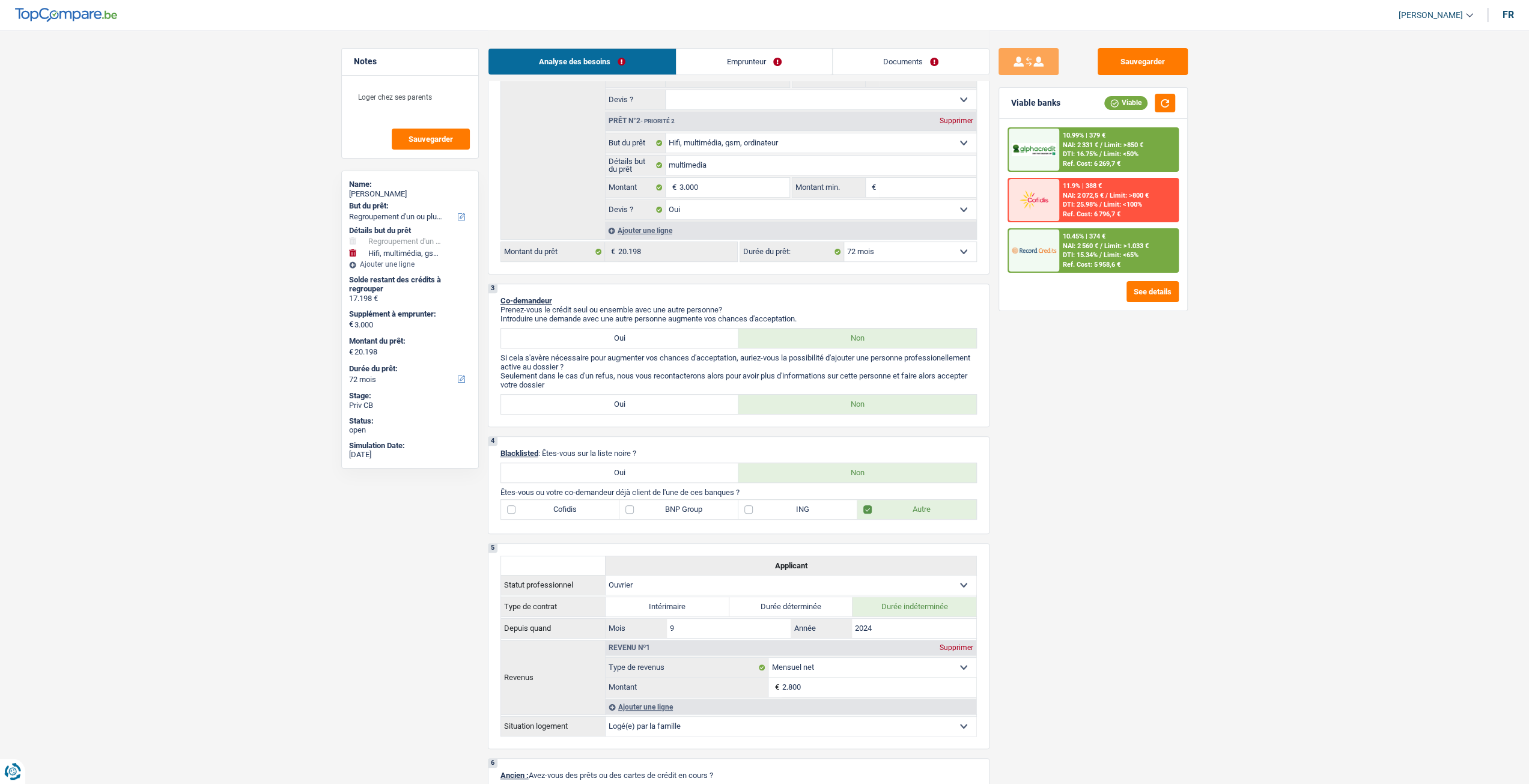
click at [1077, 264] on div "Ref. Cost: 5 958,6 €" at bounding box center [1091, 265] width 57 height 8
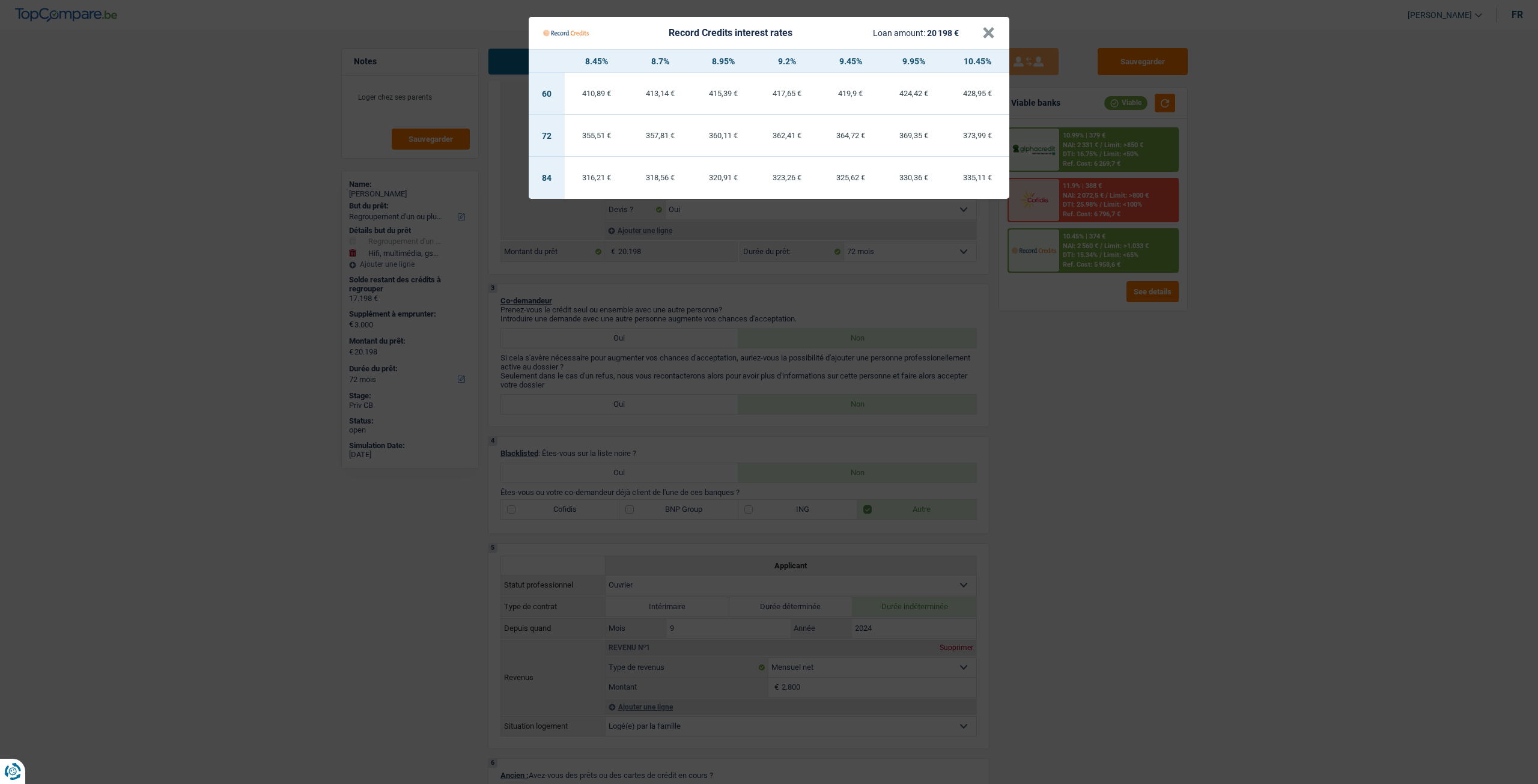
click at [1089, 365] on Credits "Record Credits interest rates Loan amount: 20 198 € × 8.45% 8.7% 8.95% 9.2% 9.4…" at bounding box center [769, 392] width 1538 height 784
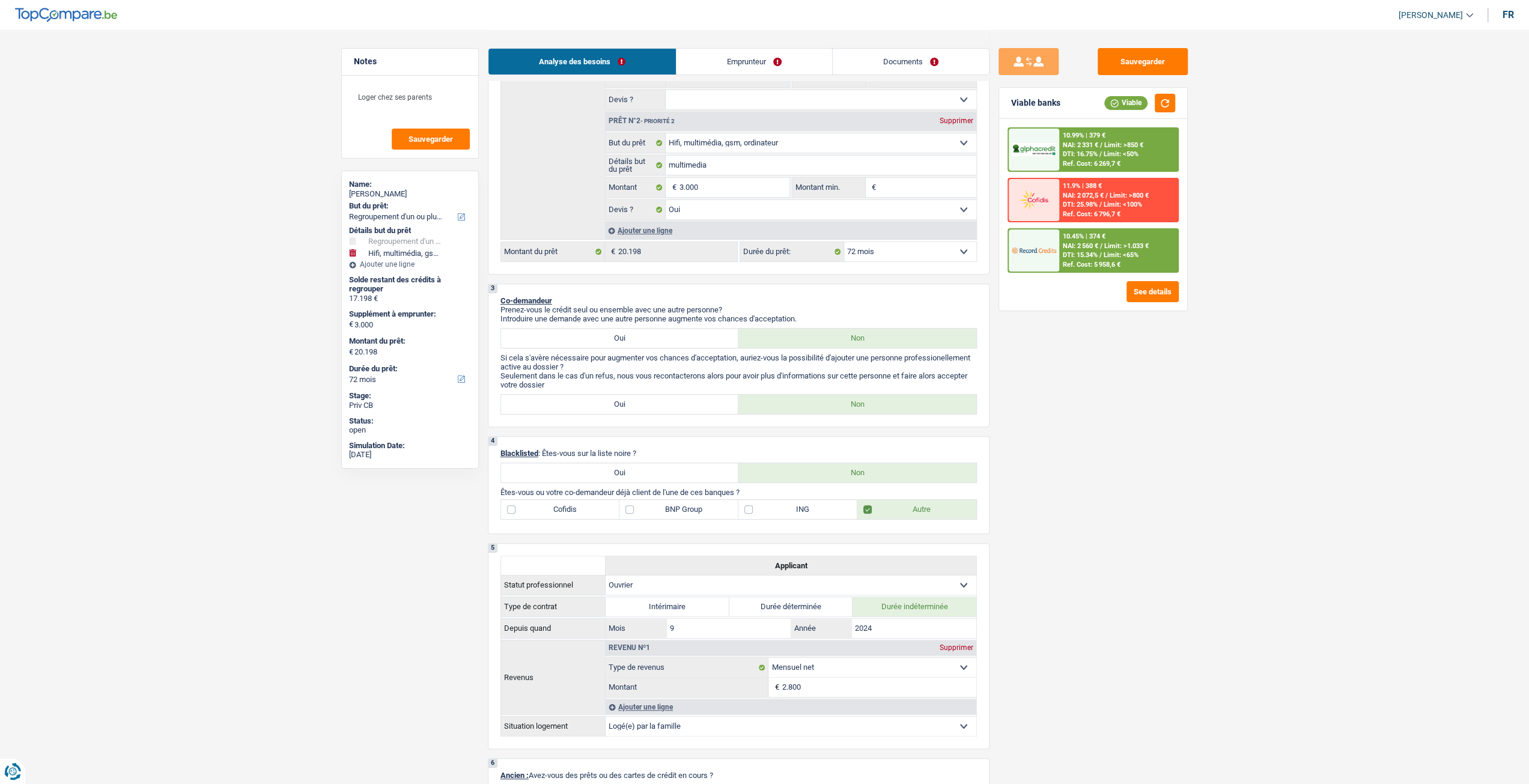
click at [1088, 158] on div "10.99% | 379 € NAI: 2 331 € / Limit: >850 € DTI: 16.75% / Limit: <50% Ref. Cost…" at bounding box center [1118, 149] width 118 height 42
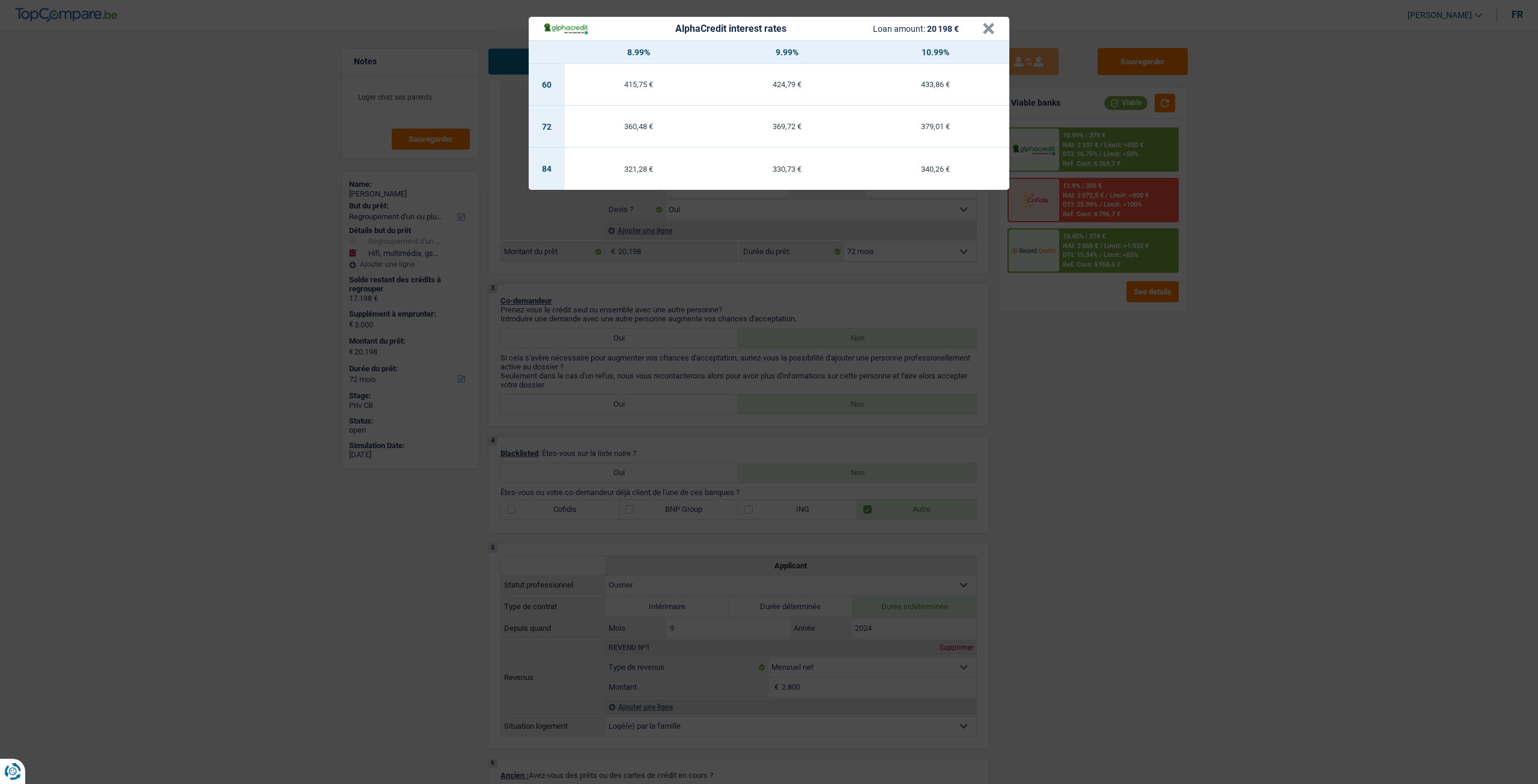
click at [1129, 355] on div "AlphaCredit interest rates Loan amount: 20 198 € × 8.99% 9.99% 10.99% 60 415,75…" at bounding box center [769, 392] width 1538 height 784
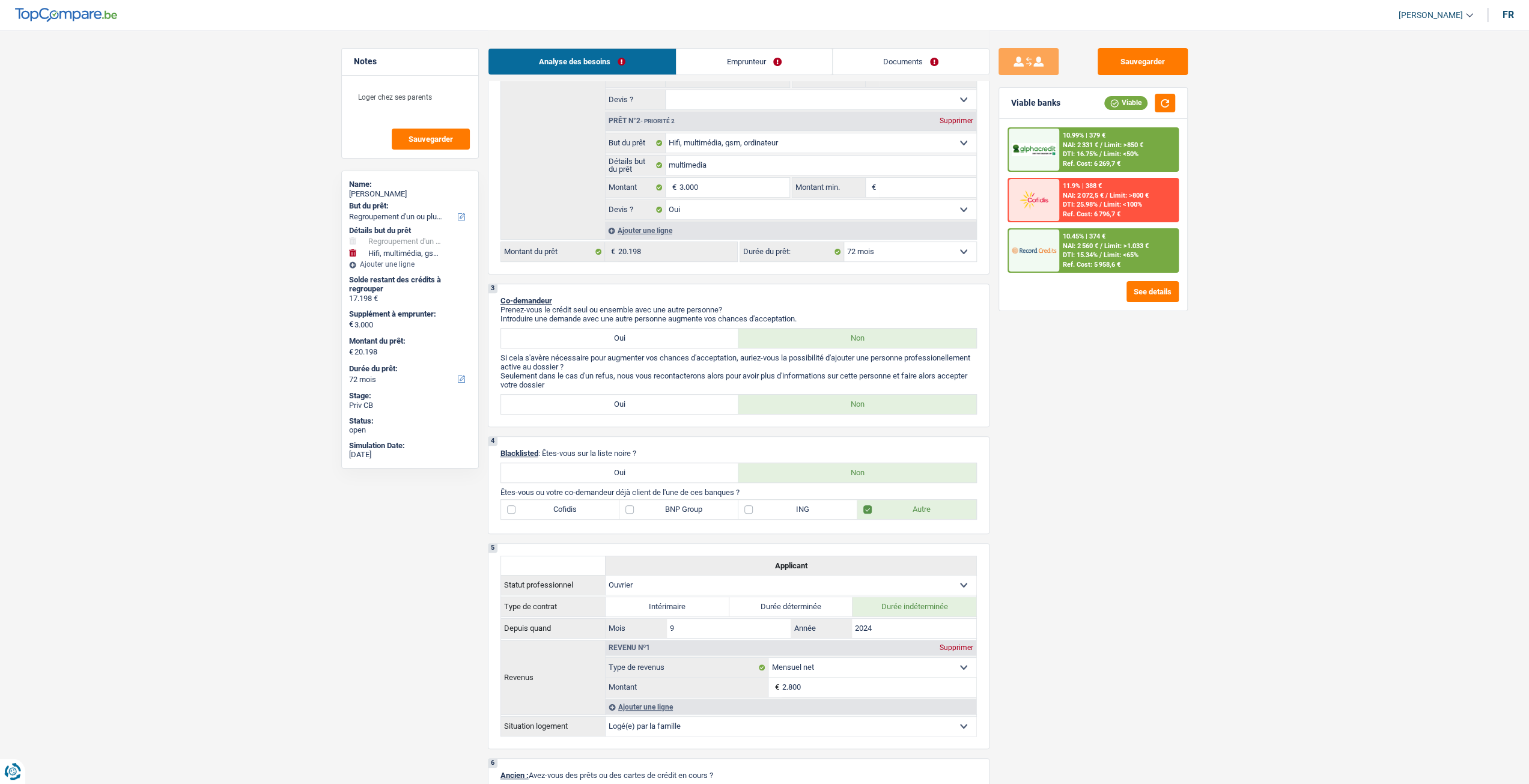
click at [1097, 261] on div "Ref. Cost: 5 958,6 €" at bounding box center [1091, 265] width 57 height 8
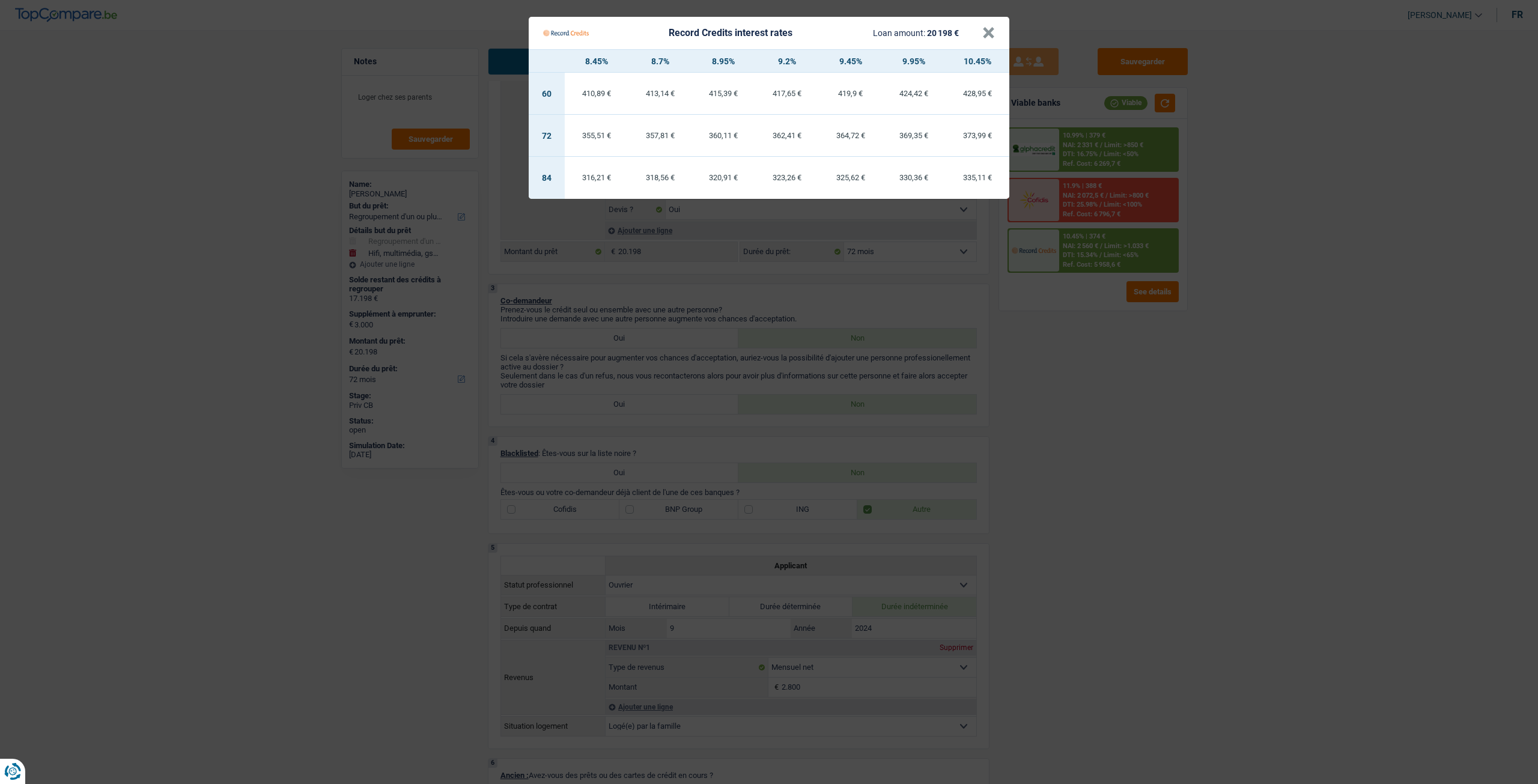
click at [1063, 374] on Credits "Record Credits interest rates Loan amount: 20 198 € × 8.45% 8.7% 8.95% 9.2% 9.4…" at bounding box center [769, 392] width 1538 height 784
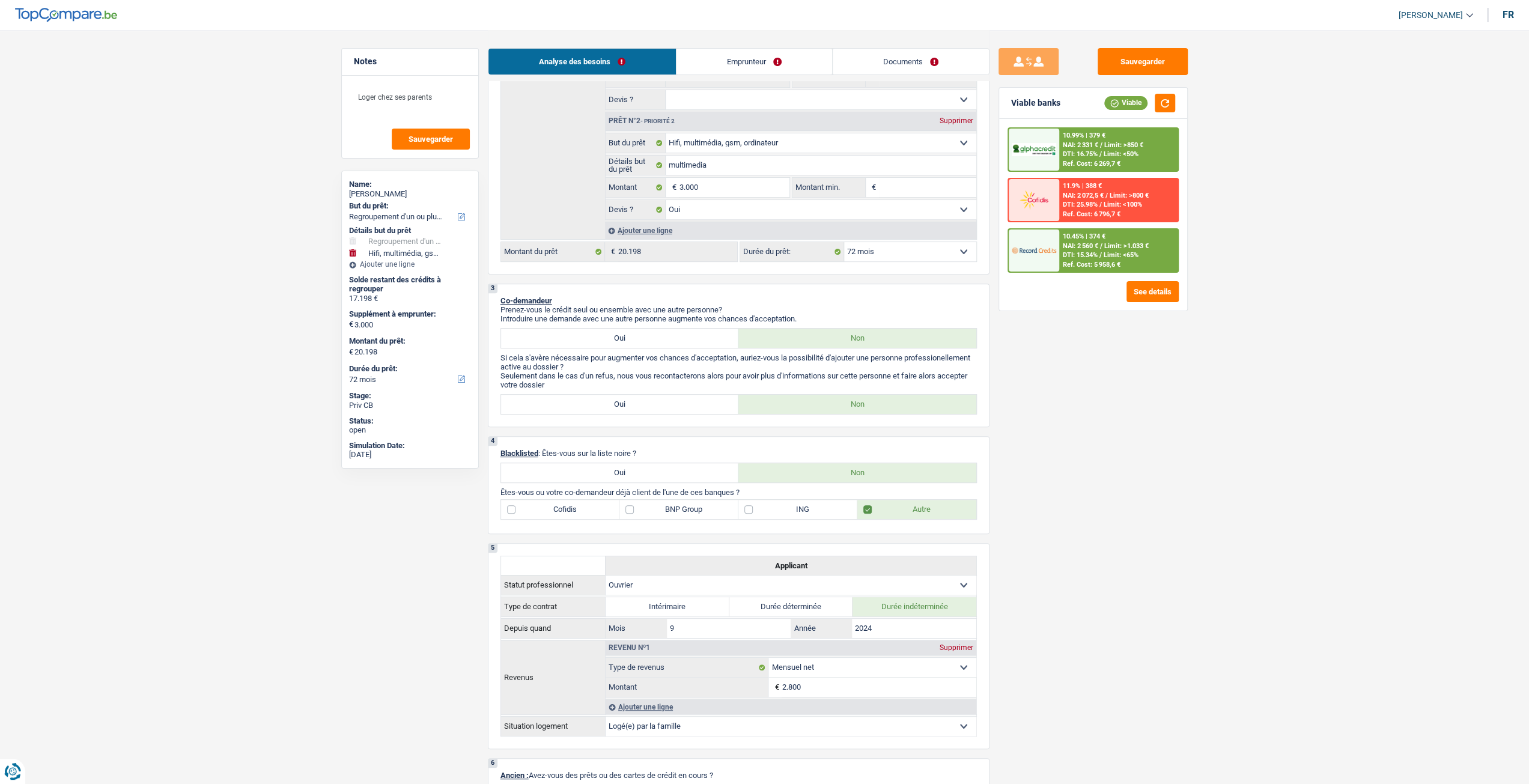
click at [1085, 149] on span "NAI: 2 331 €" at bounding box center [1080, 145] width 36 height 8
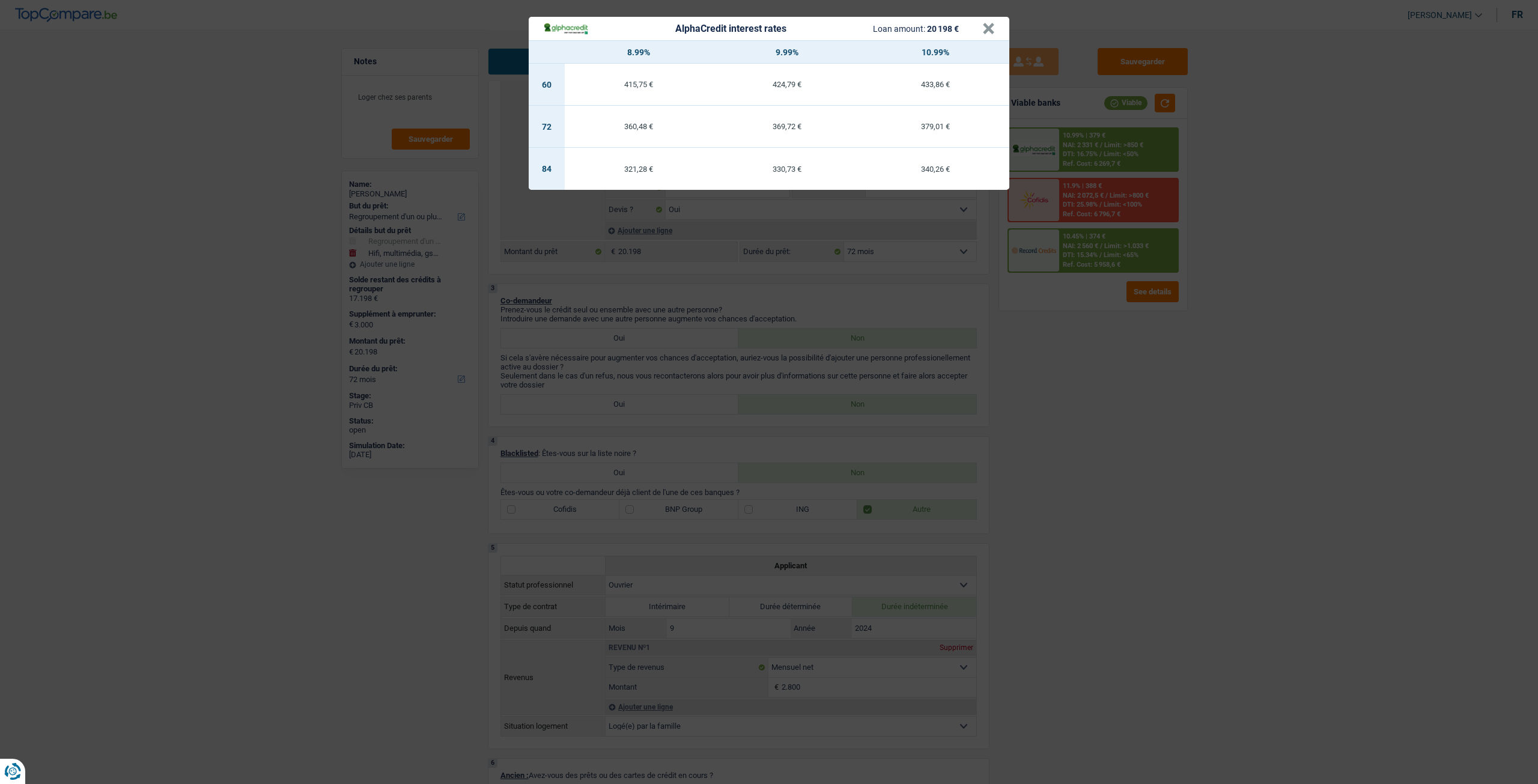
click at [1105, 338] on div "AlphaCredit interest rates Loan amount: 20 198 € × 8.99% 9.99% 10.99% 60 415,75…" at bounding box center [769, 392] width 1538 height 784
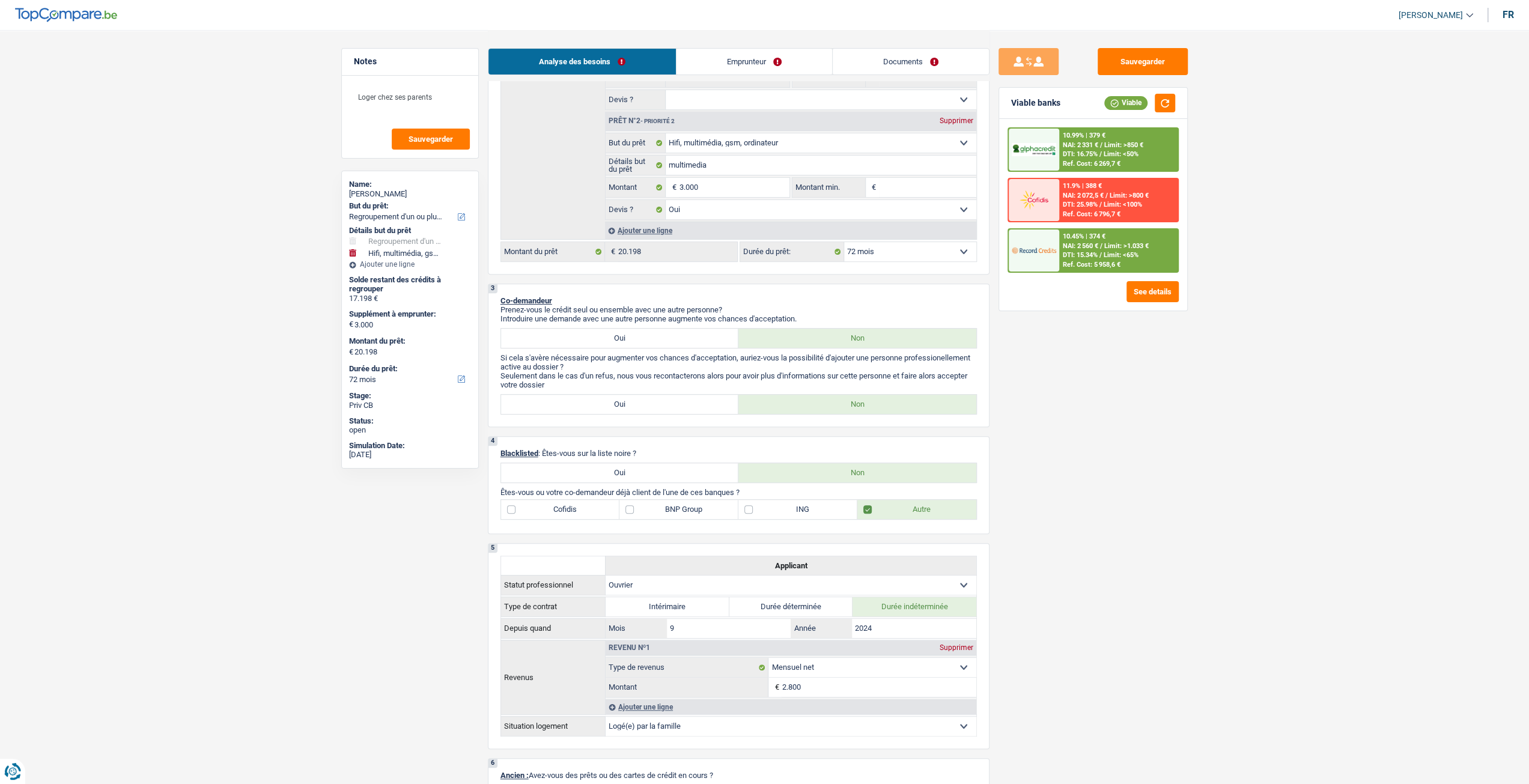
click at [1072, 267] on div "Ref. Cost: 5 958,6 €" at bounding box center [1091, 265] width 57 height 8
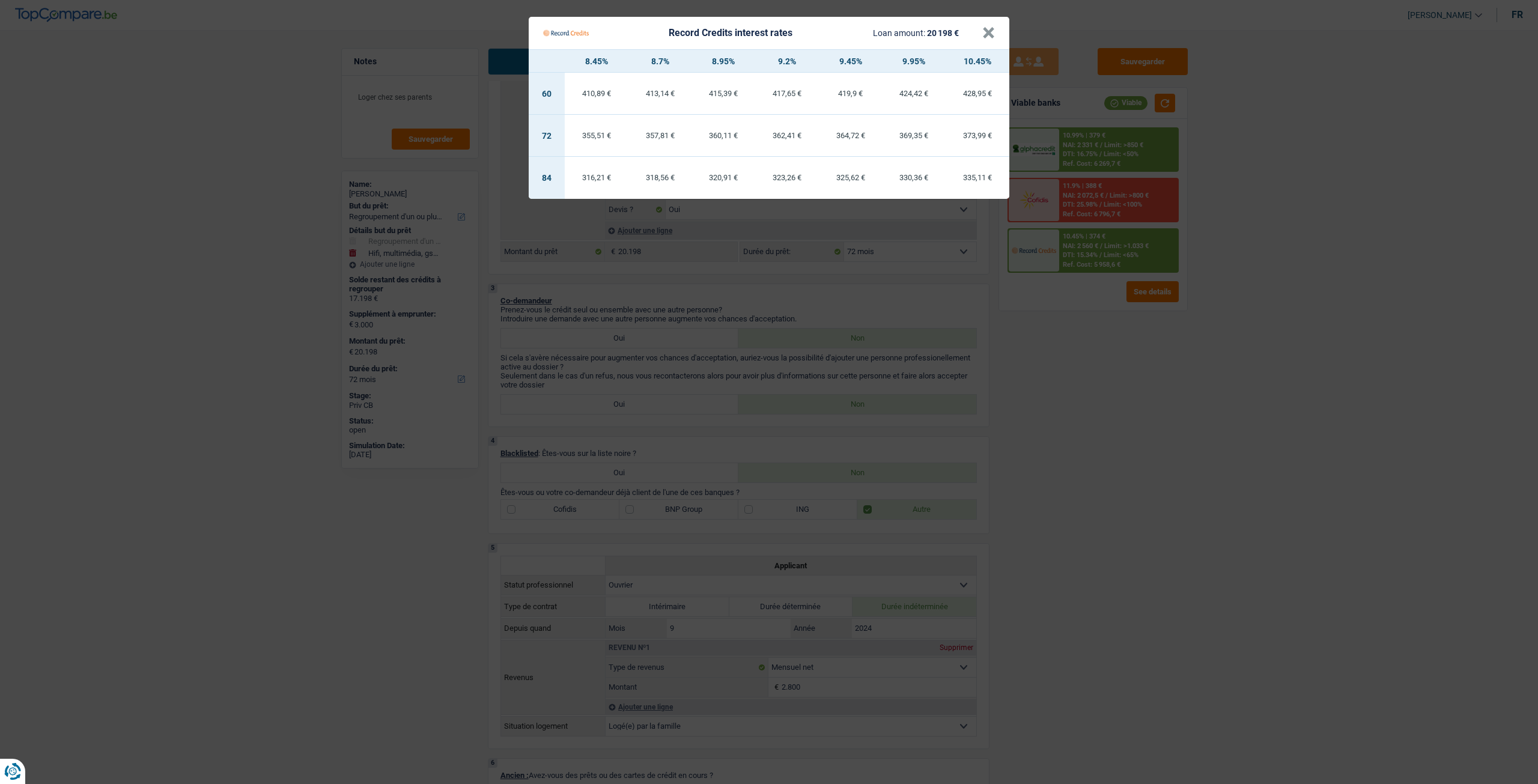
click at [1079, 369] on Credits "Record Credits interest rates Loan amount: 20 198 € × 8.45% 8.7% 8.95% 9.2% 9.4…" at bounding box center [769, 392] width 1538 height 784
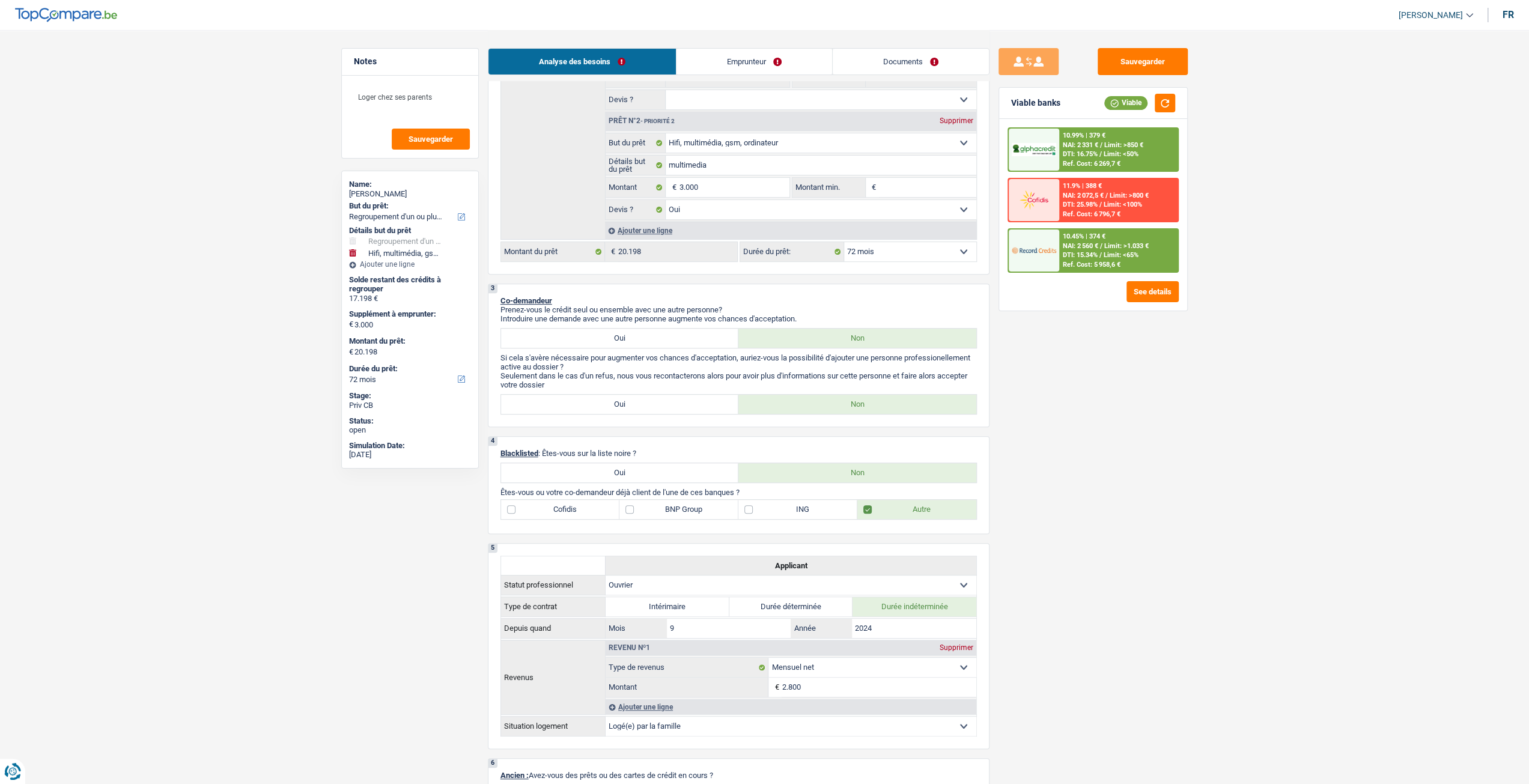
click at [1105, 163] on div "Ref. Cost: 6 269,7 €" at bounding box center [1091, 163] width 57 height 8
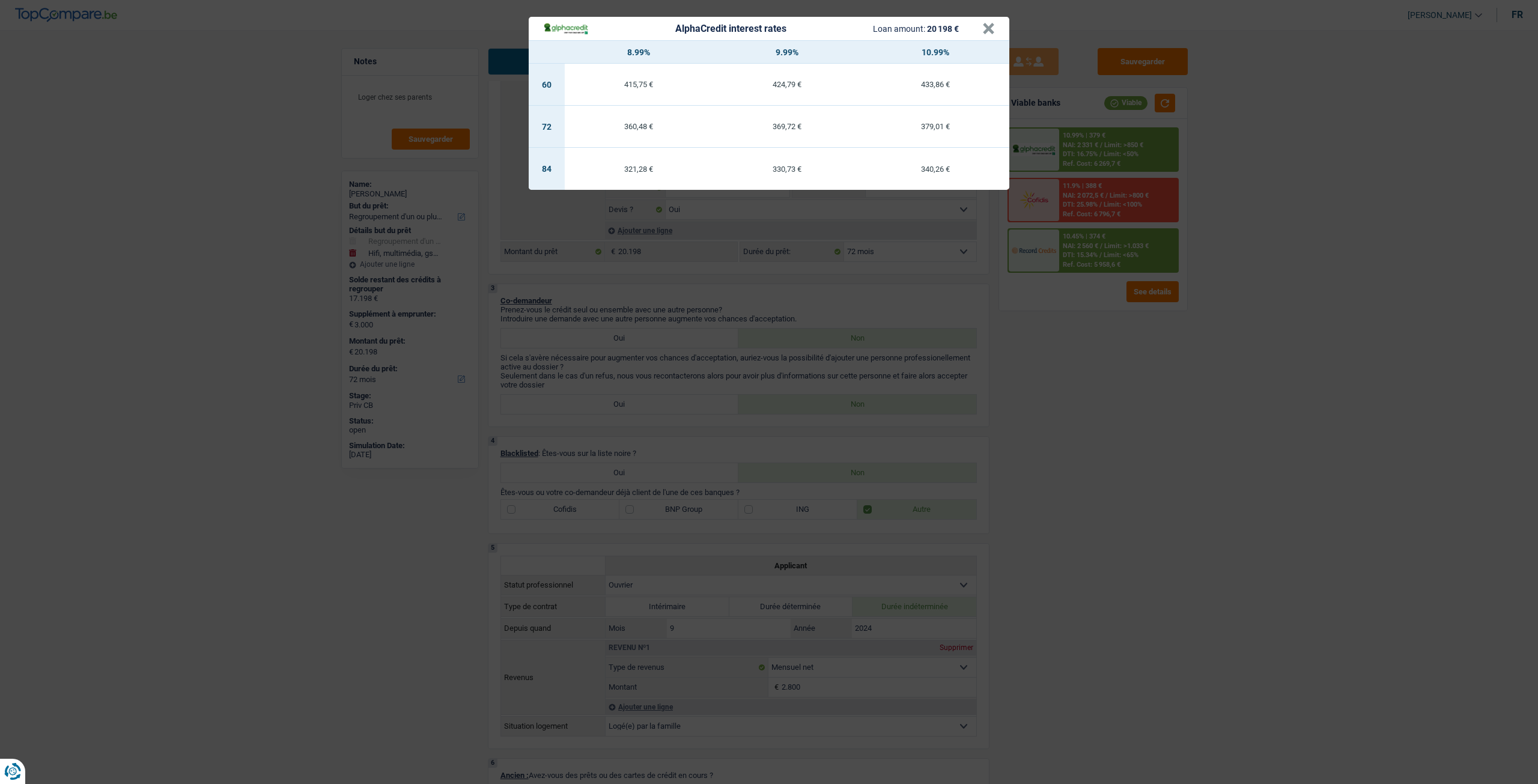
click at [1099, 306] on div "AlphaCredit interest rates Loan amount: 20 198 € × 8.99% 9.99% 10.99% 60 415,75…" at bounding box center [769, 392] width 1538 height 784
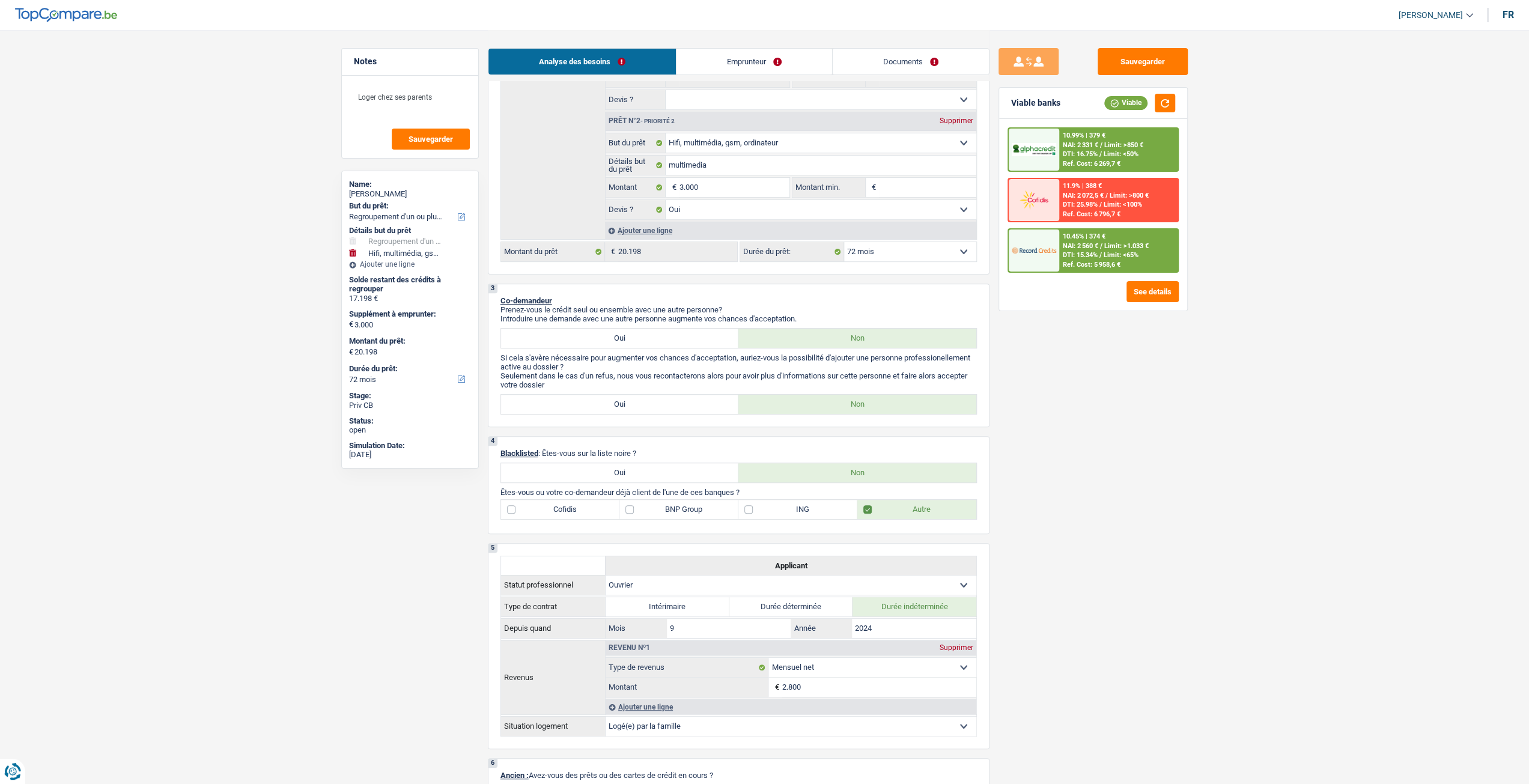
click at [1070, 245] on span "NAI: 2 560 €" at bounding box center [1080, 246] width 36 height 8
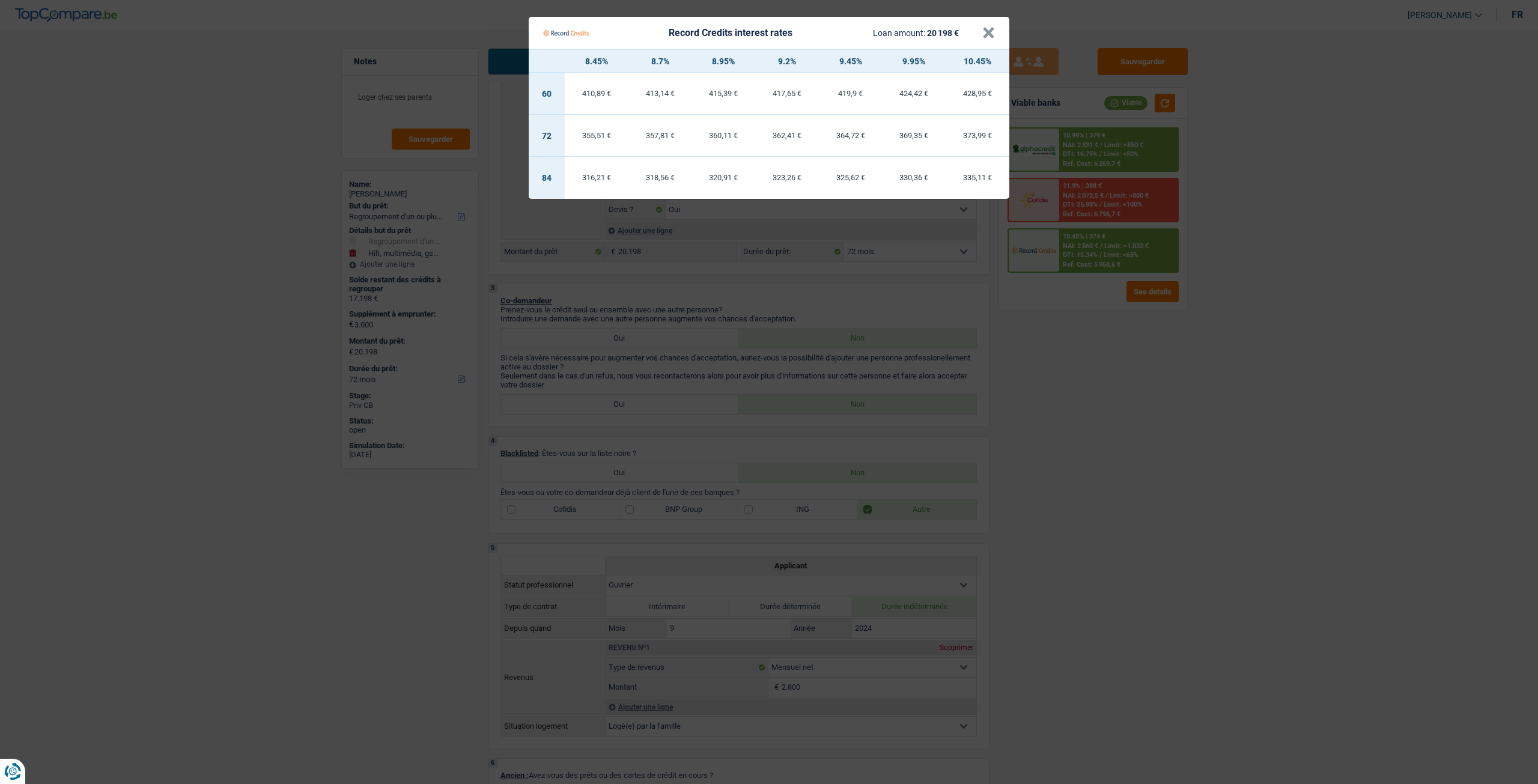
click at [1078, 327] on Credits "Record Credits interest rates Loan amount: 20 198 € × 8.45% 8.7% 8.95% 9.2% 9.4…" at bounding box center [769, 392] width 1538 height 784
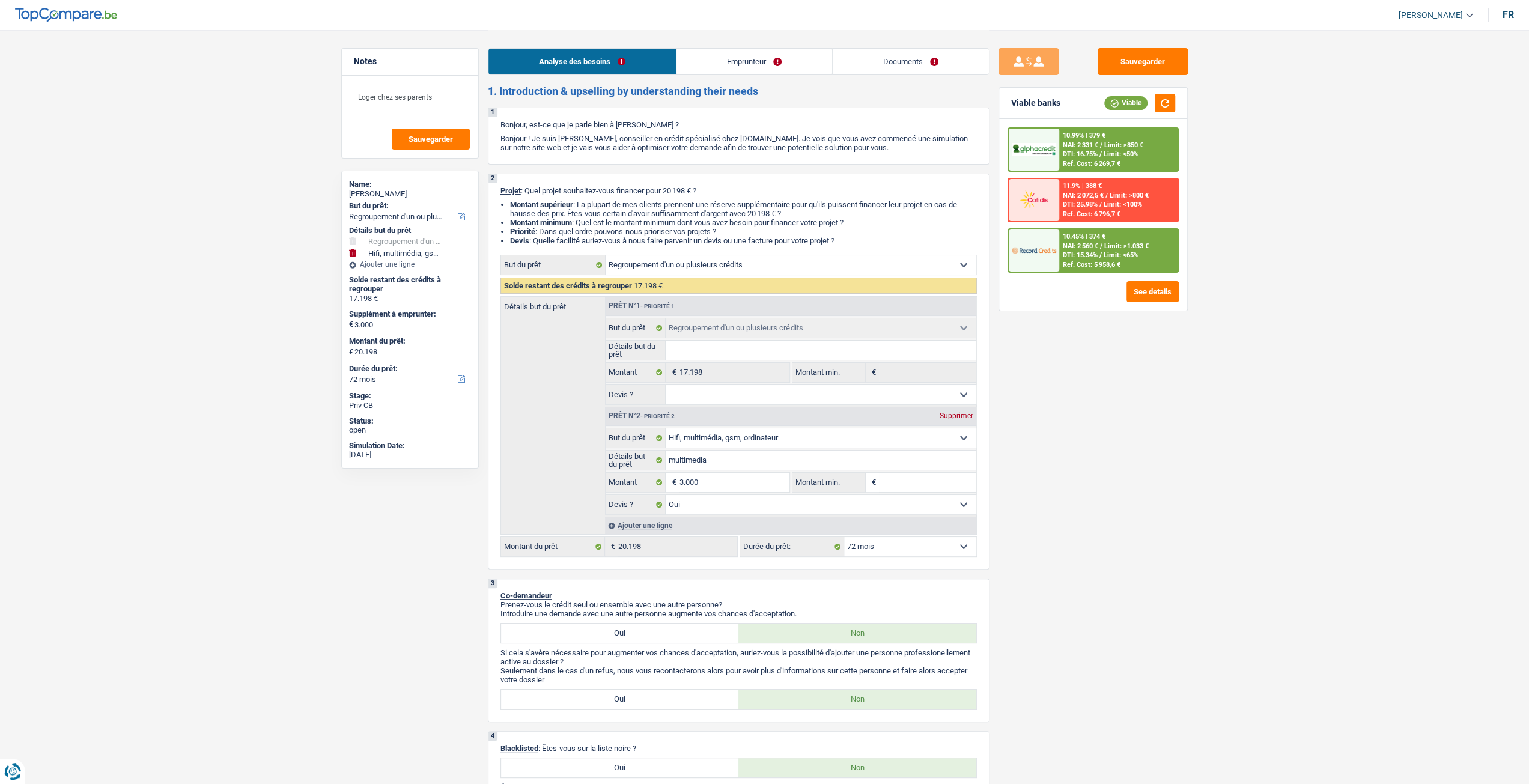
scroll to position [0, 0]
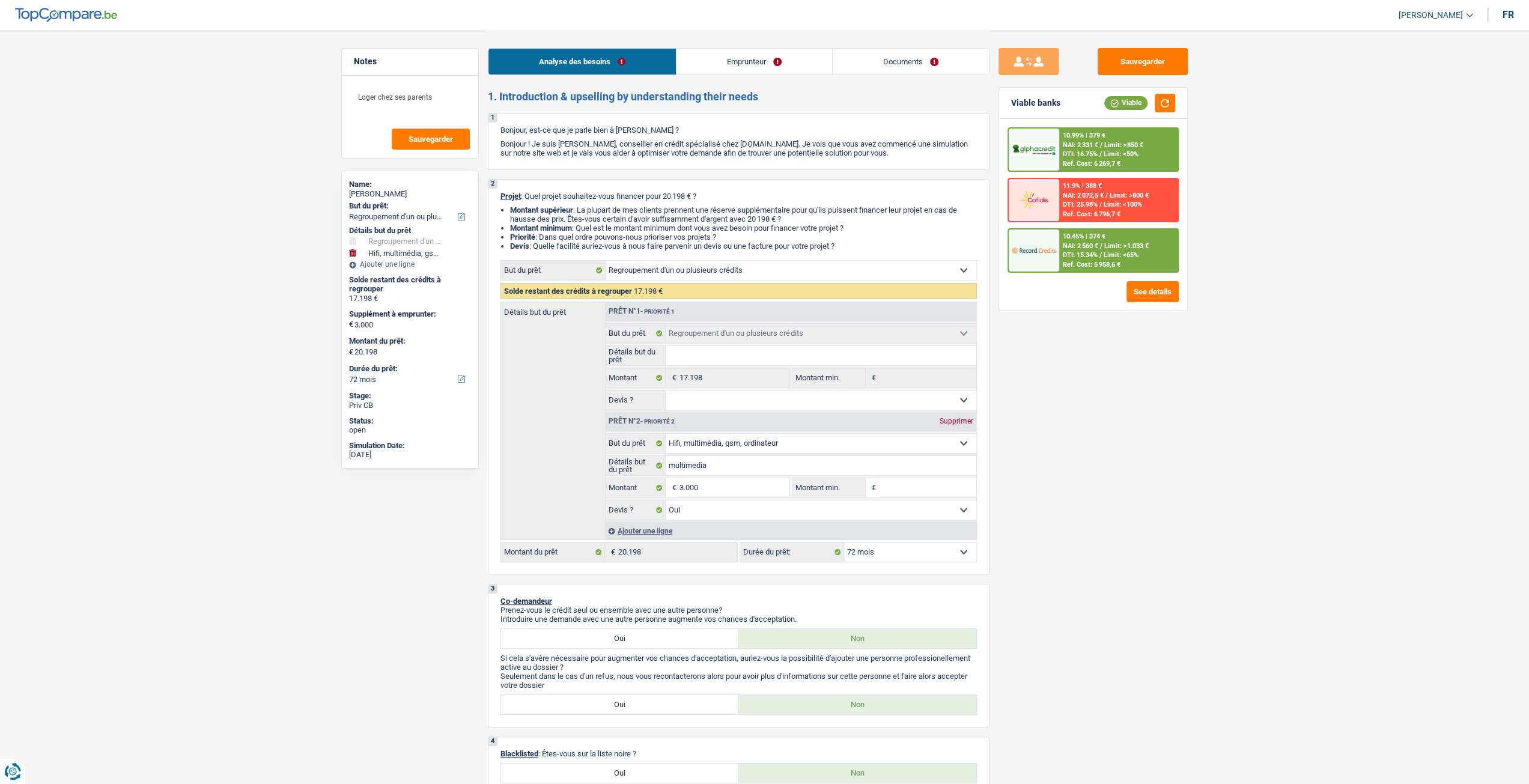
click at [1085, 261] on div "Ref. Cost: 5 958,6 €" at bounding box center [1091, 265] width 57 height 8
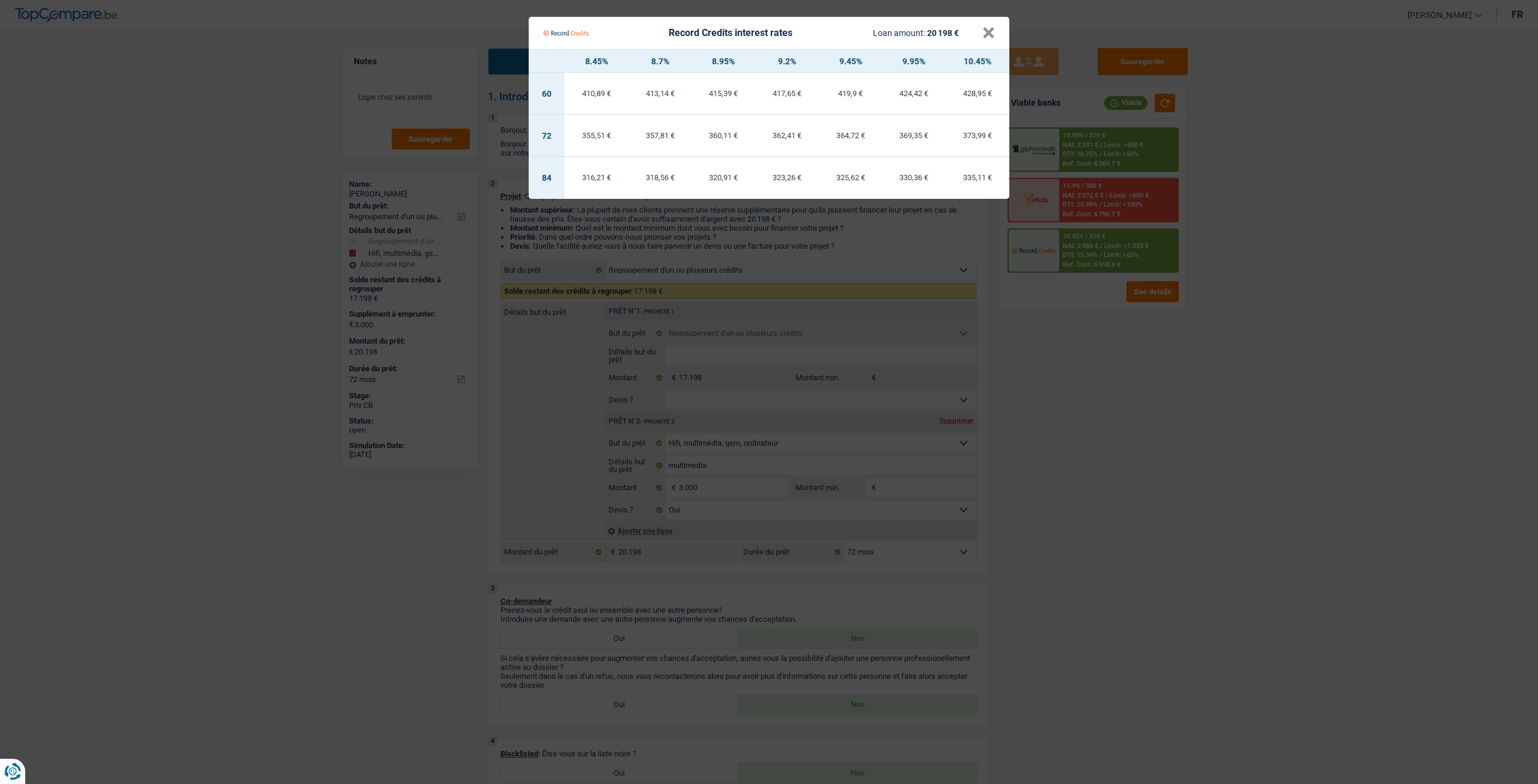
click at [1079, 364] on Credits "Record Credits interest rates Loan amount: 20 198 € × 8.45% 8.7% 8.95% 9.2% 9.4…" at bounding box center [769, 392] width 1538 height 784
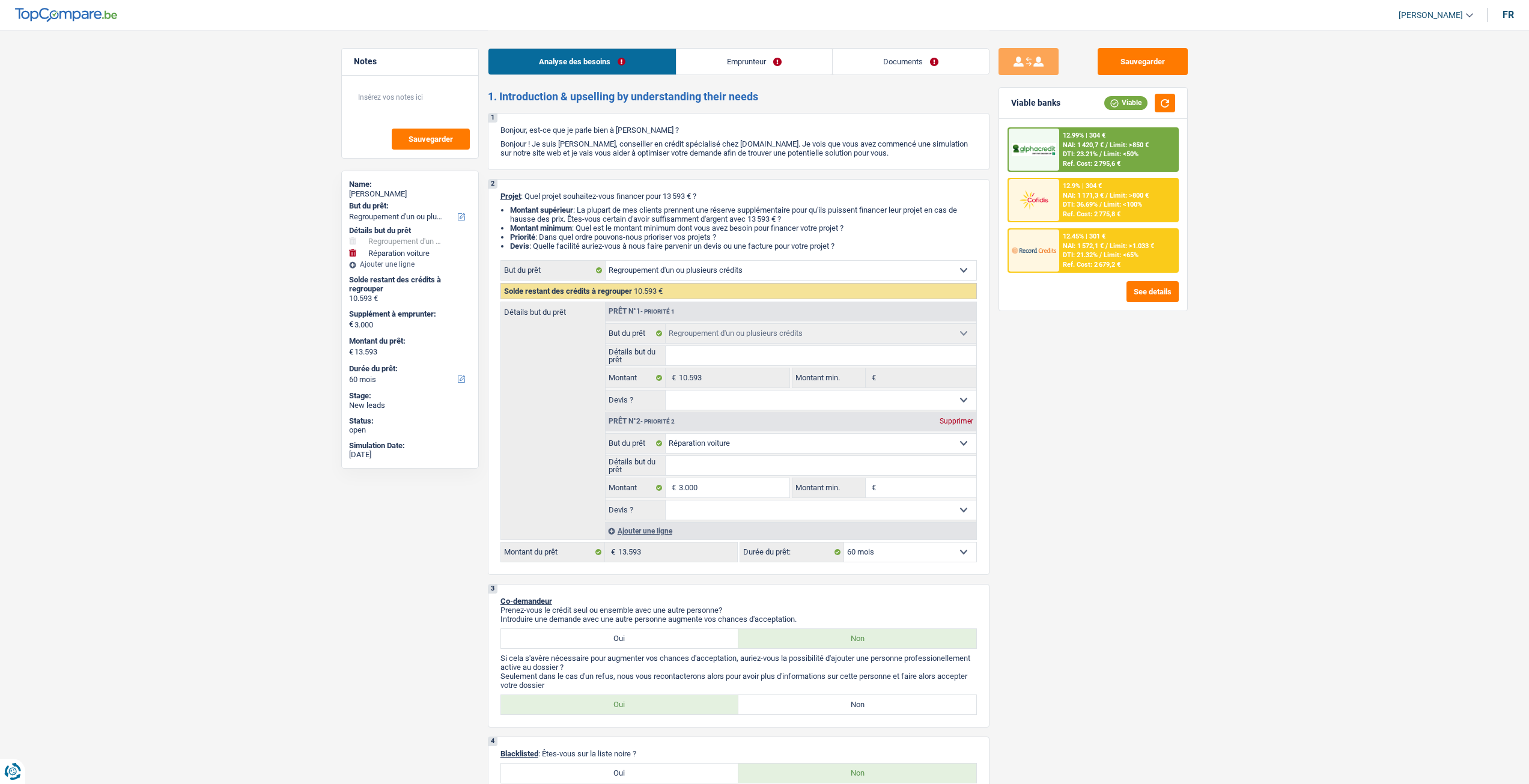
select select "refinancing"
select select "carRepair"
select select "60"
select select "refinancing"
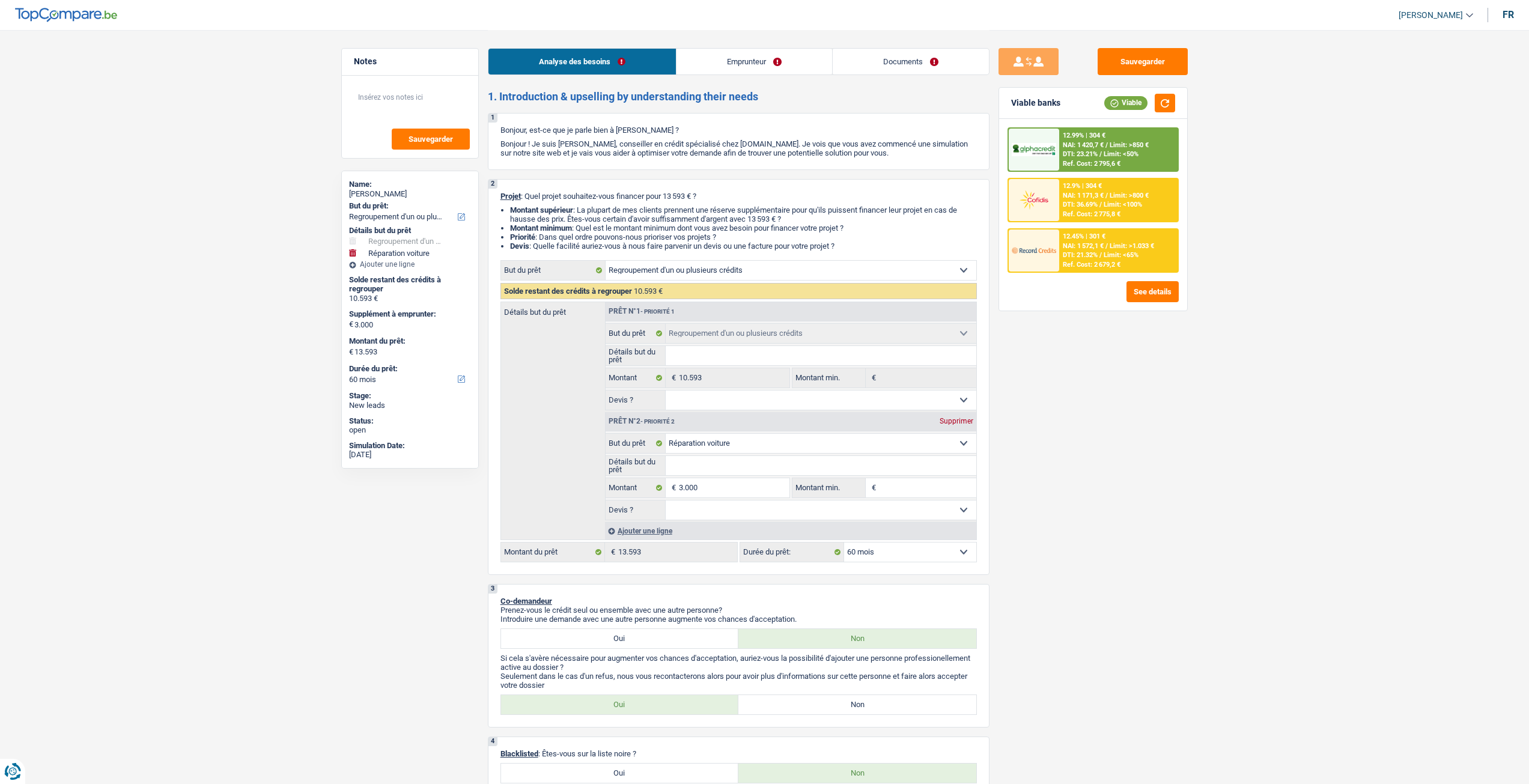
select select "refinancing"
select select "carRepair"
select select "60"
select select "worker"
select select "netSalary"
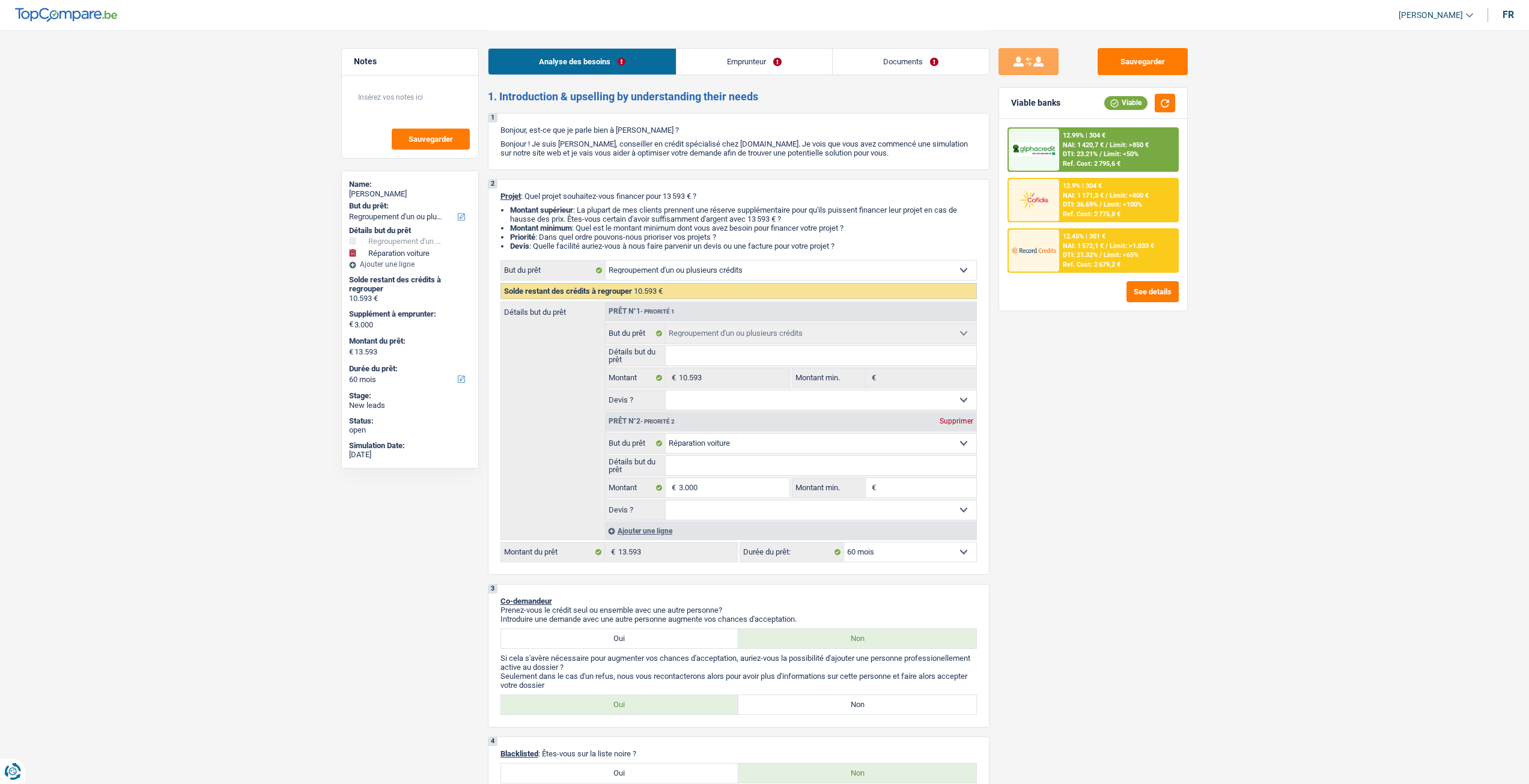
select select "liveWithParents"
select select "personalLoan"
select select "hobbies"
select select "48"
select select "cardOrCredit"
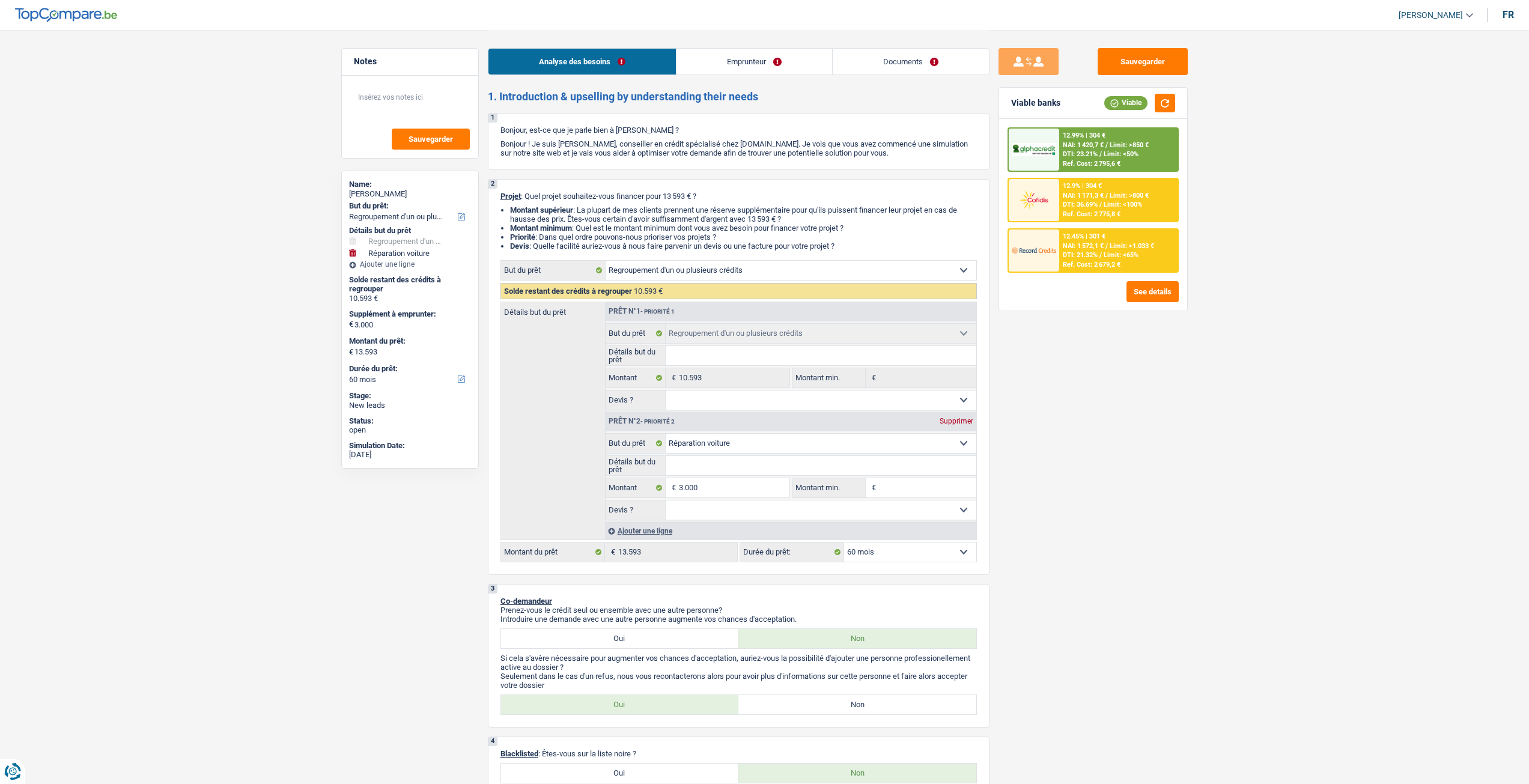
select select "cardOrCredit"
select select "personalLoan"
select select "miscellaneousCosts"
select select "24"
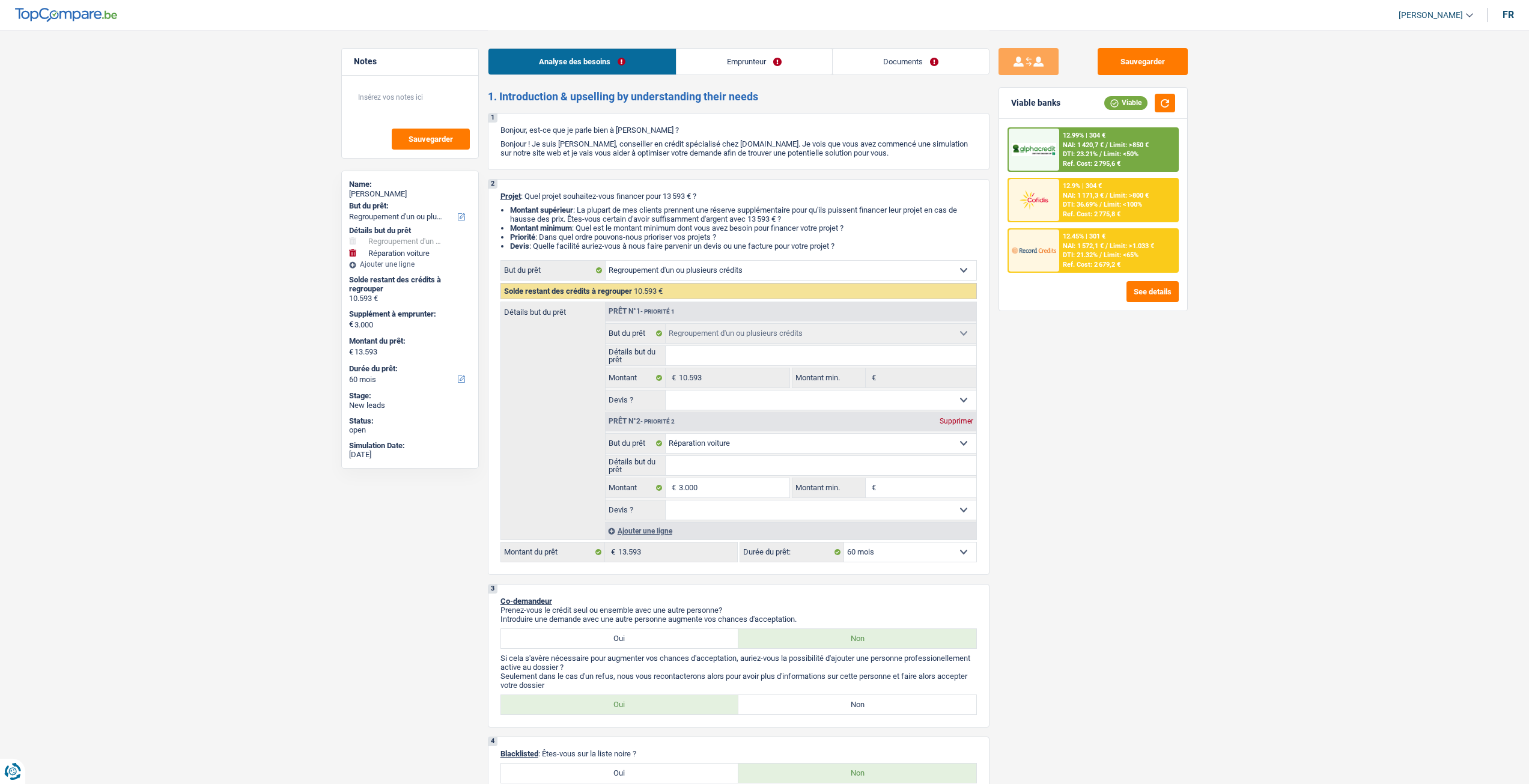
select select "refinancing"
select select "carRepair"
select select "60"
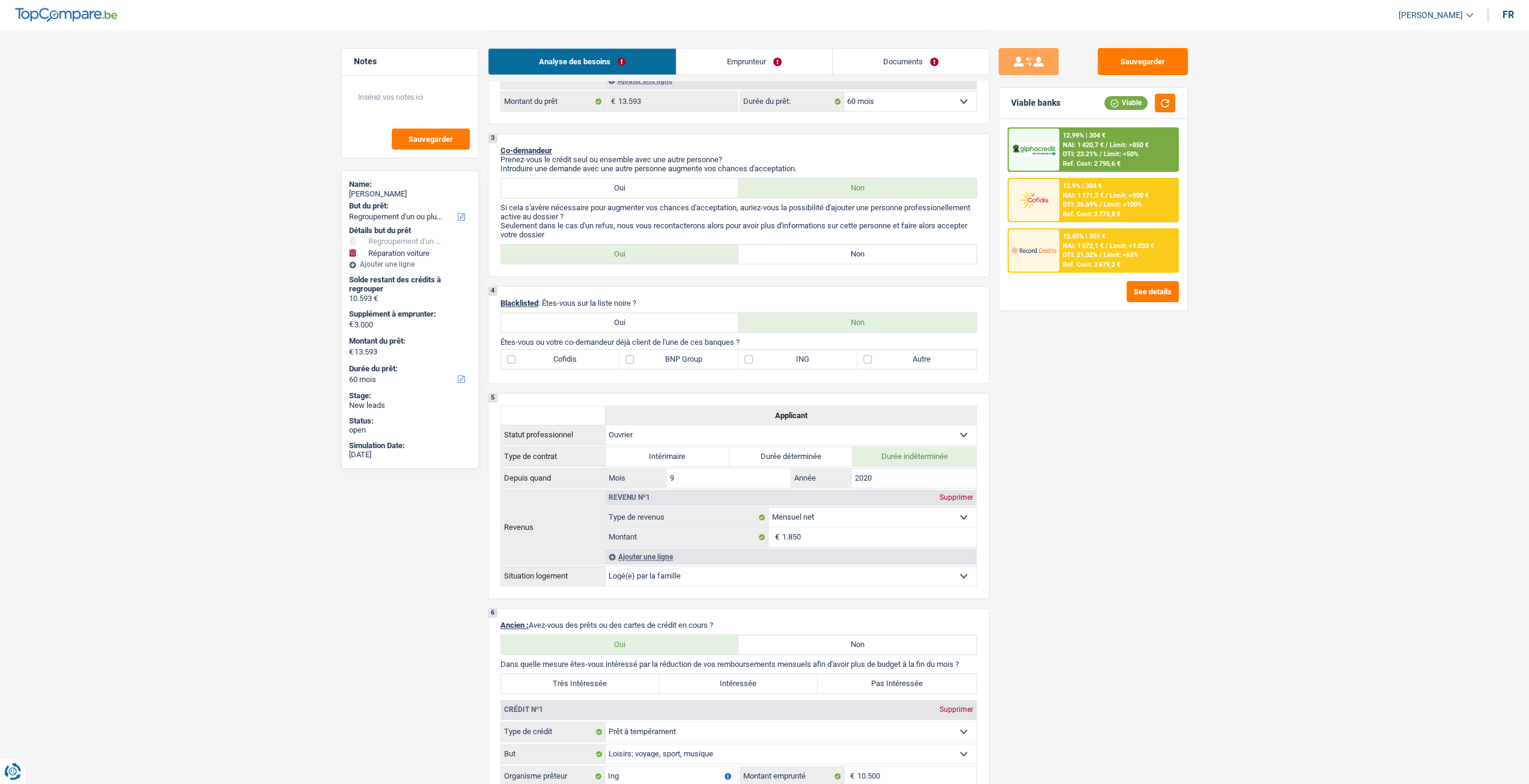
scroll to position [120, 0]
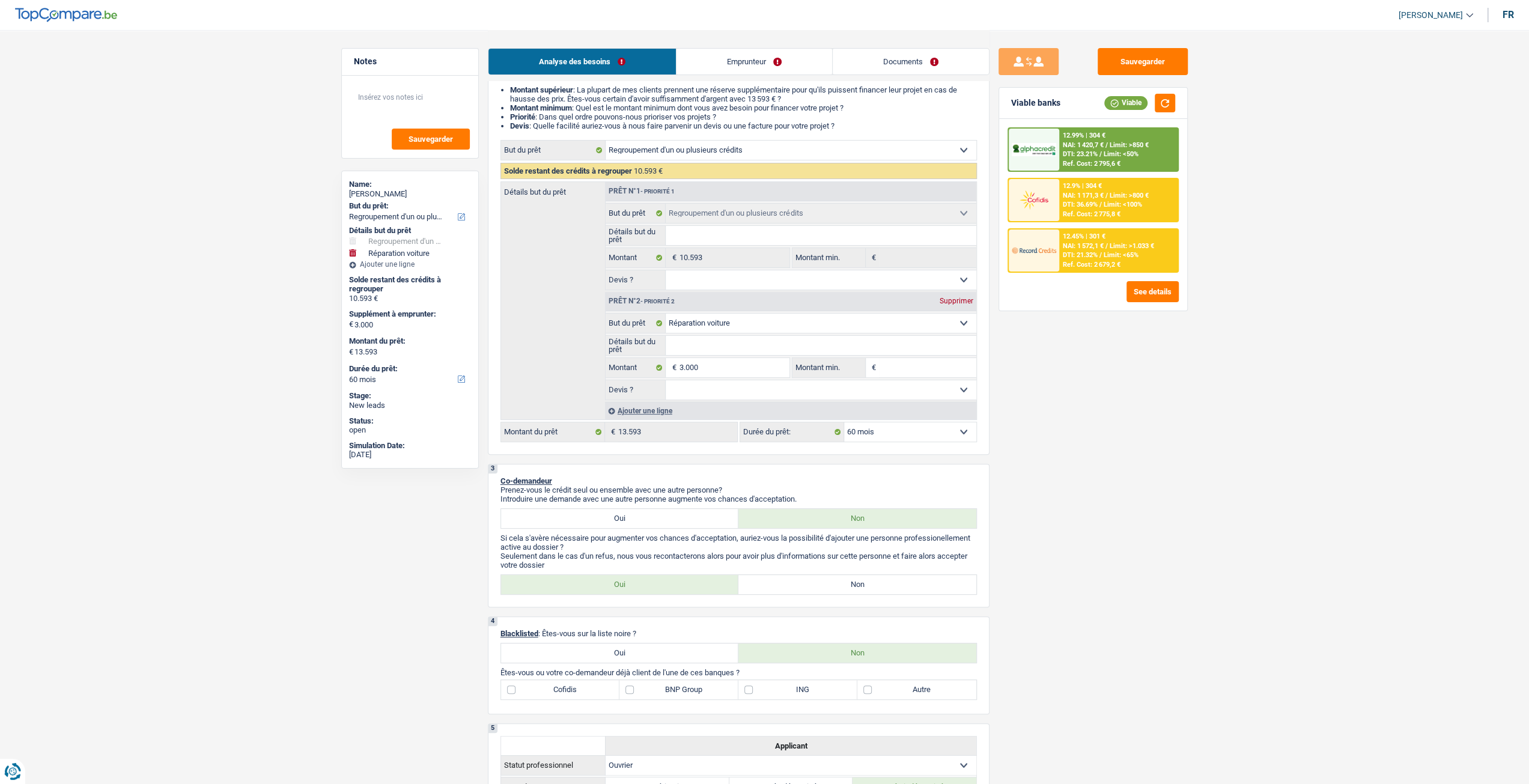
click at [753, 59] on link "Emprunteur" at bounding box center [754, 61] width 156 height 26
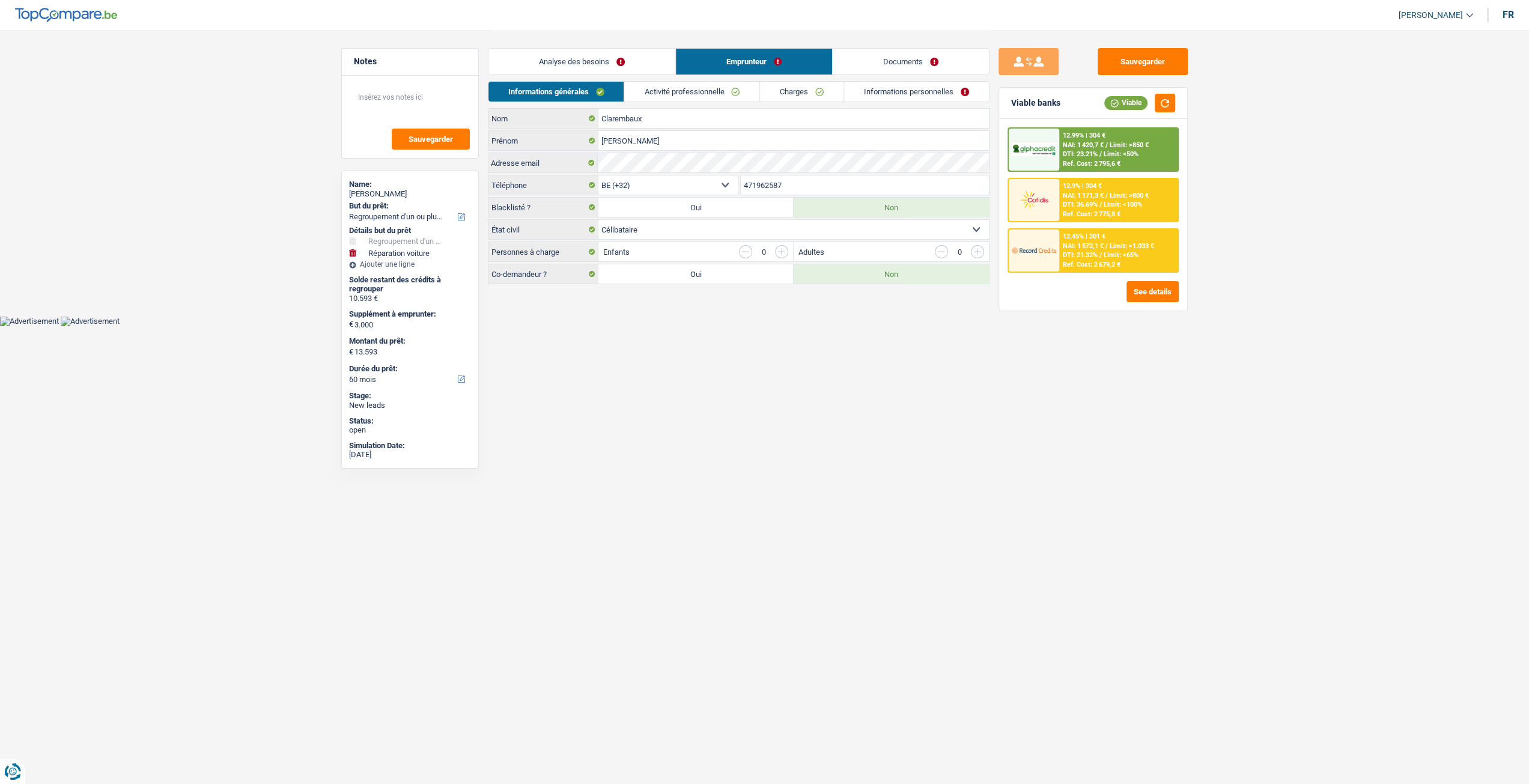
scroll to position [0, 0]
click at [598, 58] on link "Analyse des besoins" at bounding box center [586, 61] width 187 height 26
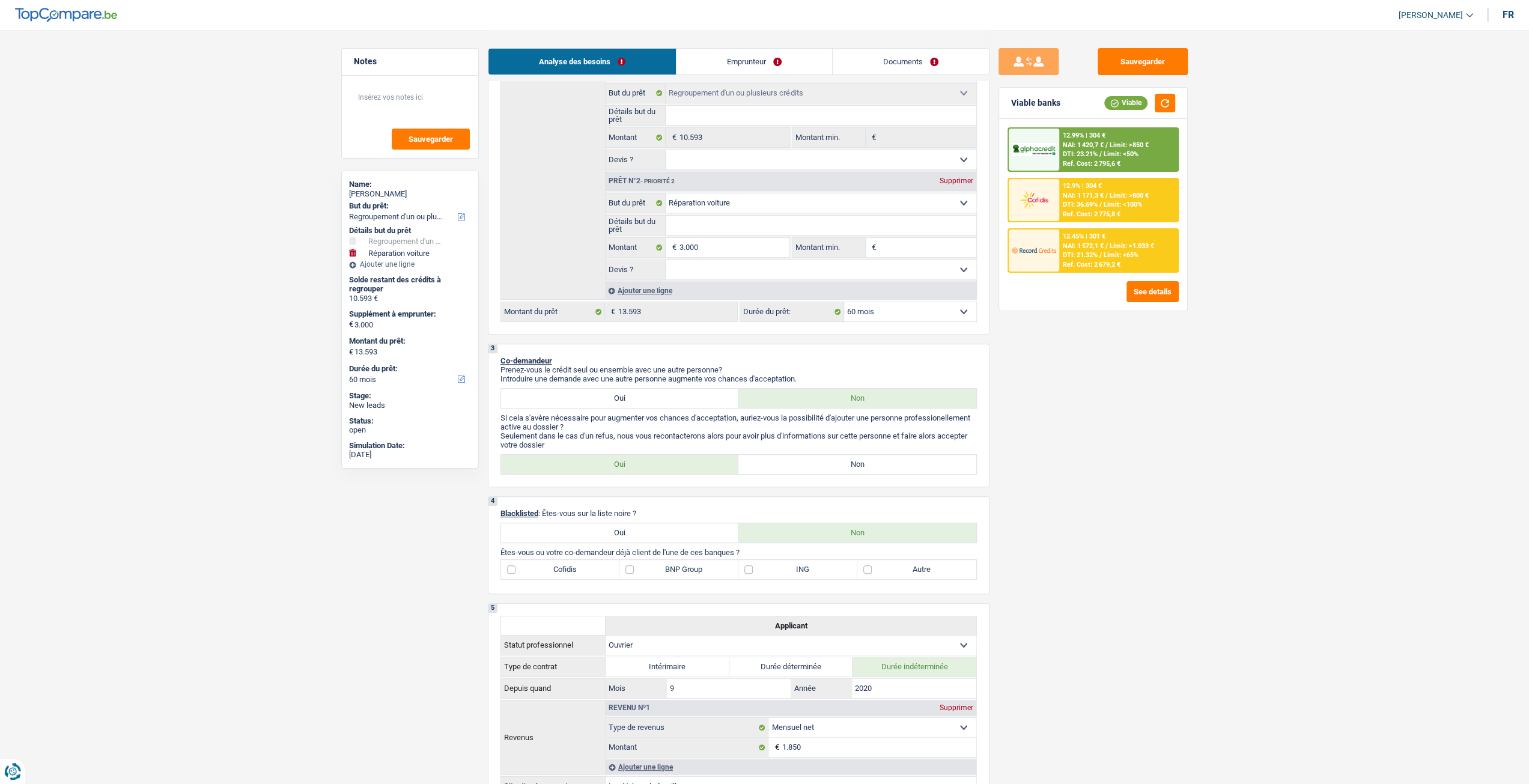
click at [939, 473] on label "Non" at bounding box center [857, 464] width 238 height 19
click at [939, 473] on input "Non" at bounding box center [857, 464] width 238 height 19
radio input "true"
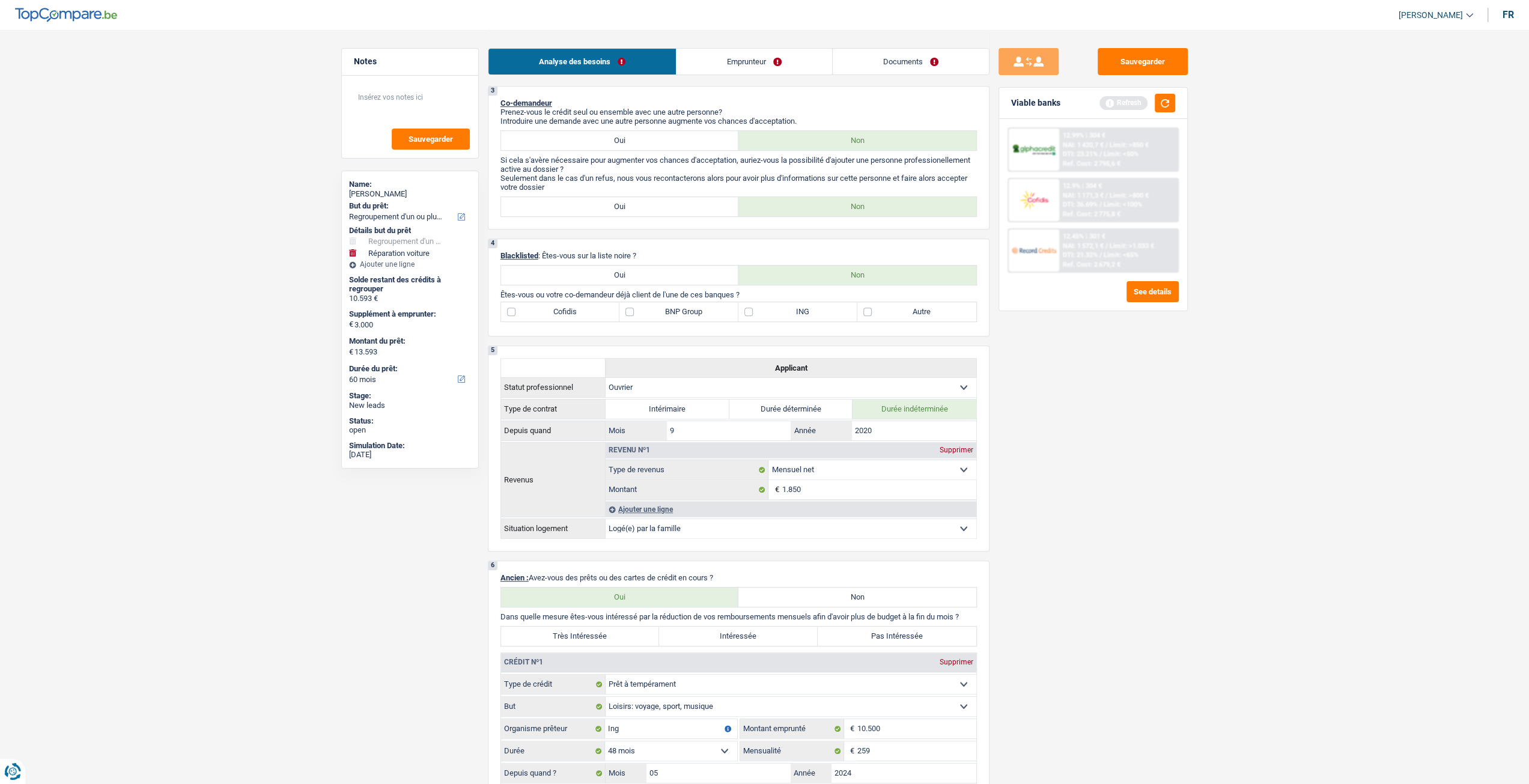
scroll to position [480, 0]
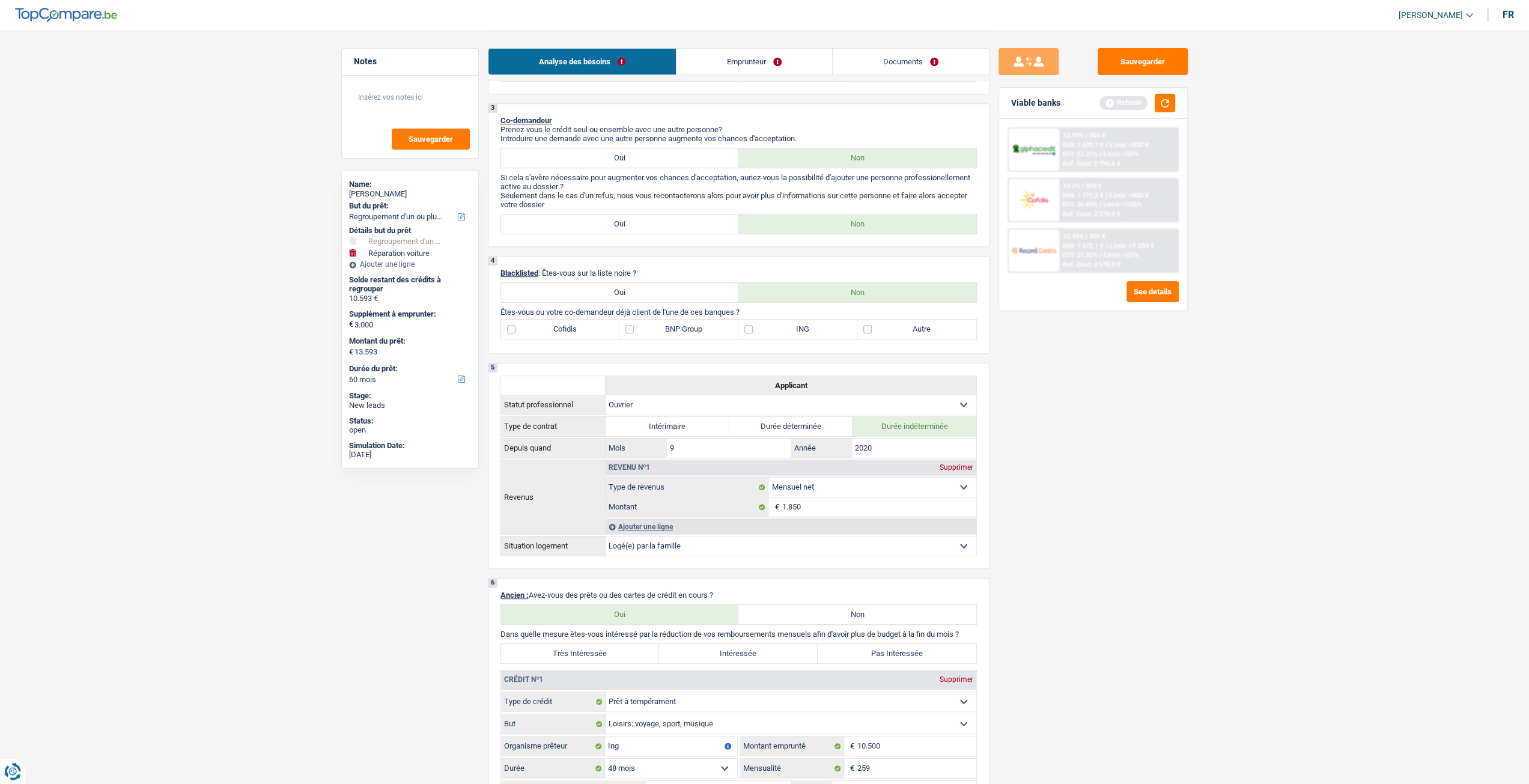
click at [679, 322] on div "4 Blacklisted : Êtes-vous sur la liste noire ? Oui Non Êtes-vous ou votre co-de…" at bounding box center [738, 305] width 502 height 98
click at [665, 337] on label "BNP Group" at bounding box center [679, 329] width 119 height 19
click at [665, 337] on input "BNP Group" at bounding box center [679, 329] width 119 height 19
checkbox input "true"
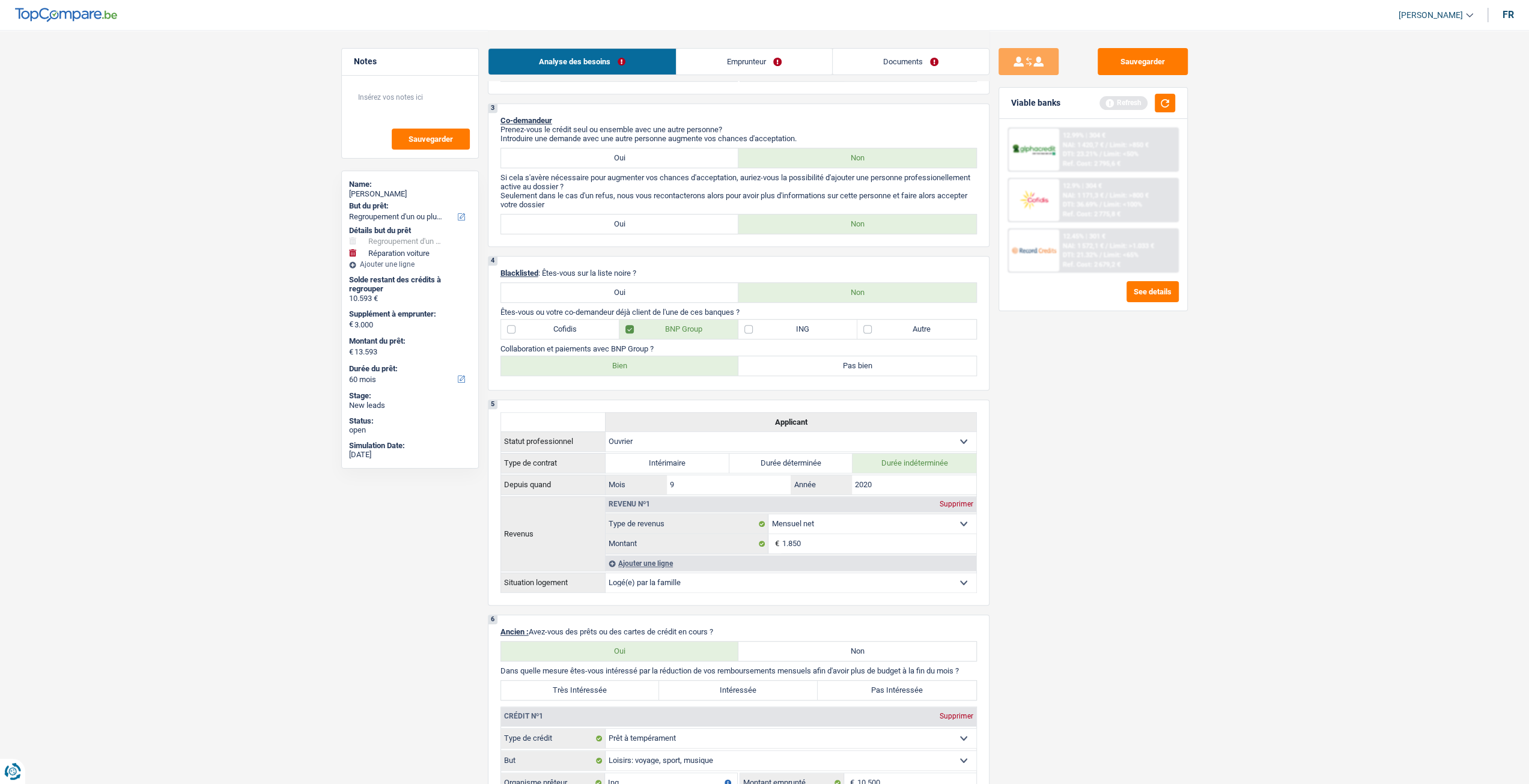
click at [618, 368] on label "Bien" at bounding box center [620, 366] width 238 height 19
click at [618, 368] on input "Bien" at bounding box center [620, 366] width 238 height 19
radio input "true"
click at [588, 339] on label "Cofidis" at bounding box center [561, 329] width 119 height 19
click at [588, 339] on input "Cofidis" at bounding box center [561, 329] width 119 height 19
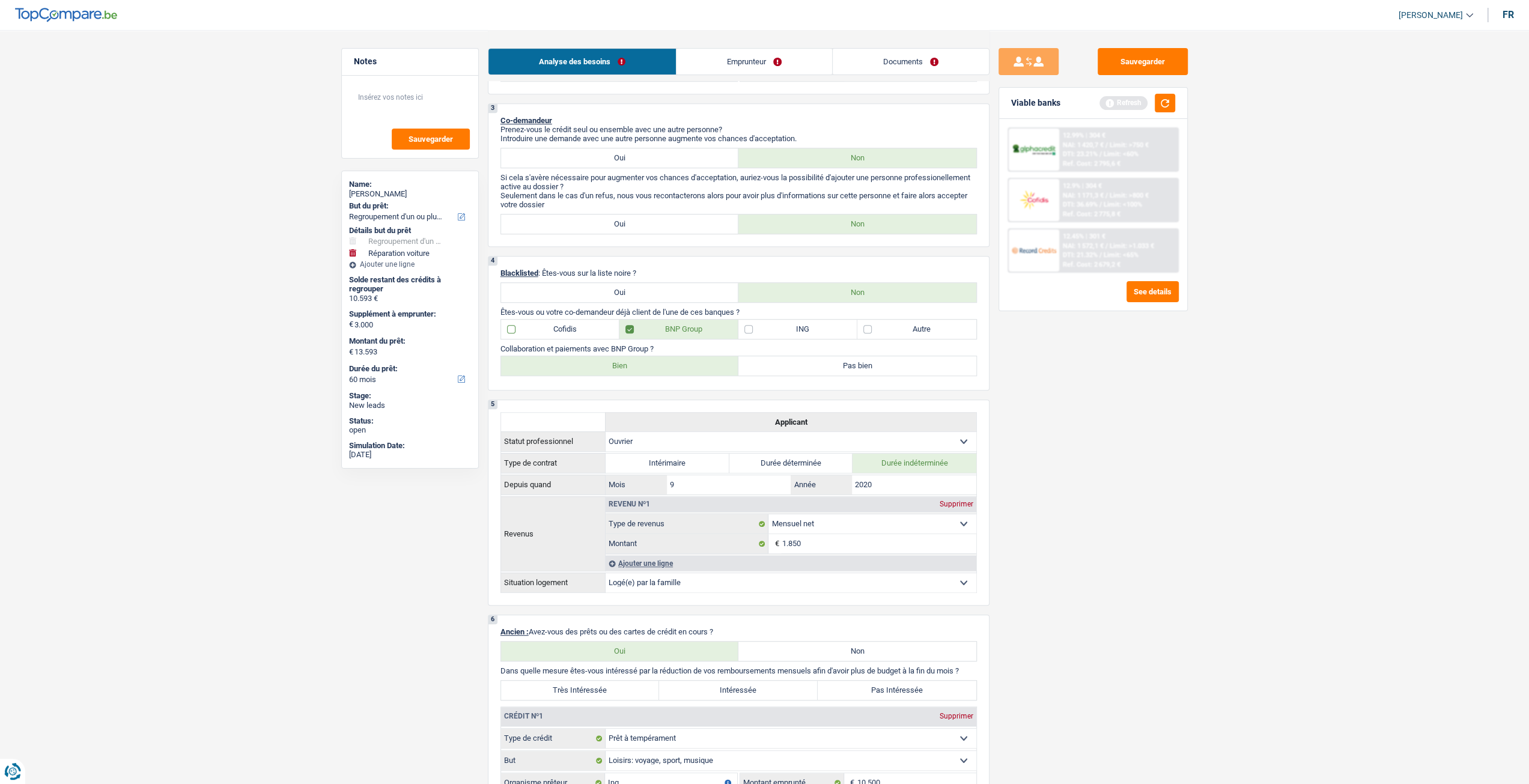
checkbox input "true"
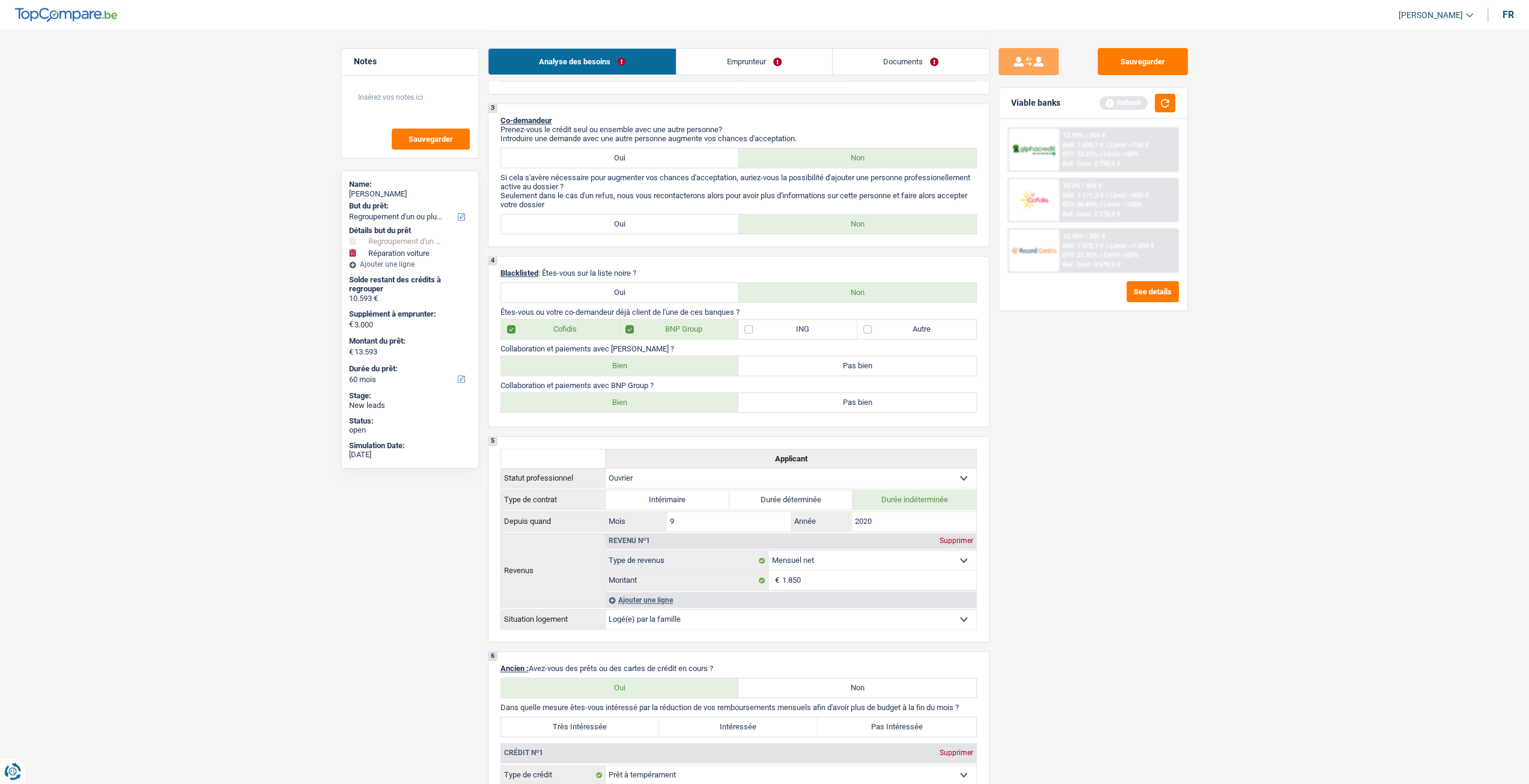
click at [610, 366] on label "Bien" at bounding box center [620, 366] width 238 height 19
click at [610, 366] on input "Bien" at bounding box center [620, 366] width 238 height 19
radio input "true"
click at [761, 332] on label "ING" at bounding box center [798, 329] width 119 height 19
click at [761, 332] on input "ING" at bounding box center [798, 329] width 119 height 19
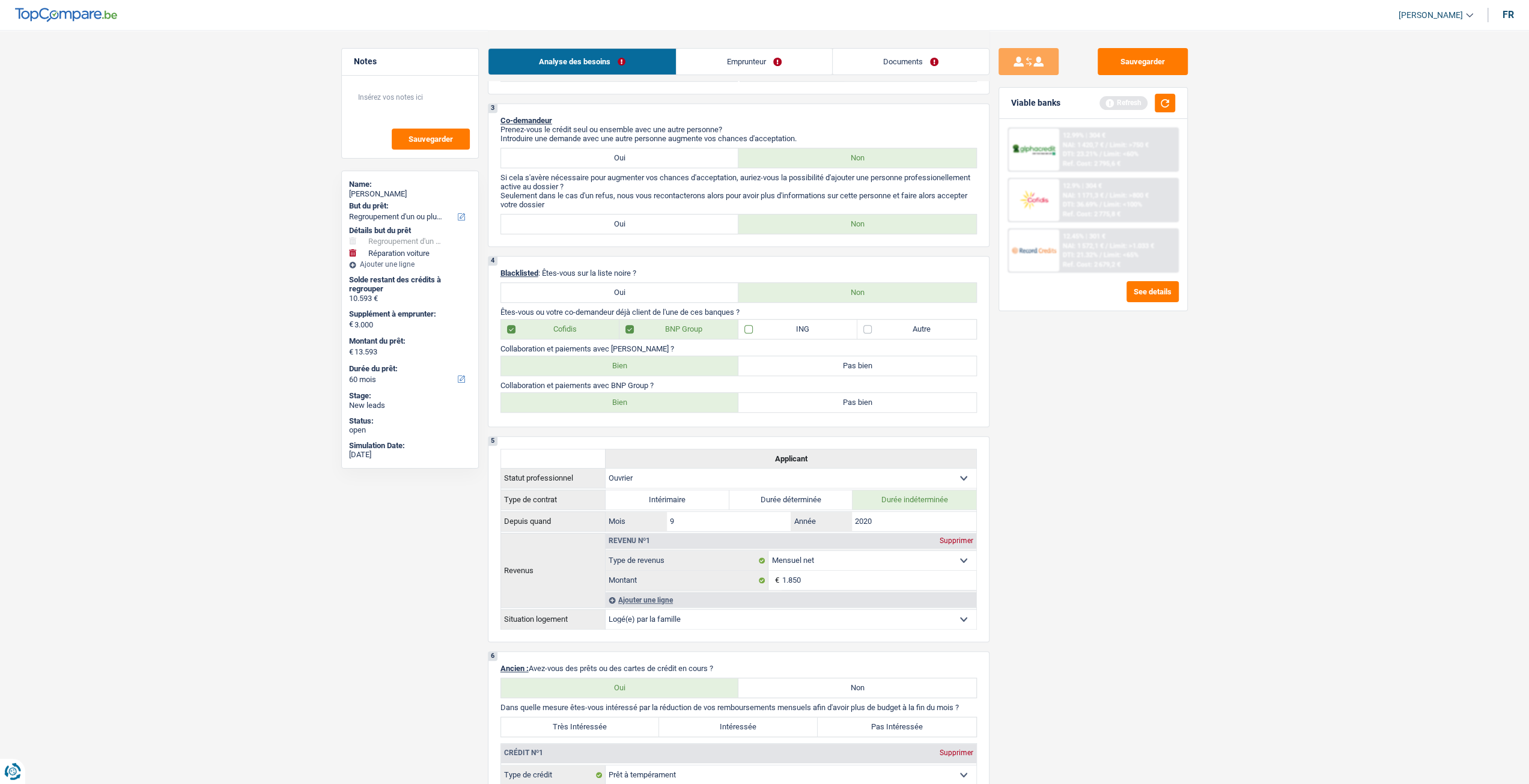
checkbox input "true"
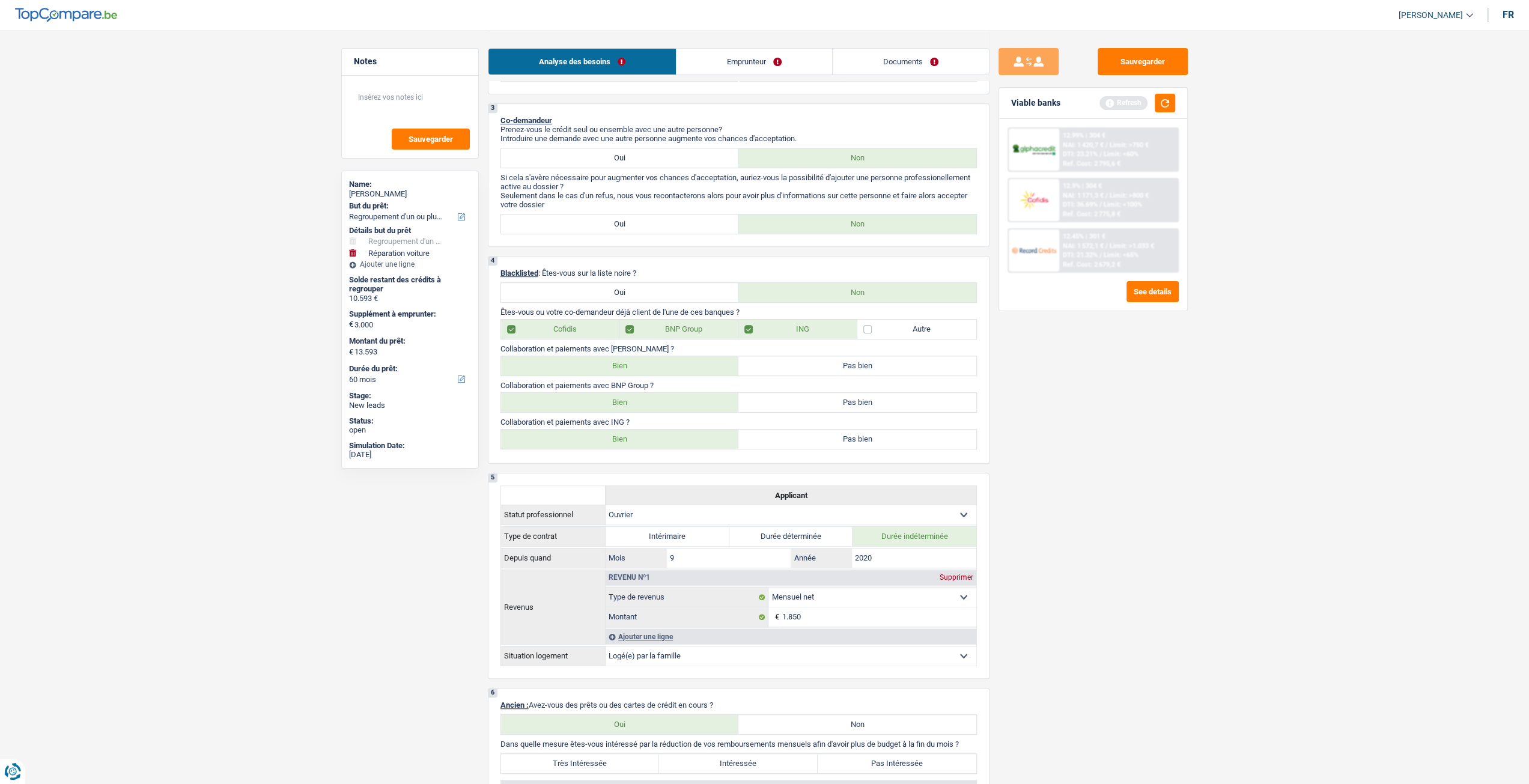
click at [632, 438] on label "Bien" at bounding box center [620, 439] width 238 height 19
click at [632, 438] on input "Bien" at bounding box center [620, 439] width 238 height 19
radio input "true"
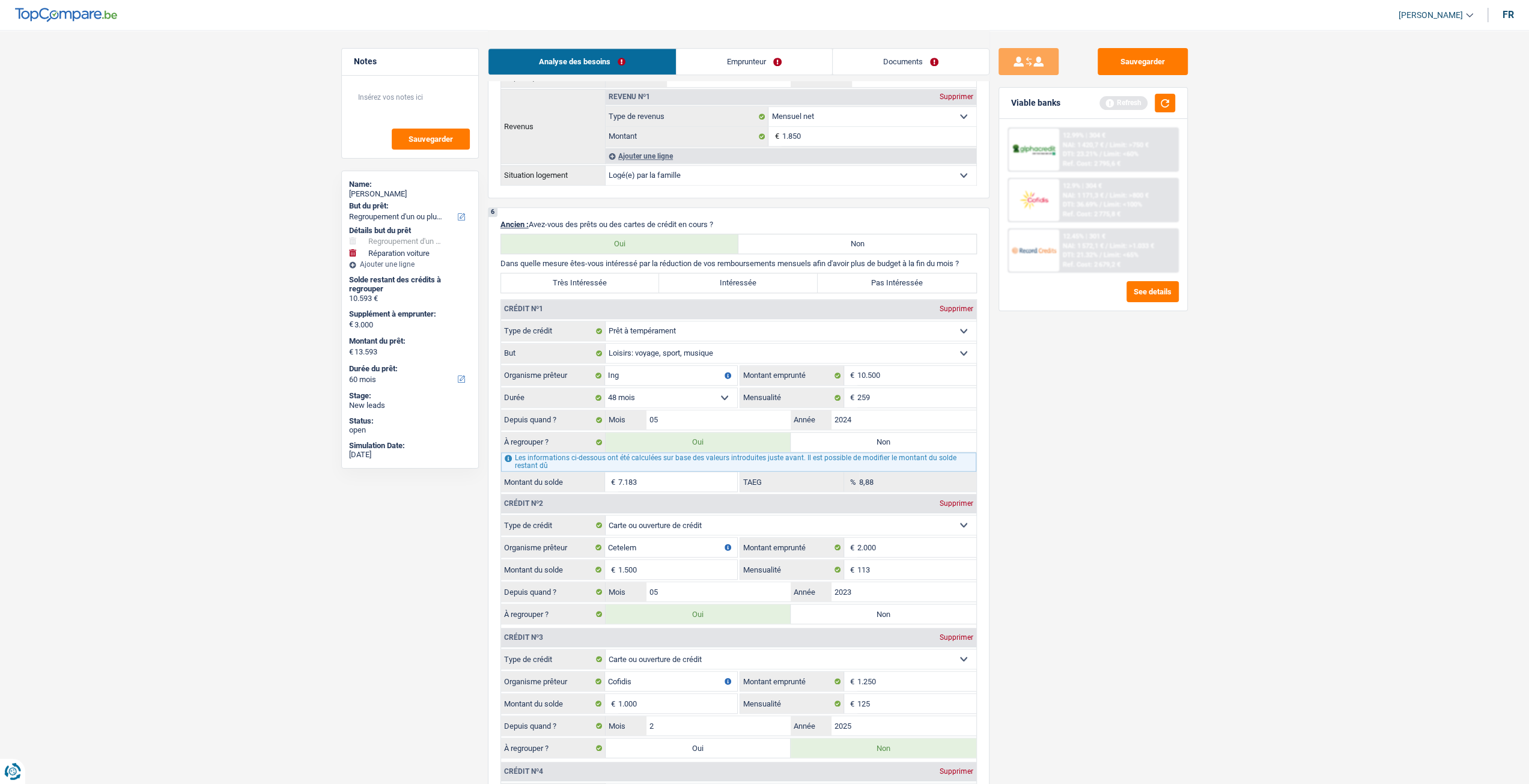
scroll to position [961, 0]
click at [606, 284] on label "Très Intéressée" at bounding box center [581, 283] width 159 height 19
click at [606, 284] on input "Très Intéressée" at bounding box center [581, 283] width 159 height 19
radio input "true"
click at [1138, 59] on button "Sauvegarder" at bounding box center [1143, 61] width 90 height 27
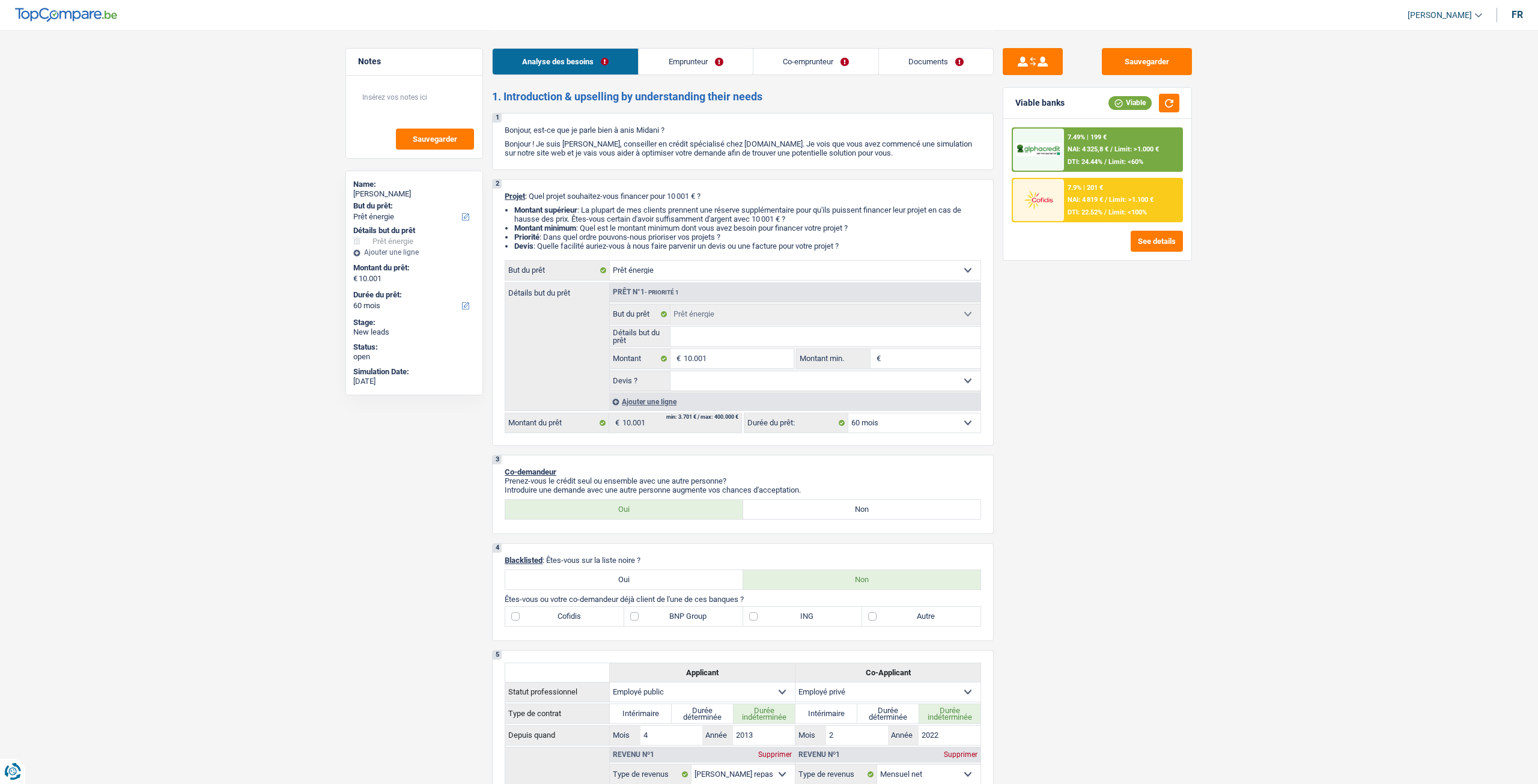
select select "energy"
select select "60"
select select "energy"
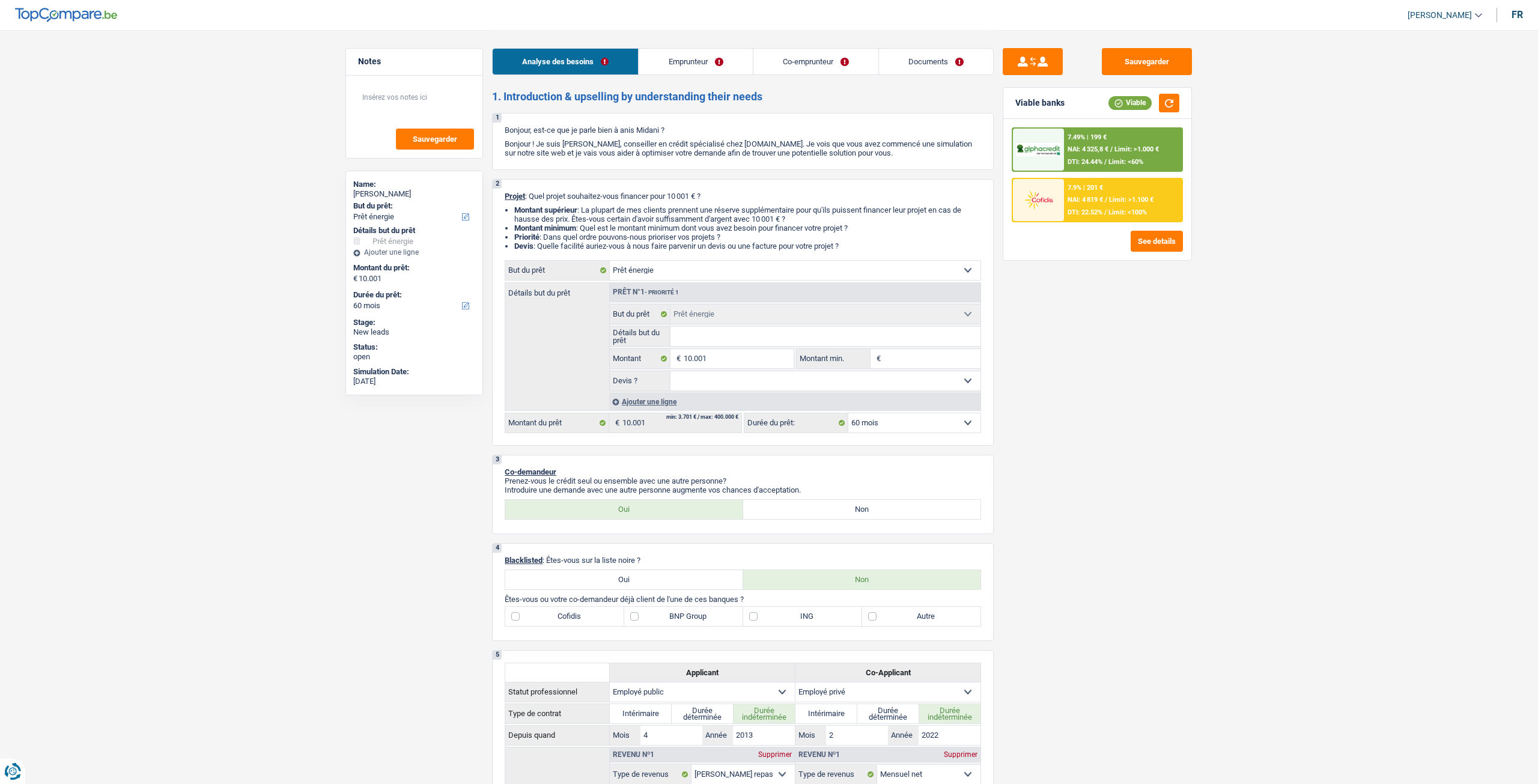
select select "60"
select select "publicEmployee"
select select "privateEmployee"
select select "mealVouchers"
select select "netSalary"
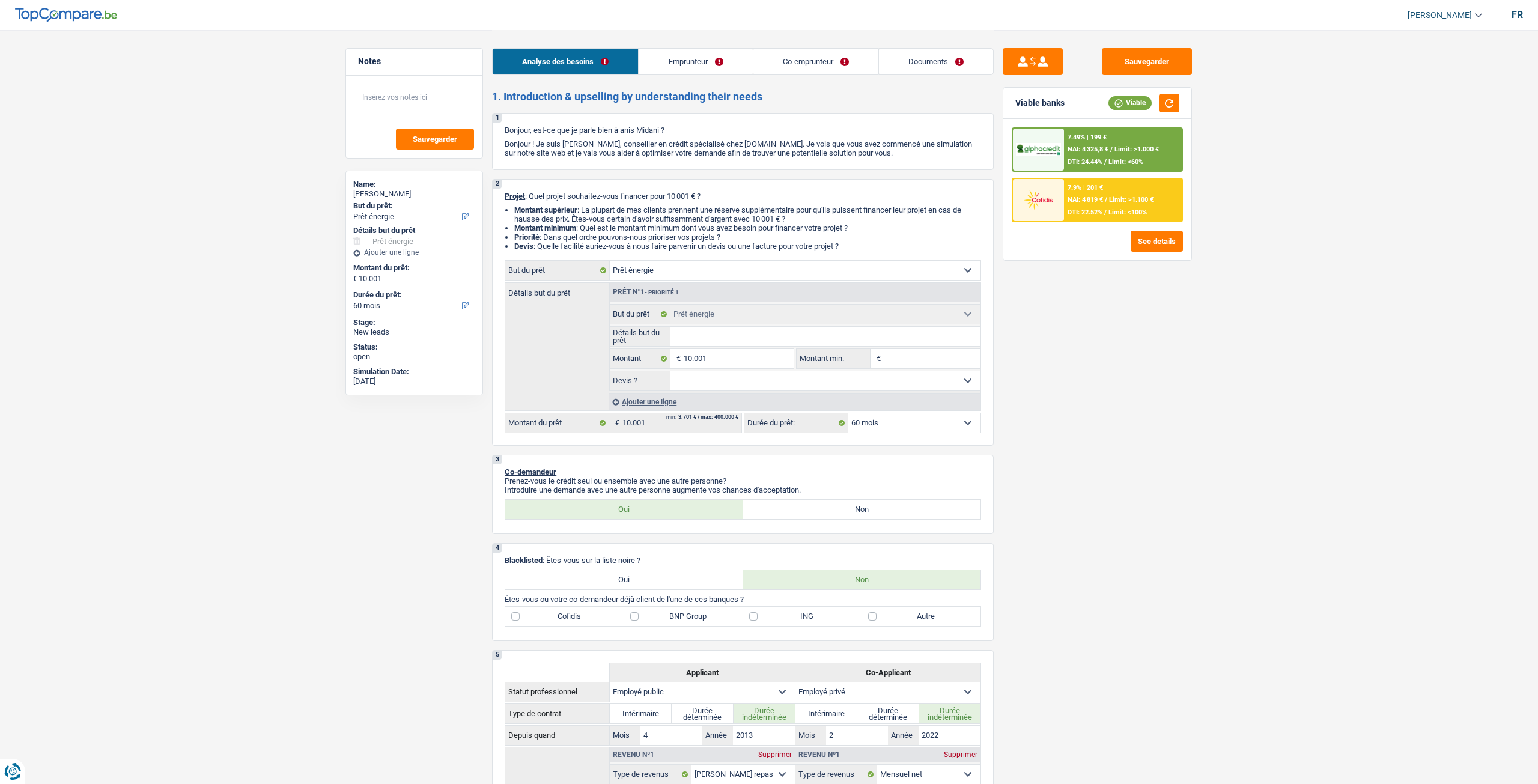
select select "familyAllowances"
select select "netSalary"
select select "mealVouchers"
select select "familyAllowances"
select select "ownerWithMortgage"
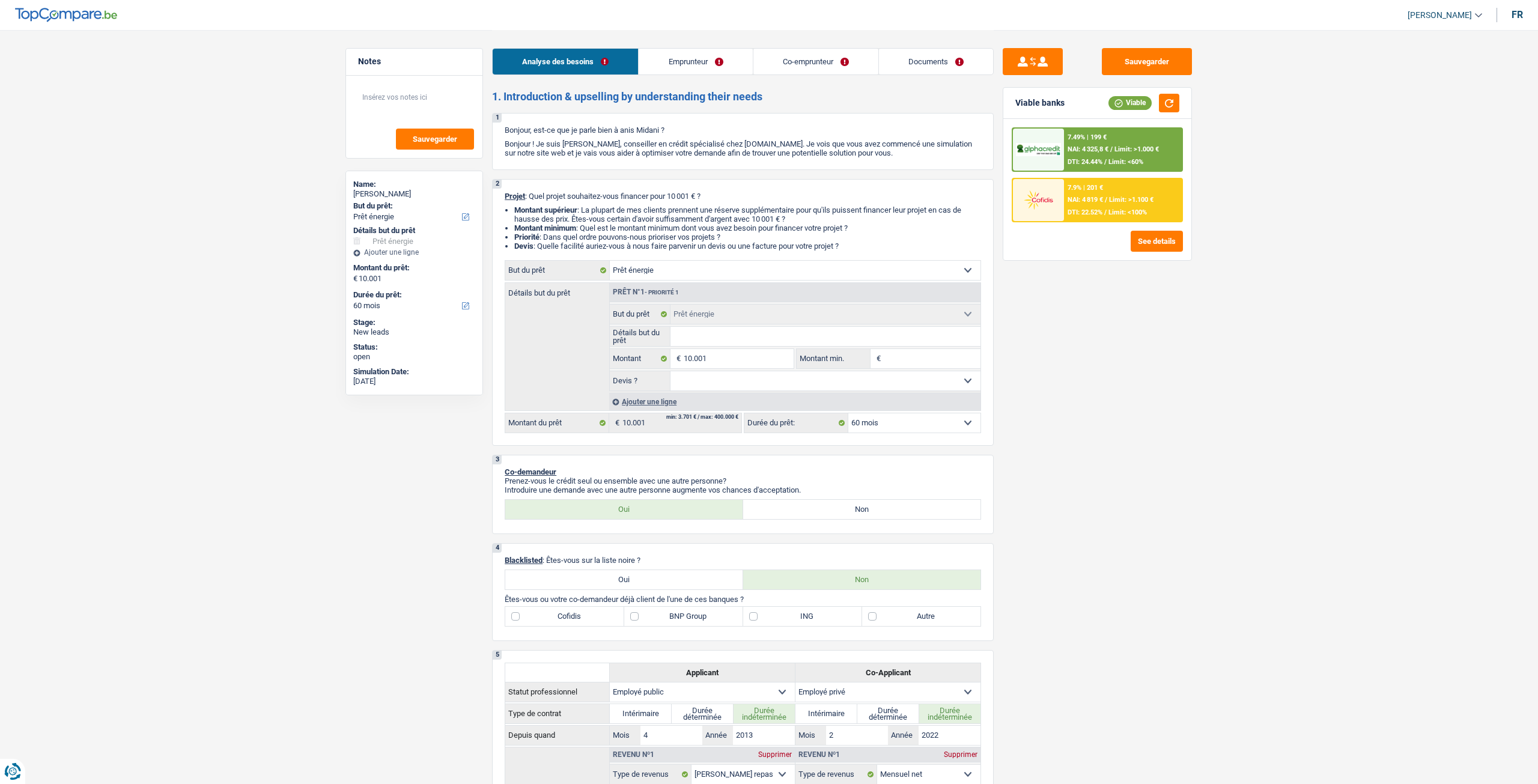
select select "mortgage"
select select "360"
select select "energy"
select select "60"
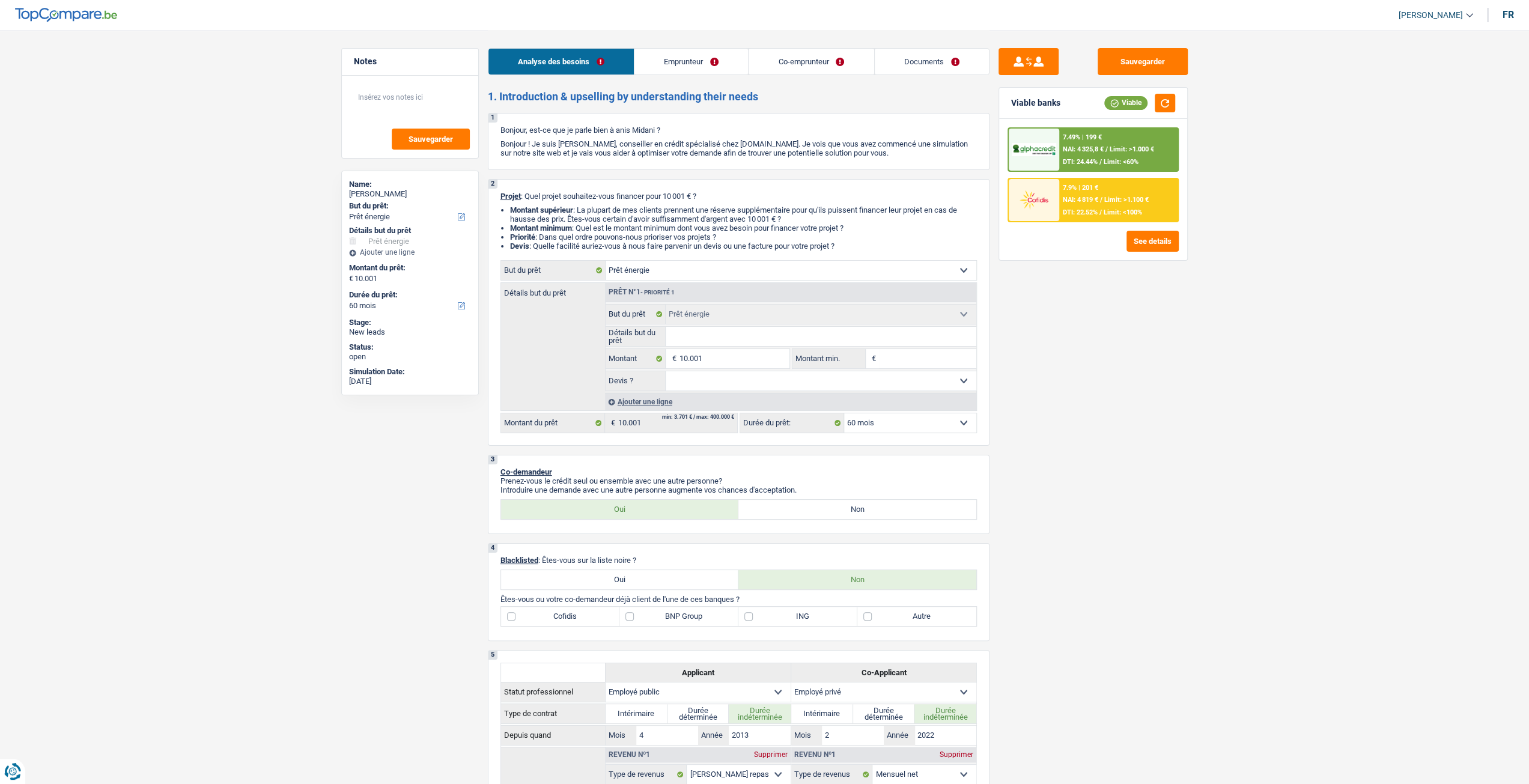
click at [731, 57] on link "Emprunteur" at bounding box center [691, 61] width 114 height 26
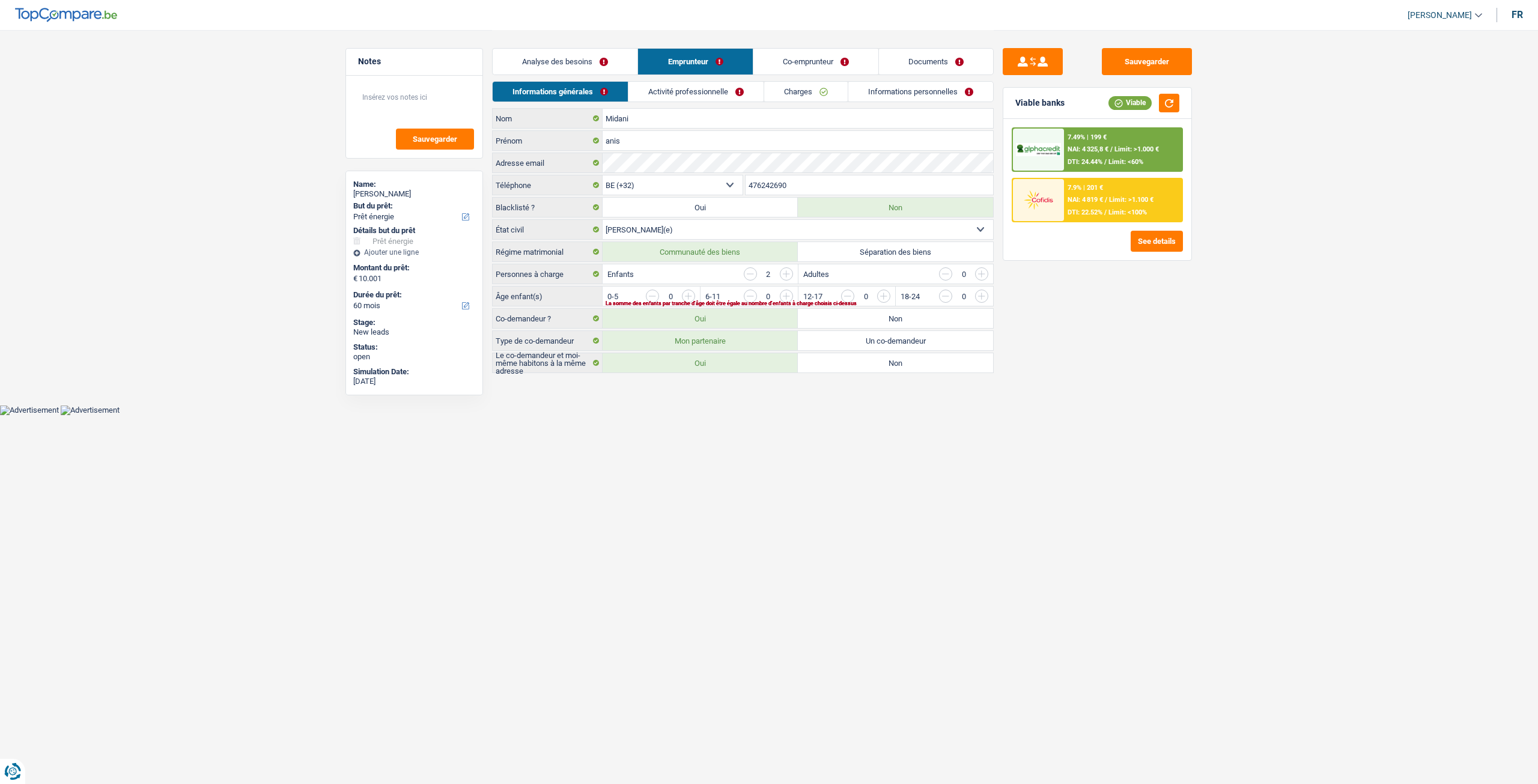
click at [589, 46] on div "Analyse des besoins Emprunteur Co-emprunteur Documents" at bounding box center [743, 56] width 502 height 51
click at [592, 52] on link "Analyse des besoins" at bounding box center [565, 61] width 145 height 26
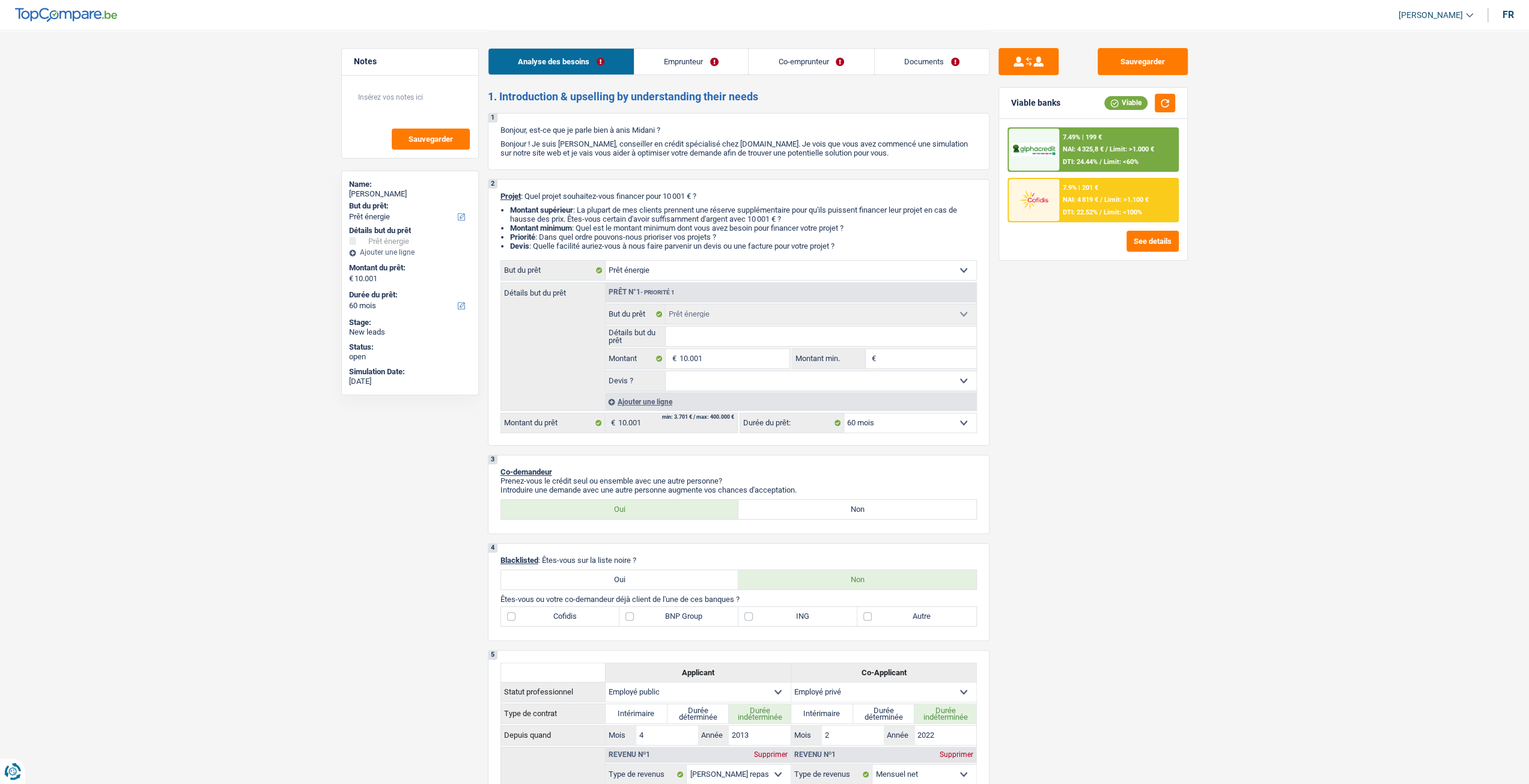
click at [715, 330] on input "Détails but du prêt" at bounding box center [821, 336] width 311 height 19
type input "I"
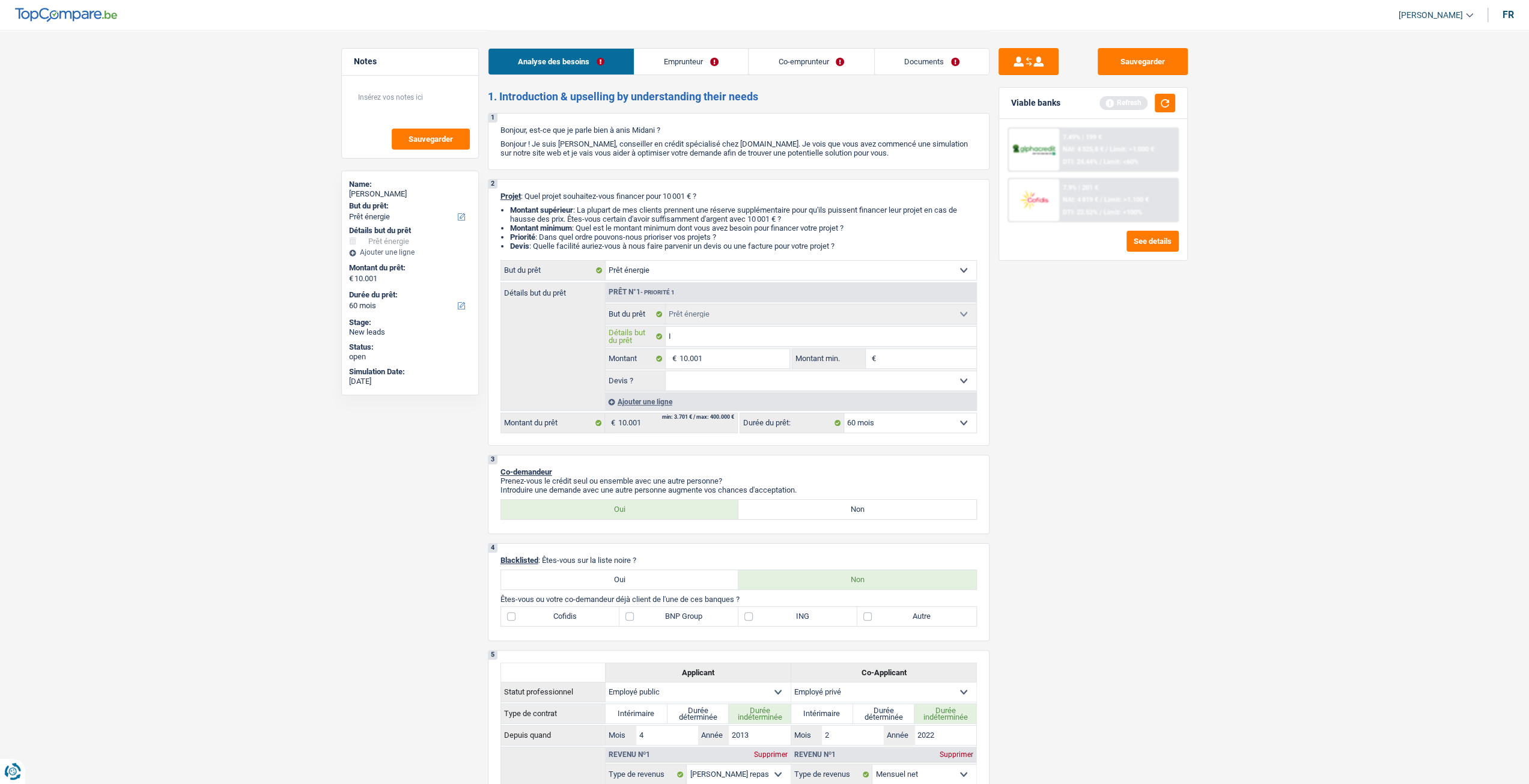
type input "IS"
type input "ISo"
type input "ISol"
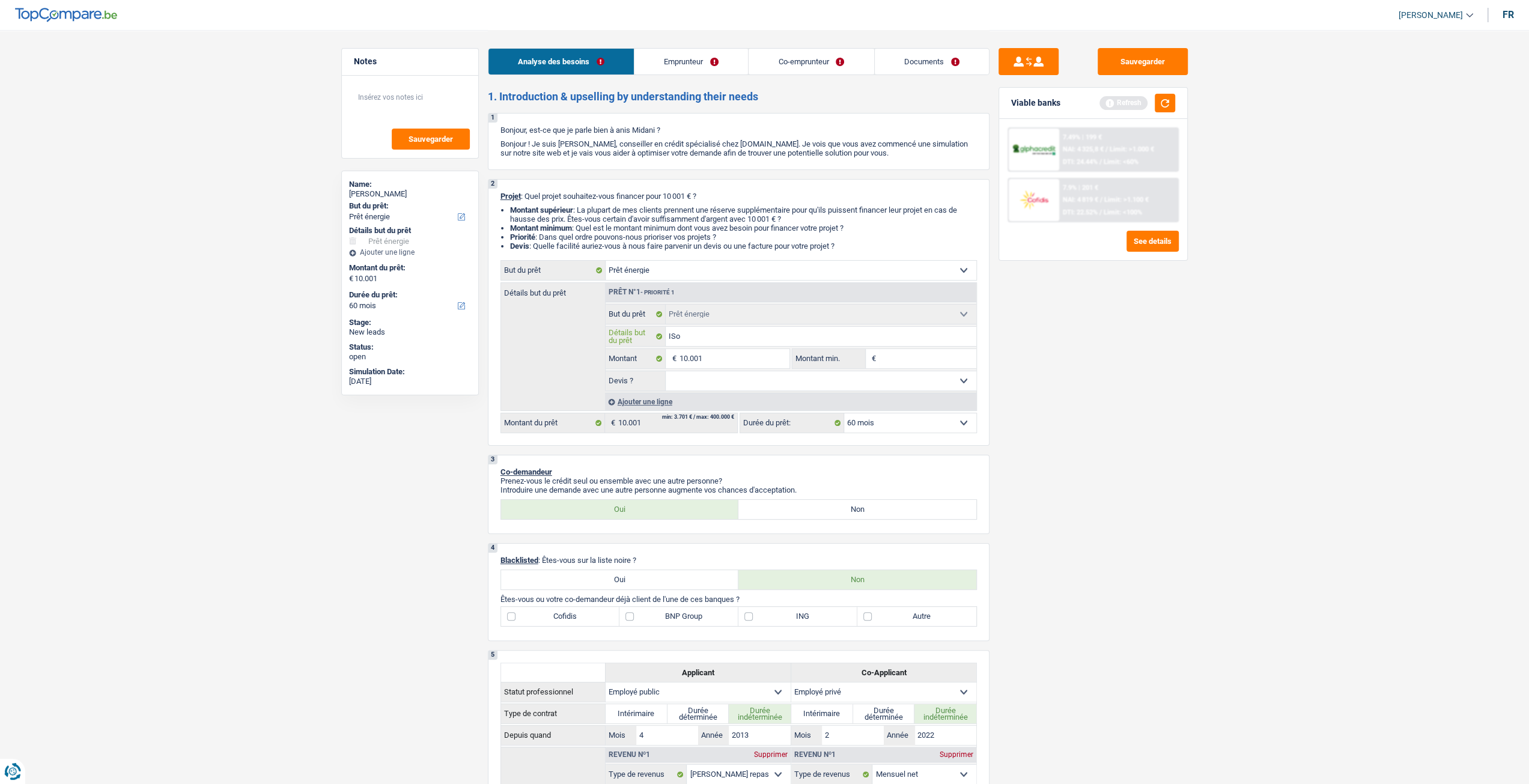
type input "ISol"
type input "ISola"
type input "ISolat"
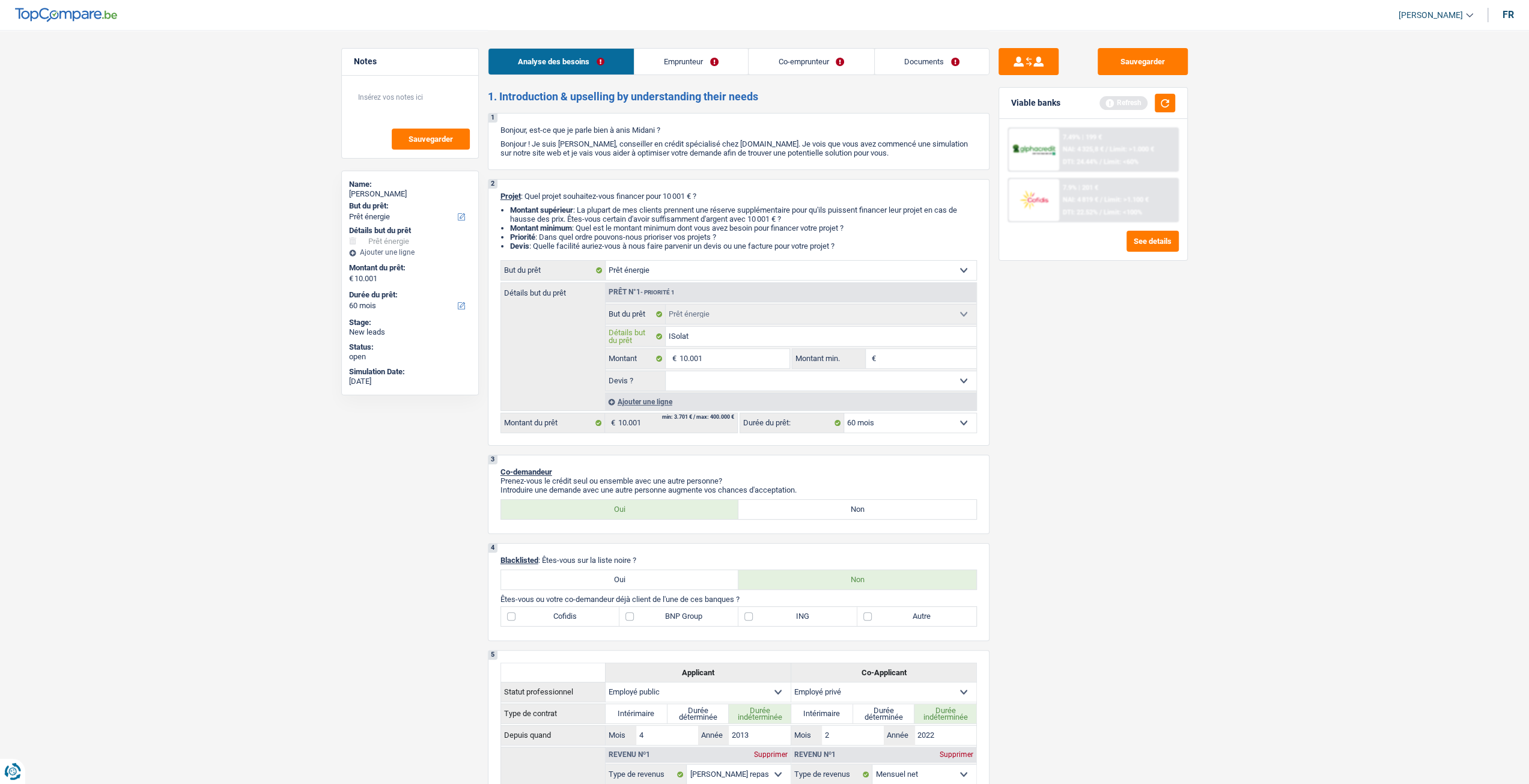
type input "ISolati"
type input "ISolatio"
type input "ISolation"
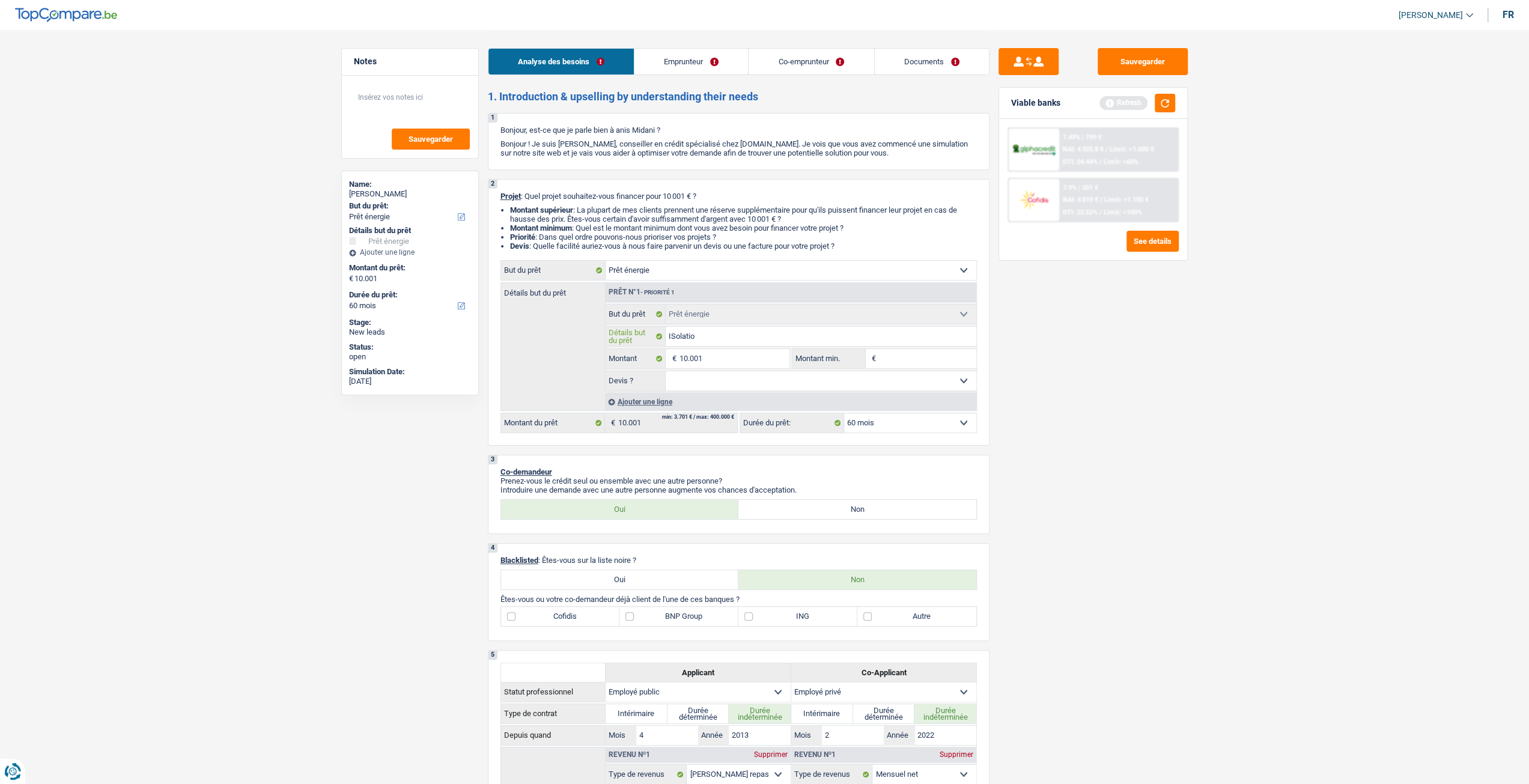
type input "ISolation"
type input "ISolation d"
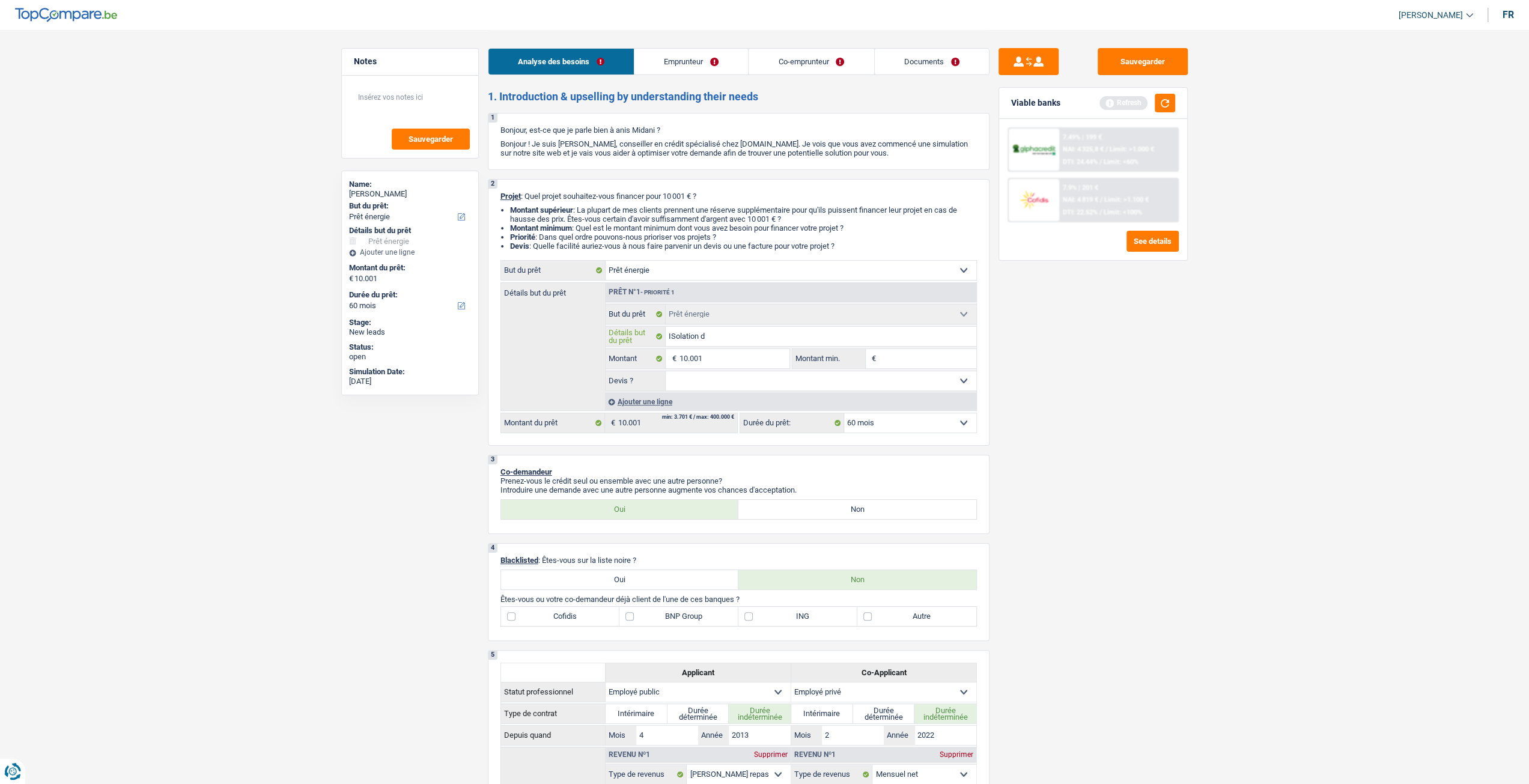
type input "ISolation de"
type input "ISolation de l"
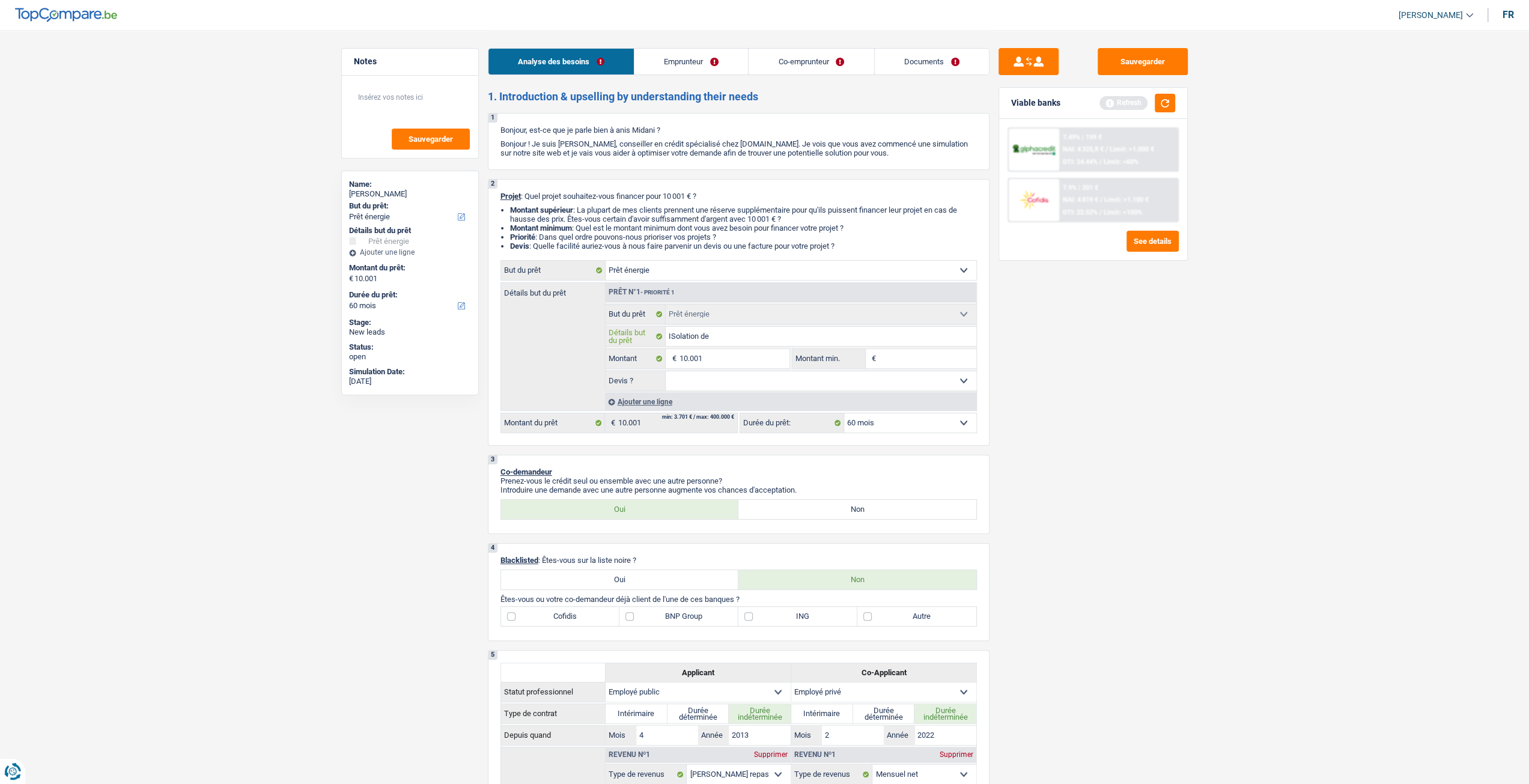
type input "ISolation de l"
type input "ISolation de la"
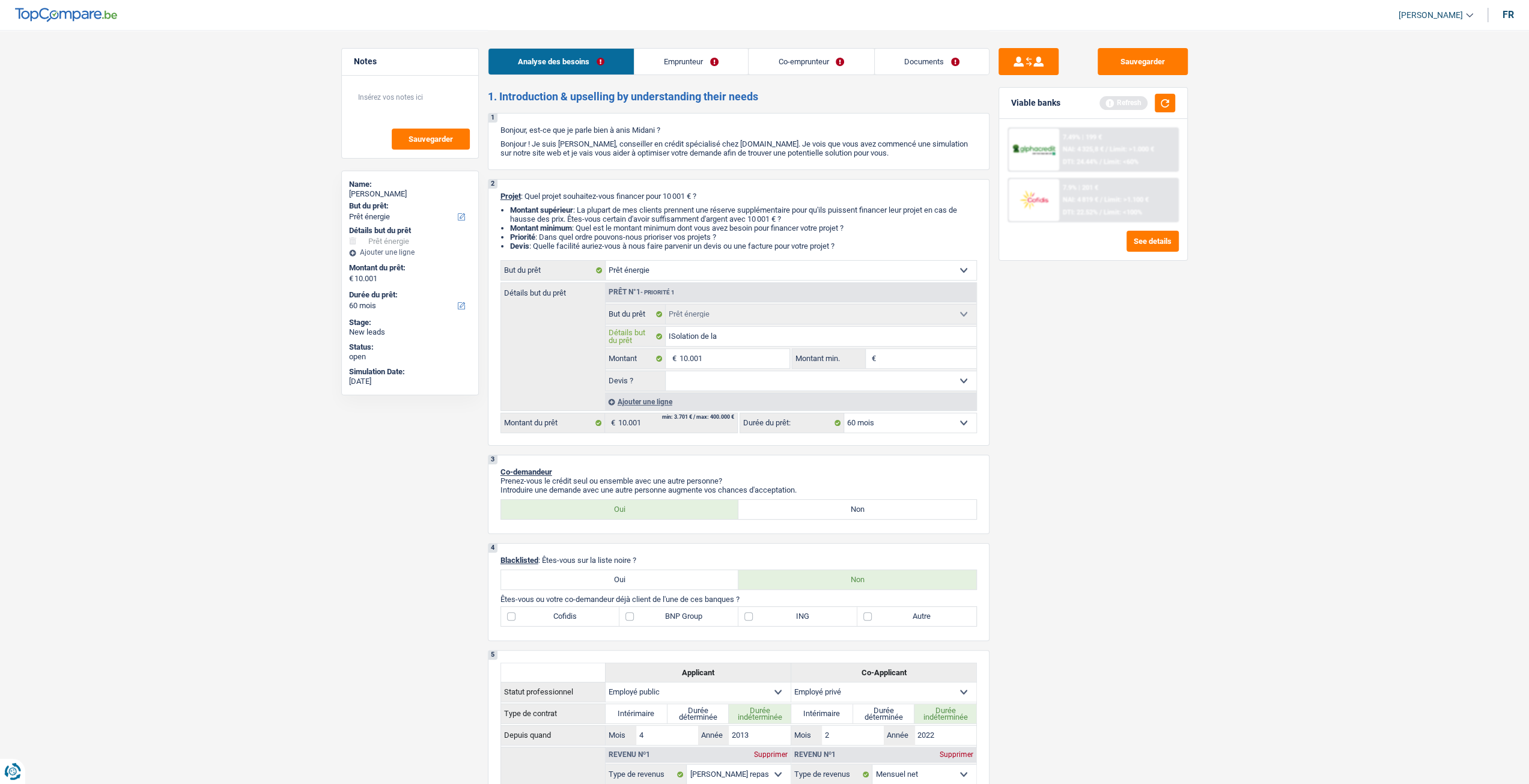
type input "ISolation de la f"
type input "ISolation de la fa"
type input "ISolation de la faç"
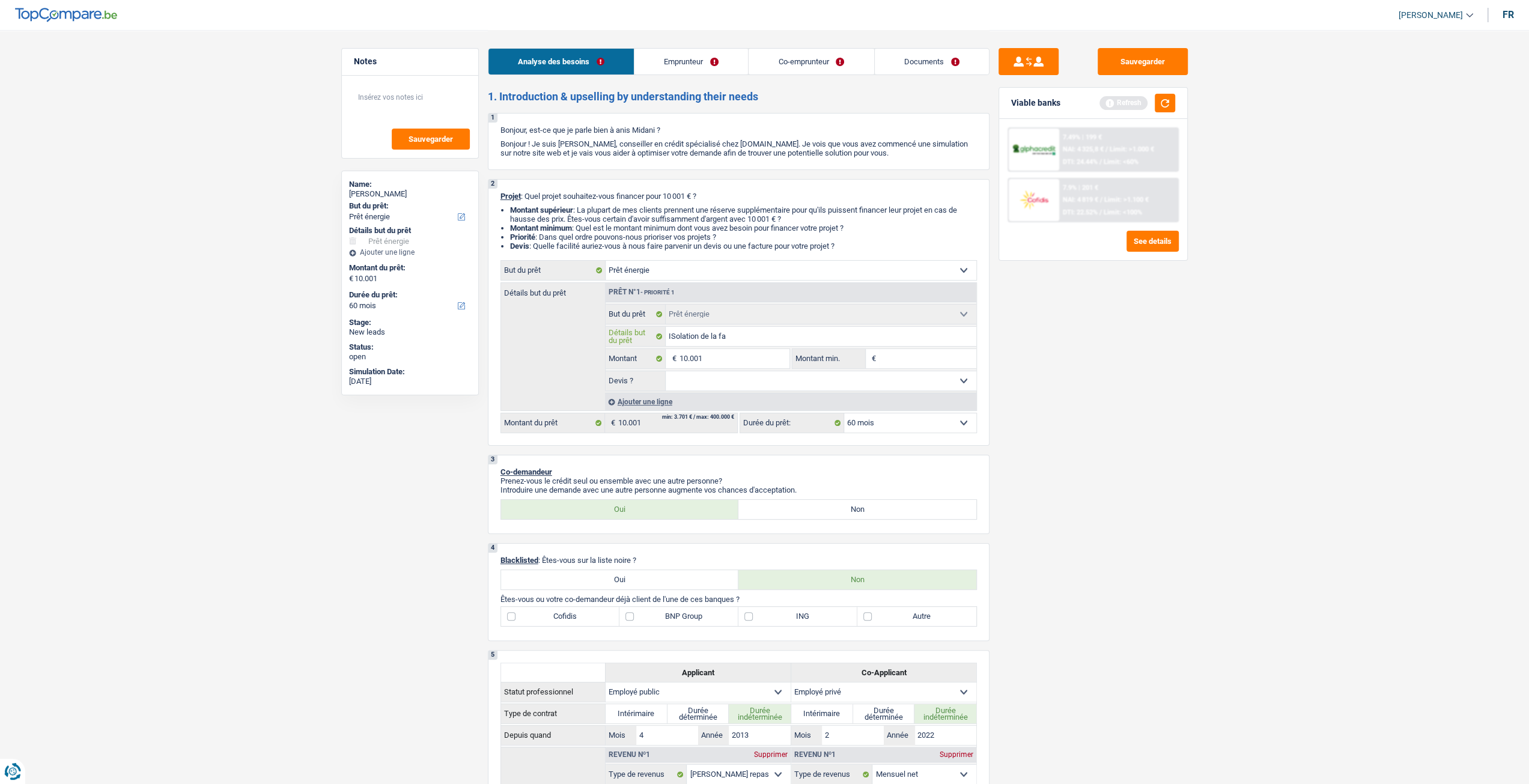
type input "ISolation de la faç"
type input "ISolation de la faça"
type input "ISolation de la façad"
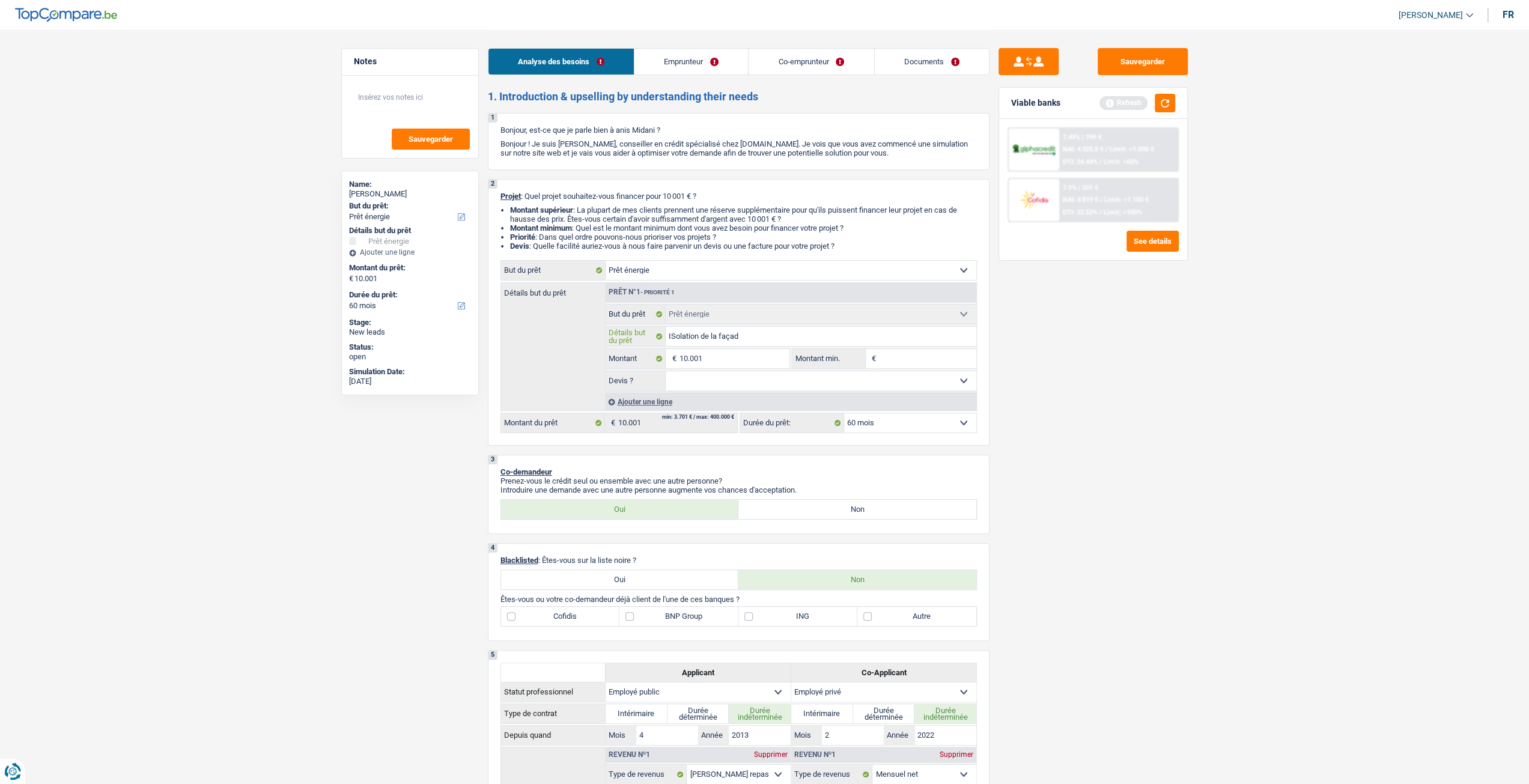
type input "ISolation de la façade"
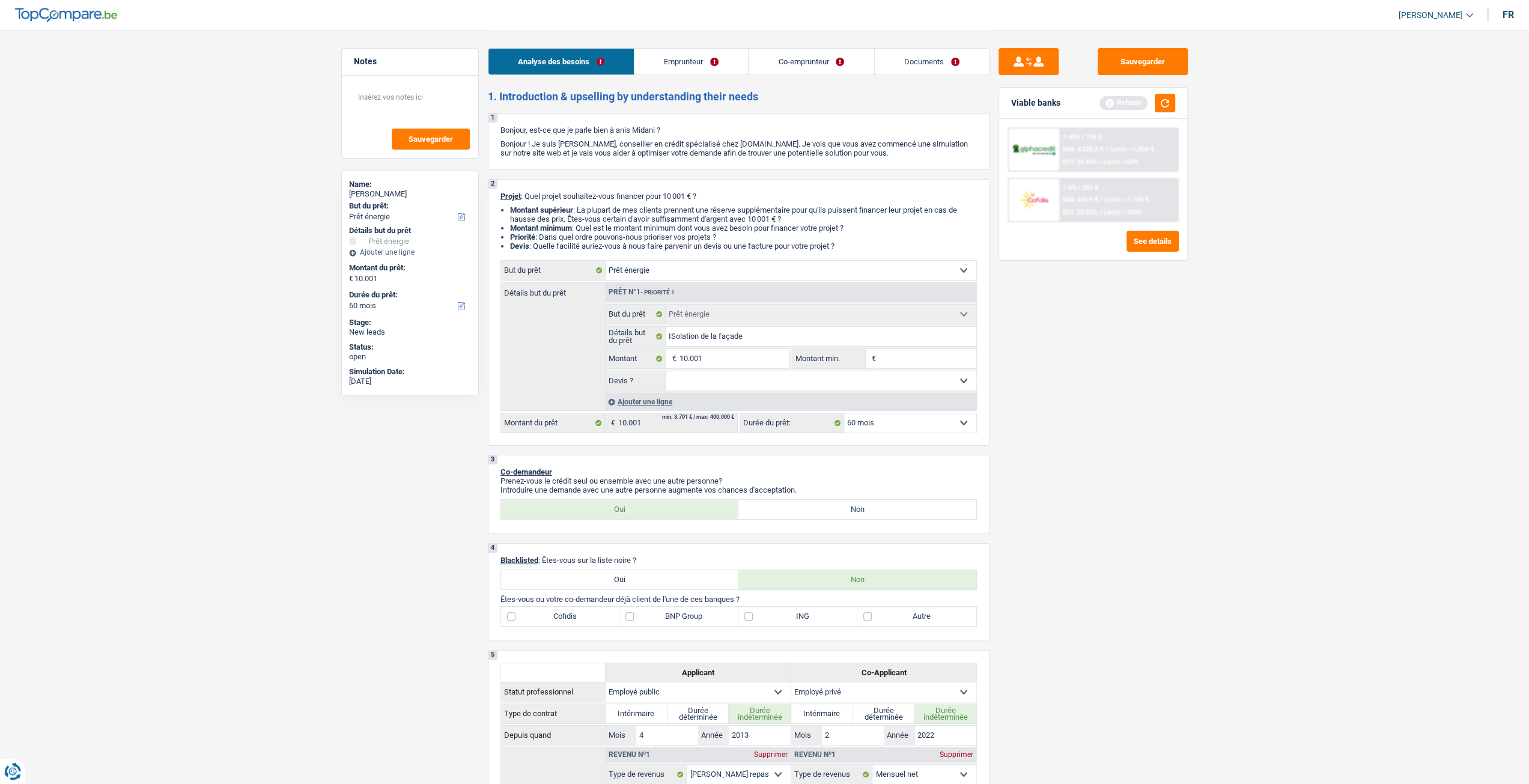
click at [797, 377] on select "Oui Non Non répondu Sélectionner une option" at bounding box center [821, 381] width 311 height 19
select select "yes"
click at [666, 374] on select "Oui Non Non répondu Sélectionner une option" at bounding box center [821, 381] width 311 height 19
select select "yes"
click at [678, 340] on input "ISolation de la façade" at bounding box center [821, 336] width 311 height 19
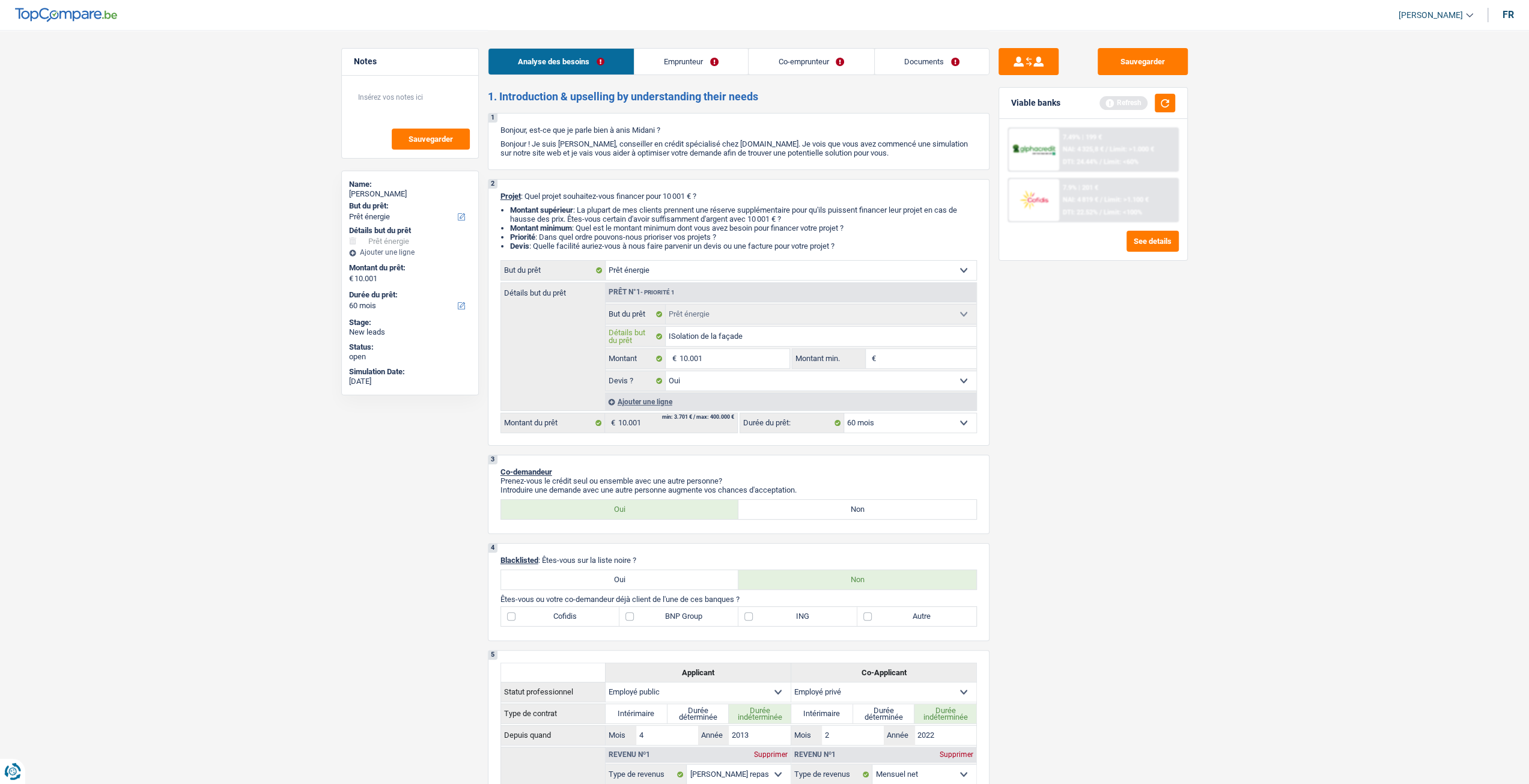
click at [674, 339] on input "ISolation de la façade" at bounding box center [821, 336] width 311 height 19
type input "Iolation de la façade"
type input "Isolation de la façade"
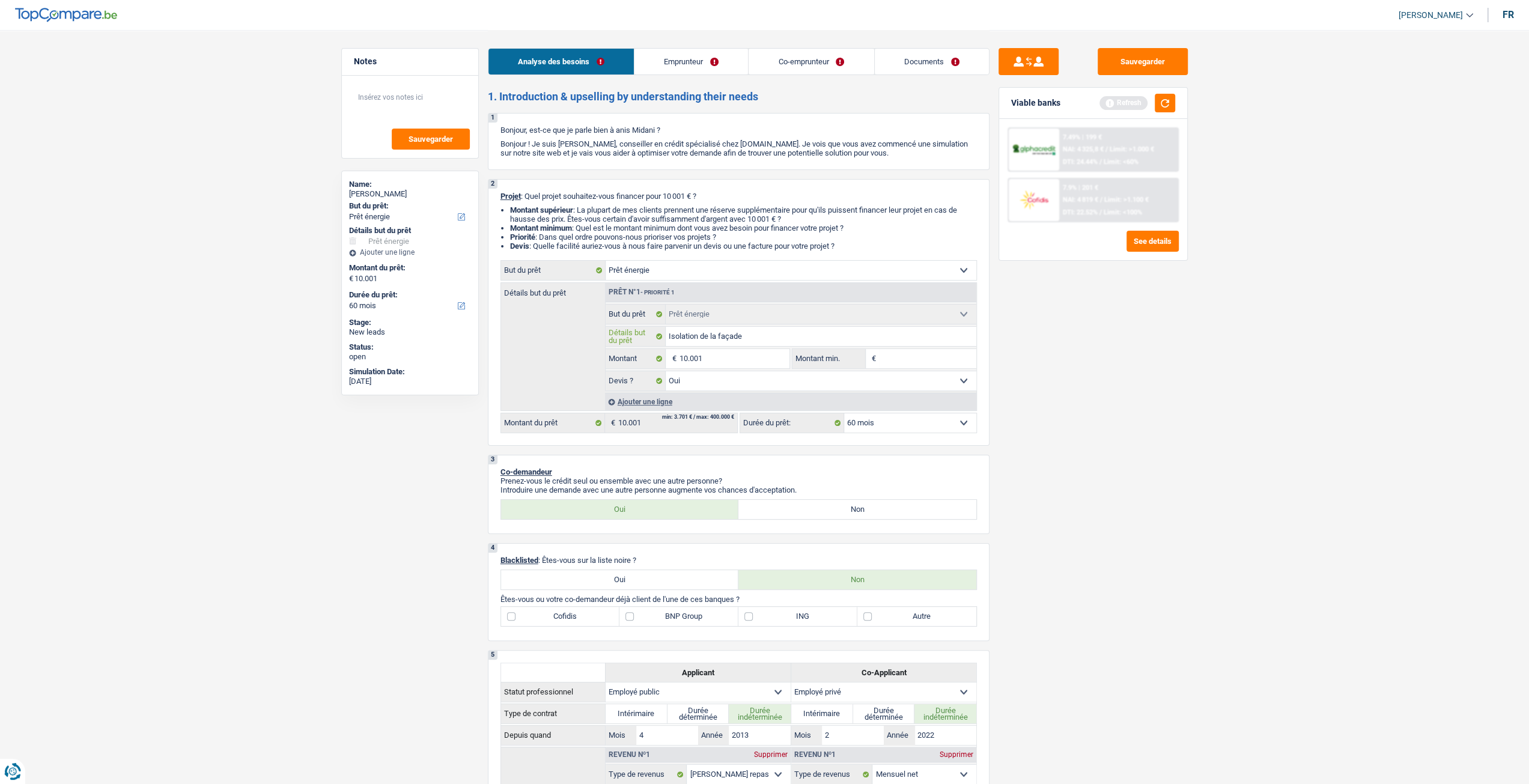
type input "Isolation de la façade"
click at [1084, 479] on div "Sauvegarder Viable banks Refresh 7.49% | 199 € NAI: 4 325,8 € / Limit: >1.000 €…" at bounding box center [1093, 406] width 207 height 717
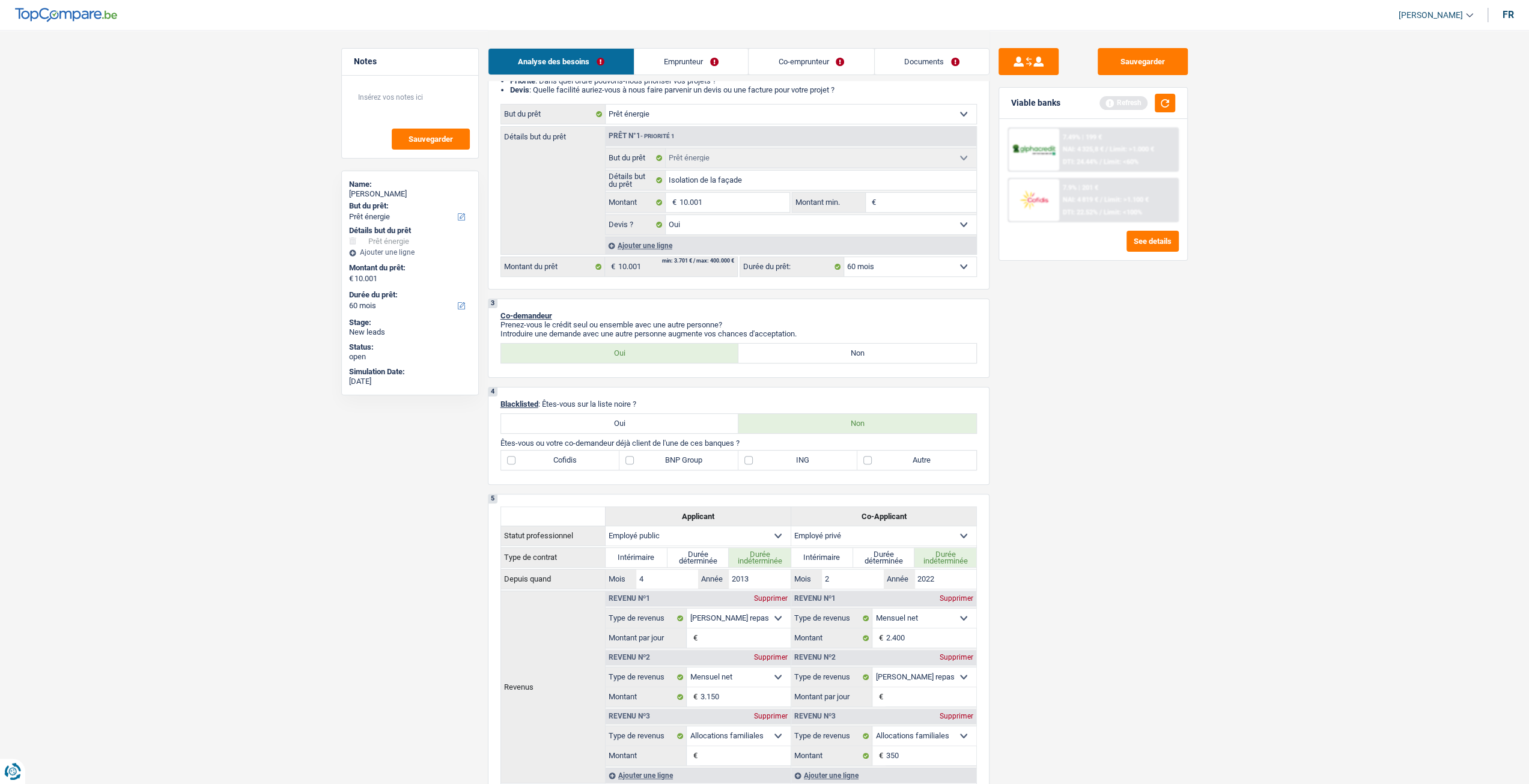
scroll to position [180, 0]
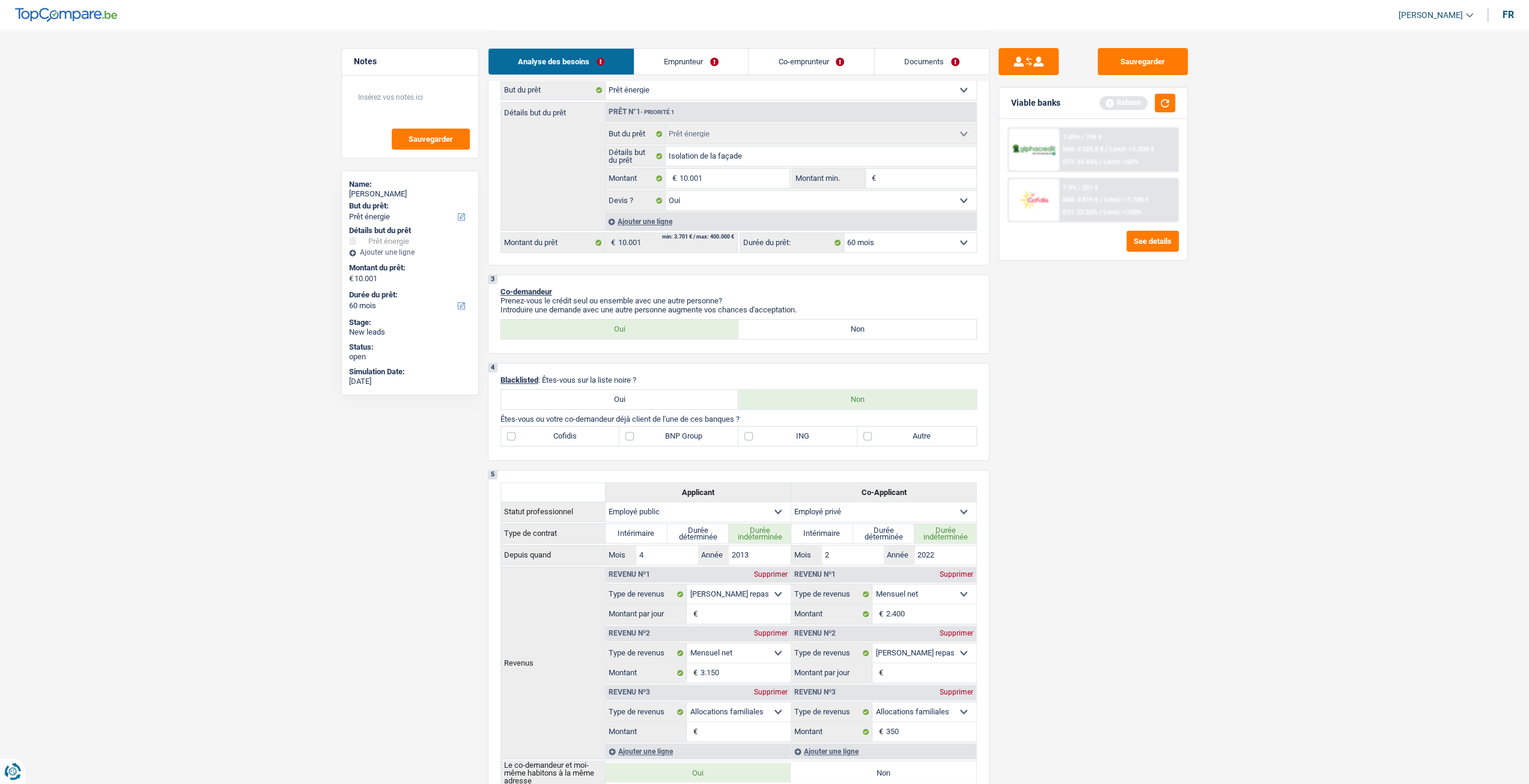
click at [681, 56] on link "Emprunteur" at bounding box center [691, 61] width 114 height 26
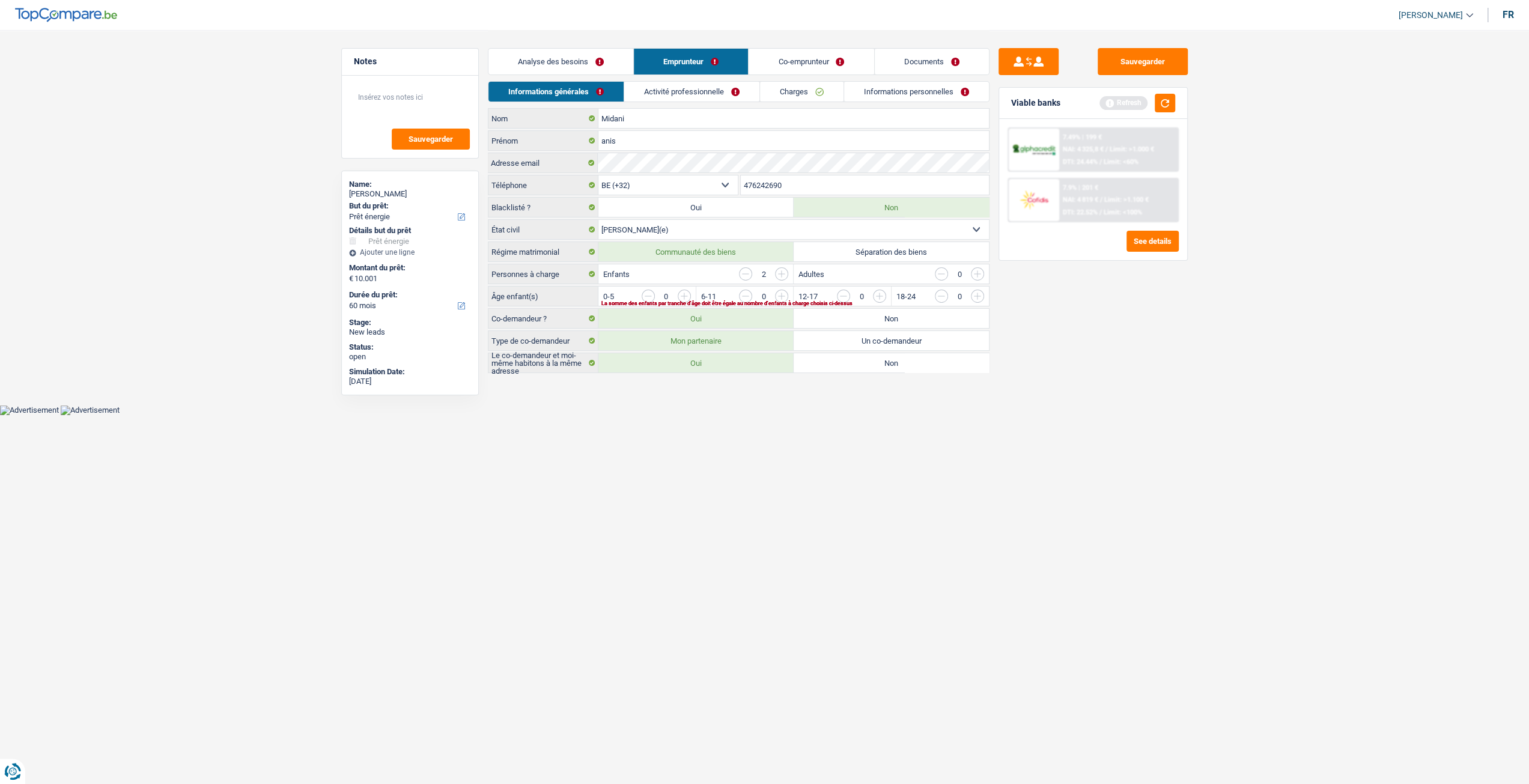
scroll to position [0, 0]
drag, startPoint x: 581, startPoint y: 57, endPoint x: 589, endPoint y: 67, distance: 12.8
click at [581, 57] on link "Analyse des besoins" at bounding box center [565, 61] width 145 height 26
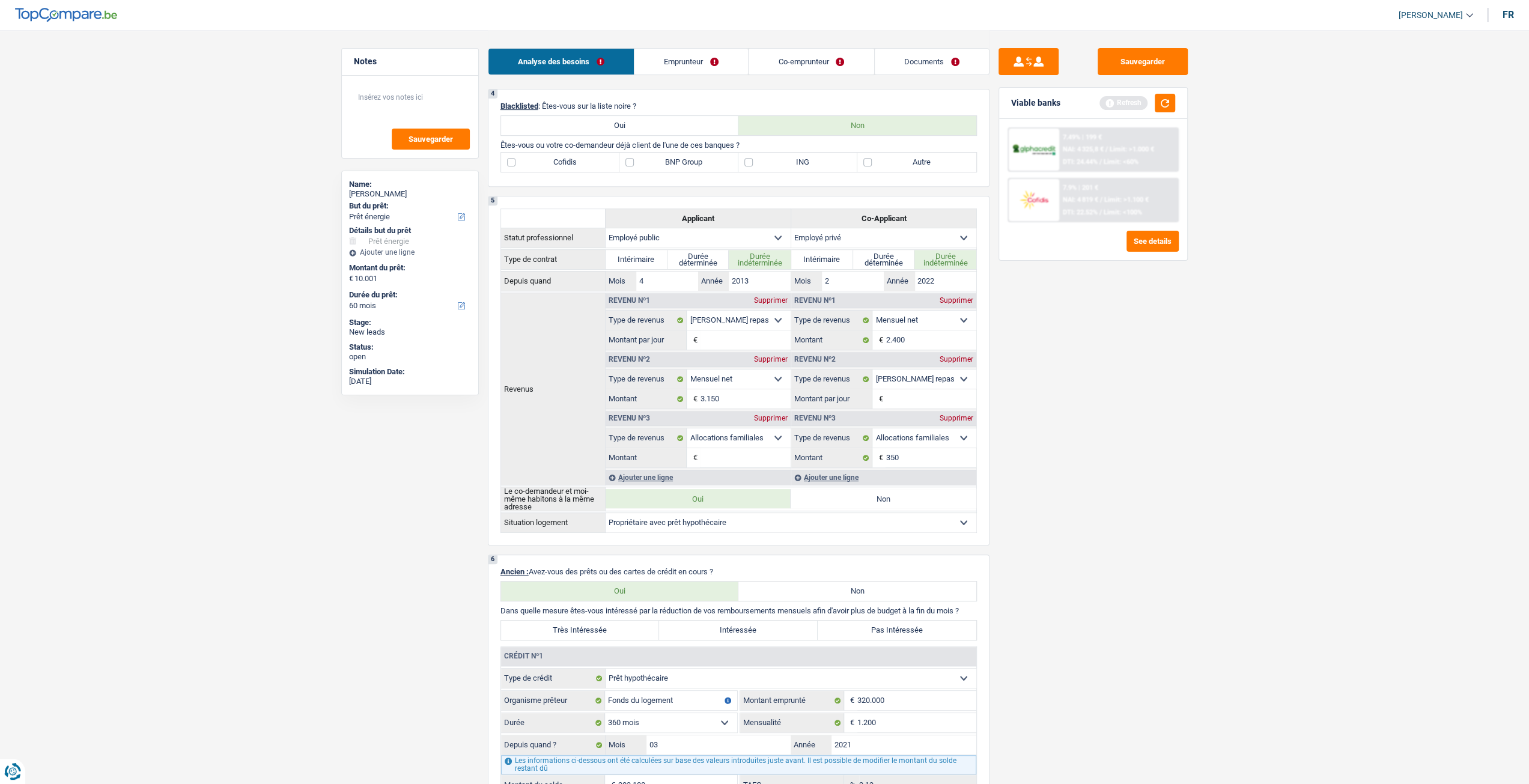
scroll to position [360, 0]
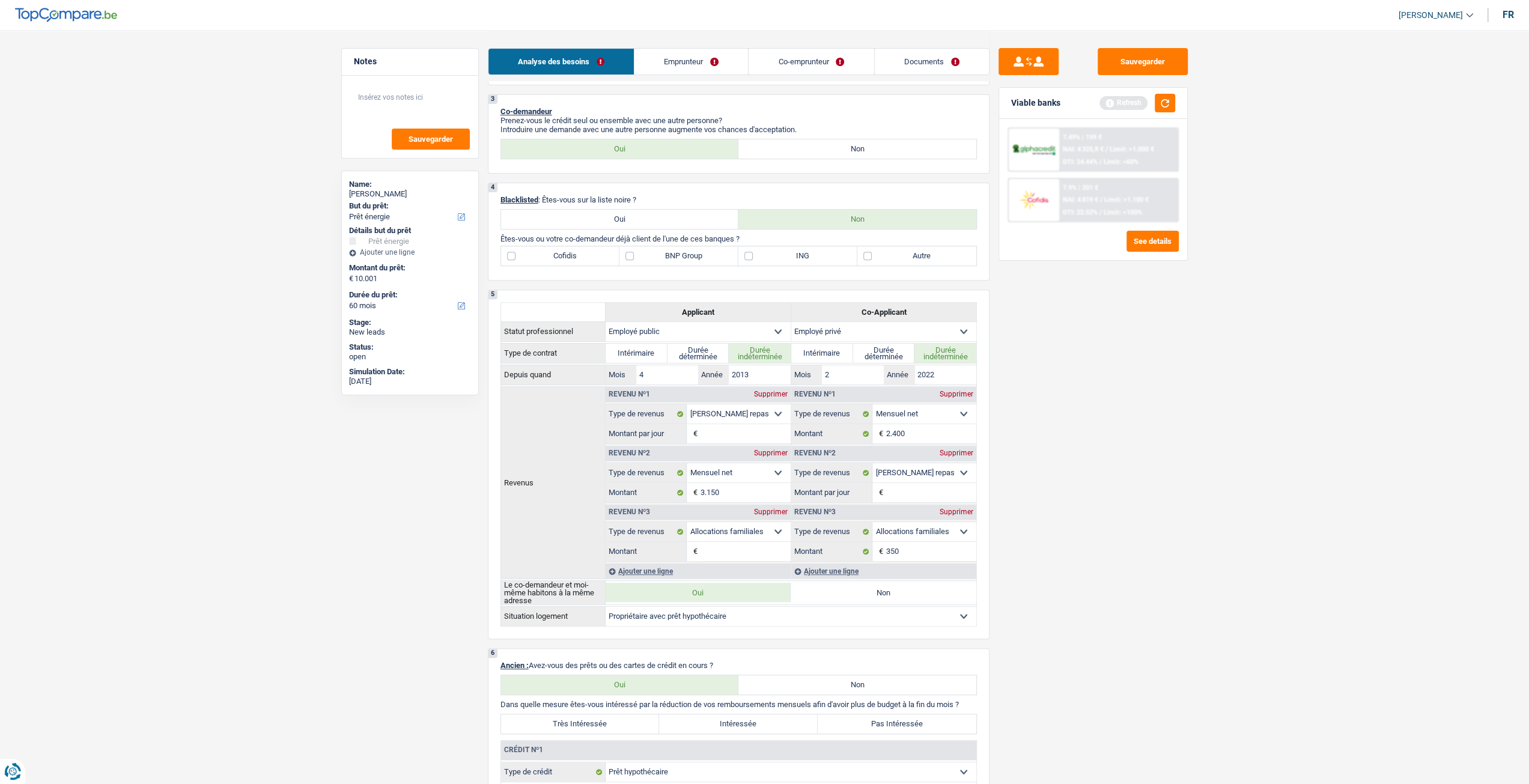
click at [918, 266] on div "Cofidis BNP Group ING Autre Tous les champs sont obligatoires. Veuillez sélecti…" at bounding box center [739, 256] width 477 height 21
click at [919, 258] on label "Autre" at bounding box center [917, 256] width 119 height 19
click at [919, 258] on input "Autre" at bounding box center [917, 256] width 119 height 19
checkbox input "true"
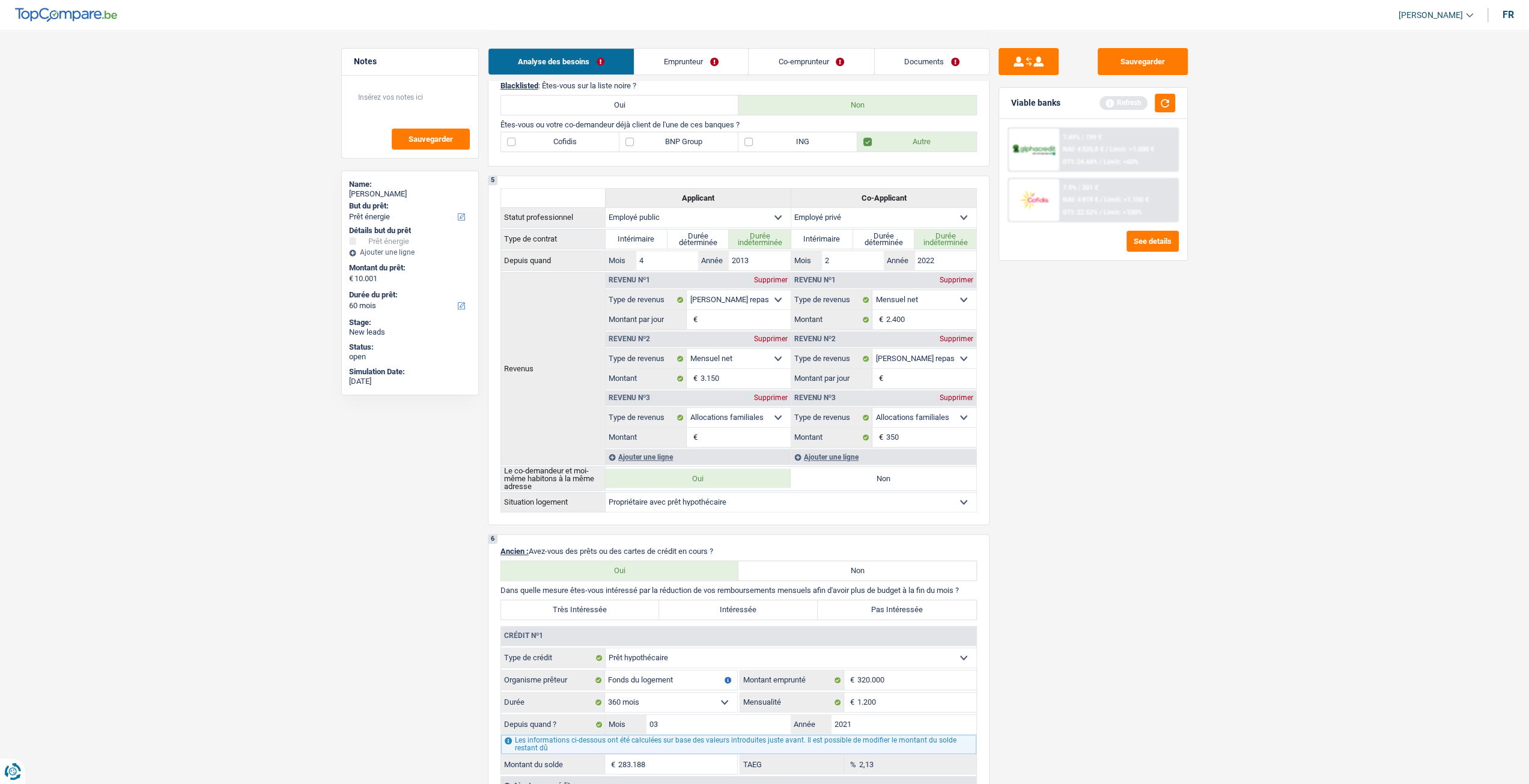
scroll to position [721, 0]
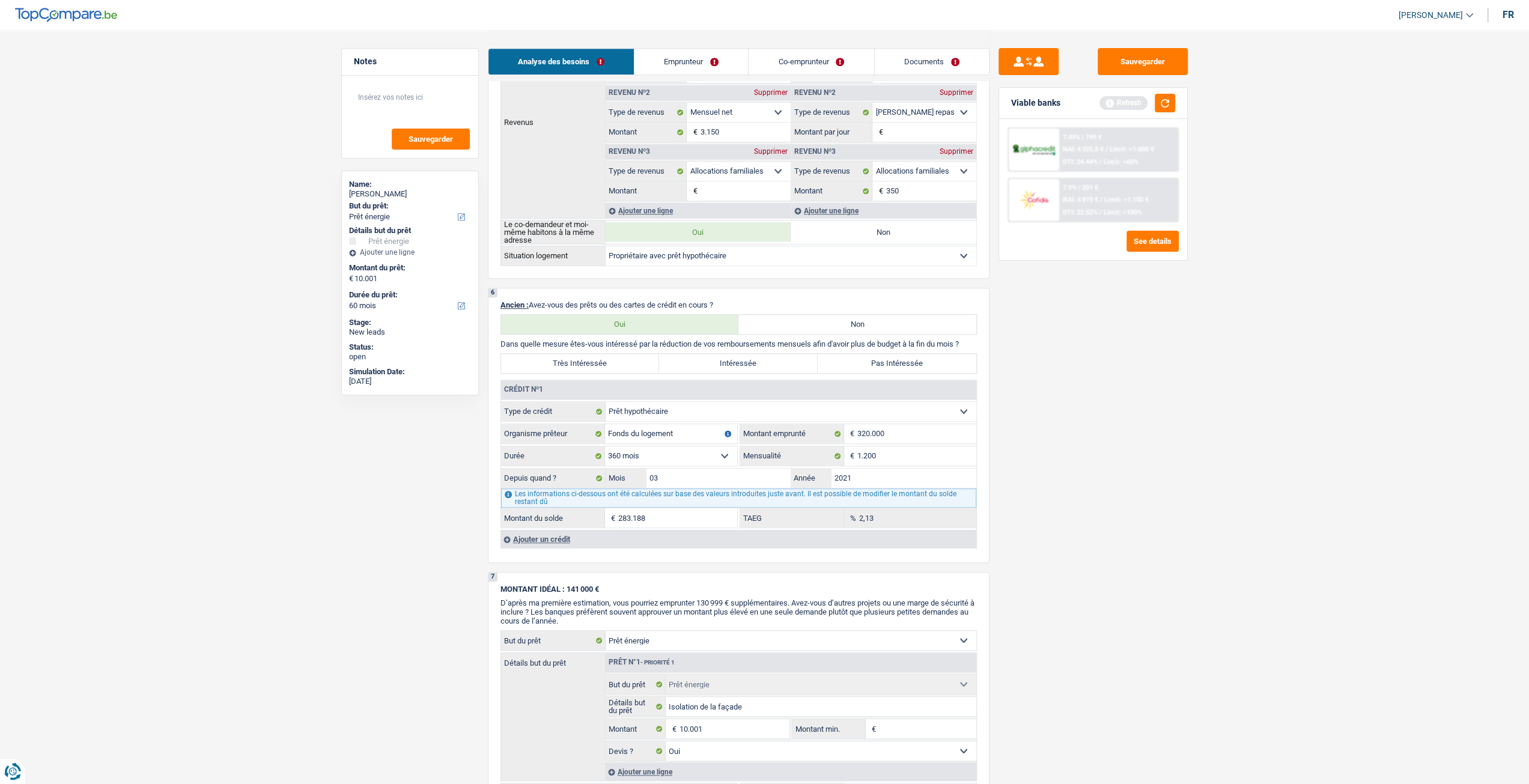
click at [916, 355] on label "Pas Intéressée" at bounding box center [897, 364] width 159 height 19
click at [916, 355] on input "Pas Intéressée" at bounding box center [897, 364] width 159 height 19
radio input "true"
click at [907, 468] on input "2021" at bounding box center [904, 478] width 145 height 19
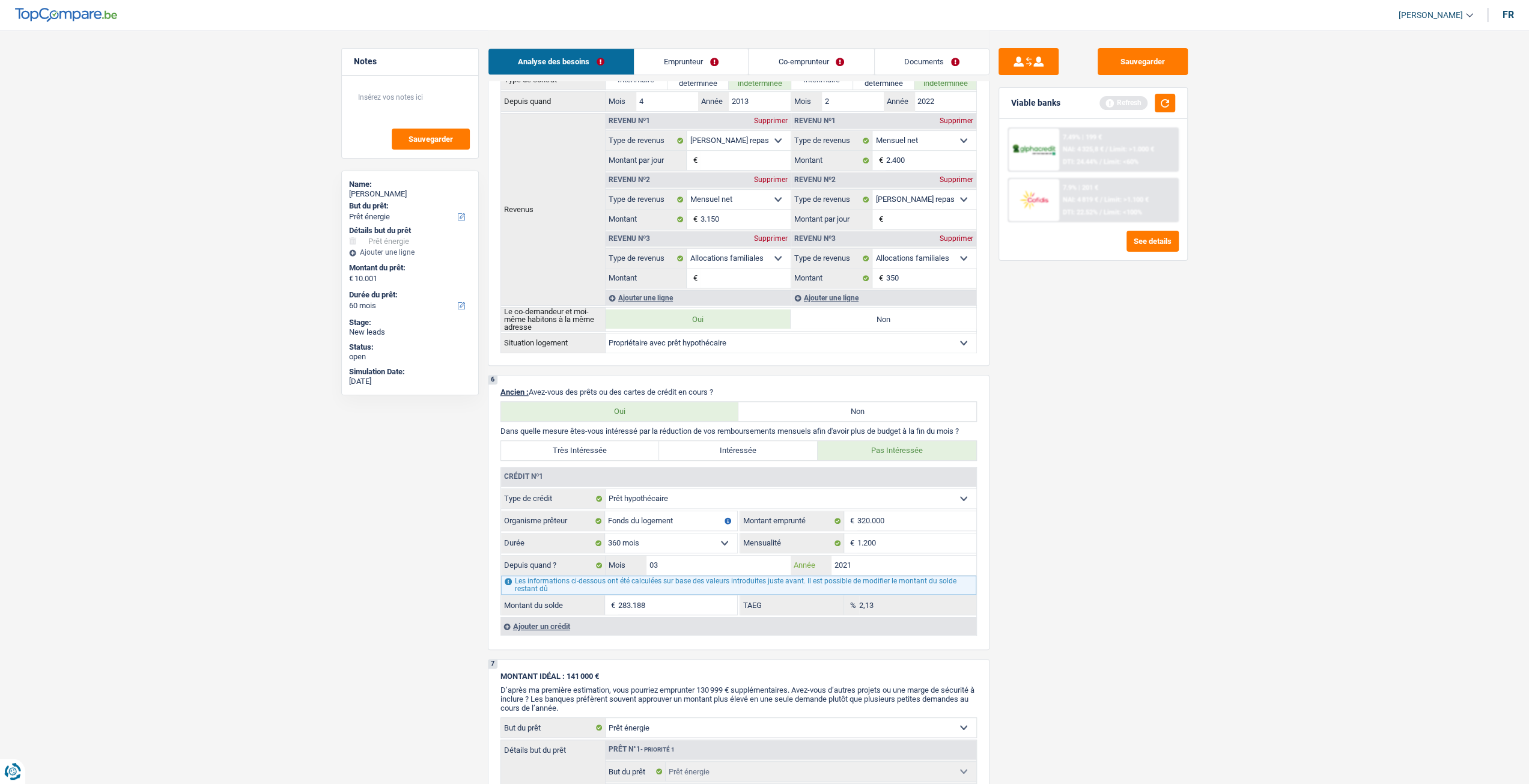
scroll to position [661, 0]
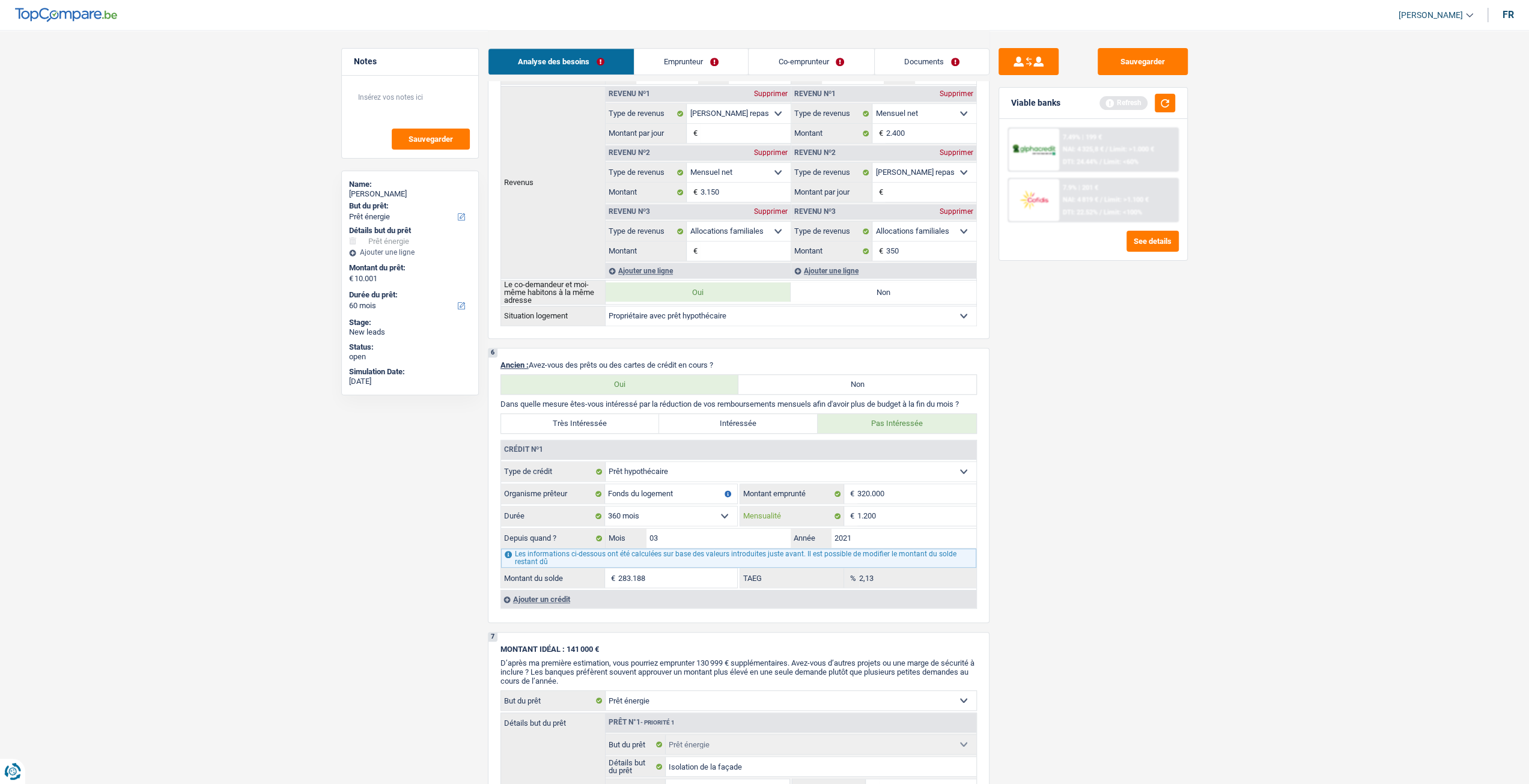
click at [944, 515] on input "1.200" at bounding box center [917, 516] width 119 height 19
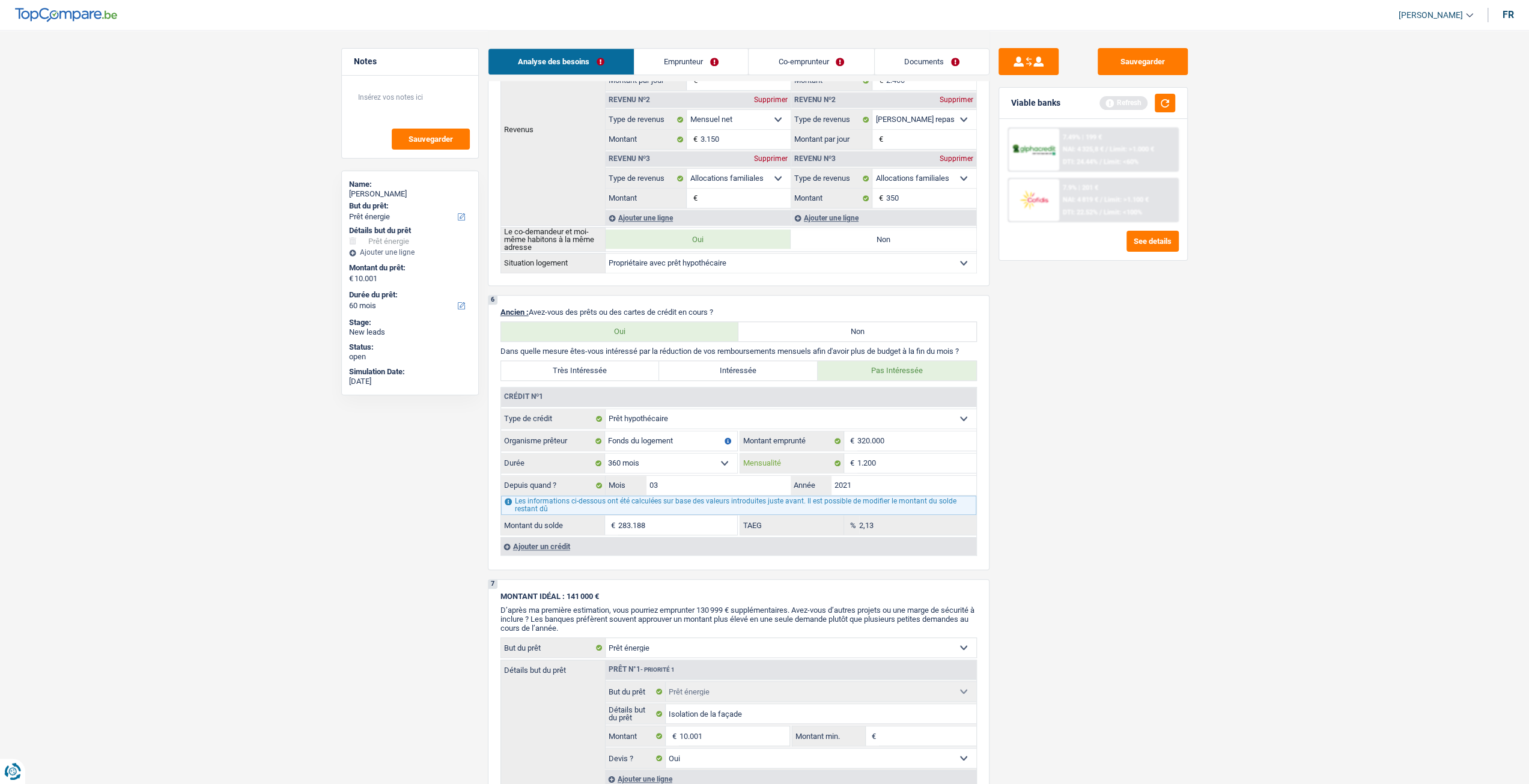
scroll to position [721, 0]
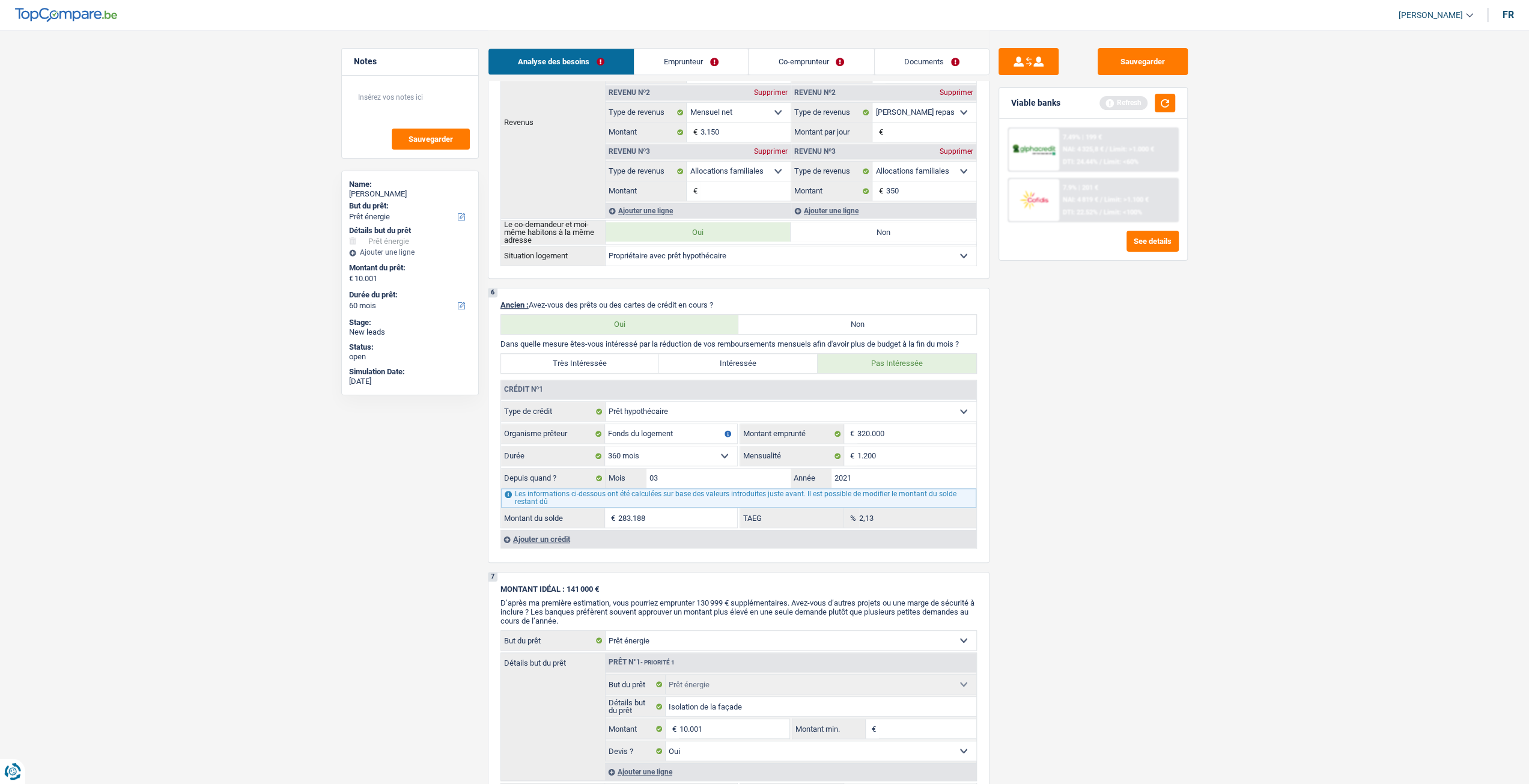
click at [1042, 486] on div "Sauvegarder Viable banks Refresh 7.49% | 199 € NAI: 4 325,8 € / Limit: >1.000 €…" at bounding box center [1093, 406] width 207 height 717
click at [893, 459] on input "1.200" at bounding box center [917, 456] width 119 height 19
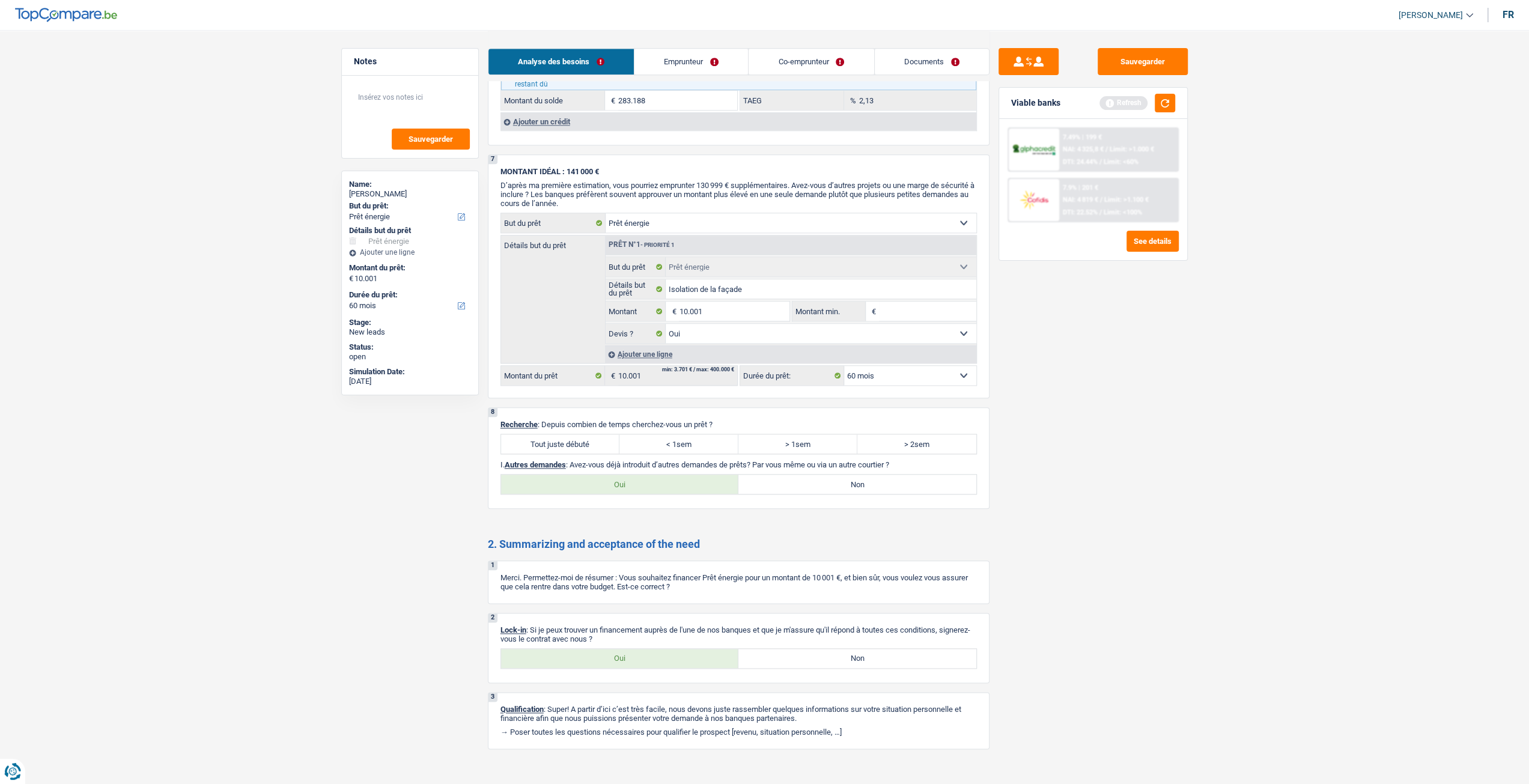
scroll to position [1148, 0]
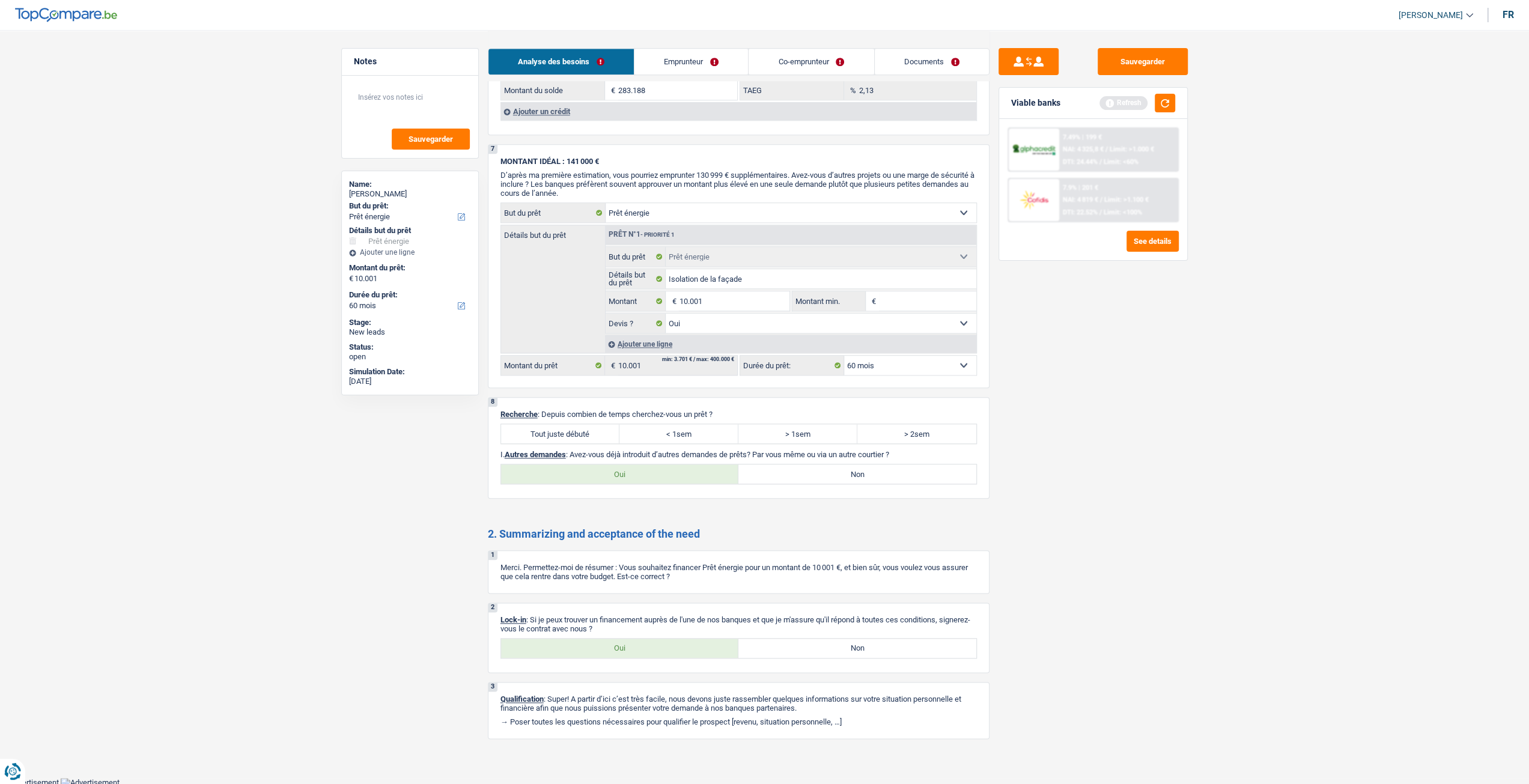
click at [576, 424] on label "Tout juste débuté" at bounding box center [561, 434] width 119 height 19
click at [576, 424] on input "Tout juste débuté" at bounding box center [561, 434] width 119 height 19
radio input "true"
click at [616, 639] on label "Oui" at bounding box center [620, 648] width 238 height 19
click at [616, 639] on input "Oui" at bounding box center [620, 648] width 238 height 19
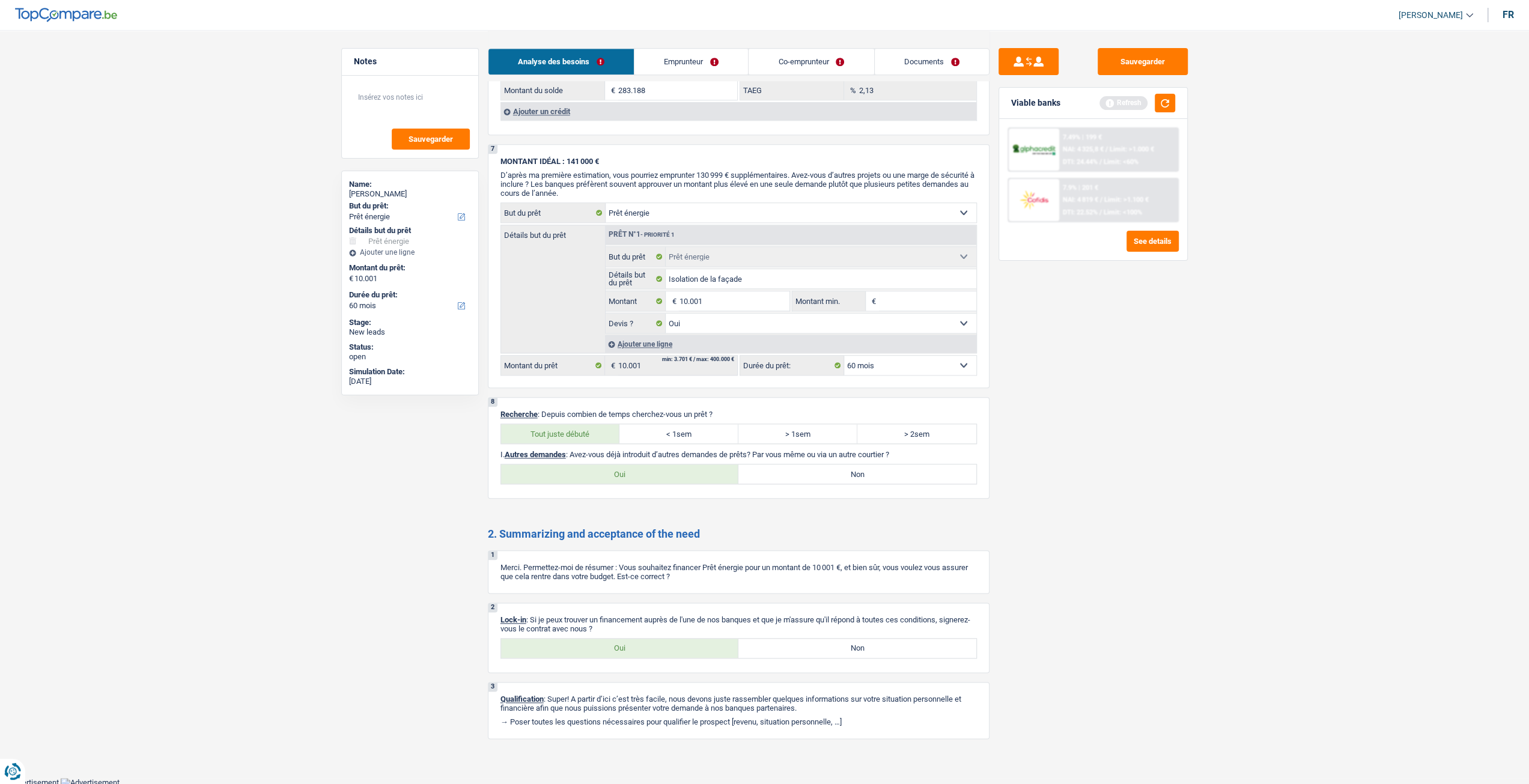
radio input "true"
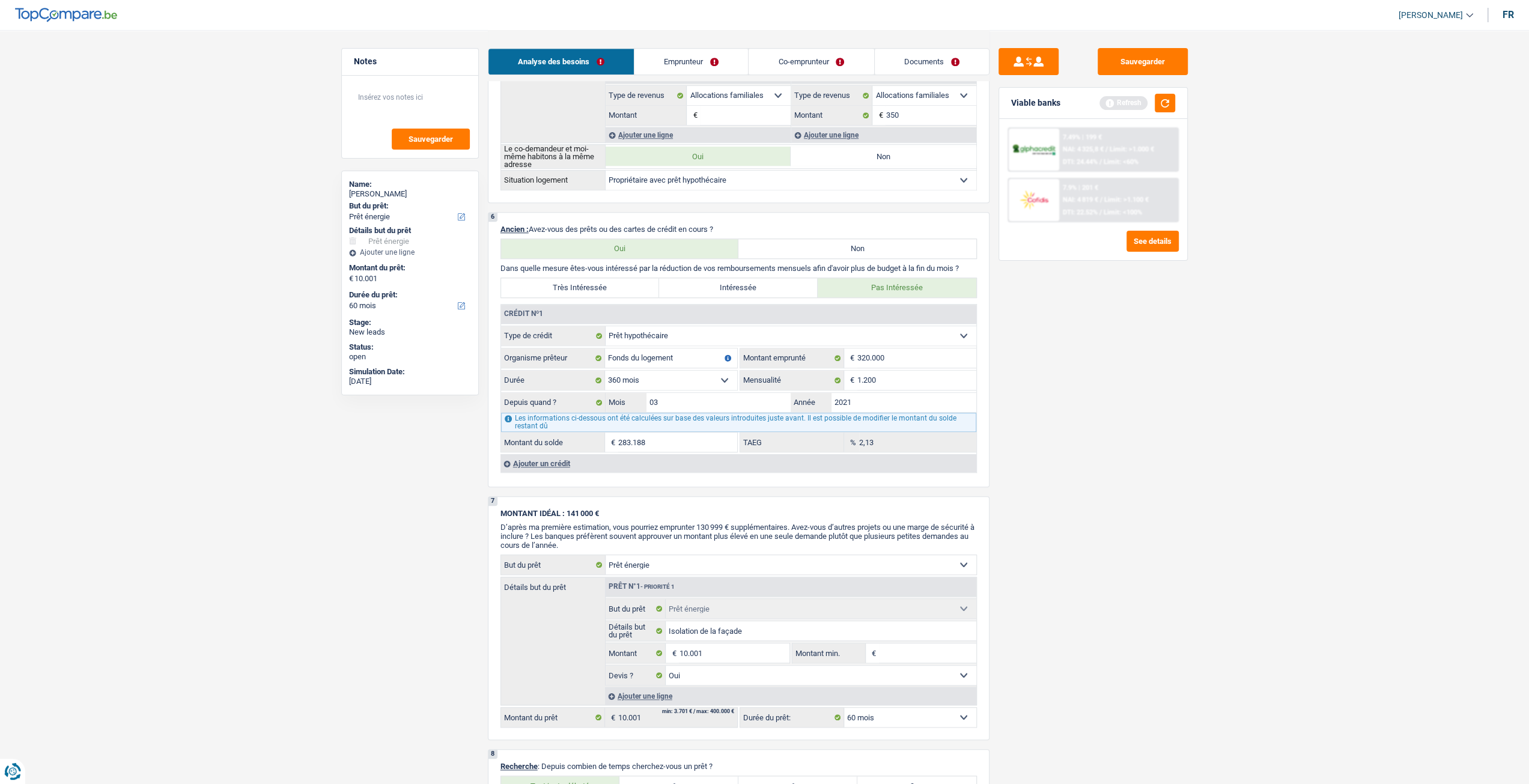
scroll to position [788, 0]
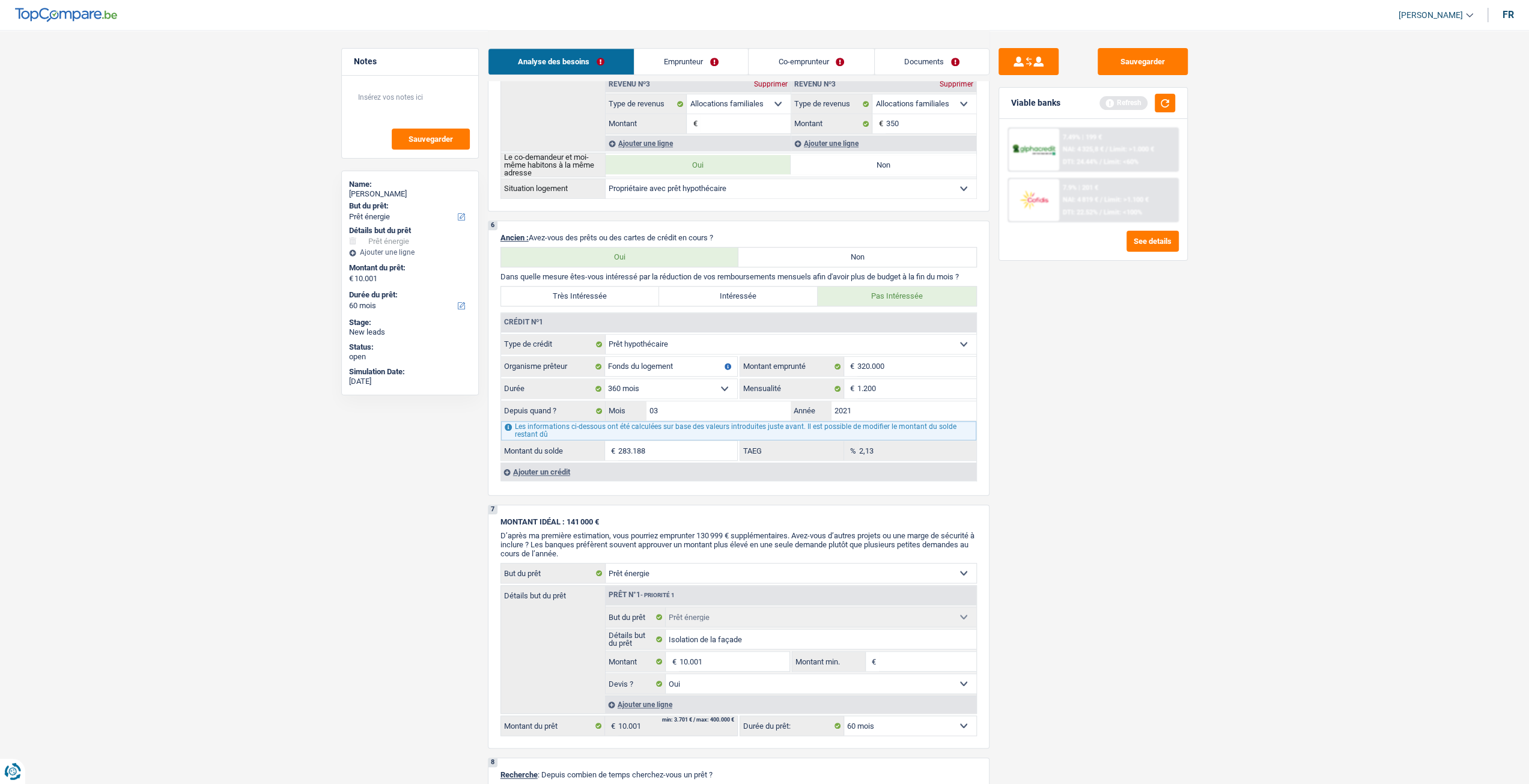
click at [565, 464] on div "Ajouter un crédit" at bounding box center [738, 471] width 476 height 18
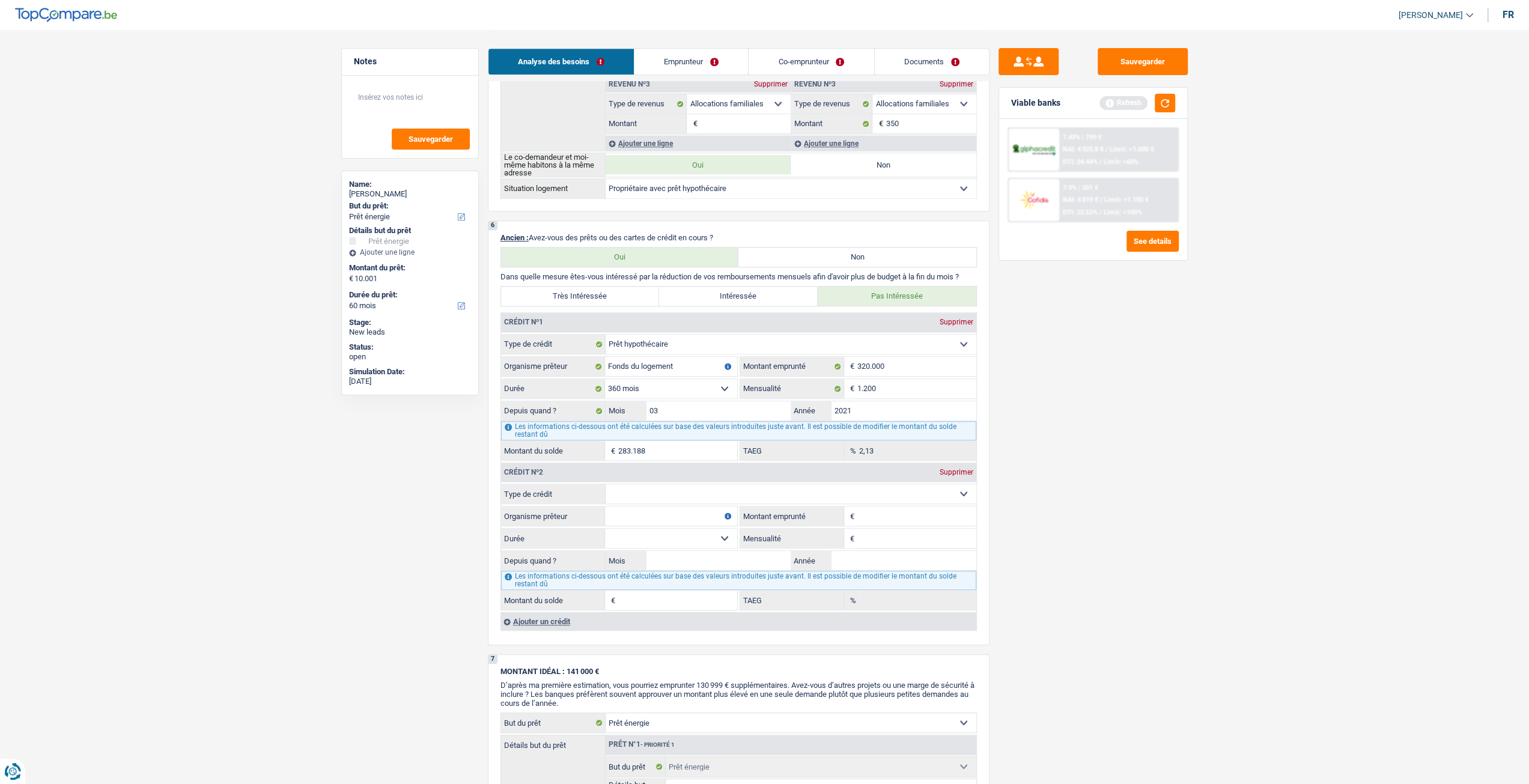
click at [667, 486] on select "Carte ou ouverture de crédit Prêt hypothécaire Vente à tempérament Prêt à tempé…" at bounding box center [791, 494] width 371 height 19
select select "carLoan"
type input "0"
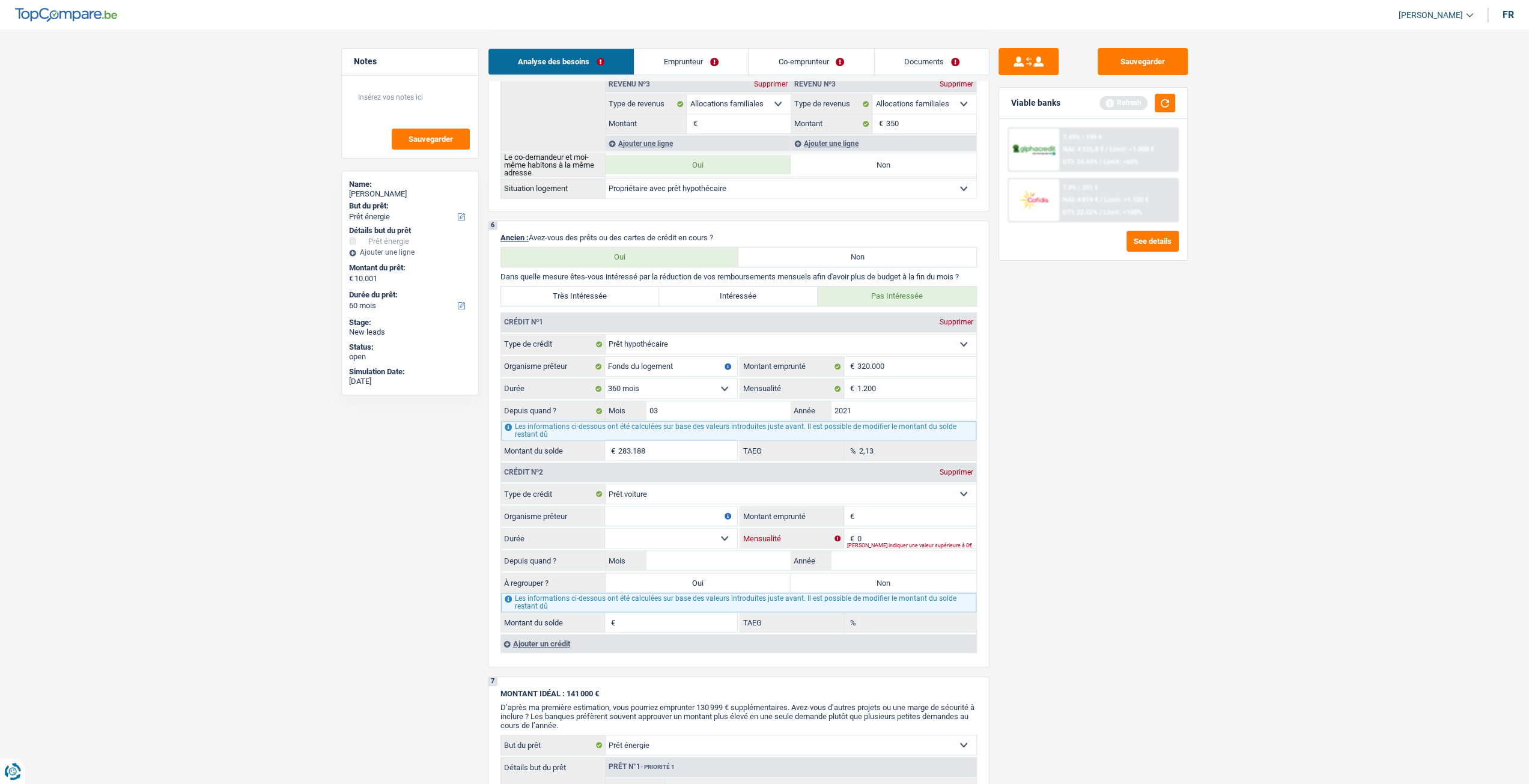
click at [880, 529] on input "0" at bounding box center [917, 539] width 119 height 19
click at [889, 511] on input "Montant emprunté" at bounding box center [917, 516] width 119 height 19
type input "15.000"
click at [1253, 485] on main "Notes Sauvegarder Name: anis Midani But du prêt: Confort maison: meubles, texti…" at bounding box center [764, 261] width 1529 height 2098
click at [944, 530] on input "0" at bounding box center [917, 539] width 119 height 19
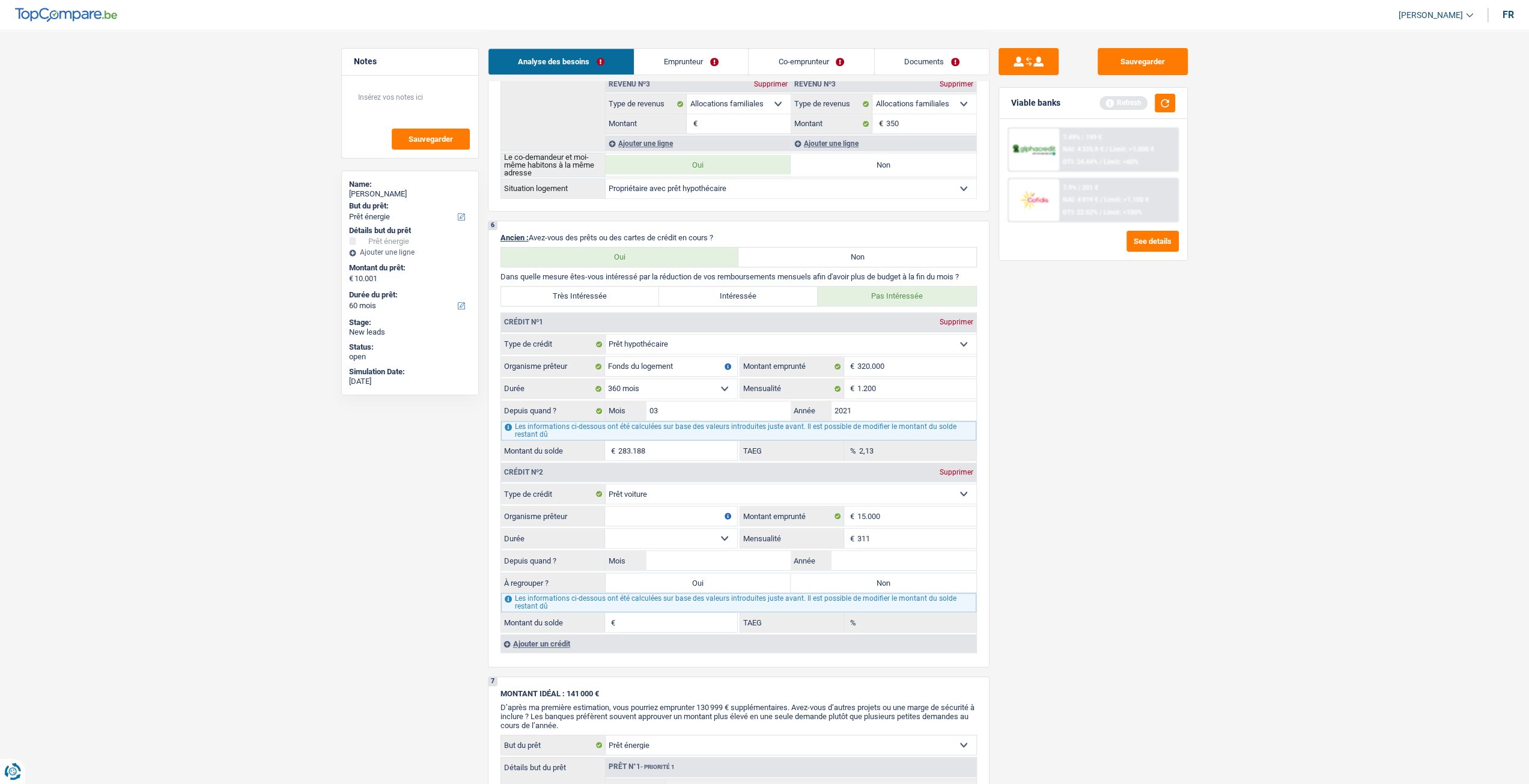
type input "311"
click at [880, 558] on input "Année" at bounding box center [904, 561] width 145 height 19
type input "2021"
click at [715, 553] on input "Mois" at bounding box center [719, 561] width 145 height 19
click at [691, 551] on input "9" at bounding box center [719, 561] width 145 height 19
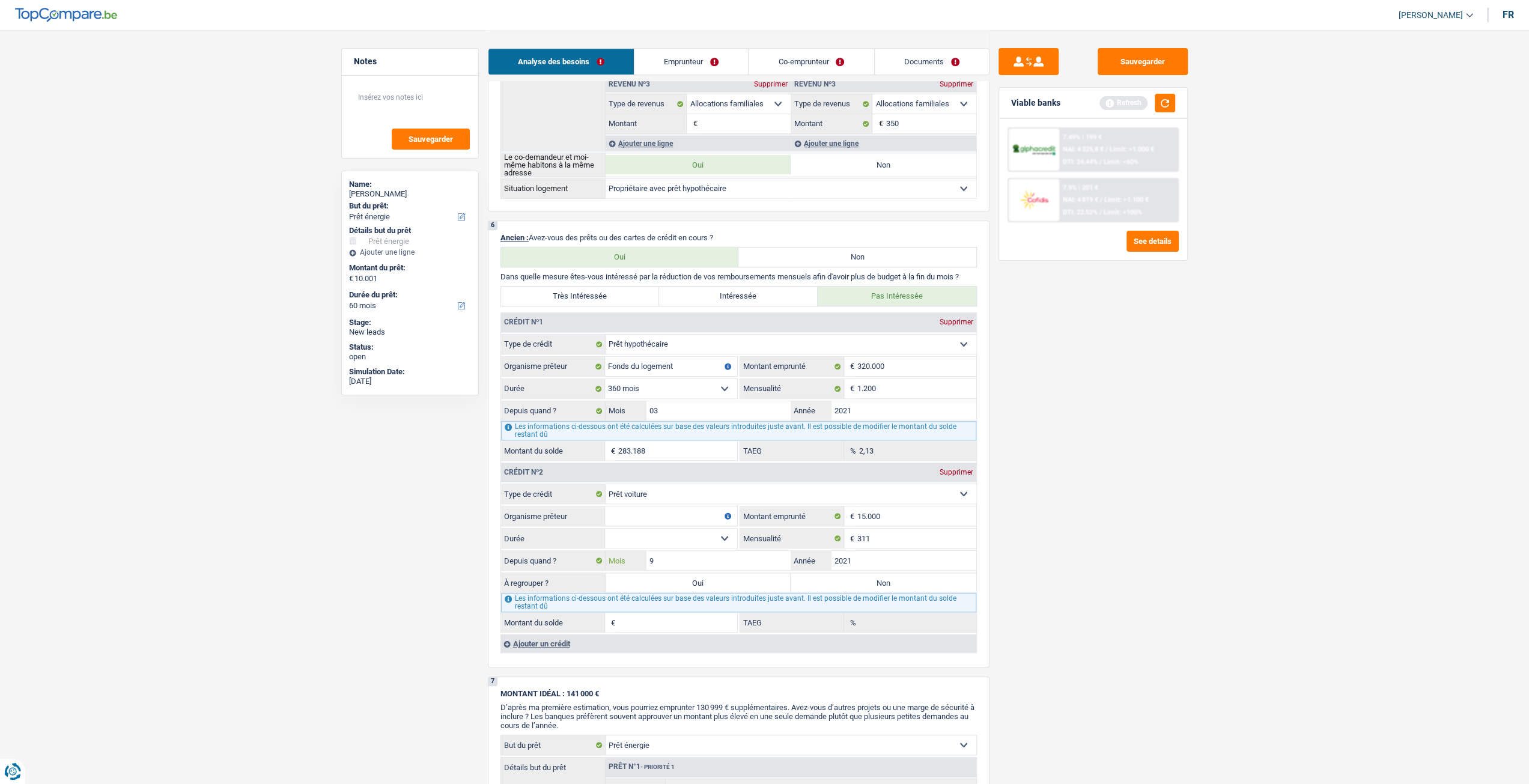
type input "9"
click at [691, 542] on fieldset "12 mois 18 mois 24 mois 30 mois 36 mois 42 mois 48 mois 60 mois Sélectionner un…" at bounding box center [619, 539] width 236 height 21
click at [692, 535] on select "12 mois 18 mois 24 mois 30 mois 36 mois 42 mois 48 mois 60 mois Sélectionner un…" at bounding box center [671, 539] width 132 height 19
select select "60"
click at [605, 529] on select "12 mois 18 mois 24 mois 30 mois 36 mois 42 mois 48 mois 60 mois Sélectionner un…" at bounding box center [671, 539] width 132 height 19
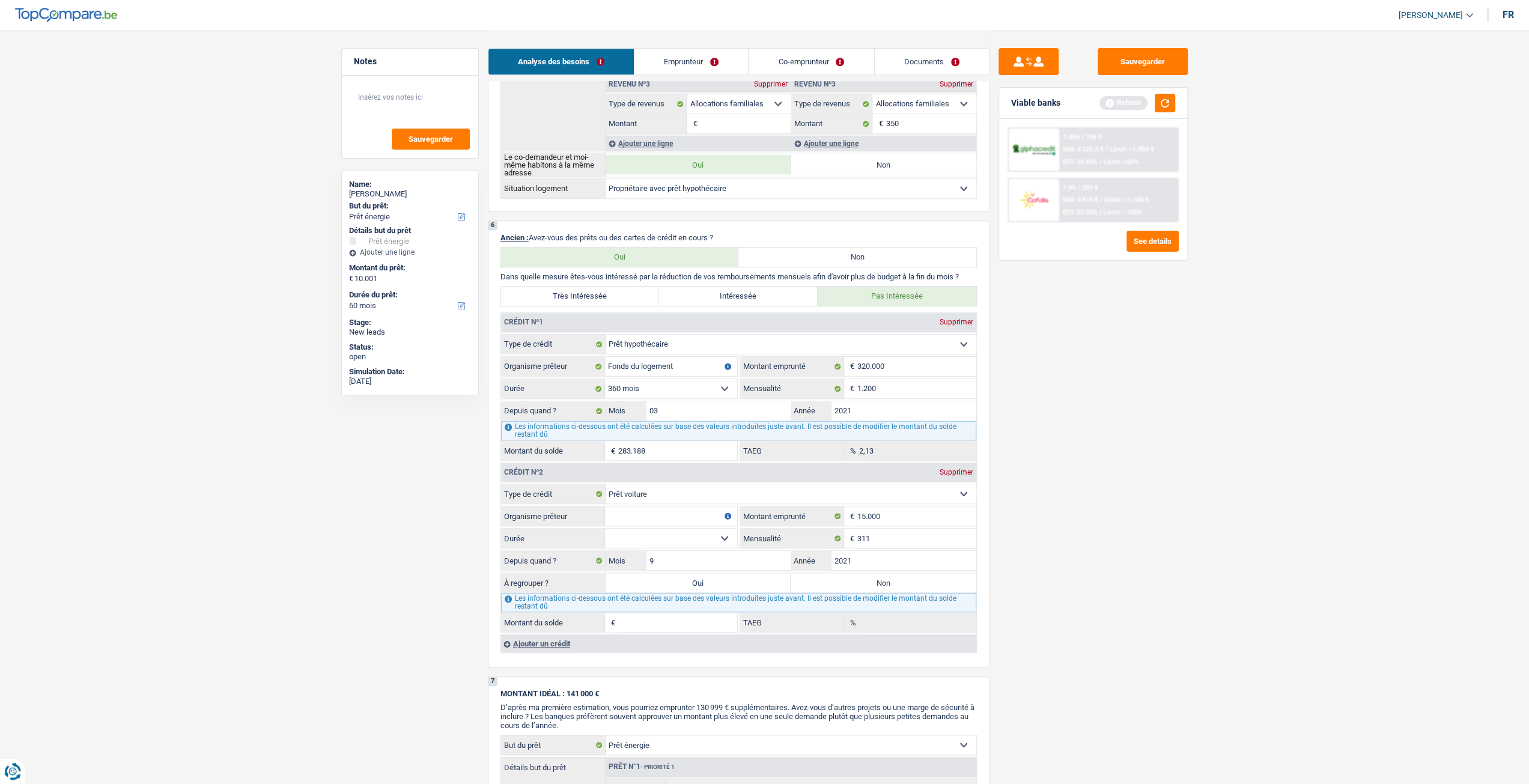
type input "3.273"
type input "9,32"
click at [687, 573] on label "Oui" at bounding box center [698, 583] width 185 height 19
click at [687, 573] on input "Oui" at bounding box center [698, 583] width 185 height 19
radio input "true"
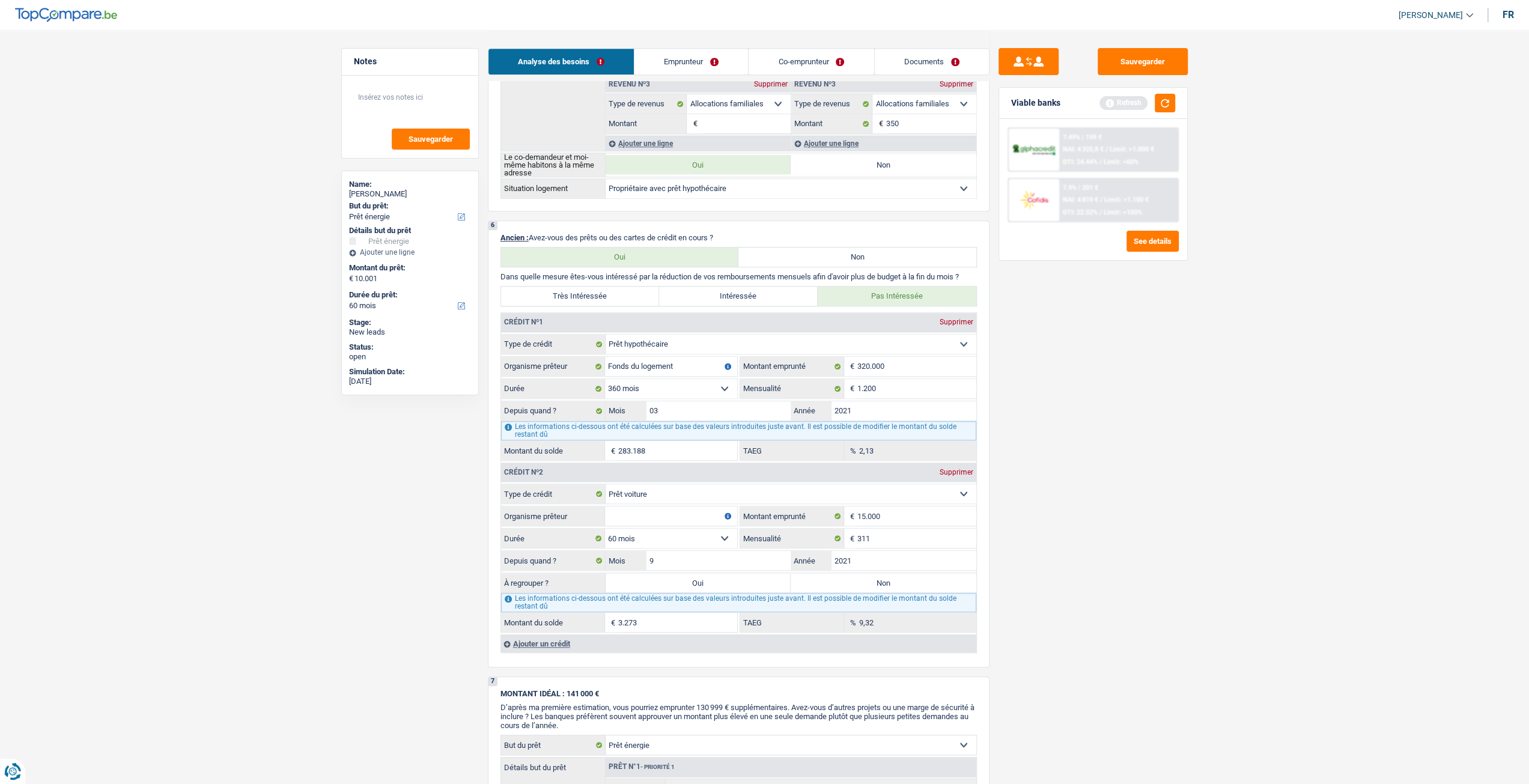
type input "13.274"
type input "3.273"
select select
type input "3.273"
select select
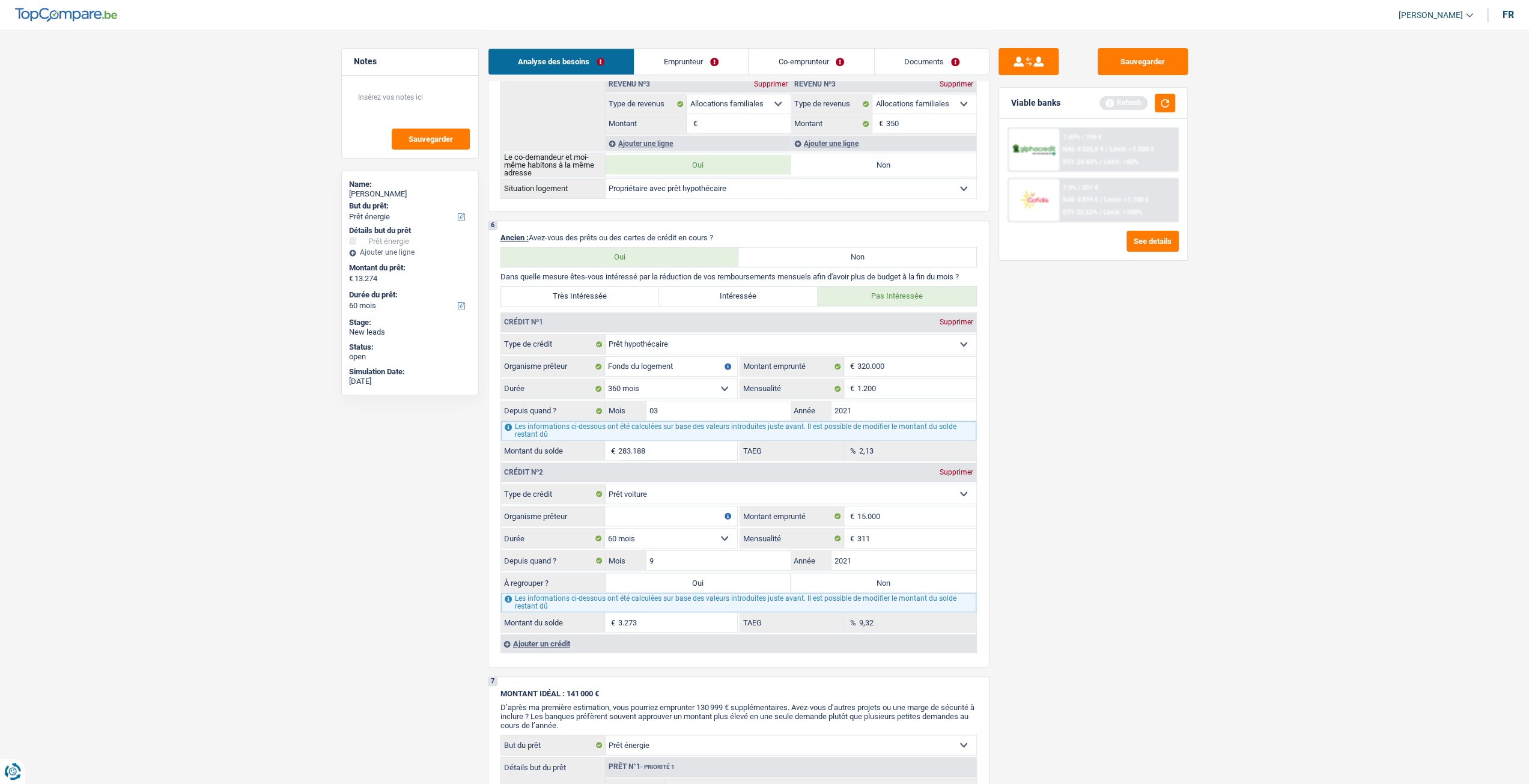
select select "refinancing"
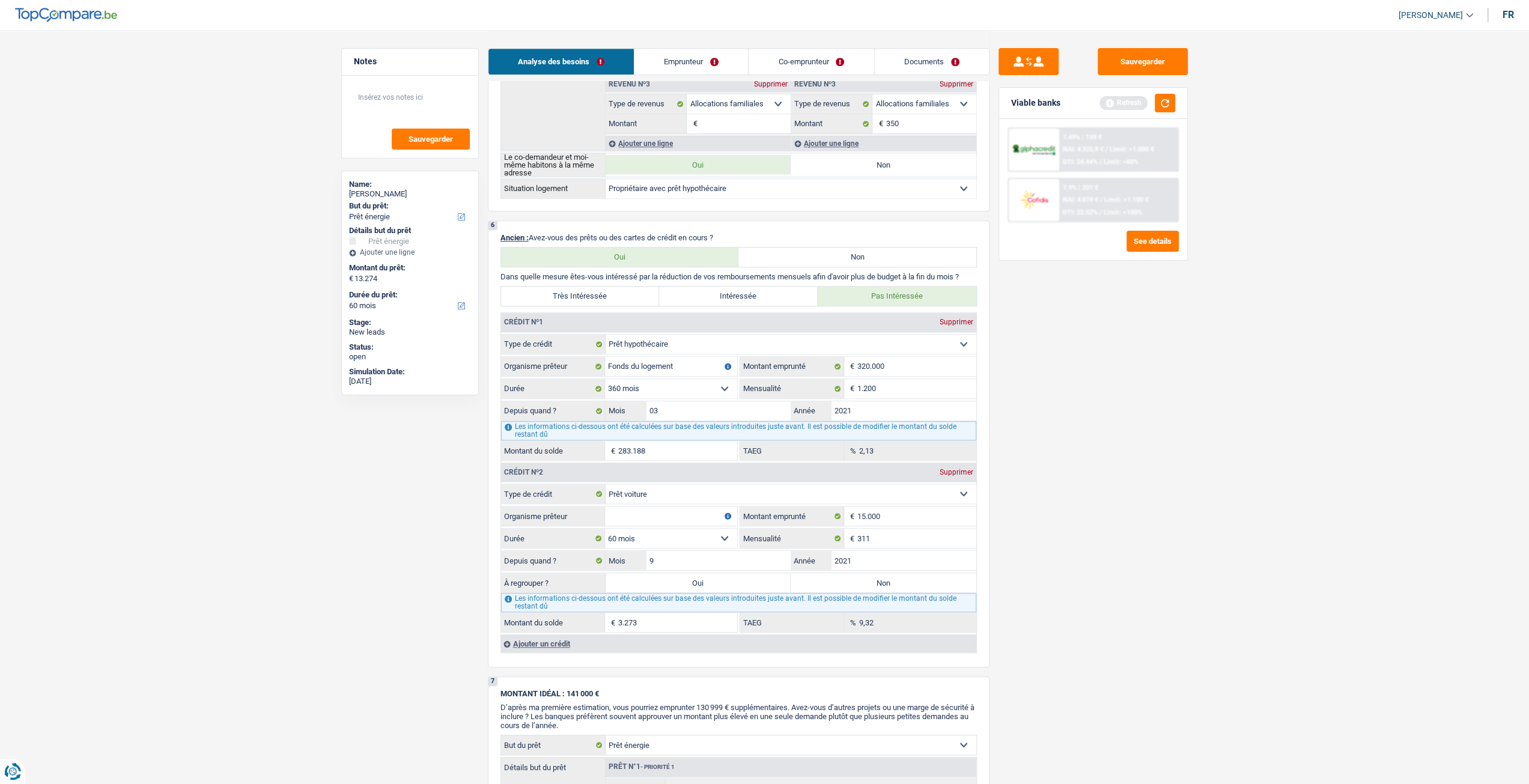
select select "refinancing"
select select "energy"
select select "yes"
select select "energy"
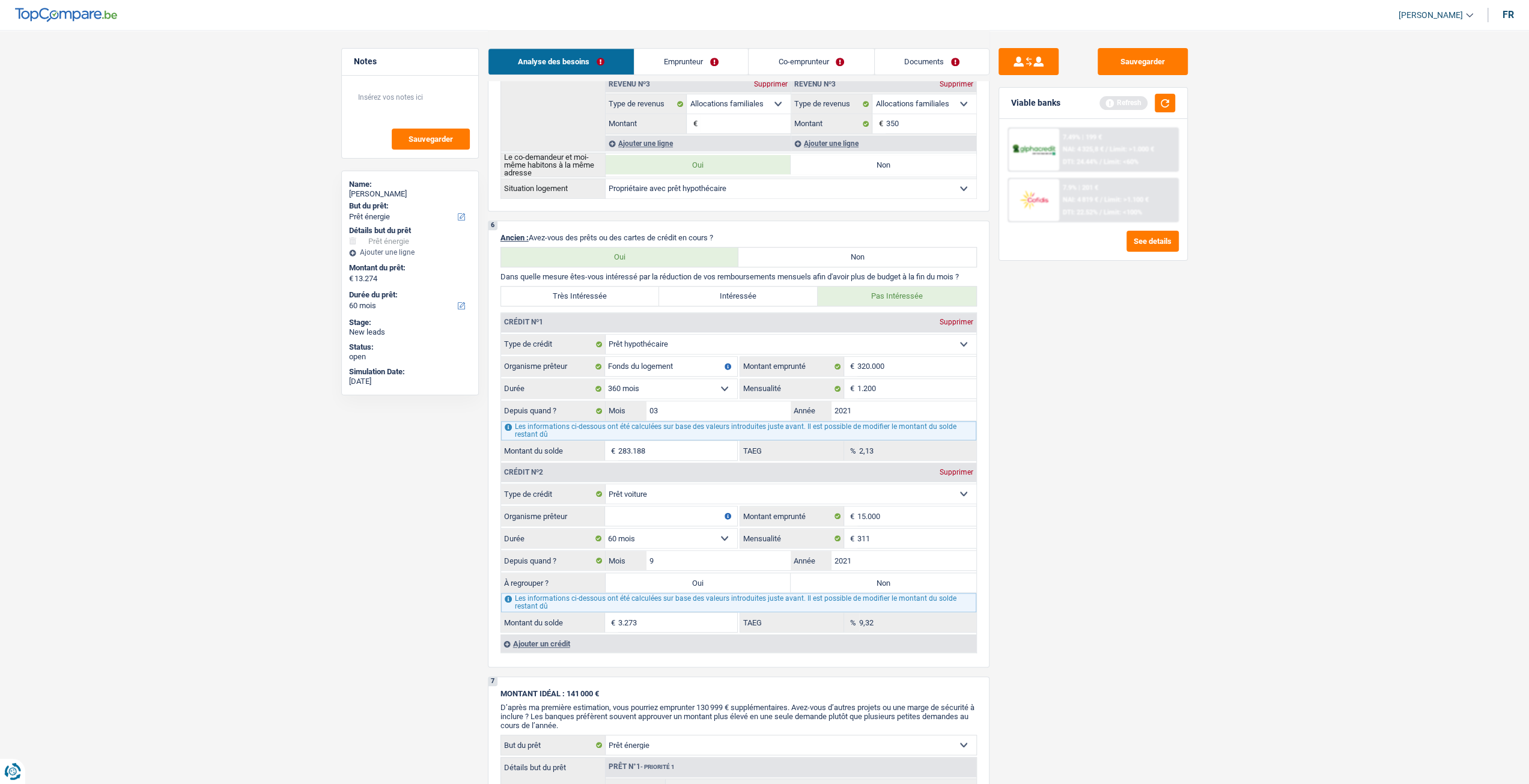
select select "yes"
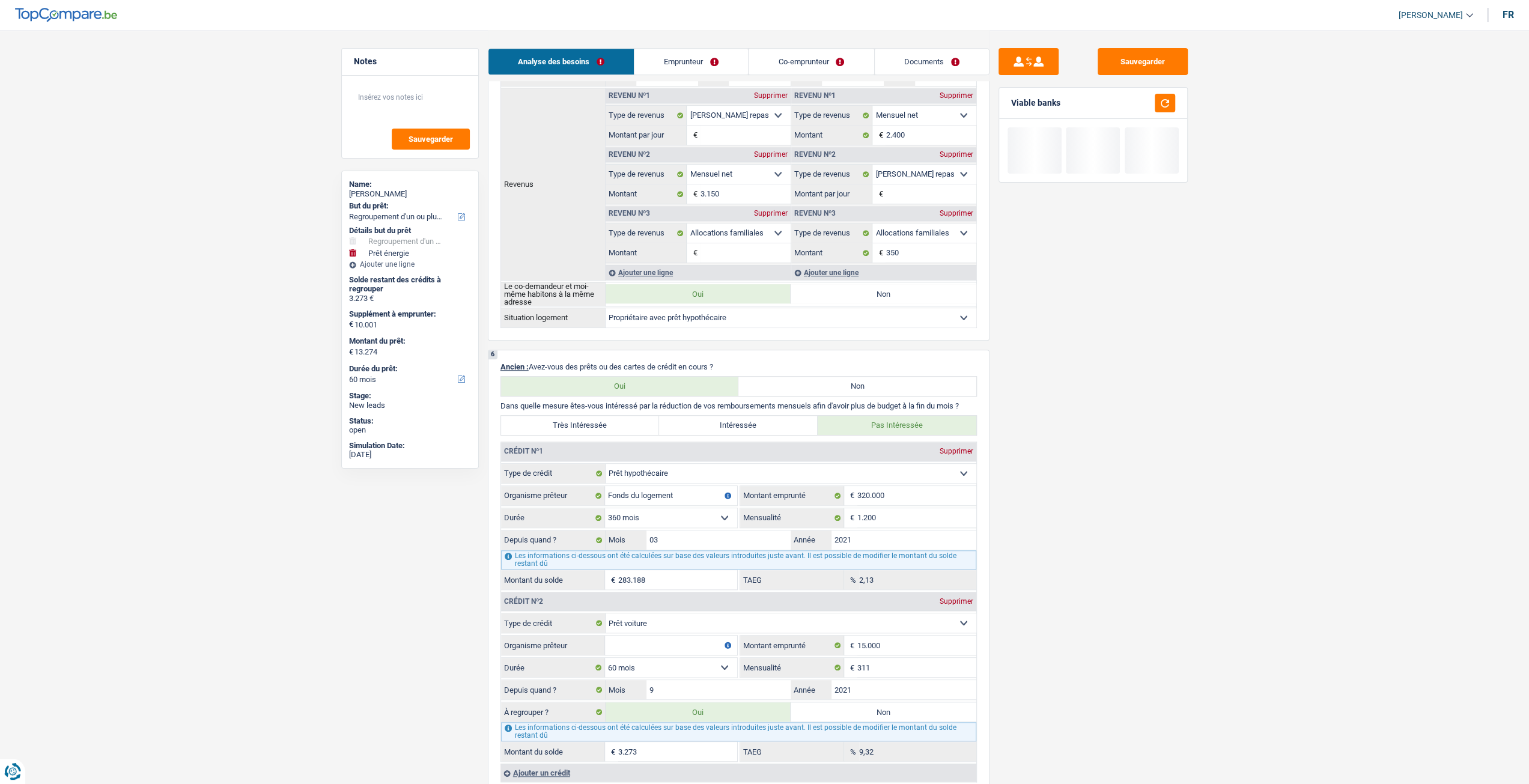
click at [692, 562] on div "Les informations ci-dessous ont été calculées sur base des valeurs introduites …" at bounding box center [739, 560] width 475 height 19
click at [846, 692] on div "Depuis quand ? 9 Mois / 2021 Année" at bounding box center [739, 690] width 475 height 21
click at [841, 702] on label "Non" at bounding box center [883, 712] width 185 height 19
click at [841, 702] on input "Non" at bounding box center [883, 712] width 185 height 19
radio input "true"
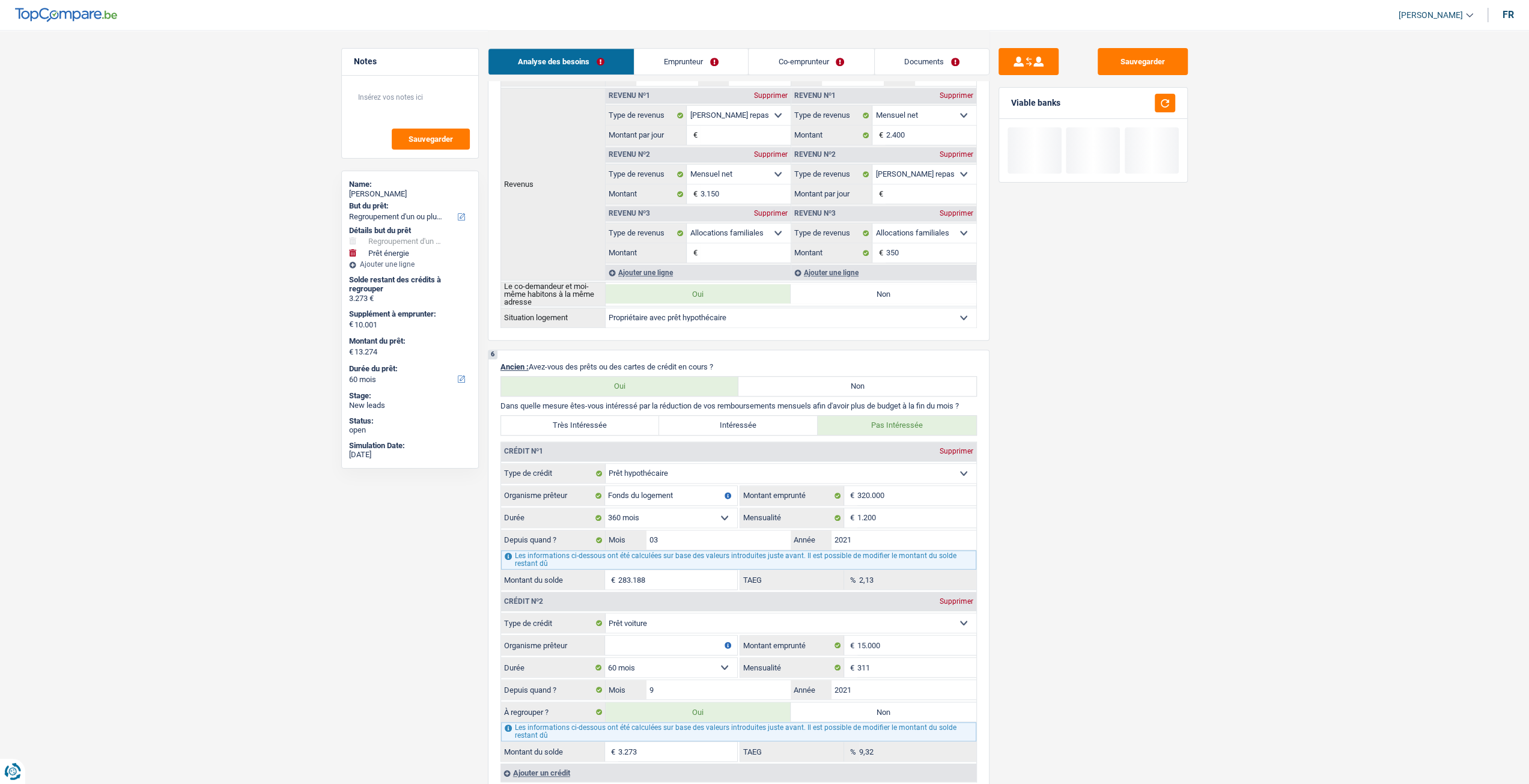
select select "energy"
type input "Isolation de la façade"
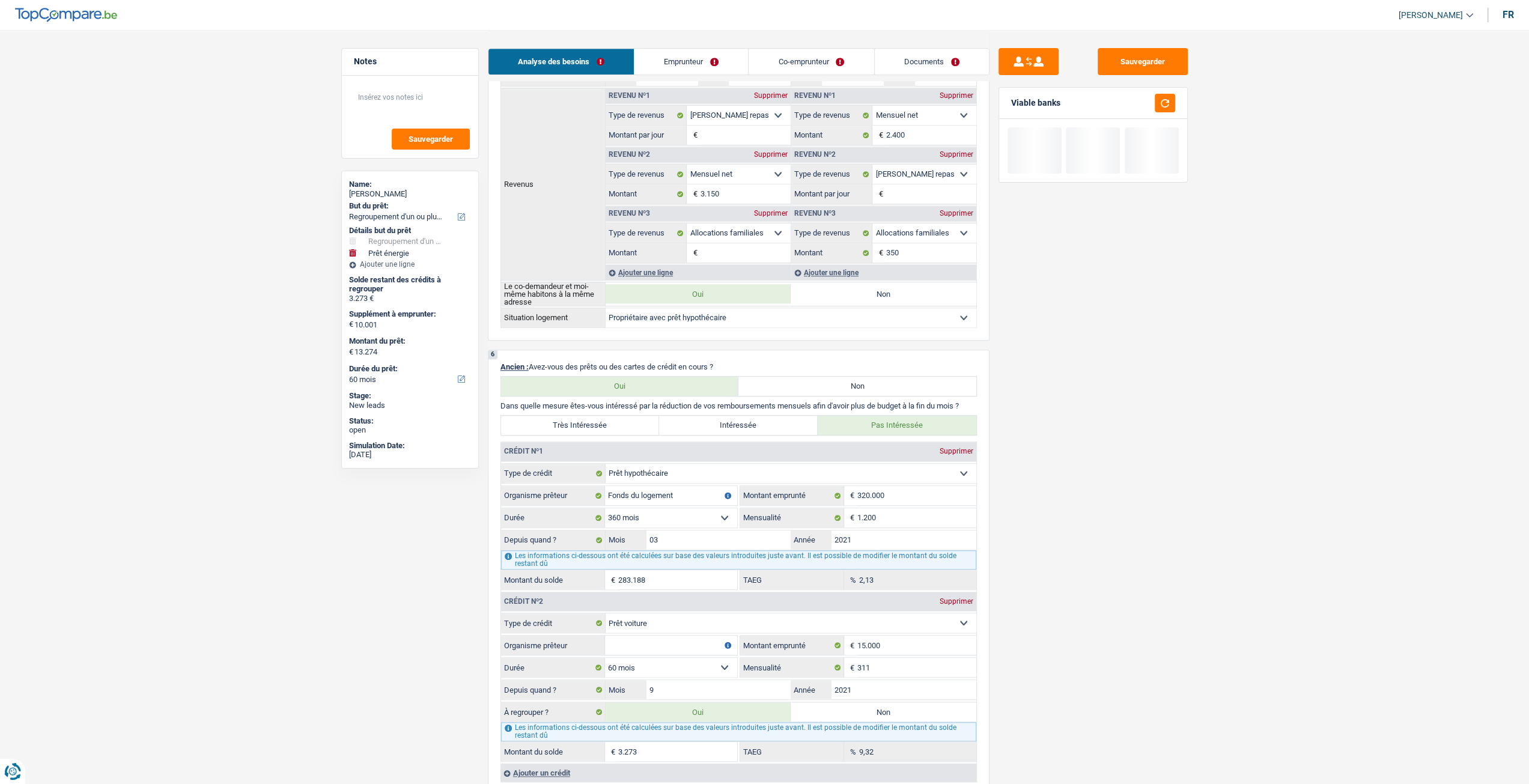
type input "10.001"
select select "yes"
select select "energy"
type input "Isolation de la façade"
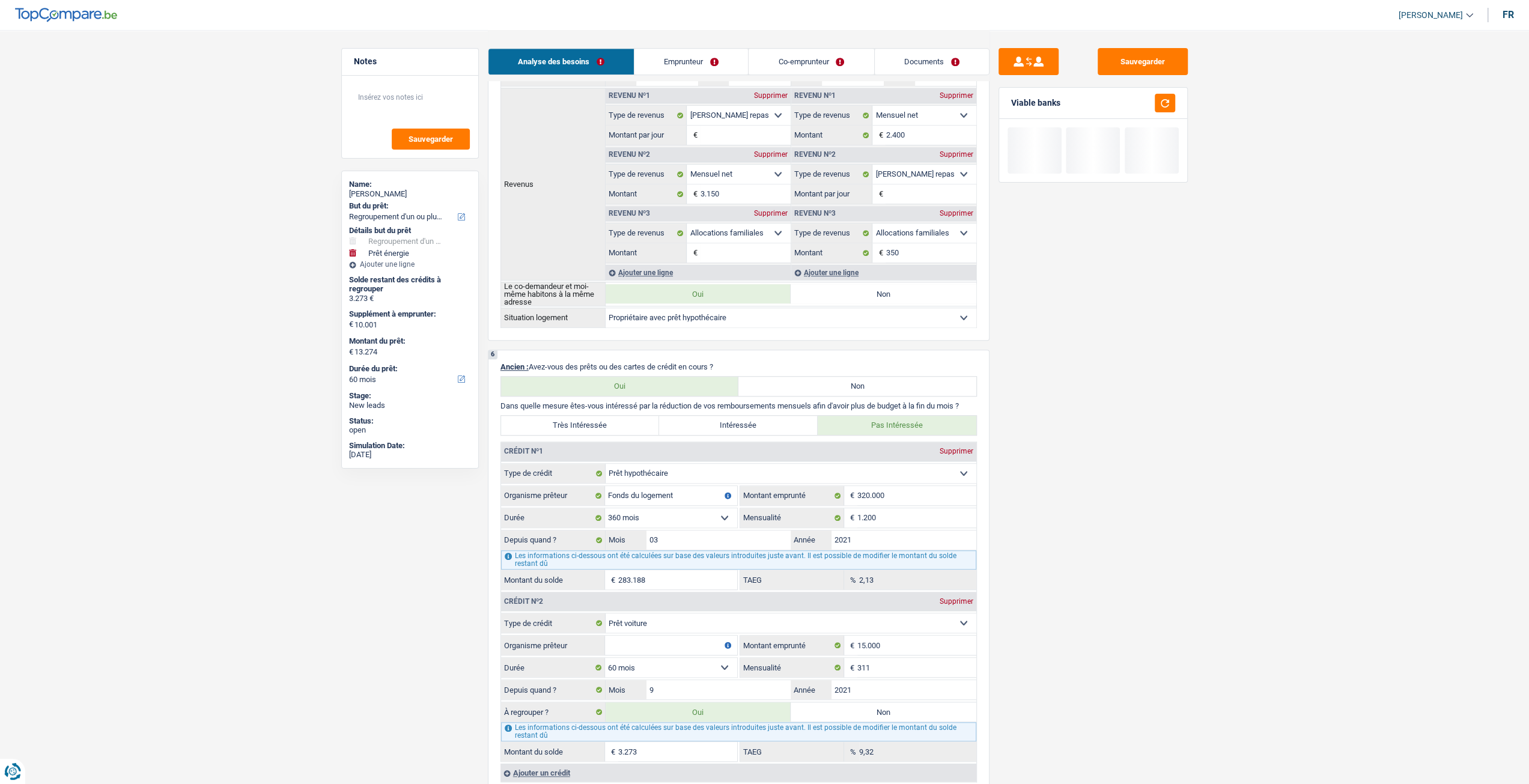
type input "10.001"
select select "yes"
radio input "false"
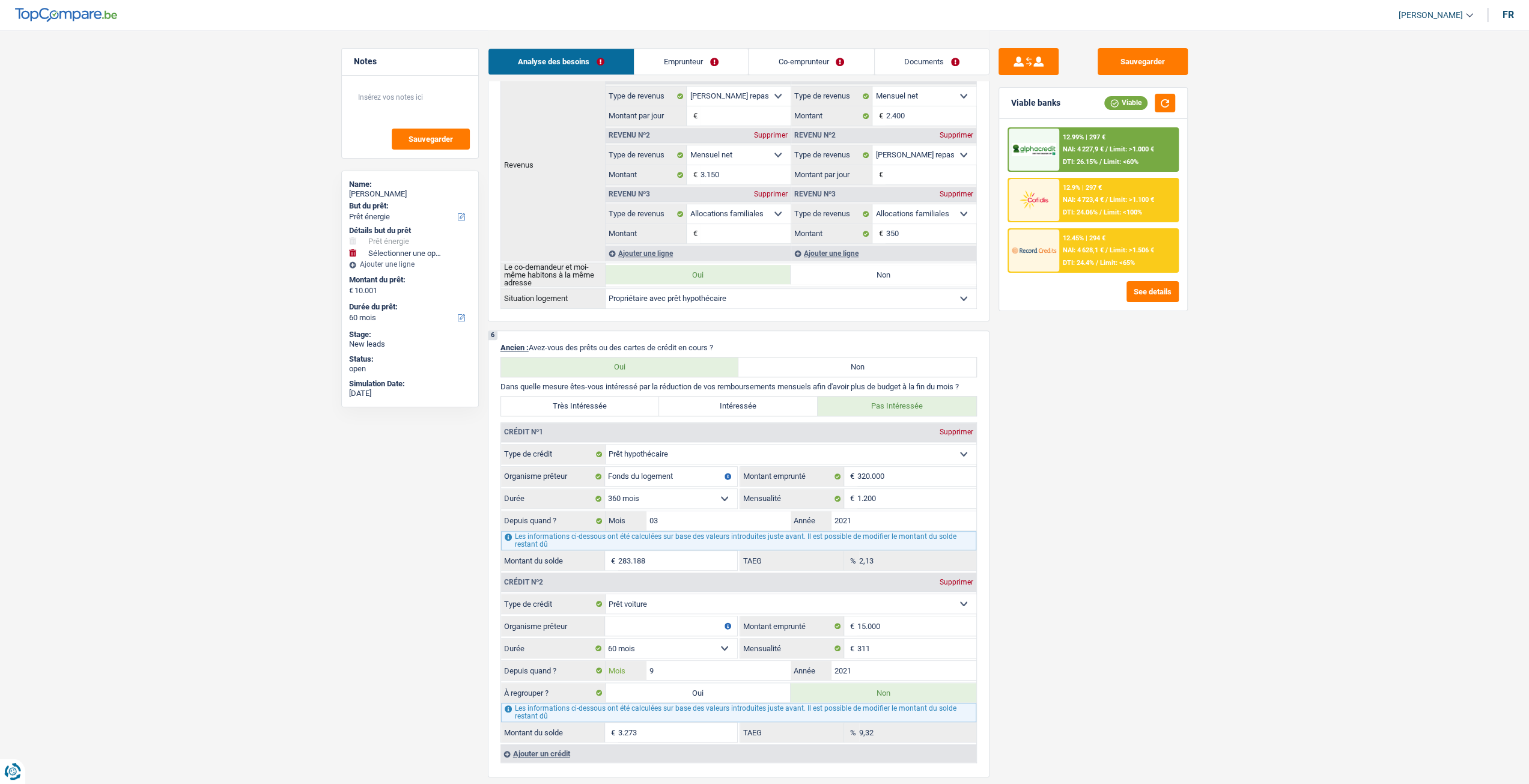
click at [727, 662] on input "9" at bounding box center [719, 670] width 145 height 19
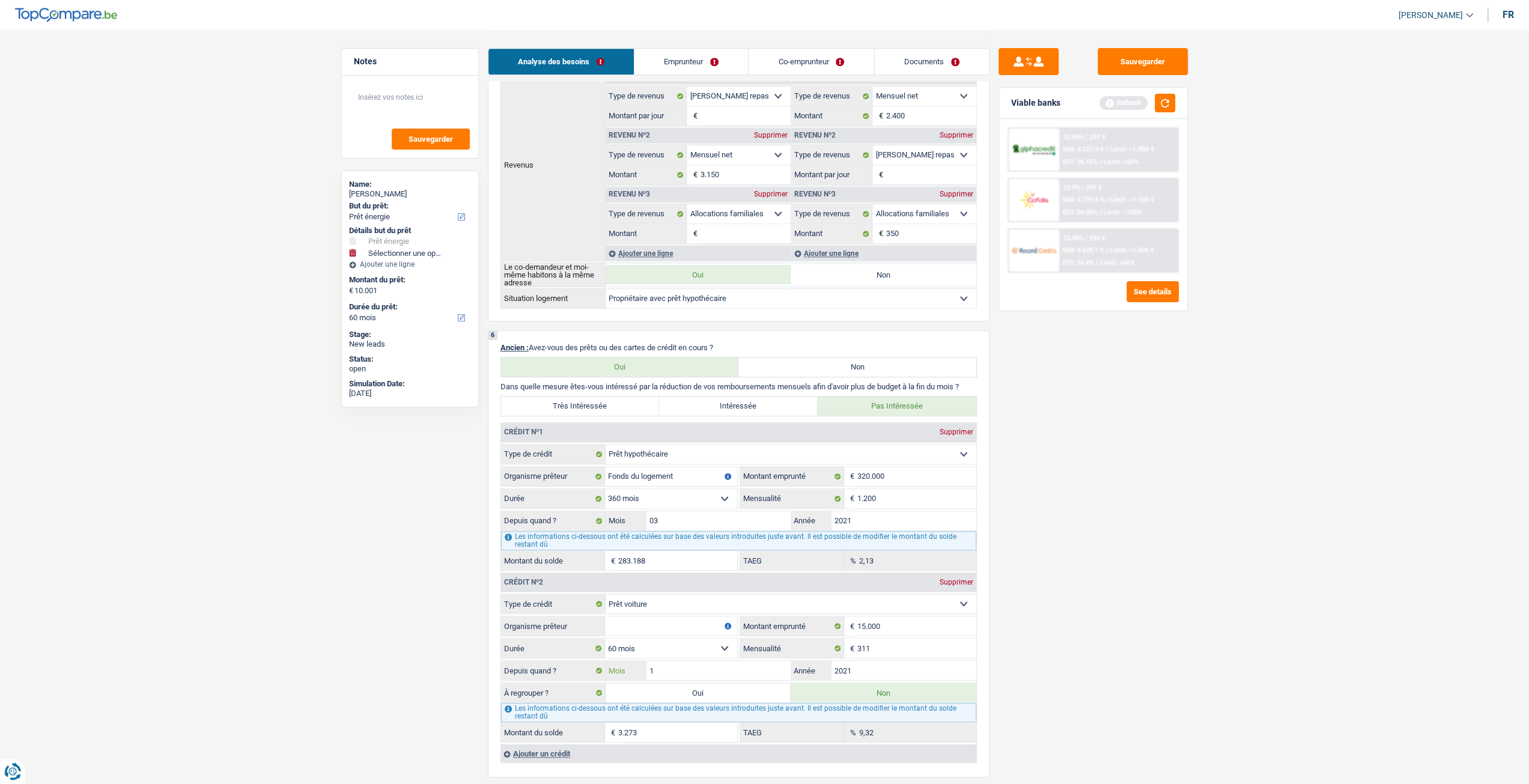
type input "10"
type input "3.558"
click at [673, 626] on input "Organisme prêteur" at bounding box center [671, 626] width 132 height 19
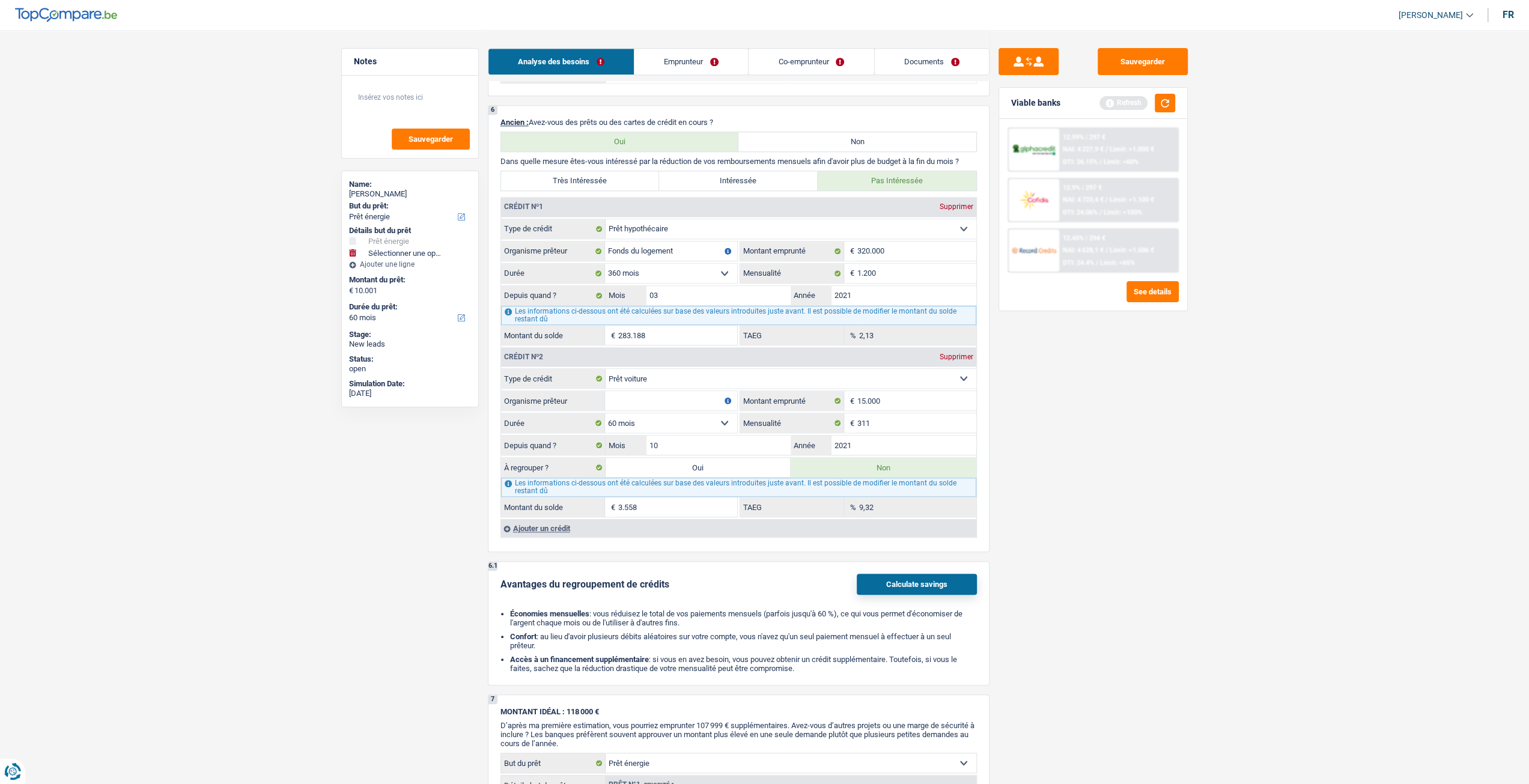
scroll to position [1028, 0]
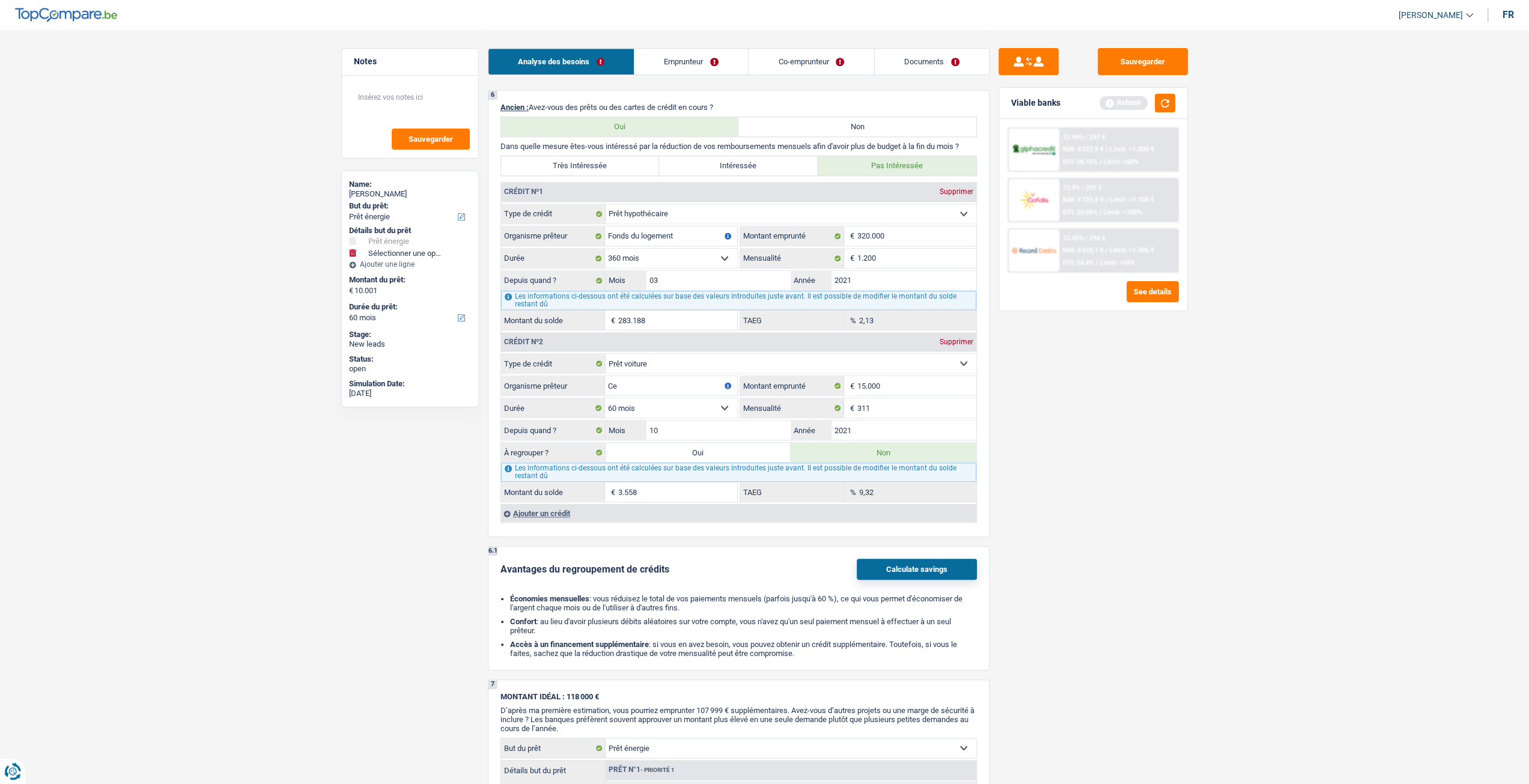
type input "C"
type input "Alpha credit"
click at [1012, 566] on div "Sauvegarder Viable banks Refresh 12.99% | 297 € NAI: 4 227,9 € / Limit: >1.000 …" at bounding box center [1093, 406] width 207 height 717
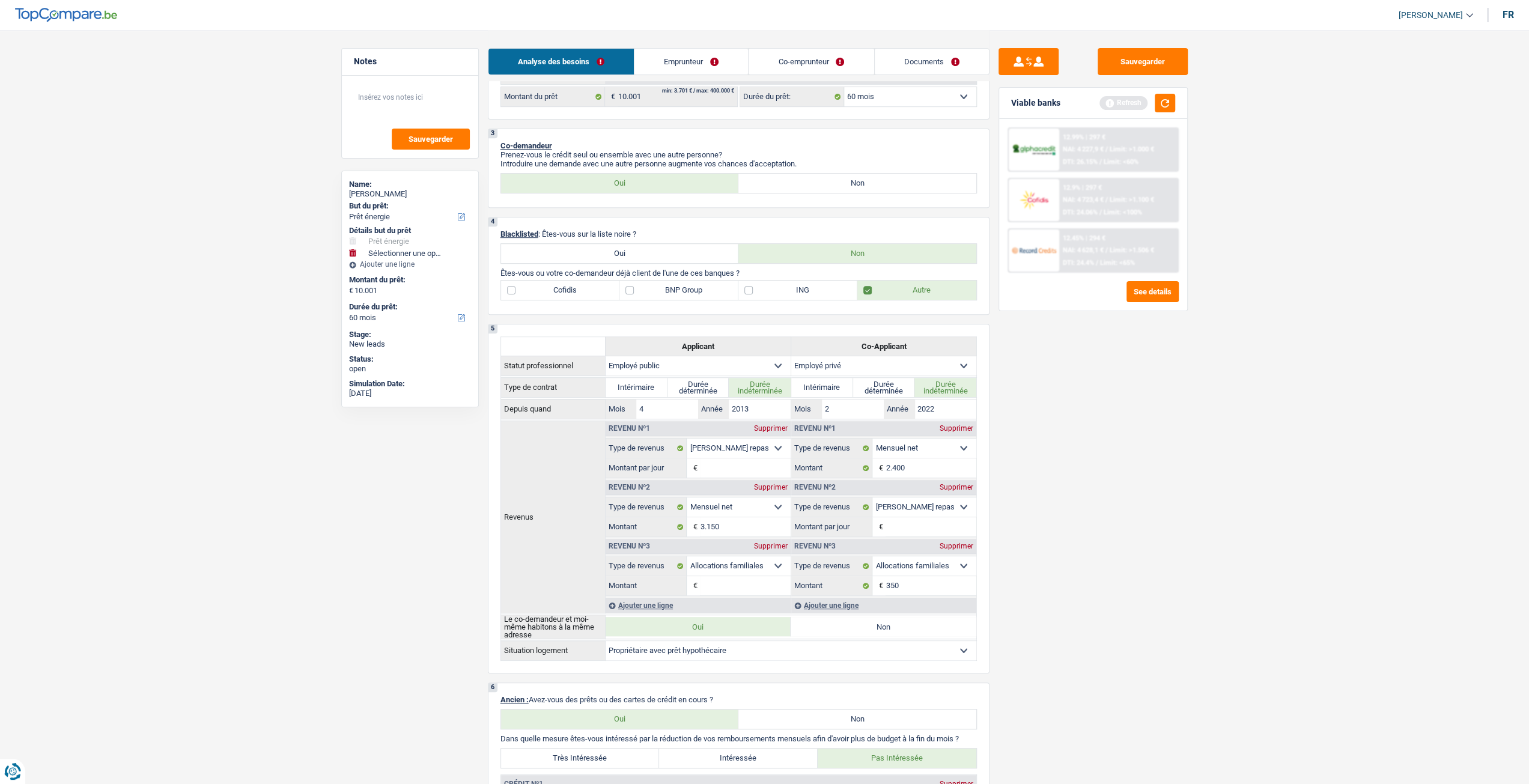
scroll to position [428, 0]
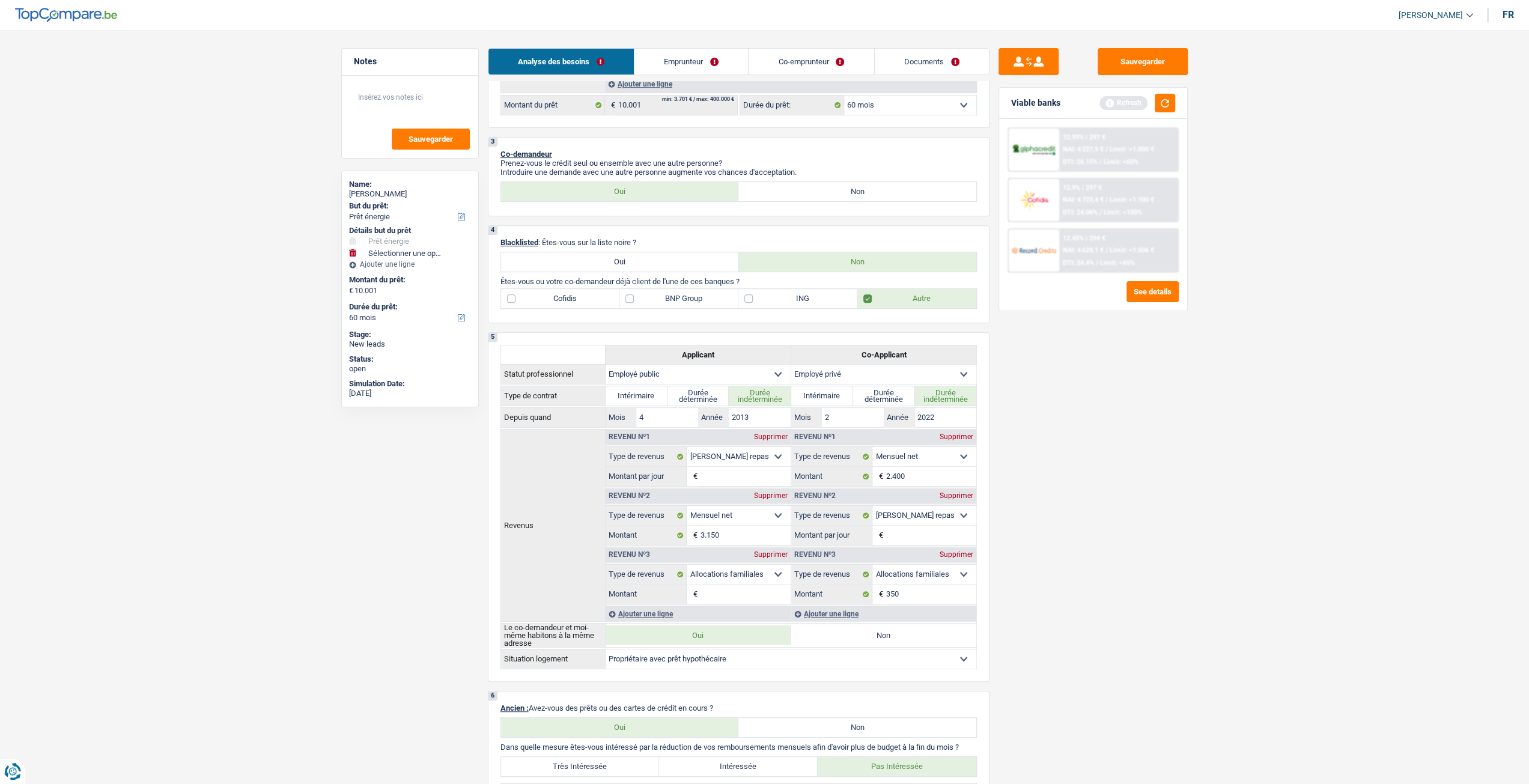
click at [714, 313] on div "4 Blacklisted : Êtes-vous sur la liste noire ? Oui Non Êtes-vous ou votre co-de…" at bounding box center [738, 274] width 502 height 98
click at [683, 297] on label "BNP Group" at bounding box center [679, 298] width 119 height 19
click at [683, 297] on input "BNP Group" at bounding box center [679, 298] width 119 height 19
checkbox input "true"
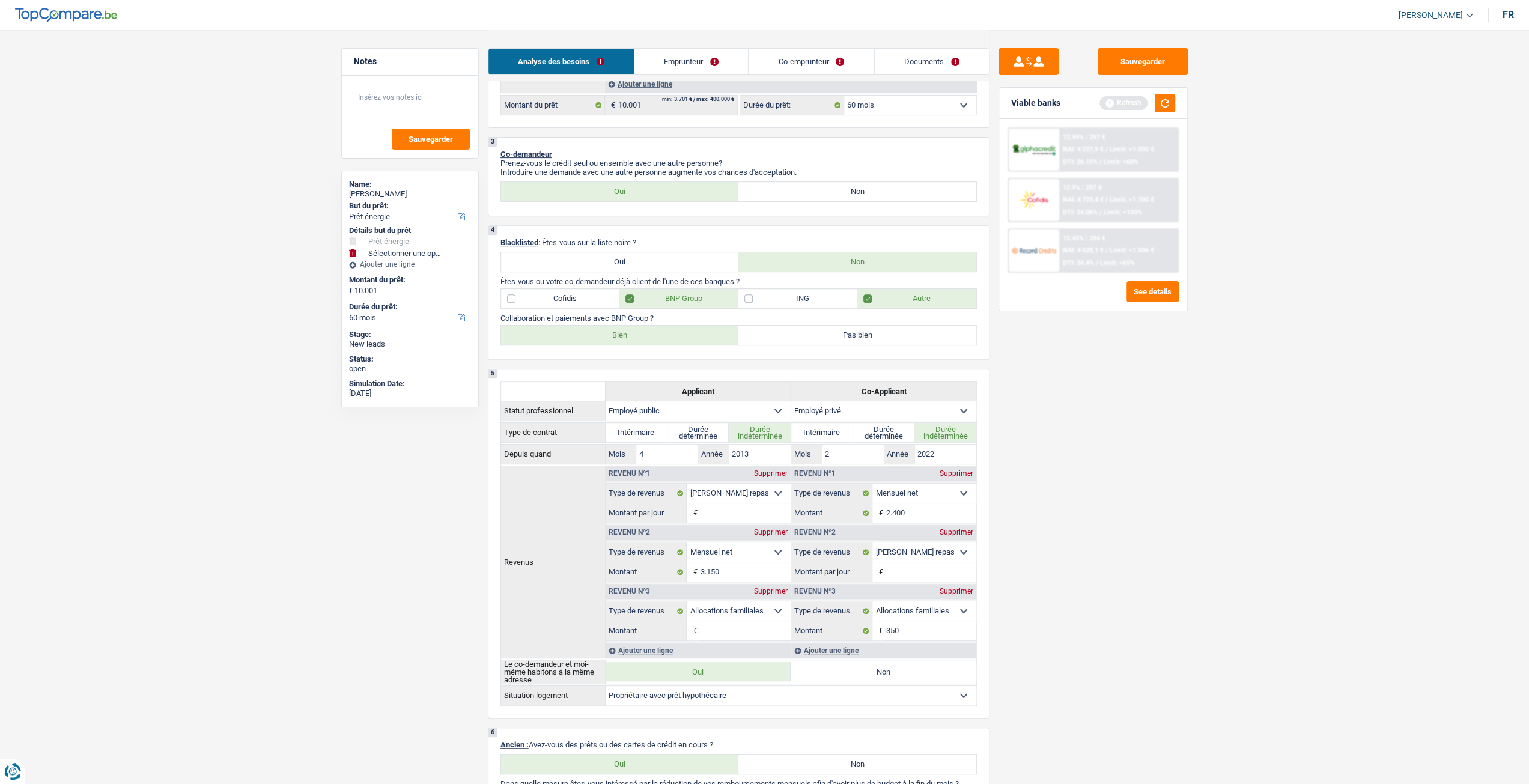
click at [633, 340] on label "Bien" at bounding box center [620, 335] width 238 height 19
click at [633, 340] on input "Bien" at bounding box center [620, 335] width 238 height 19
radio input "true"
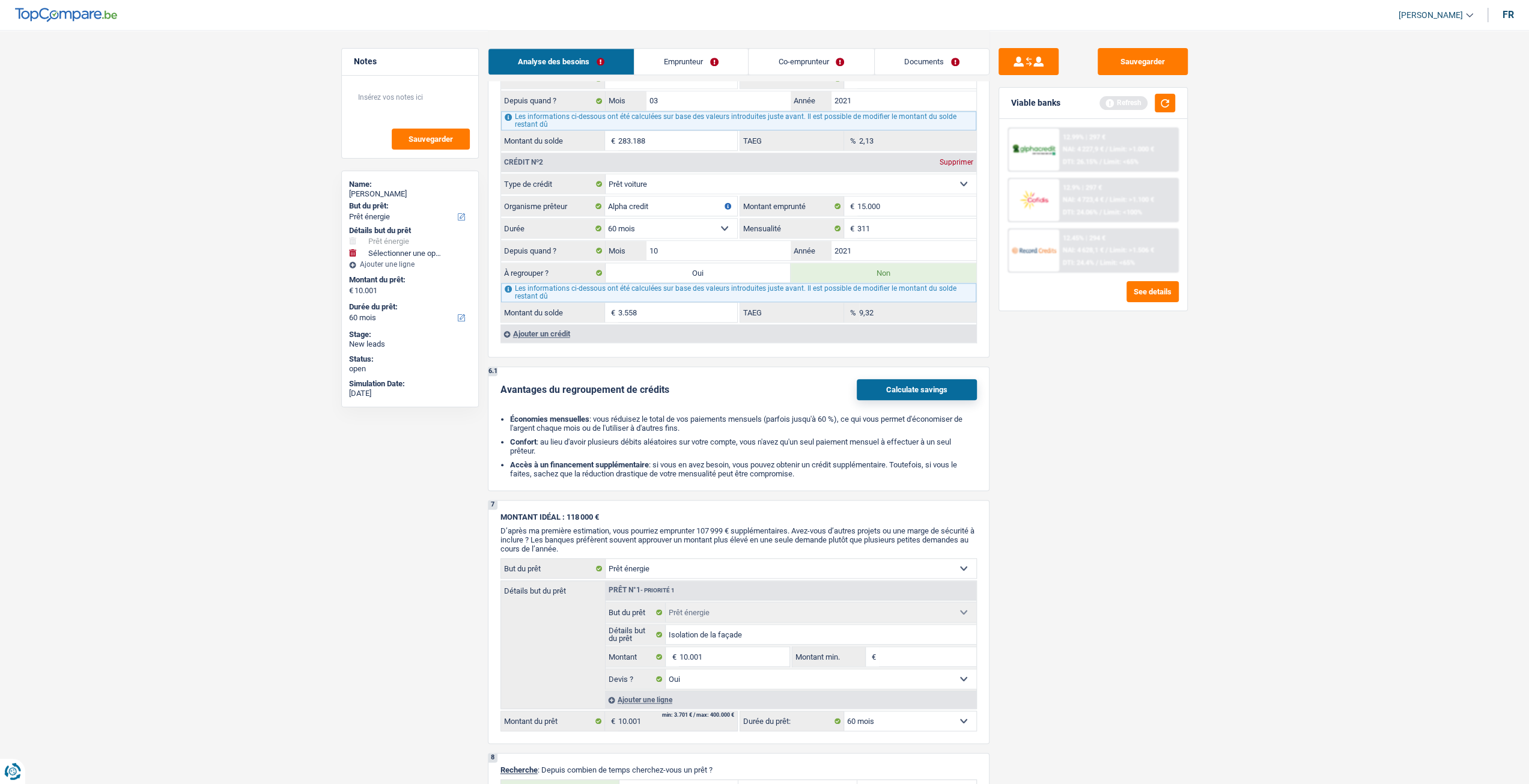
scroll to position [1600, 0]
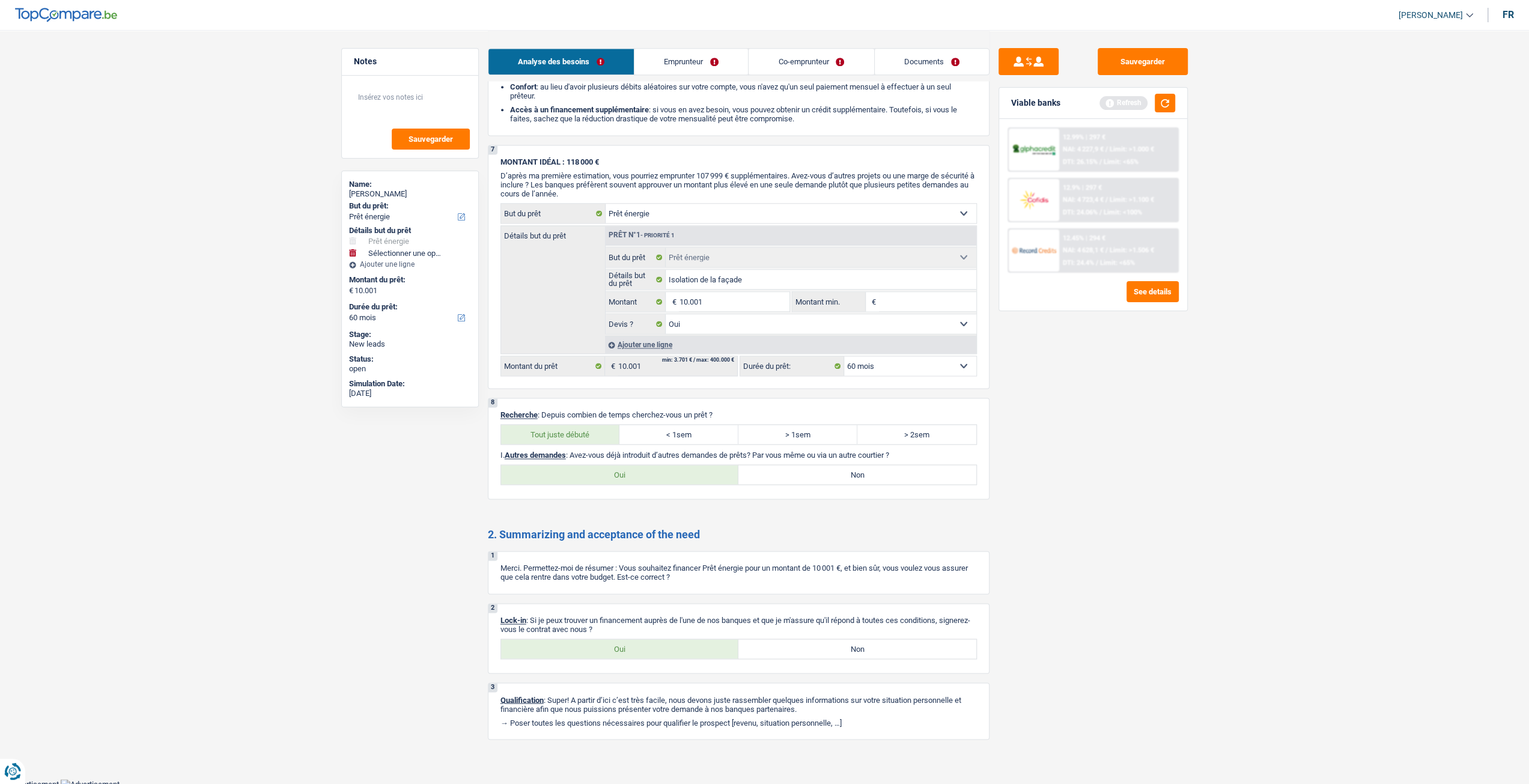
click at [833, 482] on div "8 Recherche : Depuis combien de temps cherchez-vous un prêt ? Tout juste débuté…" at bounding box center [738, 448] width 502 height 101
click at [818, 471] on label "Non" at bounding box center [857, 475] width 238 height 19
click at [818, 471] on input "Non" at bounding box center [857, 475] width 238 height 19
radio input "true"
click at [691, 57] on link "Emprunteur" at bounding box center [691, 61] width 114 height 26
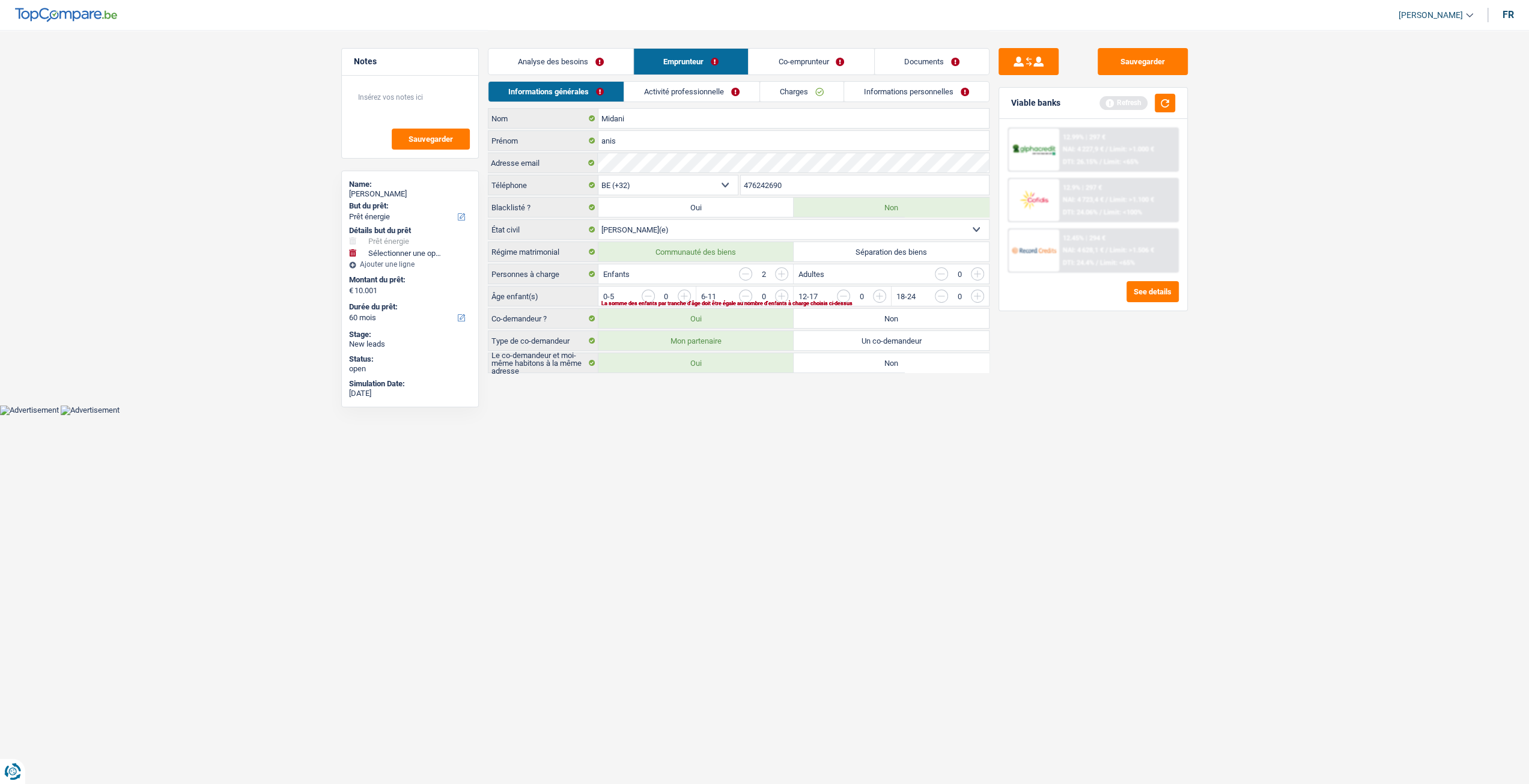
scroll to position [0, 0]
click at [789, 294] on input "button" at bounding box center [1030, 299] width 501 height 19
click at [690, 295] on input "button" at bounding box center [932, 299] width 501 height 19
click at [723, 95] on link "Activité professionnelle" at bounding box center [696, 91] width 135 height 20
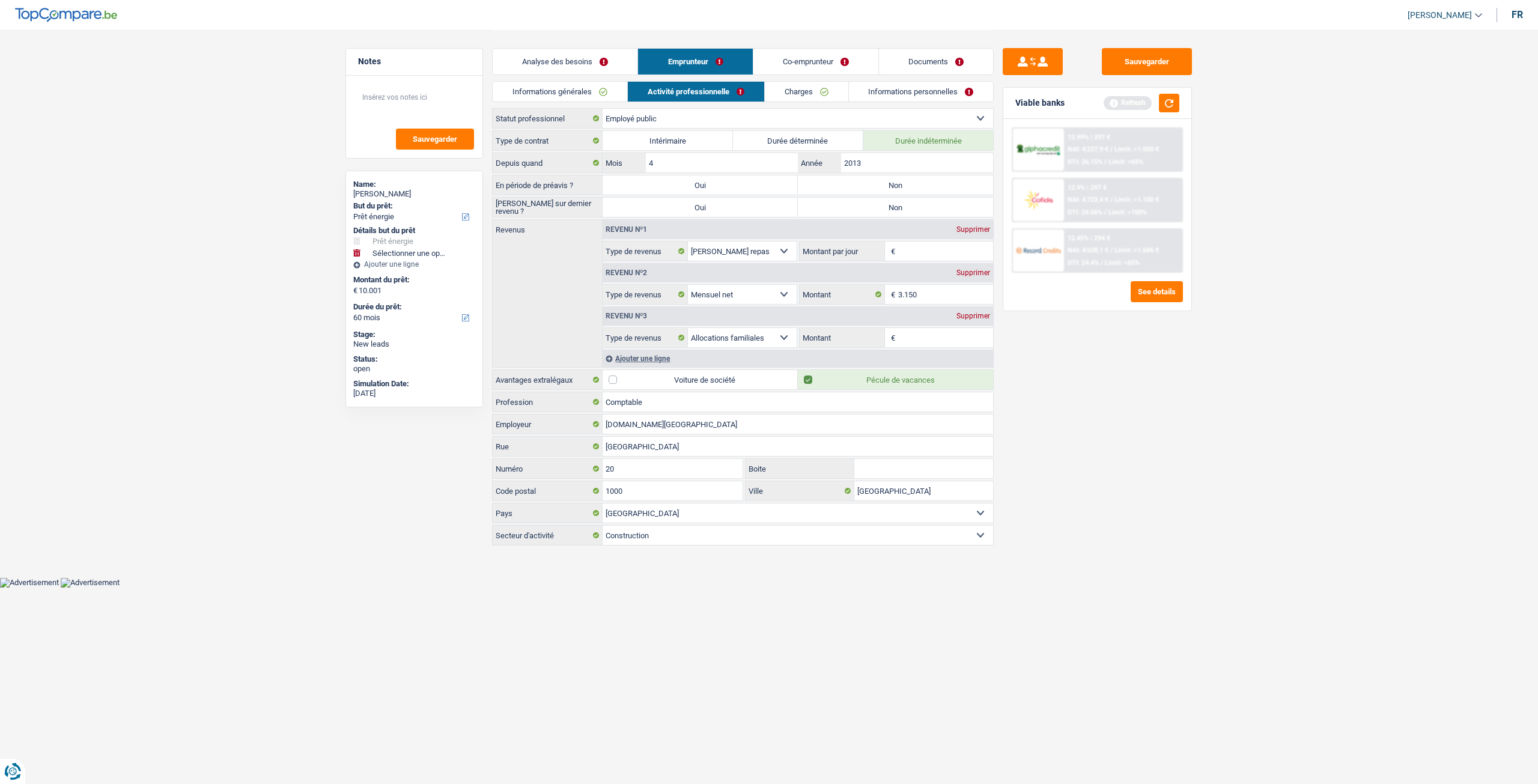
click at [858, 190] on label "Non" at bounding box center [895, 185] width 195 height 19
click at [858, 190] on input "Non" at bounding box center [895, 185] width 195 height 19
radio input "true"
click at [864, 212] on label "Non" at bounding box center [895, 207] width 195 height 19
click at [864, 212] on input "Non" at bounding box center [895, 207] width 195 height 19
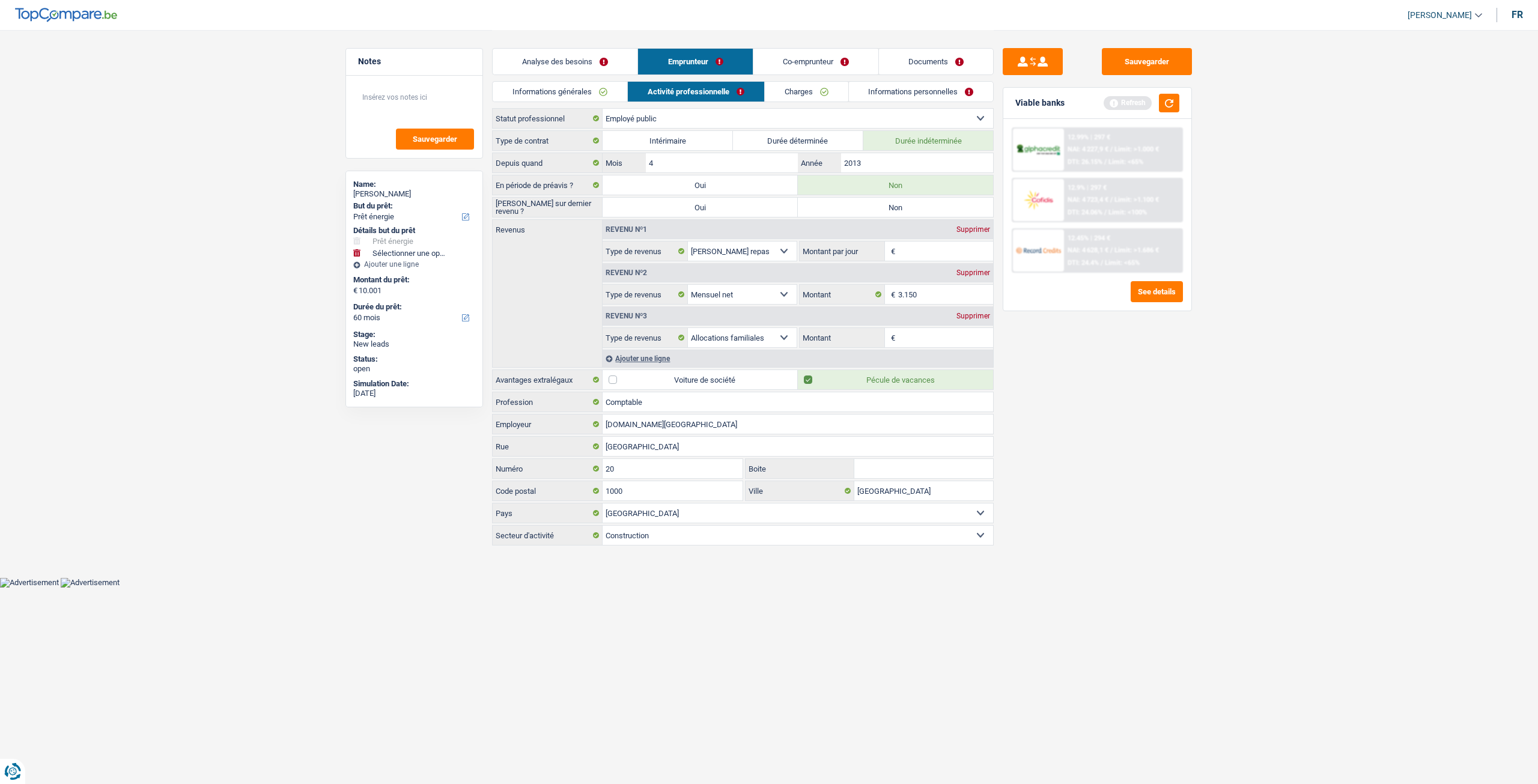
radio input "true"
click at [898, 156] on input "2013" at bounding box center [917, 163] width 152 height 19
click at [937, 290] on input "3.150" at bounding box center [946, 294] width 96 height 19
click at [921, 251] on input "Montant par jour" at bounding box center [946, 251] width 96 height 19
type input "8,0"
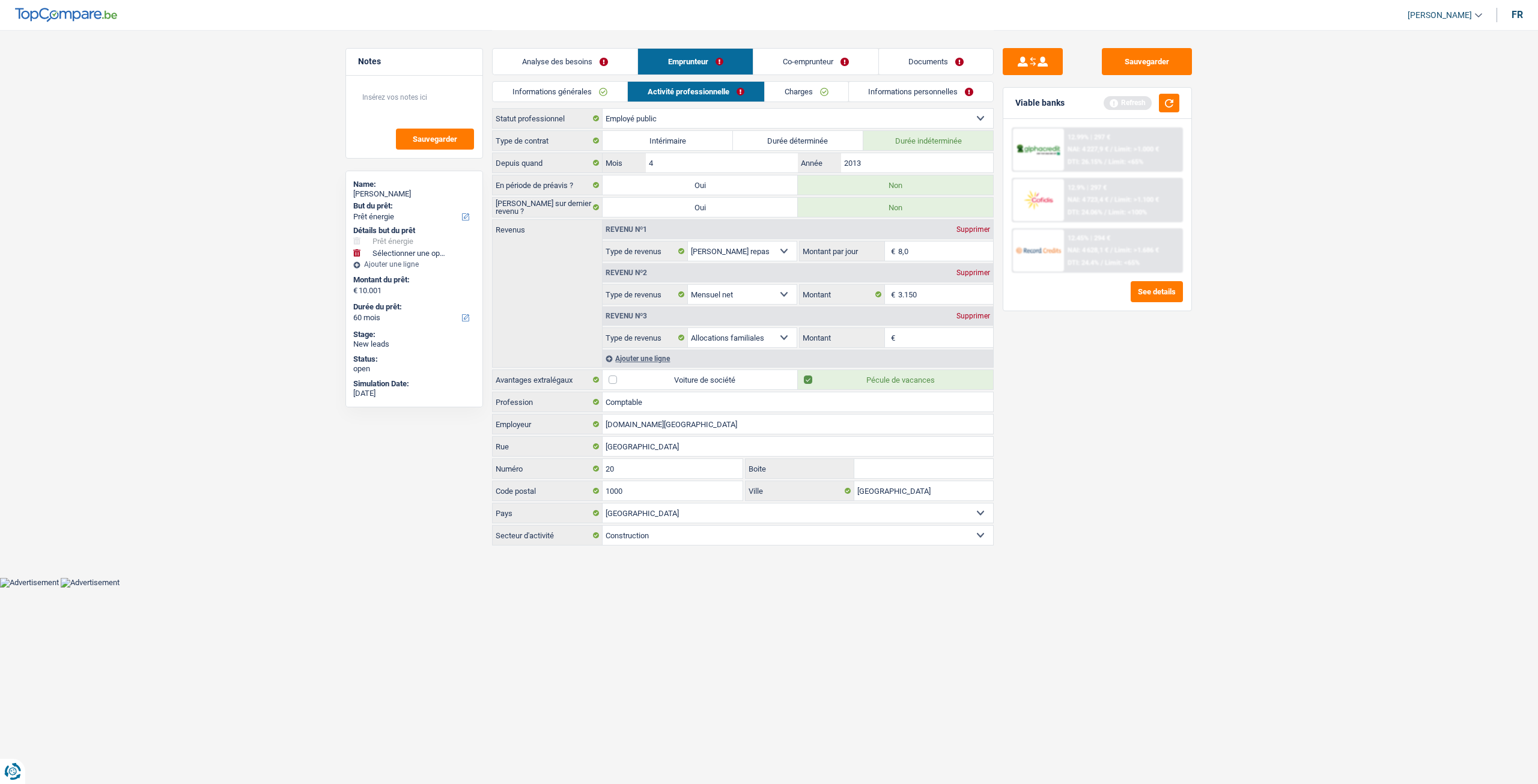
click at [1031, 347] on div "Sauvegarder Viable banks Refresh 12.99% | 297 € NAI: 4 227,9 € / Limit: >1.000 …" at bounding box center [1097, 406] width 207 height 717
click at [956, 342] on input "Montant" at bounding box center [946, 338] width 96 height 19
type input "350"
click at [1046, 364] on div "Sauvegarder Viable banks Refresh 12.99% | 297 € NAI: 4 227,9 € / Limit: >1.000 …" at bounding box center [1097, 406] width 207 height 717
click at [795, 99] on link "Charges" at bounding box center [806, 91] width 83 height 20
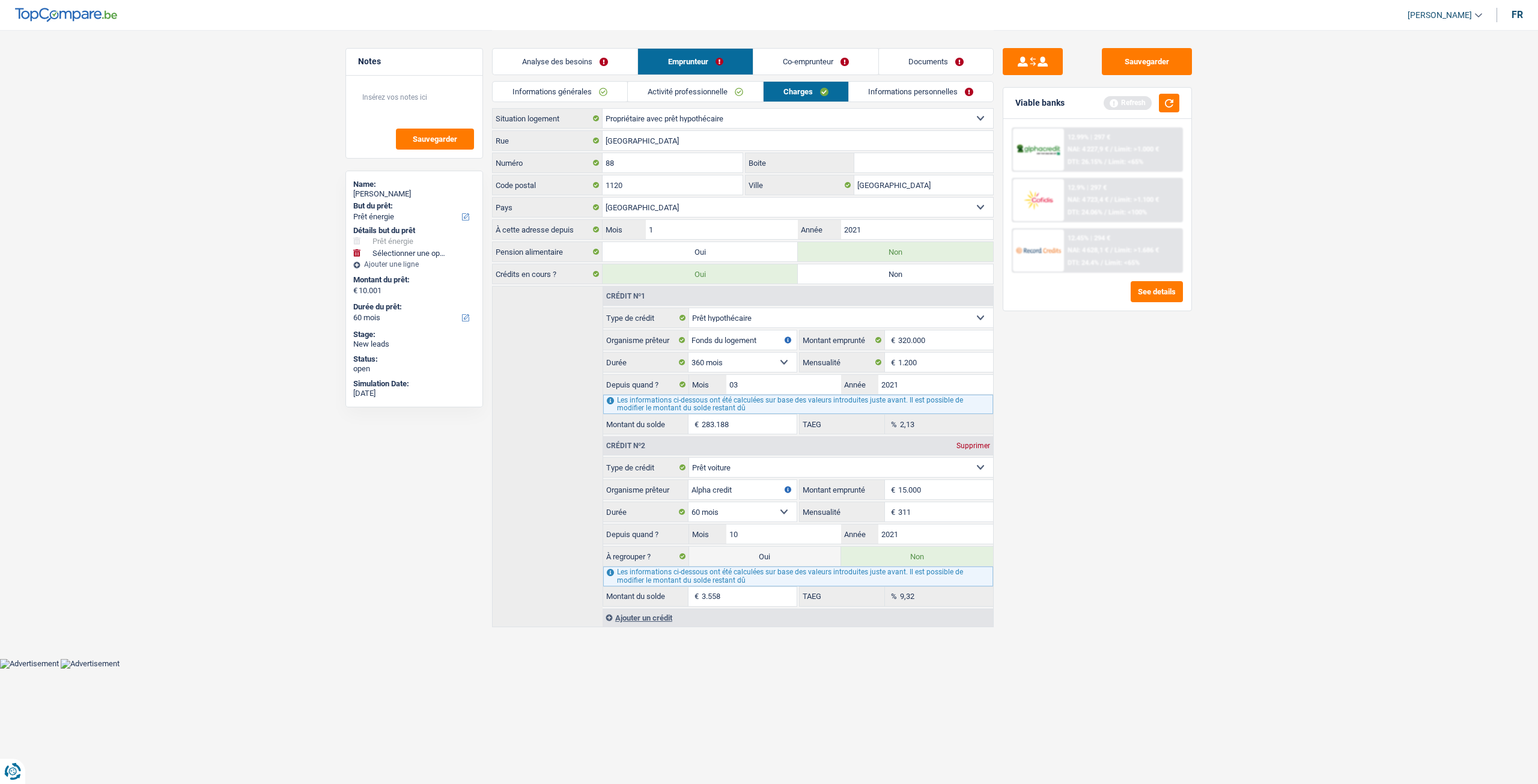
click at [912, 99] on link "Informations personnelles" at bounding box center [921, 91] width 145 height 20
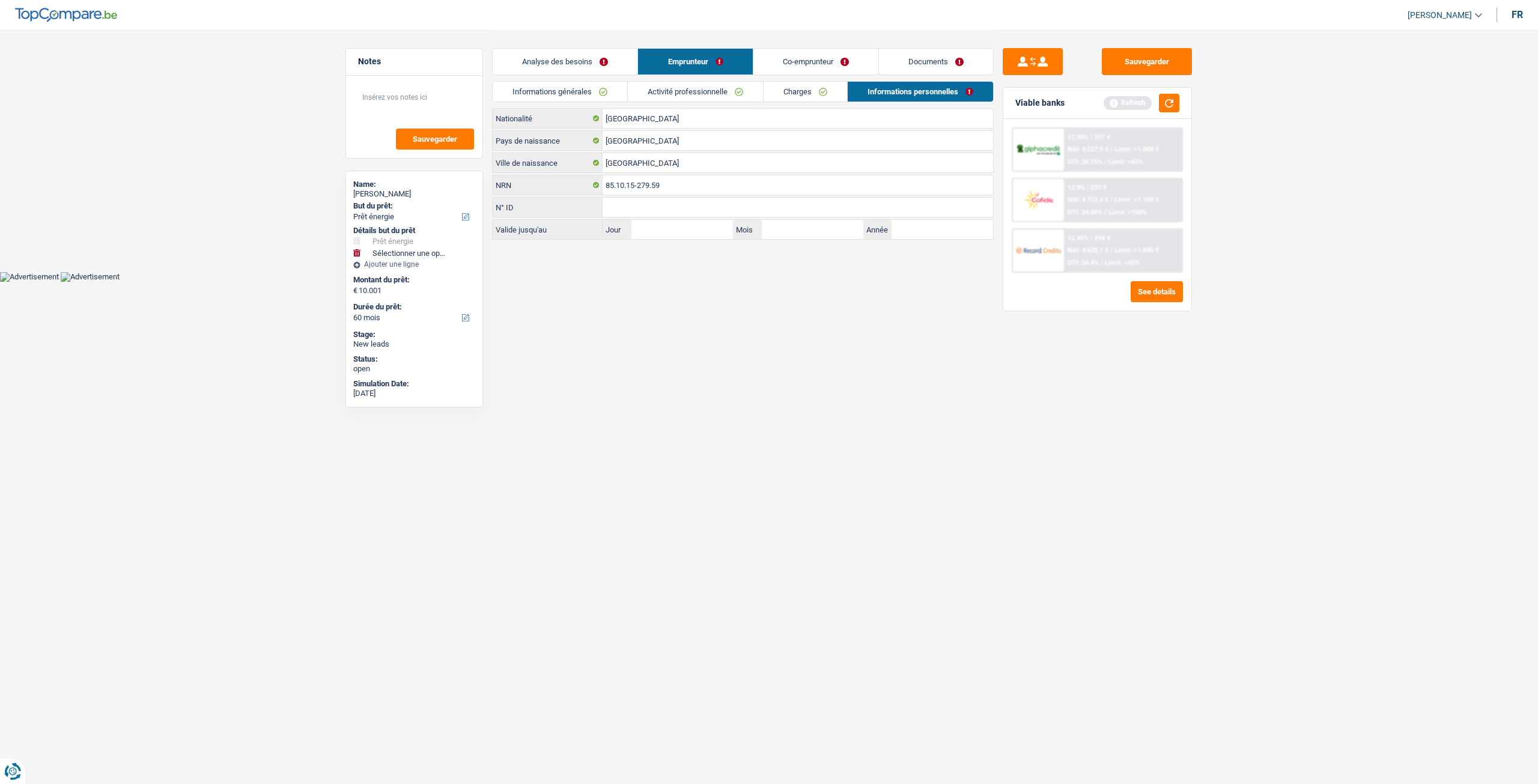
click at [813, 67] on link "Co-emprunteur" at bounding box center [815, 61] width 125 height 26
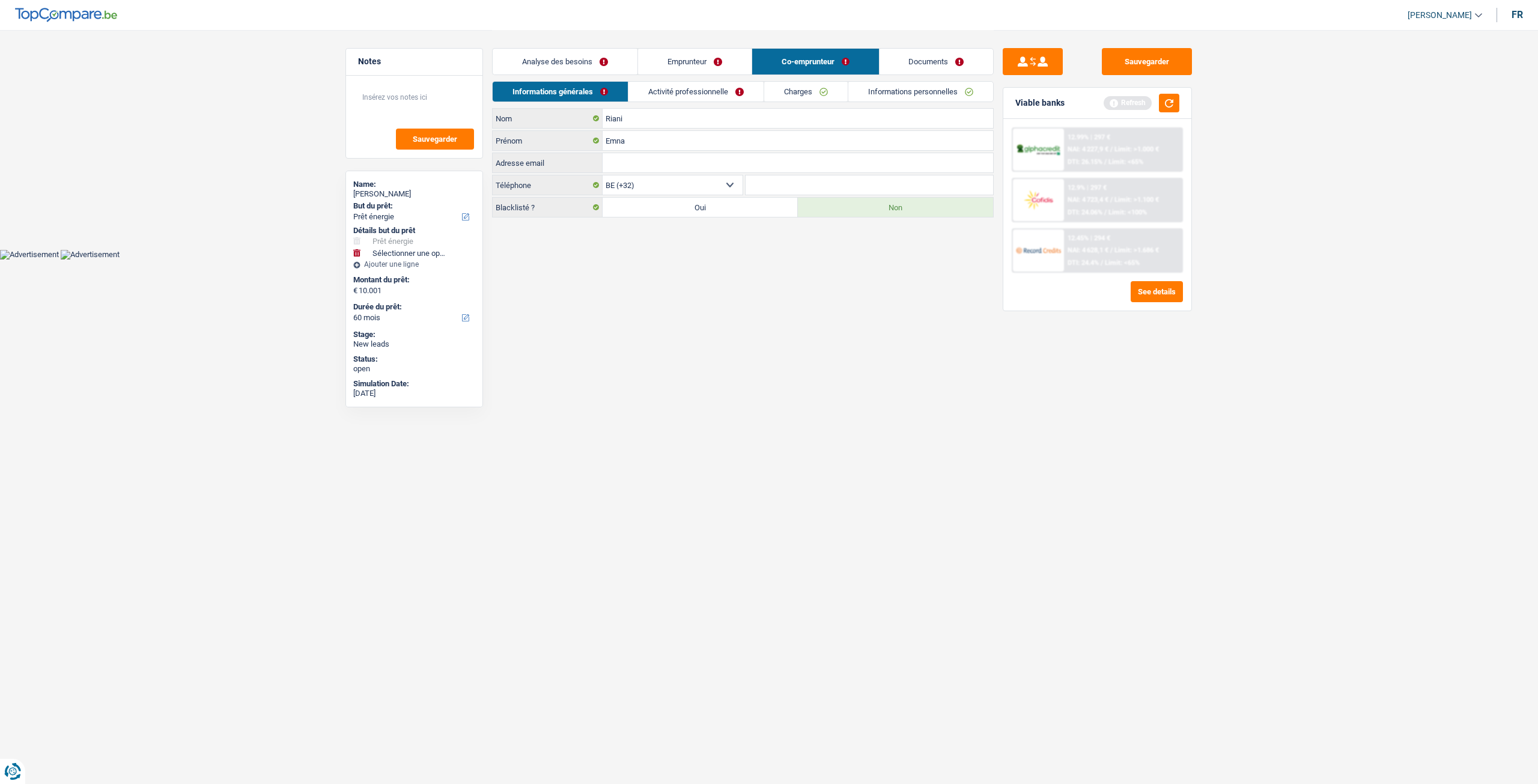
click at [698, 94] on link "Activité professionnelle" at bounding box center [696, 91] width 135 height 20
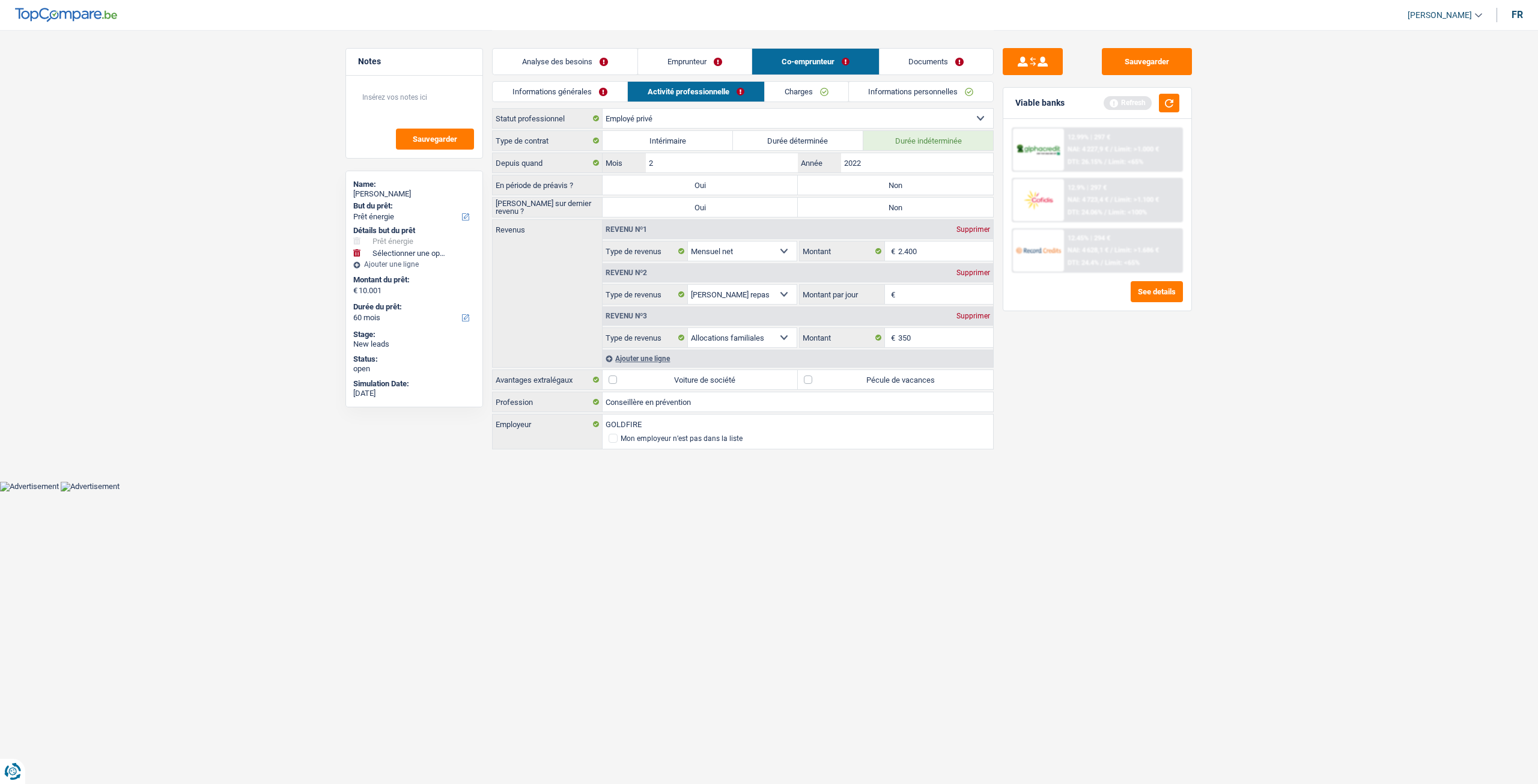
click at [886, 187] on label "Non" at bounding box center [895, 185] width 195 height 19
click at [886, 187] on input "Non" at bounding box center [895, 185] width 195 height 19
radio input "true"
click at [880, 208] on label "Non" at bounding box center [895, 207] width 195 height 19
click at [880, 208] on input "Non" at bounding box center [895, 207] width 195 height 19
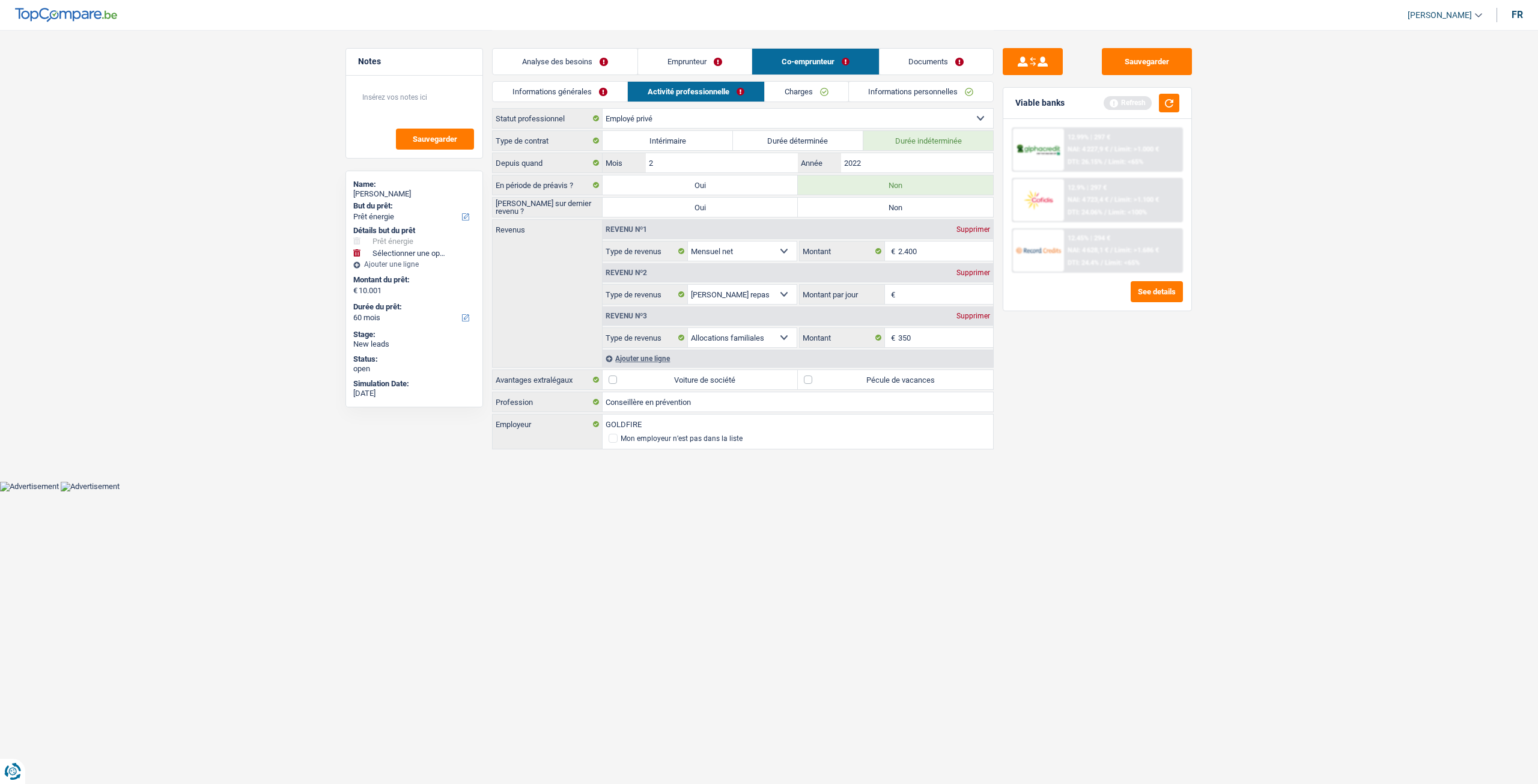
radio input "true"
click at [876, 160] on input "2022" at bounding box center [917, 163] width 152 height 19
click at [924, 242] on input "2.400" at bounding box center [946, 251] width 96 height 19
click at [975, 313] on div "Supprimer" at bounding box center [973, 316] width 39 height 7
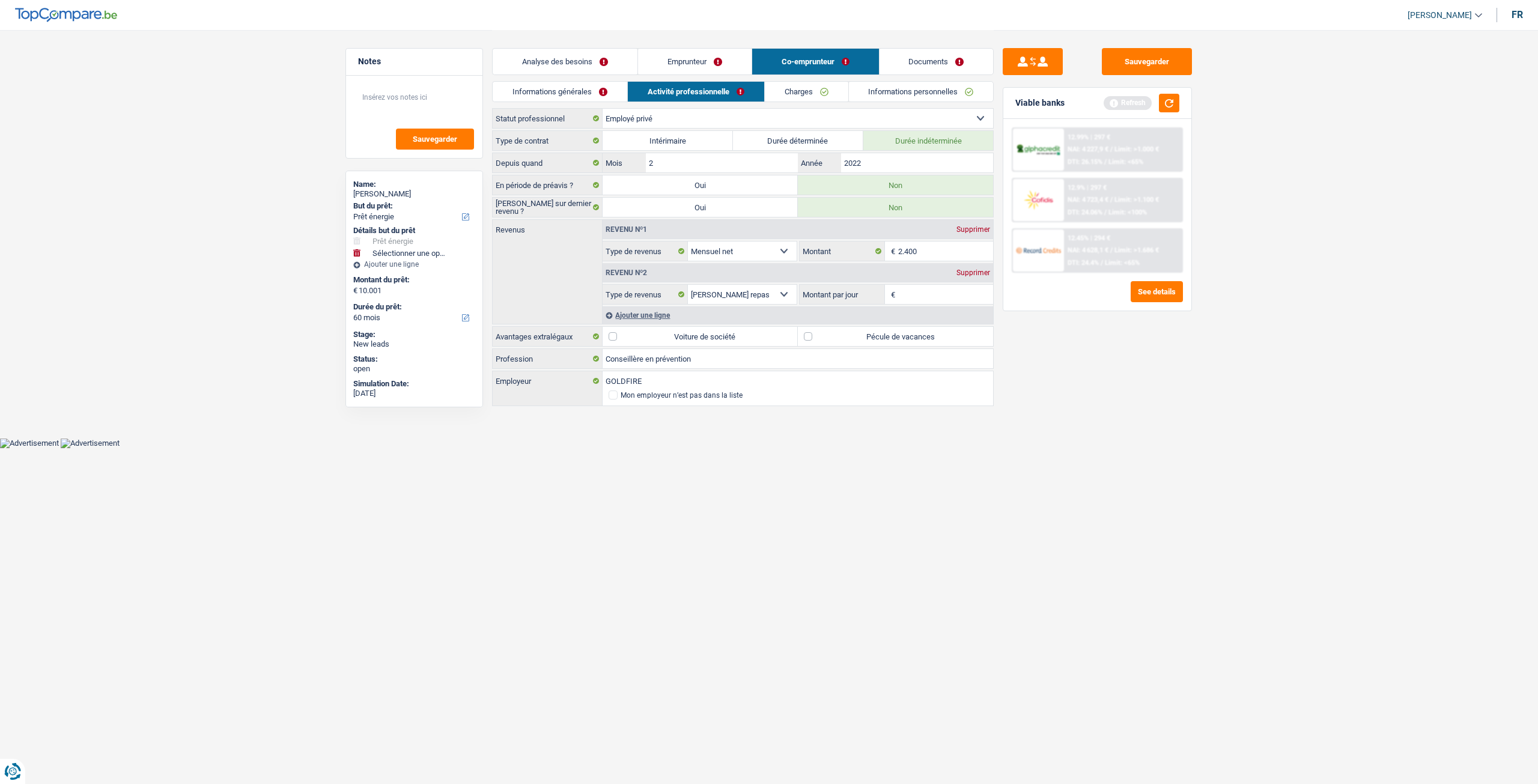
click at [948, 300] on input "Montant par jour" at bounding box center [946, 294] width 96 height 19
click at [904, 330] on label "Pécule de vacances" at bounding box center [895, 336] width 195 height 19
click at [904, 330] on input "Pécule de vacances" at bounding box center [895, 336] width 195 height 19
checkbox input "true"
click at [920, 300] on input "Montant par jour" at bounding box center [946, 294] width 96 height 19
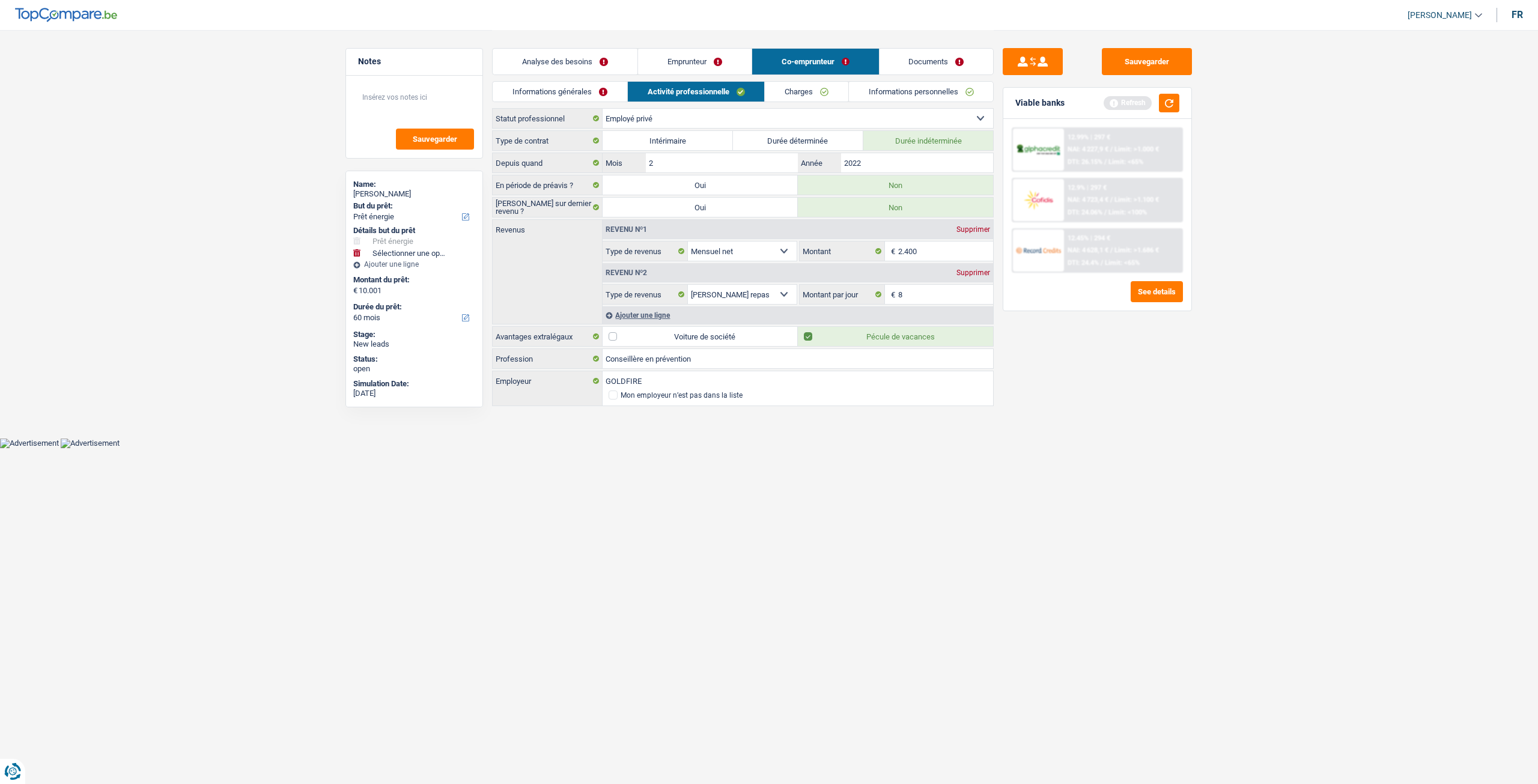
type input "8,0"
click at [823, 94] on link "Charges" at bounding box center [806, 91] width 83 height 20
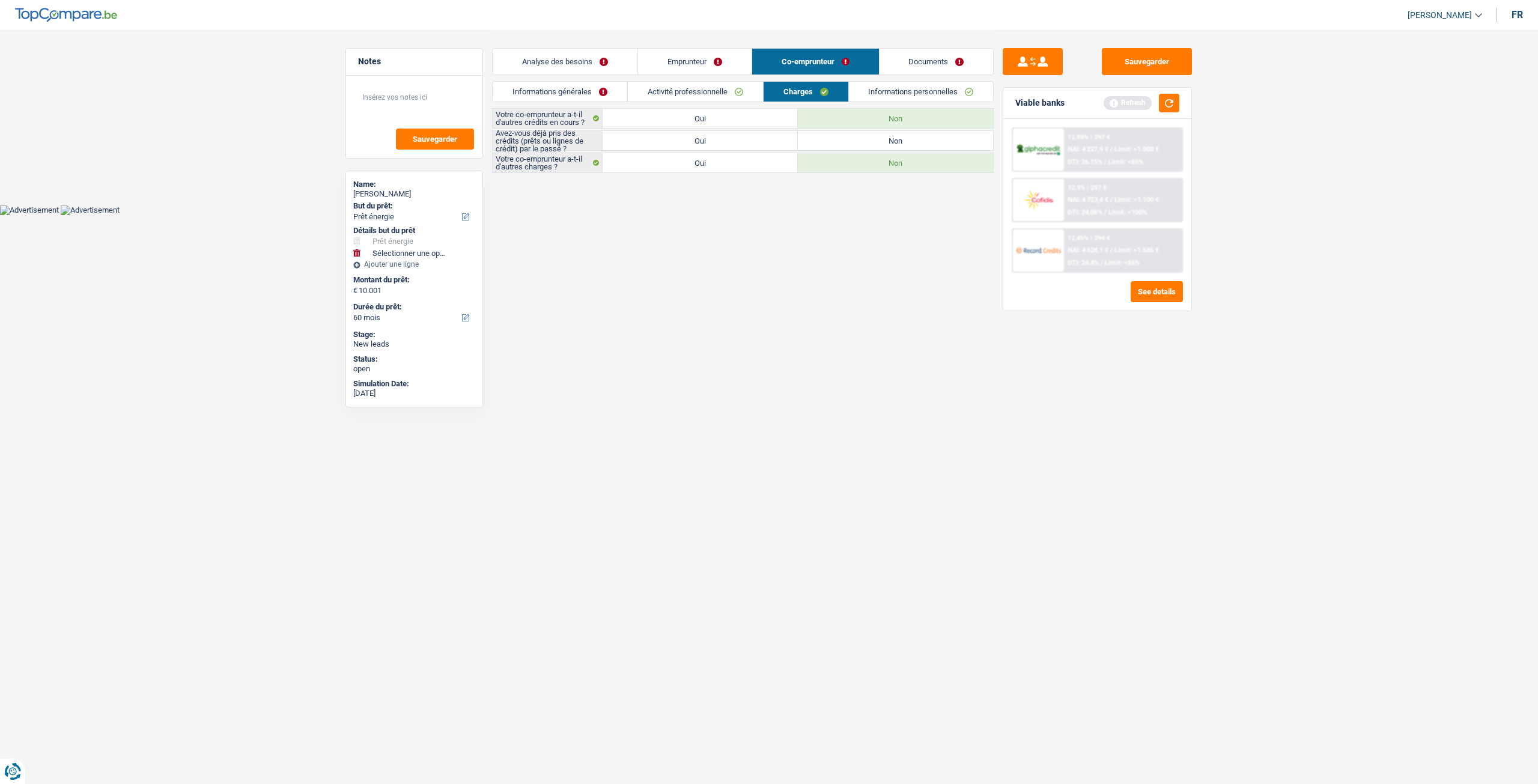
click at [748, 138] on label "Oui" at bounding box center [700, 141] width 195 height 19
click at [748, 138] on input "Oui" at bounding box center [700, 141] width 195 height 19
radio input "true"
click at [883, 92] on link "Informations personnelles" at bounding box center [921, 91] width 145 height 20
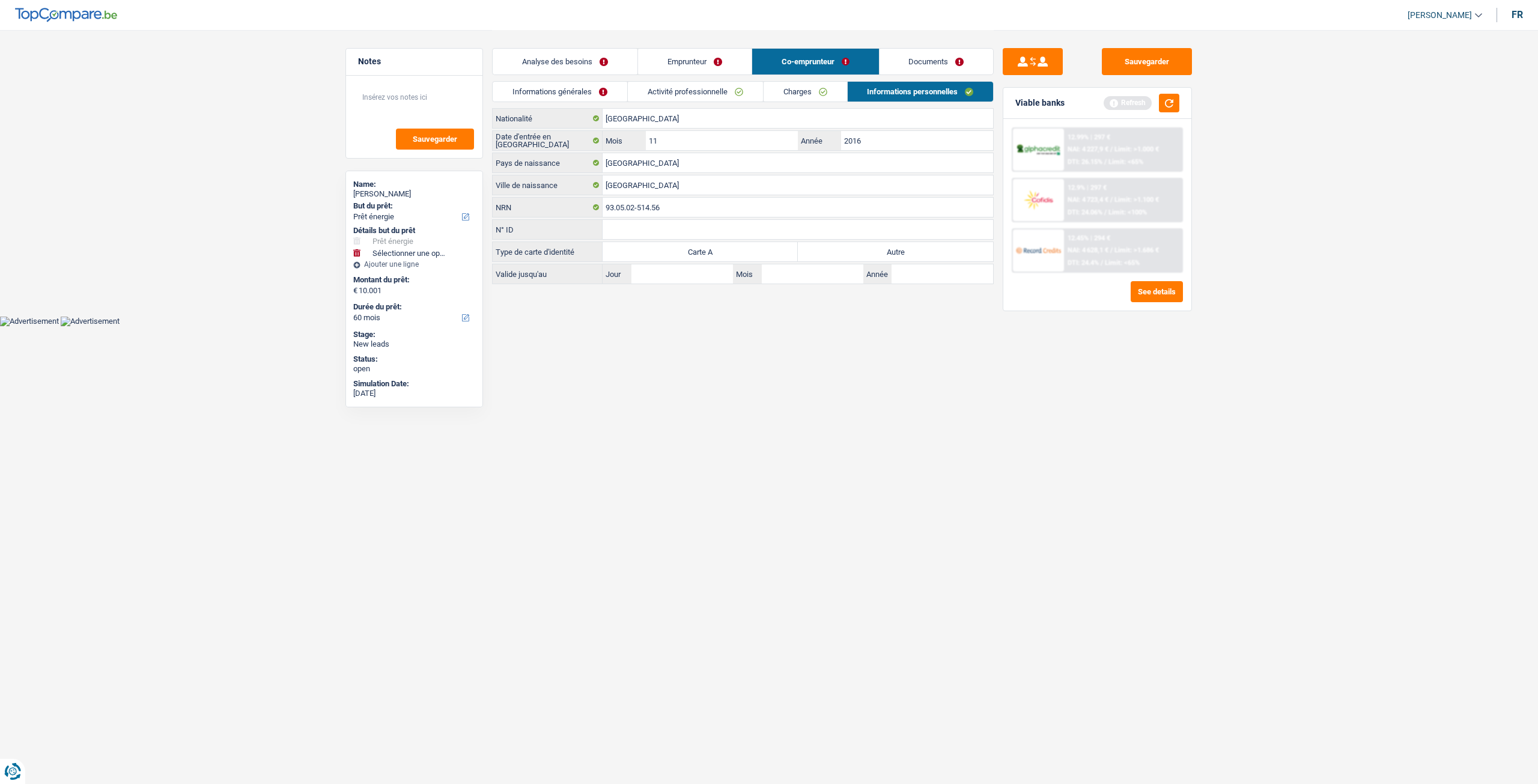
click at [883, 249] on label "Autre" at bounding box center [895, 252] width 195 height 19
click at [883, 249] on input "Autre" at bounding box center [895, 252] width 195 height 19
radio input "true"
click at [701, 65] on link "Emprunteur" at bounding box center [695, 61] width 114 height 26
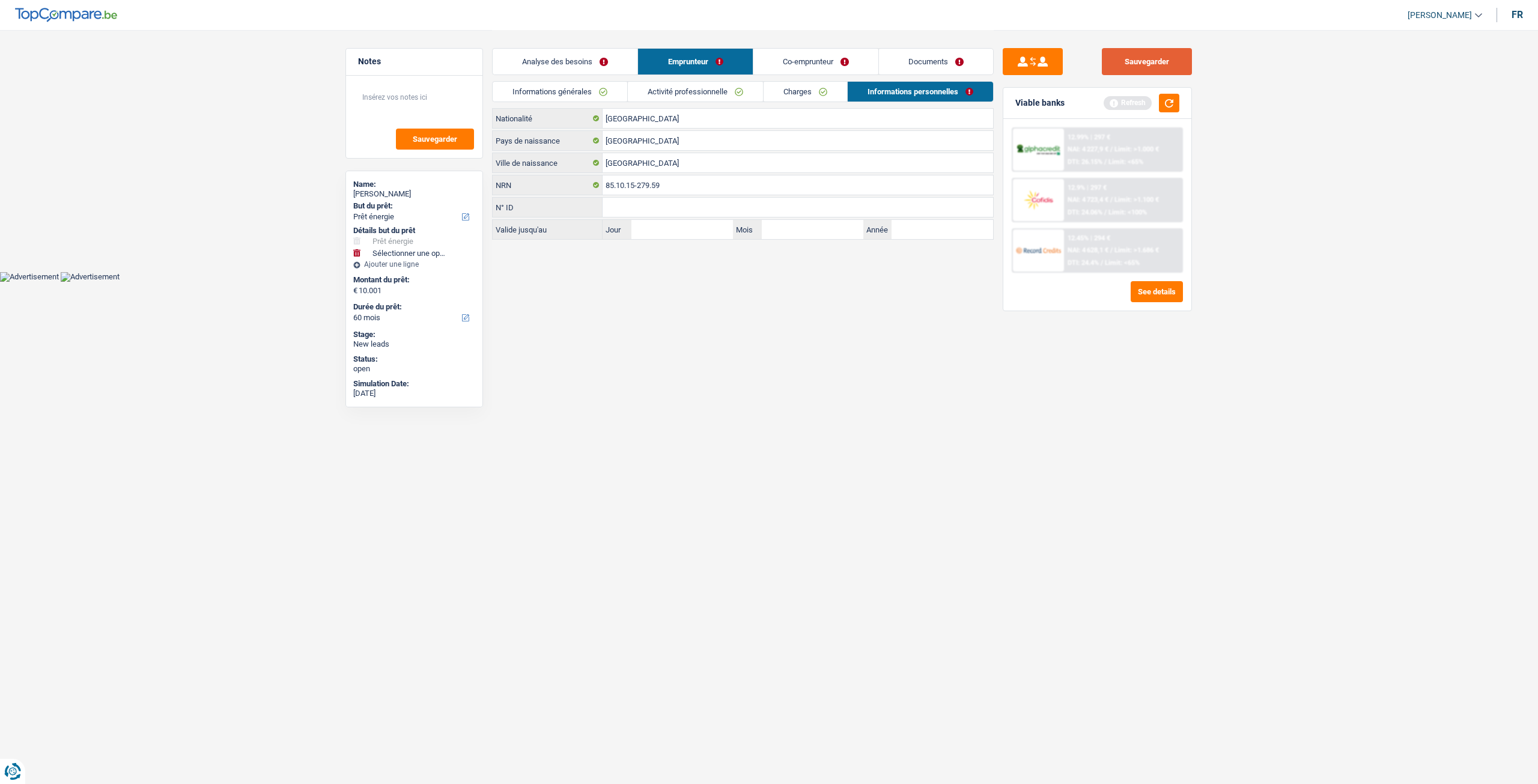
click at [1134, 66] on button "Sauvegarder" at bounding box center [1147, 61] width 90 height 27
click at [605, 70] on link "Analyse des besoins" at bounding box center [565, 61] width 145 height 26
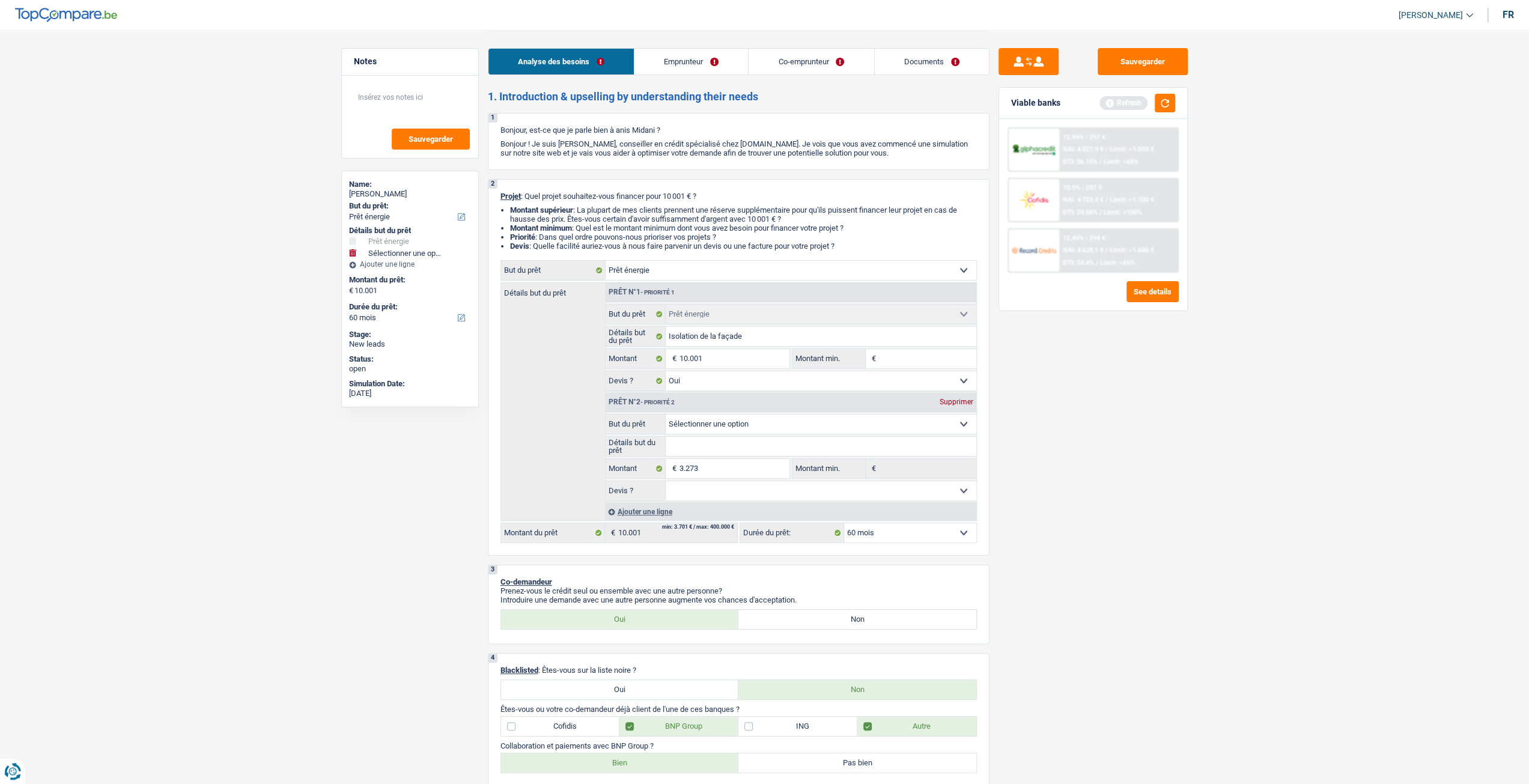
click at [735, 424] on select "Confort maison: meubles, textile, peinture, électroménager, outillage non-profe…" at bounding box center [821, 424] width 311 height 19
select select "tech"
click at [666, 417] on select "Confort maison: meubles, textile, peinture, électroménager, outillage non-profe…" at bounding box center [821, 424] width 311 height 19
select select "tech"
type input "13.274"
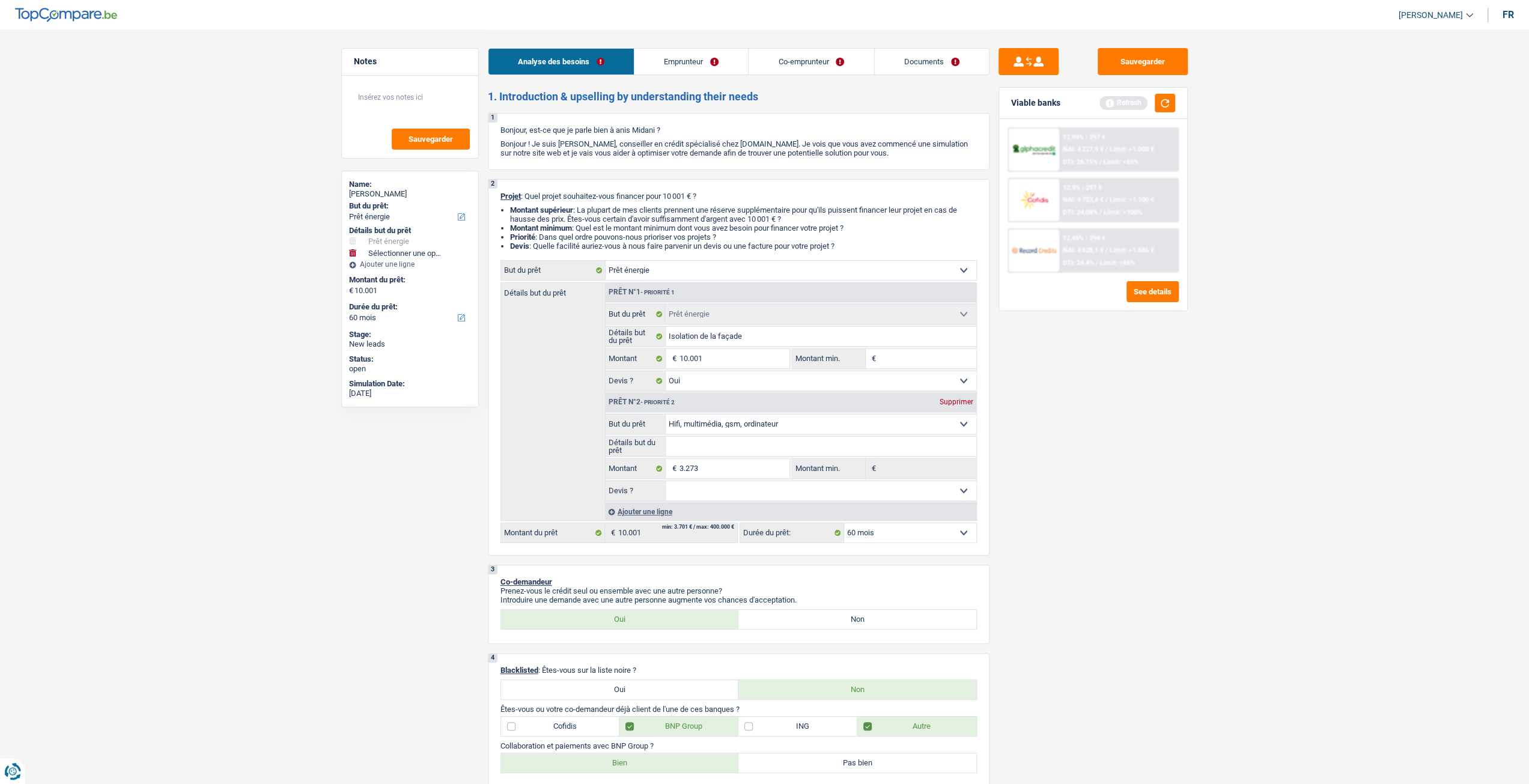
type input "13.274"
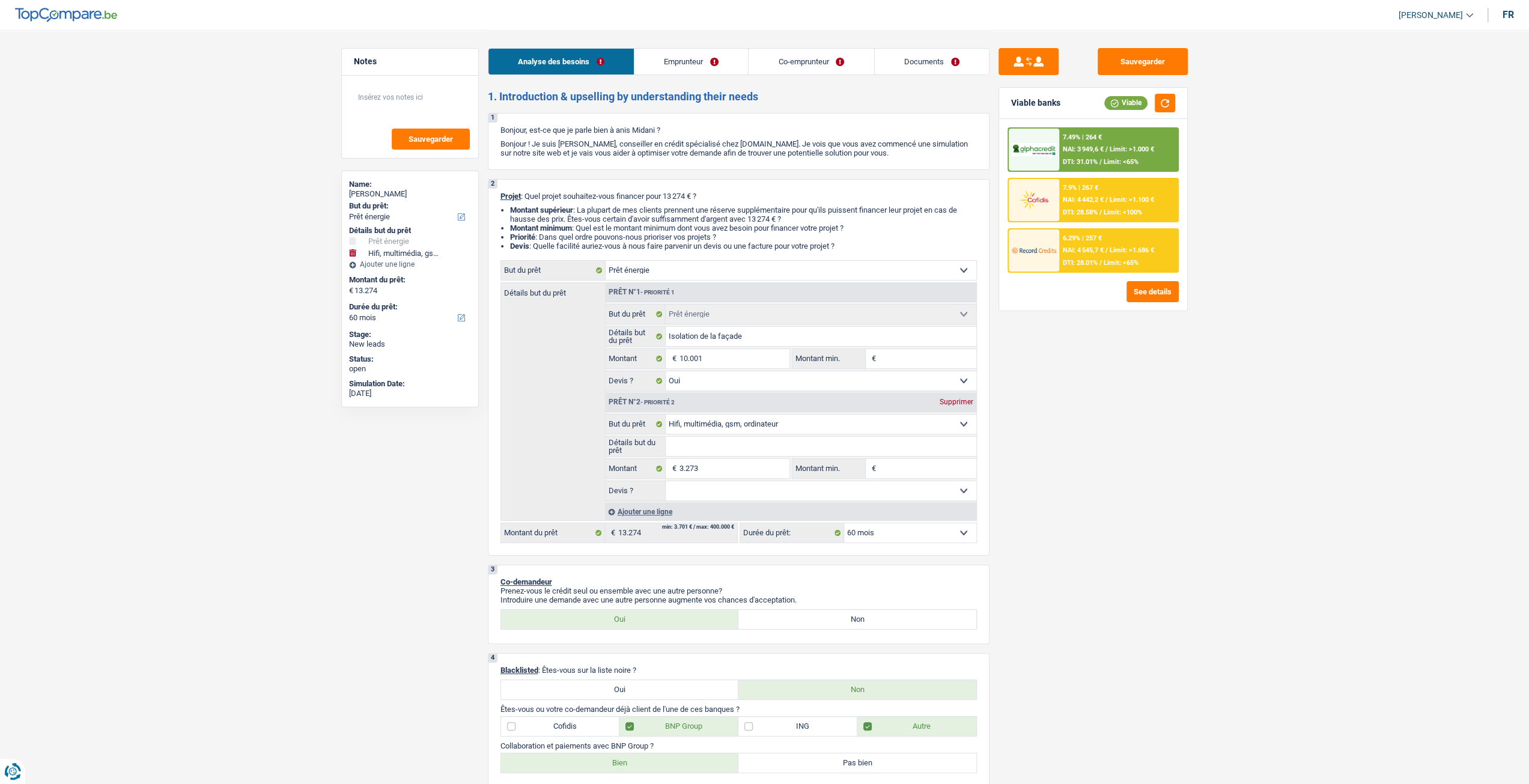
click at [897, 529] on select "12 mois 18 mois 24 mois 30 mois 36 mois 42 mois 48 mois 60 mois Sélectionner un…" at bounding box center [910, 533] width 132 height 19
click at [889, 530] on select "12 mois 18 mois 24 mois 30 mois 36 mois 42 mois 48 mois 60 mois Sélectionner un…" at bounding box center [910, 533] width 132 height 19
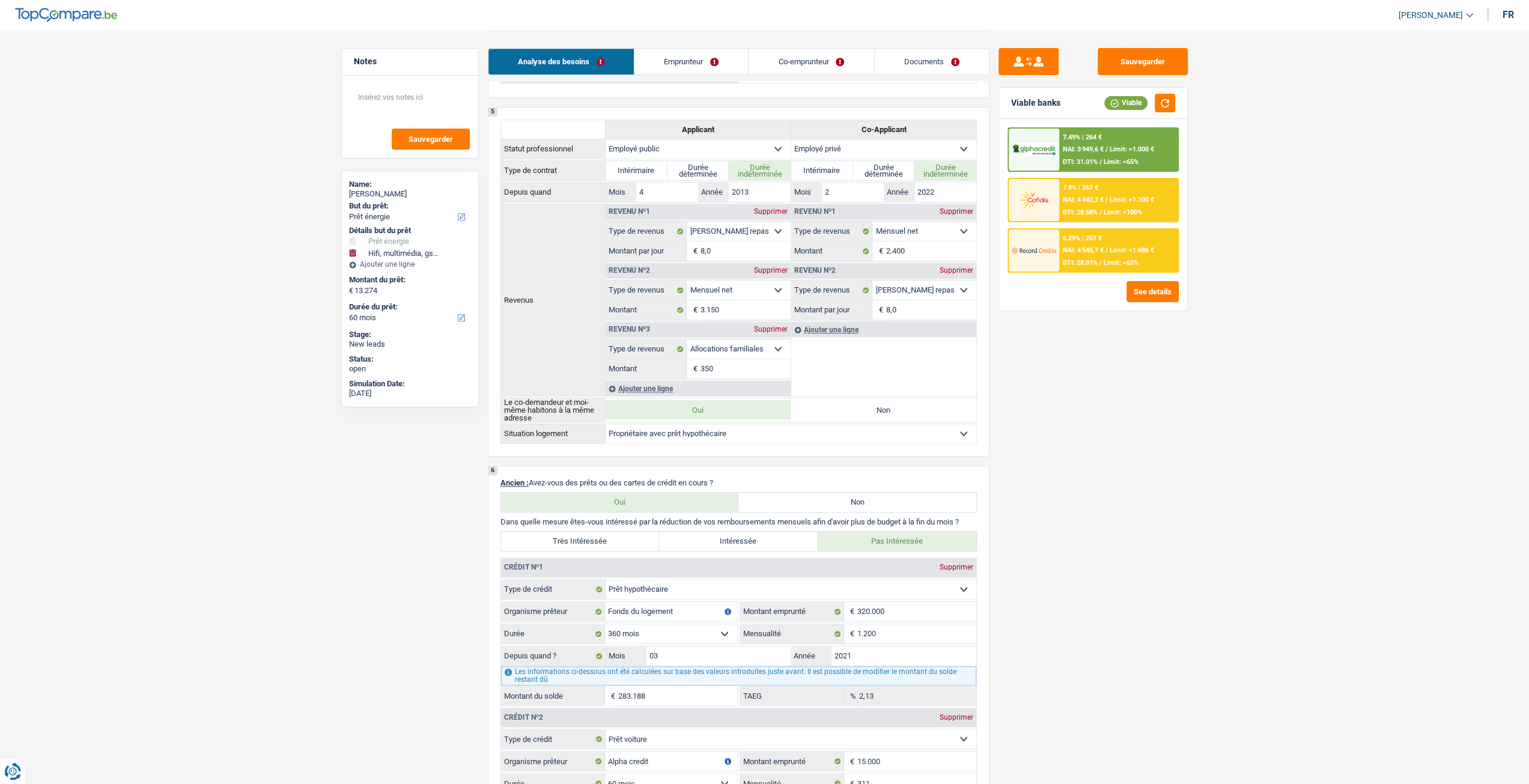
scroll to position [300, 0]
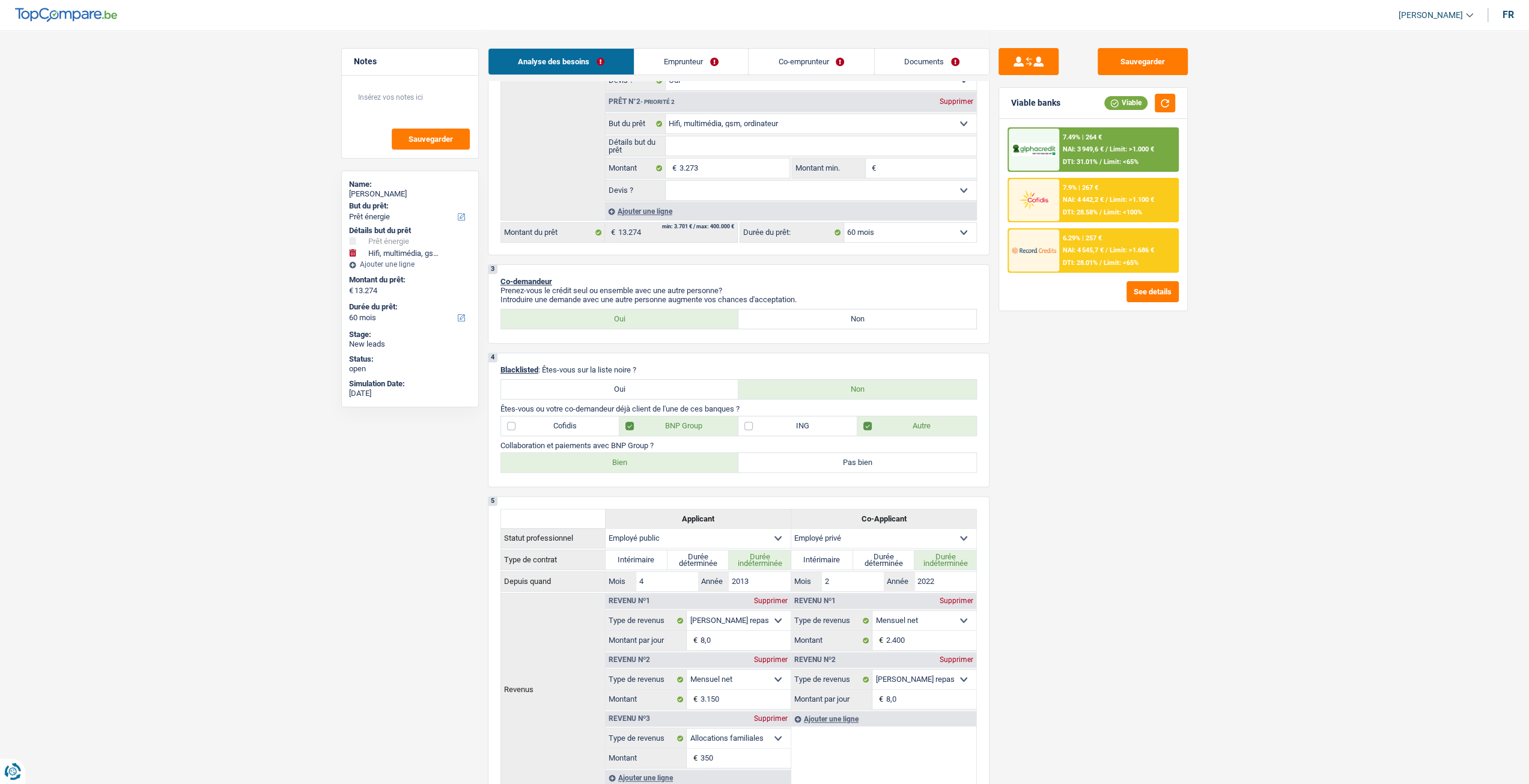
click at [950, 235] on select "12 mois 18 mois 24 mois 30 mois 36 mois 42 mois 48 mois 60 mois Sélectionner un…" at bounding box center [910, 232] width 132 height 19
select select "48"
click at [844, 223] on select "12 mois 18 mois 24 mois 30 mois 36 mois 42 mois 48 mois 60 mois Sélectionner un…" at bounding box center [910, 232] width 132 height 19
select select "48"
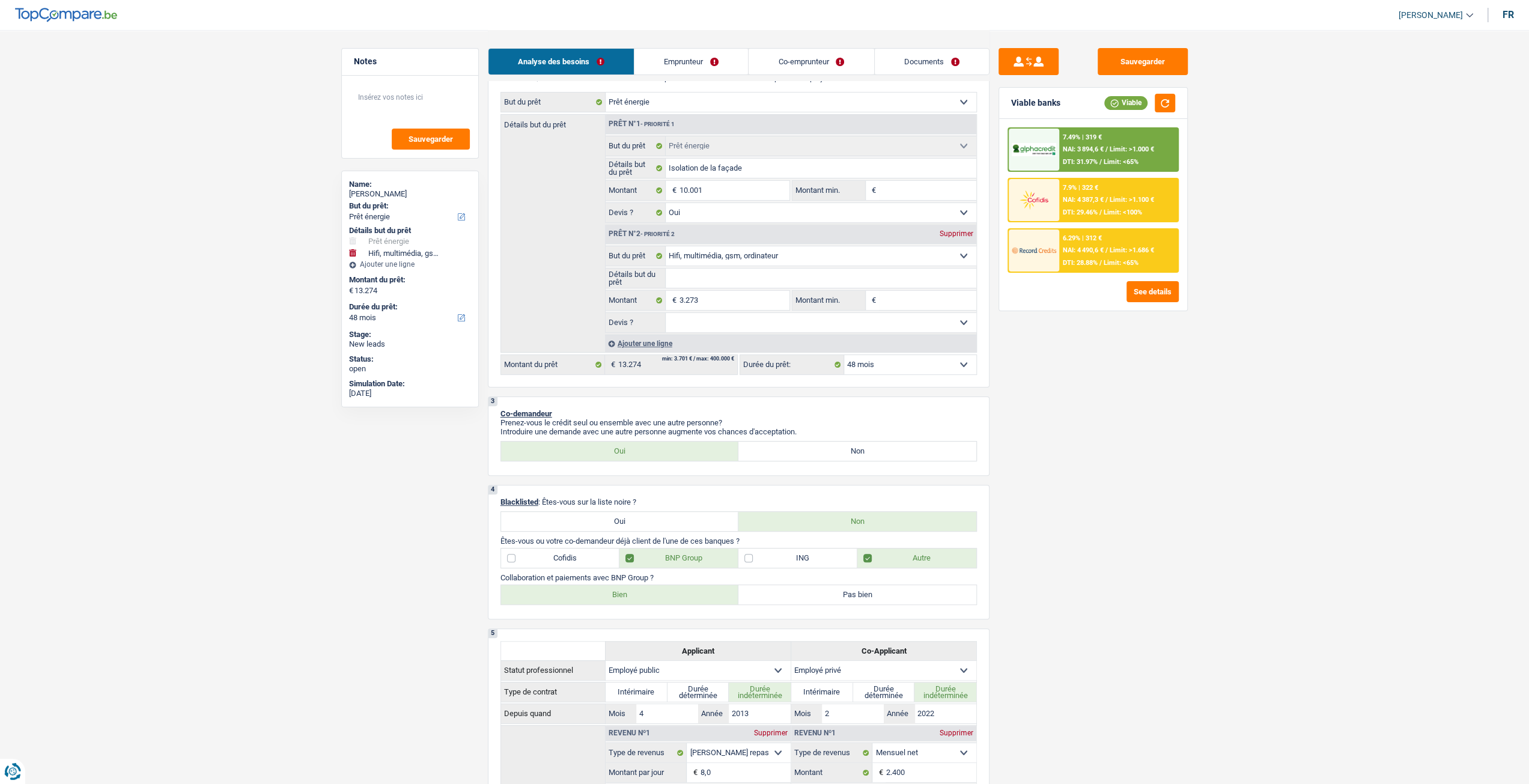
scroll to position [120, 0]
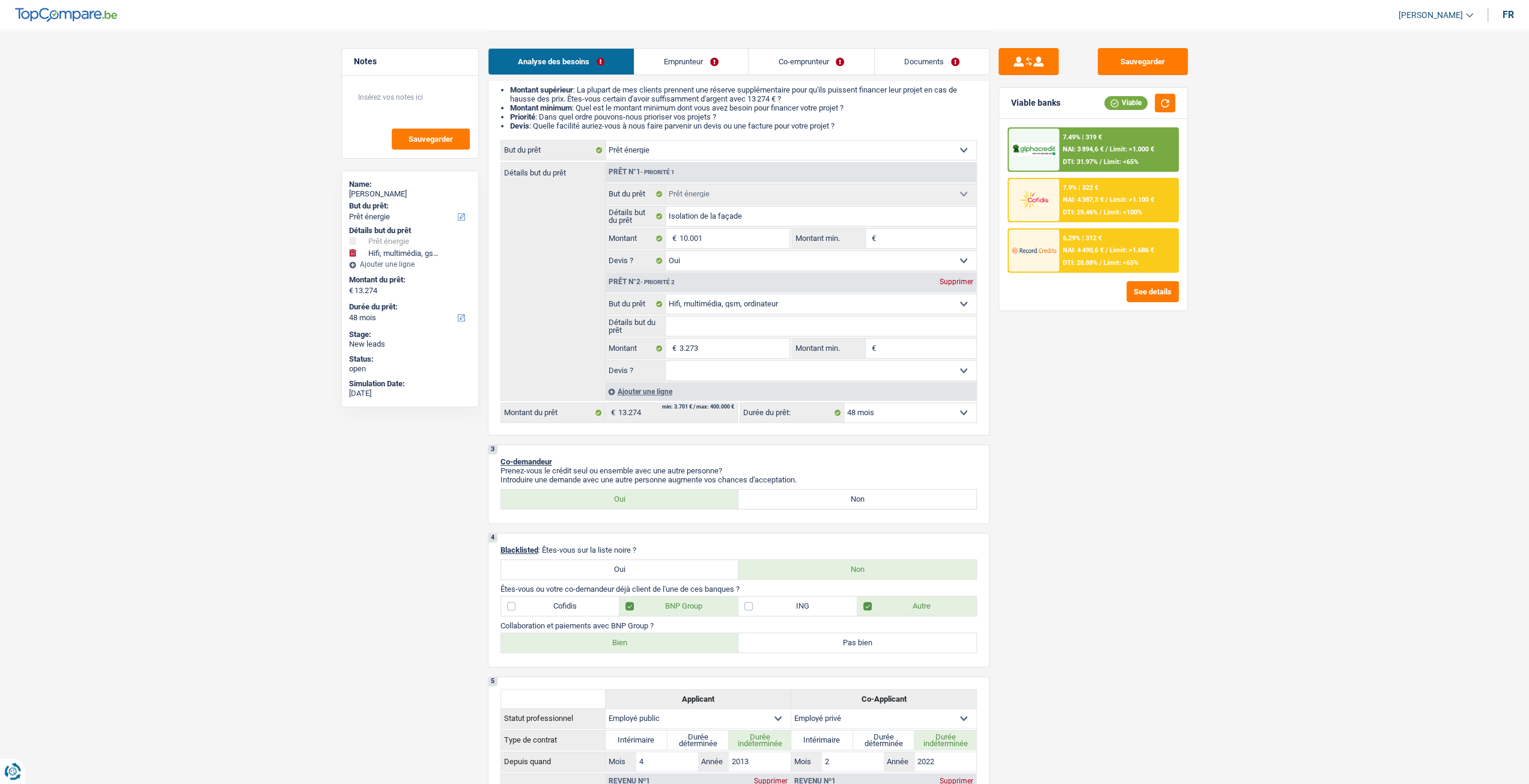
click at [958, 282] on div "Supprimer" at bounding box center [956, 282] width 39 height 7
select select "60"
type input "10.001"
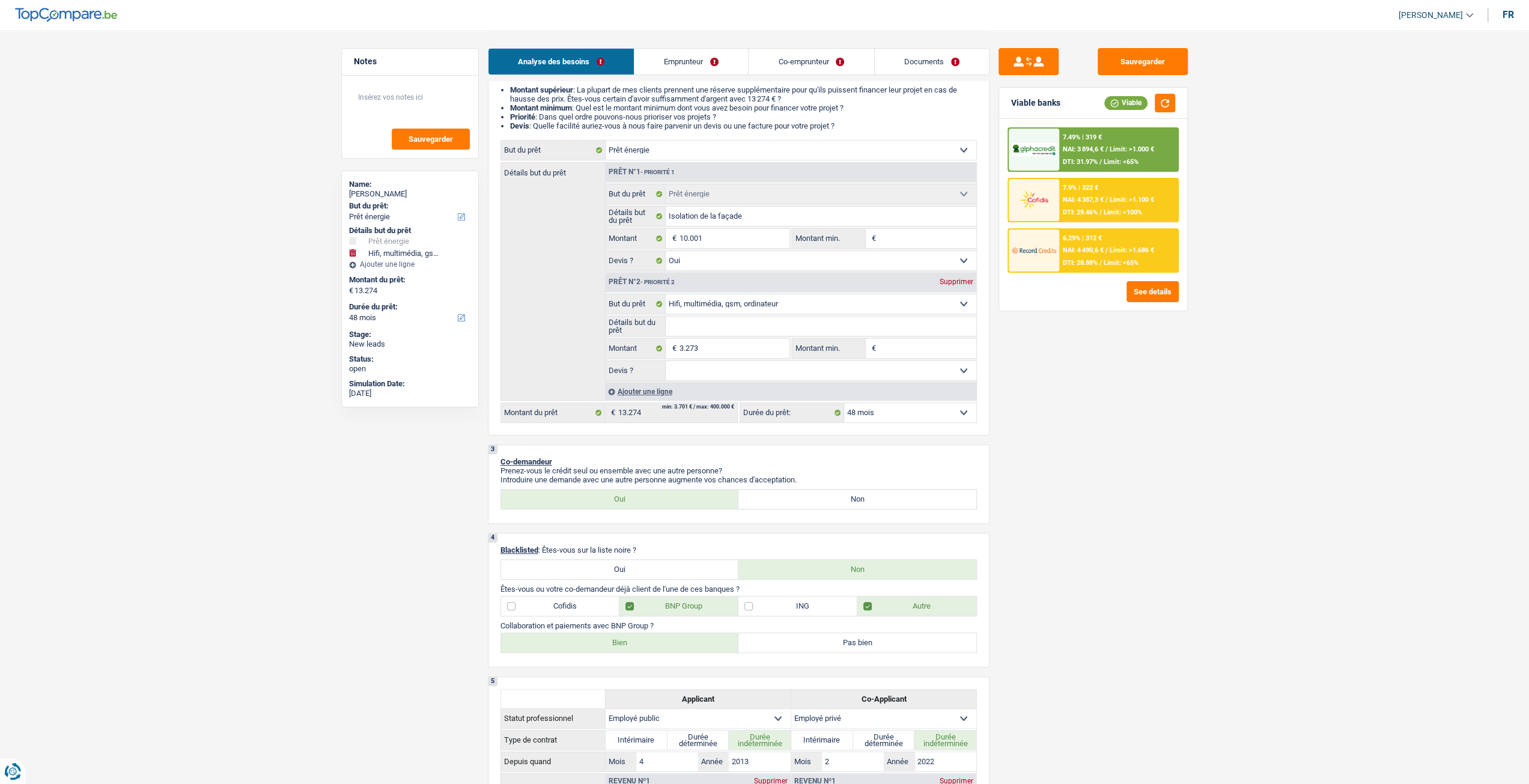
type input "10.001"
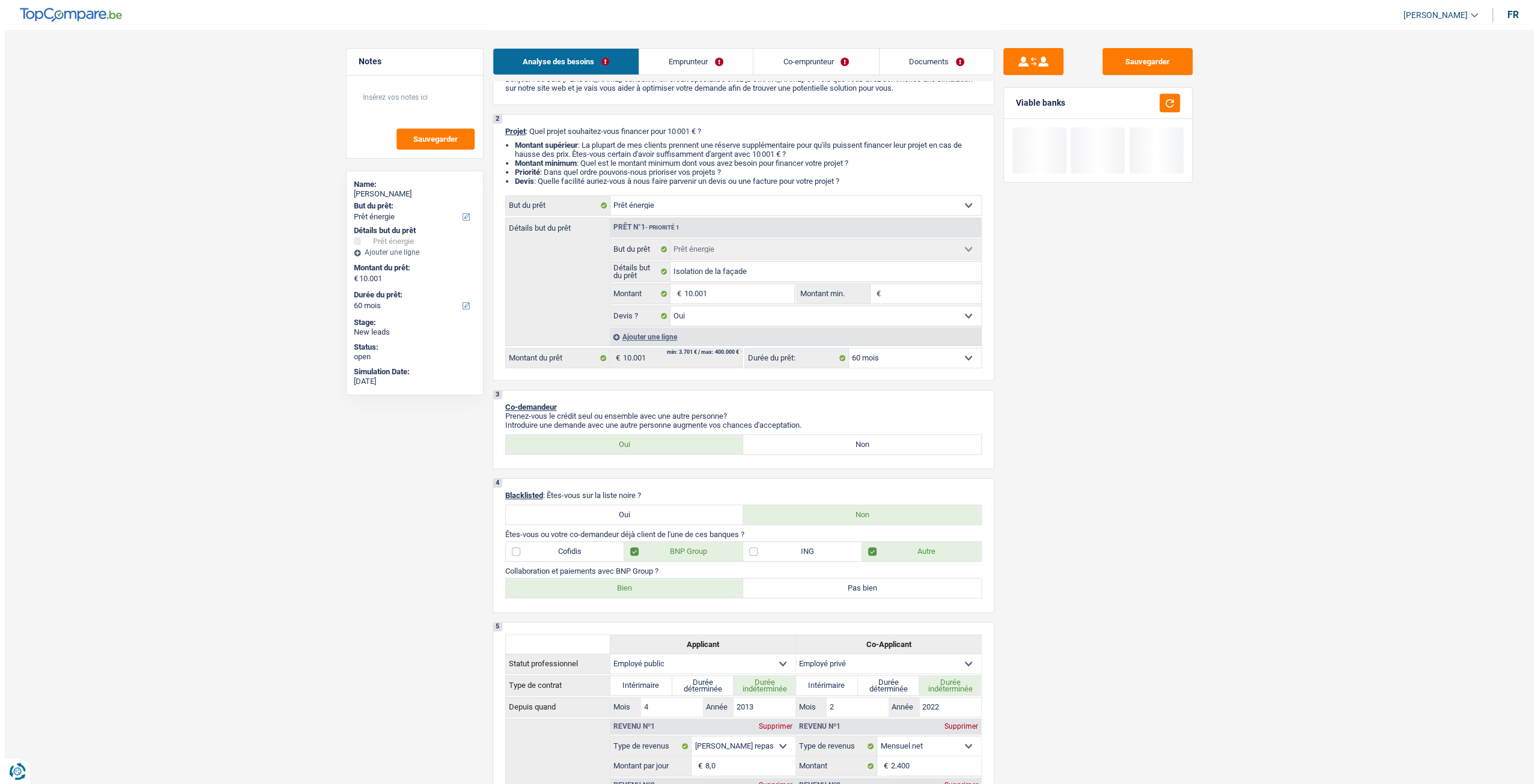
scroll to position [0, 0]
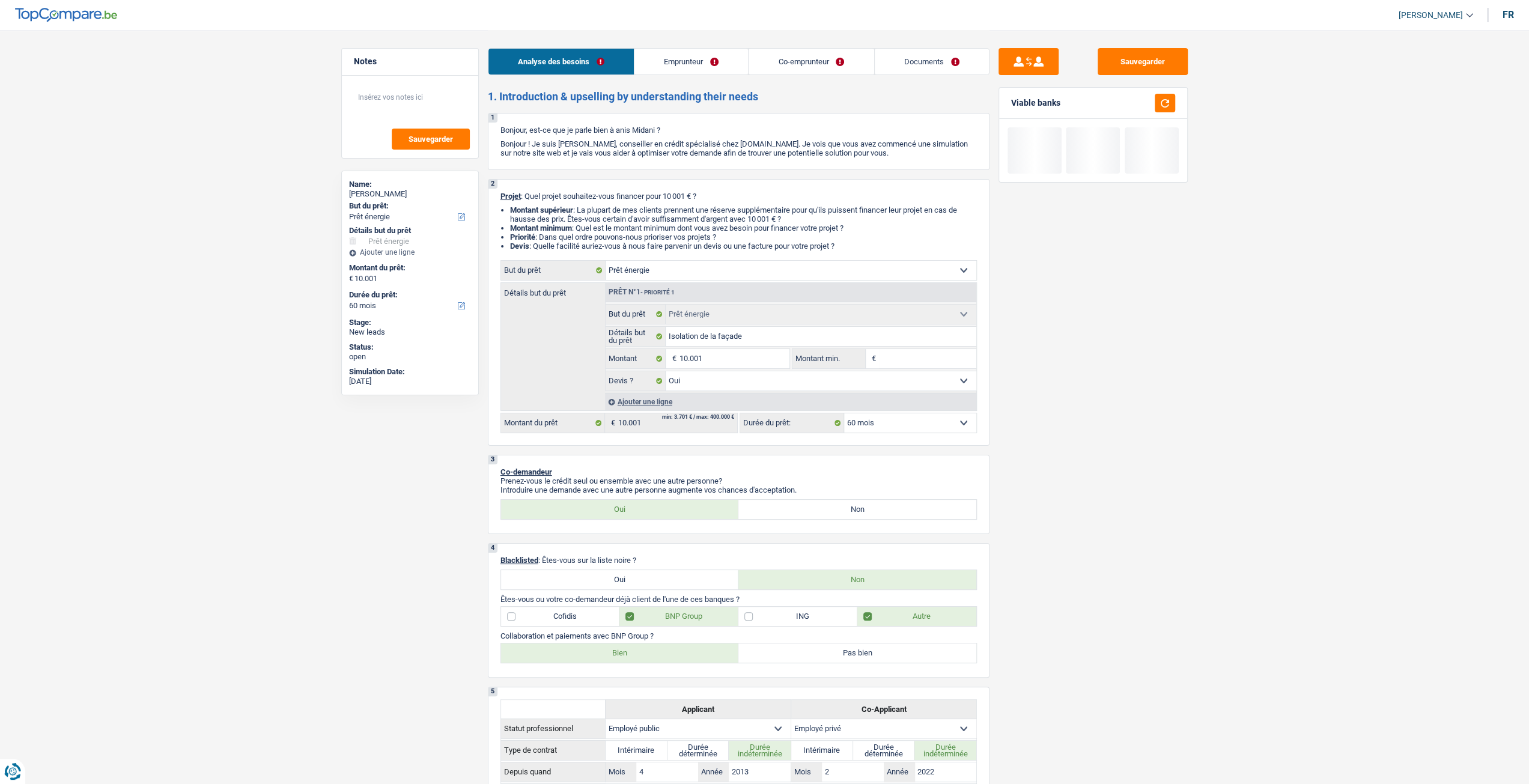
click at [1063, 369] on div "Sauvegarder Viable banks" at bounding box center [1093, 406] width 207 height 717
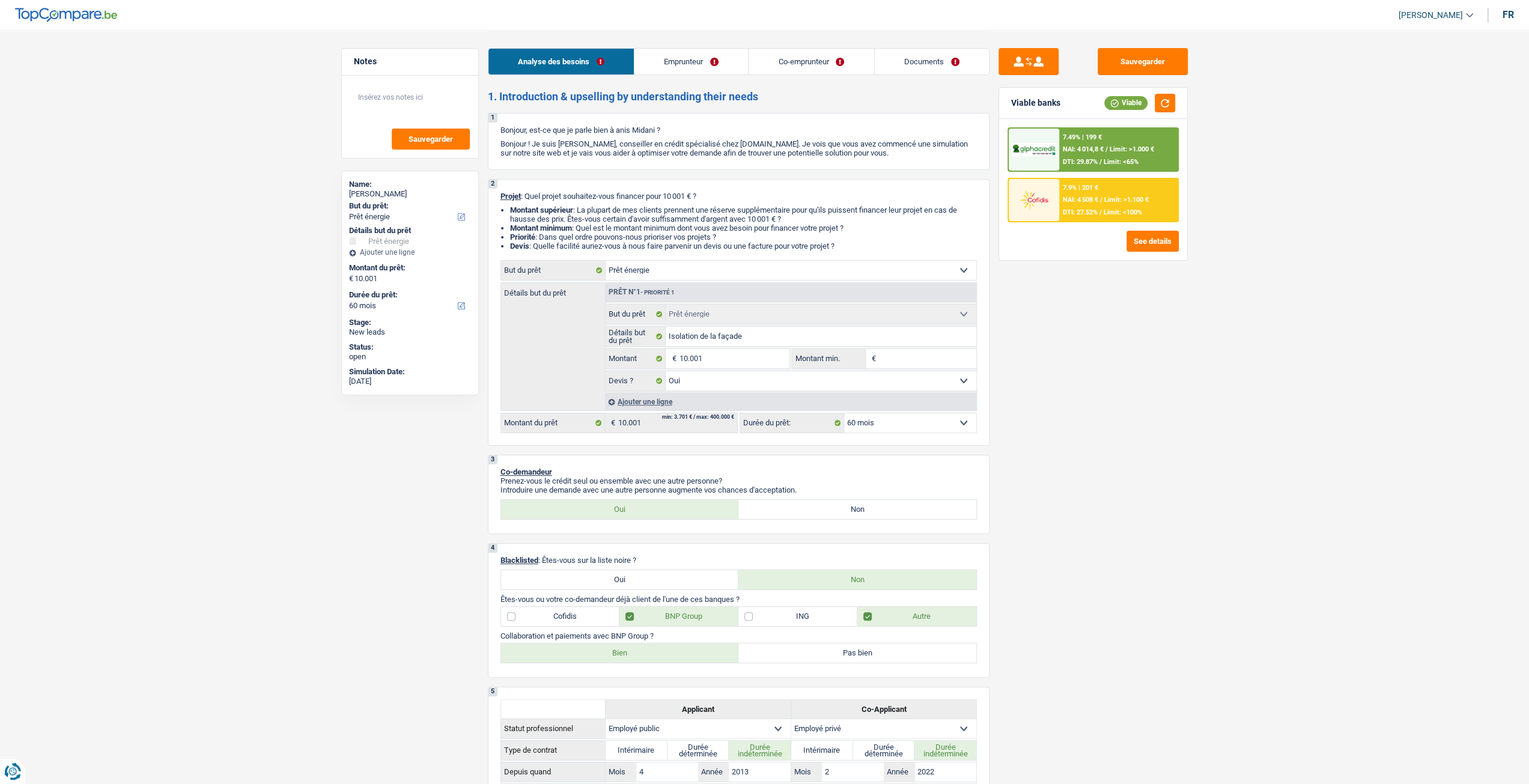
drag, startPoint x: 941, startPoint y: 439, endPoint x: 933, endPoint y: 426, distance: 15.3
click at [939, 432] on div "2 Projet : Quel projet souhaitez-vous financer pour 10 001 € ? Montant supérieu…" at bounding box center [738, 312] width 502 height 267
click at [933, 426] on select "12 mois 18 mois 24 mois 30 mois 36 mois 42 mois 48 mois 60 mois Sélectionner un…" at bounding box center [910, 423] width 132 height 19
select select "48"
click at [844, 415] on select "12 mois 18 mois 24 mois 30 mois 36 mois 42 mois 48 mois 60 mois Sélectionner un…" at bounding box center [910, 423] width 132 height 19
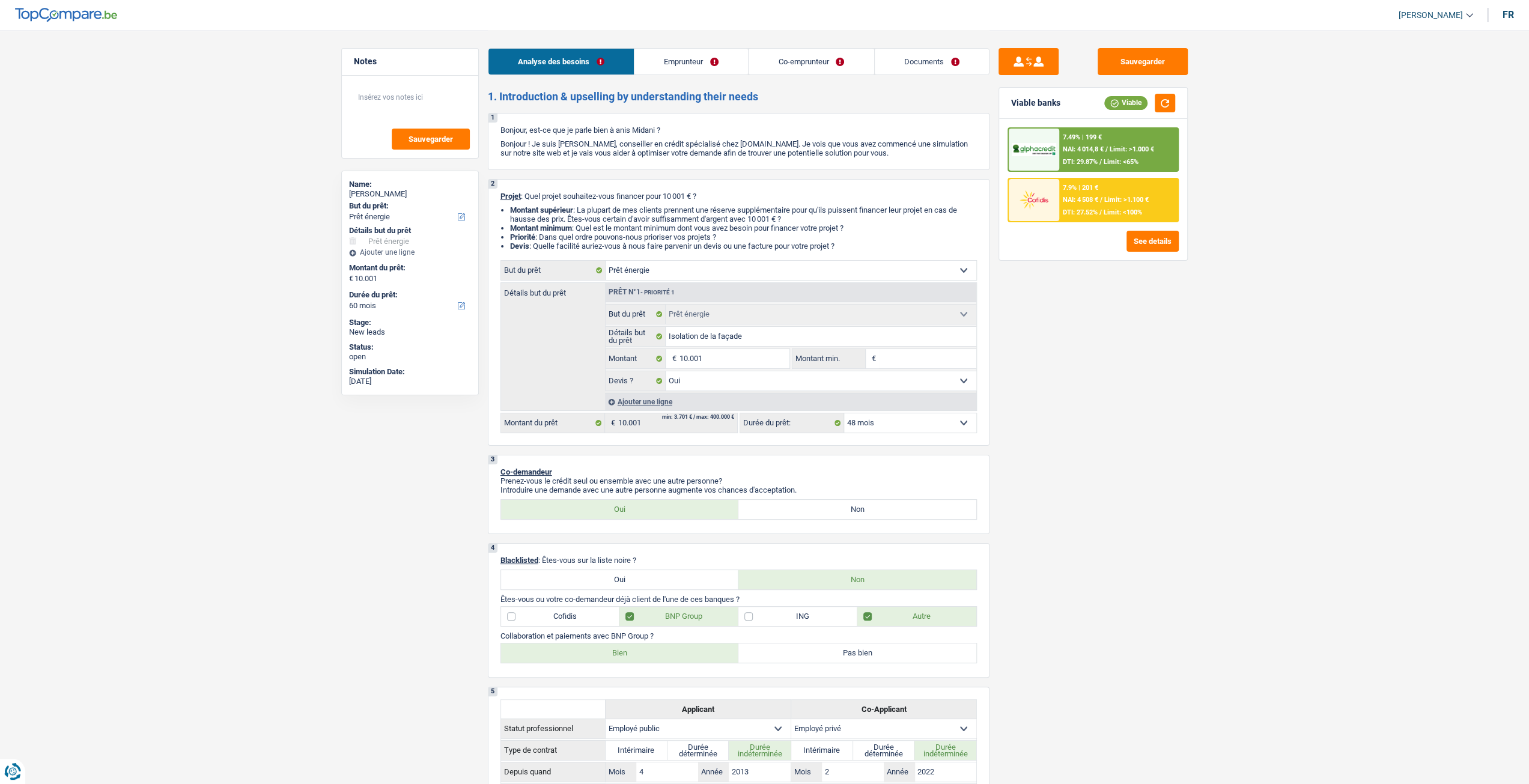
select select "48"
click at [892, 428] on select "12 mois 18 mois 24 mois 30 mois 36 mois 42 mois 48 mois 60 mois Sélectionner un…" at bounding box center [910, 423] width 132 height 19
select select "42"
click at [844, 415] on select "12 mois 18 mois 24 mois 30 mois 36 mois 42 mois 48 mois 60 mois Sélectionner un…" at bounding box center [910, 423] width 132 height 19
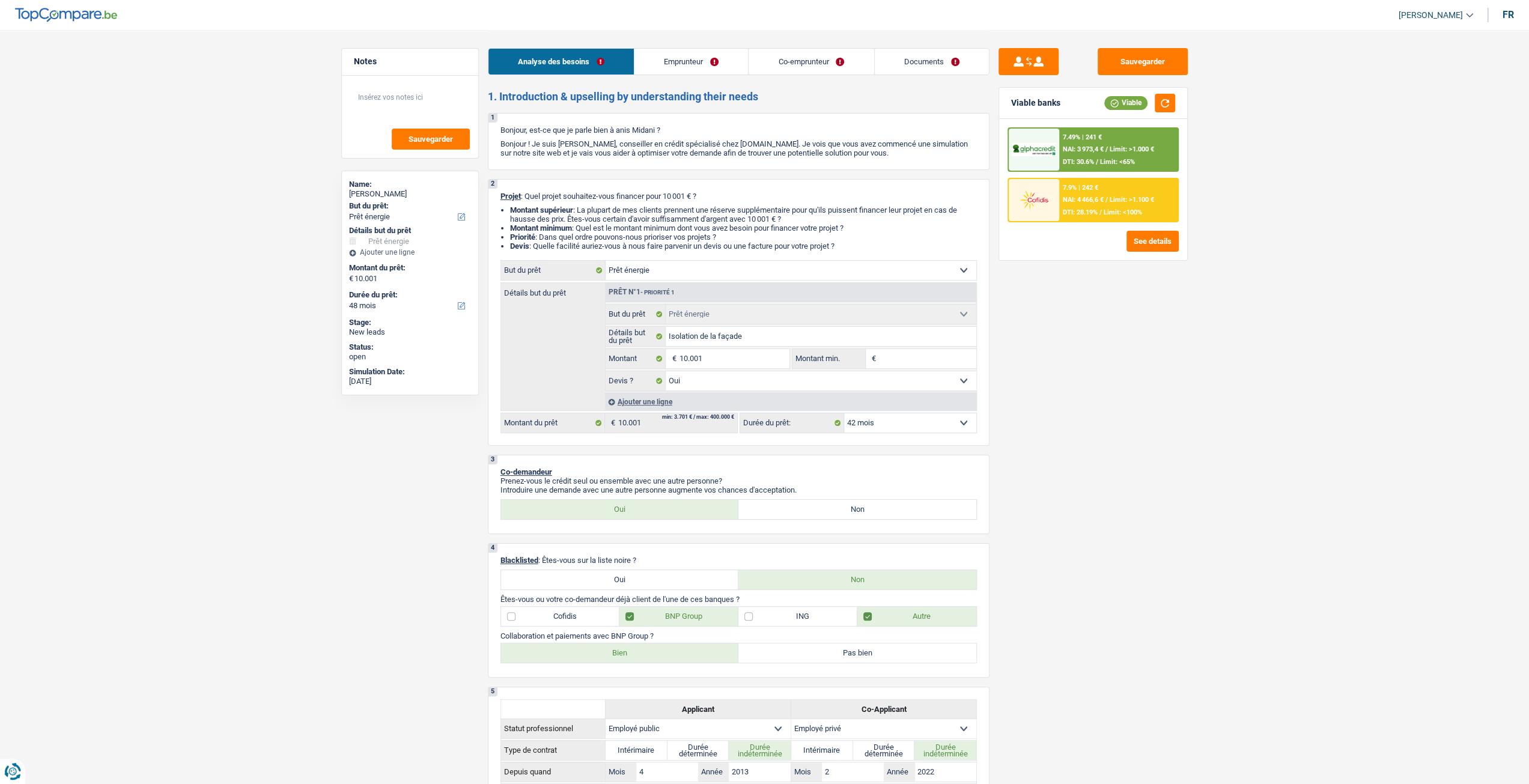
select select "42"
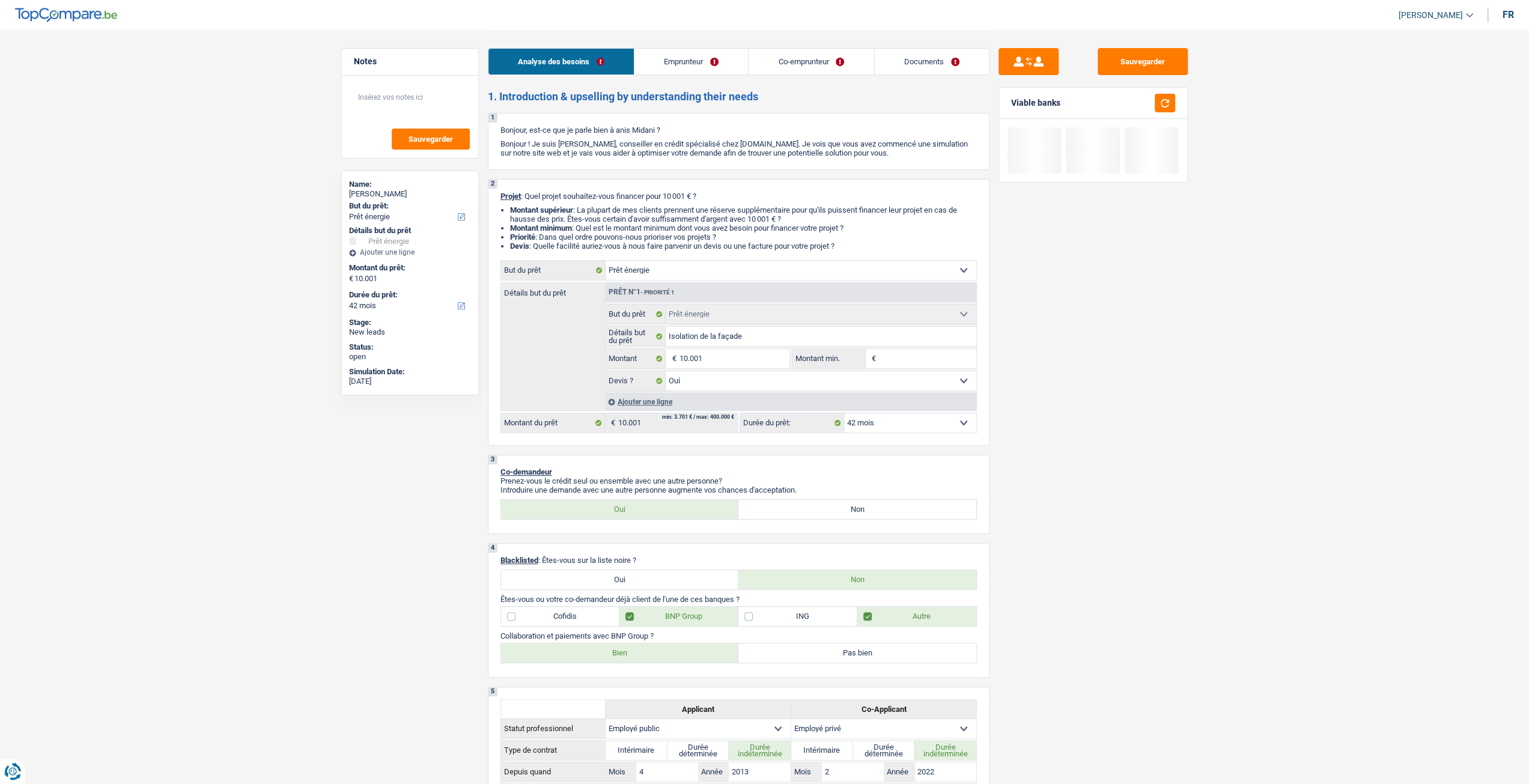
click at [961, 426] on select "12 mois 18 mois 24 mois 30 mois 36 mois 42 mois 48 mois 60 mois Sélectionner un…" at bounding box center [910, 423] width 132 height 19
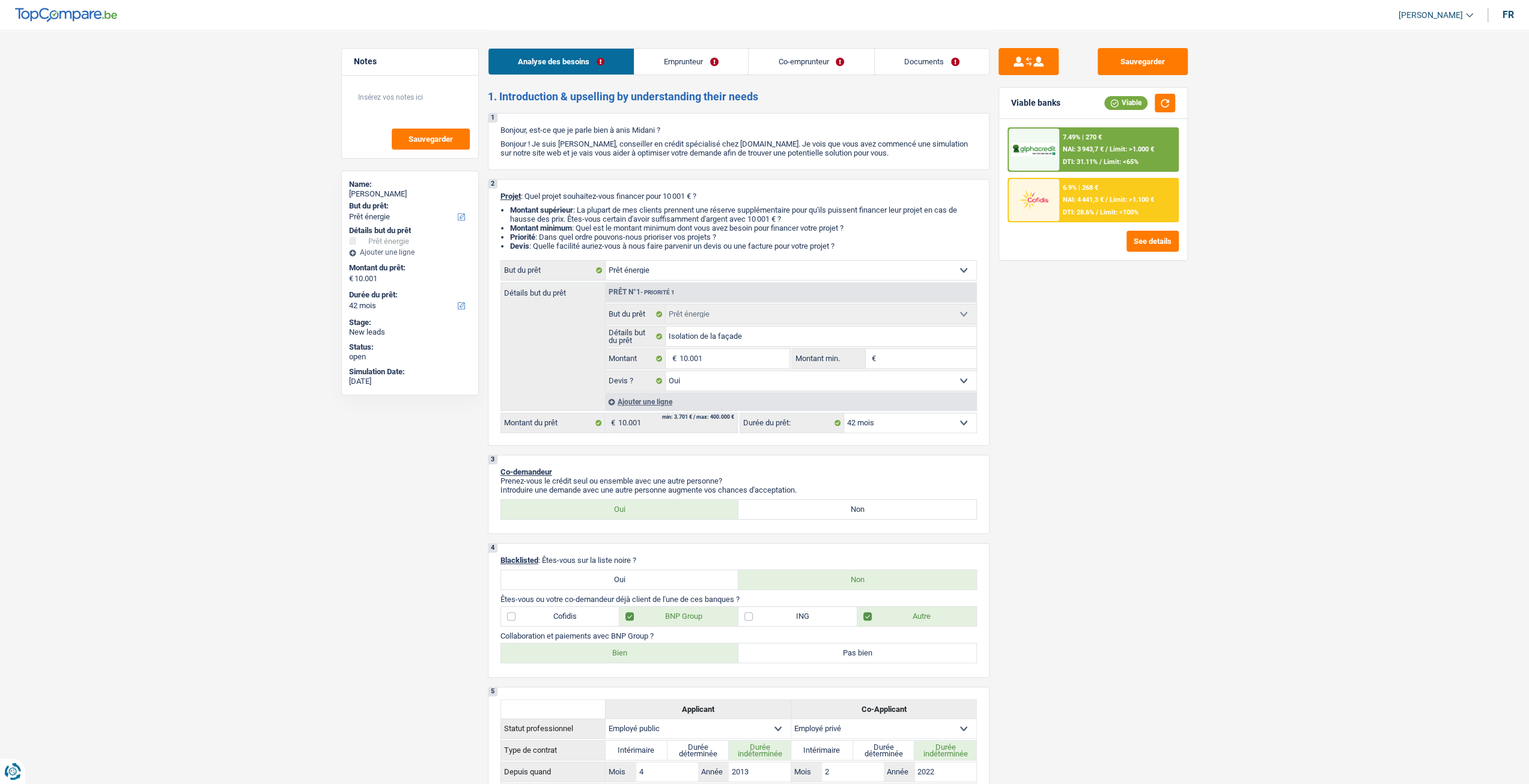
select select "36"
click at [844, 415] on select "12 mois 18 mois 24 mois 30 mois 36 mois 42 mois 48 mois 60 mois Sélectionner un…" at bounding box center [910, 423] width 132 height 19
select select "36"
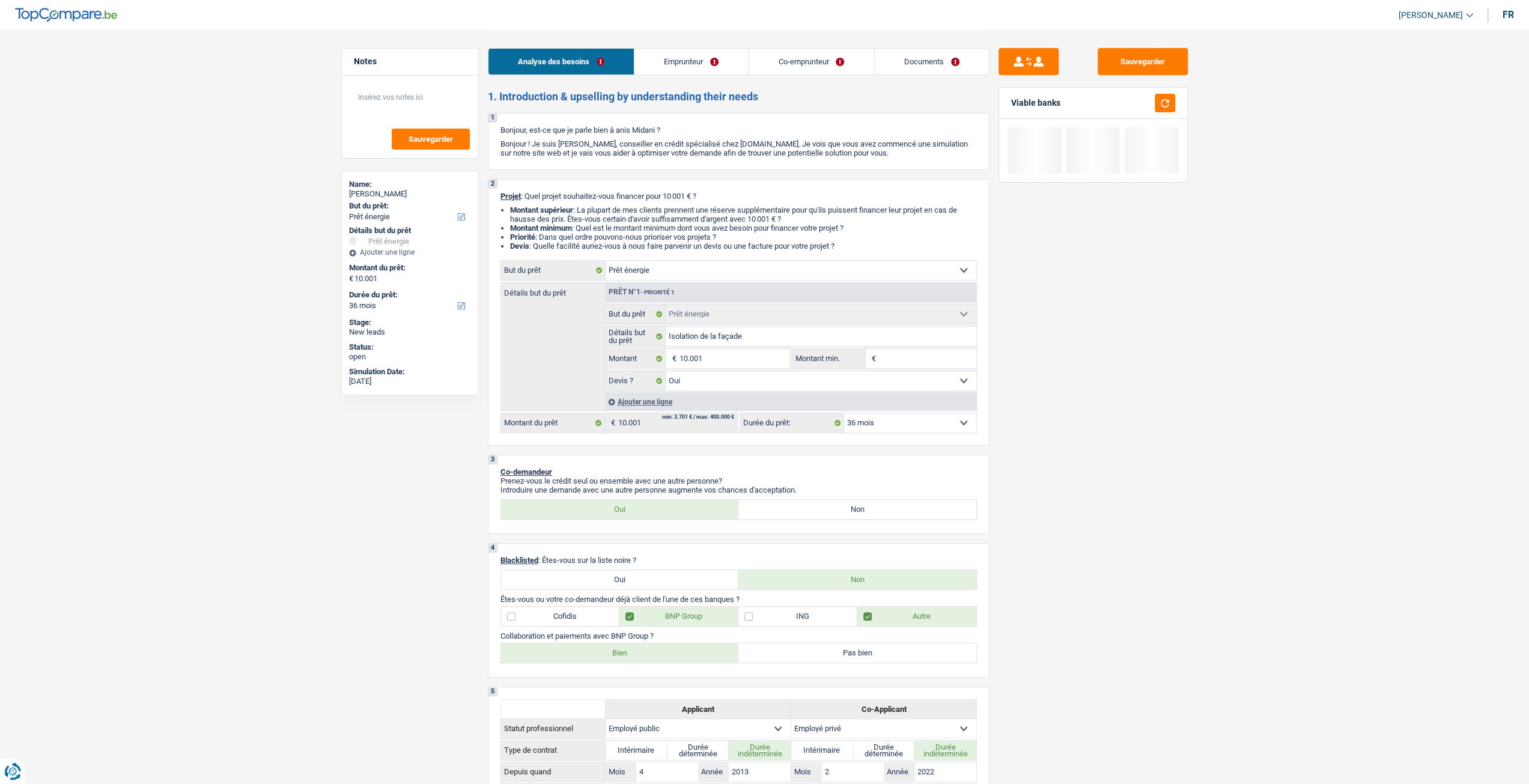
click at [910, 428] on select "12 mois 18 mois 24 mois 30 mois 36 mois 42 mois 48 mois 60 mois Sélectionner un…" at bounding box center [910, 423] width 132 height 19
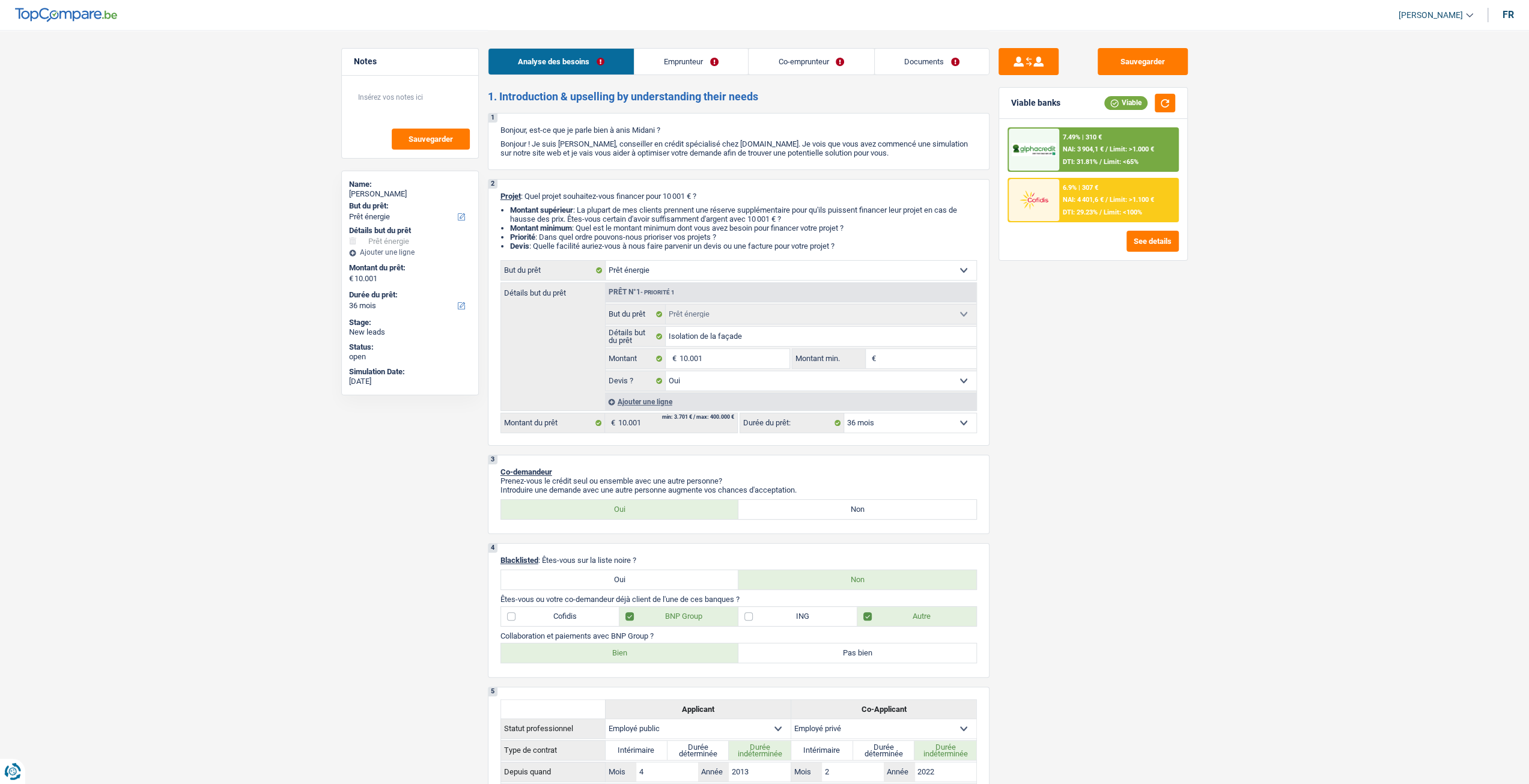
select select "42"
click at [844, 415] on select "12 mois 18 mois 24 mois 30 mois 36 mois 42 mois 48 mois 60 mois Sélectionner un…" at bounding box center [910, 423] width 132 height 19
select select "42"
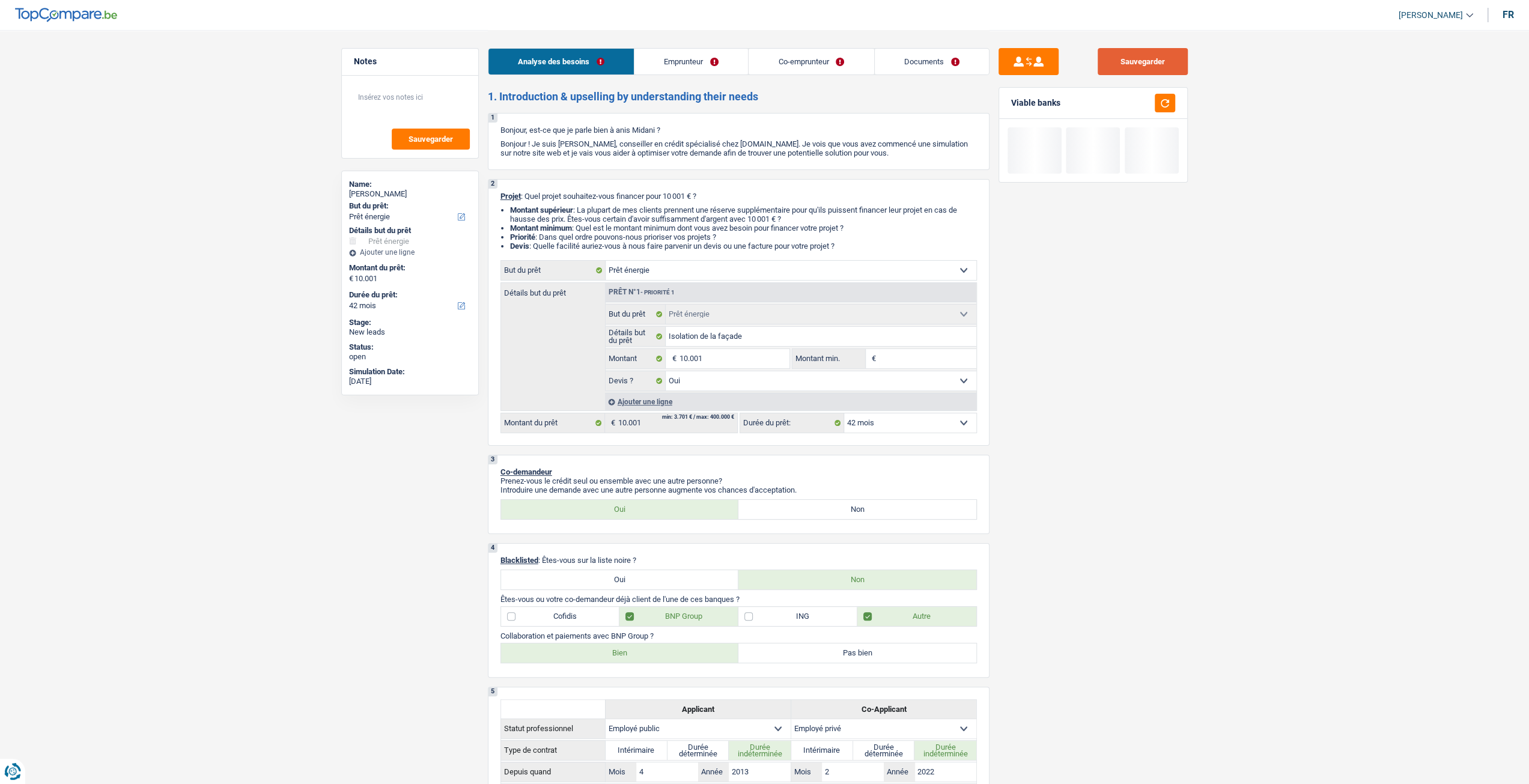
click at [1134, 61] on button "Sauvegarder" at bounding box center [1143, 61] width 90 height 27
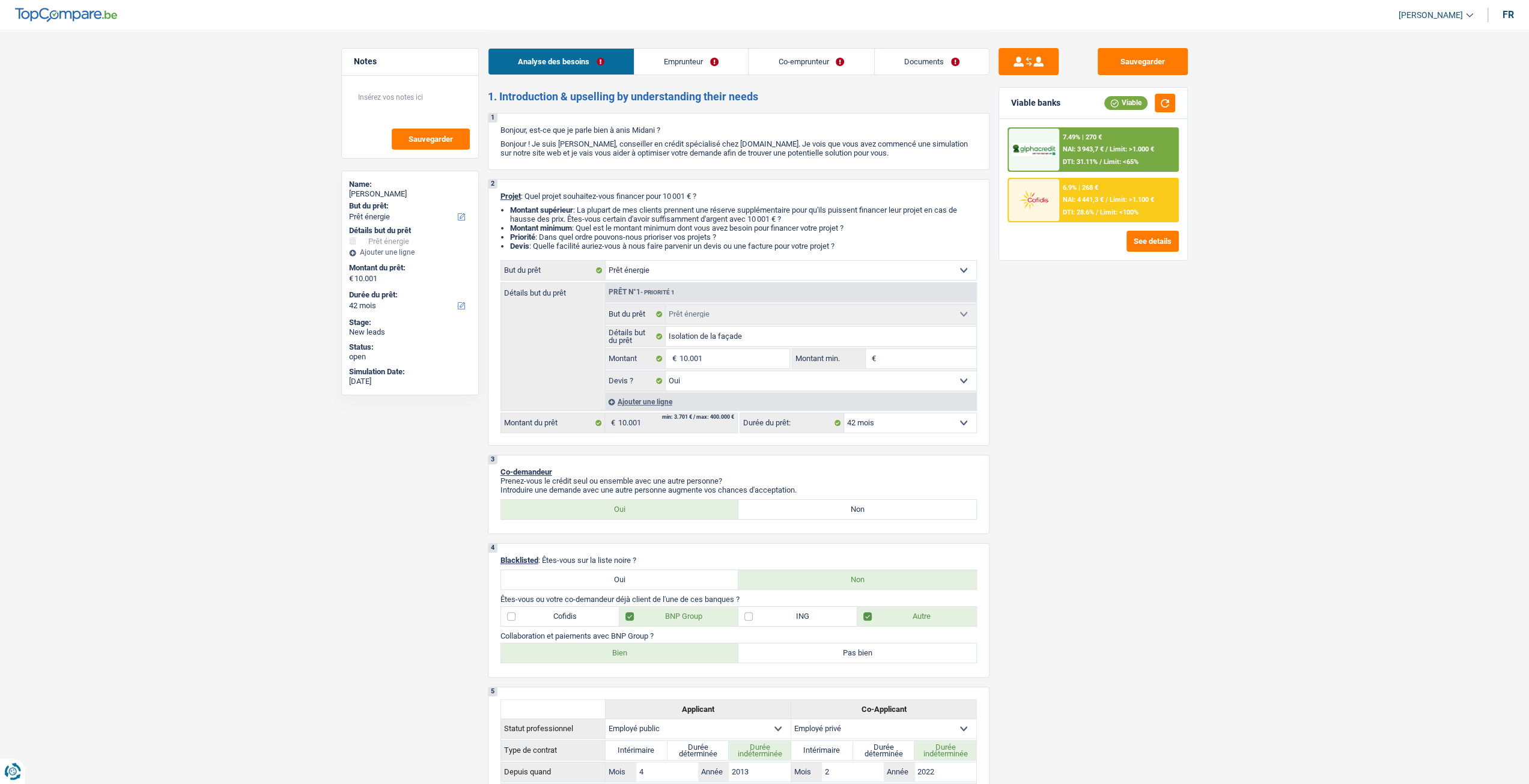
click at [926, 422] on select "12 mois 18 mois 24 mois 30 mois 36 mois 42 mois 48 mois 60 mois Sélectionner un…" at bounding box center [910, 423] width 132 height 19
click at [1056, 402] on div "Sauvegarder Viable banks Viable 7.49% | 270 € NAI: 3 943,7 € / Limit: >1.000 € …" at bounding box center [1093, 406] width 207 height 717
click at [1090, 154] on div "7.49% | 270 € NAI: 3 943,7 € / Limit: >1.000 € DTI: 31.11% / Limit: <65%" at bounding box center [1118, 149] width 118 height 42
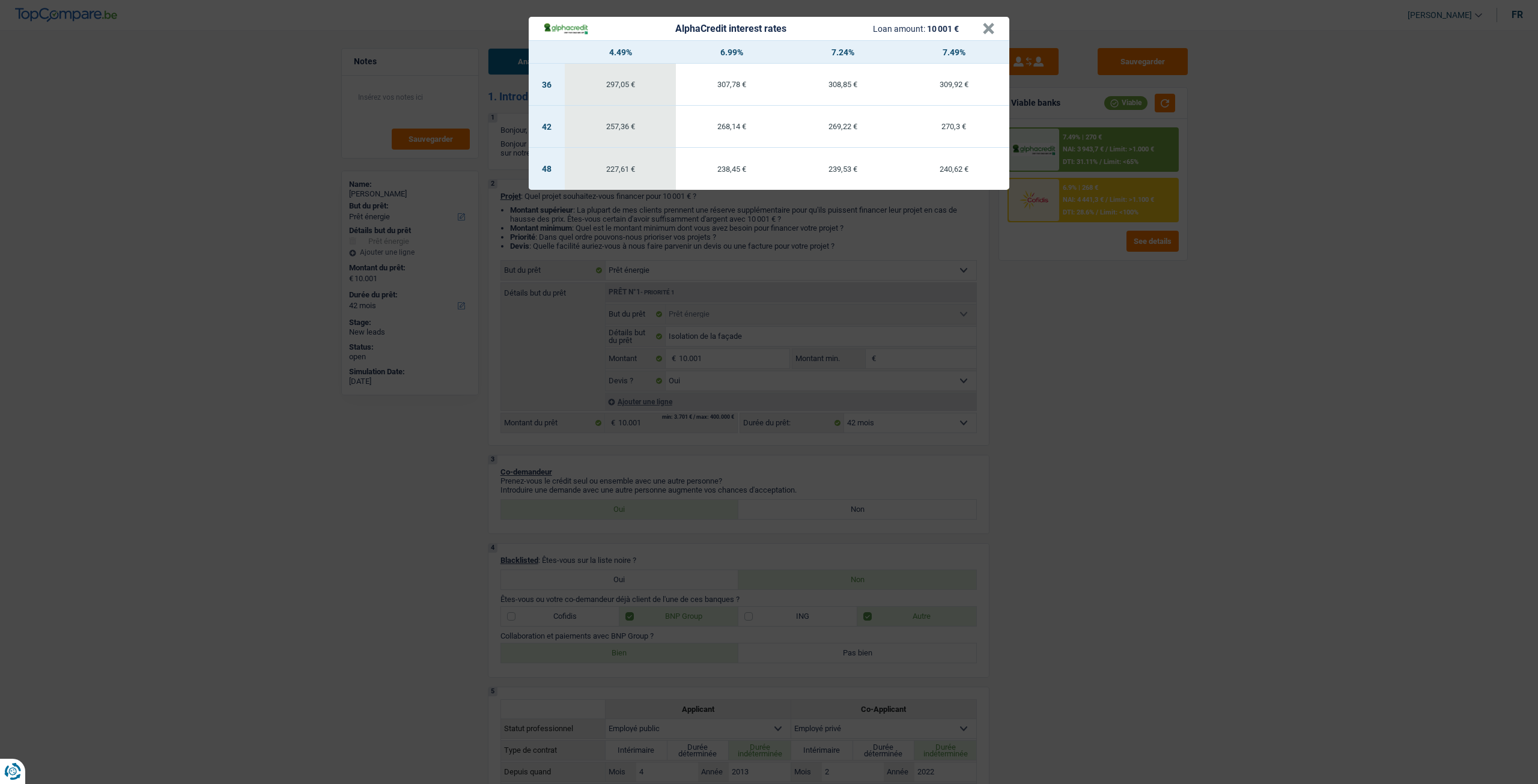
click at [1068, 331] on div "AlphaCredit interest rates Loan amount: 10 001 € × 4.49% 6.99% 7.24% 7.49% 36 2…" at bounding box center [769, 392] width 1538 height 784
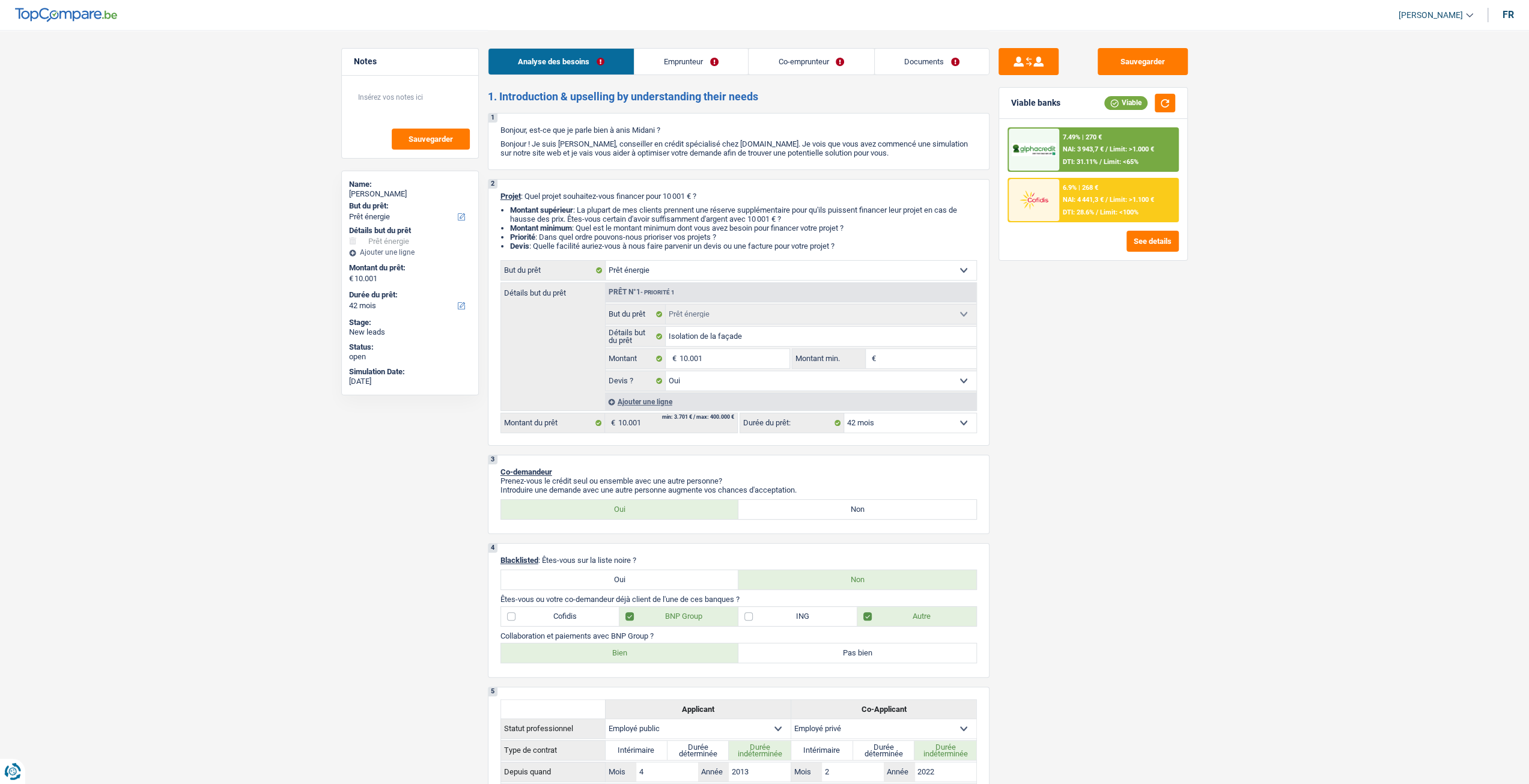
click at [918, 53] on link "Documents" at bounding box center [931, 61] width 114 height 26
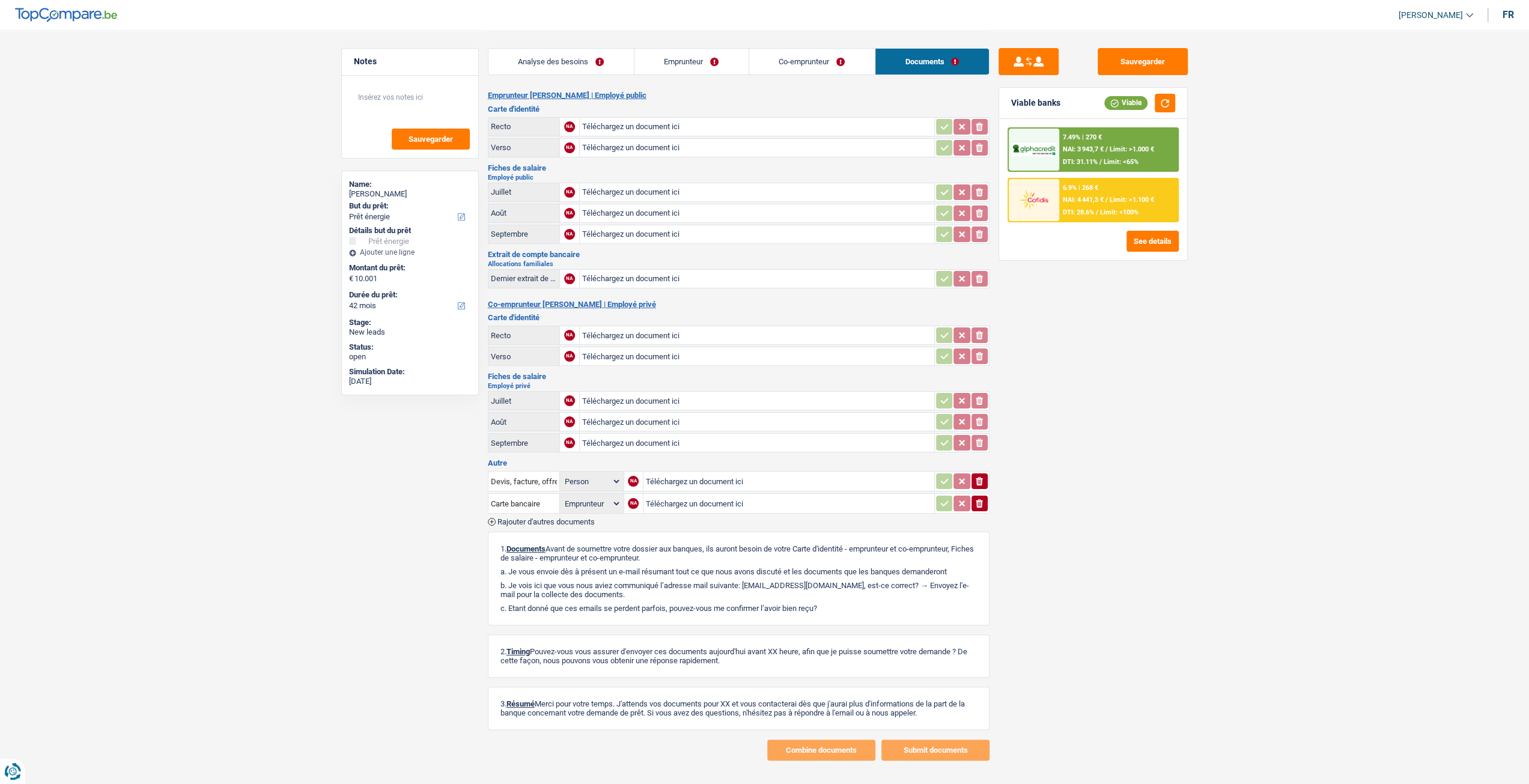
click at [598, 59] on link "Analyse des besoins" at bounding box center [561, 61] width 145 height 26
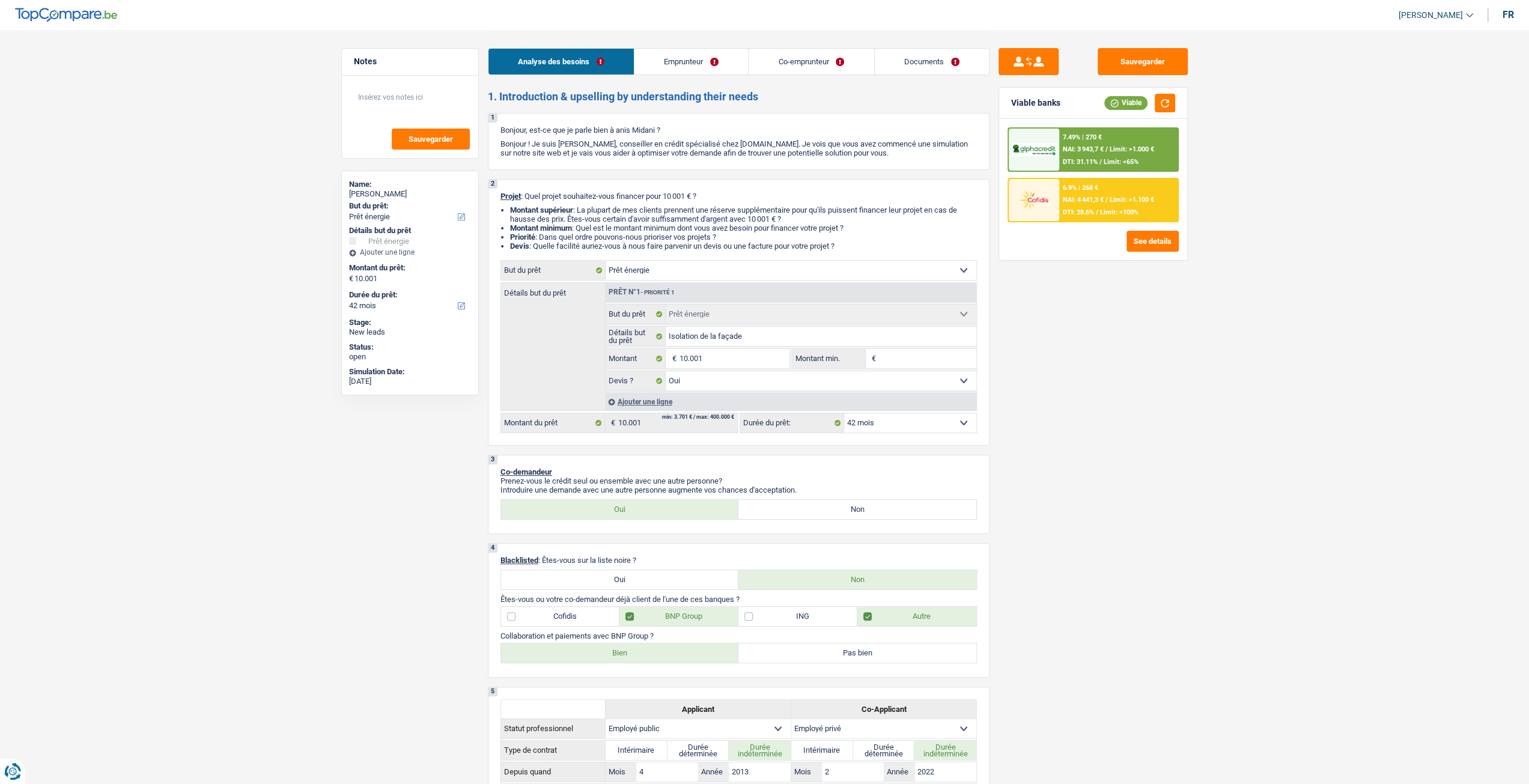
click at [1080, 139] on div "7.49% | 270 €" at bounding box center [1082, 137] width 39 height 8
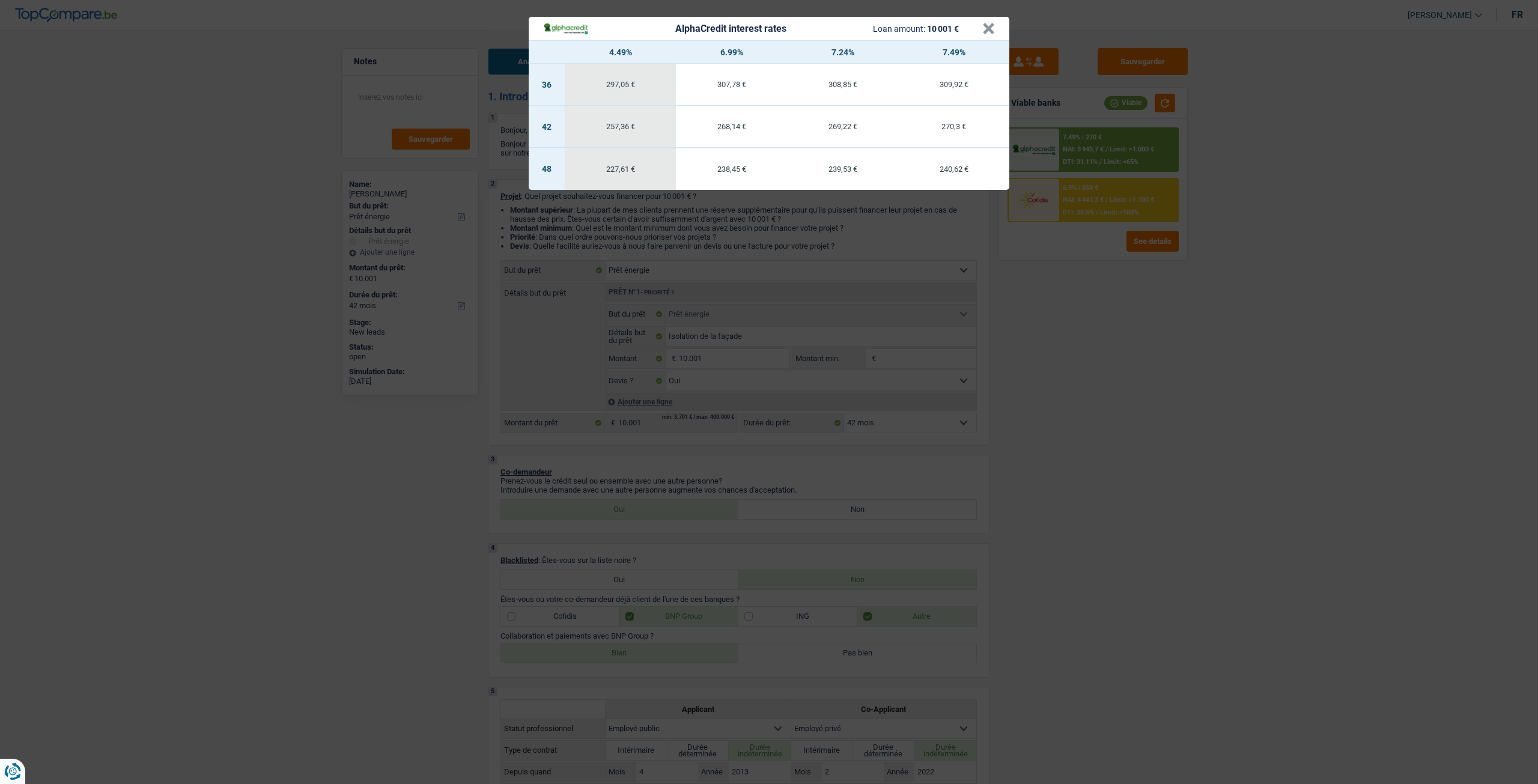
click at [1094, 296] on div "AlphaCredit interest rates Loan amount: 10 001 € × 4.49% 6.99% 7.24% 7.49% 36 2…" at bounding box center [769, 392] width 1538 height 784
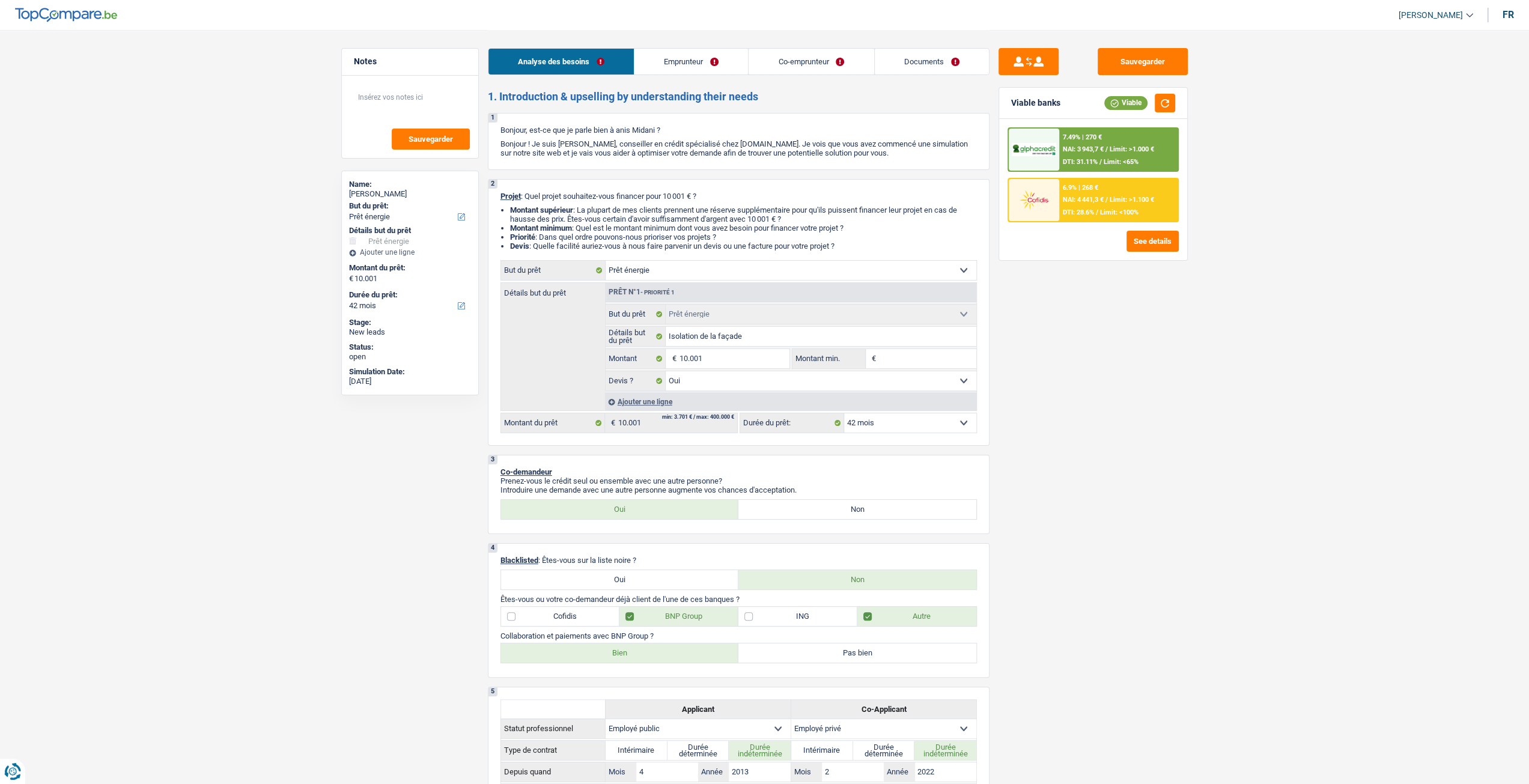
click at [1083, 154] on div "7.49% | 270 € NAI: 3 943,7 € / Limit: >1.000 € DTI: 31.11% / Limit: <65%" at bounding box center [1118, 149] width 118 height 42
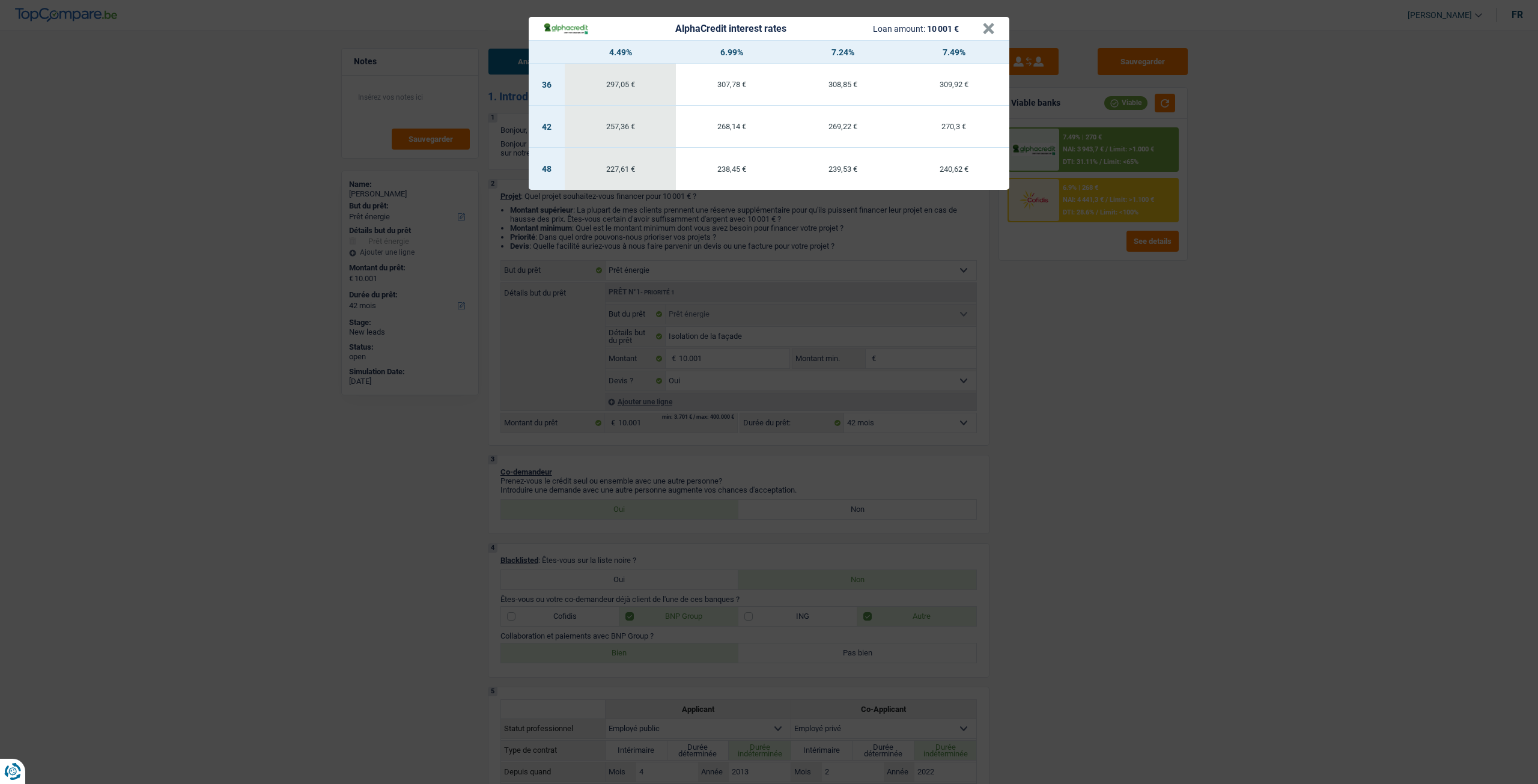
click at [1062, 314] on div "AlphaCredit interest rates Loan amount: 10 001 € × 4.49% 6.99% 7.24% 7.49% 36 2…" at bounding box center [769, 392] width 1538 height 784
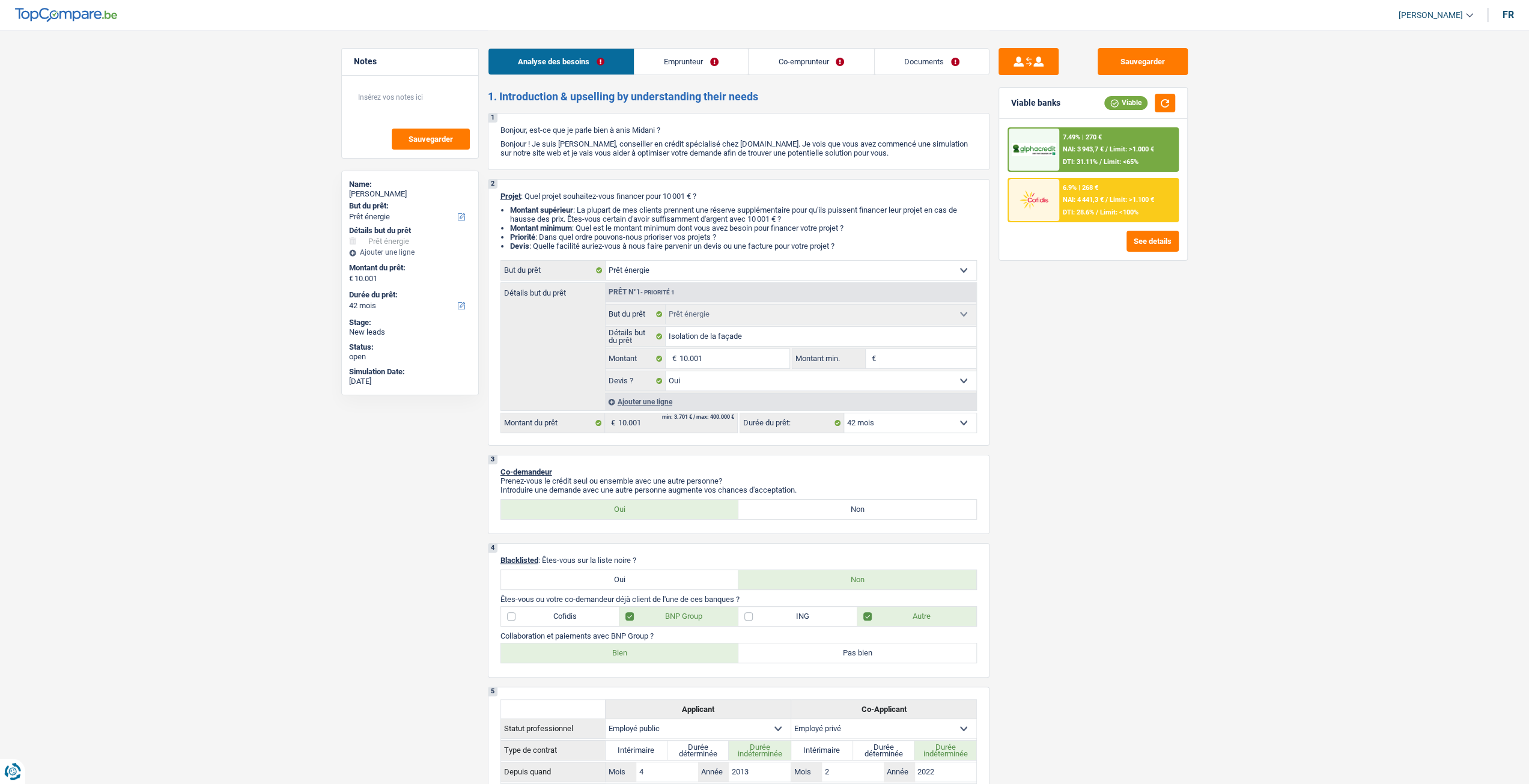
click at [1072, 209] on span "DTI: 28.6%" at bounding box center [1078, 212] width 31 height 8
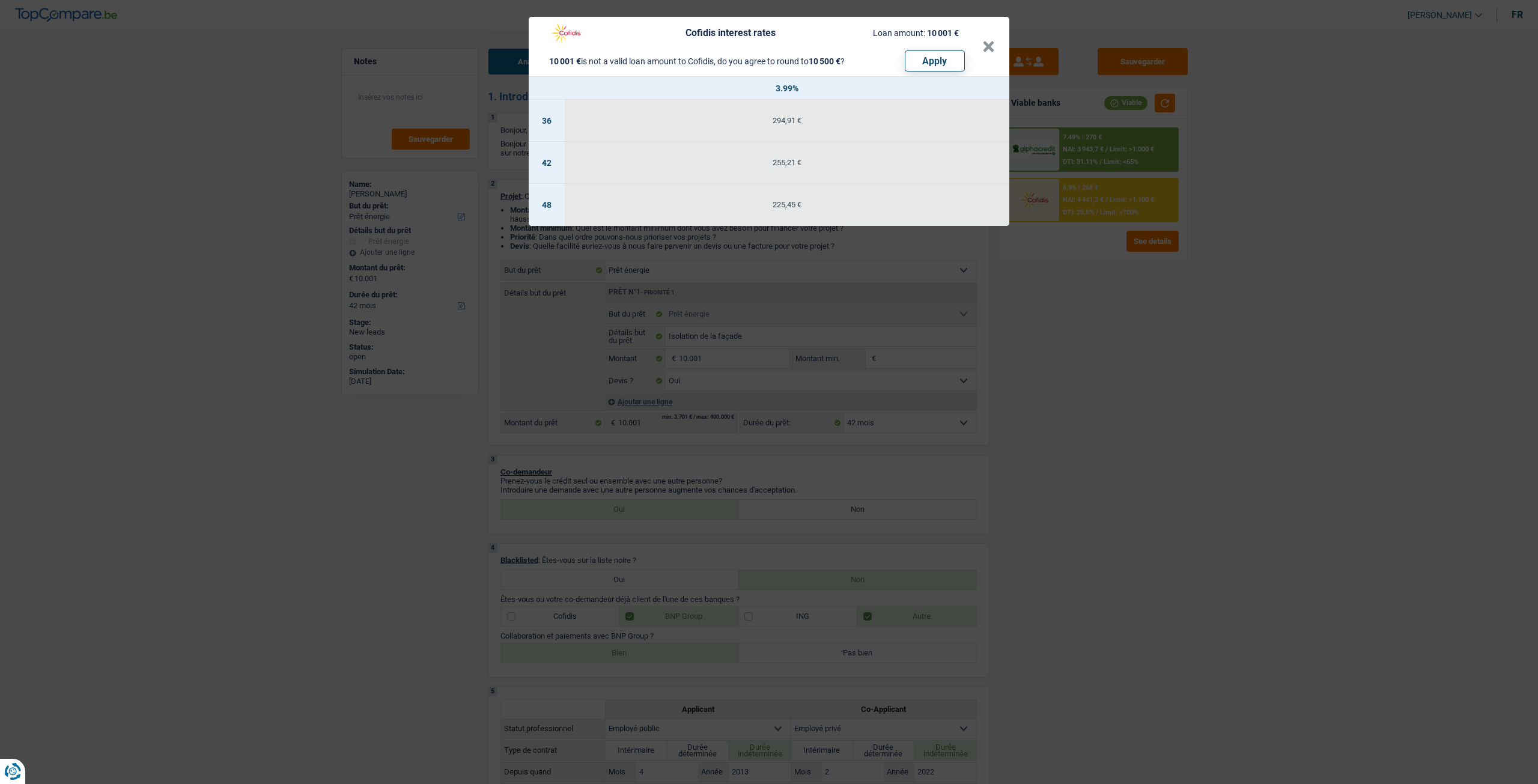
click at [1065, 326] on div "Cofidis interest rates Loan amount: 10 001 € 10 001 € is not a valid loan amoun…" at bounding box center [769, 392] width 1538 height 784
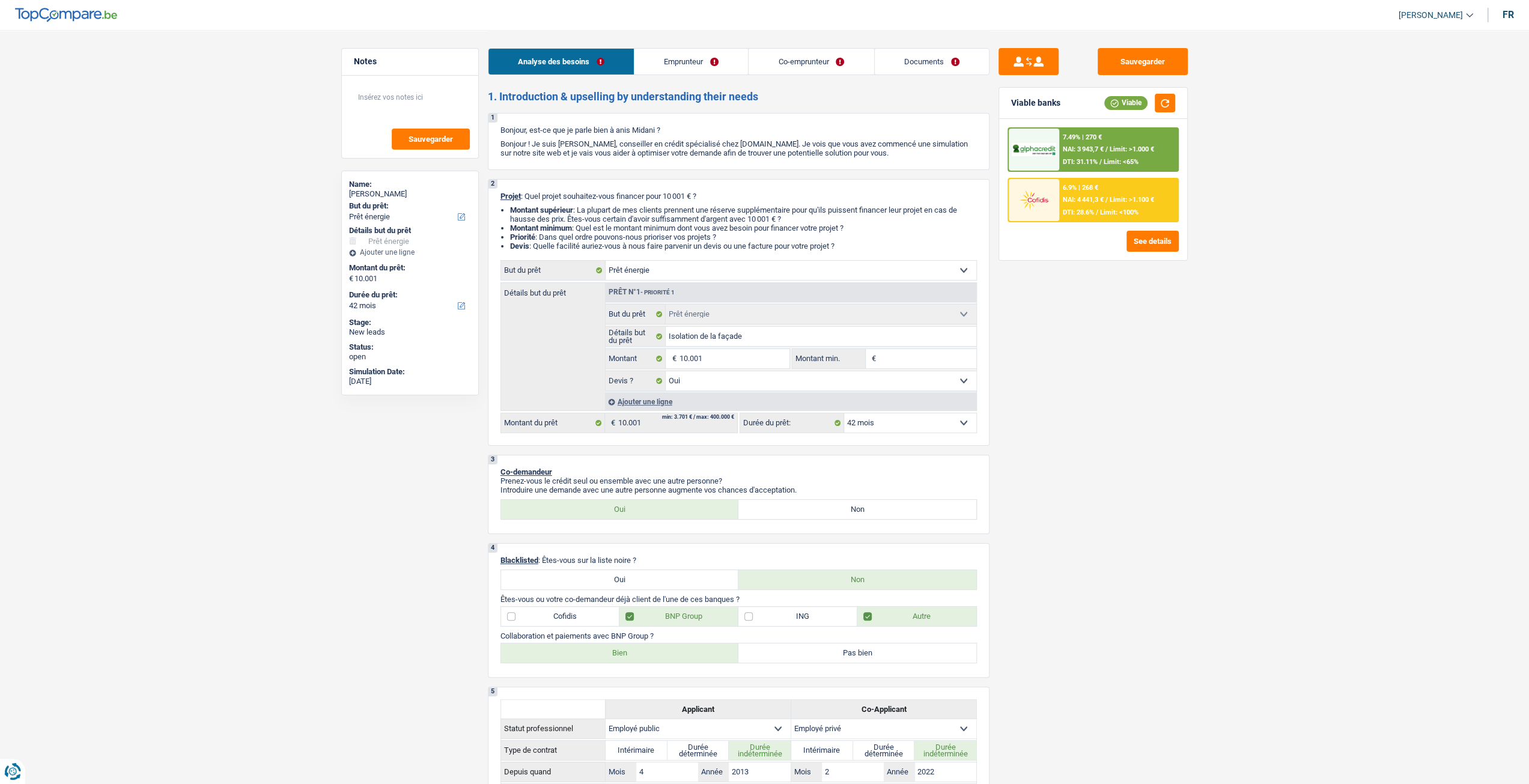
click at [1112, 143] on div "7.49% | 270 € NAI: 3 943,7 € / Limit: >1.000 € DTI: 31.11% / Limit: <65%" at bounding box center [1118, 149] width 118 height 42
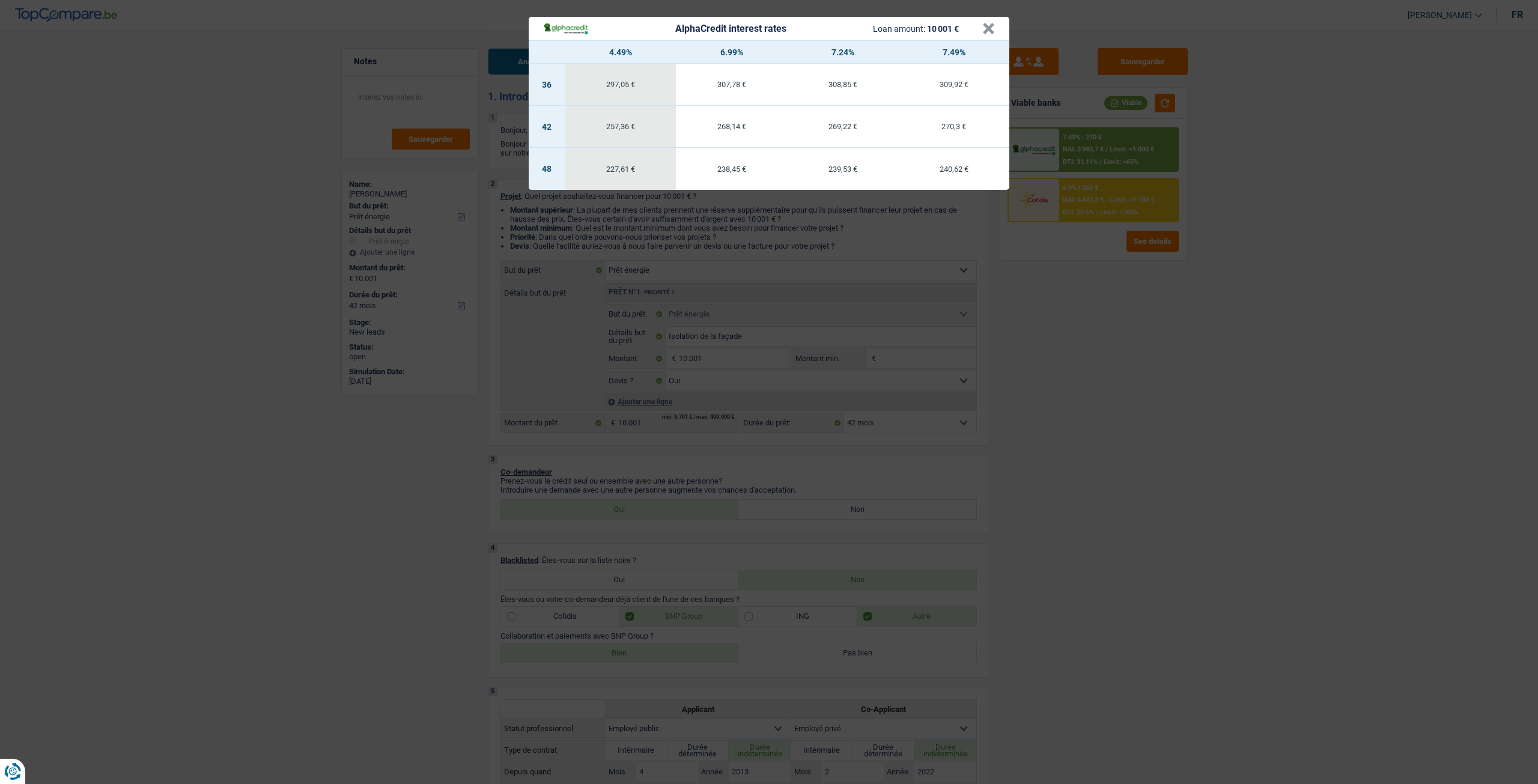
click at [1079, 284] on div "AlphaCredit interest rates Loan amount: 10 001 € × 4.49% 6.99% 7.24% 7.49% 36 2…" at bounding box center [769, 392] width 1538 height 784
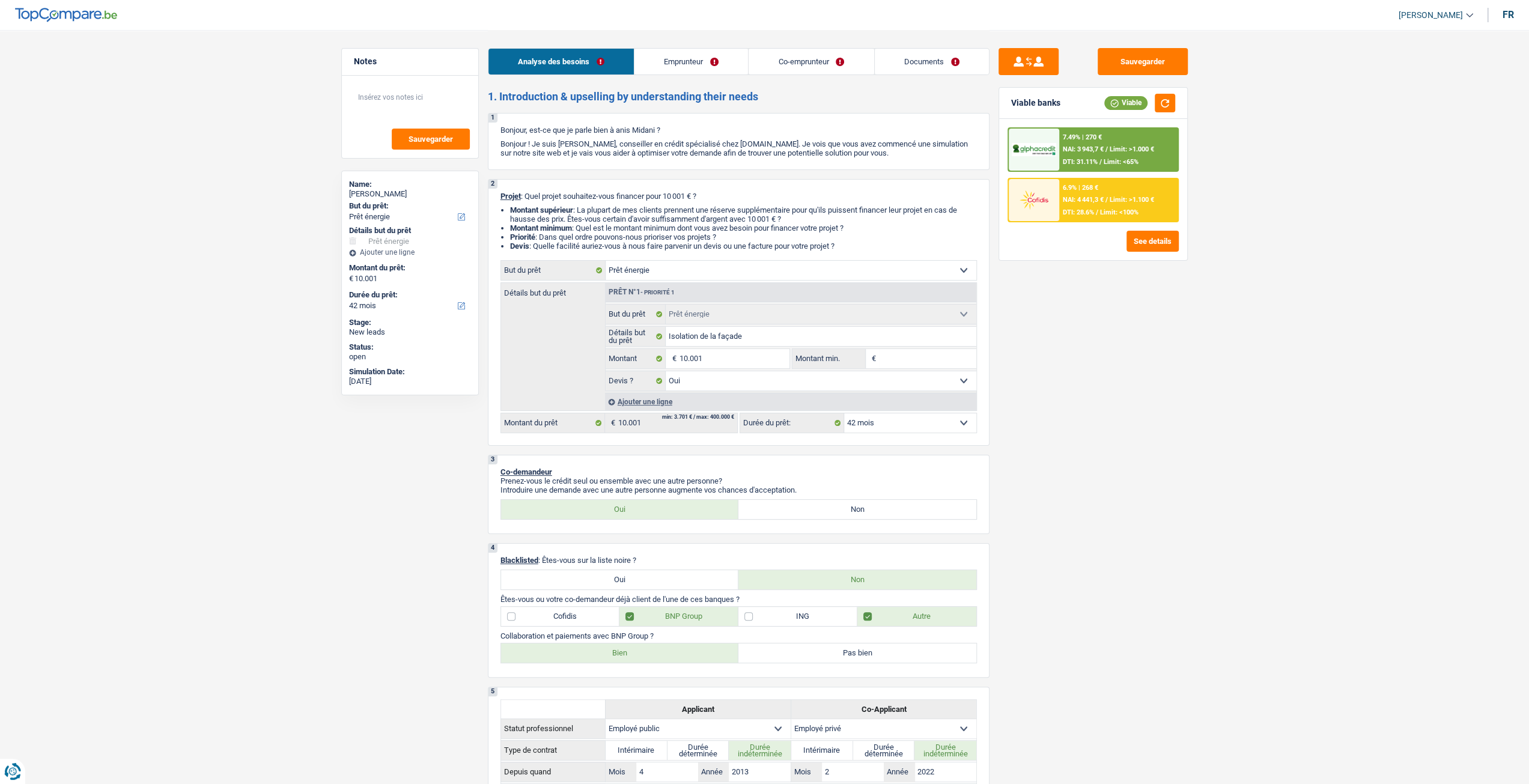
click at [1088, 143] on div "7.49% | 270 € NAI: 3 943,7 € / Limit: >1.000 € DTI: 31.11% / Limit: <65%" at bounding box center [1118, 149] width 118 height 42
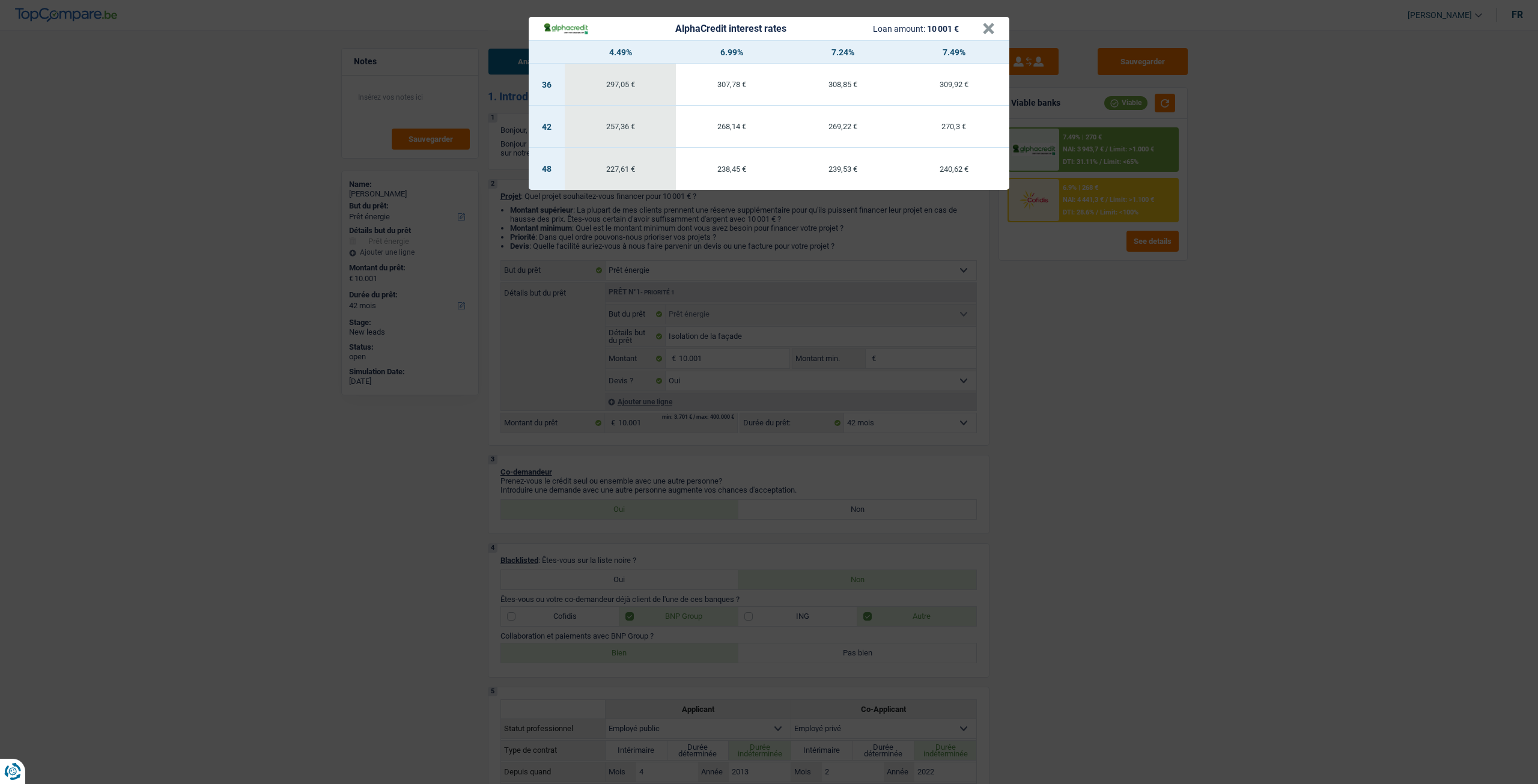
drag, startPoint x: 1079, startPoint y: 307, endPoint x: 1081, endPoint y: 282, distance: 25.1
click at [1079, 307] on div "AlphaCredit interest rates Loan amount: 10 001 € × 4.49% 6.99% 7.24% 7.49% 36 2…" at bounding box center [769, 392] width 1538 height 784
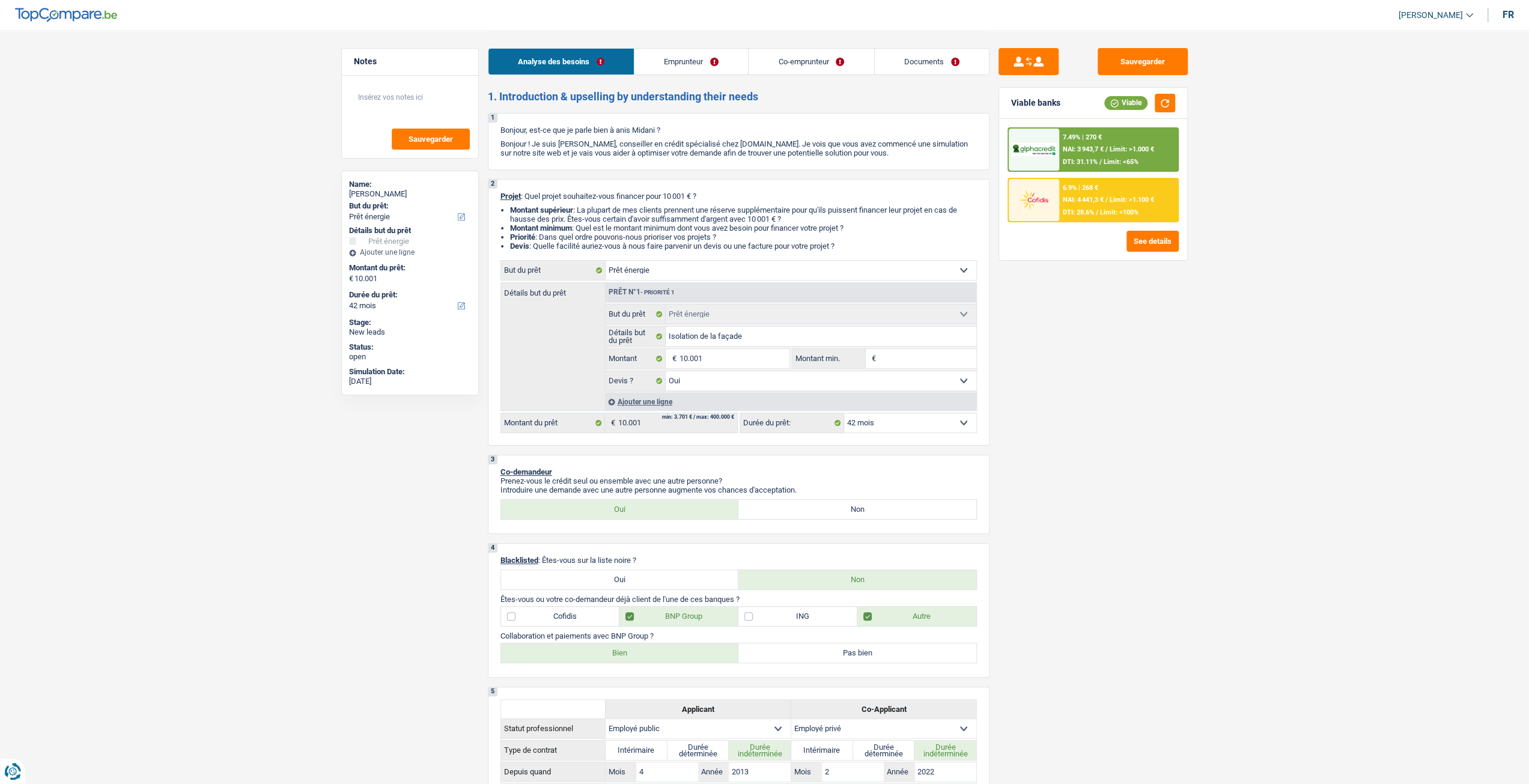
click at [1087, 207] on div "6.9% | 268 € NAI: 4 441,3 € / Limit: >1.100 € DTI: 28.6% / Limit: <100%" at bounding box center [1118, 200] width 118 height 42
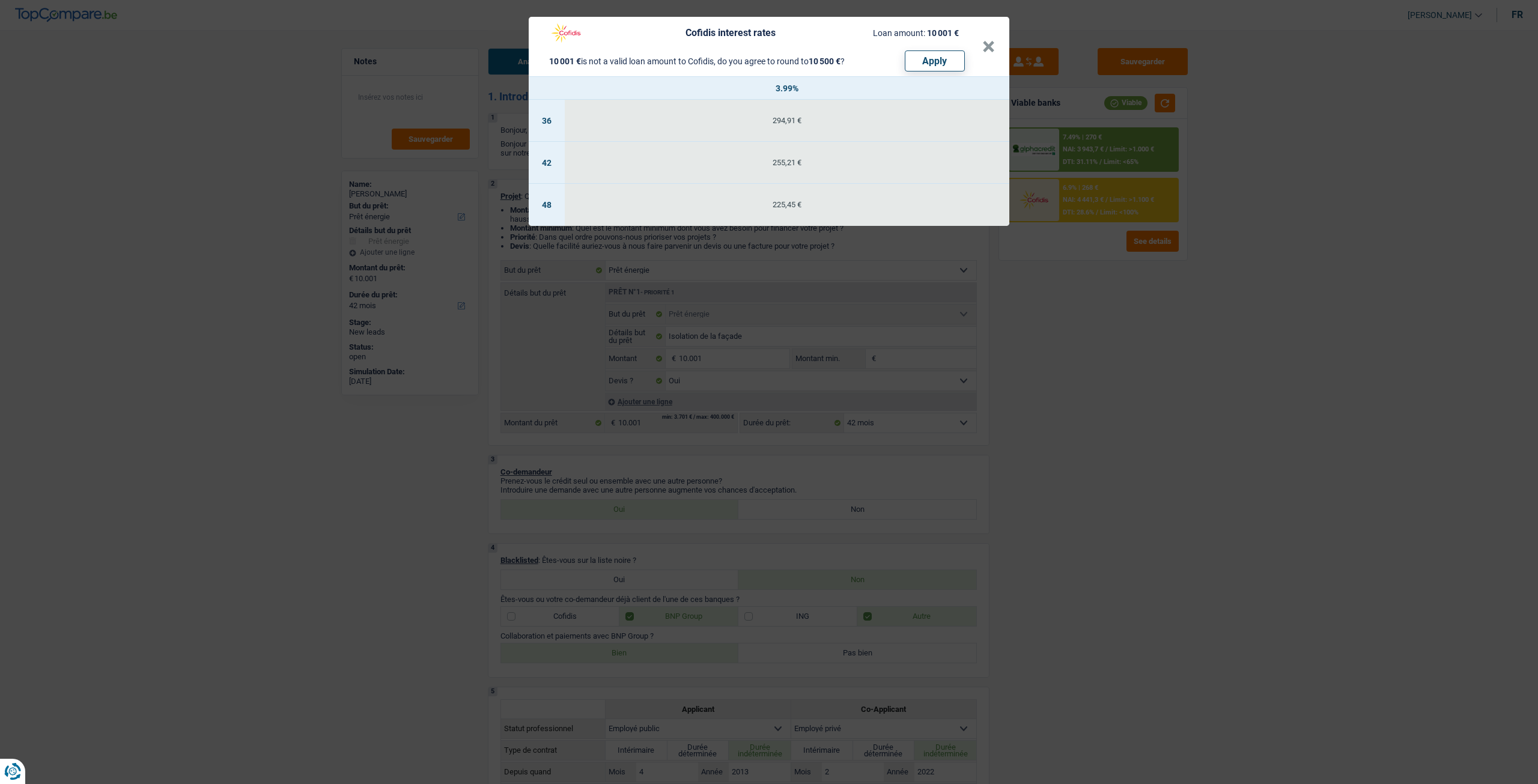
click at [1074, 316] on div "Cofidis interest rates Loan amount: 10 001 € 10 001 € is not a valid loan amoun…" at bounding box center [769, 392] width 1538 height 784
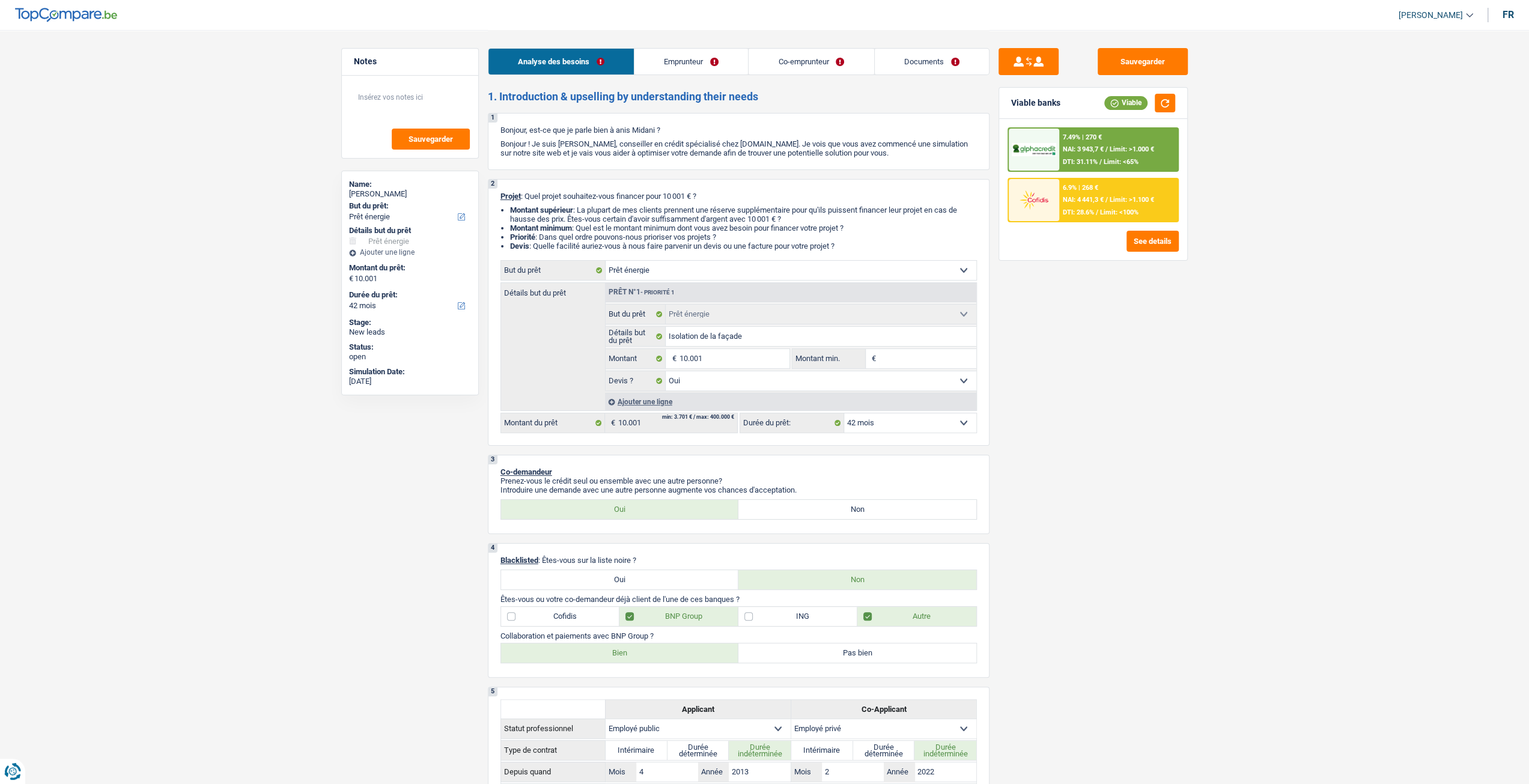
click at [1070, 146] on span "NAI: 3 943,7 €" at bounding box center [1083, 149] width 41 height 8
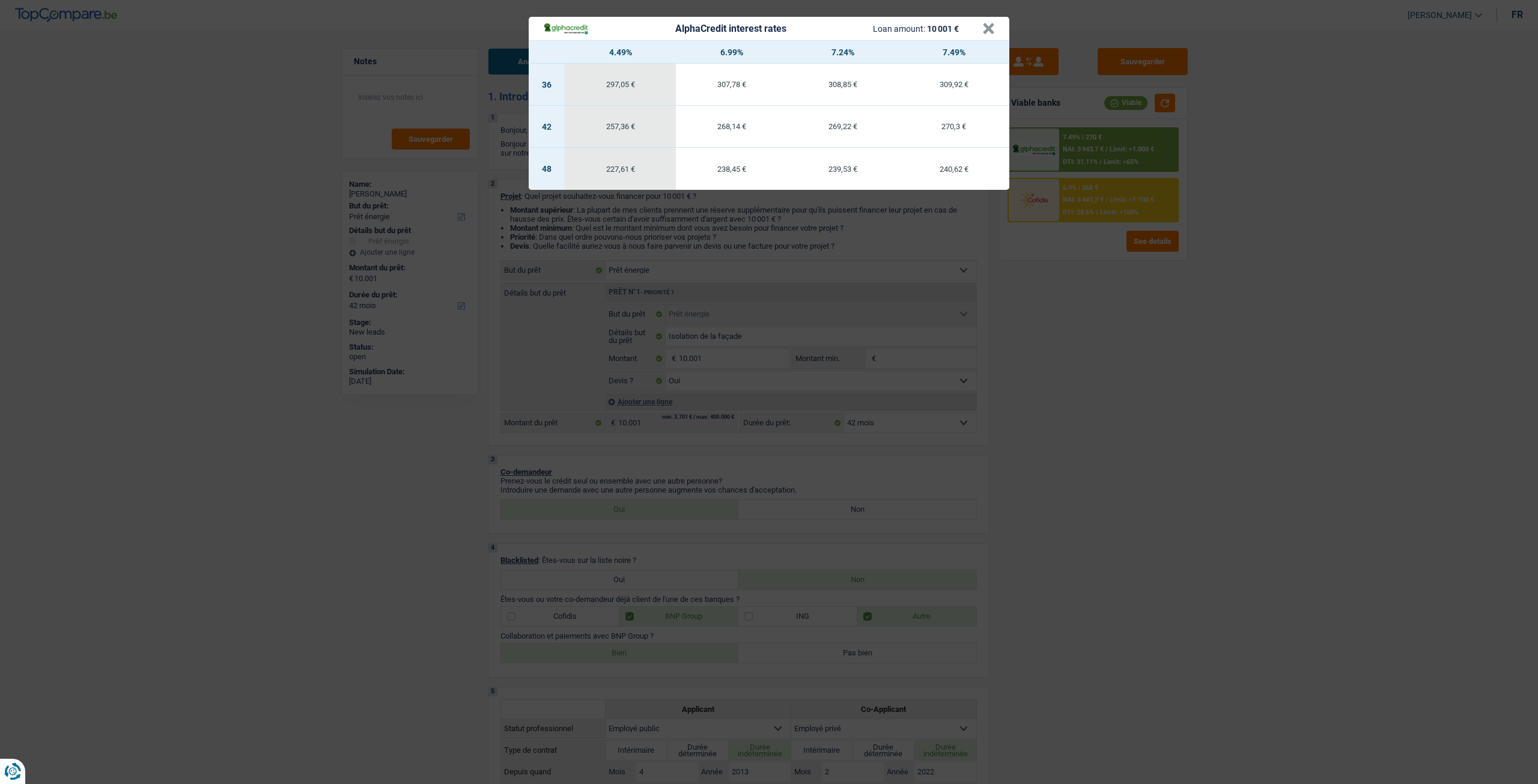
click at [1086, 284] on div "AlphaCredit interest rates Loan amount: 10 001 € × 4.49% 6.99% 7.24% 7.49% 36 2…" at bounding box center [769, 392] width 1538 height 784
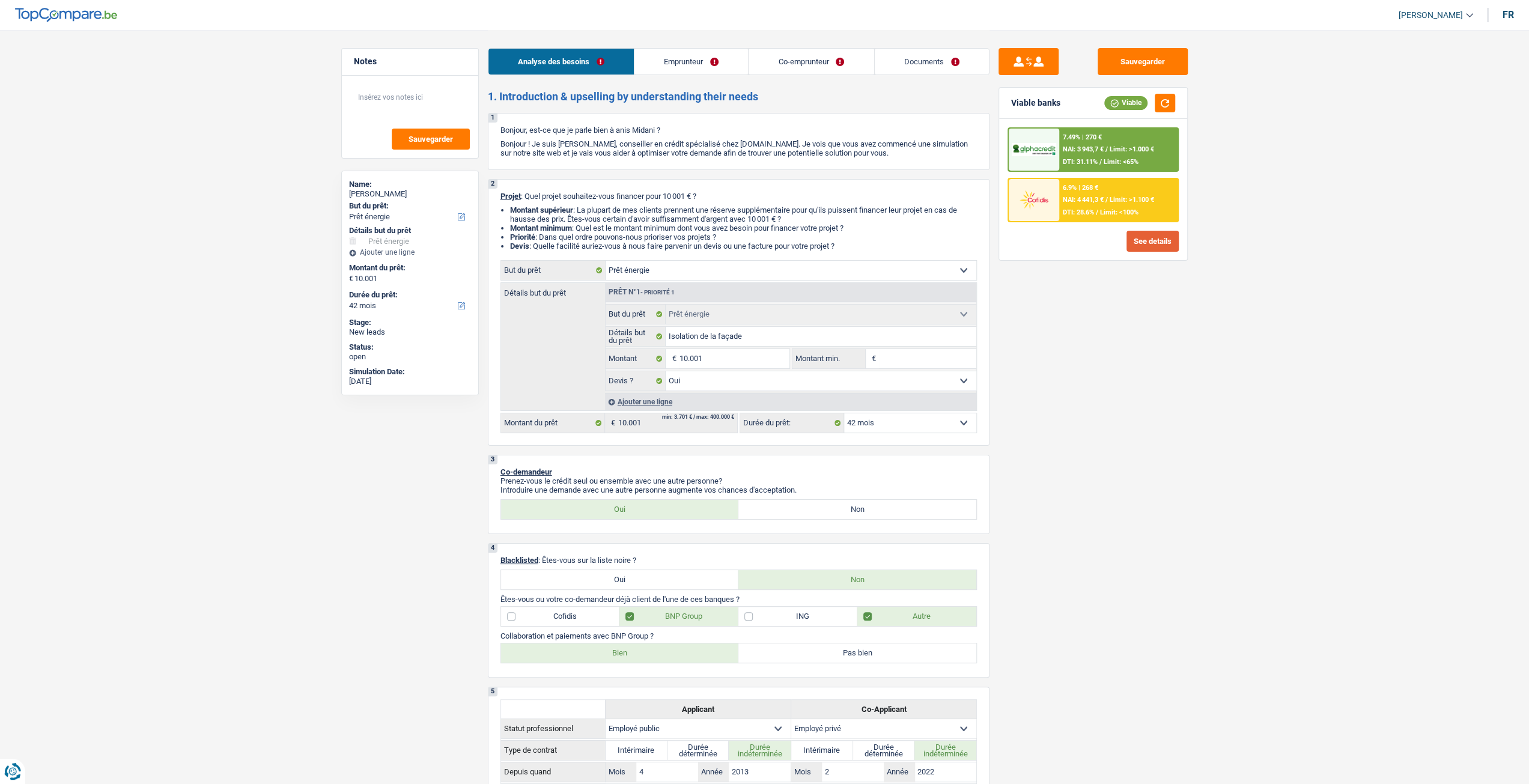
click at [1139, 251] on div "7.49% | 270 € NAI: 3 943,7 € / Limit: >1.000 € DTI: 31.11% / Limit: <65% 6.9% |…" at bounding box center [1093, 189] width 188 height 141
click at [1140, 245] on button "See details" at bounding box center [1152, 241] width 52 height 21
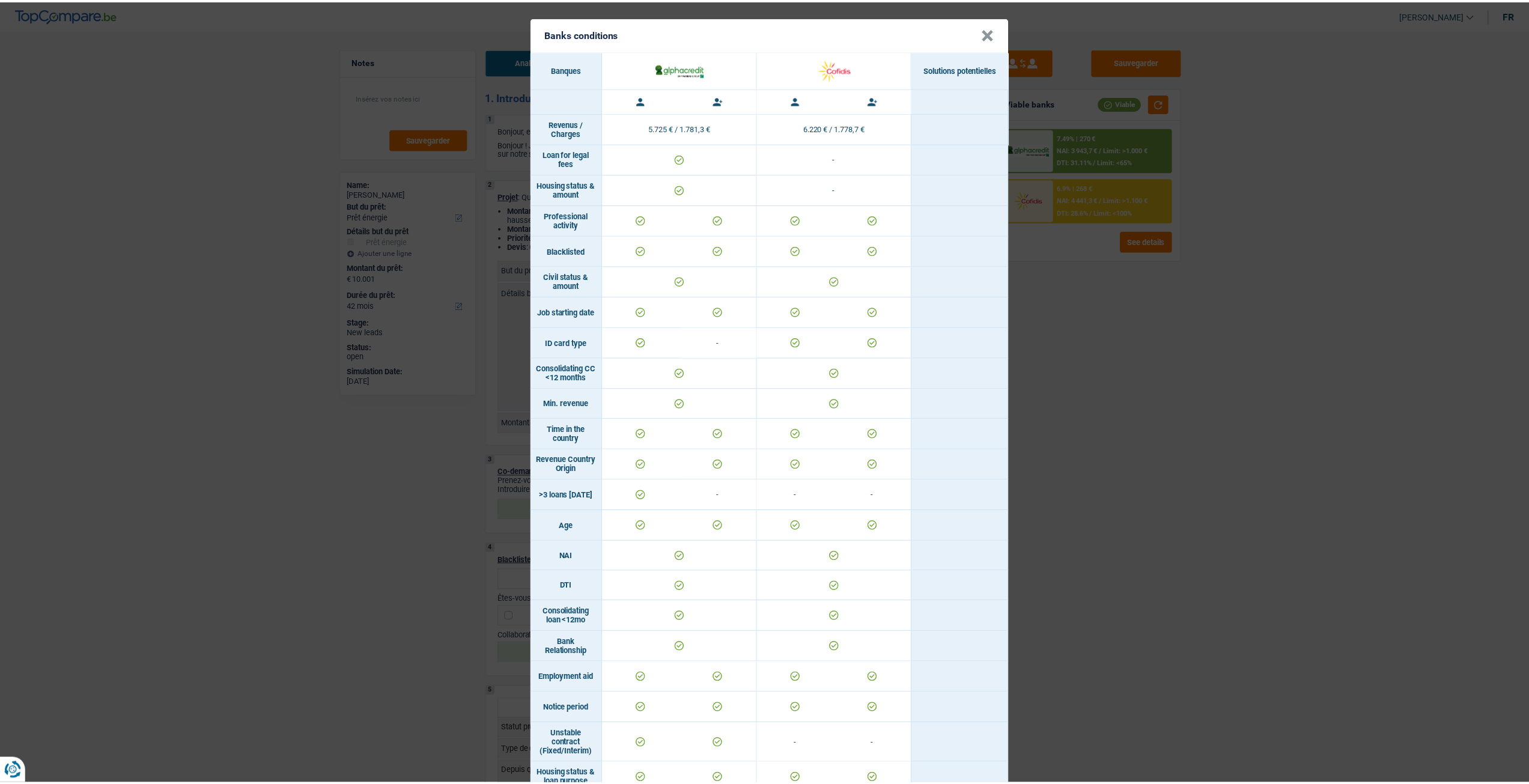
scroll to position [300, 0]
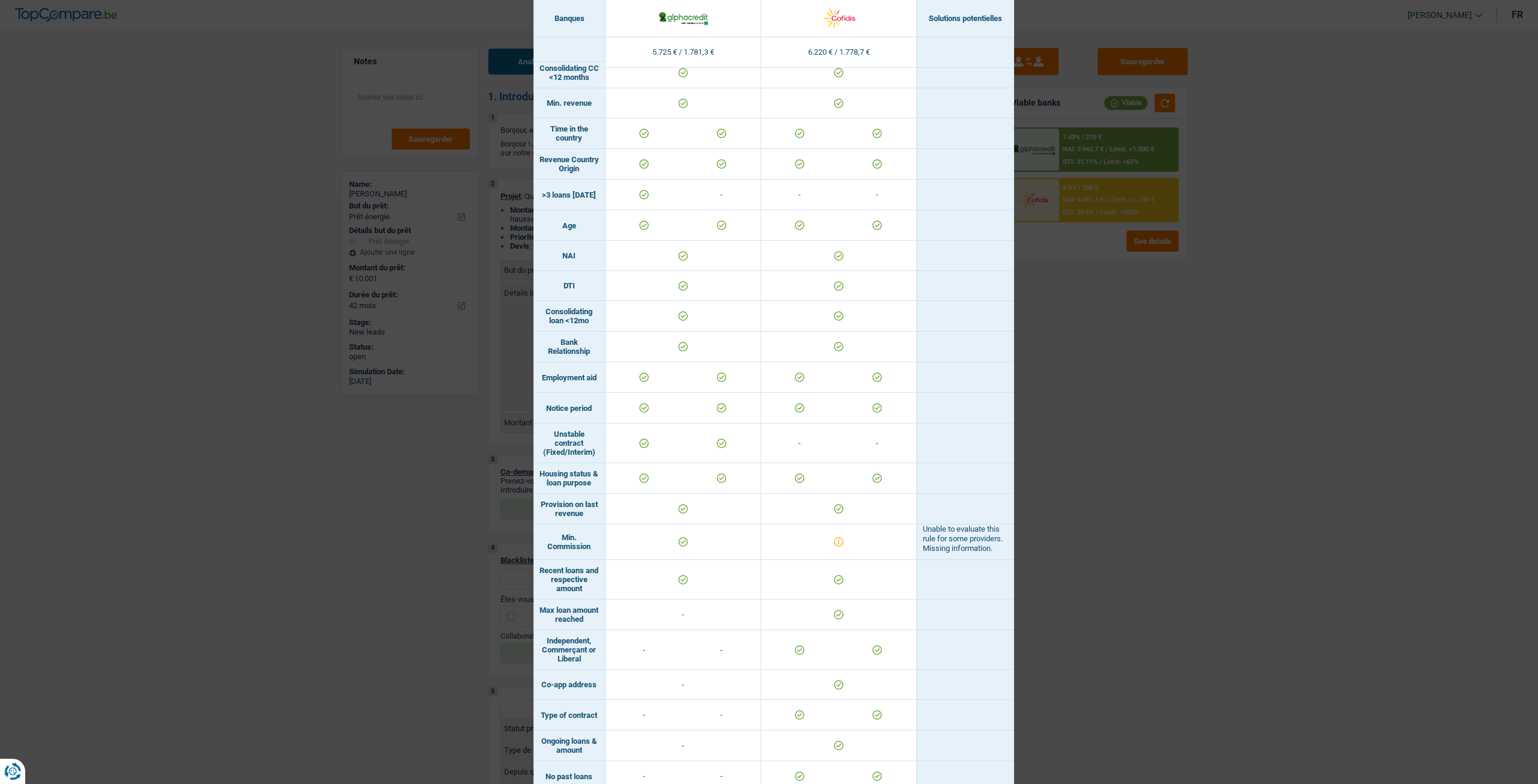
click at [1081, 372] on div "Banks conditions × Banques Solutions potentielles Revenus / Charges 5.725 € / 1…" at bounding box center [769, 392] width 1538 height 784
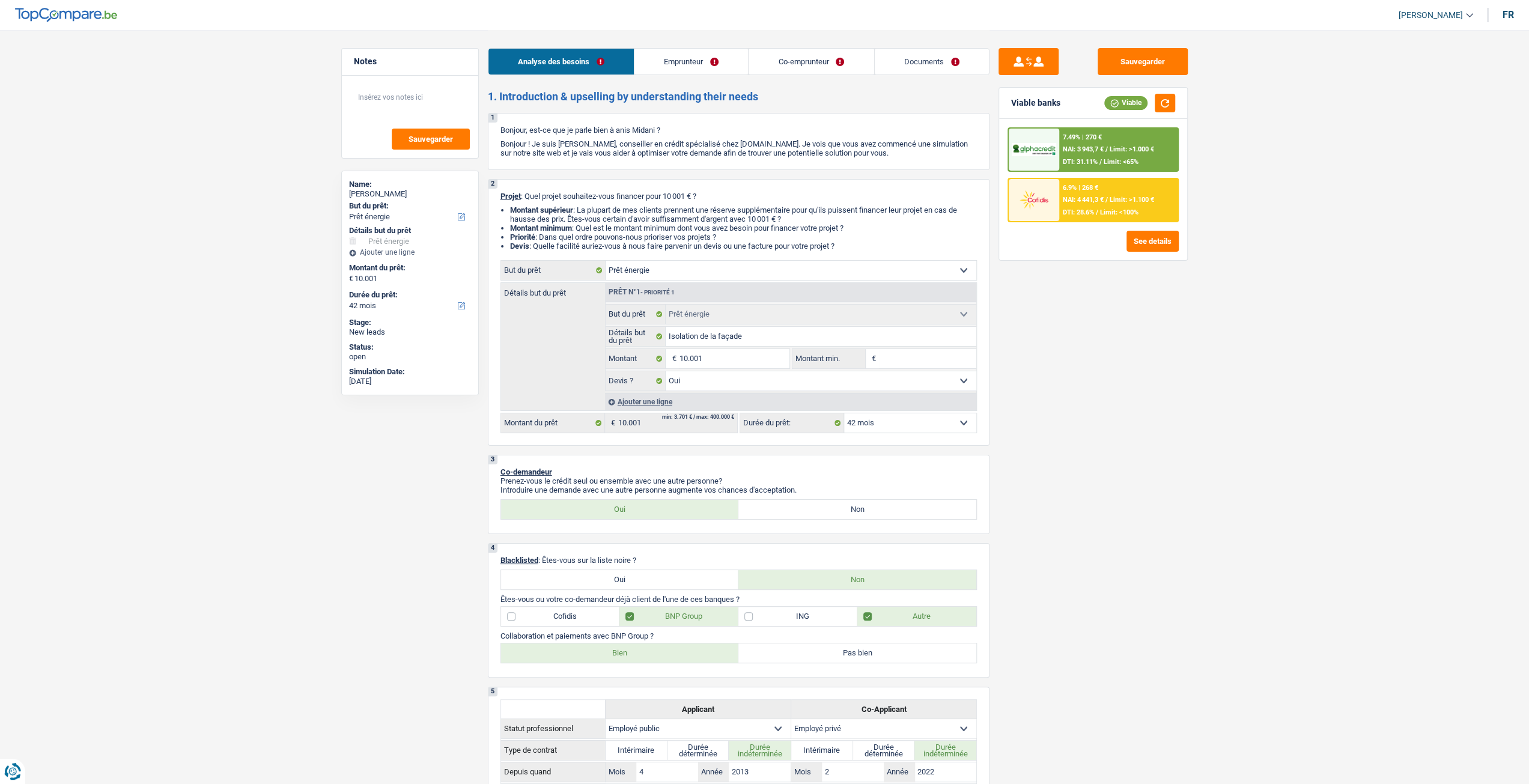
click at [1088, 156] on div "7.49% | 270 € NAI: 3 943,7 € / Limit: >1.000 € DTI: 31.11% / Limit: <65%" at bounding box center [1118, 149] width 118 height 42
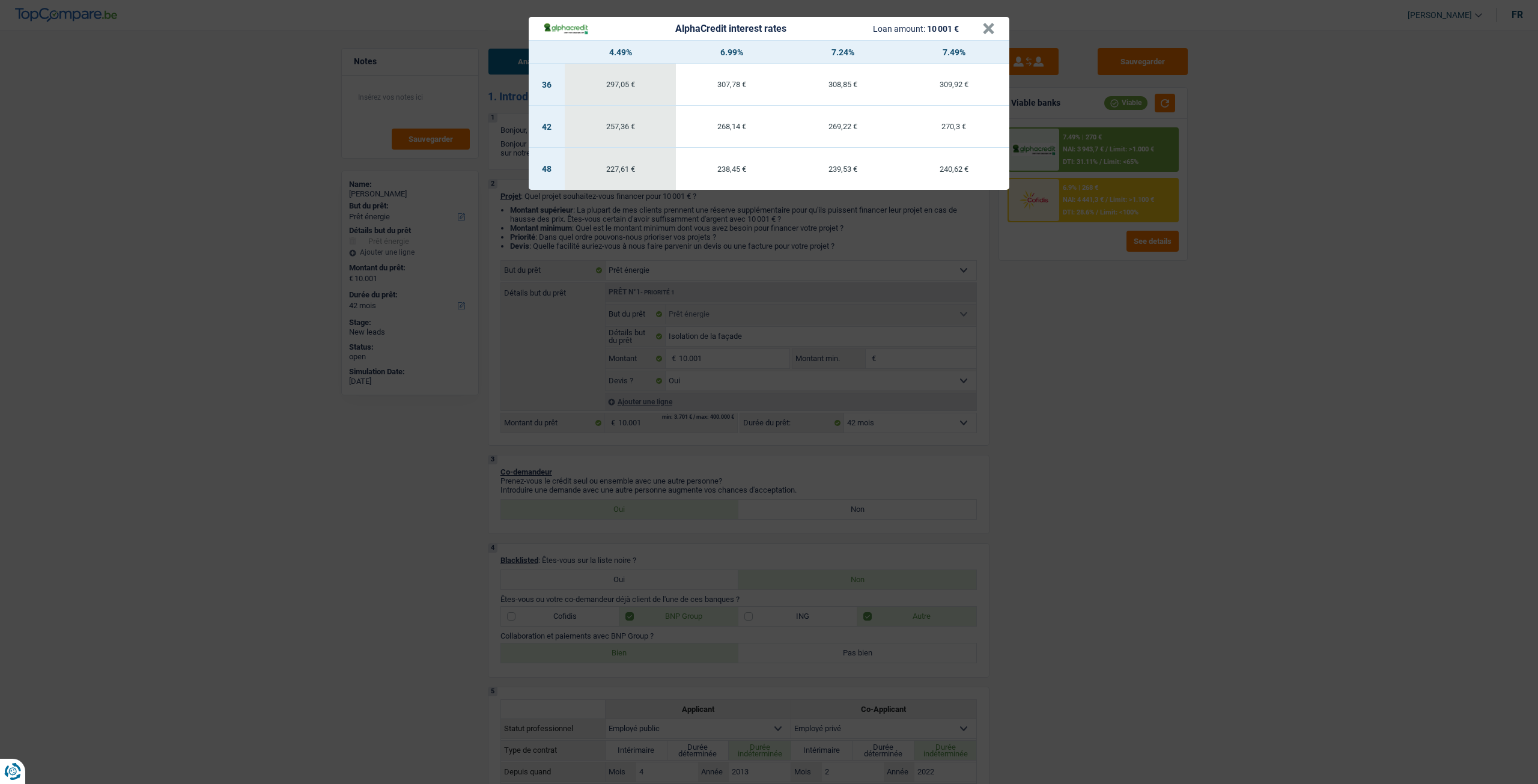
click at [1086, 363] on div "AlphaCredit interest rates Loan amount: 10 001 € × 4.49% 6.99% 7.24% 7.49% 36 2…" at bounding box center [769, 392] width 1538 height 784
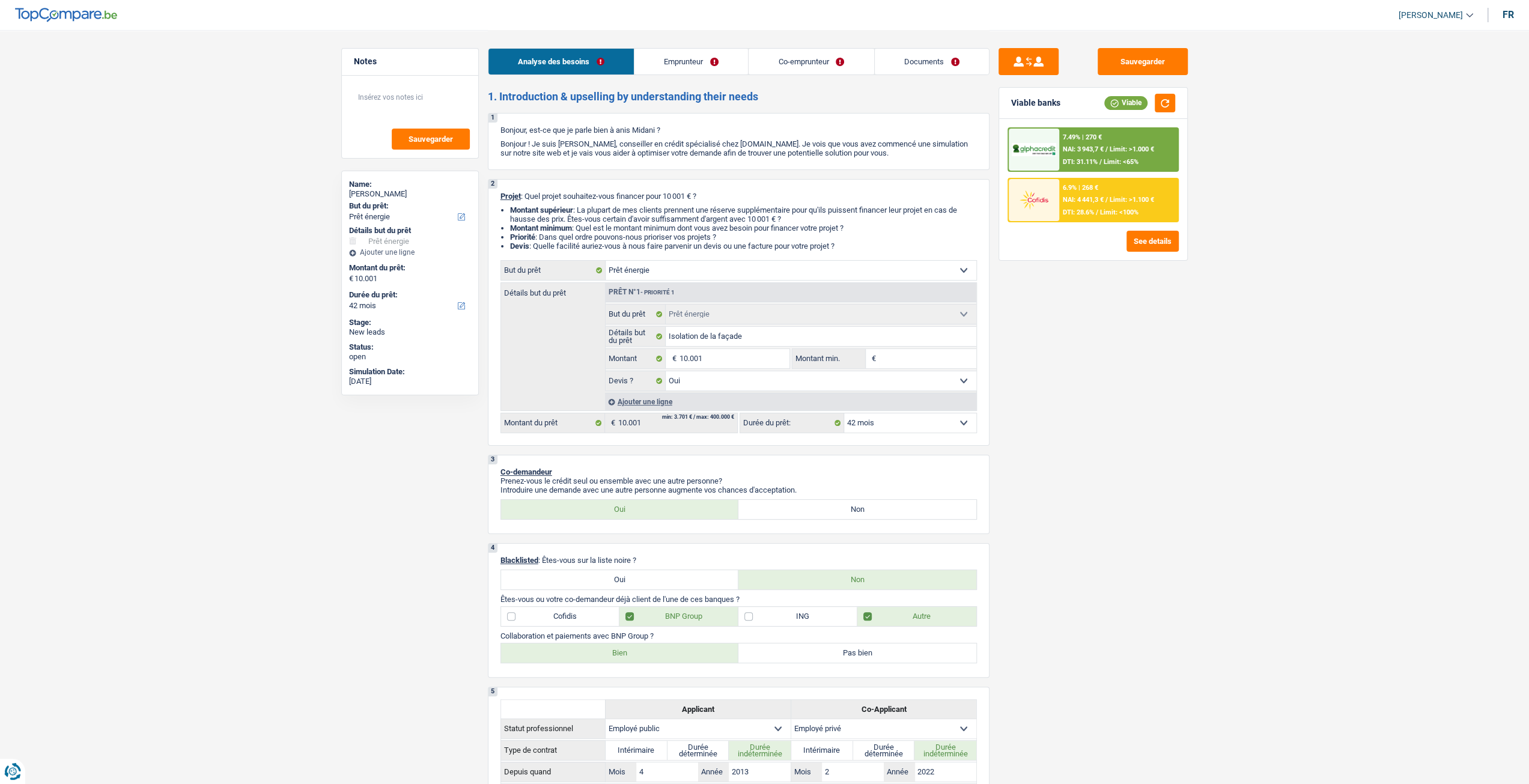
click at [1059, 196] on div "6.9% | 268 € NAI: 4 441,3 € / Limit: >1.100 € DTI: 28.6% / Limit: <100%" at bounding box center [1118, 200] width 118 height 42
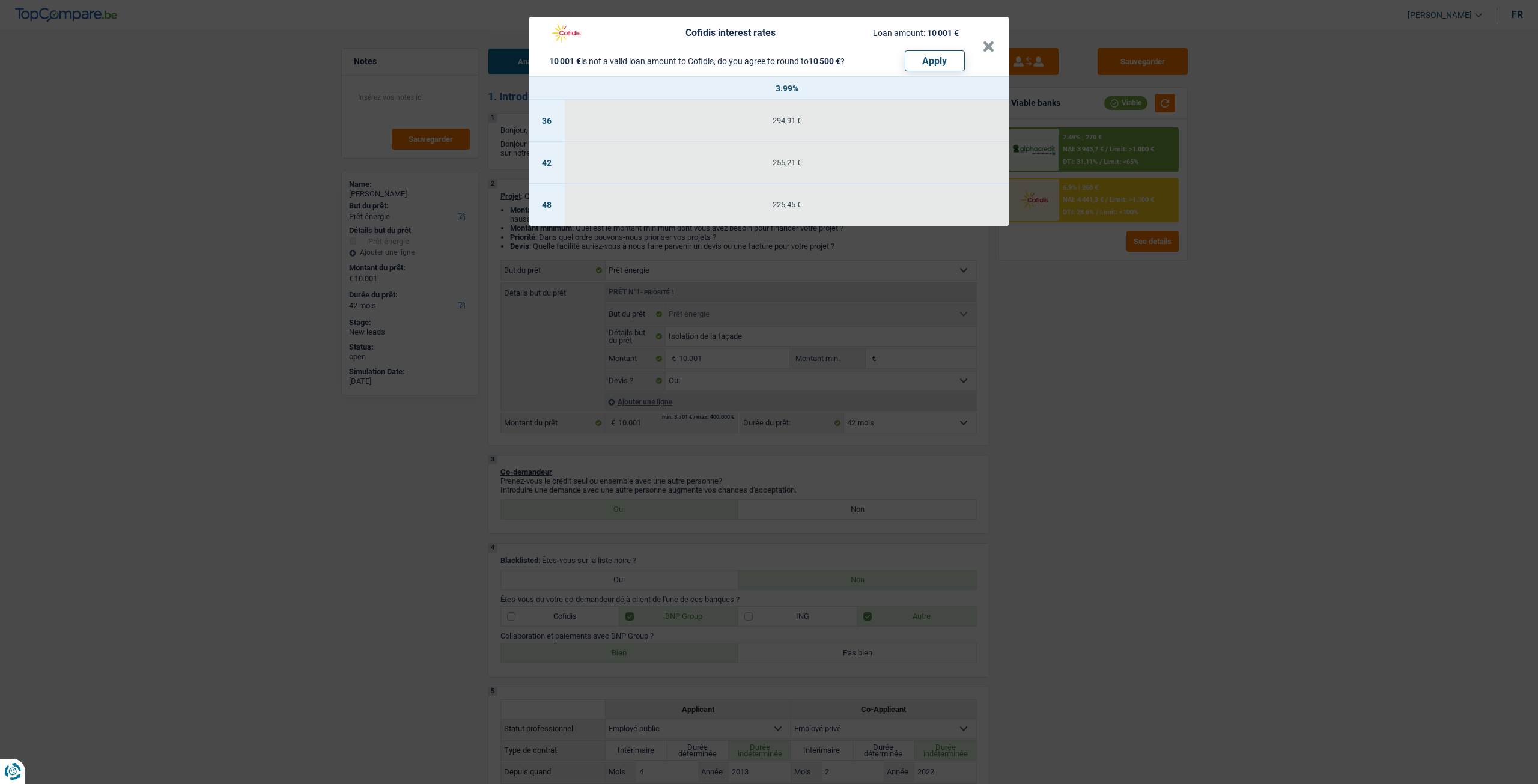
click at [1056, 327] on div "Cofidis interest rates Loan amount: 10 001 € 10 001 € is not a valid loan amoun…" at bounding box center [769, 392] width 1538 height 784
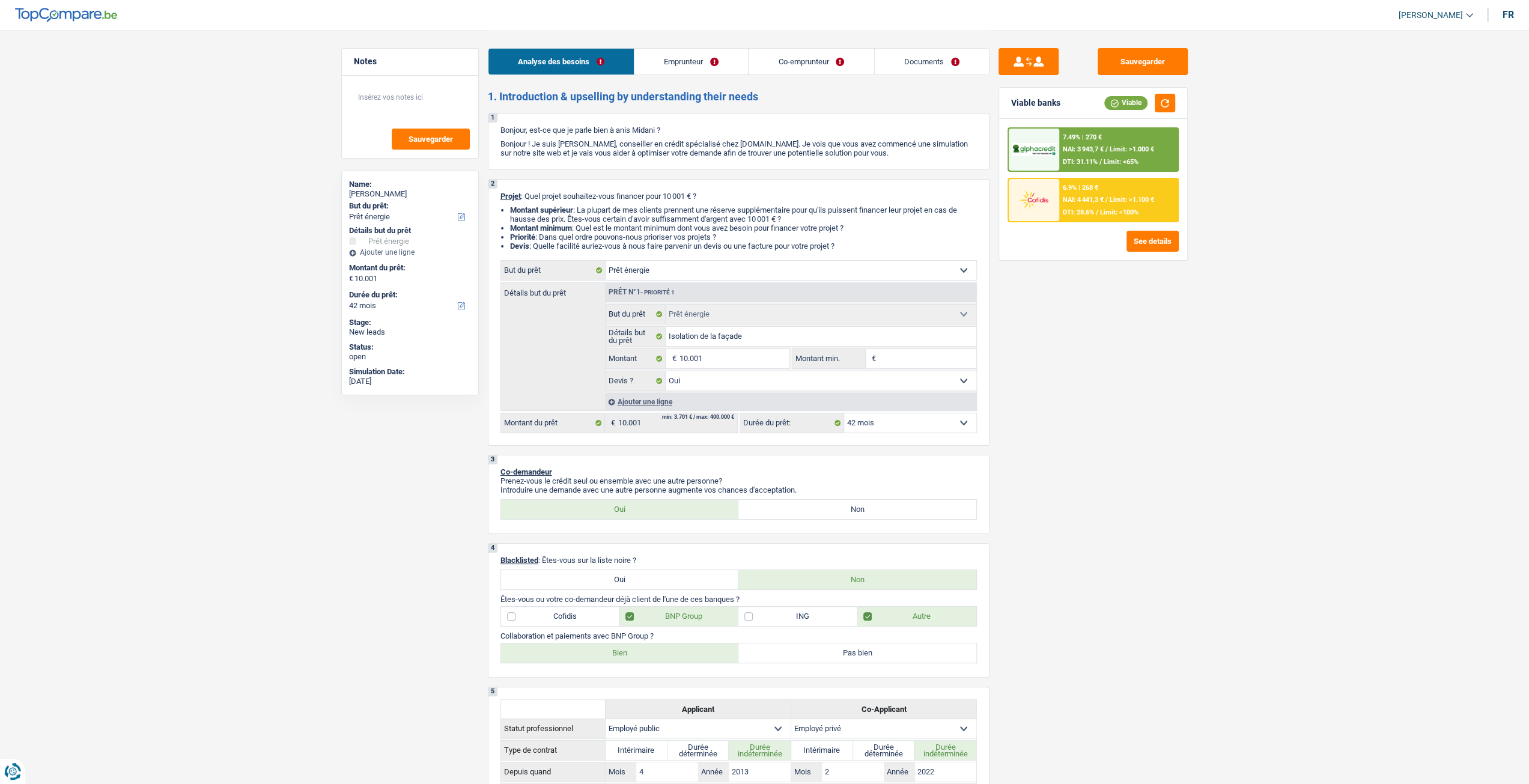
click at [1079, 158] on span "DTI: 31.11%" at bounding box center [1080, 162] width 35 height 8
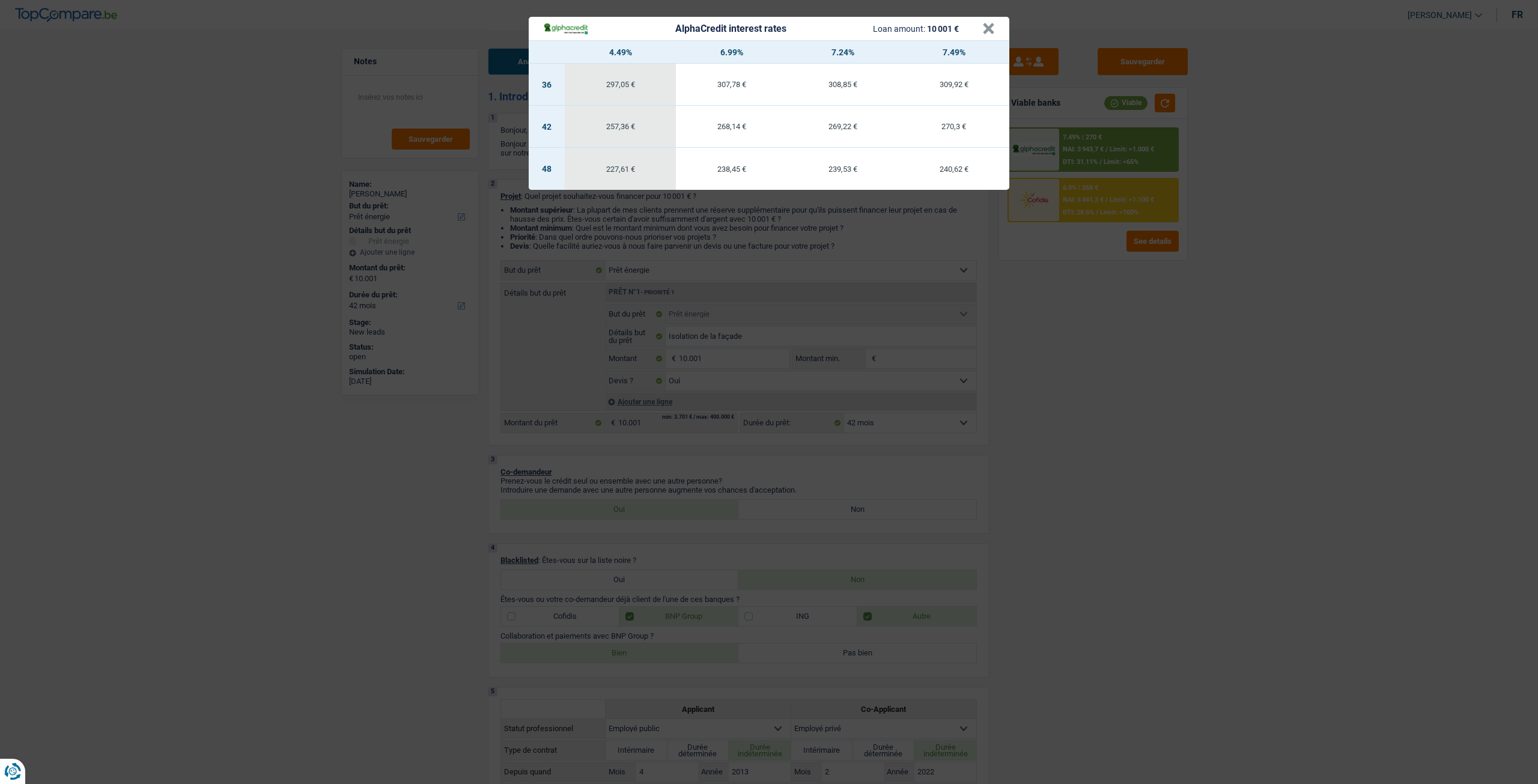
click at [1057, 329] on div "AlphaCredit interest rates Loan amount: 10 001 € × 4.49% 6.99% 7.24% 7.49% 36 2…" at bounding box center [769, 392] width 1538 height 784
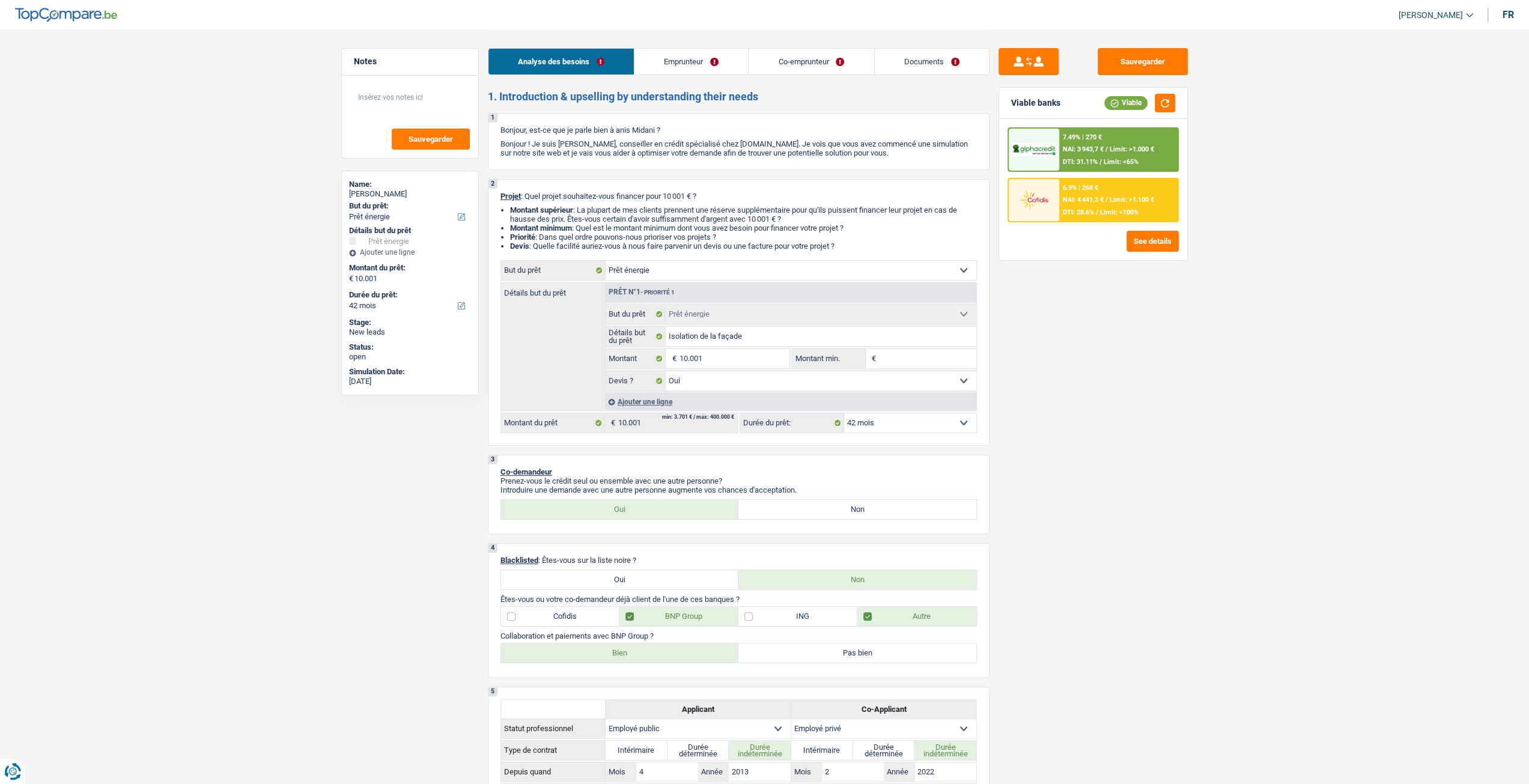
click at [1063, 212] on span "DTI: 28.6%" at bounding box center [1078, 212] width 31 height 8
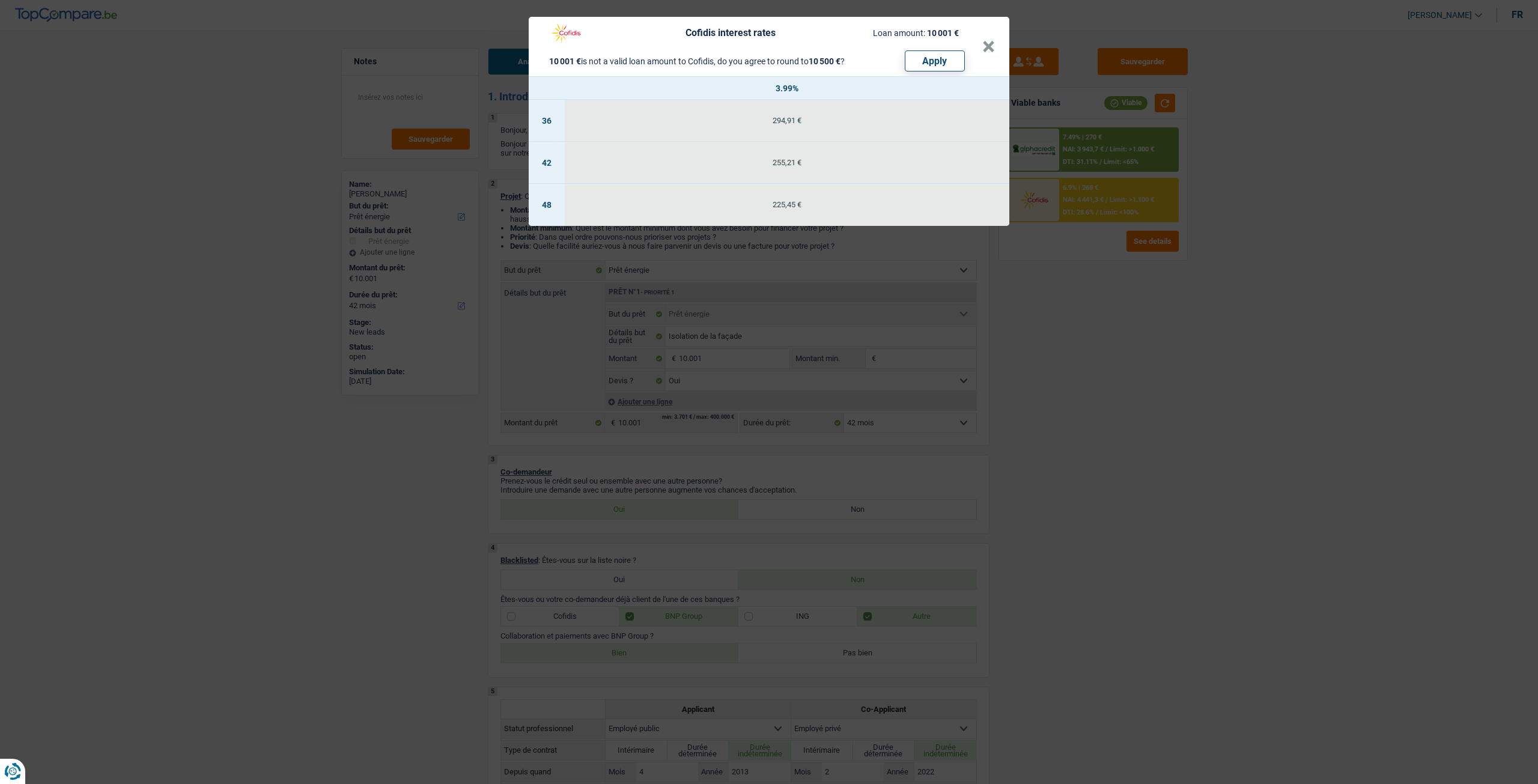
click at [1055, 330] on div "Cofidis interest rates Loan amount: 10 001 € 10 001 € is not a valid loan amoun…" at bounding box center [769, 392] width 1538 height 784
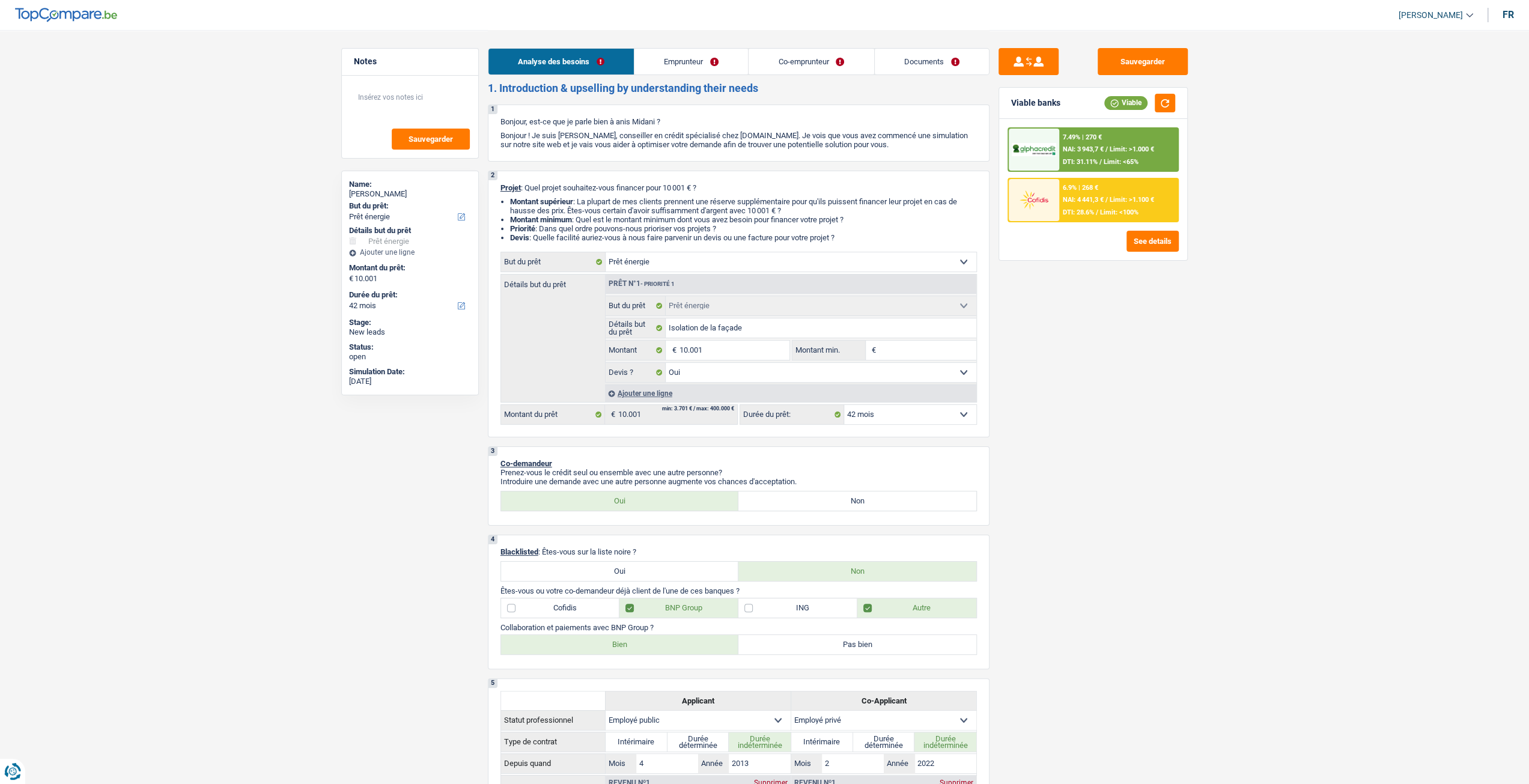
scroll to position [0, 0]
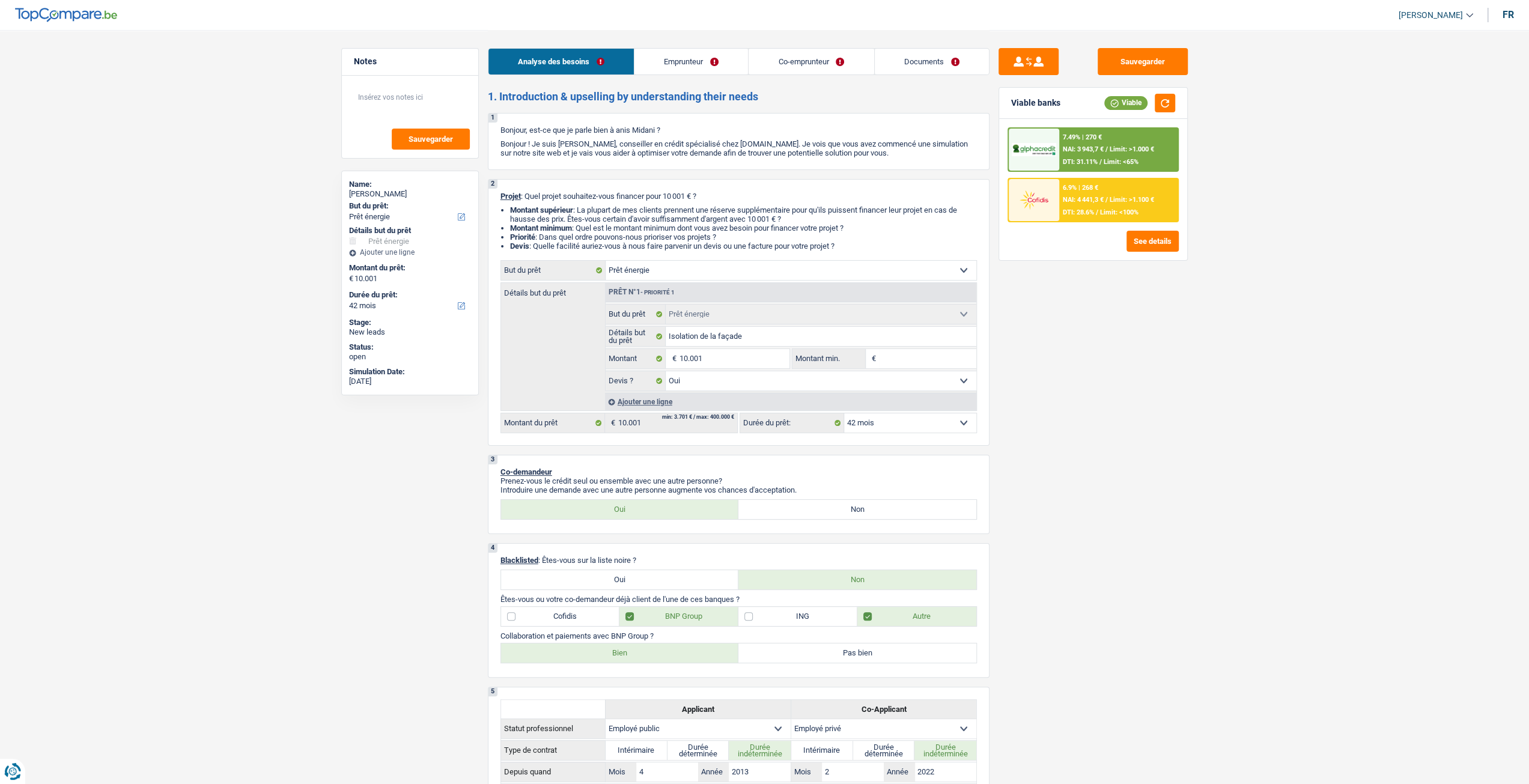
click at [952, 420] on select "12 mois 18 mois 24 mois 30 mois 36 mois 42 mois 48 mois 60 mois Sélectionner un…" at bounding box center [910, 423] width 132 height 19
select select "48"
click at [844, 415] on select "12 mois 18 mois 24 mois 30 mois 36 mois 42 mois 48 mois 60 mois Sélectionner un…" at bounding box center [910, 423] width 132 height 19
select select "48"
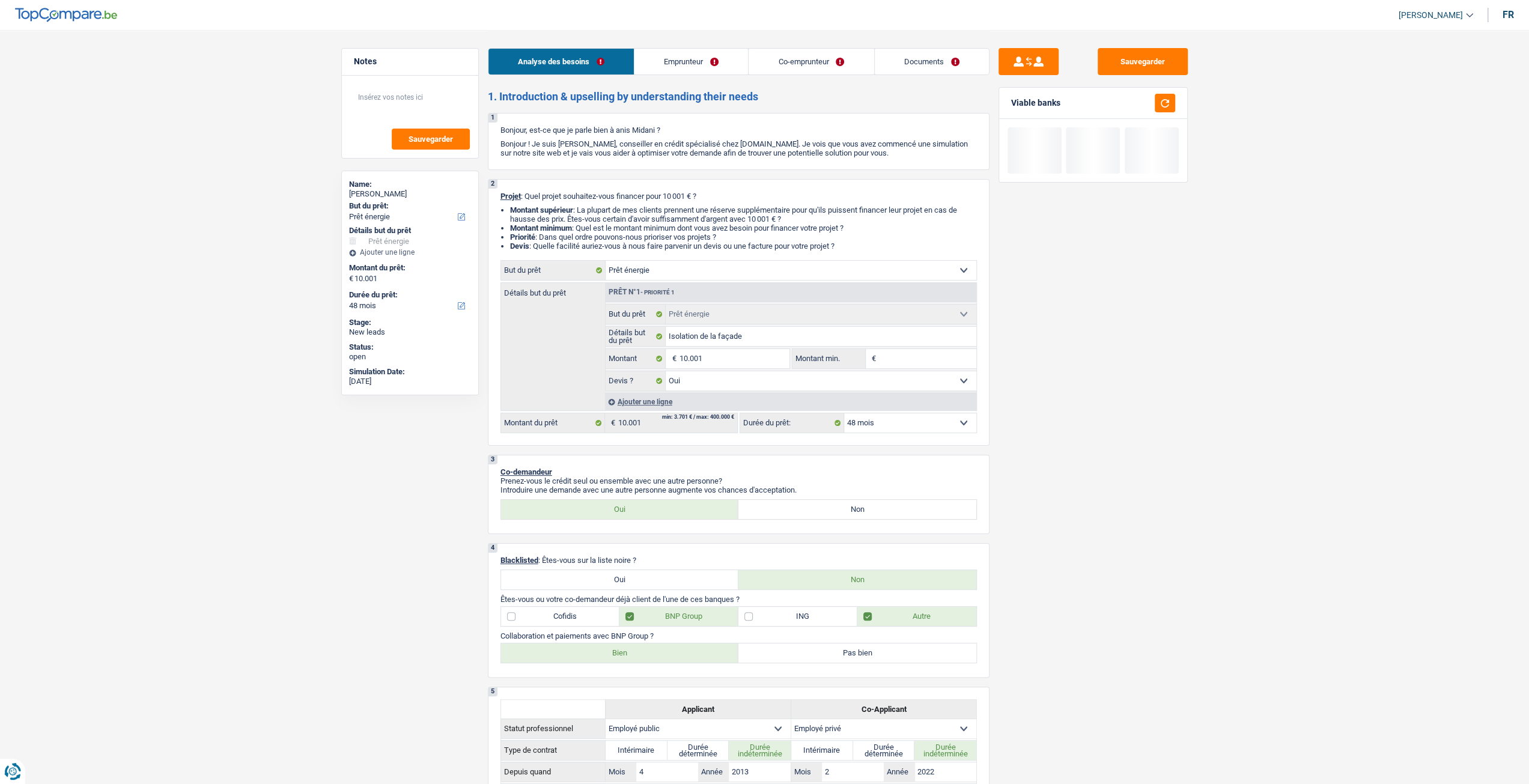
drag, startPoint x: 910, startPoint y: 508, endPoint x: 926, endPoint y: 493, distance: 21.9
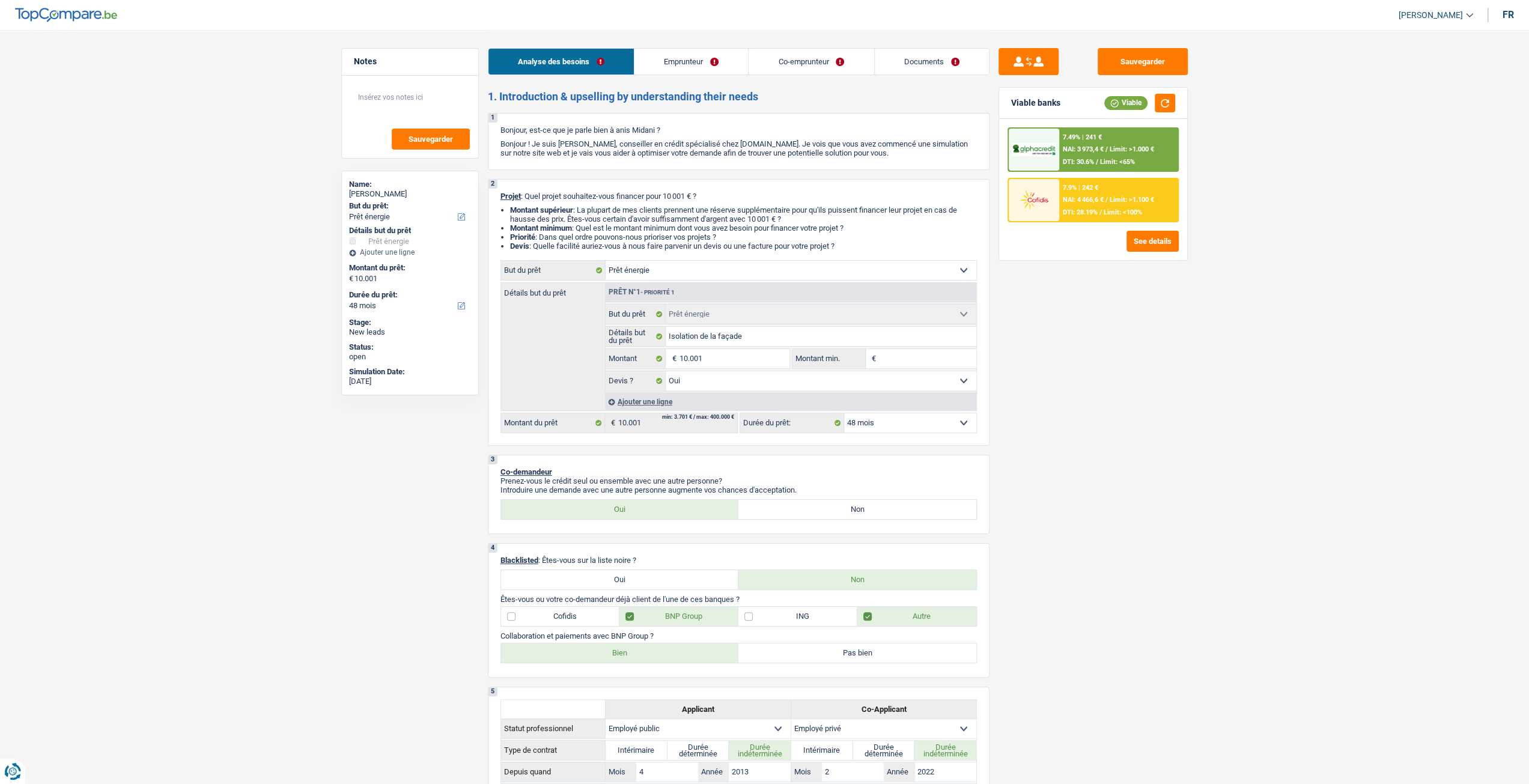
click at [1097, 209] on span "DTI: 28.19%" at bounding box center [1080, 212] width 35 height 8
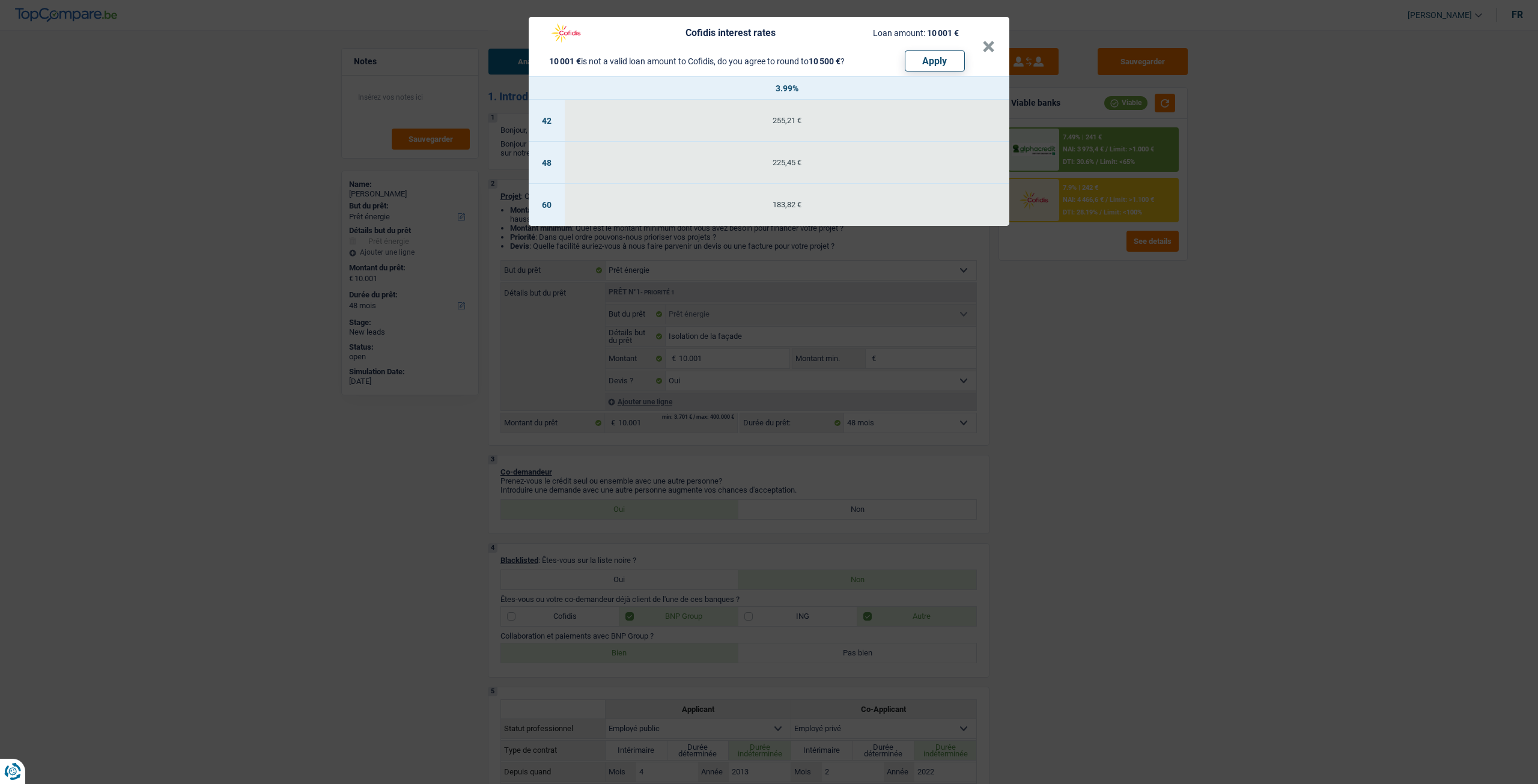
click at [1083, 273] on div "Cofidis interest rates Loan amount: 10 001 € 10 001 € is not a valid loan amoun…" at bounding box center [769, 392] width 1538 height 784
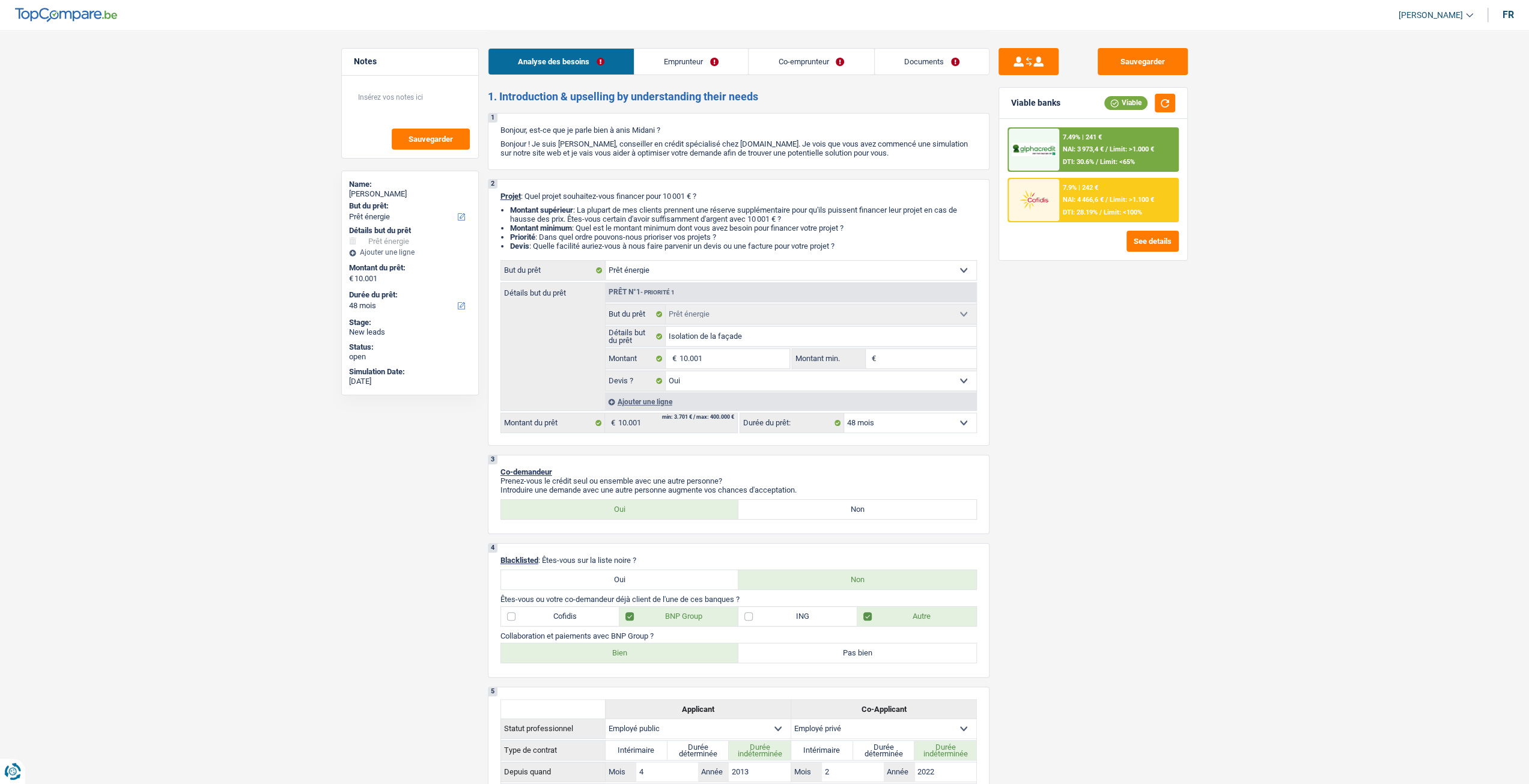
click at [1106, 159] on span "Limit: <65%" at bounding box center [1118, 162] width 35 height 8
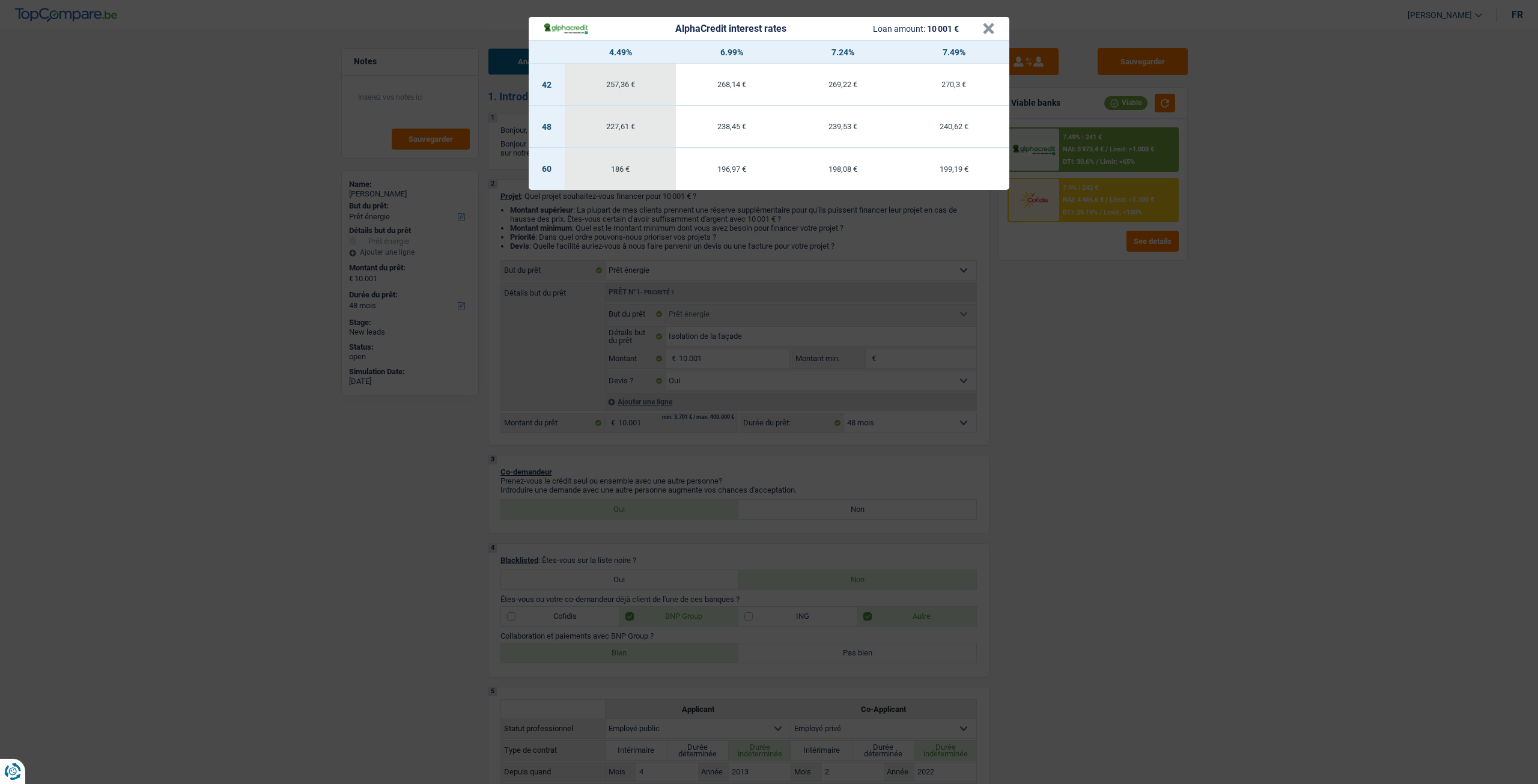
click at [1060, 313] on div "AlphaCredit interest rates Loan amount: 10 001 € × 4.49% 6.99% 7.24% 7.49% 42 2…" at bounding box center [769, 392] width 1538 height 784
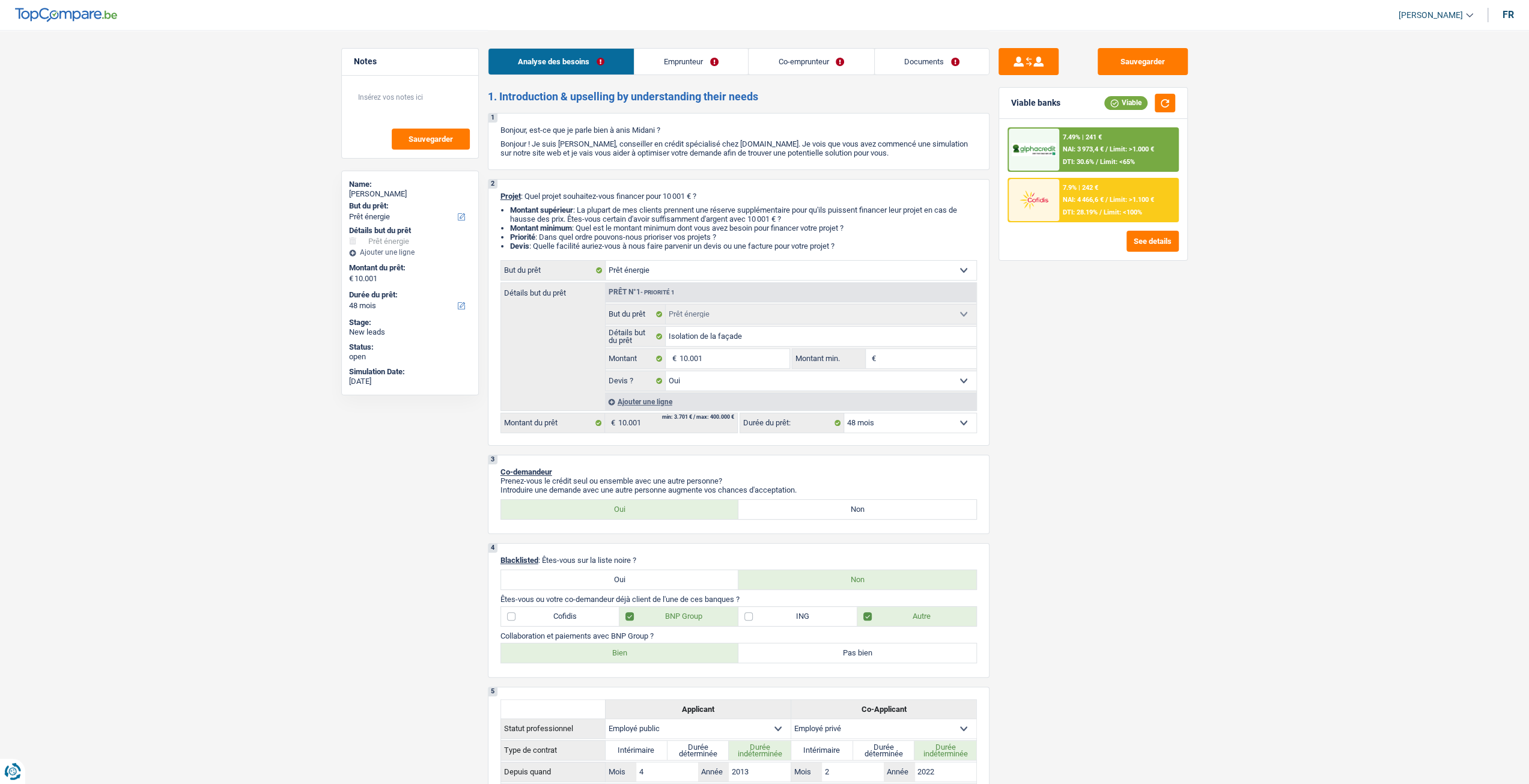
drag, startPoint x: 933, startPoint y: 426, endPoint x: 930, endPoint y: 433, distance: 7.6
click at [933, 426] on select "12 mois 18 mois 24 mois 30 mois 36 mois 42 mois 48 mois 60 mois Sélectionner un…" at bounding box center [910, 423] width 132 height 19
select select "60"
click at [844, 415] on select "12 mois 18 mois 24 mois 30 mois 36 mois 42 mois 48 mois 60 mois Sélectionner un…" at bounding box center [910, 423] width 132 height 19
select select "60"
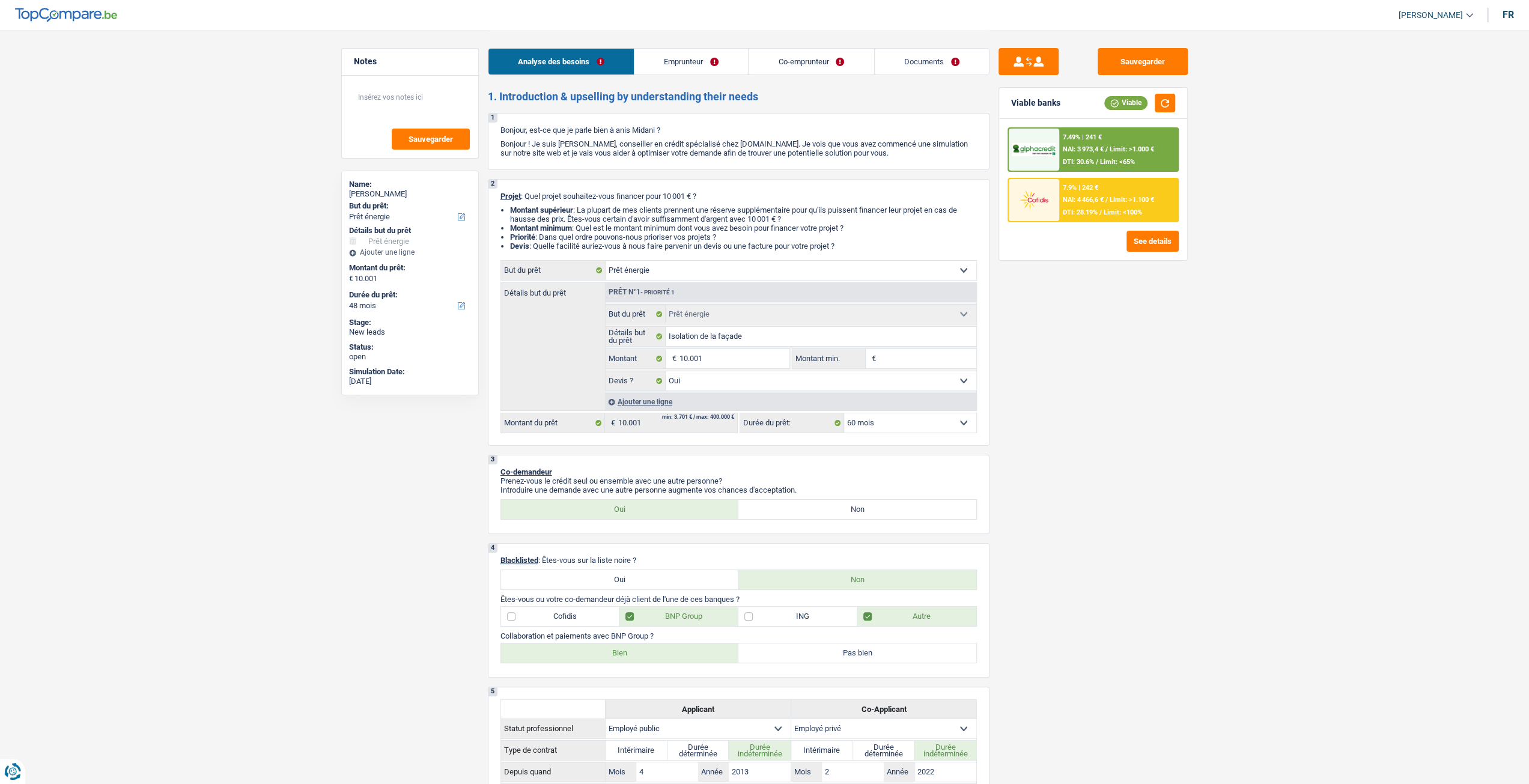
select select "60"
click at [1092, 164] on span "DTI: 29.87%" at bounding box center [1080, 162] width 35 height 8
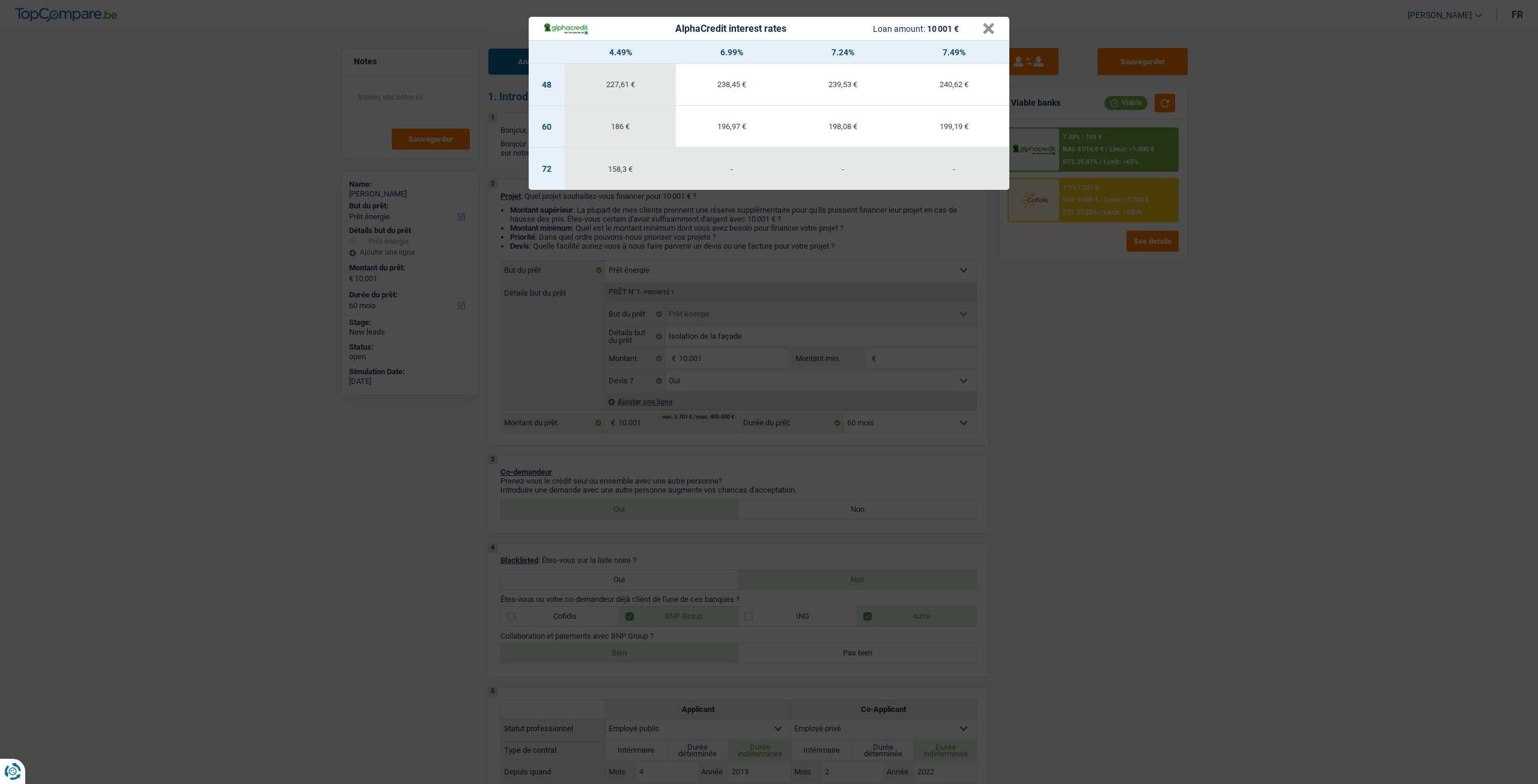
click at [1100, 285] on div "AlphaCredit interest rates Loan amount: 10 001 € × 4.49% 6.99% 7.24% 7.49% 48 2…" at bounding box center [769, 392] width 1538 height 784
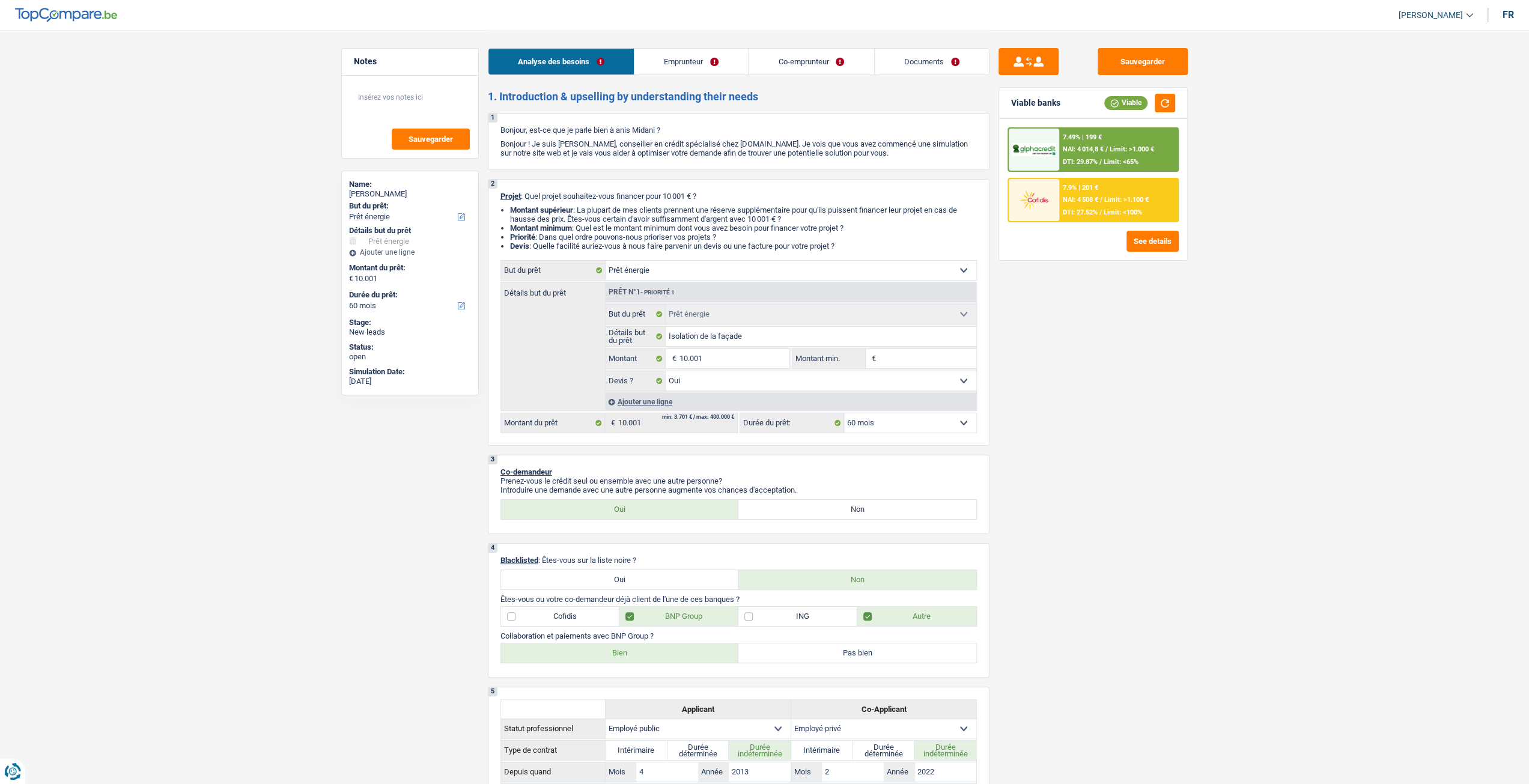
click at [1089, 219] on div "7.9% | 201 € NAI: 4 508 € / Limit: >1.100 € DTI: 27.52% / Limit: <100%" at bounding box center [1118, 200] width 118 height 42
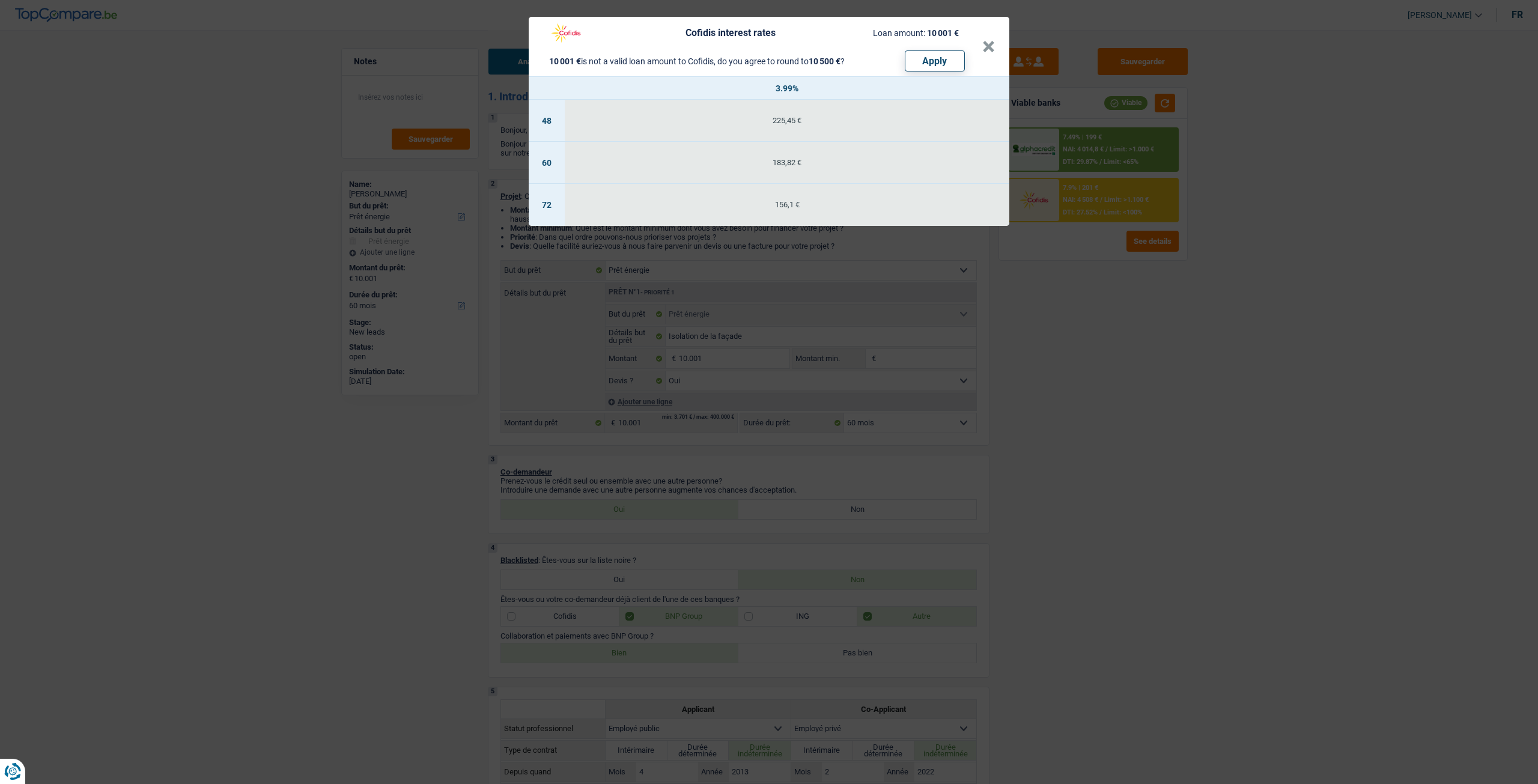
click at [1097, 277] on div "Cofidis interest rates Loan amount: 10 001 € 10 001 € is not a valid loan amoun…" at bounding box center [769, 392] width 1538 height 784
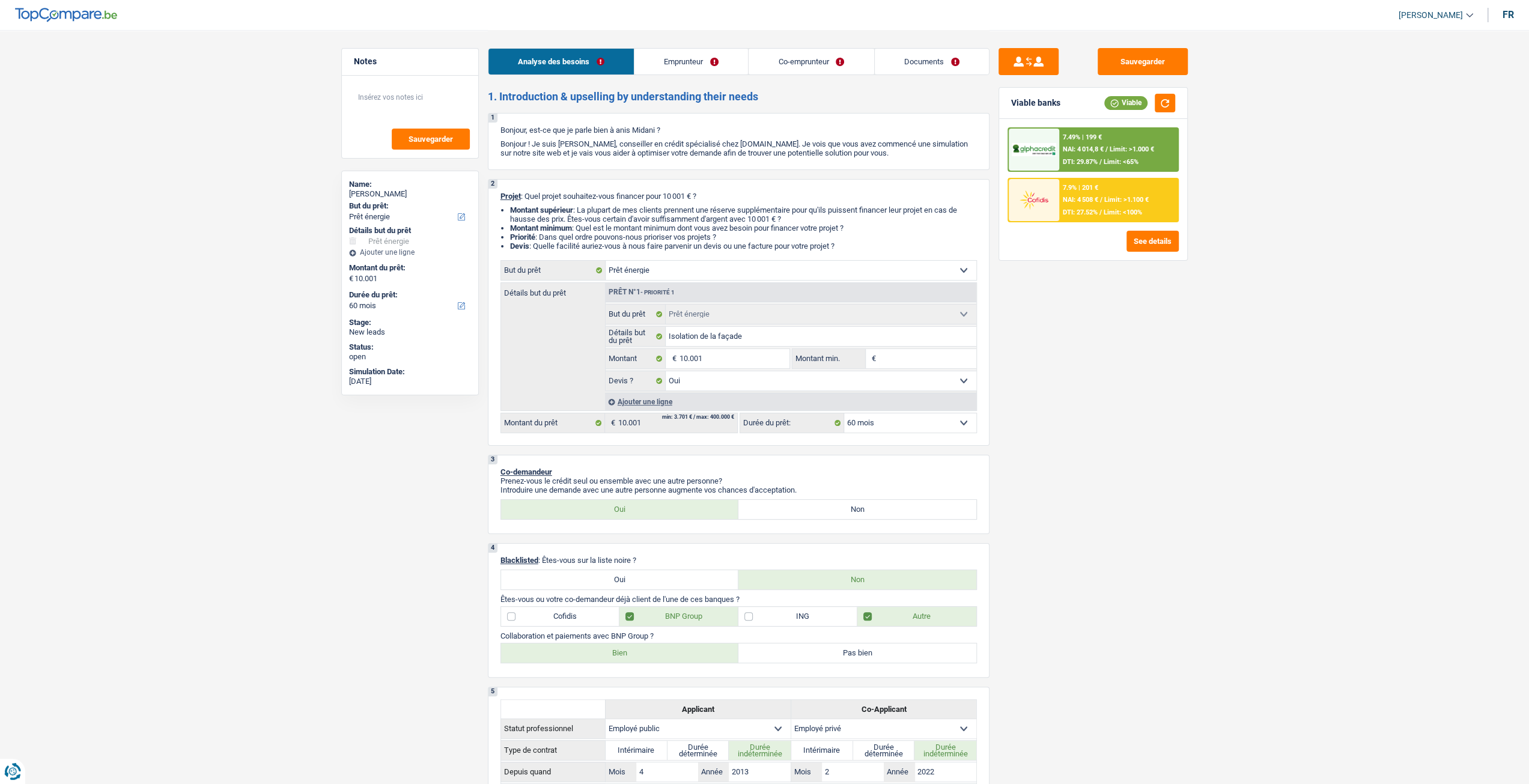
click at [1105, 168] on div "7.49% | 199 € NAI: 4 014,8 € / Limit: >1.000 € DTI: 29.87% / Limit: <65%" at bounding box center [1118, 149] width 118 height 42
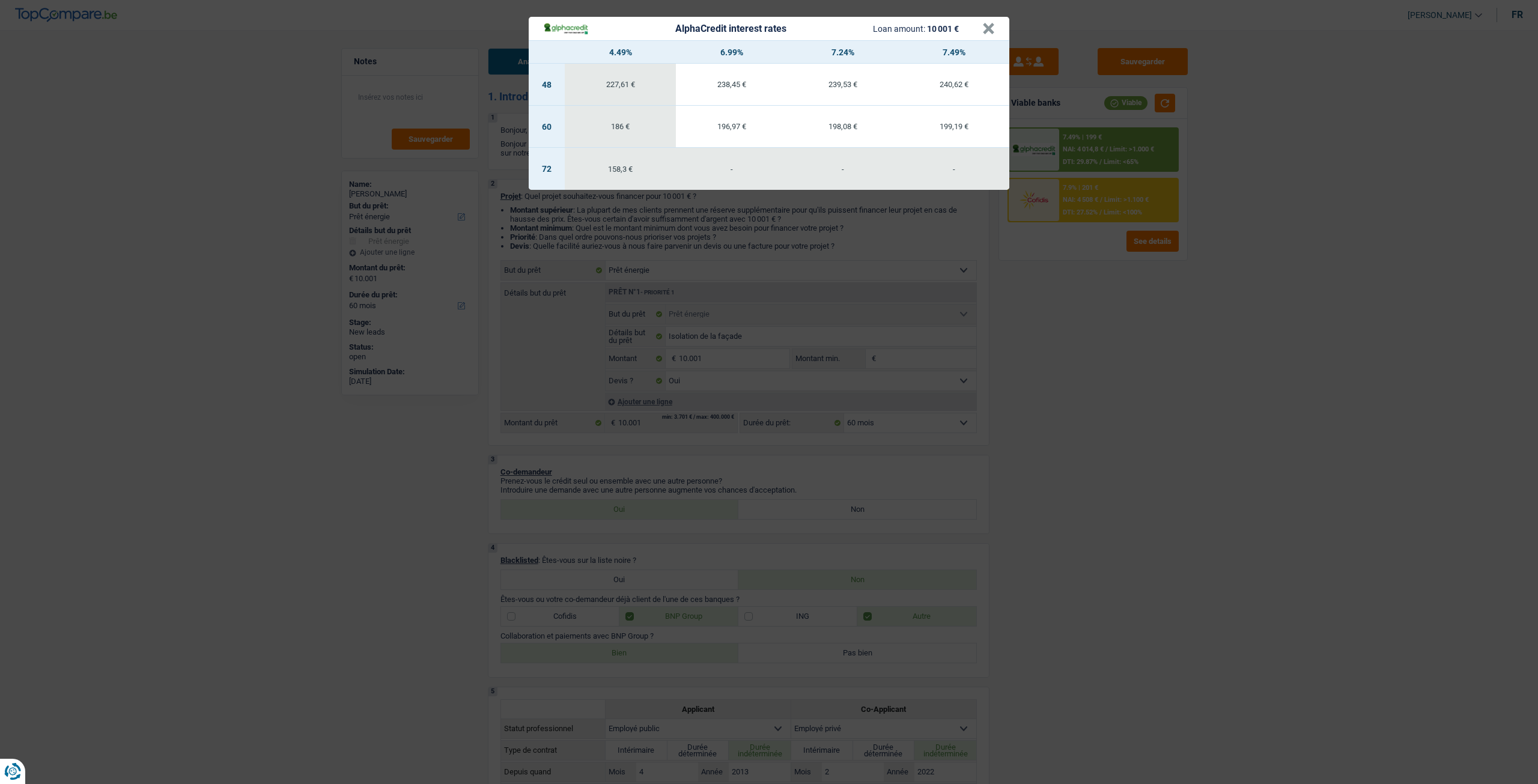
click at [1105, 167] on div "AlphaCredit interest rates Loan amount: 10 001 € × 4.49% 6.99% 7.24% 7.49% 48 2…" at bounding box center [769, 392] width 1538 height 784
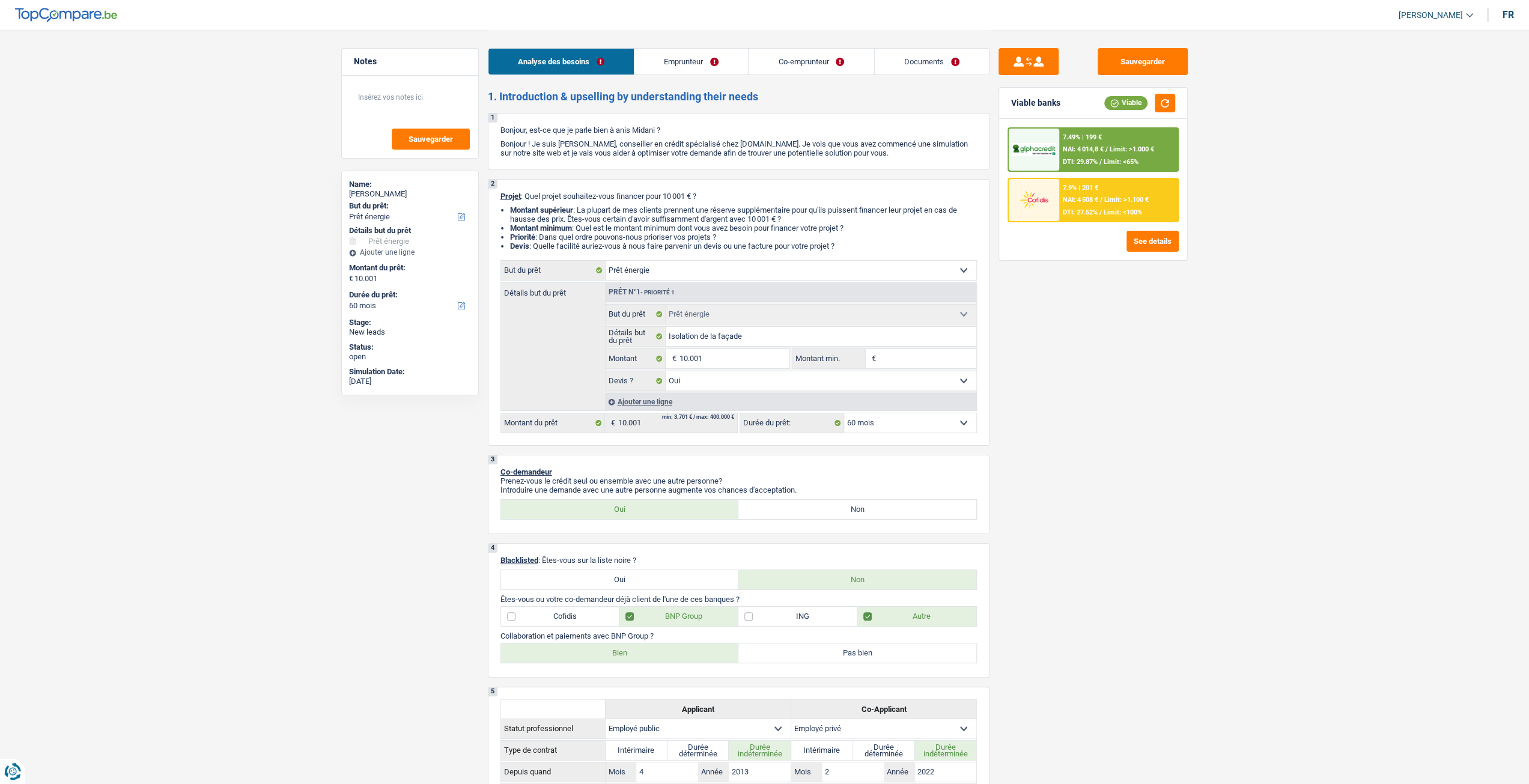
drag, startPoint x: 906, startPoint y: 422, endPoint x: 902, endPoint y: 433, distance: 11.7
click at [906, 422] on select "12 mois 18 mois 24 mois 30 mois 36 mois 42 mois 48 mois 60 mois Sélectionner un…" at bounding box center [910, 423] width 132 height 19
select select "42"
click at [844, 415] on select "12 mois 18 mois 24 mois 30 mois 36 mois 42 mois 48 mois 60 mois Sélectionner un…" at bounding box center [910, 423] width 132 height 19
select select "42"
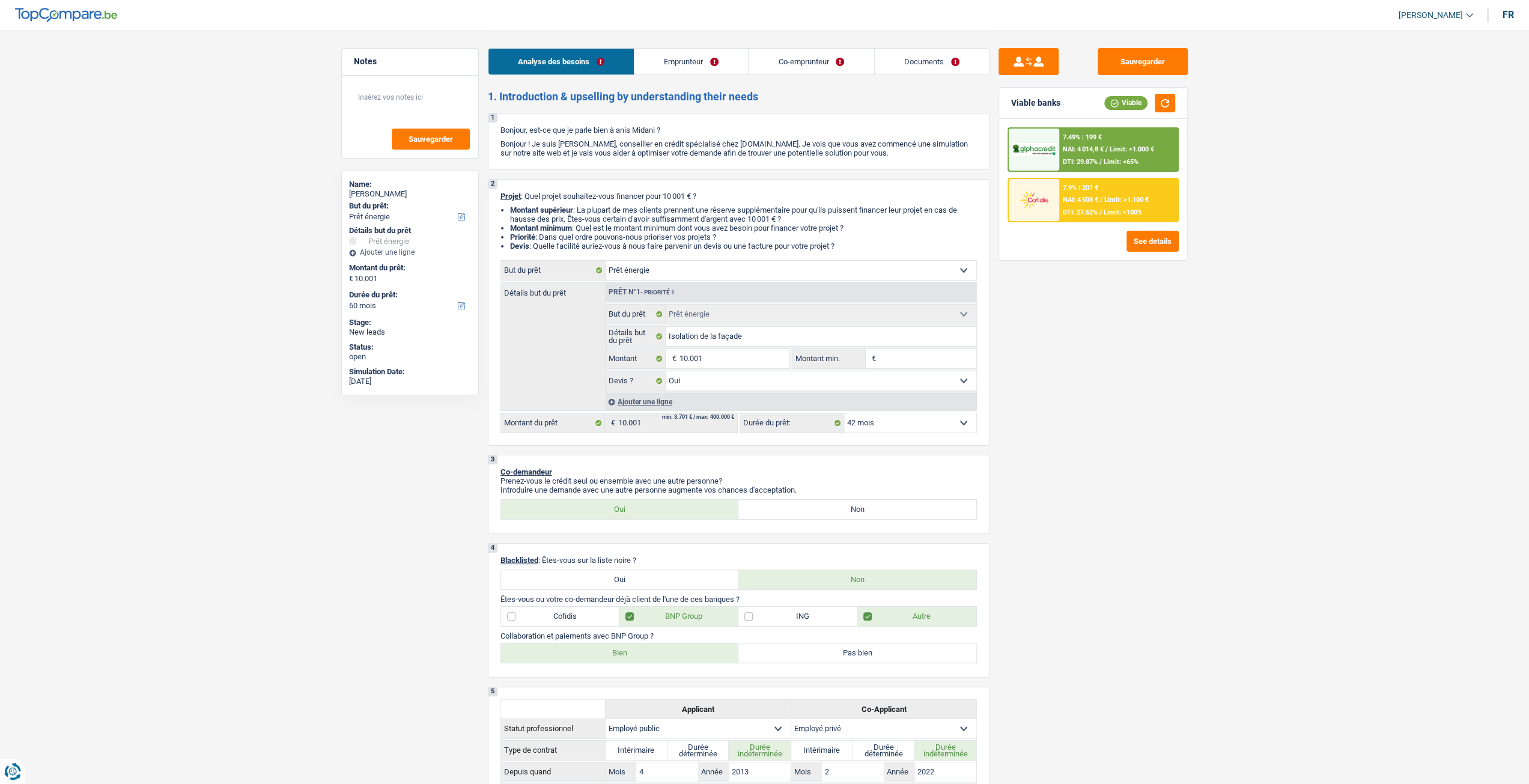
select select "42"
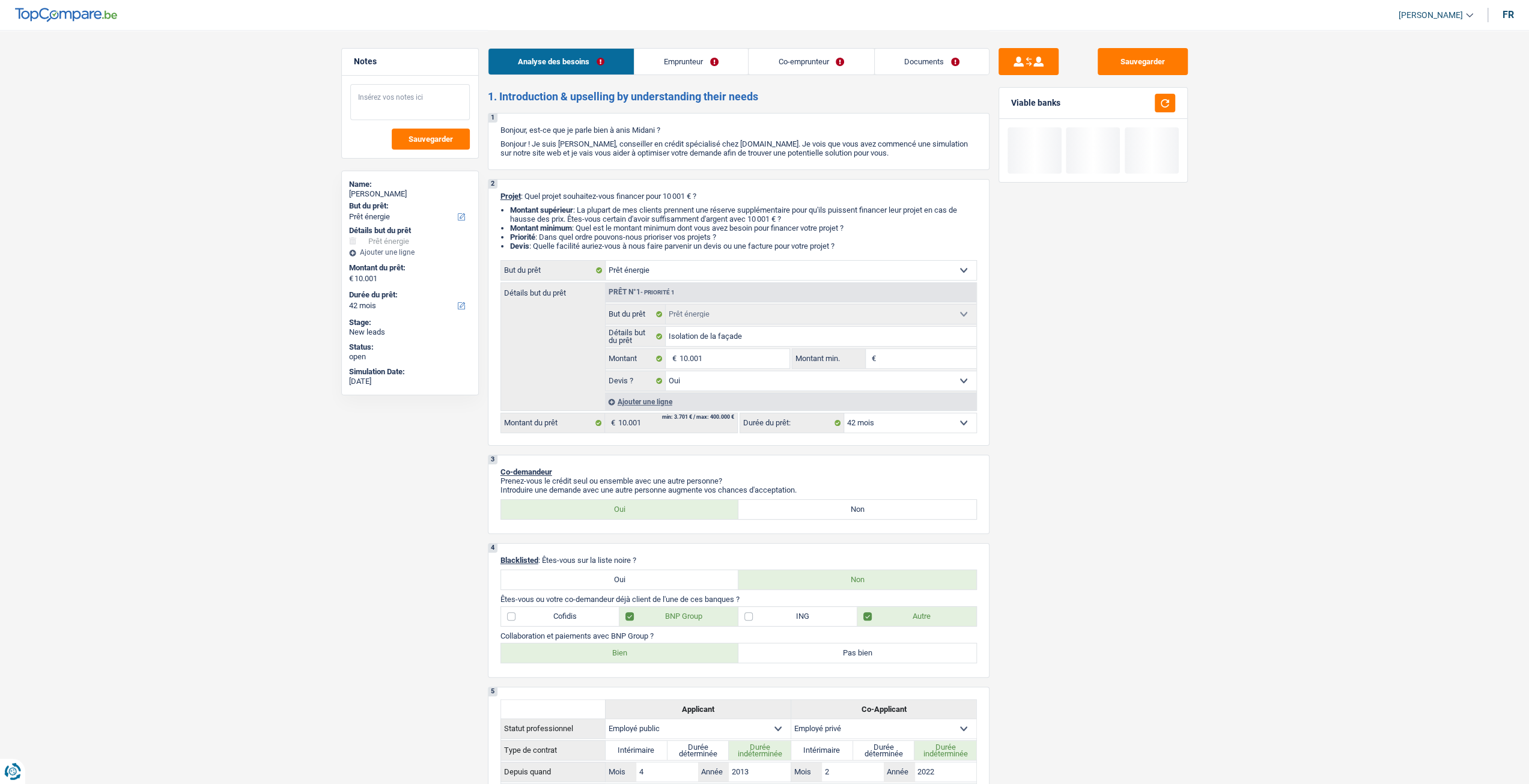
click at [439, 109] on textarea at bounding box center [410, 102] width 120 height 36
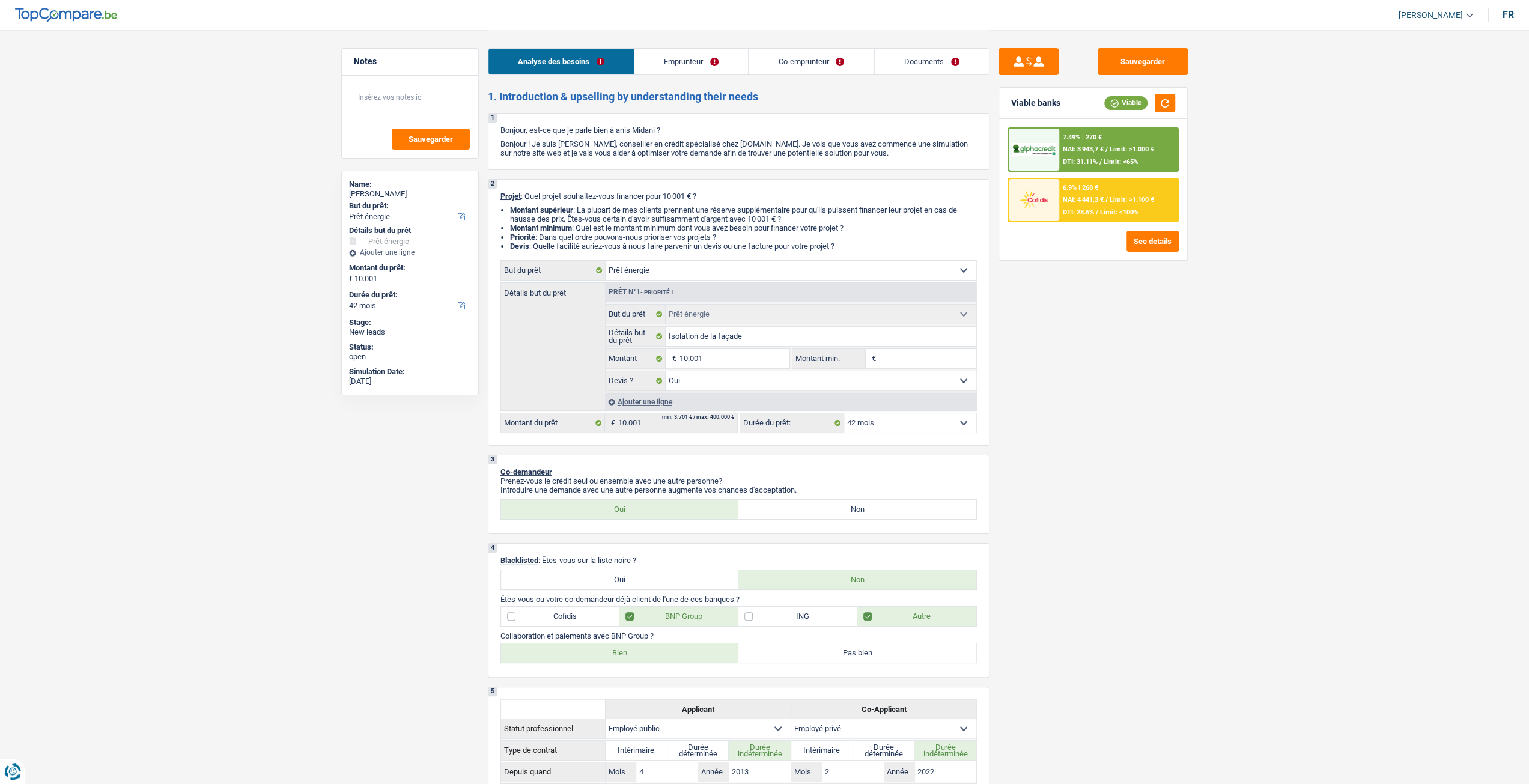
click at [1063, 132] on div "7.49% | 270 € NAI: 3 943,7 € / Limit: >1.000 € DTI: 31.11% / Limit: <65%" at bounding box center [1118, 149] width 118 height 42
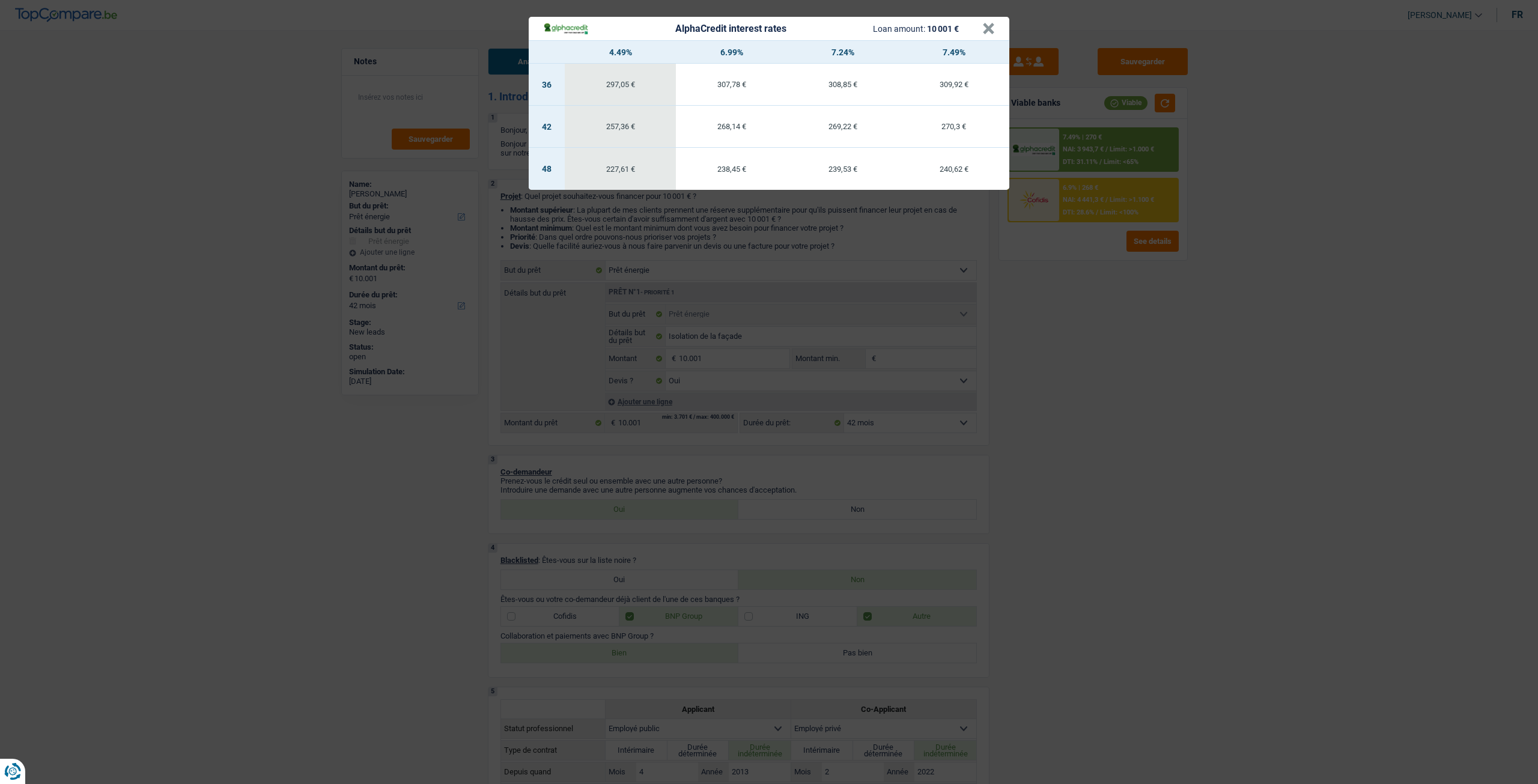
drag, startPoint x: 1054, startPoint y: 278, endPoint x: 1056, endPoint y: 260, distance: 18.1
click at [1054, 277] on div "AlphaCredit interest rates Loan amount: 10 001 € × 4.49% 6.99% 7.24% 7.49% 36 2…" at bounding box center [769, 392] width 1538 height 784
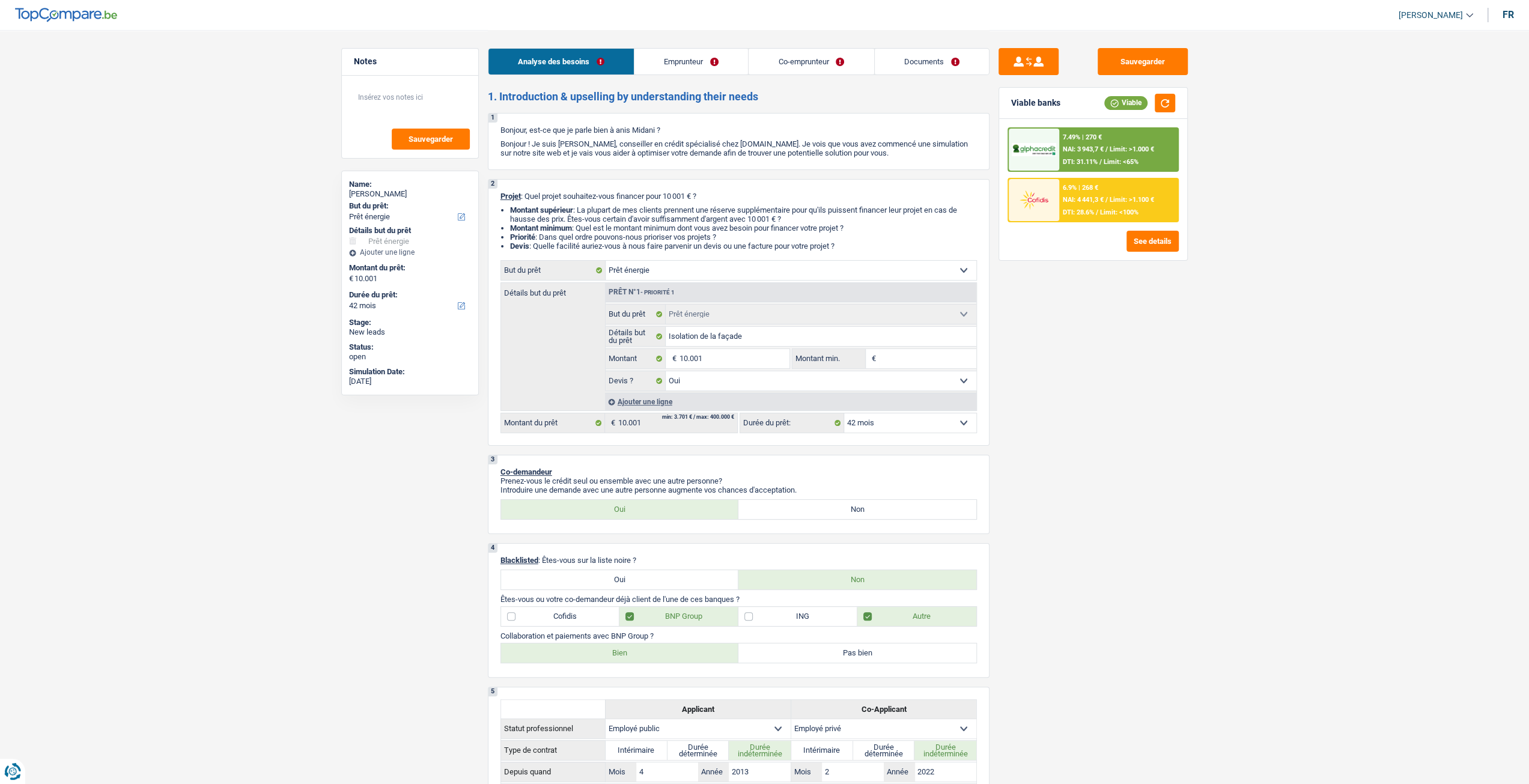
click at [1079, 200] on span "NAI: 4 441,3 €" at bounding box center [1083, 200] width 41 height 8
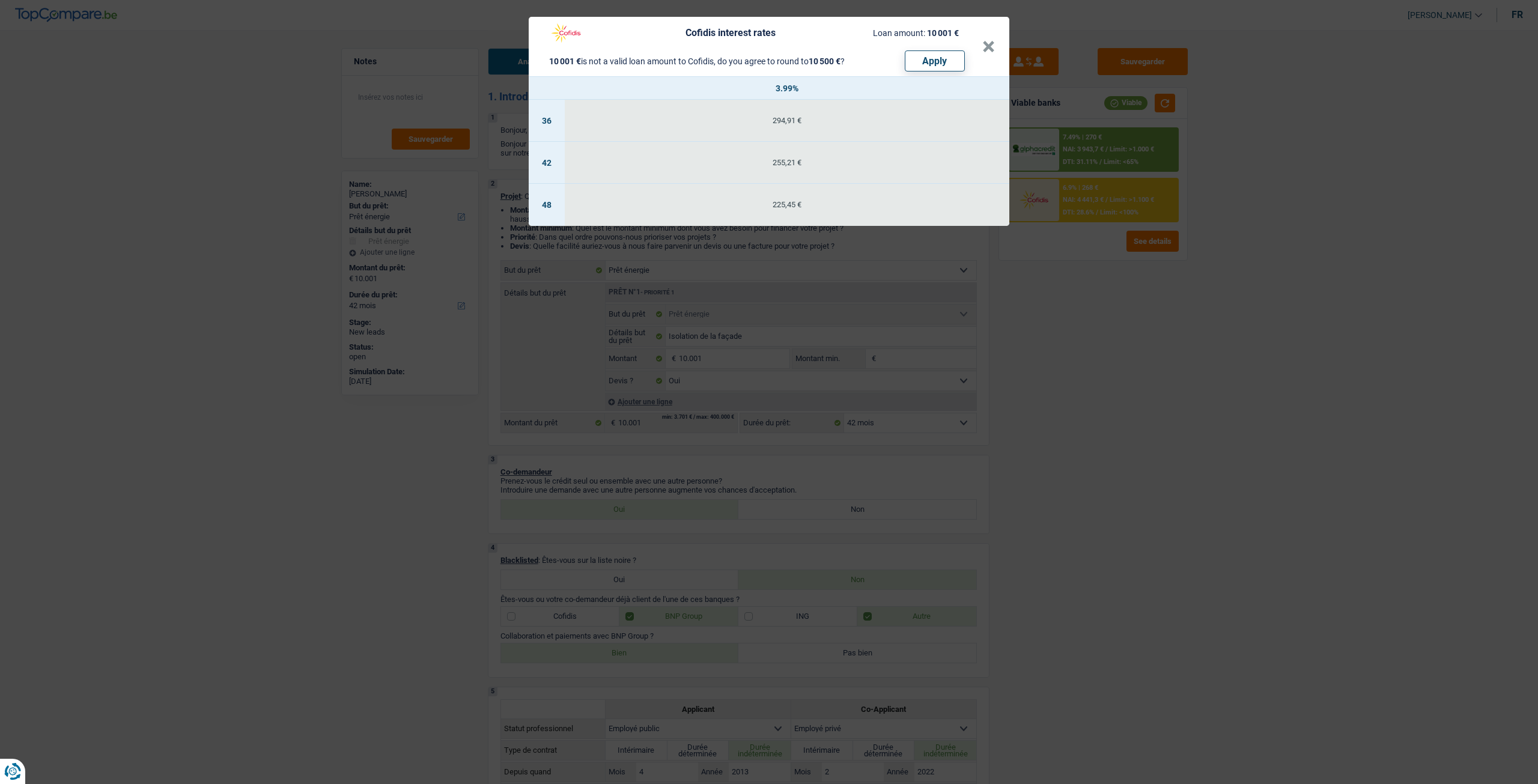
click at [1055, 262] on div "Cofidis interest rates Loan amount: 10 001 € 10 001 € is not a valid loan amoun…" at bounding box center [769, 392] width 1538 height 784
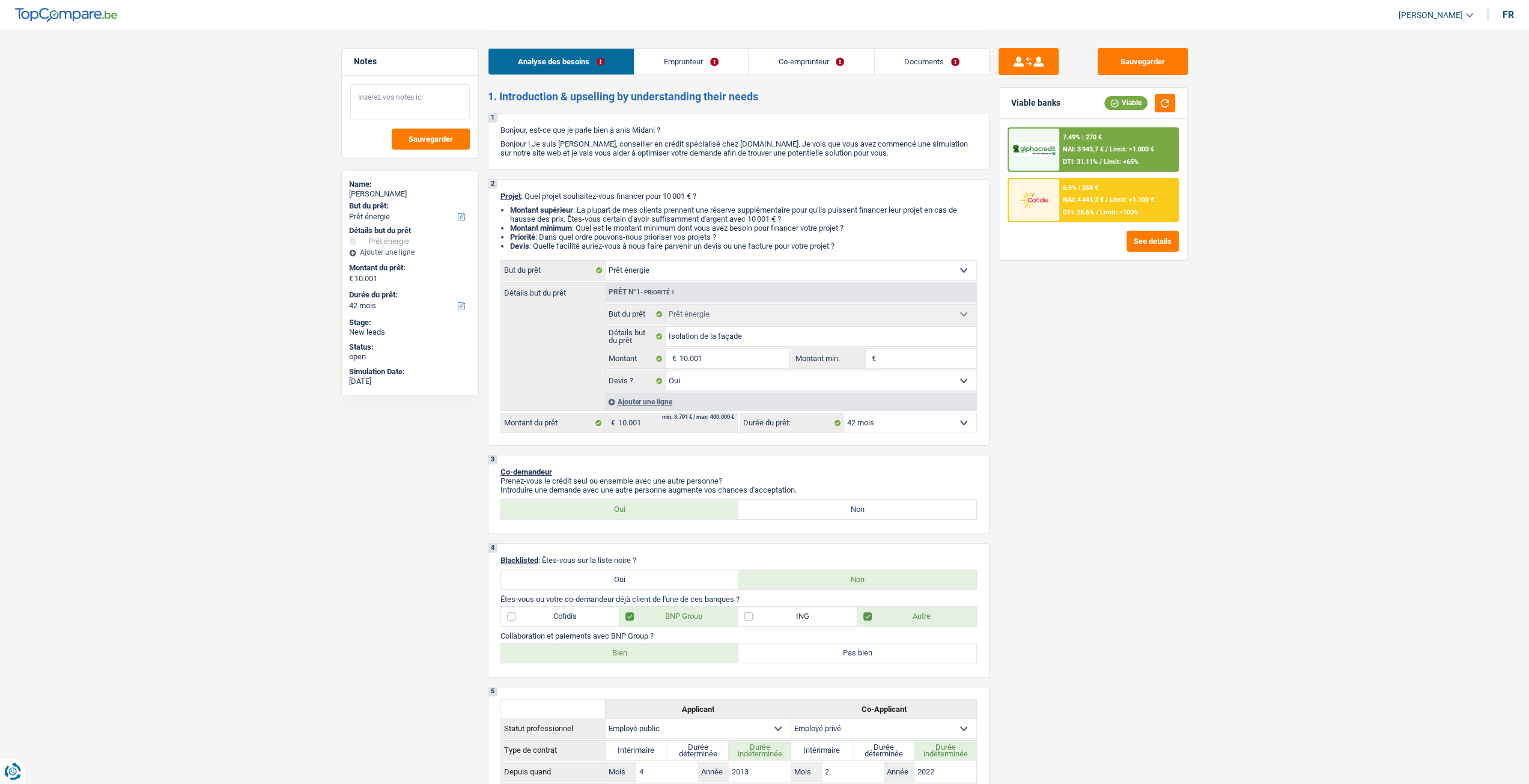
click at [439, 86] on textarea at bounding box center [410, 102] width 120 height 36
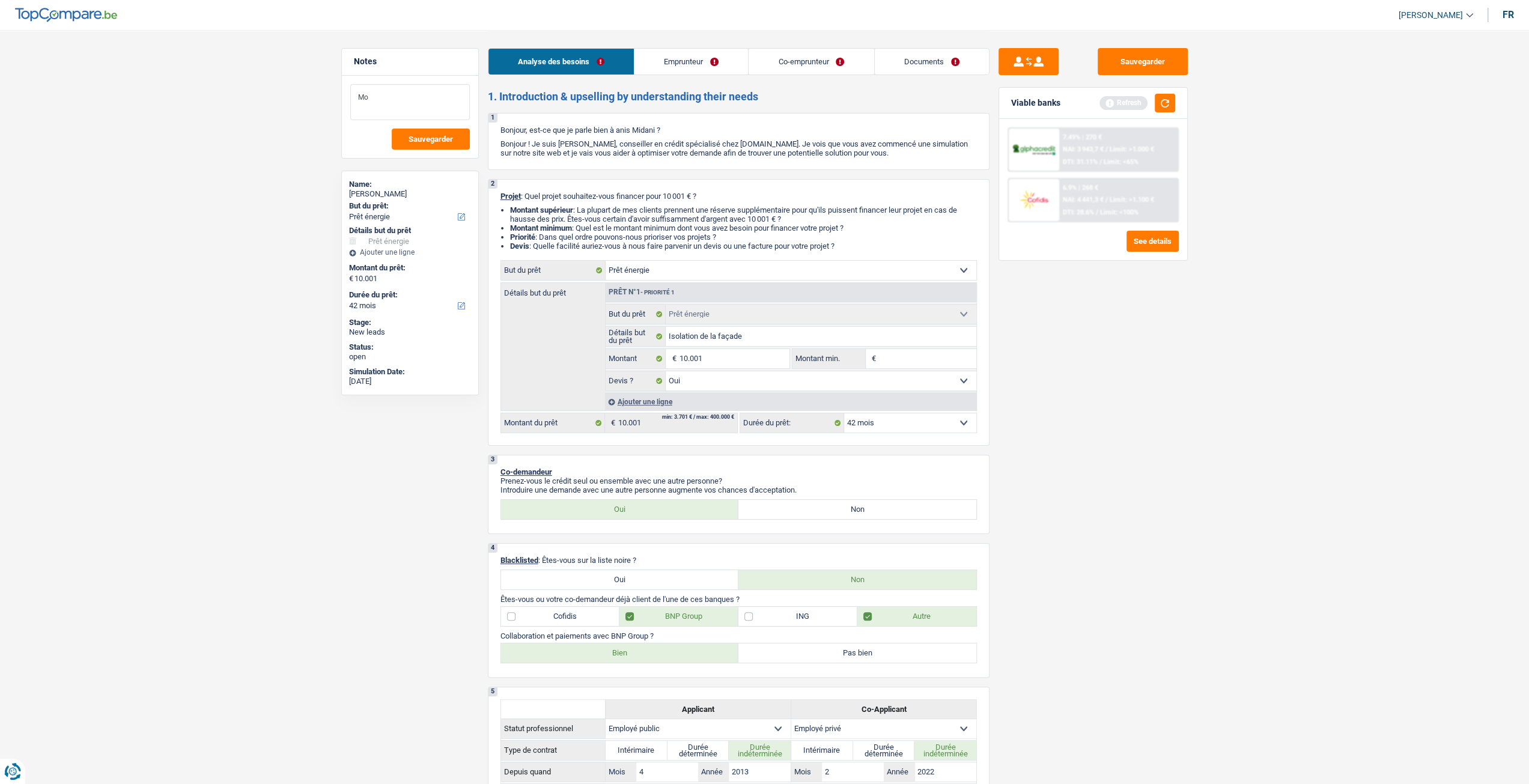
type textarea "M"
click at [1027, 342] on div "Sauvegarder Viable banks Refresh 7.49% | 270 € NAI: 3 943,7 € / Limit: >1.000 €…" at bounding box center [1093, 406] width 207 height 717
click at [1134, 73] on div "Sauvegarder Viable banks Refresh 7.49% | 270 € NAI: 3 943,7 € / Limit: >1.000 €…" at bounding box center [1093, 406] width 207 height 717
click at [1123, 55] on button "Sauvegarder" at bounding box center [1143, 61] width 90 height 27
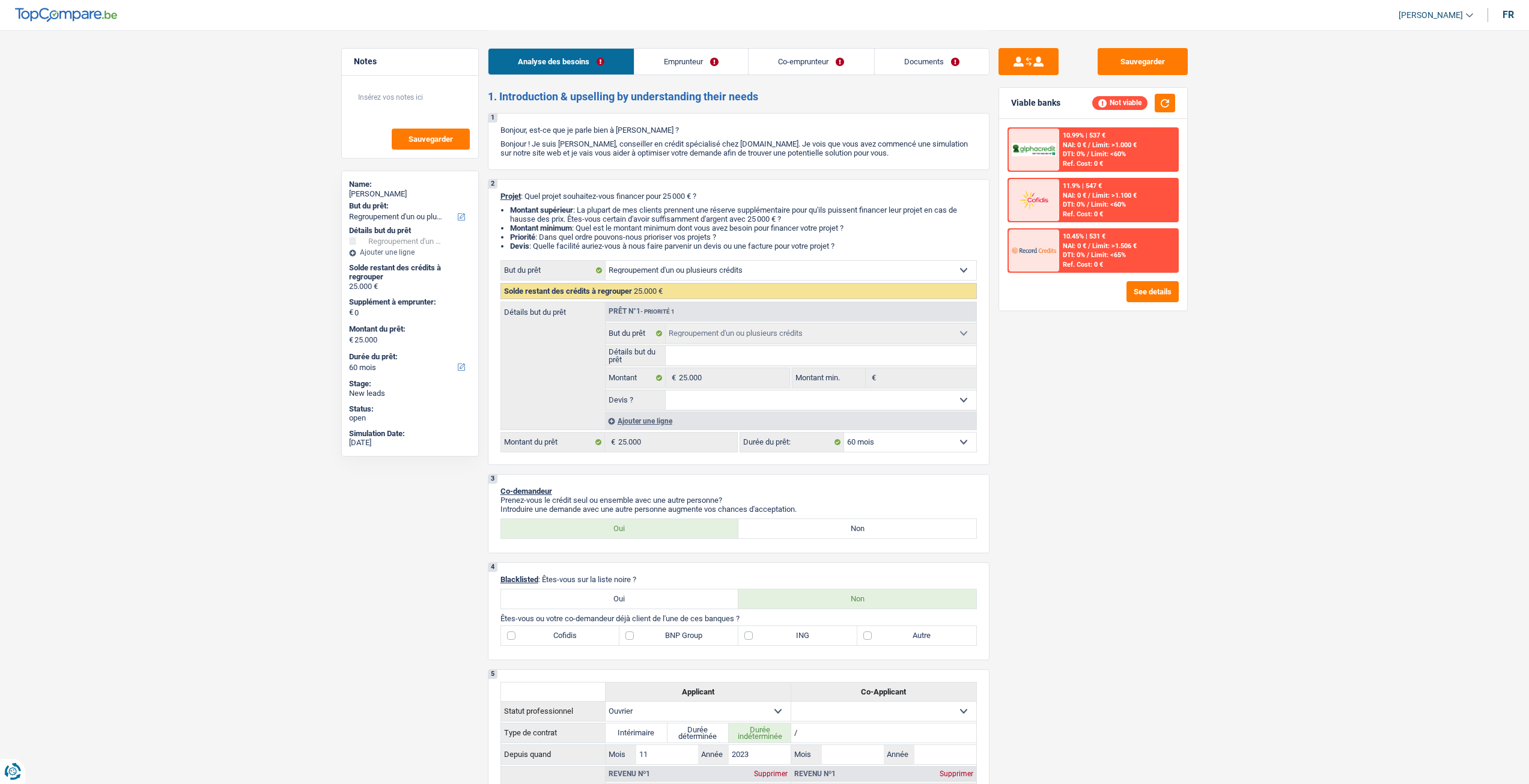
select select "refinancing"
select select "60"
select select "refinancing"
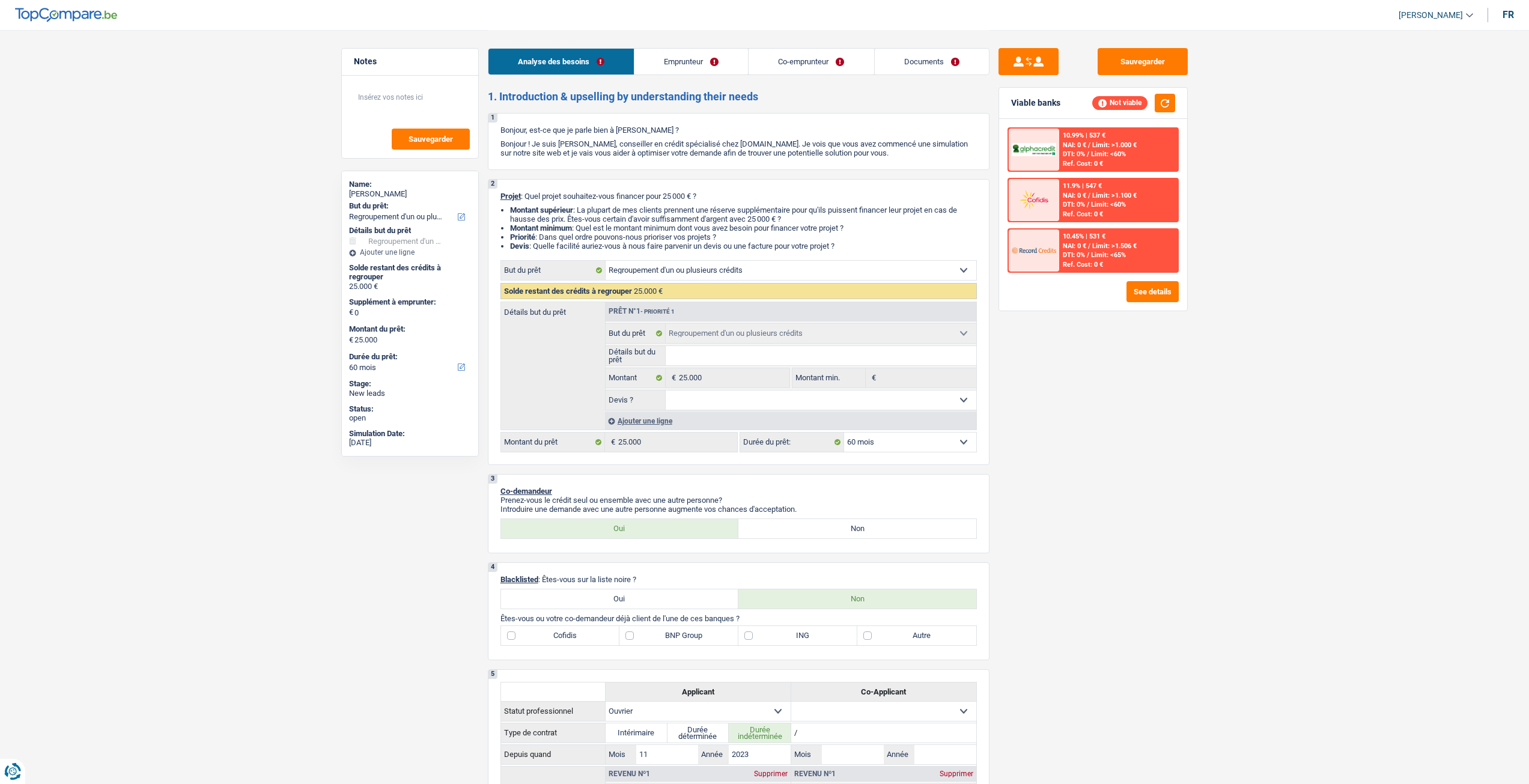
select select "60"
select select "worker"
select select "familyAllowances"
select select "netSalary"
select select "ownerWithMortgage"
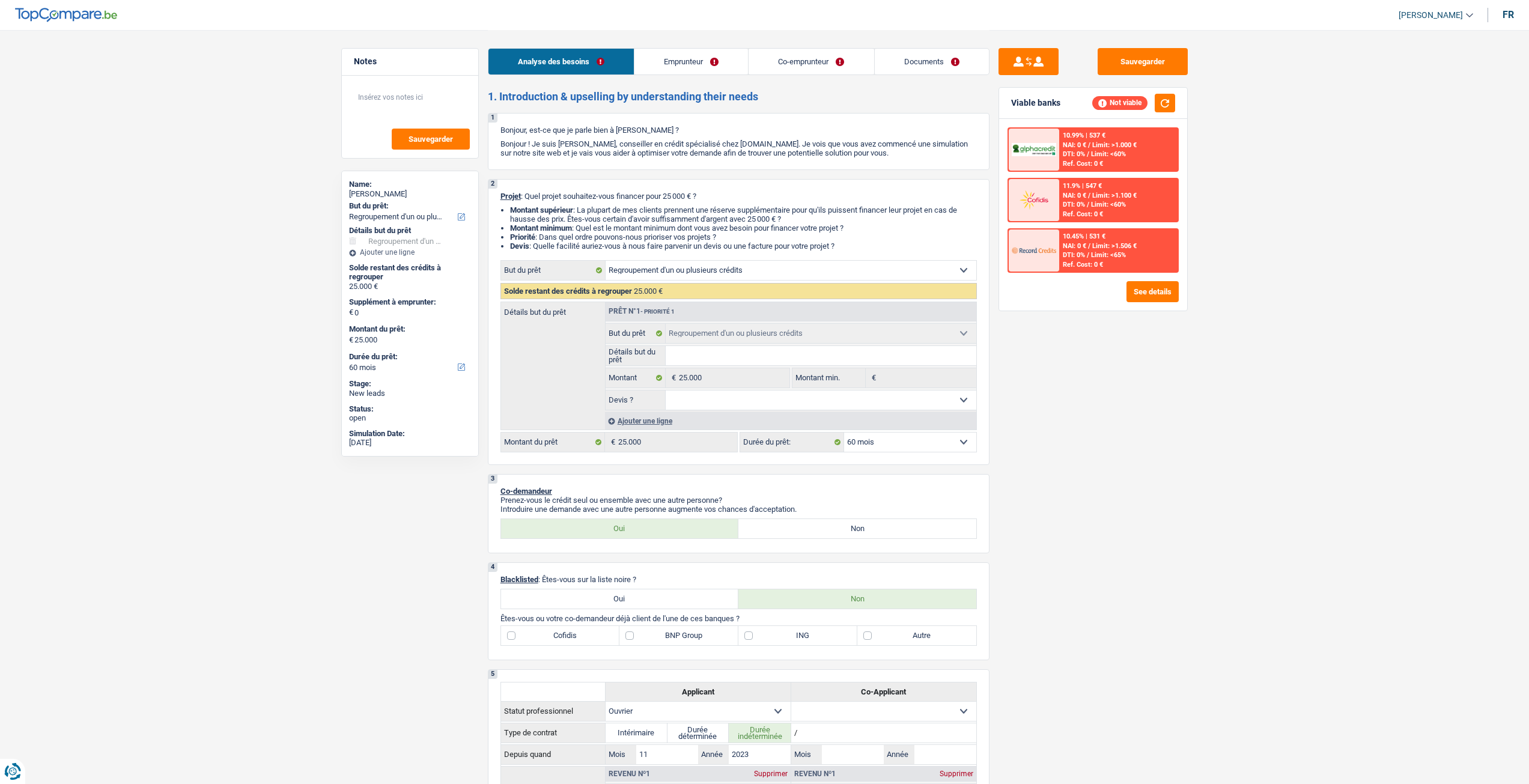
select select "mortgage"
select select "refinancing"
select select "60"
click at [918, 65] on link "Documents" at bounding box center [931, 61] width 114 height 26
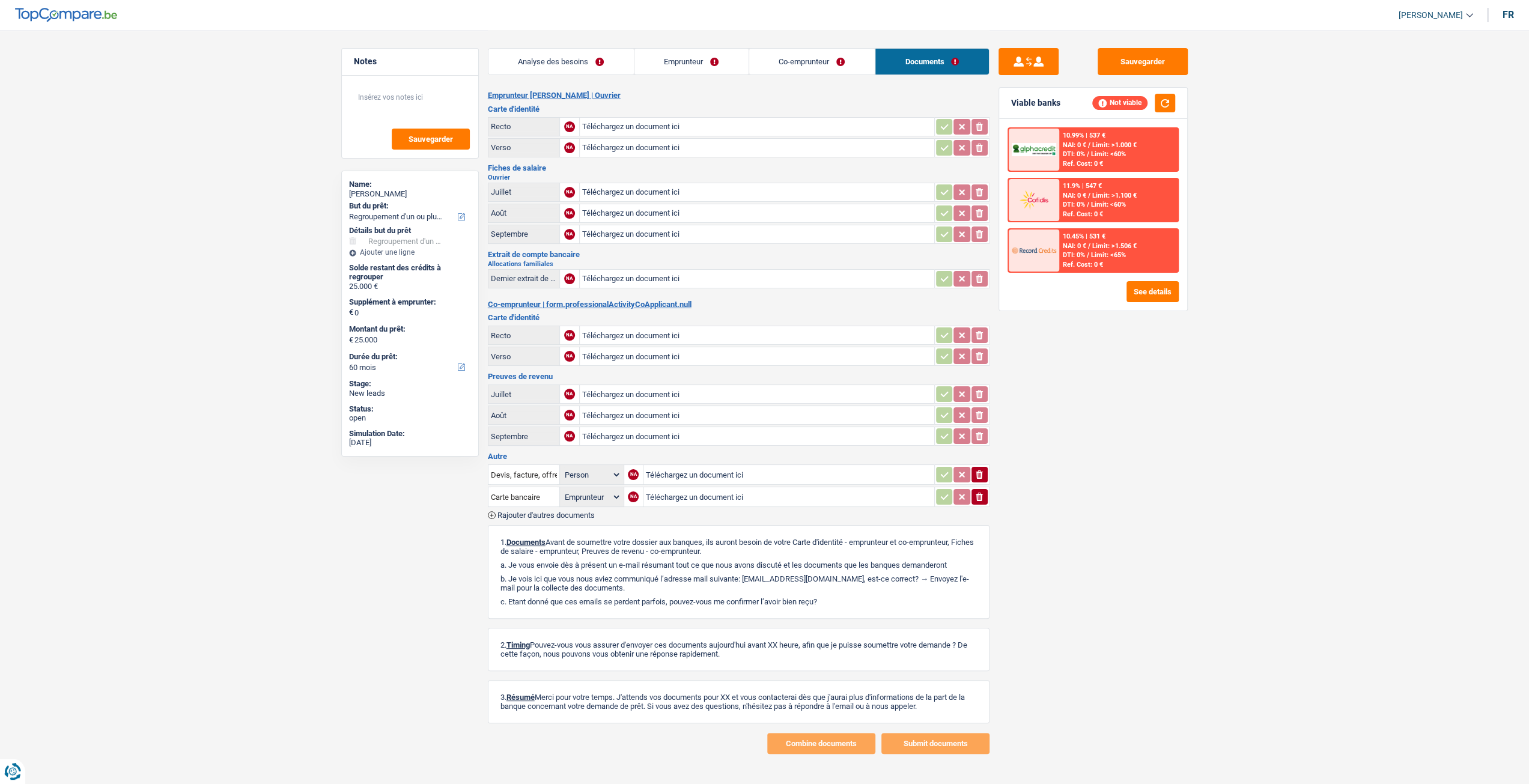
click at [597, 68] on link "Analyse des besoins" at bounding box center [561, 61] width 145 height 26
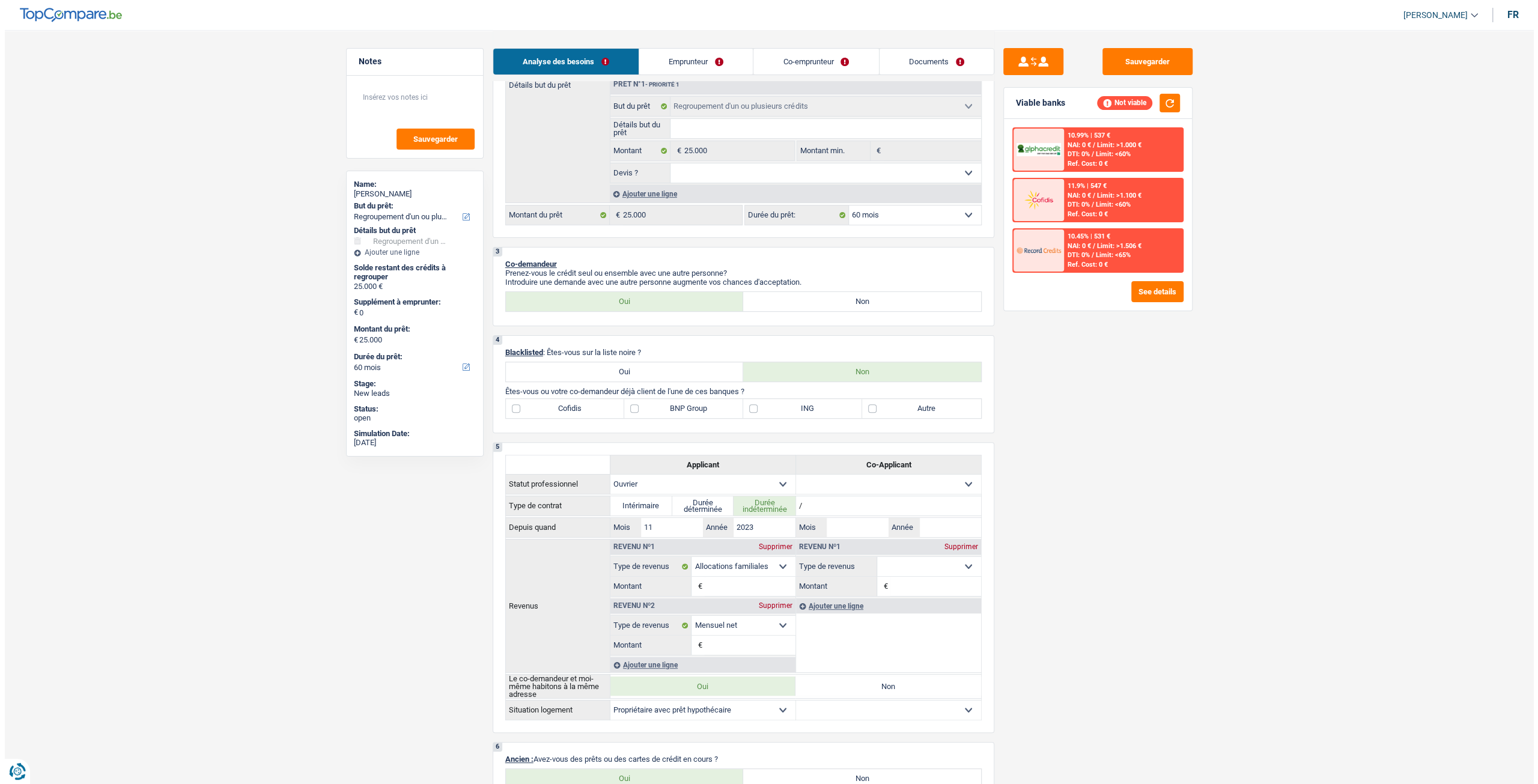
scroll to position [480, 0]
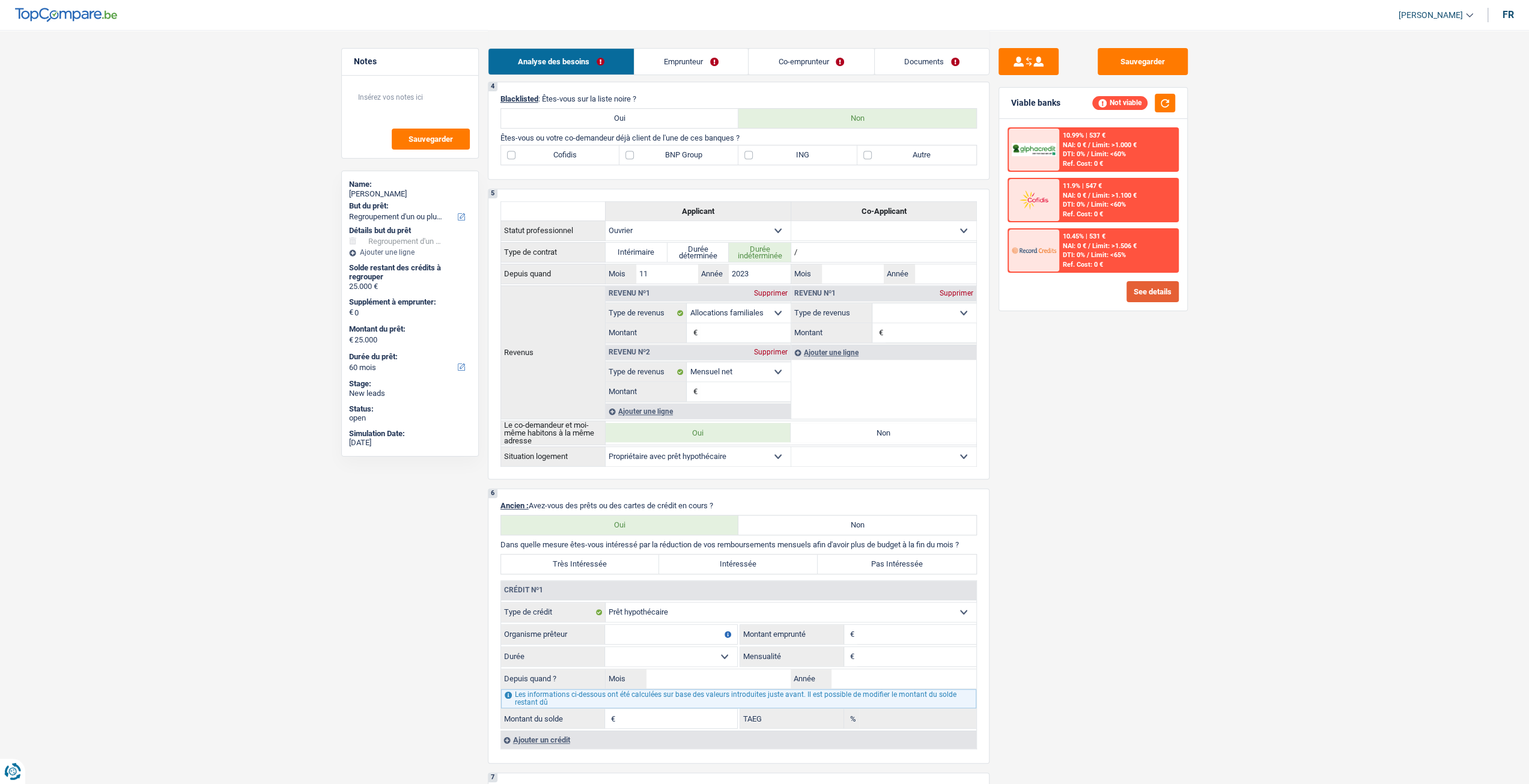
drag, startPoint x: 1142, startPoint y: 280, endPoint x: 1142, endPoint y: 288, distance: 8.0
click at [1142, 288] on div "10.99% | 537 € NAI: 0 € / Limit: >1.000 € DTI: 0% / Limit: <60% Ref. Cost: 0 € …" at bounding box center [1093, 214] width 188 height 192
click at [1161, 286] on button "See details" at bounding box center [1152, 291] width 52 height 21
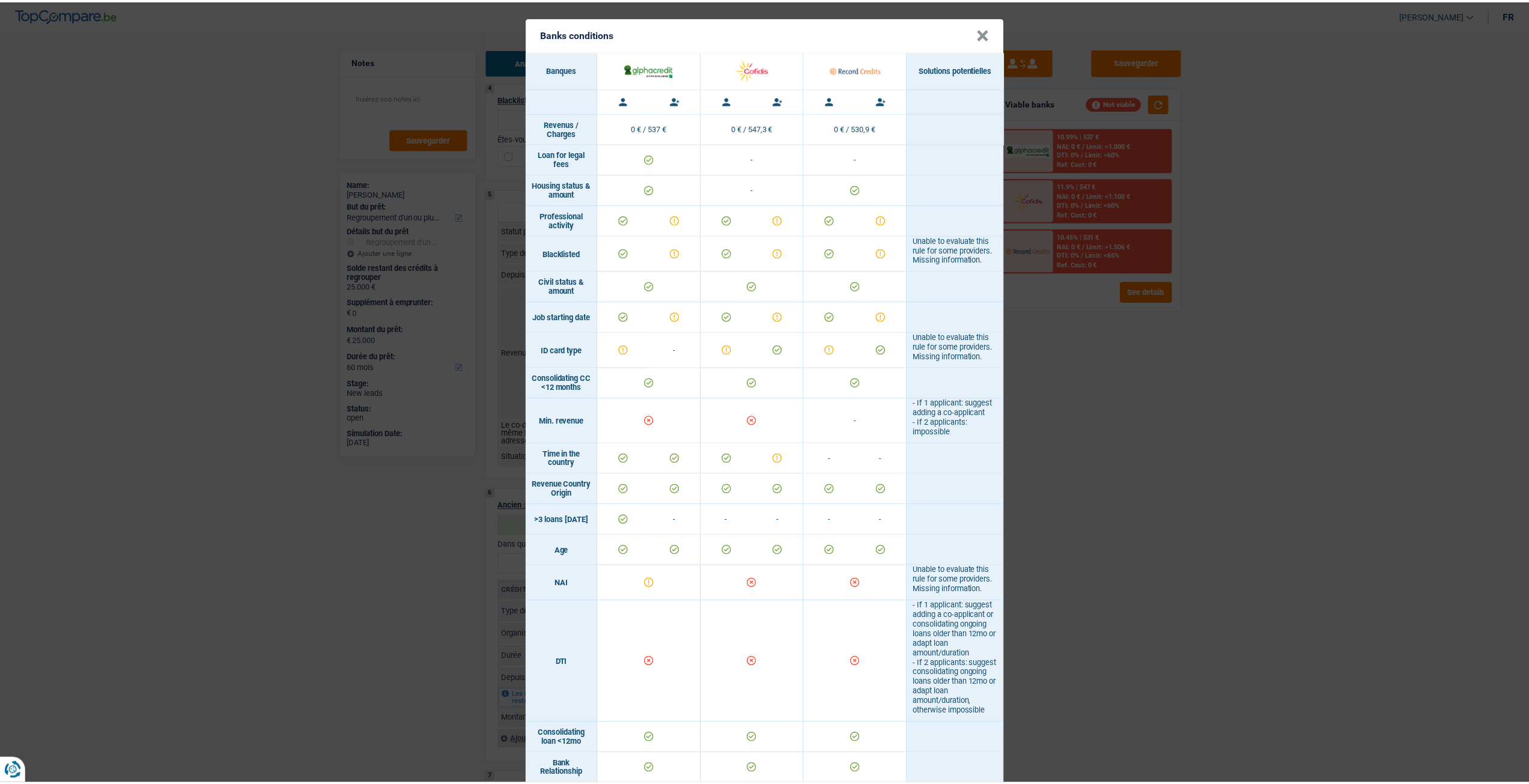
scroll to position [0, 0]
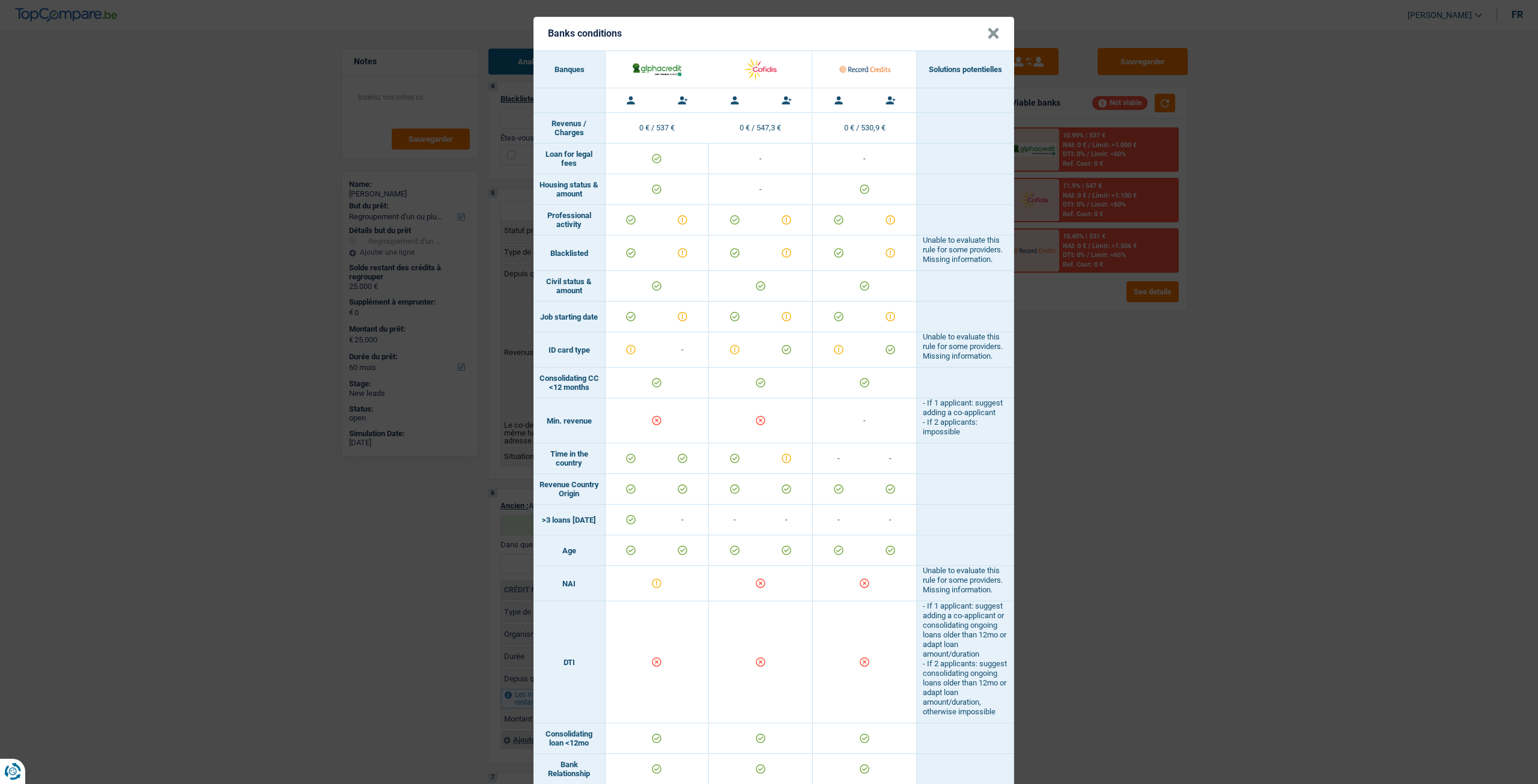
click at [1174, 410] on div "Banks conditions × Banques Solutions potentielles Revenus / Charges 0 € / 537 €…" at bounding box center [769, 392] width 1538 height 784
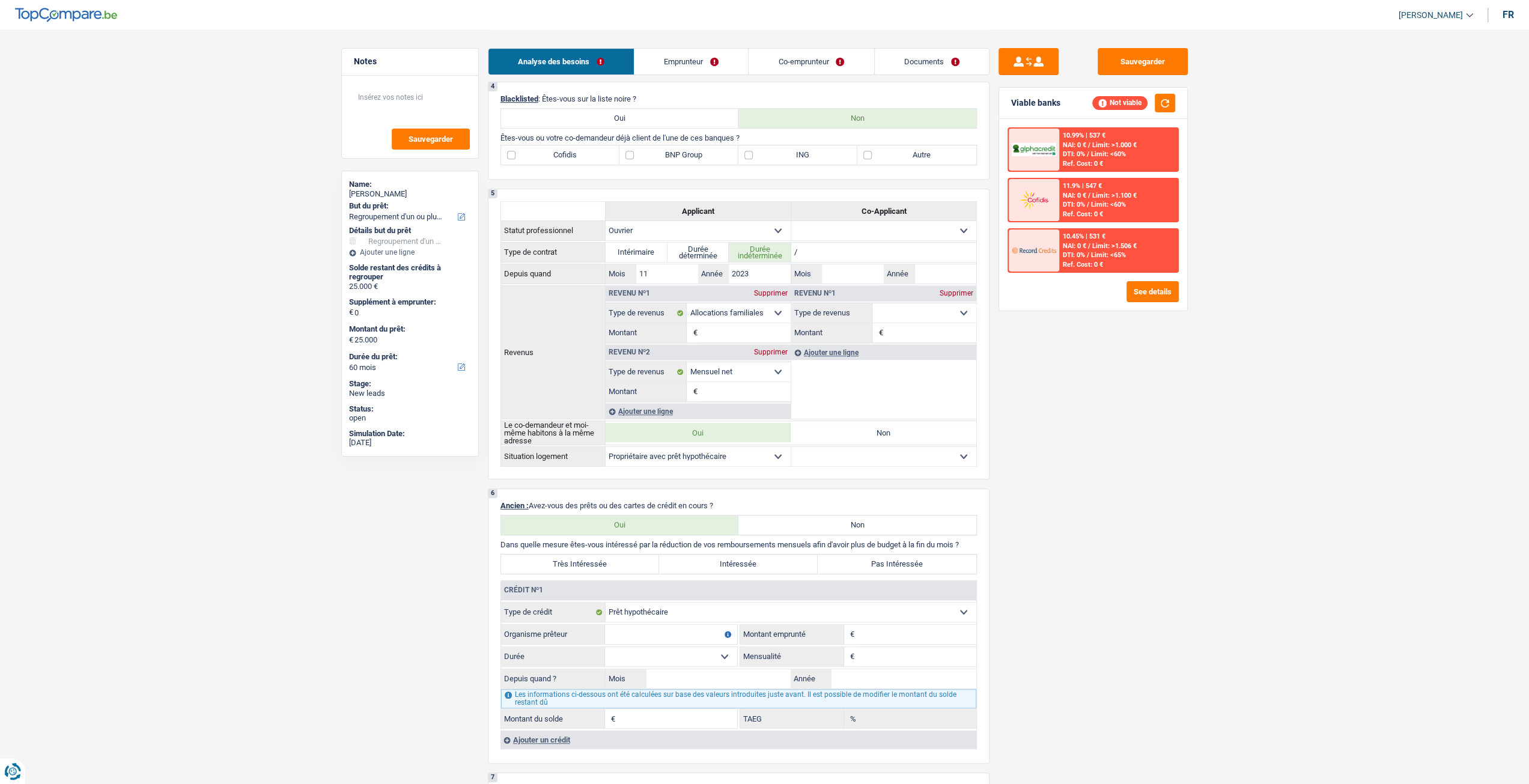
click at [682, 54] on link "Emprunteur" at bounding box center [691, 61] width 114 height 26
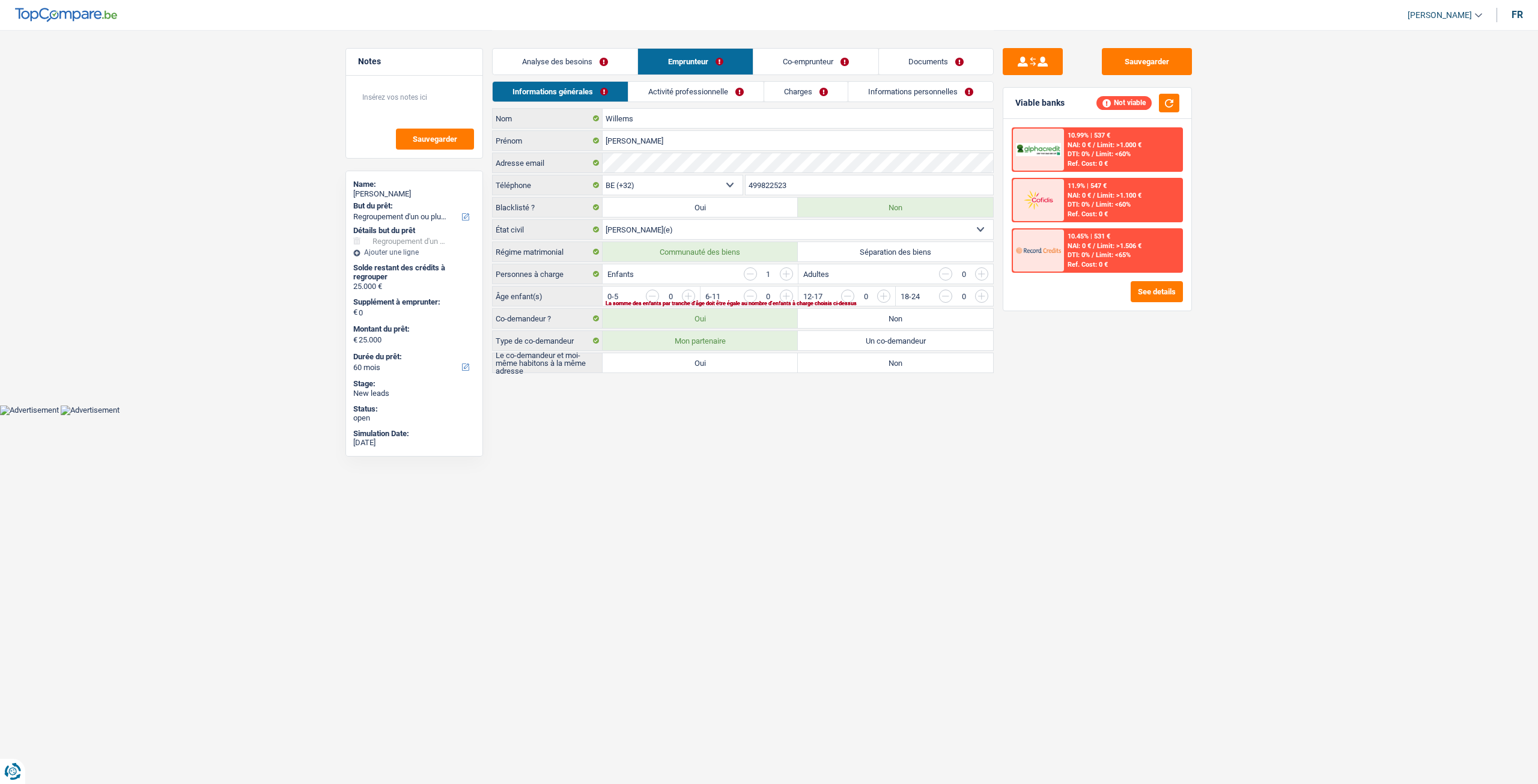
click at [690, 82] on link "Activité professionnelle" at bounding box center [696, 91] width 135 height 20
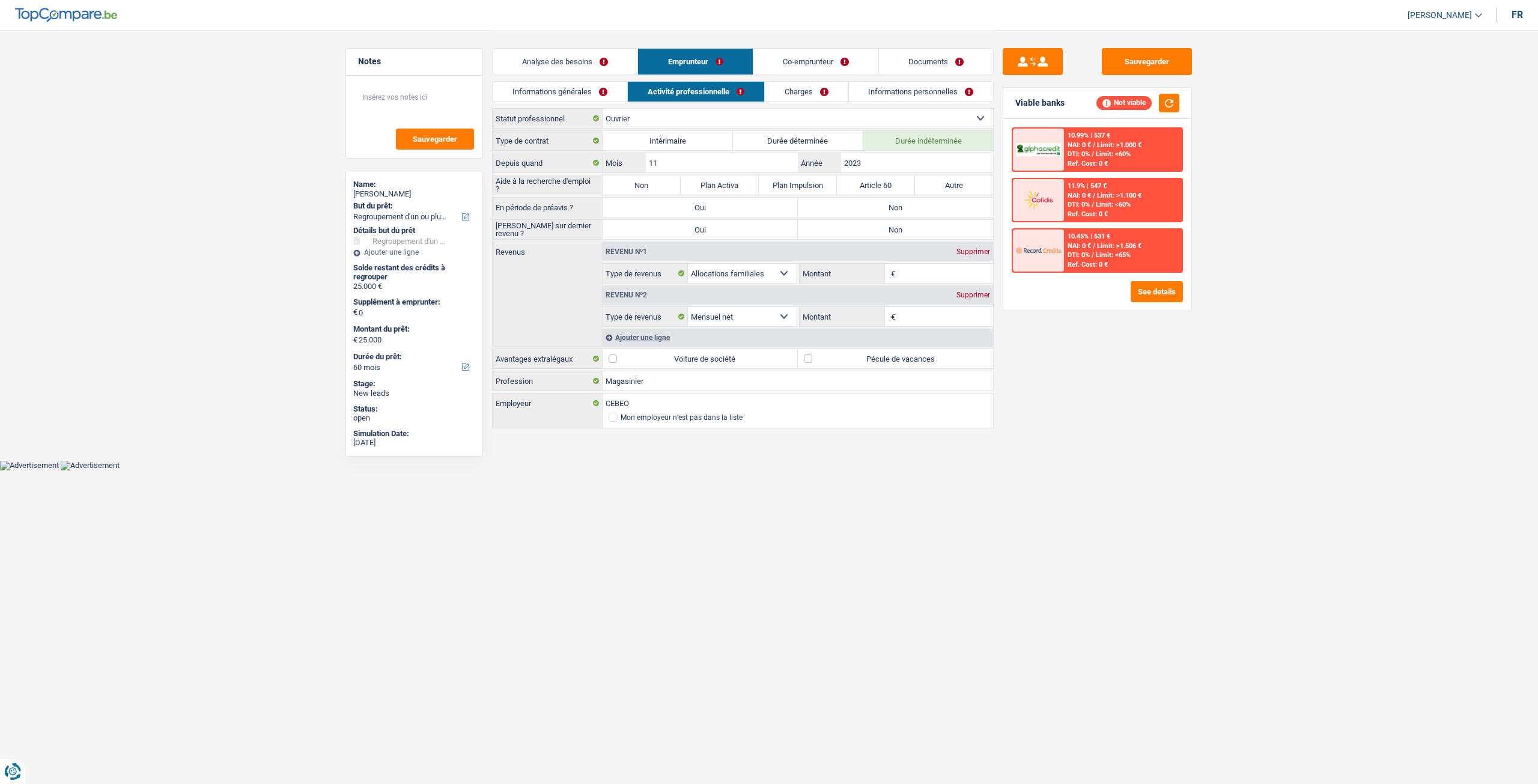
click at [842, 57] on link "Co-emprunteur" at bounding box center [815, 61] width 125 height 26
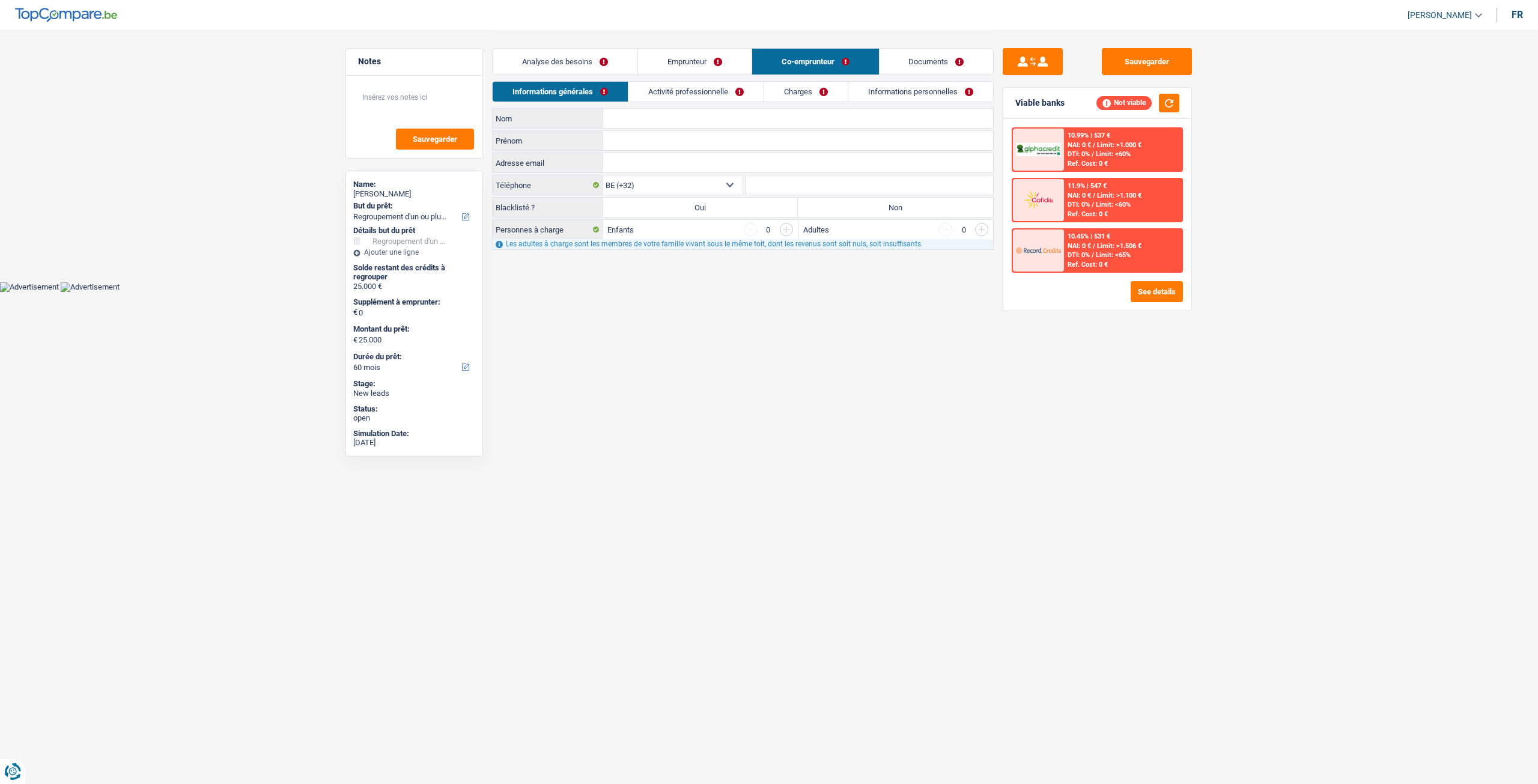
click at [623, 71] on link "Analyse des besoins" at bounding box center [565, 61] width 145 height 26
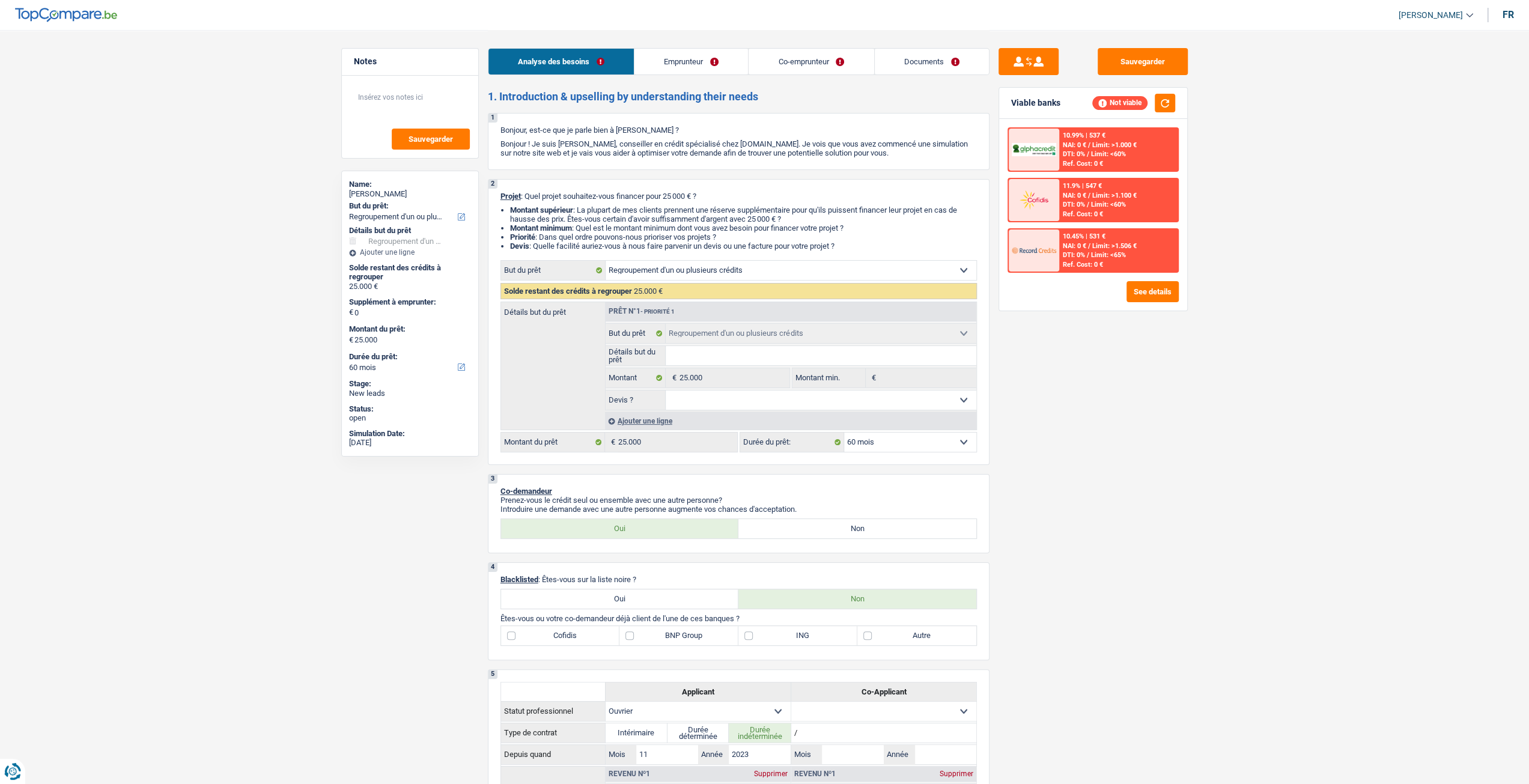
click at [692, 63] on link "Emprunteur" at bounding box center [691, 61] width 114 height 26
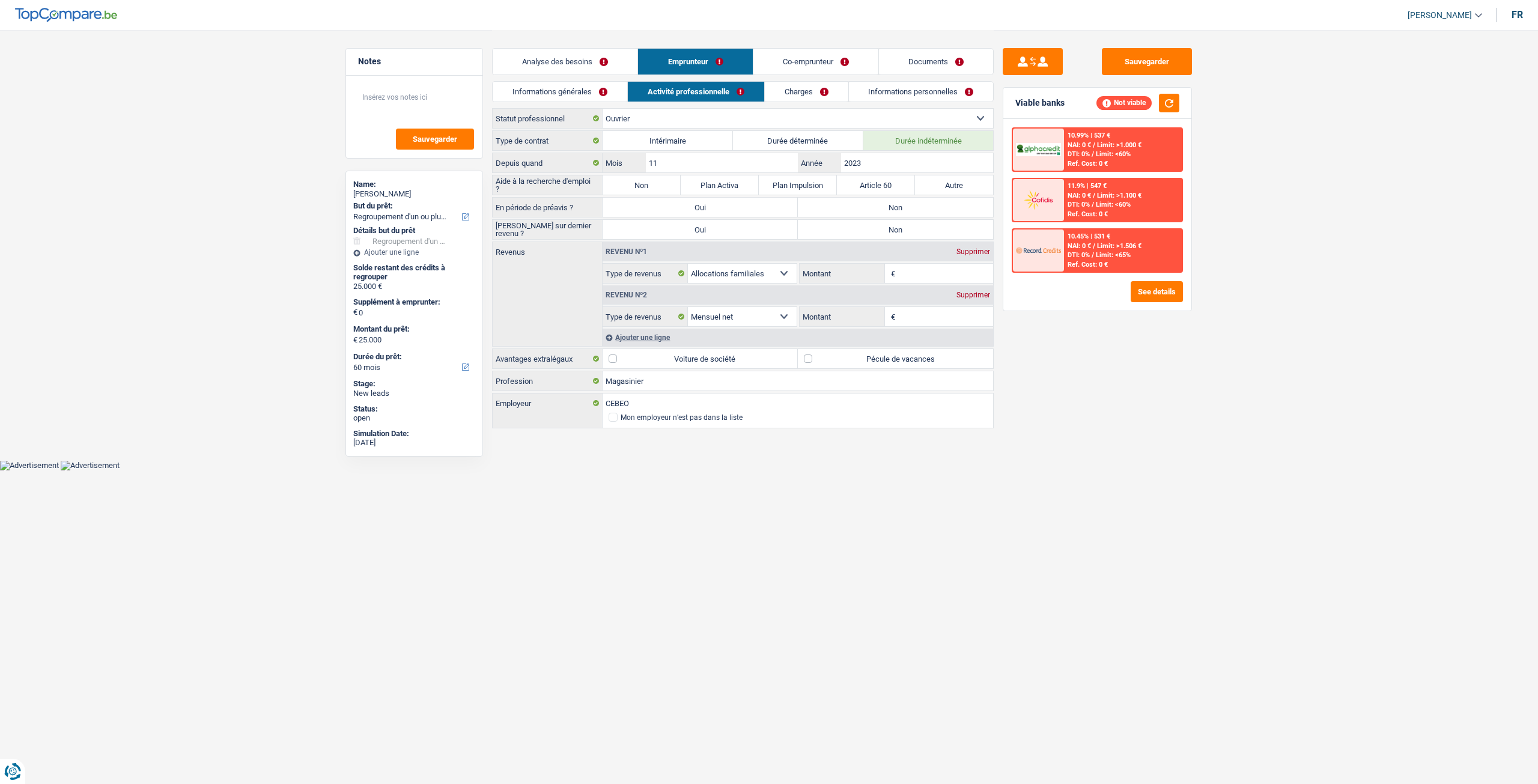
click at [609, 90] on link "Informations générales" at bounding box center [560, 91] width 134 height 20
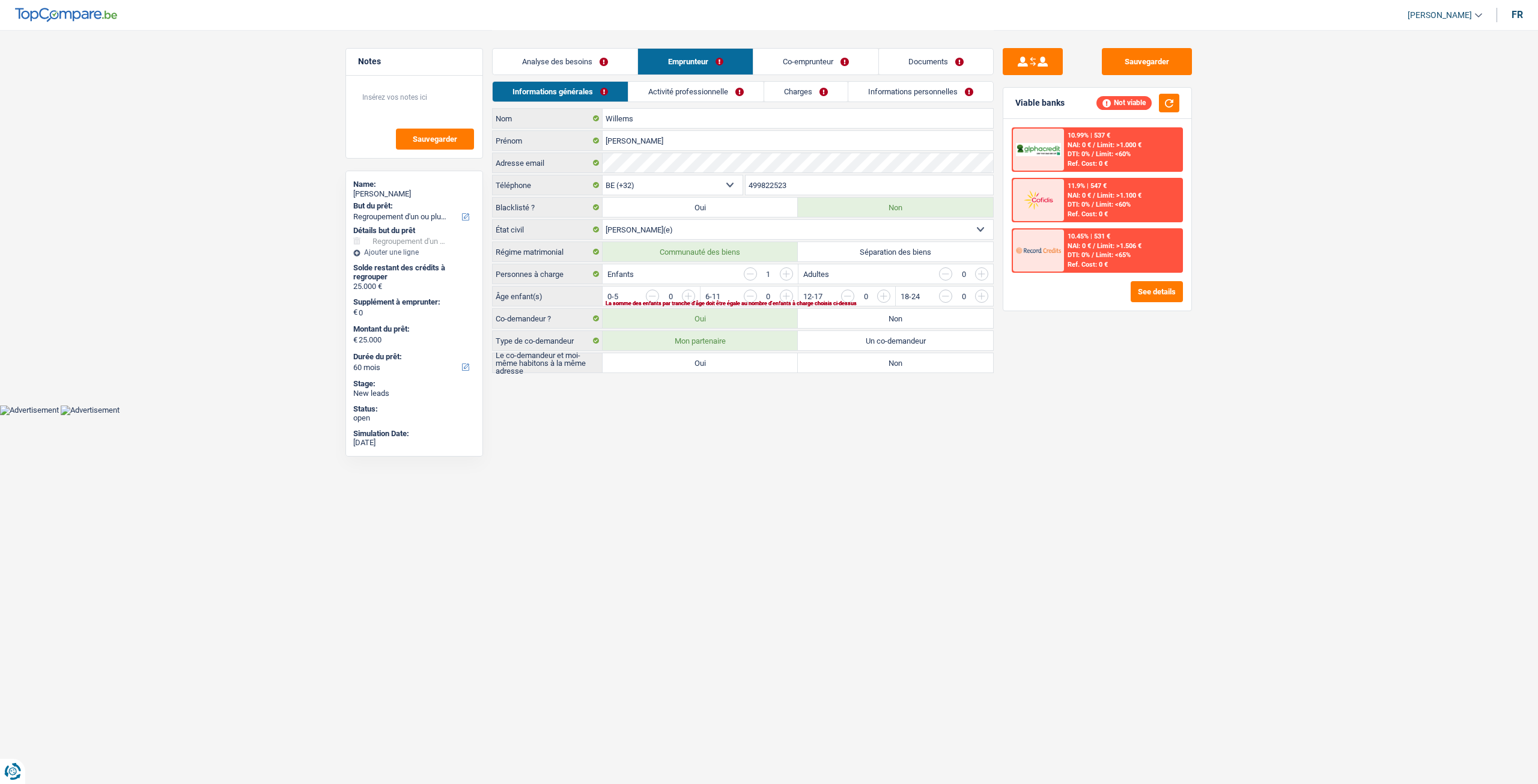
click at [716, 348] on div "[PERSON_NAME] Nom [PERSON_NAME] Adresse email BE (+32) LU (+352) Sélectionner u…" at bounding box center [743, 240] width 502 height 265
click at [715, 353] on label "Oui" at bounding box center [700, 363] width 195 height 19
click at [715, 353] on input "Oui" at bounding box center [700, 363] width 195 height 19
radio input "true"
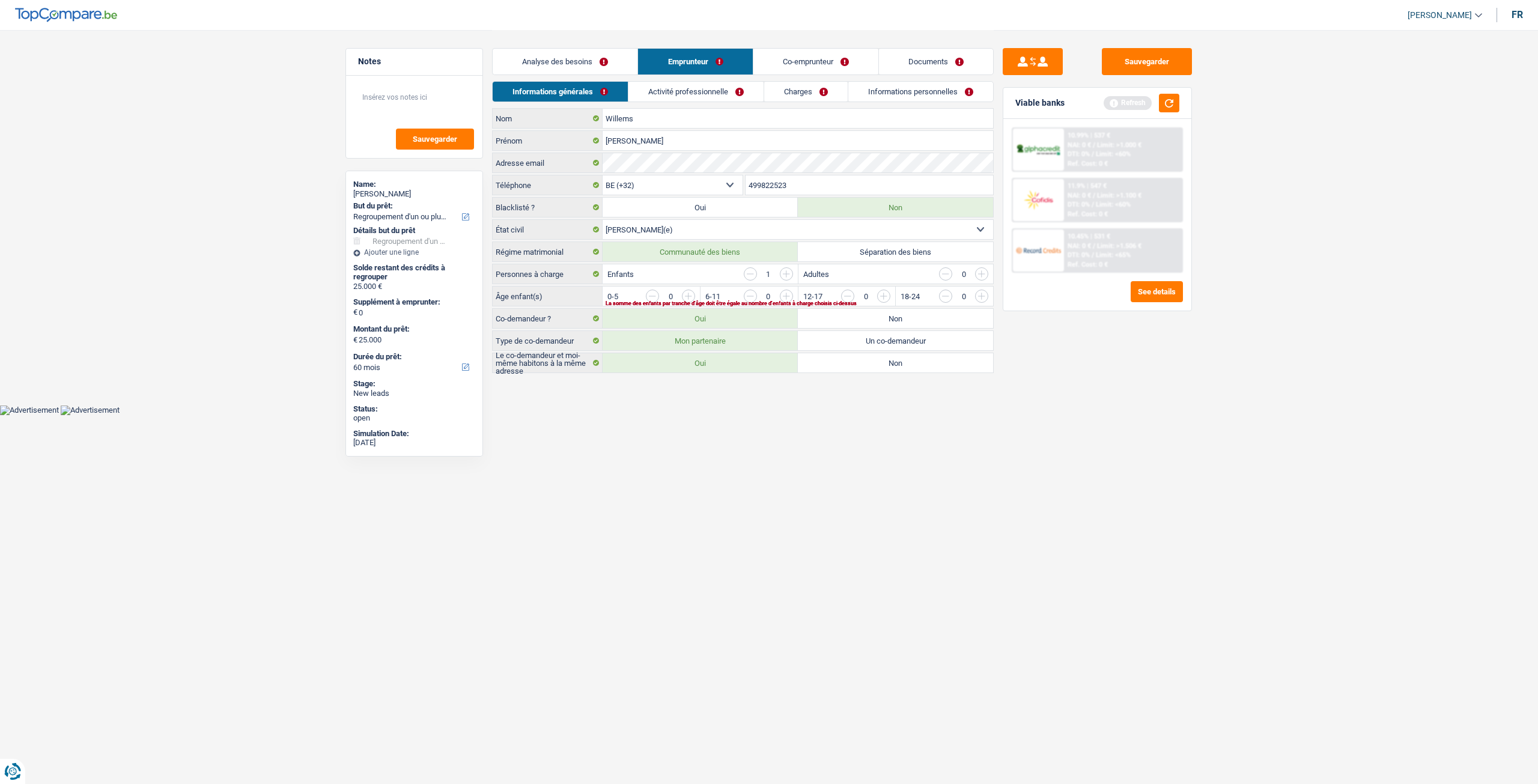
click at [603, 79] on div "Analyse des besoins Emprunteur Co-emprunteur Documents" at bounding box center [743, 56] width 502 height 51
click at [603, 76] on div "Analyse des besoins Emprunteur Co-emprunteur Documents" at bounding box center [743, 56] width 502 height 51
click at [601, 70] on link "Analyse des besoins" at bounding box center [565, 61] width 145 height 26
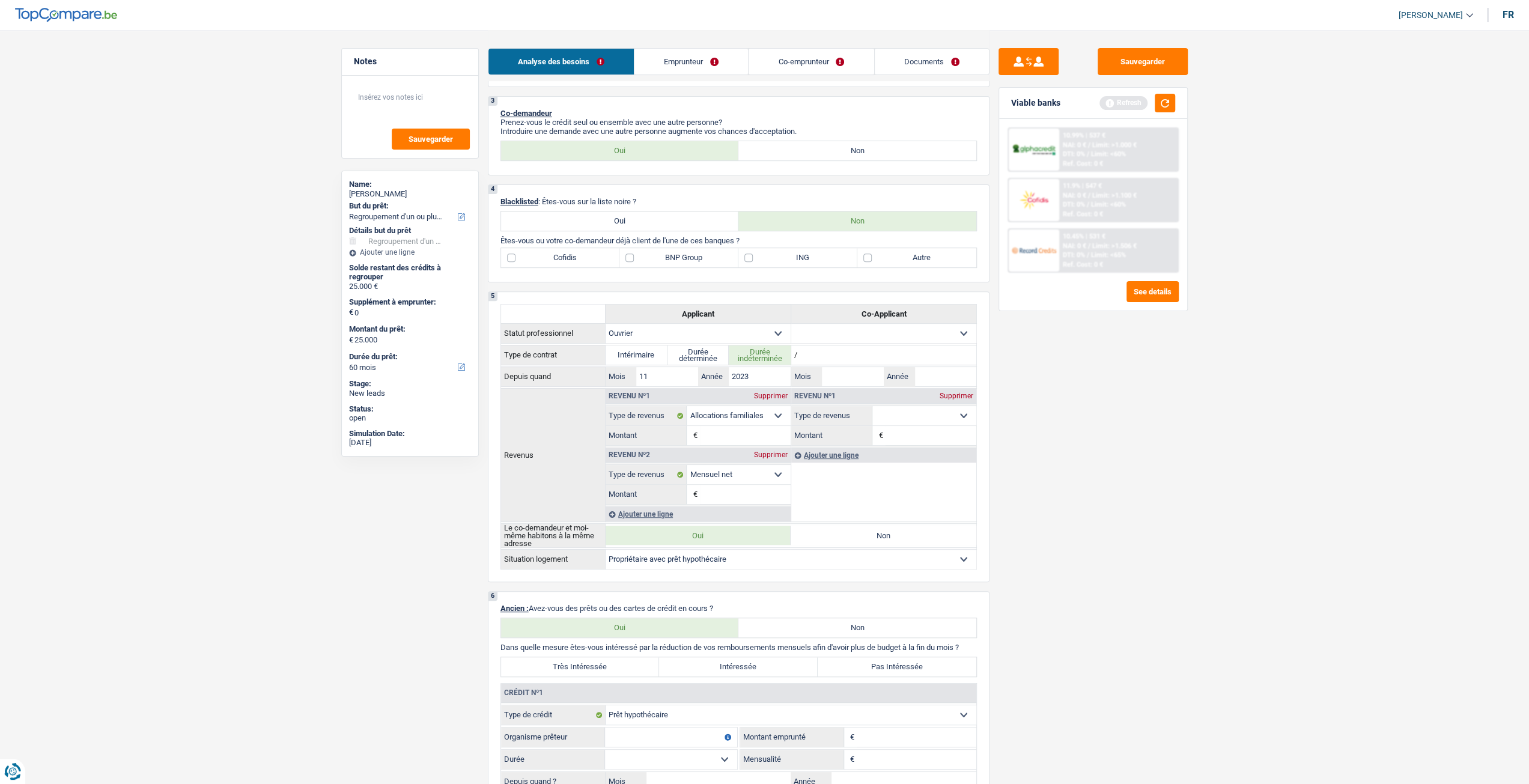
scroll to position [360, 0]
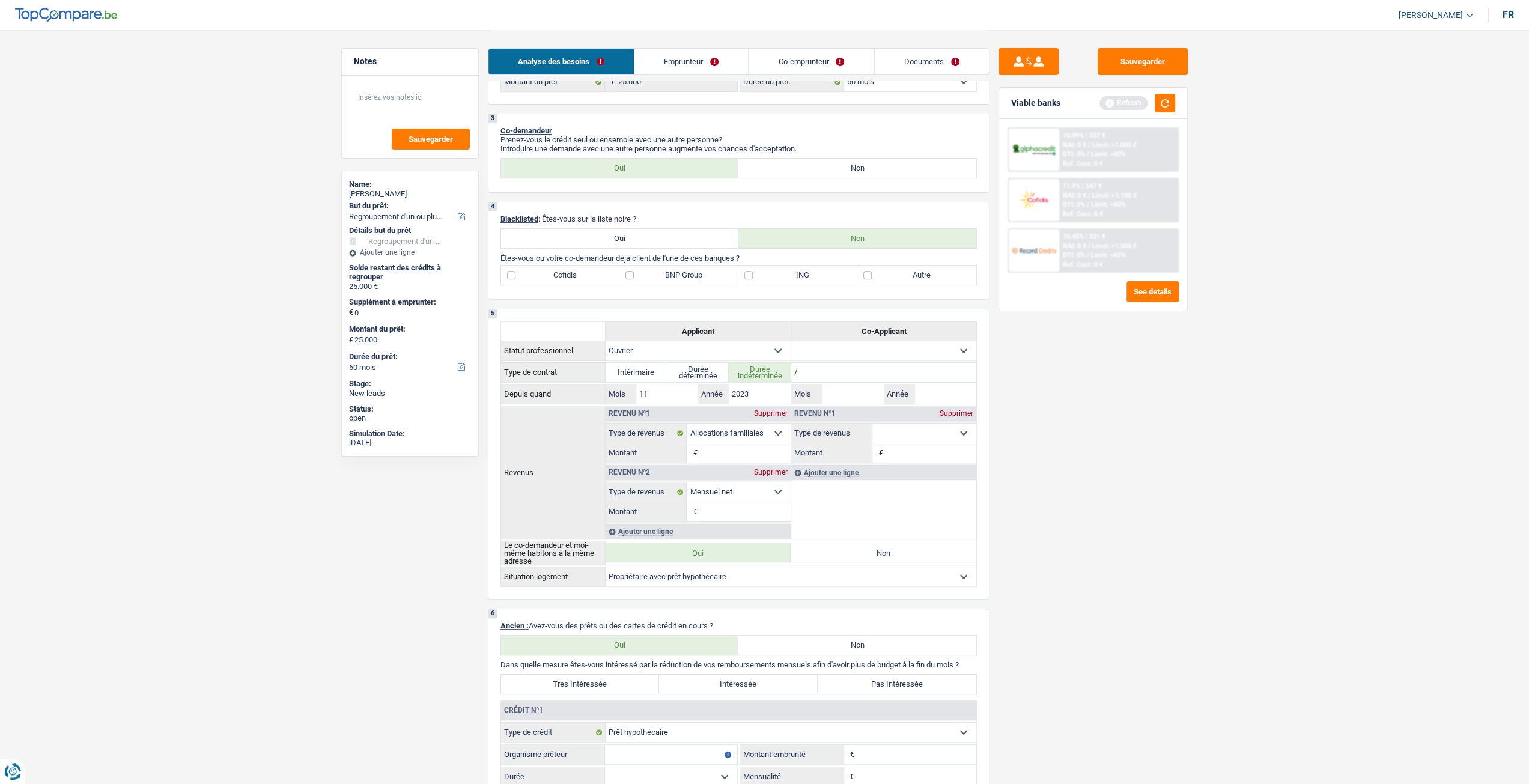
click at [702, 284] on label "BNP Group" at bounding box center [679, 275] width 119 height 19
click at [702, 284] on input "BNP Group" at bounding box center [679, 275] width 119 height 19
checkbox input "true"
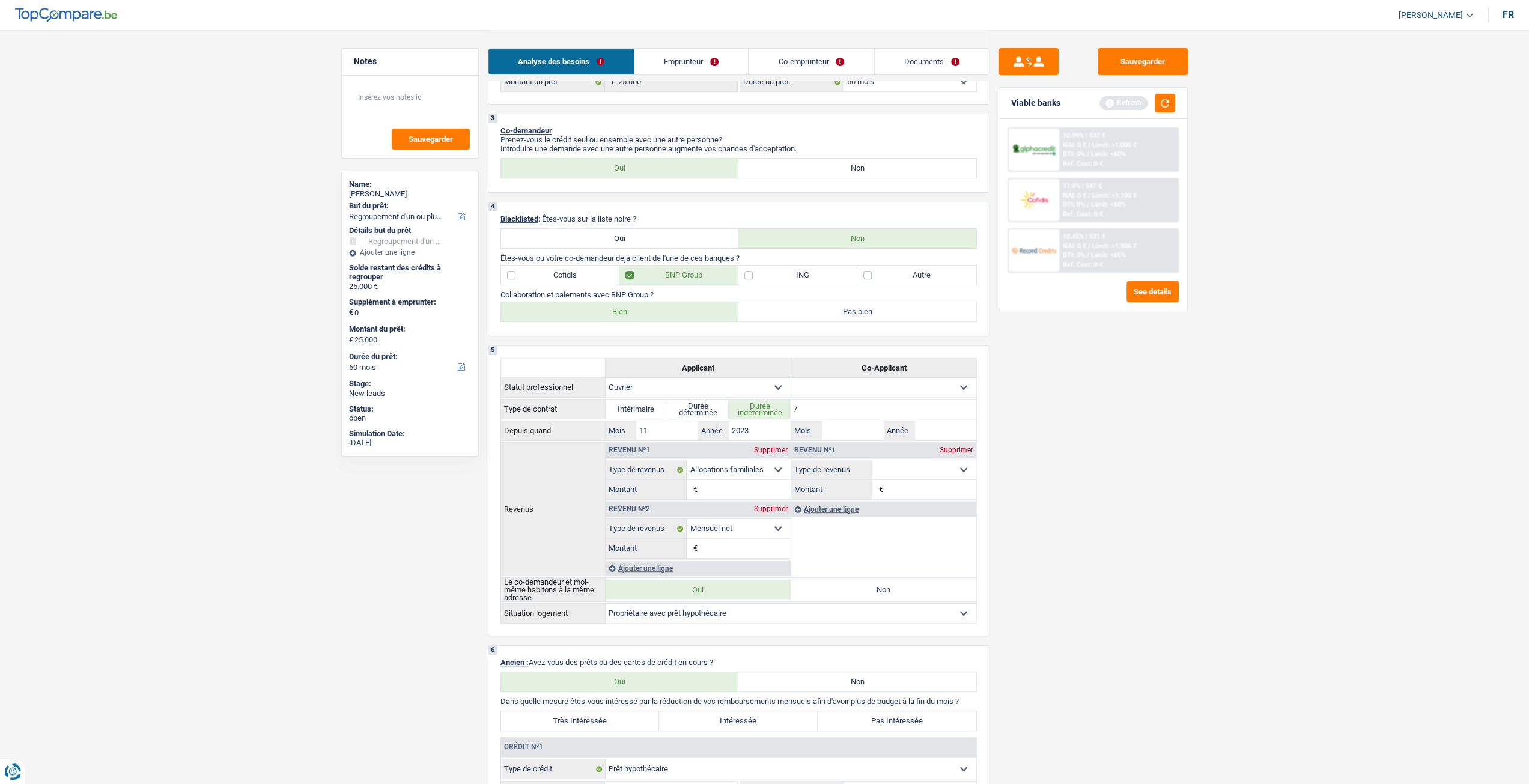
click at [666, 311] on label "Bien" at bounding box center [620, 312] width 238 height 19
click at [666, 311] on input "Bien" at bounding box center [620, 312] width 238 height 19
radio input "true"
click at [816, 290] on div "4 Blacklisted : Êtes-vous sur la liste noire ? Oui Non Êtes-vous ou votre co-de…" at bounding box center [738, 269] width 502 height 134
click at [799, 280] on label "ING" at bounding box center [798, 275] width 119 height 19
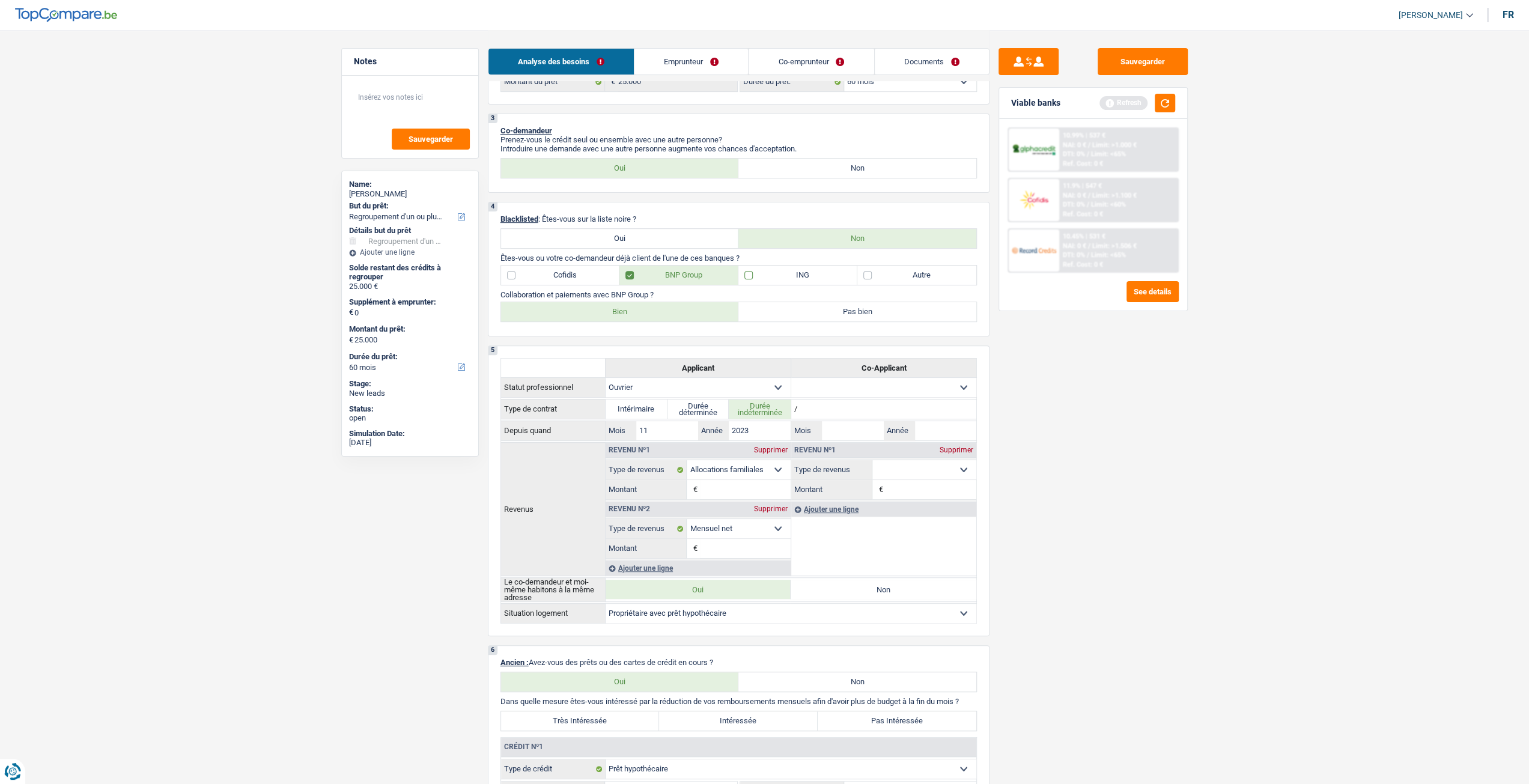
click at [799, 280] on input "ING" at bounding box center [798, 275] width 119 height 19
checkbox input "true"
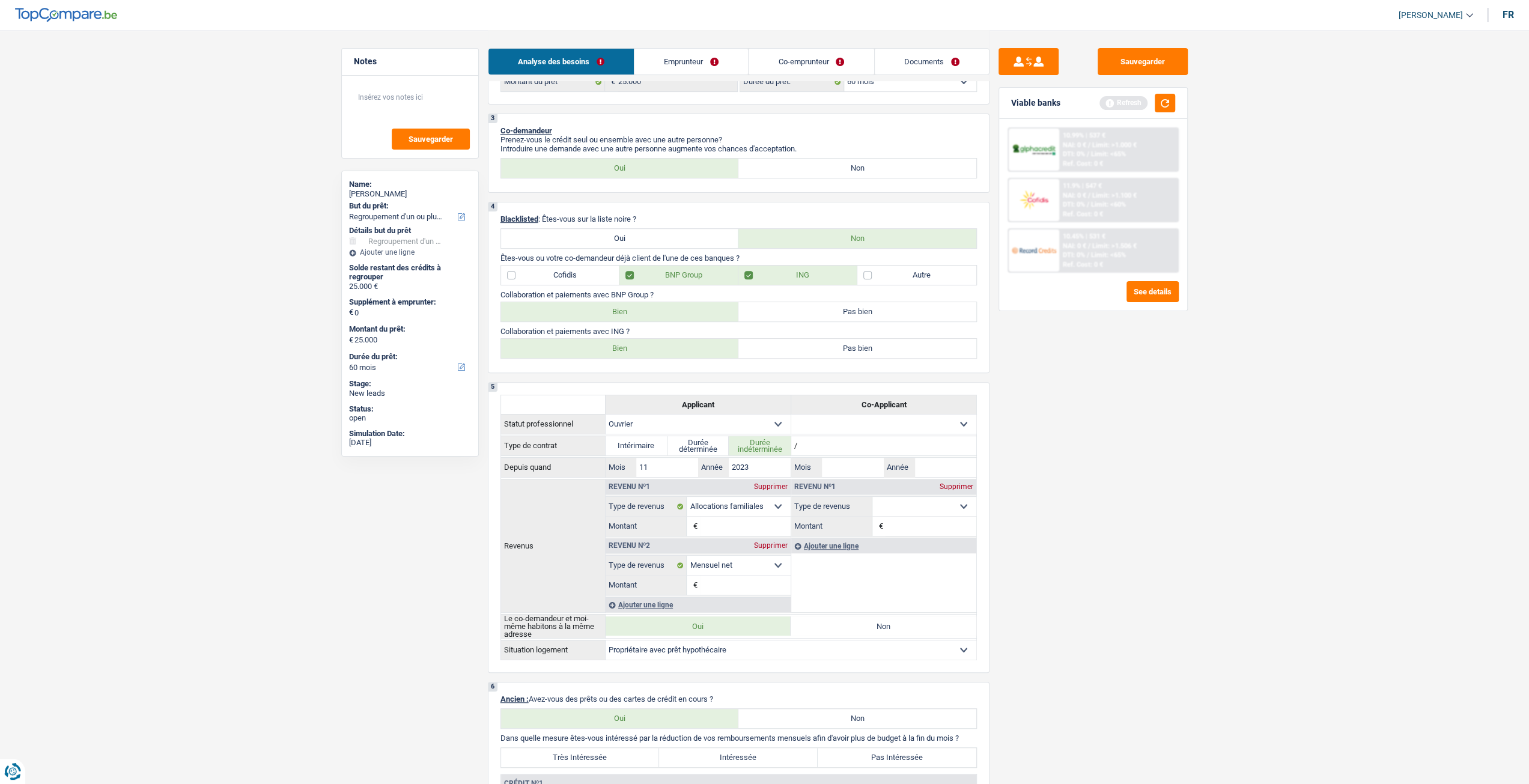
click at [630, 351] on label "Bien" at bounding box center [620, 349] width 238 height 19
click at [630, 351] on input "Bien" at bounding box center [620, 349] width 238 height 19
radio input "true"
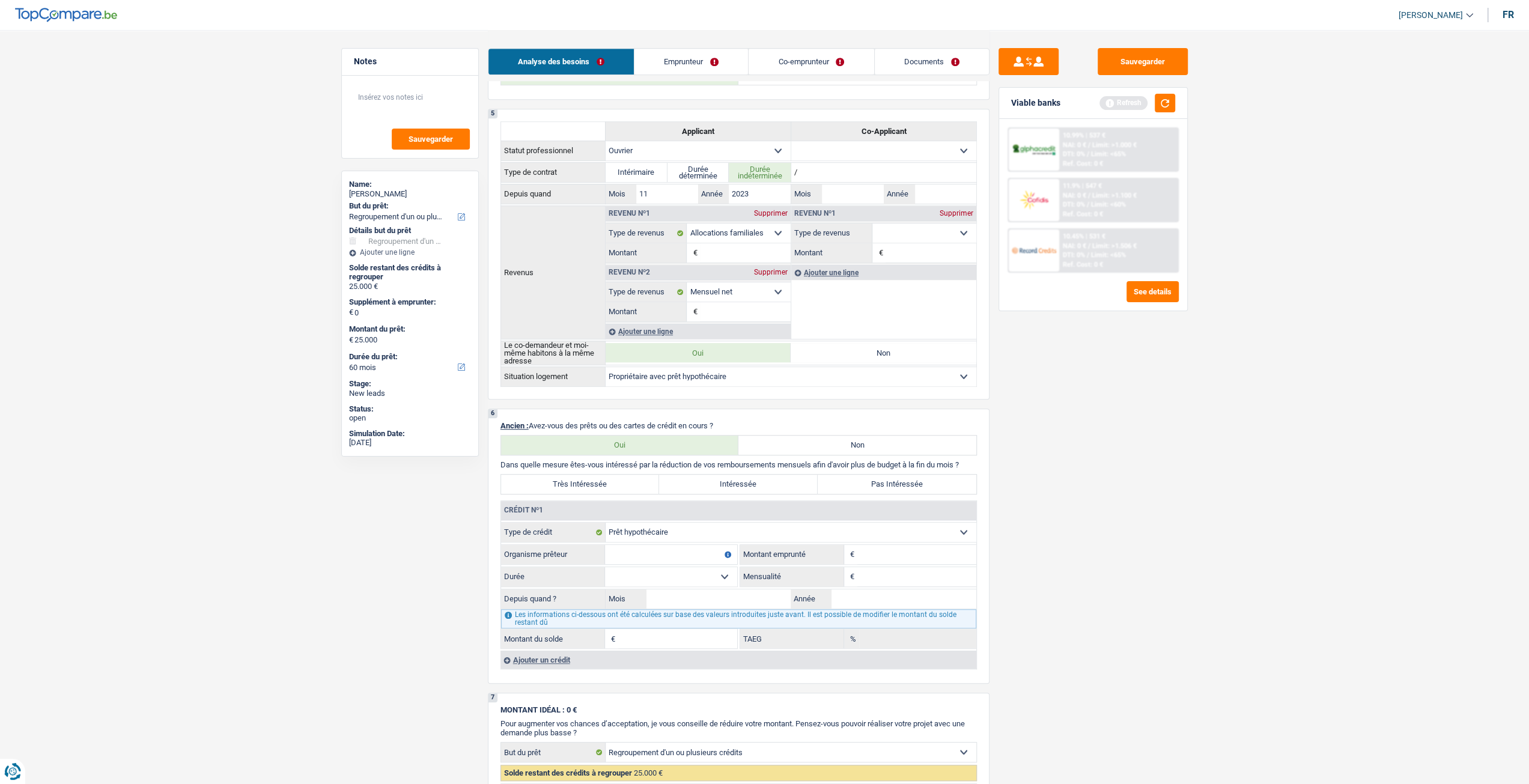
scroll to position [661, 0]
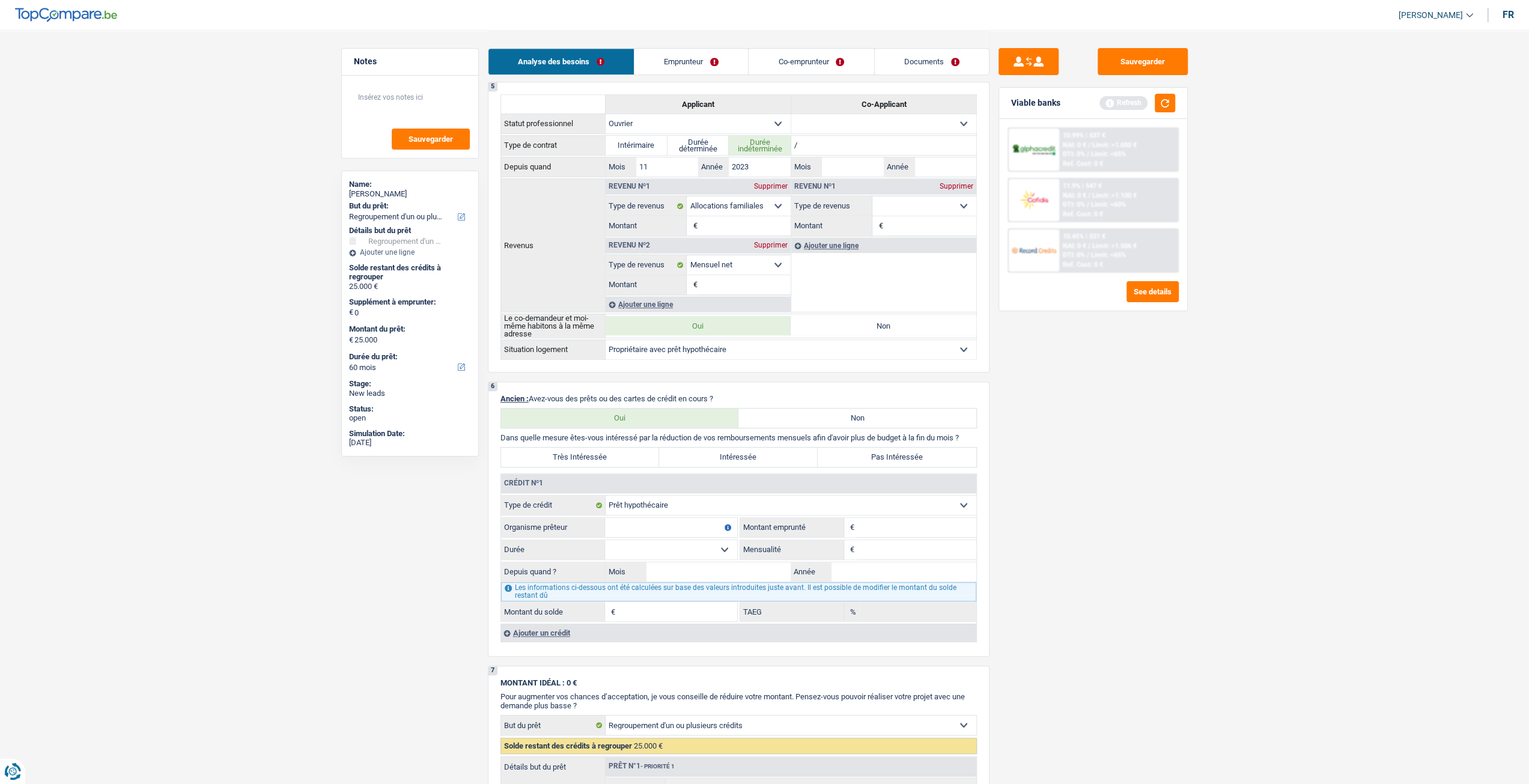
click at [898, 522] on input "Montant" at bounding box center [917, 528] width 119 height 19
click at [925, 559] on fieldset "Carte ou ouverture de crédit Prêt hypothécaire Vente à tempérament Prêt à tempé…" at bounding box center [739, 558] width 475 height 127
click at [946, 567] on input "Année" at bounding box center [904, 572] width 145 height 19
type input "2025"
click at [1030, 537] on div "Sauvegarder Viable banks Refresh 10.99% | 537 € NAI: 0 € / Limit: >1.000 € DTI:…" at bounding box center [1093, 406] width 207 height 717
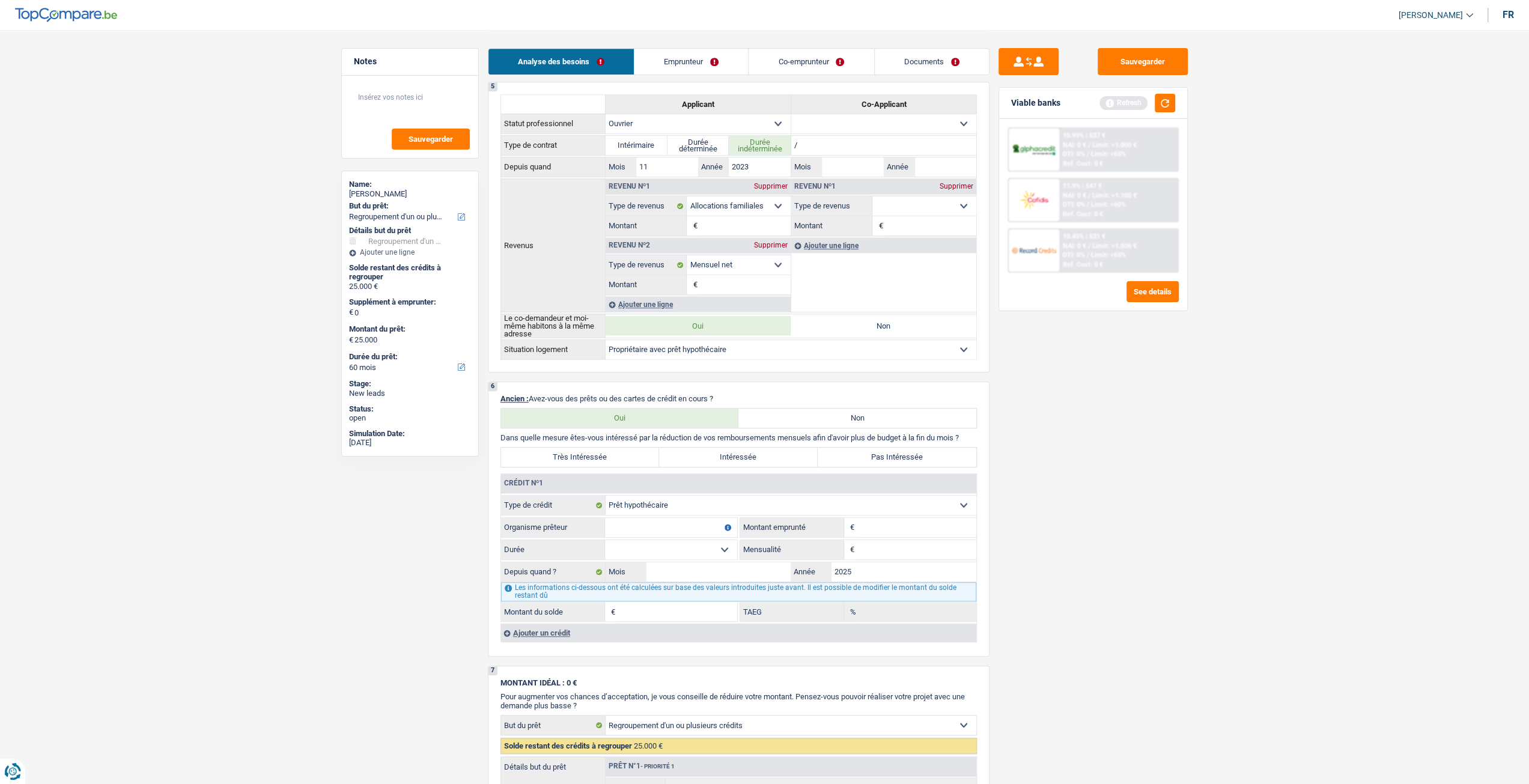
click at [889, 552] on input "Mensualité" at bounding box center [917, 550] width 119 height 19
click at [882, 540] on input "Mensualité" at bounding box center [917, 550] width 119 height 19
click at [862, 529] on input "Montant" at bounding box center [917, 528] width 119 height 19
click at [866, 546] on input "Mensualité" at bounding box center [917, 550] width 119 height 19
click at [874, 529] on input "Montant" at bounding box center [917, 528] width 119 height 19
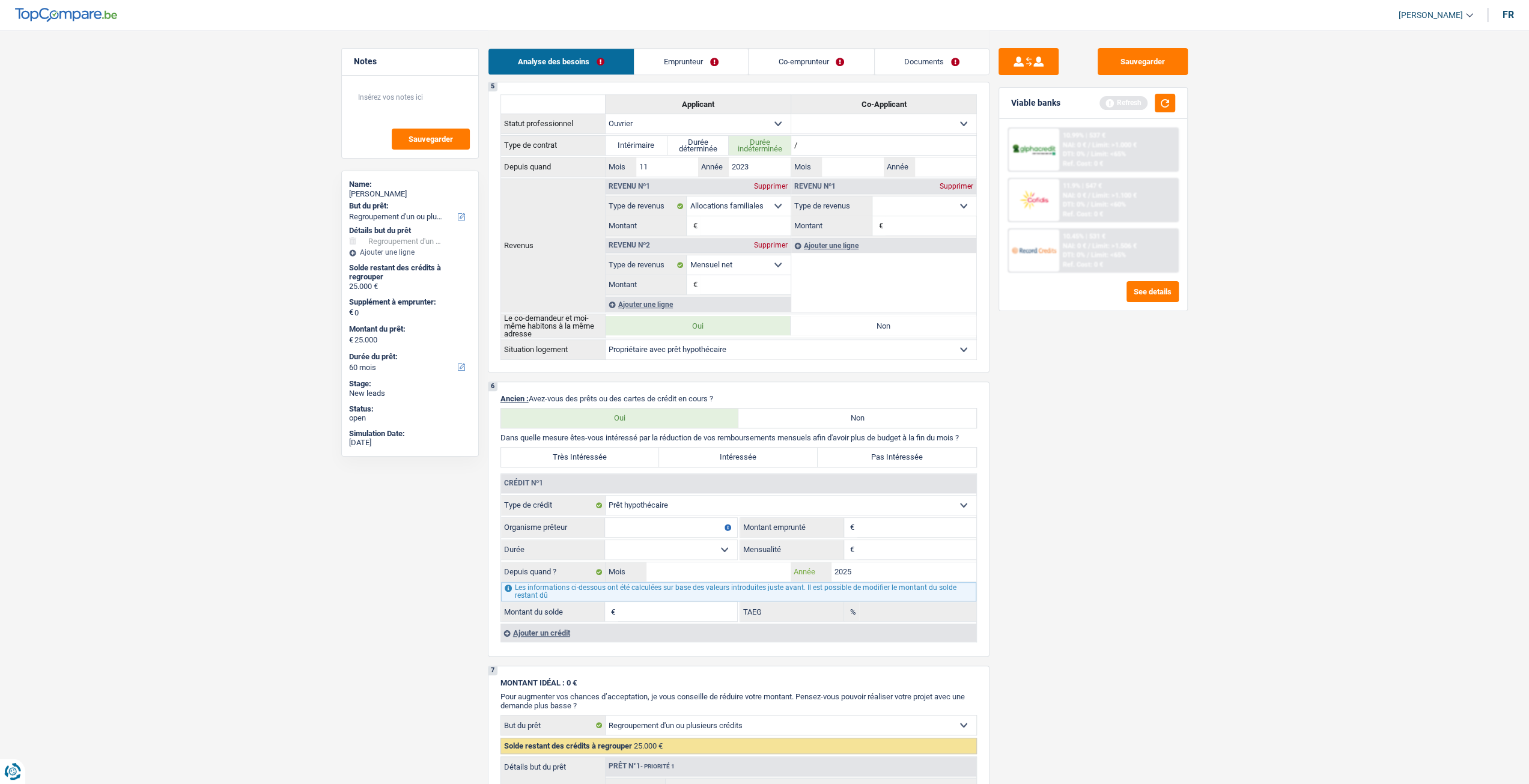
click at [896, 571] on input "2025" at bounding box center [904, 572] width 145 height 19
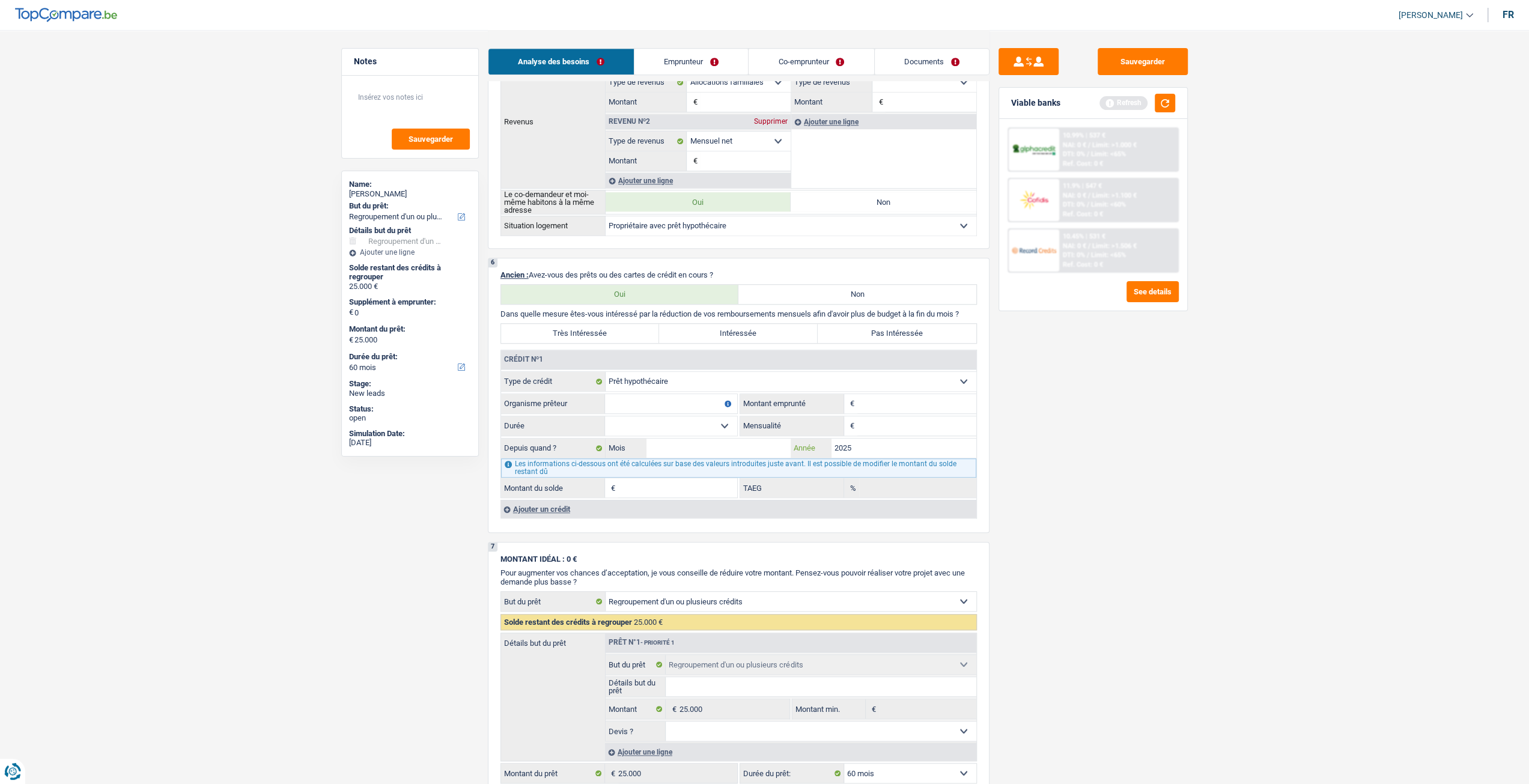
scroll to position [713, 0]
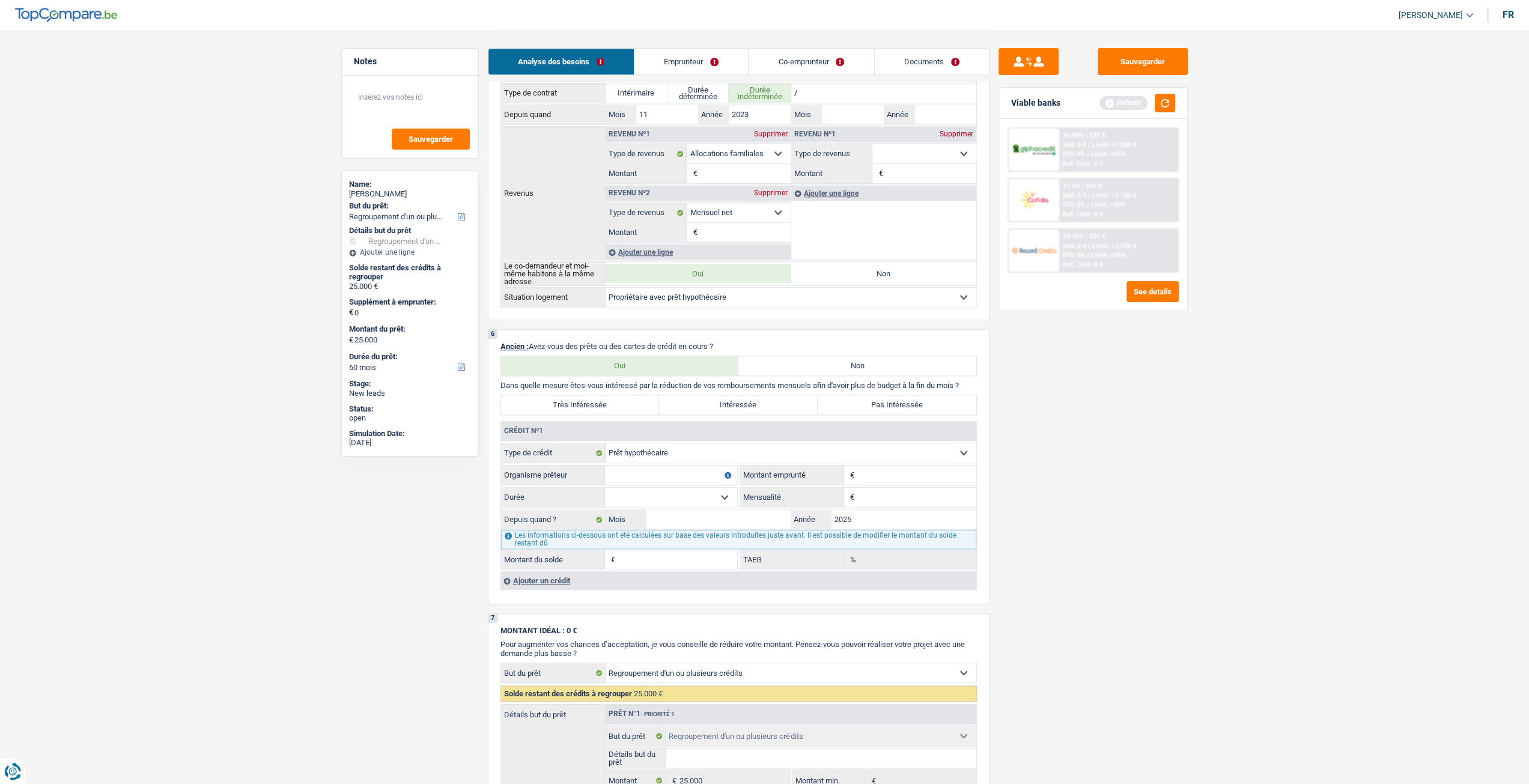
click at [1121, 85] on div "Sauvegarder Viable banks Refresh 10.99% | 537 € NAI: 0 € / Limit: >1.000 € DTI:…" at bounding box center [1093, 406] width 207 height 717
click at [1131, 67] on button "Sauvegarder" at bounding box center [1143, 61] width 90 height 27
